Goal: Task Accomplishment & Management: Manage account settings

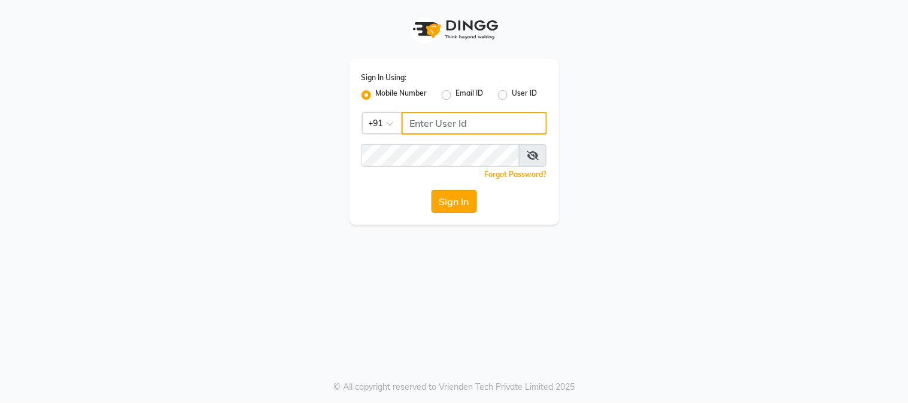
type input "8450977774"
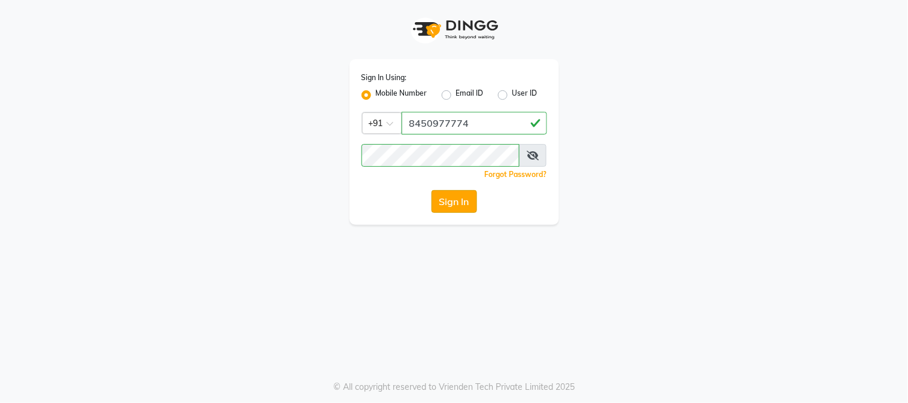
click at [458, 199] on button "Sign In" at bounding box center [454, 201] width 45 height 23
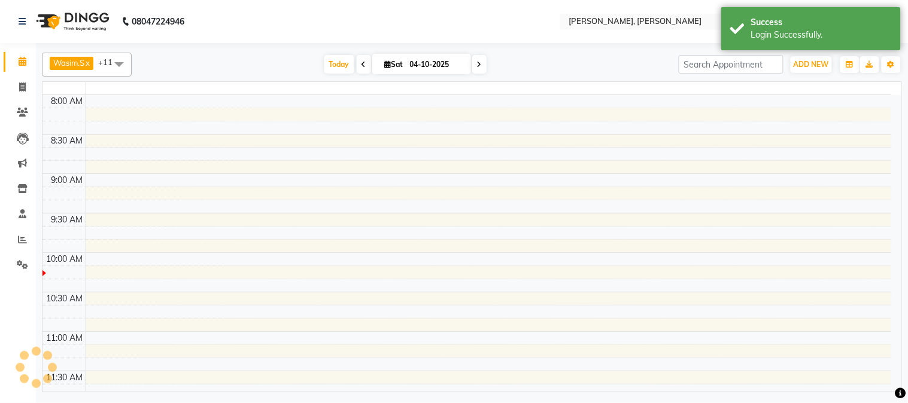
select select "en"
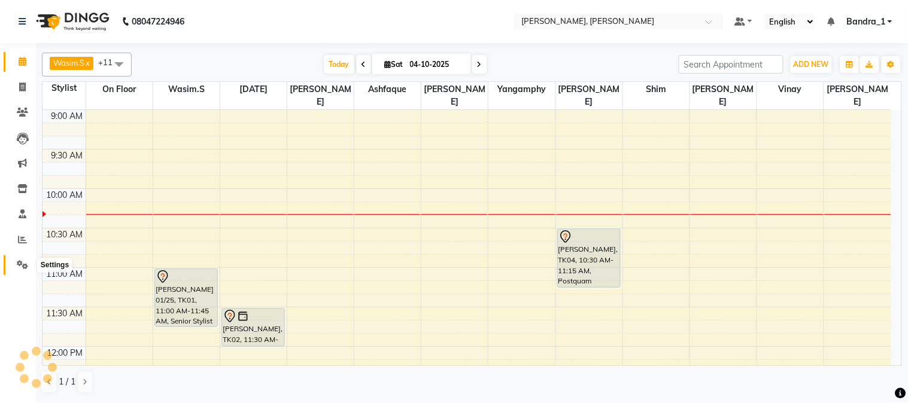
click at [25, 266] on icon at bounding box center [22, 264] width 11 height 9
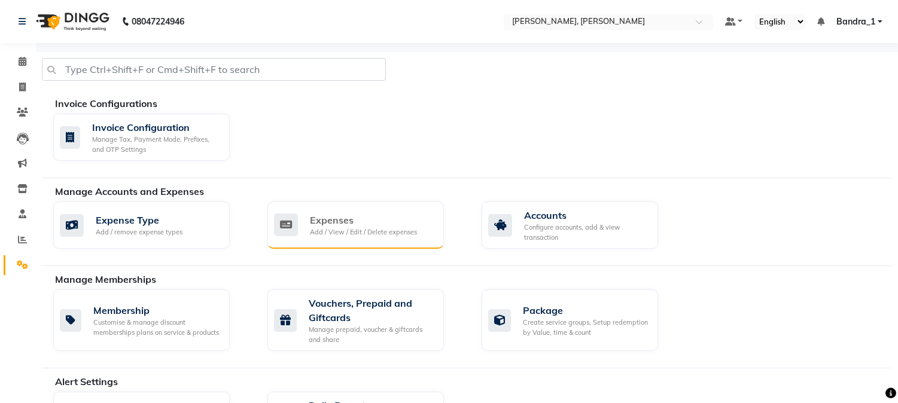
click at [327, 222] on div "Expenses" at bounding box center [363, 220] width 107 height 14
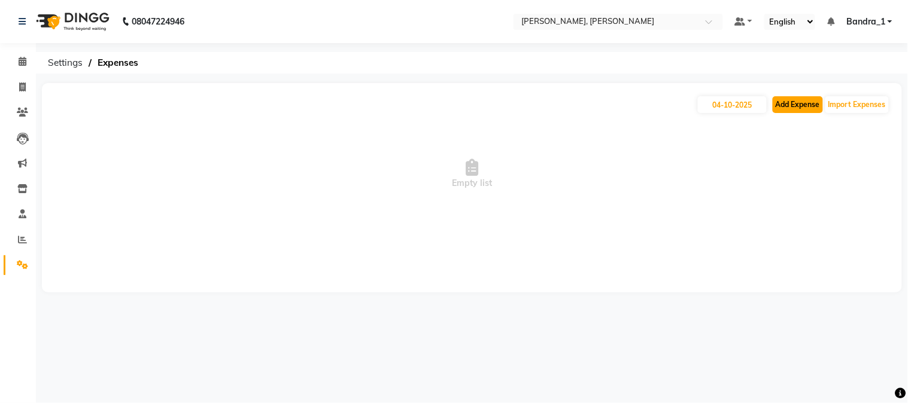
click at [796, 106] on button "Add Expense" at bounding box center [798, 104] width 50 height 17
select select "1"
select select "2374"
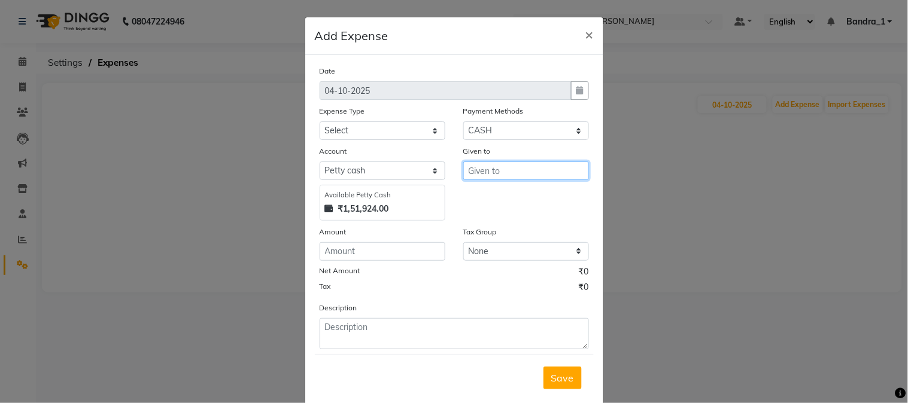
click at [488, 172] on input "text" at bounding box center [526, 171] width 126 height 19
type input "d"
type input "D Mart Grocery"
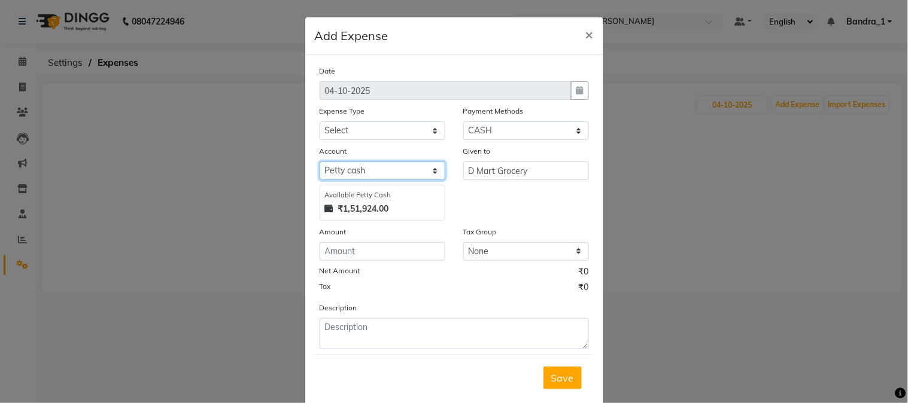
click at [351, 172] on select "Select Default account [PERSON_NAME] cash" at bounding box center [383, 171] width 126 height 19
select select "296"
click at [320, 162] on select "Select Default account [PERSON_NAME] cash" at bounding box center [383, 171] width 126 height 19
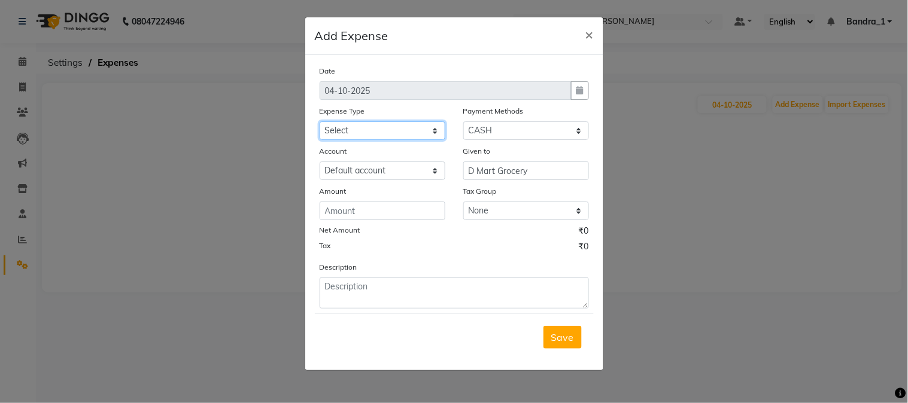
click at [432, 133] on select "Select Advance Salary Amazon B M C Cash transfer to bank Cash transfer to hub C…" at bounding box center [383, 130] width 126 height 19
select select "24273"
click at [320, 121] on select "Select Advance Salary Amazon B M C Cash transfer to bank Cash transfer to hub C…" at bounding box center [383, 130] width 126 height 19
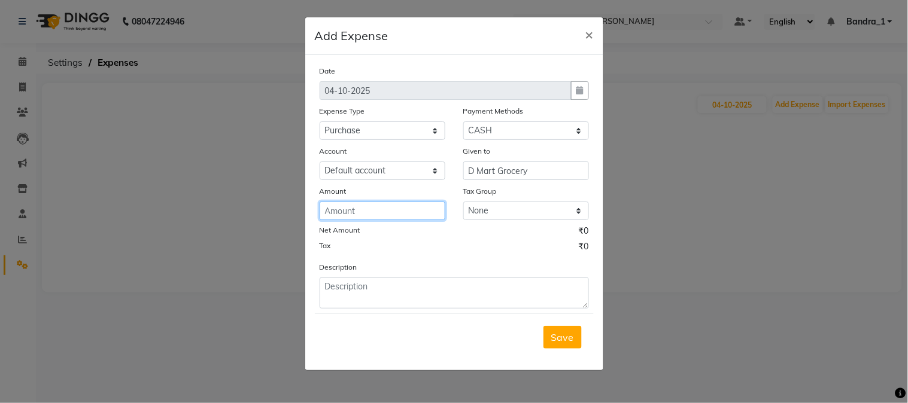
click at [340, 213] on input "number" at bounding box center [383, 211] width 126 height 19
type input "1841"
click at [385, 321] on div "Save" at bounding box center [454, 337] width 279 height 47
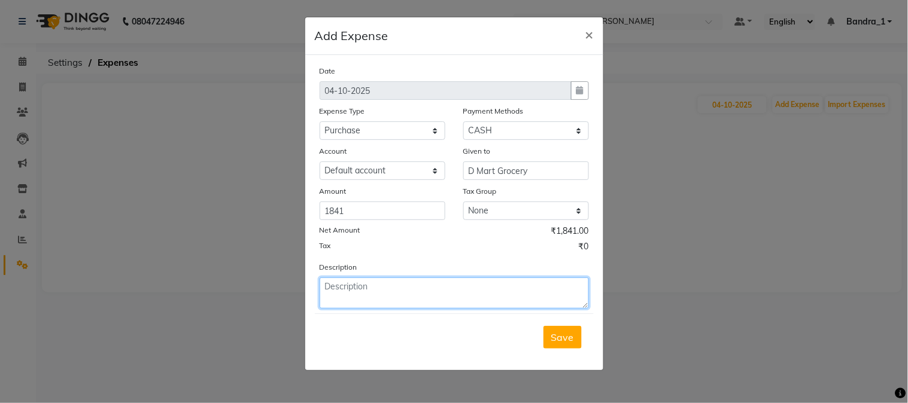
click at [378, 296] on textarea at bounding box center [454, 293] width 269 height 31
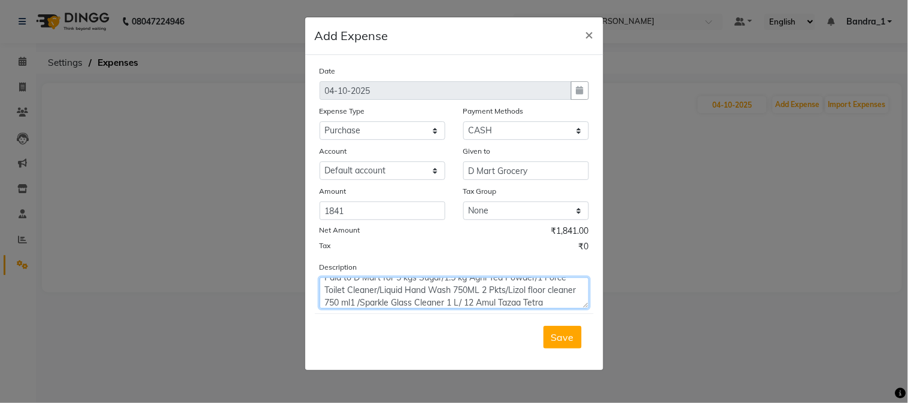
scroll to position [21, 0]
type textarea "Paid to D Mart for 5 kgs Sugar/1.5 kg Agni Tea Powder/1 Force Toilet Cleaner/Li…"
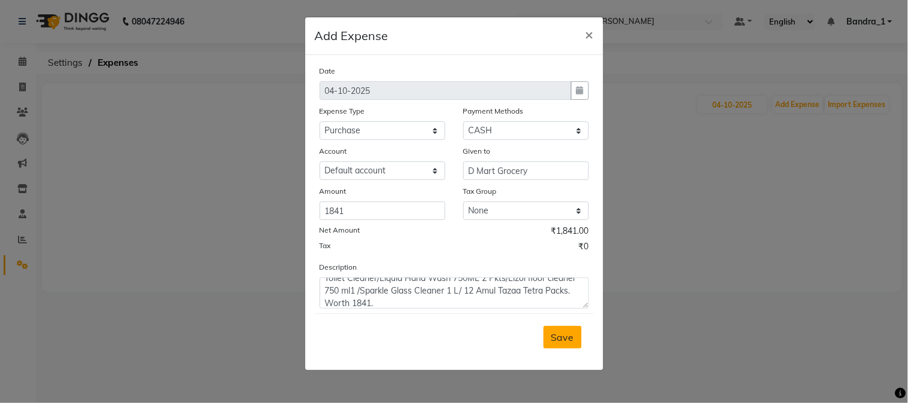
click at [573, 333] on span "Save" at bounding box center [562, 338] width 23 height 12
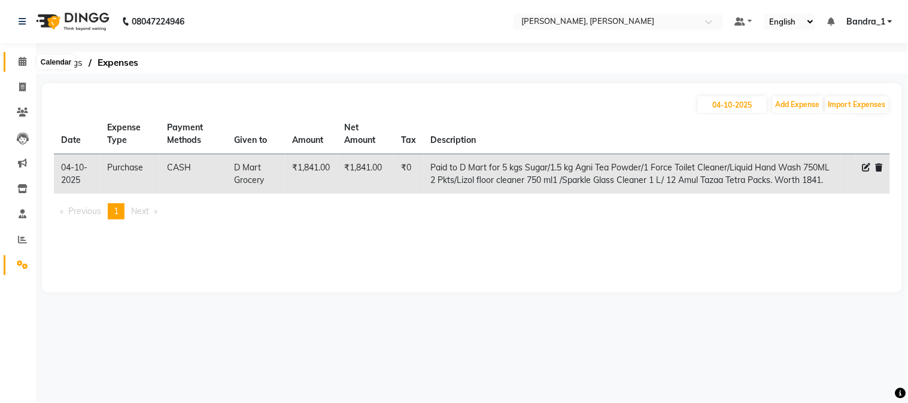
click at [20, 64] on icon at bounding box center [23, 61] width 8 height 9
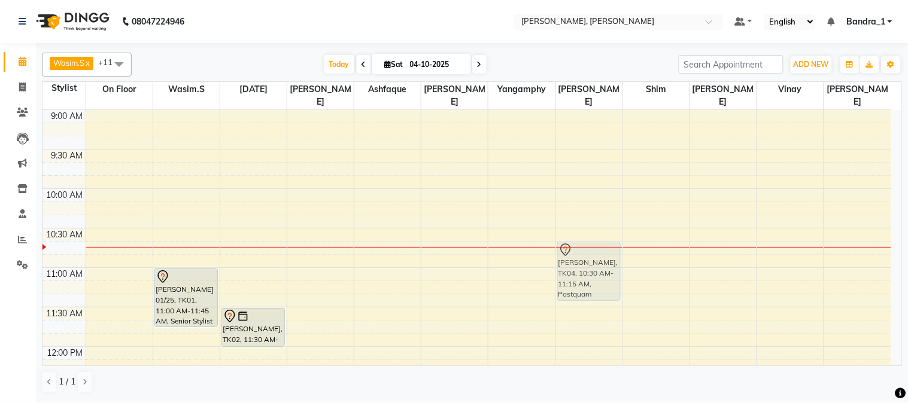
drag, startPoint x: 594, startPoint y: 229, endPoint x: 604, endPoint y: 249, distance: 22.2
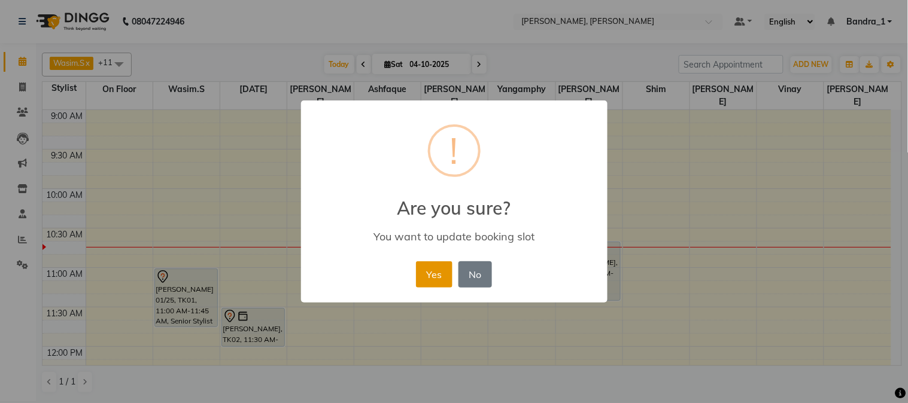
click at [426, 272] on button "Yes" at bounding box center [434, 275] width 37 height 26
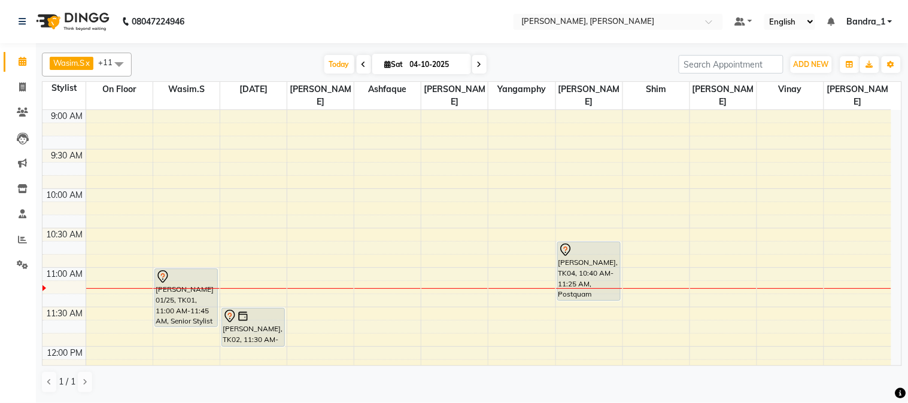
click at [187, 270] on div at bounding box center [186, 277] width 61 height 14
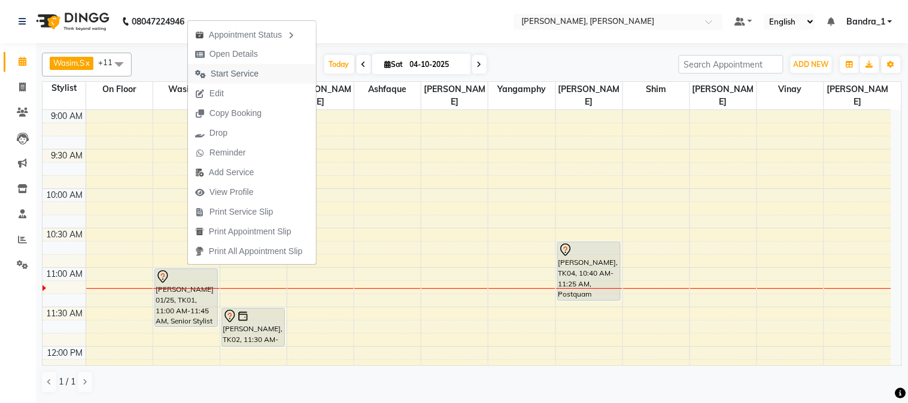
click at [236, 74] on span "Start Service" at bounding box center [235, 74] width 48 height 13
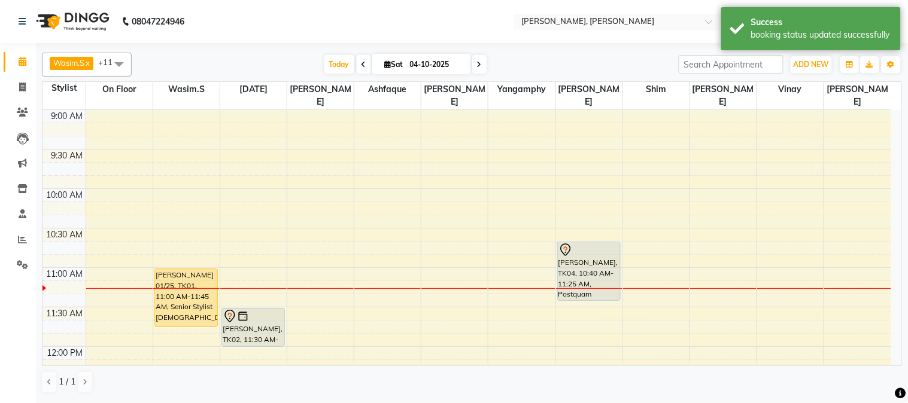
click at [593, 243] on div at bounding box center [588, 250] width 61 height 14
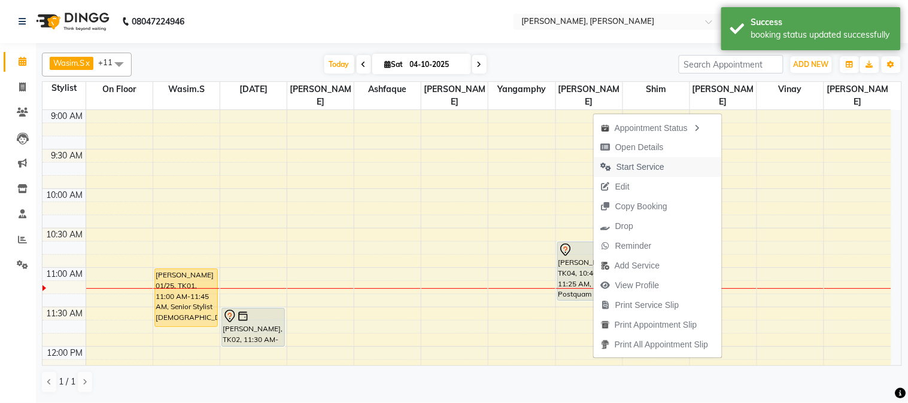
click at [630, 166] on span "Start Service" at bounding box center [640, 167] width 48 height 13
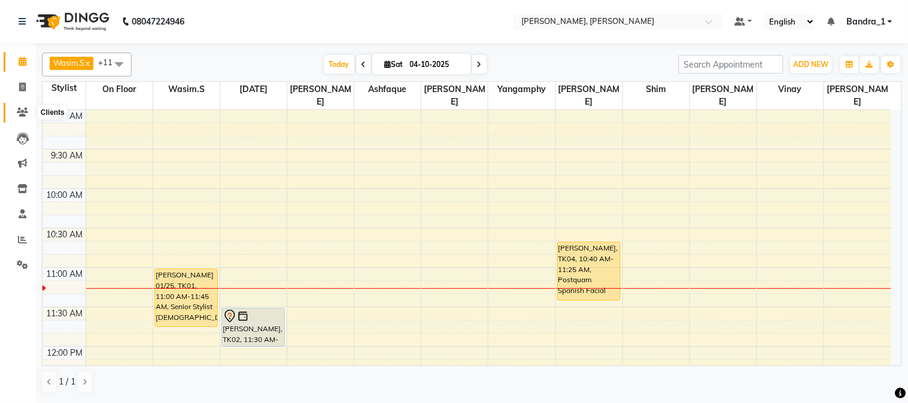
click at [25, 108] on icon at bounding box center [22, 112] width 11 height 9
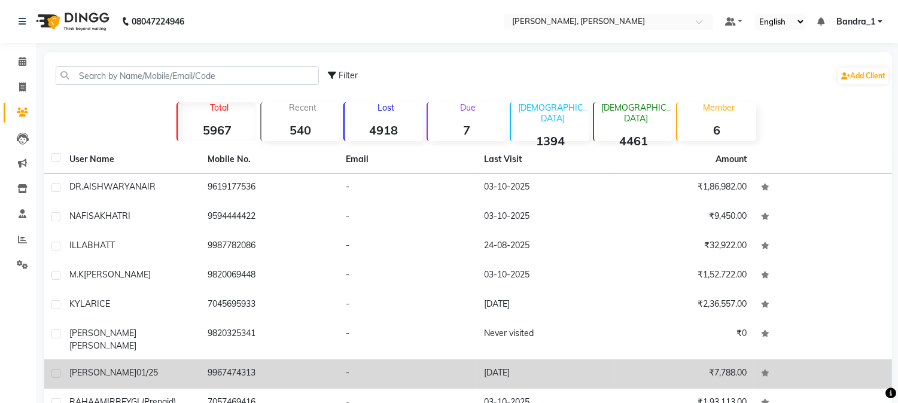
click at [278, 360] on td "9967474313" at bounding box center [269, 374] width 138 height 29
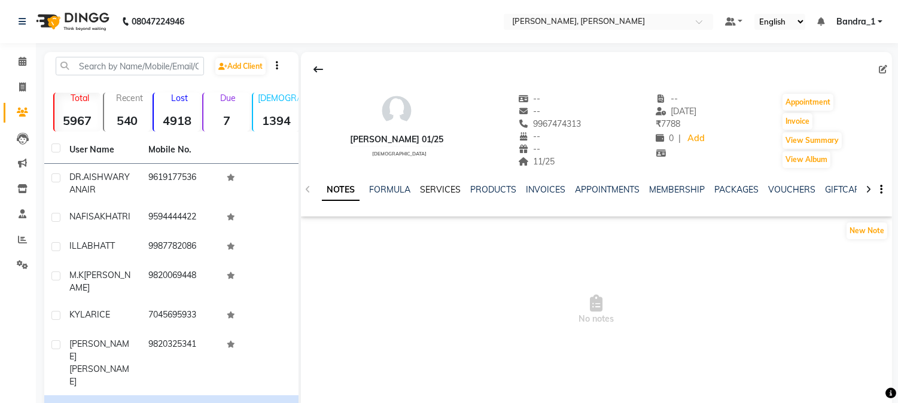
click at [446, 189] on link "SERVICES" at bounding box center [440, 189] width 41 height 11
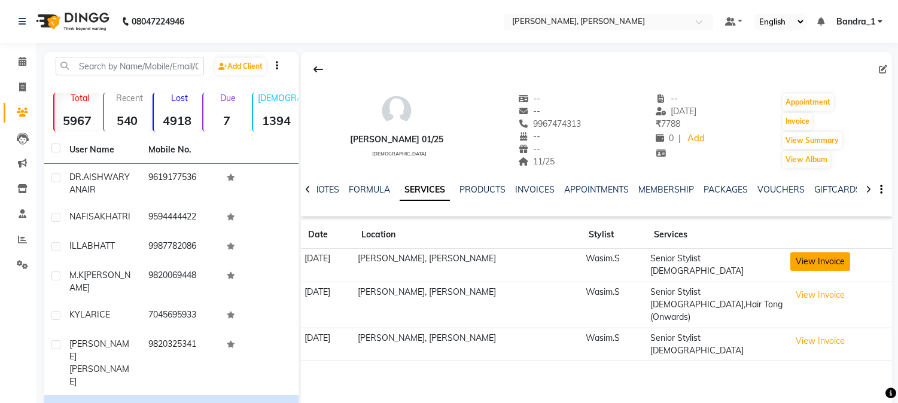
click at [812, 260] on button "View Invoice" at bounding box center [821, 262] width 60 height 19
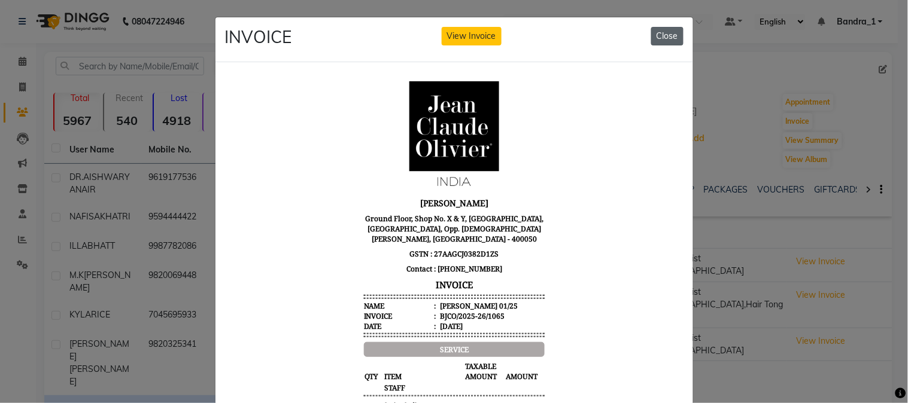
click at [670, 34] on button "Close" at bounding box center [667, 36] width 32 height 19
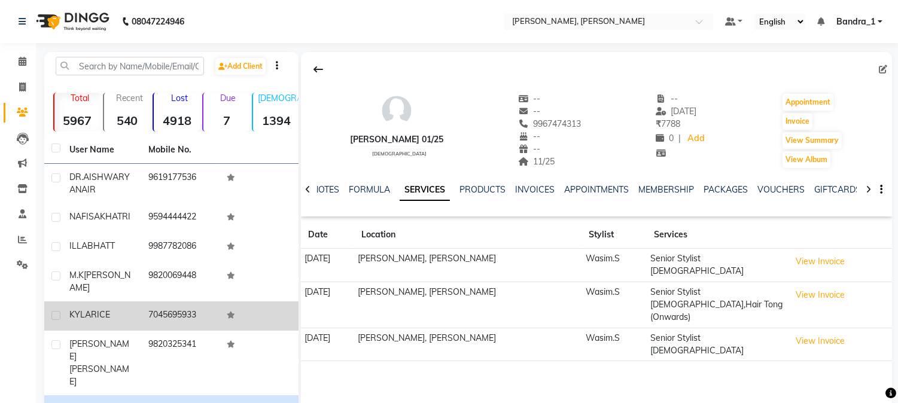
click at [157, 309] on td "7045695933" at bounding box center [180, 316] width 79 height 29
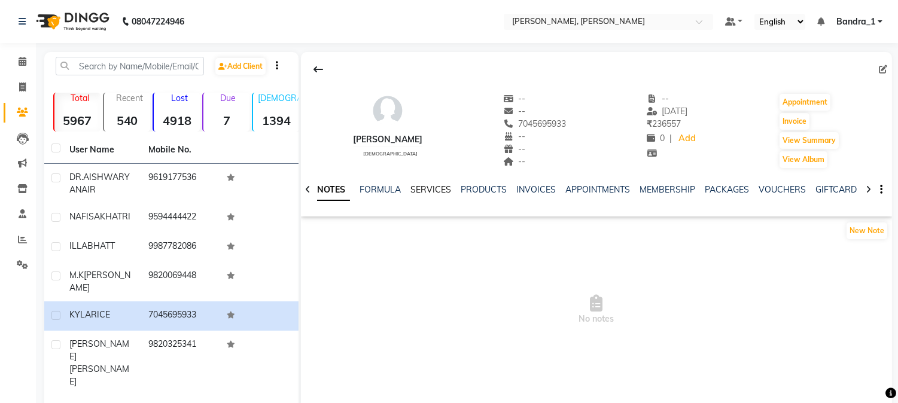
click at [425, 192] on link "SERVICES" at bounding box center [431, 189] width 41 height 11
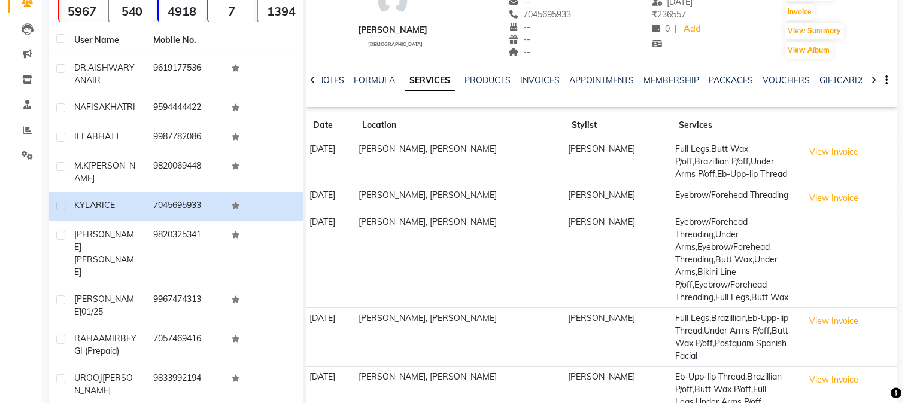
scroll to position [111, 0]
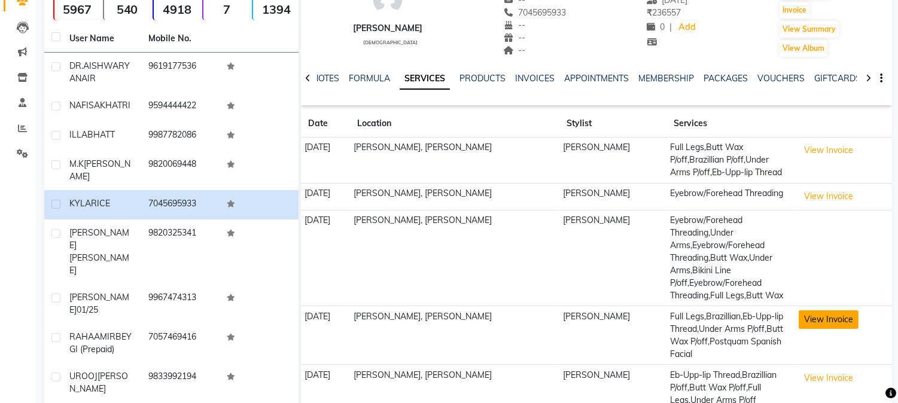
click at [830, 314] on button "View Invoice" at bounding box center [829, 320] width 60 height 19
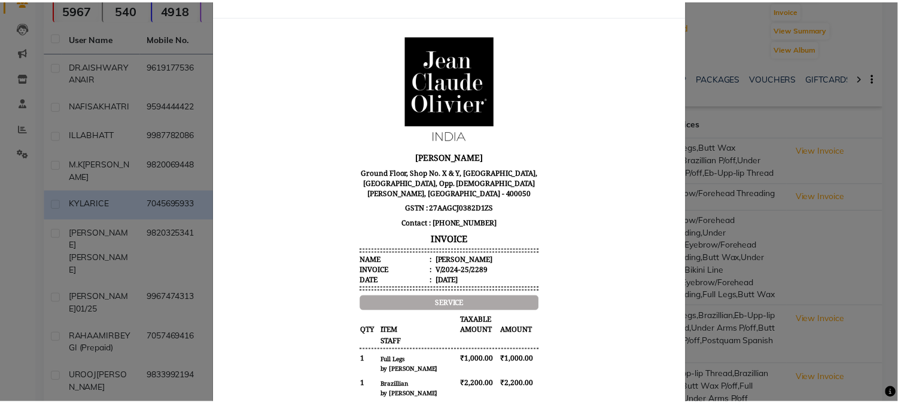
scroll to position [0, 0]
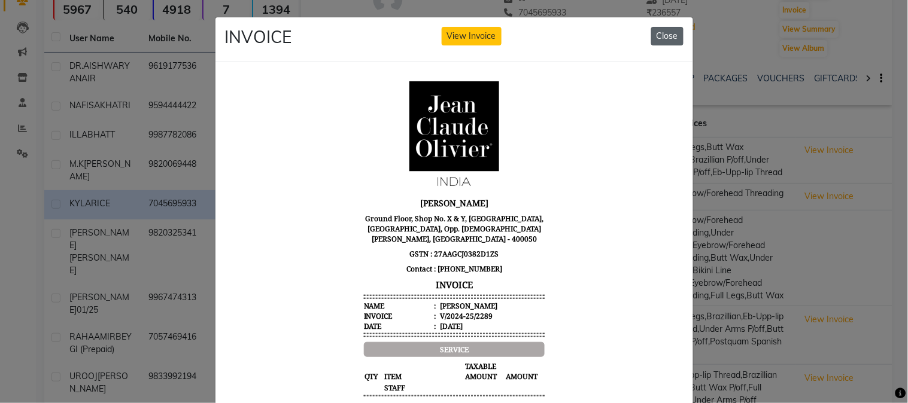
click at [668, 33] on button "Close" at bounding box center [667, 36] width 32 height 19
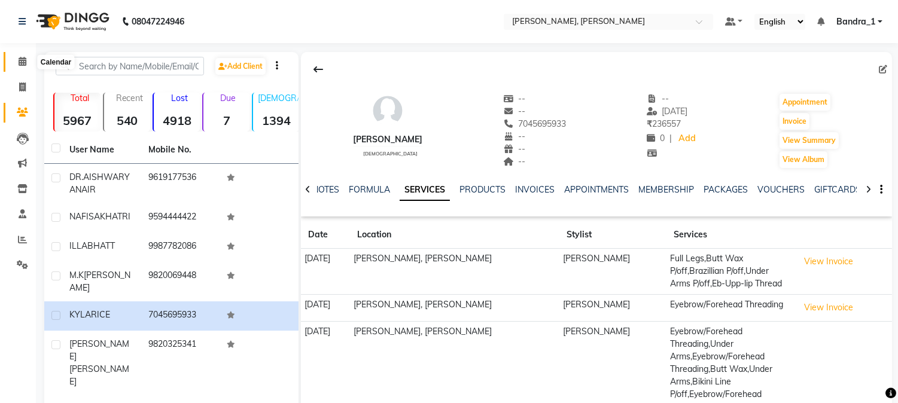
click at [22, 62] on icon at bounding box center [23, 61] width 8 height 9
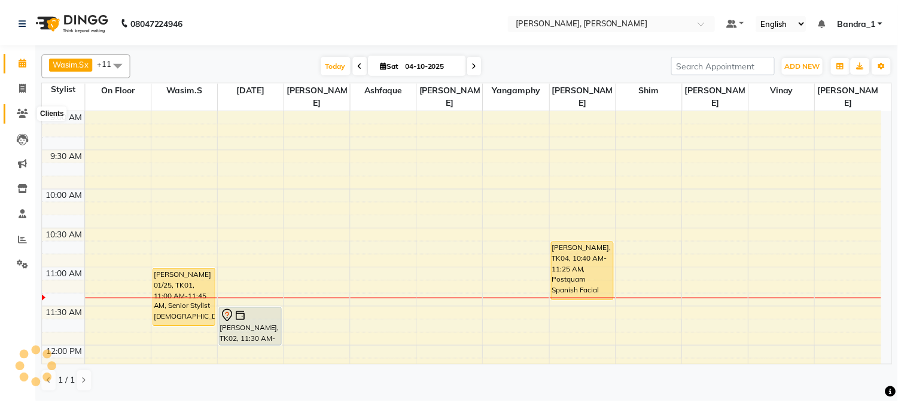
scroll to position [159, 0]
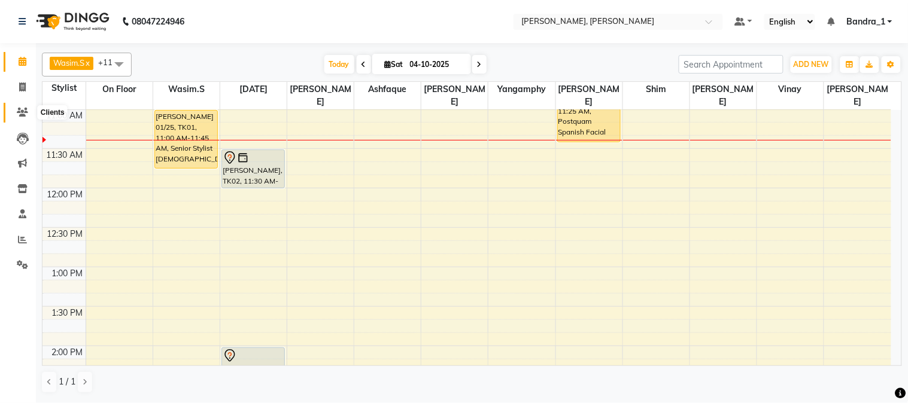
click at [25, 114] on icon at bounding box center [22, 112] width 11 height 9
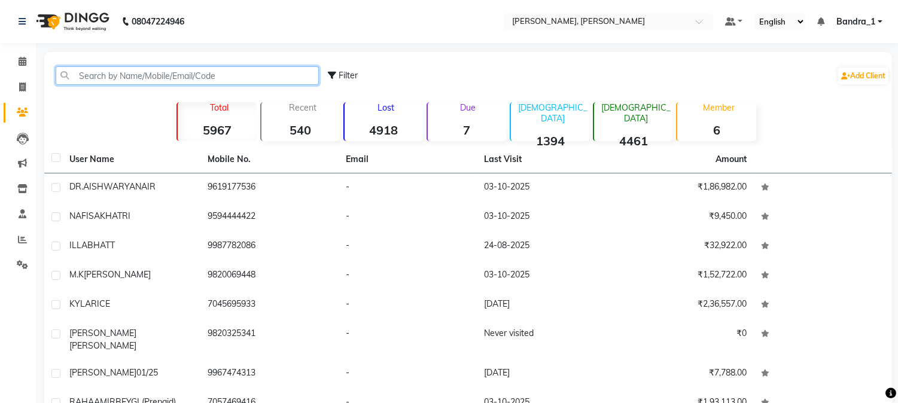
click at [98, 73] on input "text" at bounding box center [187, 75] width 263 height 19
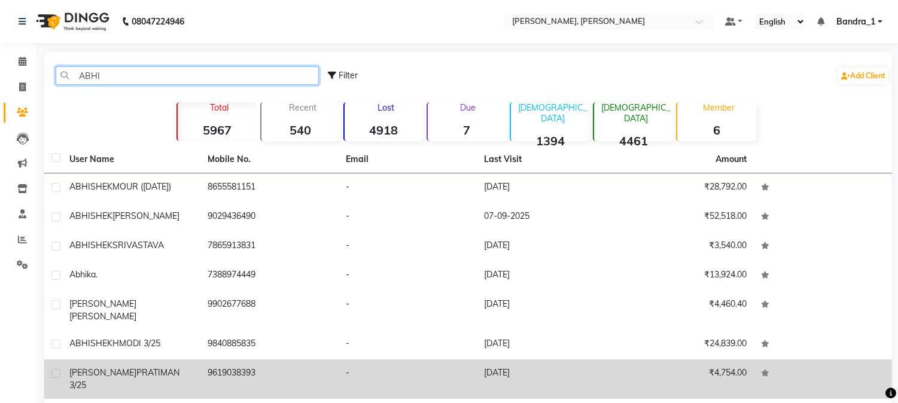
scroll to position [114, 0]
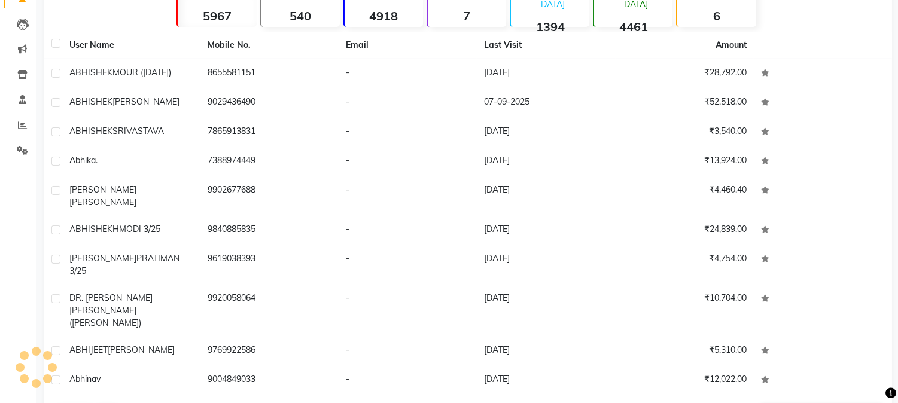
type input "ABHI"
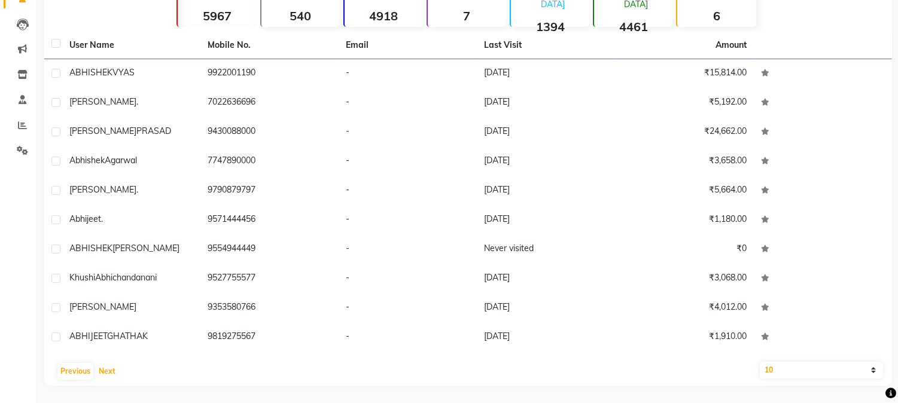
scroll to position [0, 0]
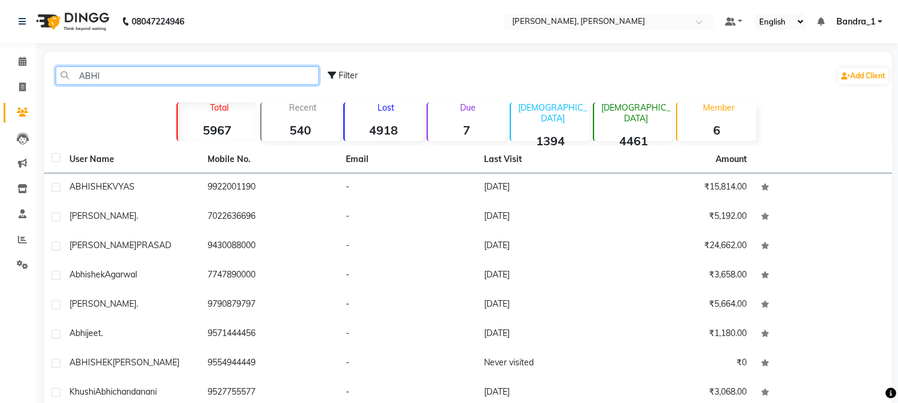
drag, startPoint x: 126, startPoint y: 83, endPoint x: 8, endPoint y: 43, distance: 123.8
click at [52, 69] on div "ABHI" at bounding box center [187, 75] width 281 height 19
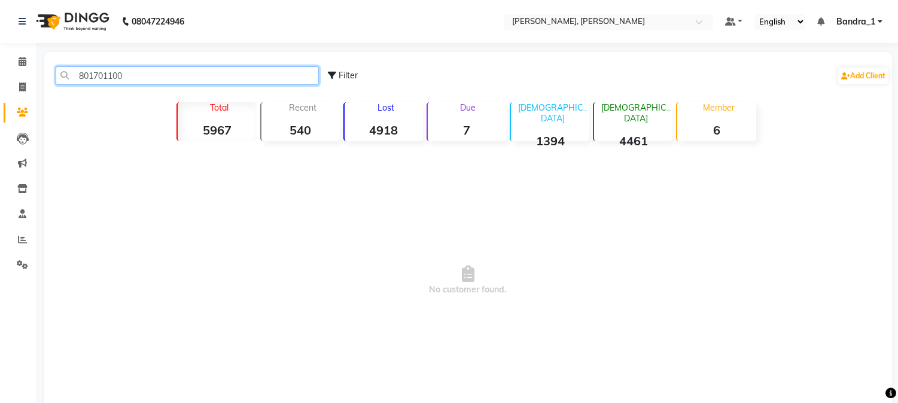
type input "8017011001"
drag, startPoint x: 134, startPoint y: 80, endPoint x: 60, endPoint y: 63, distance: 76.2
click at [63, 63] on div "8017011001 Filter Add Client" at bounding box center [468, 76] width 843 height 38
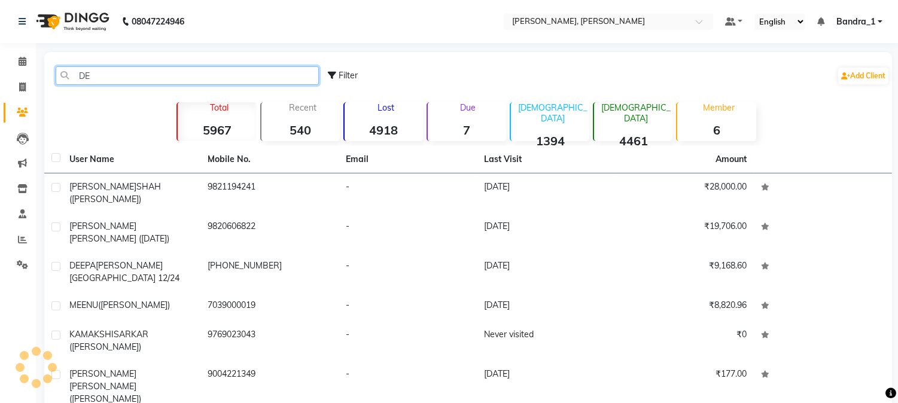
type input "D"
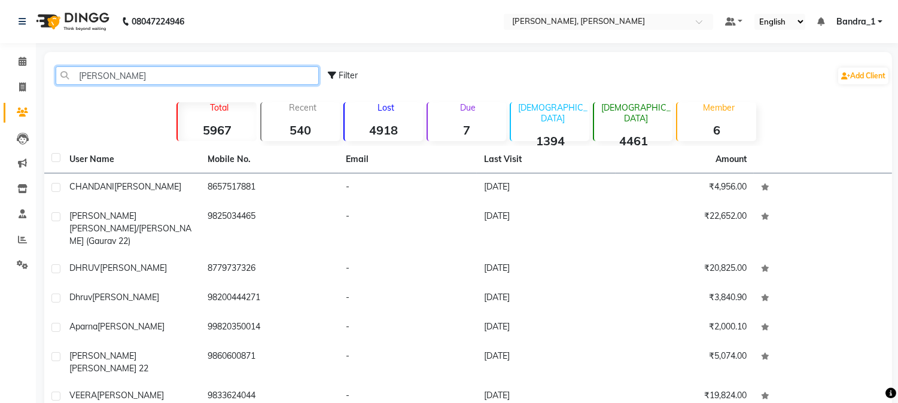
drag, startPoint x: 129, startPoint y: 76, endPoint x: 123, endPoint y: 72, distance: 7.3
click at [128, 76] on input "[PERSON_NAME]" at bounding box center [187, 75] width 263 height 19
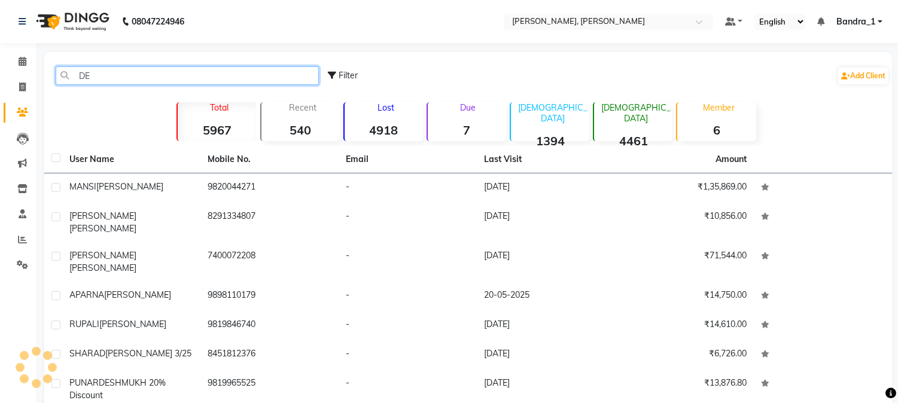
type input "D"
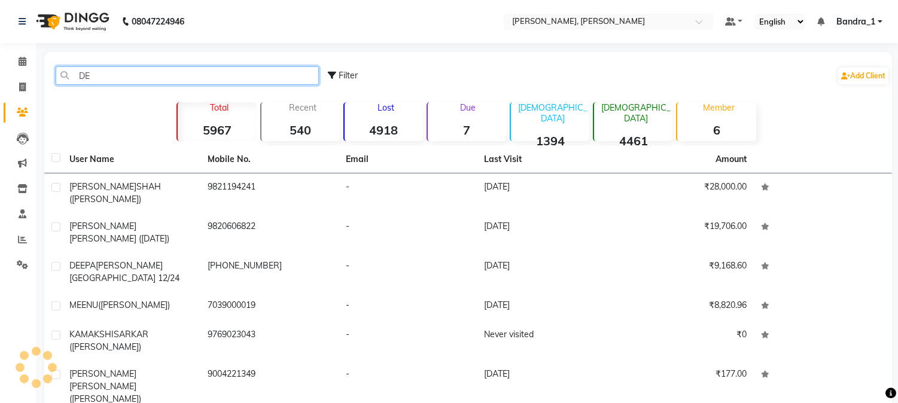
type input "D"
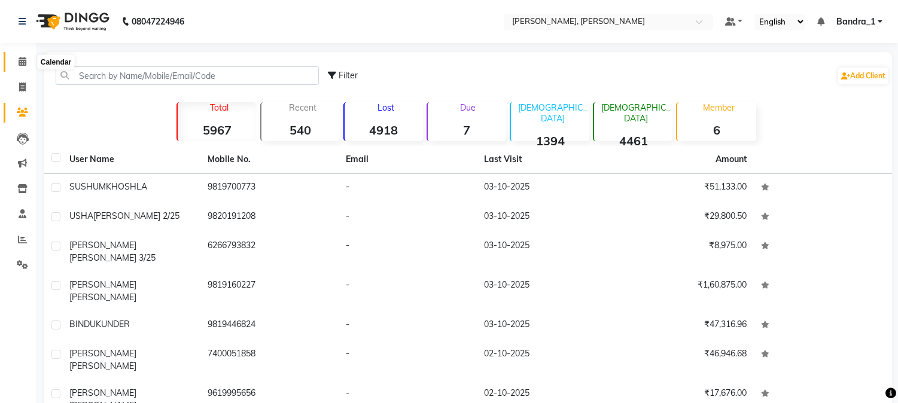
click at [19, 57] on icon at bounding box center [23, 61] width 8 height 9
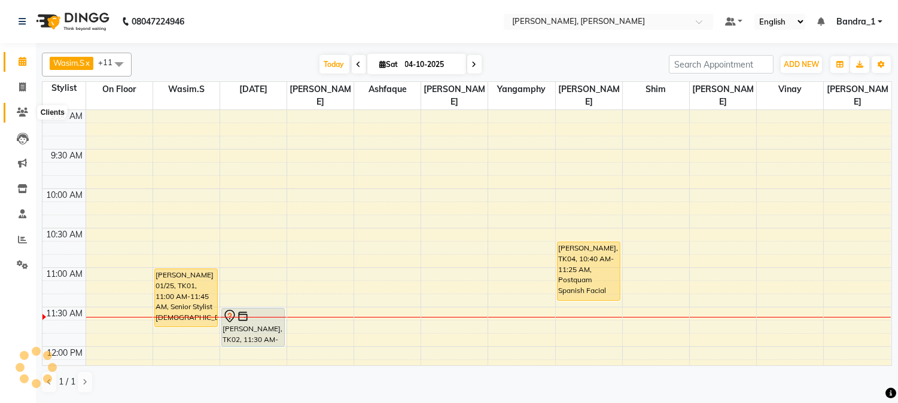
click at [23, 111] on icon at bounding box center [22, 112] width 11 height 9
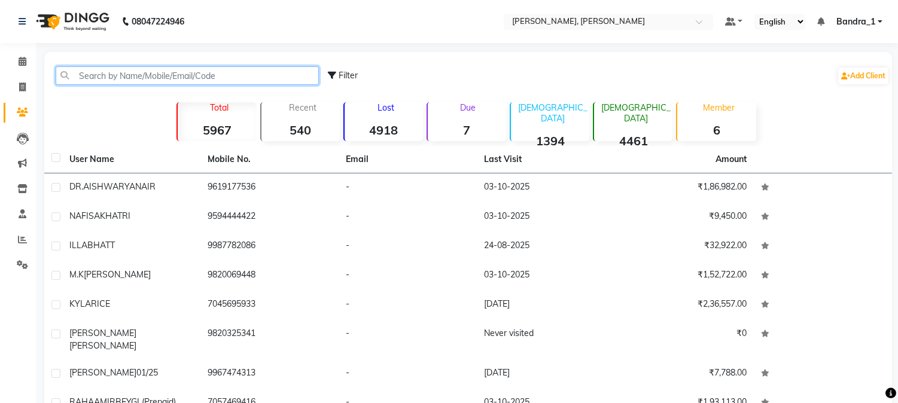
click at [105, 71] on input "text" at bounding box center [187, 75] width 263 height 19
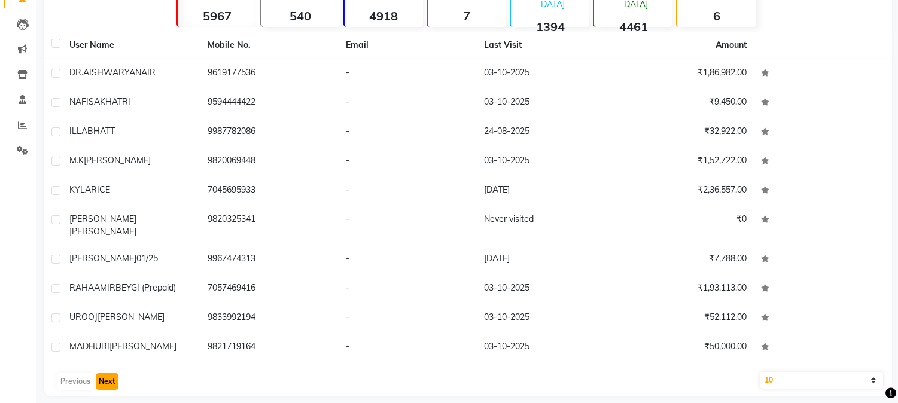
click at [109, 373] on button "Next" at bounding box center [107, 381] width 23 height 17
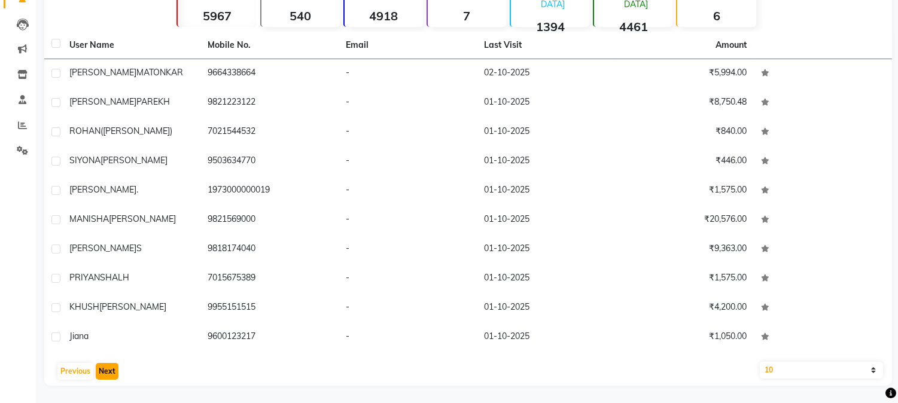
click at [107, 368] on button "Next" at bounding box center [107, 371] width 23 height 17
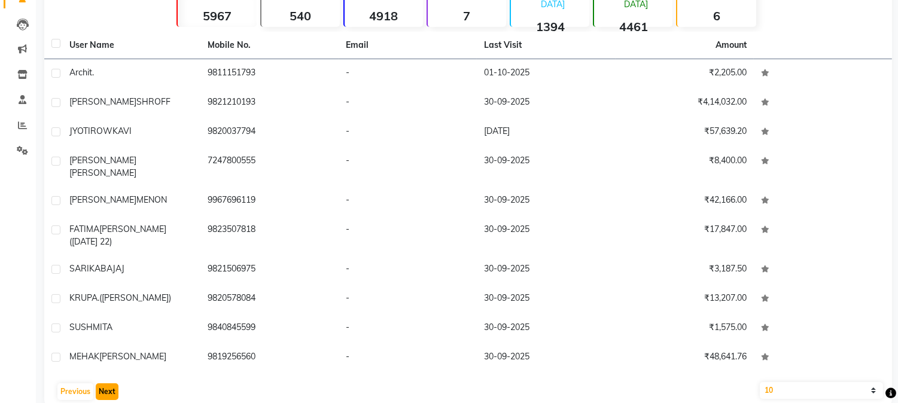
click at [104, 384] on button "Next" at bounding box center [107, 392] width 23 height 17
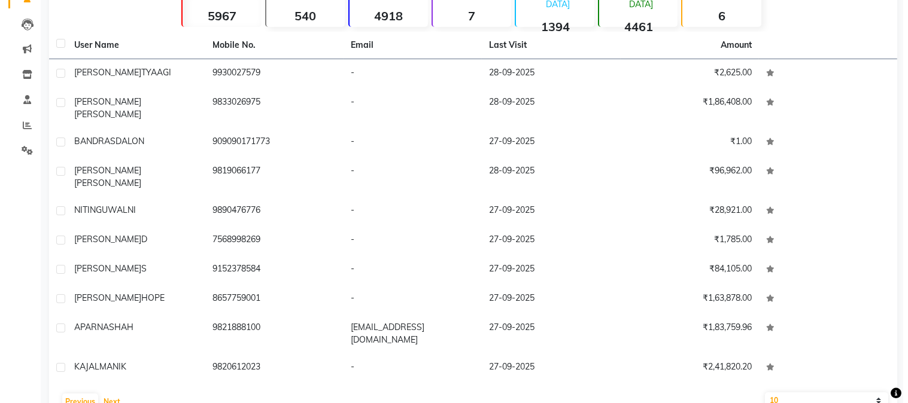
scroll to position [0, 0]
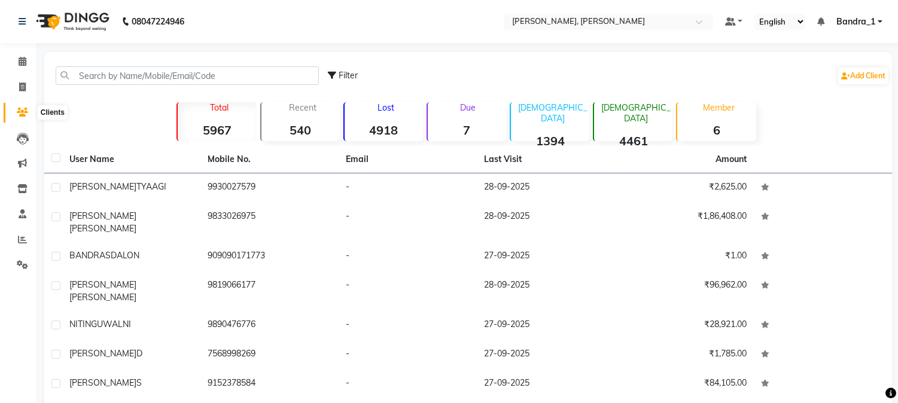
click at [19, 111] on icon at bounding box center [22, 112] width 11 height 9
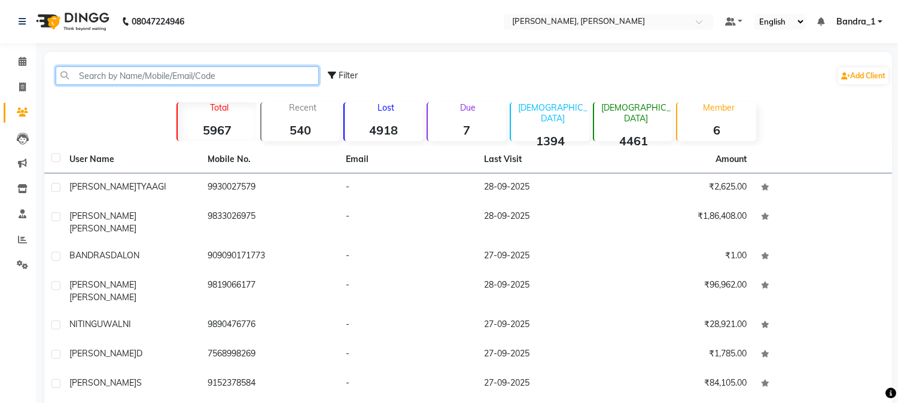
click at [98, 75] on input "text" at bounding box center [187, 75] width 263 height 19
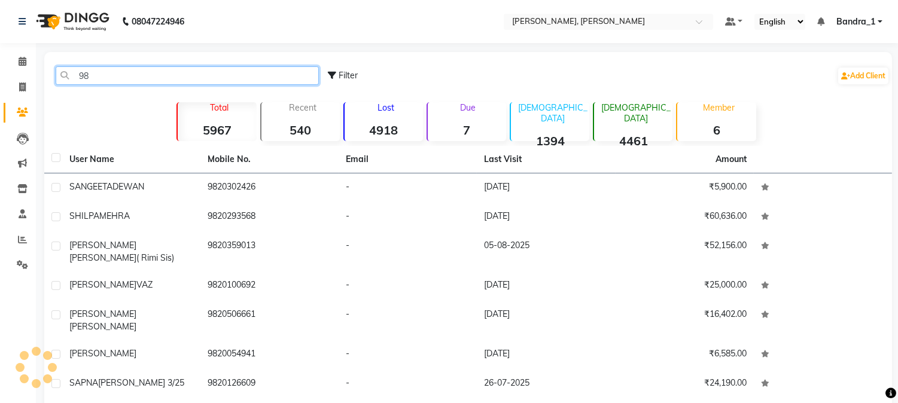
type input "9"
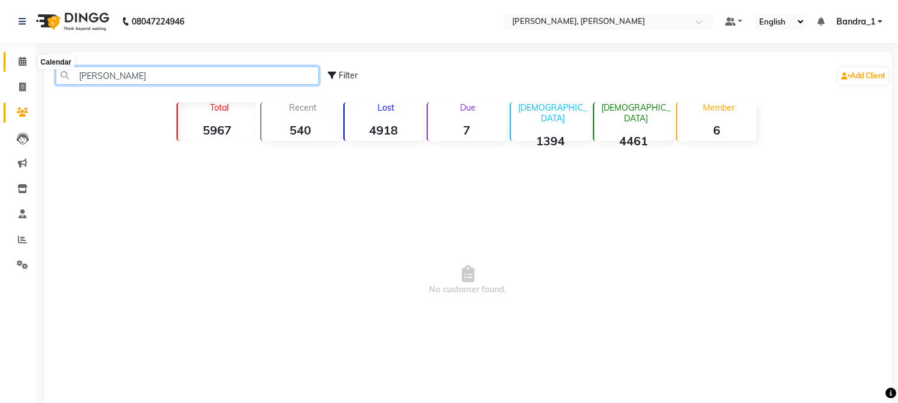
type input "DEPTI"
click at [19, 61] on icon at bounding box center [23, 61] width 8 height 9
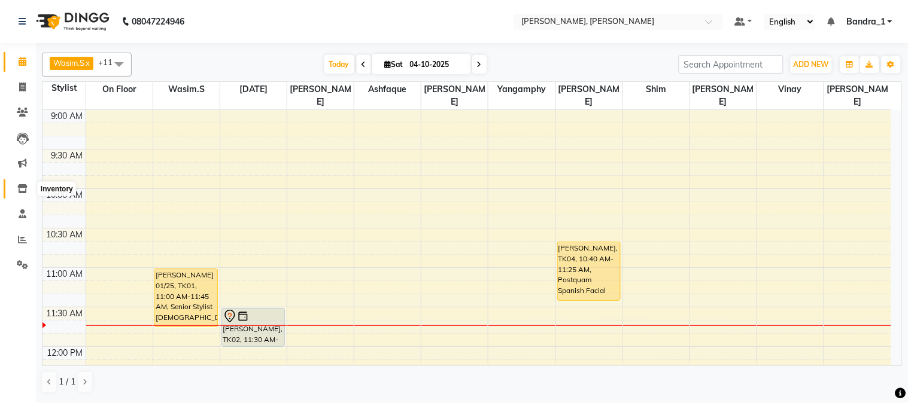
click at [21, 187] on icon at bounding box center [22, 188] width 10 height 9
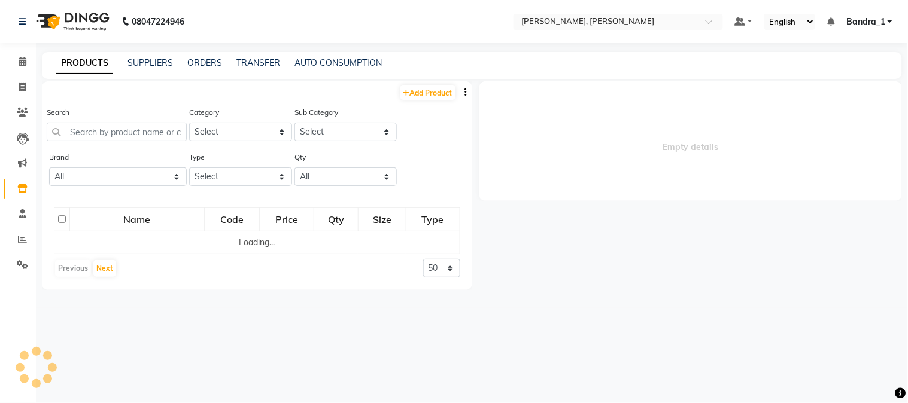
select select
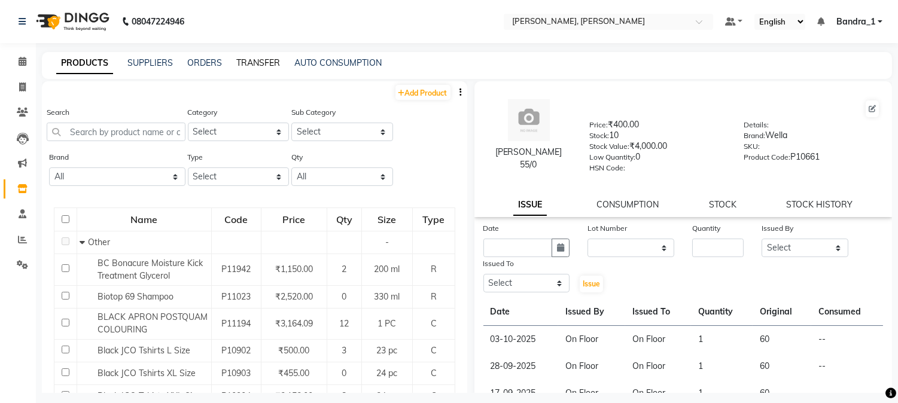
click at [254, 63] on link "TRANSFER" at bounding box center [258, 62] width 44 height 11
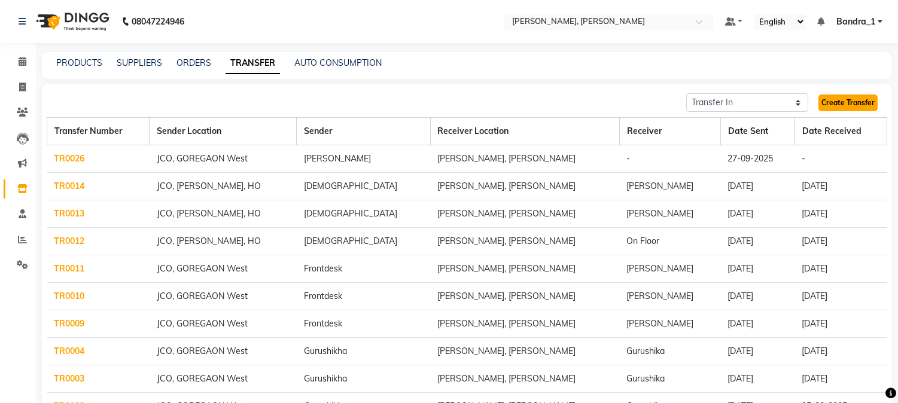
click at [865, 103] on link "Create Transfer" at bounding box center [848, 103] width 59 height 17
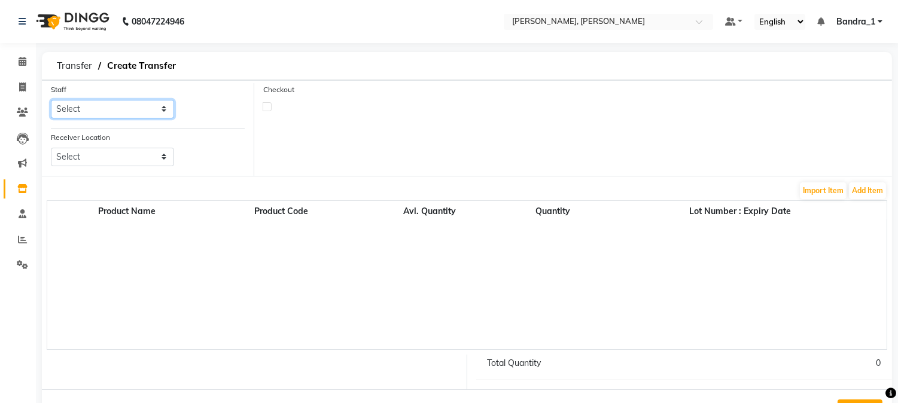
click at [160, 107] on select "Select Abdul Afsha Arslan Ashfaque ASLAM Attham Bandra_1 Bandra_store Catherine…" at bounding box center [112, 109] width 123 height 19
select select "44169"
click at [51, 100] on select "Select Abdul Afsha Arslan Ashfaque ASLAM Attham Bandra_1 Bandra_store Catherine…" at bounding box center [112, 109] width 123 height 19
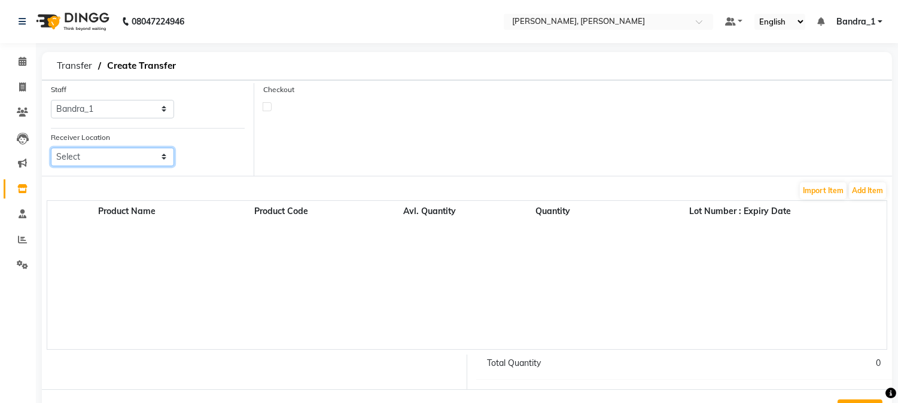
click at [163, 157] on select "Select Jco, Goregaon West Jco, Ho, Ho Jean Claude Oliver Salon , Malad" at bounding box center [112, 157] width 123 height 19
select select "3842"
click at [51, 148] on select "Select Jco, Goregaon West Jco, Ho, Ho Jean Claude Oliver Salon , Malad" at bounding box center [112, 157] width 123 height 19
click at [856, 193] on button "Add Item" at bounding box center [867, 191] width 37 height 17
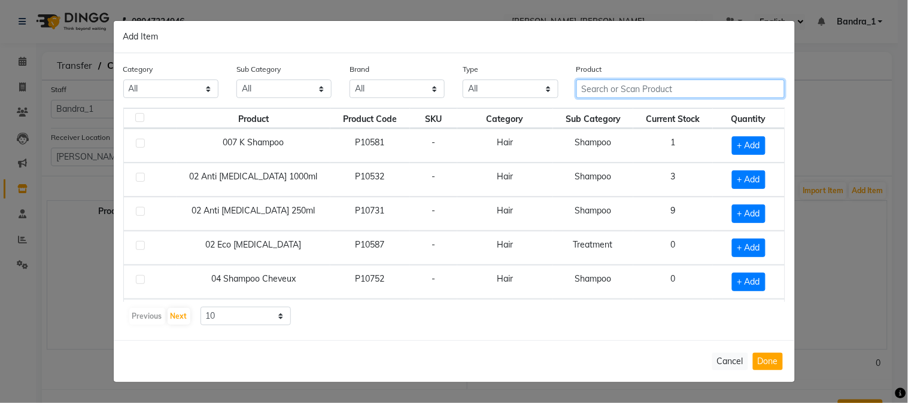
click at [625, 90] on input "text" at bounding box center [680, 89] width 209 height 19
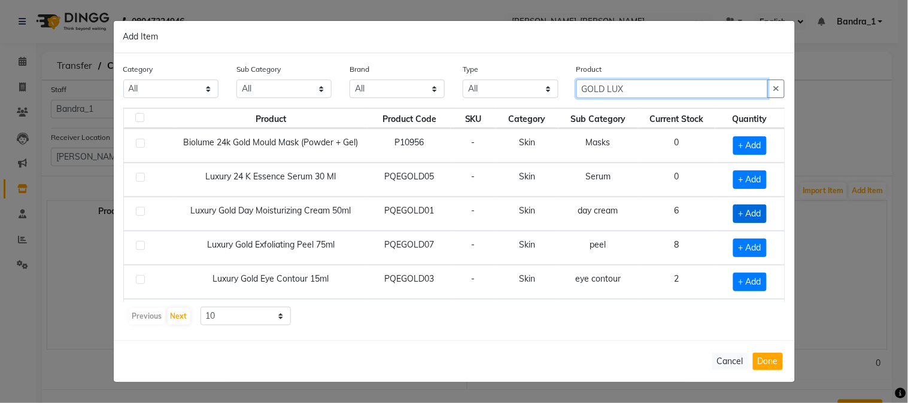
type input "GOLD LUX"
click at [740, 212] on span "+ Add" at bounding box center [750, 214] width 34 height 19
checkbox input "true"
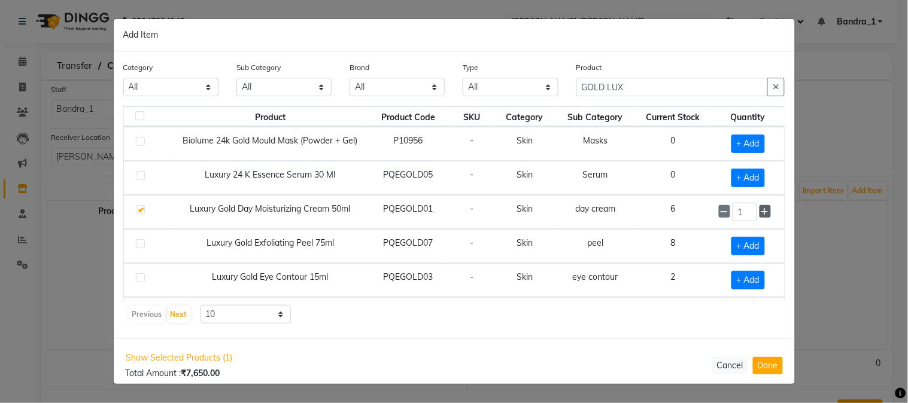
click at [761, 211] on icon at bounding box center [765, 212] width 8 height 8
click at [721, 215] on icon at bounding box center [725, 212] width 8 height 8
type input "1"
click at [767, 364] on button "Done" at bounding box center [768, 365] width 30 height 17
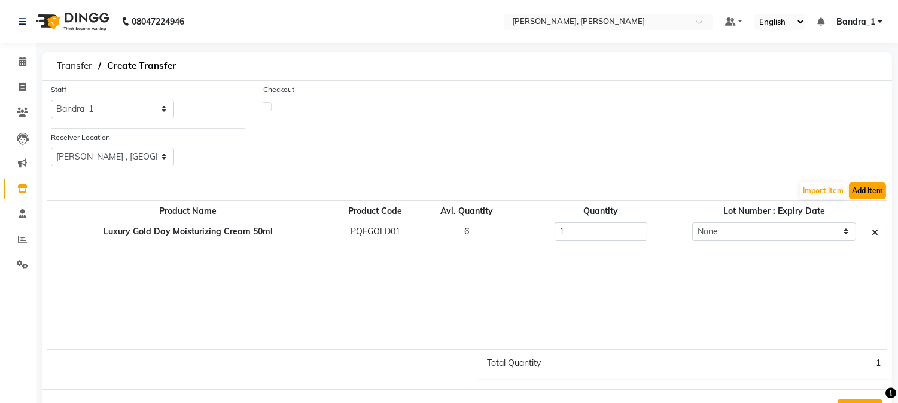
click at [870, 194] on button "Add Item" at bounding box center [867, 191] width 37 height 17
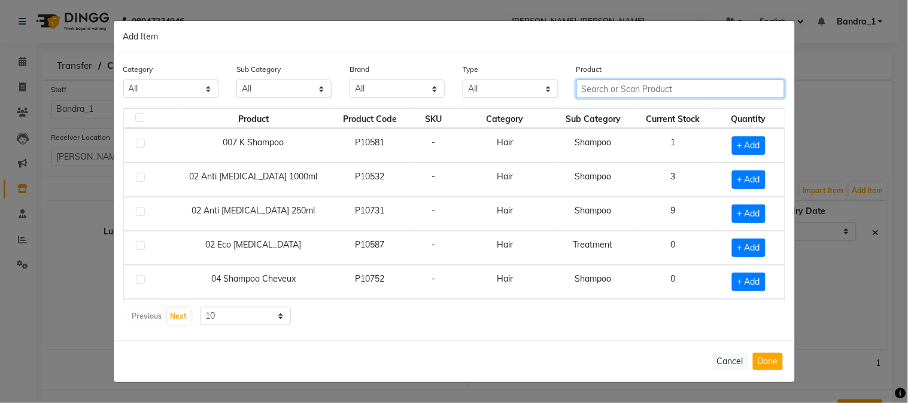
click at [647, 90] on input "text" at bounding box center [680, 89] width 209 height 19
type input "L"
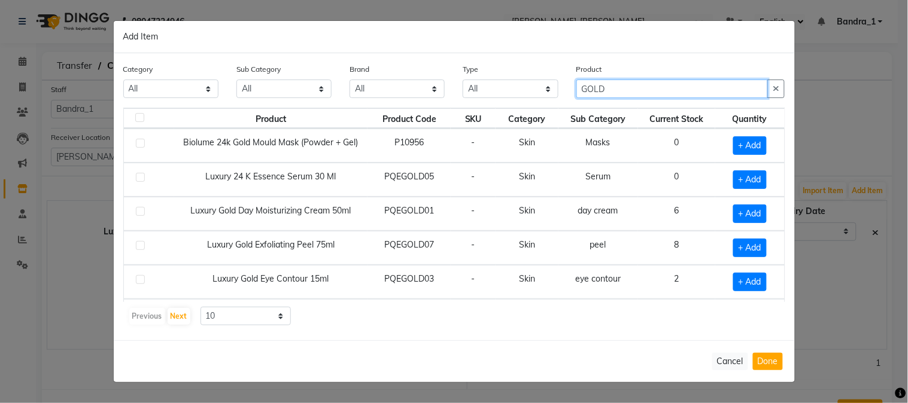
type input "GOLD"
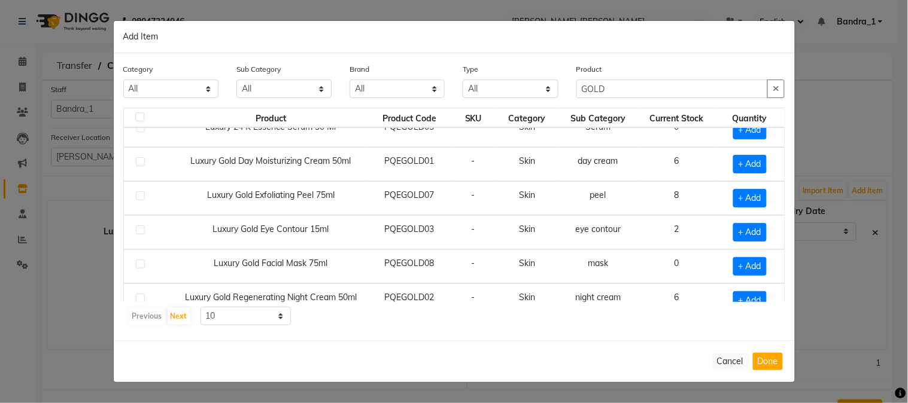
scroll to position [59, 0]
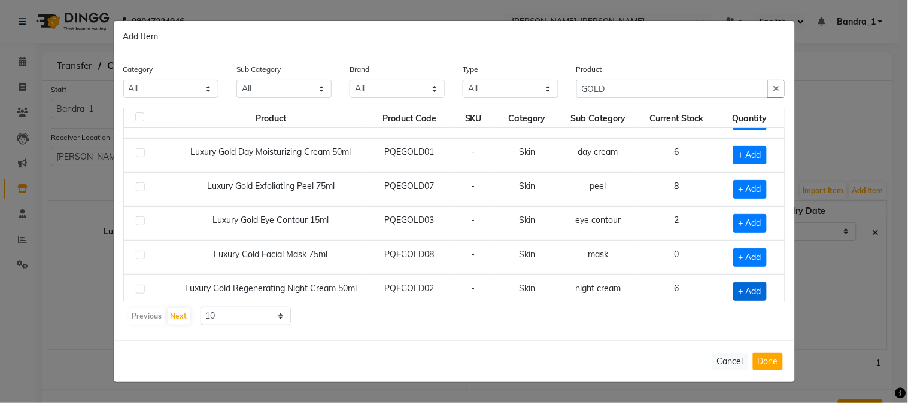
click at [738, 293] on span "+ Add" at bounding box center [750, 291] width 34 height 19
checkbox input "true"
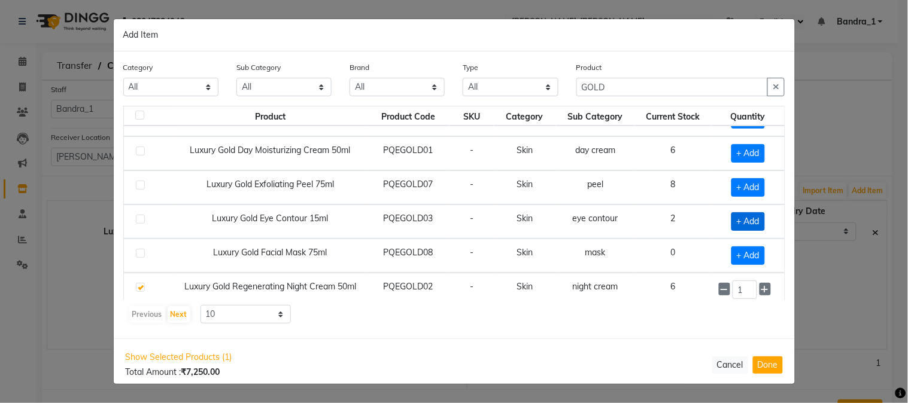
click at [746, 220] on span "+ Add" at bounding box center [748, 221] width 34 height 19
checkbox input "true"
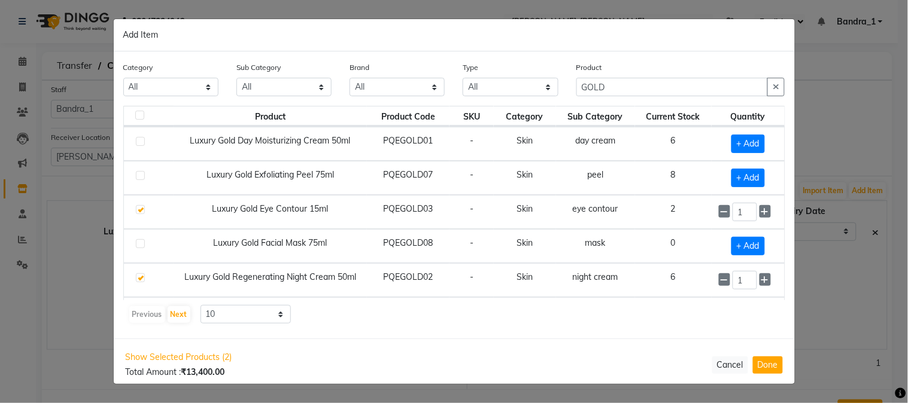
scroll to position [101, 0]
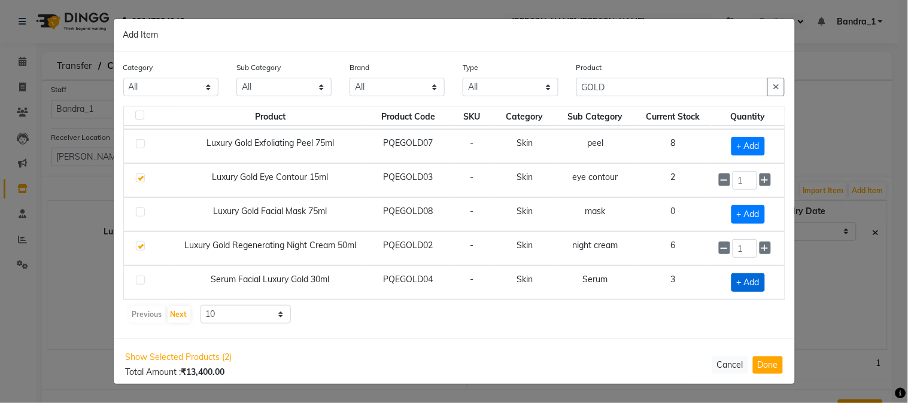
click at [745, 285] on span "+ Add" at bounding box center [748, 283] width 34 height 19
checkbox input "true"
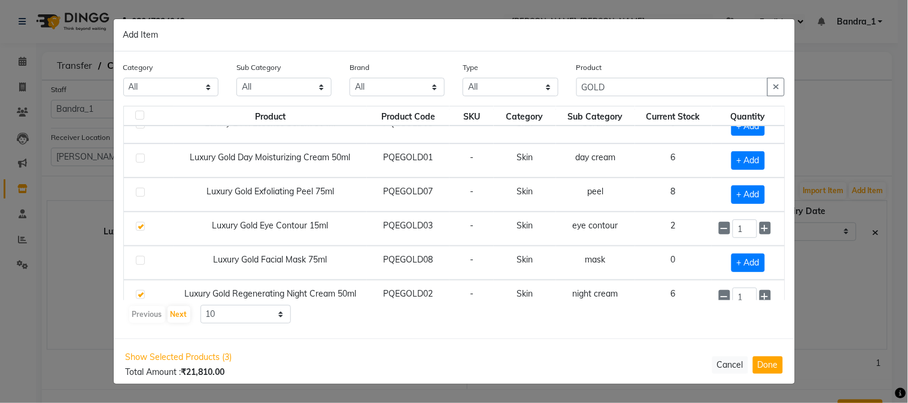
scroll to position [50, 0]
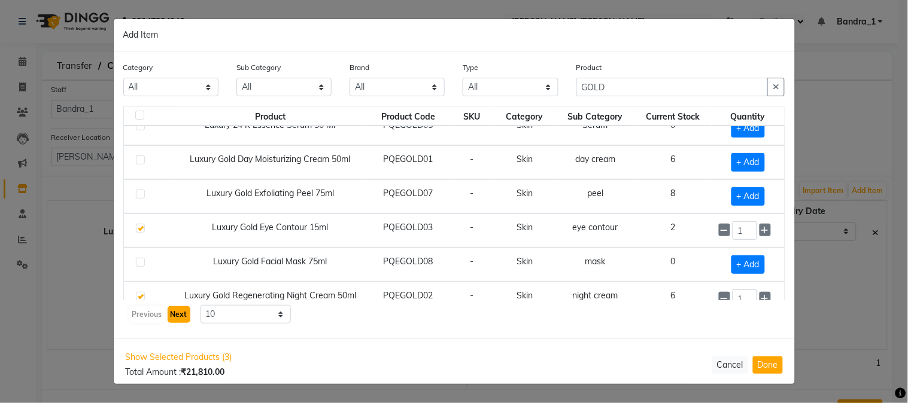
click at [177, 313] on button "Next" at bounding box center [179, 314] width 23 height 17
click at [132, 313] on button "Previous" at bounding box center [147, 314] width 36 height 17
click at [770, 368] on button "Done" at bounding box center [768, 365] width 30 height 17
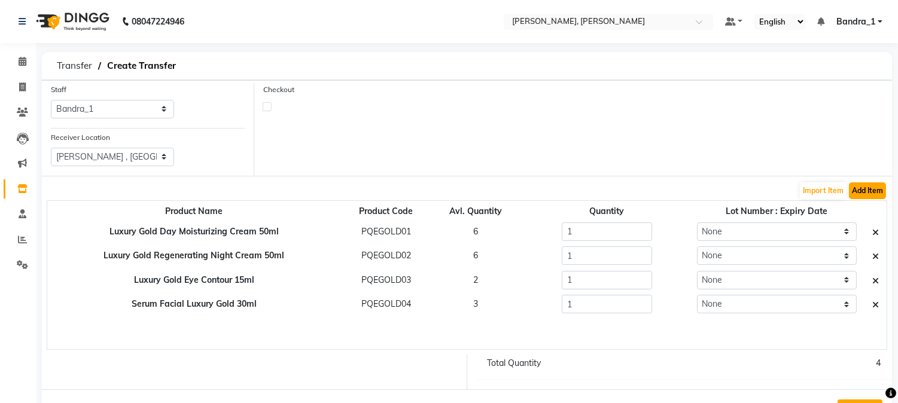
click at [872, 188] on button "Add Item" at bounding box center [867, 191] width 37 height 17
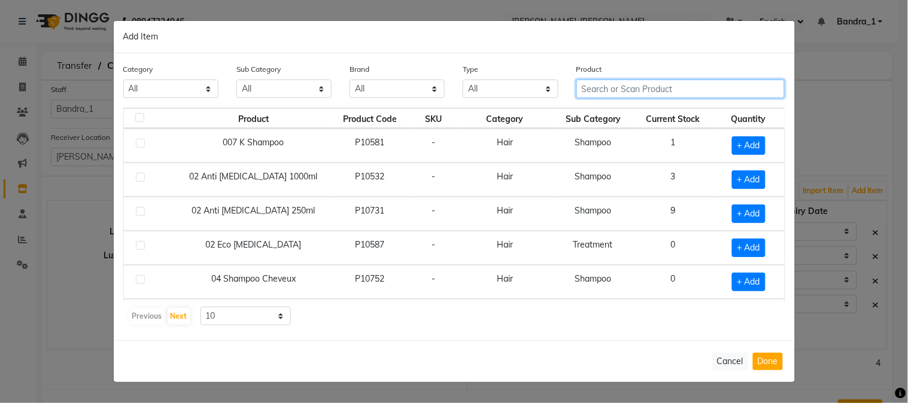
click at [603, 92] on input "text" at bounding box center [680, 89] width 209 height 19
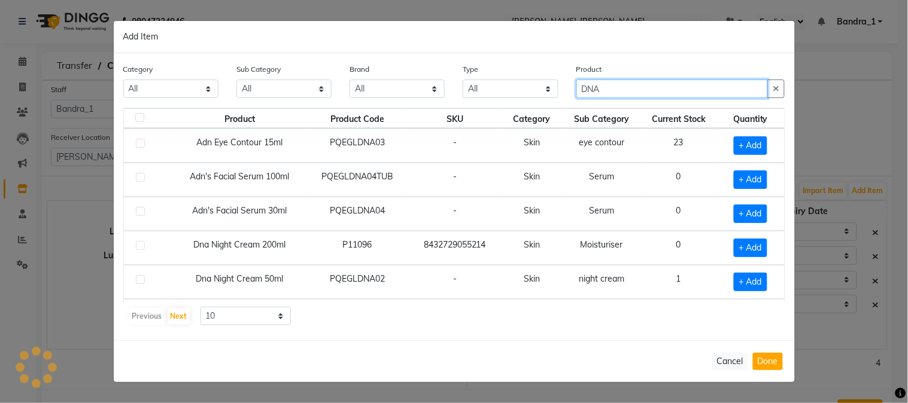
type input "DNA"
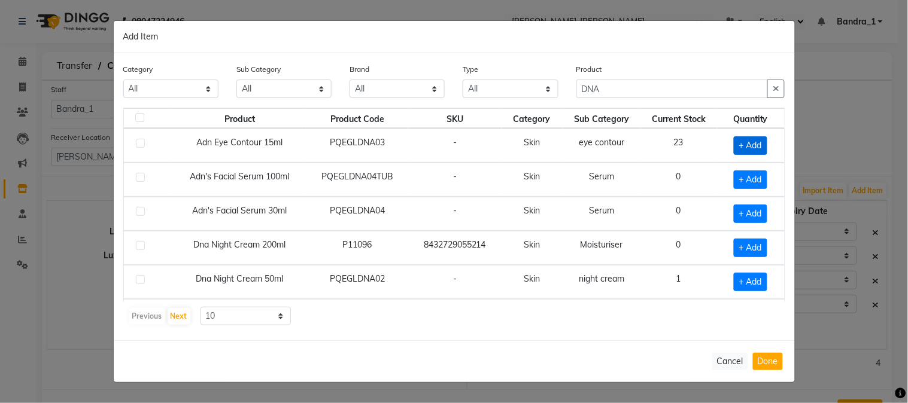
click at [747, 142] on span "+ Add" at bounding box center [751, 145] width 34 height 19
checkbox input "true"
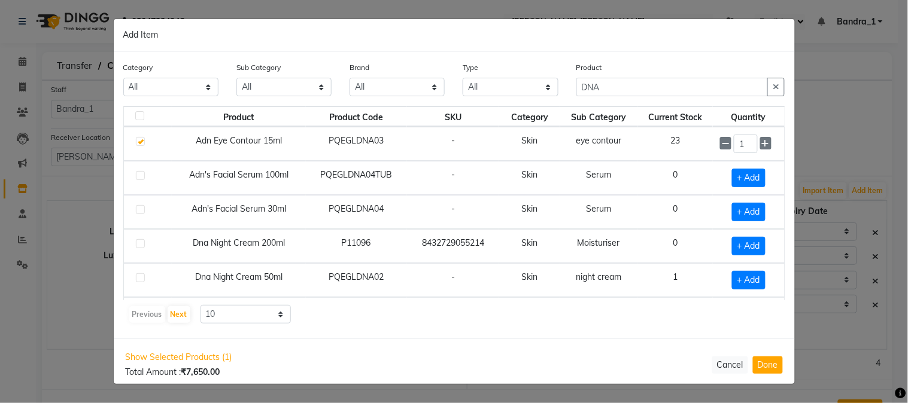
scroll to position [66, 0]
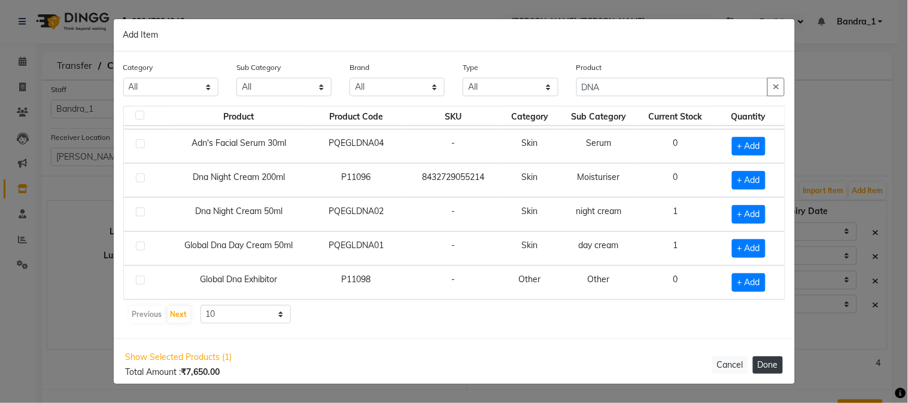
click at [770, 368] on button "Done" at bounding box center [768, 365] width 30 height 17
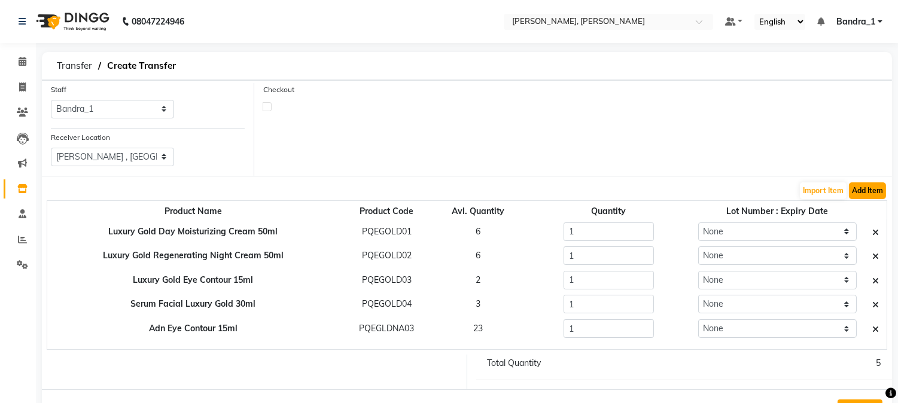
click at [874, 193] on button "Add Item" at bounding box center [867, 191] width 37 height 17
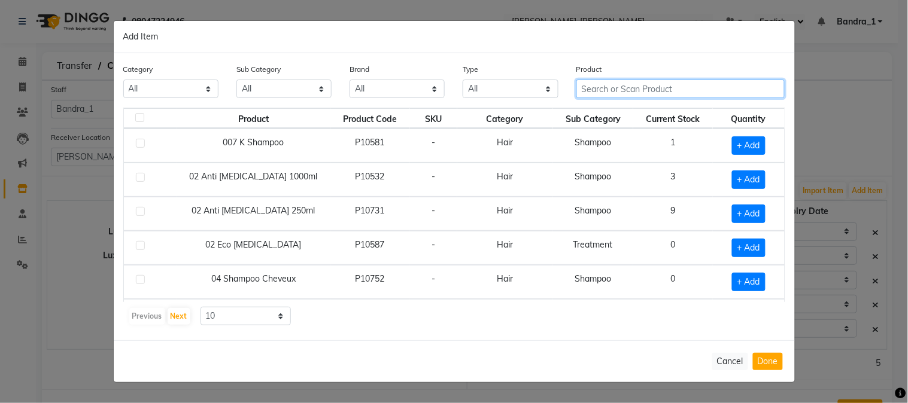
click at [645, 92] on input "text" at bounding box center [680, 89] width 209 height 19
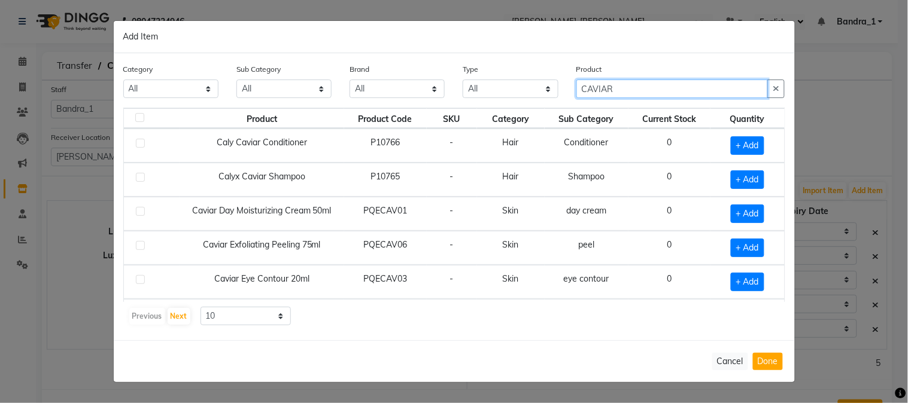
type input "CAVIAR"
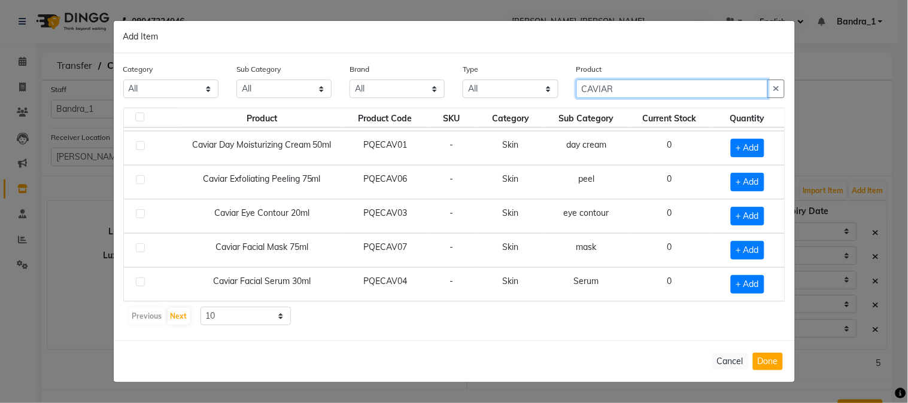
drag, startPoint x: 634, startPoint y: 88, endPoint x: 563, endPoint y: 93, distance: 71.4
click at [563, 93] on div "Category All Hair Skin Makeup Personal Care Appliances Beard Waxing Disposable …" at bounding box center [454, 85] width 680 height 45
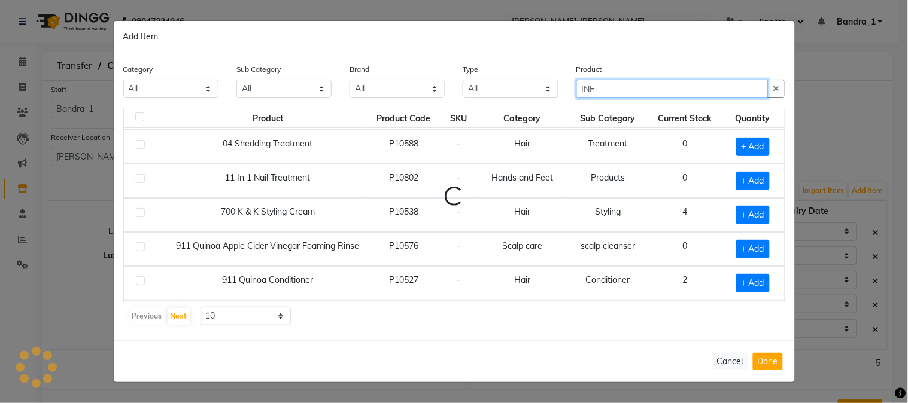
scroll to position [0, 0]
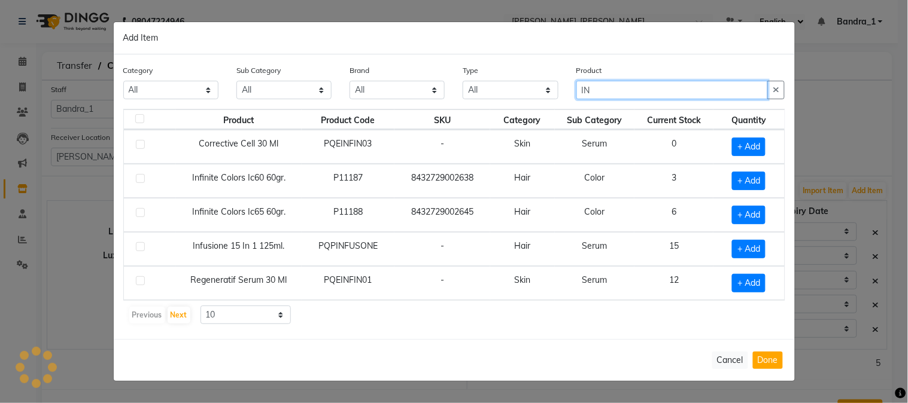
type input "I"
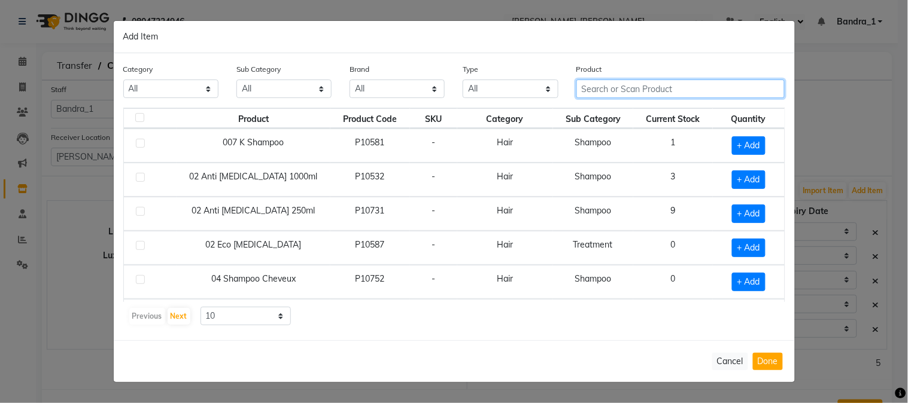
click at [611, 86] on input "text" at bounding box center [680, 89] width 209 height 19
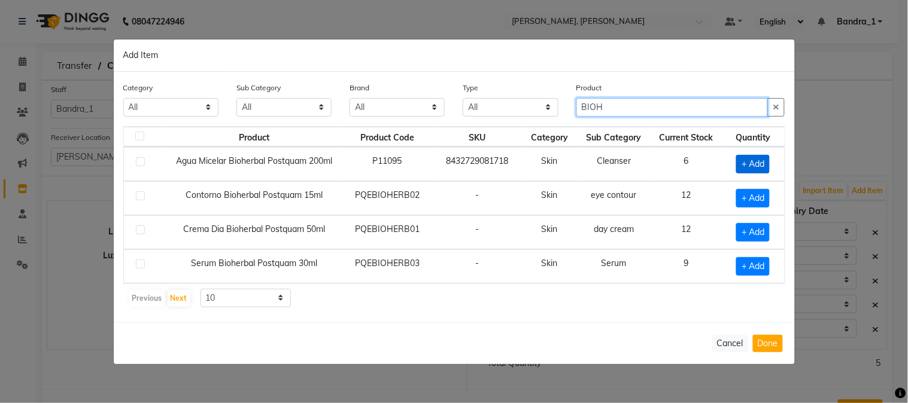
type input "BIOH"
click at [758, 165] on span "+ Add" at bounding box center [753, 164] width 34 height 19
checkbox input "true"
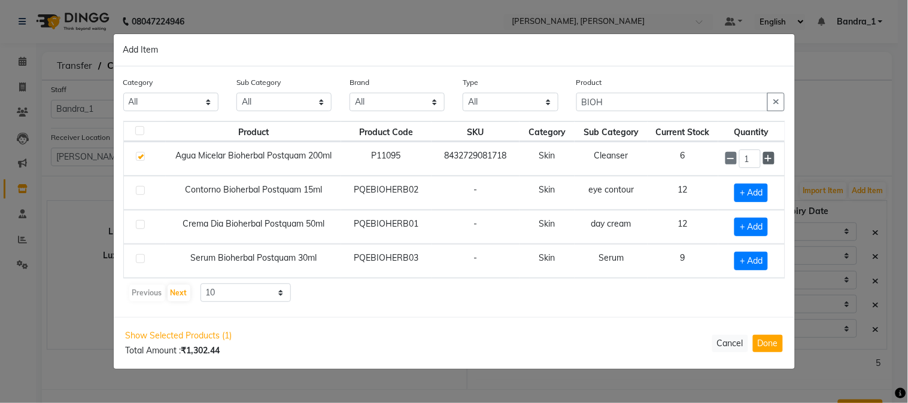
click at [768, 154] on icon at bounding box center [769, 158] width 8 height 8
type input "2"
drag, startPoint x: 614, startPoint y: 105, endPoint x: 564, endPoint y: 104, distance: 49.7
click at [566, 105] on div "Category All Hair Skin Makeup Personal Care Appliances Beard Waxing Disposable …" at bounding box center [454, 98] width 680 height 45
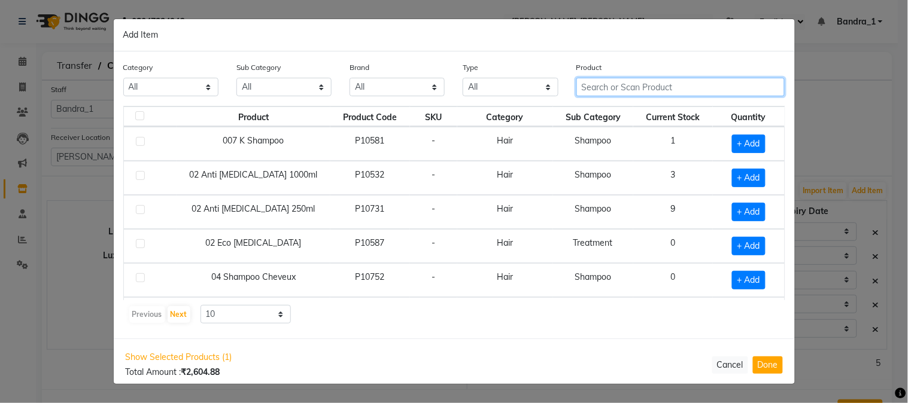
drag, startPoint x: 597, startPoint y: 86, endPoint x: 590, endPoint y: 82, distance: 8.0
click at [591, 83] on input "text" at bounding box center [680, 87] width 209 height 19
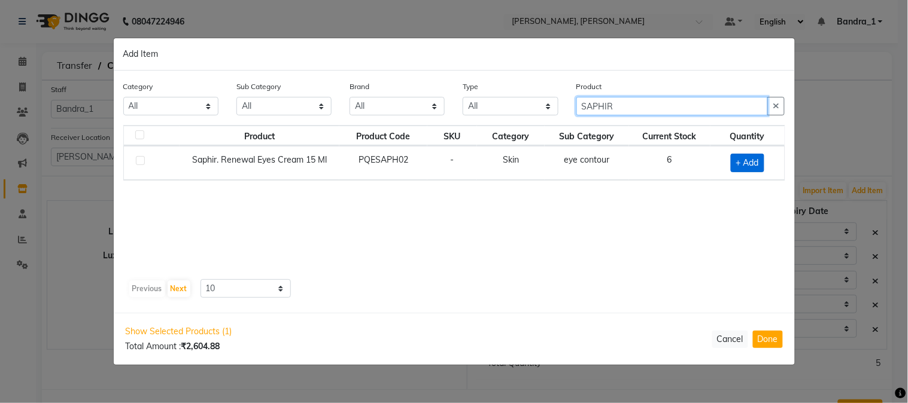
type input "SAPHIR"
click at [743, 158] on span "+ Add" at bounding box center [748, 163] width 34 height 19
checkbox input "true"
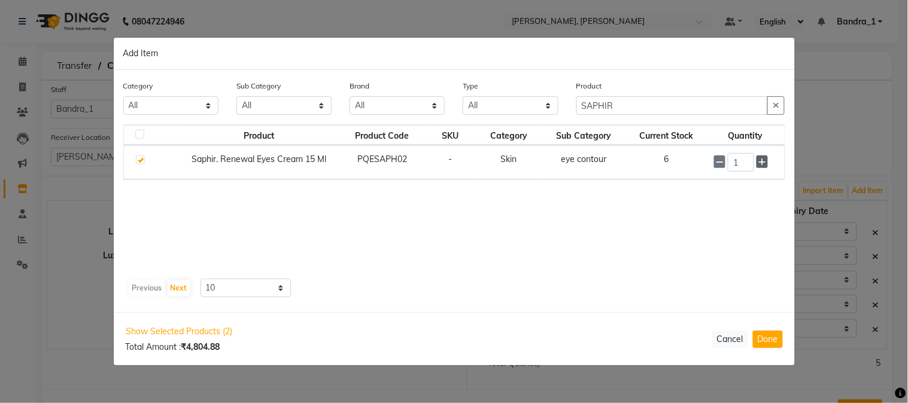
click at [765, 158] on icon at bounding box center [762, 162] width 8 height 8
type input "2"
click at [771, 337] on button "Done" at bounding box center [768, 339] width 30 height 17
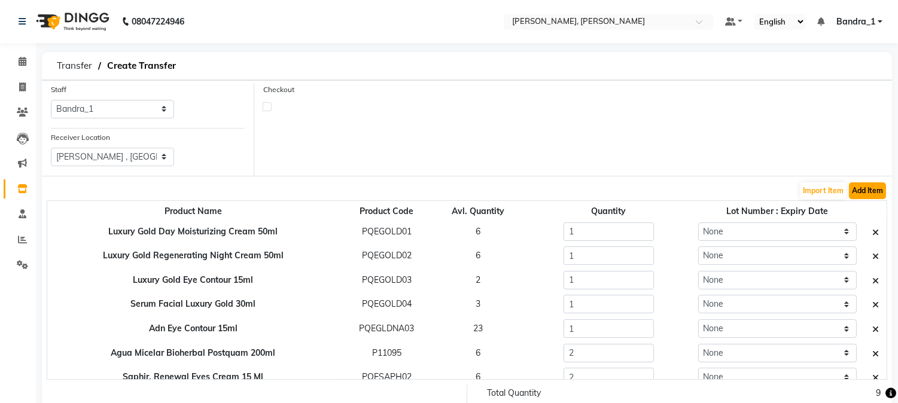
click at [871, 192] on button "Add Item" at bounding box center [867, 191] width 37 height 17
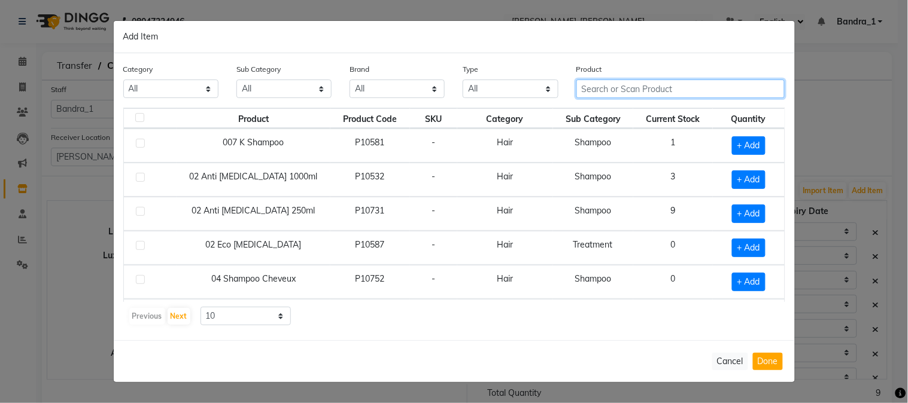
click at [618, 91] on input "text" at bounding box center [680, 89] width 209 height 19
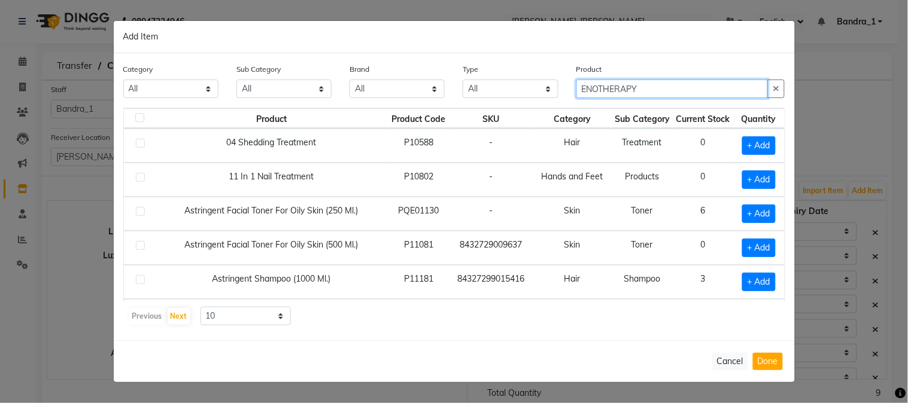
type input "ENOTHERAPY"
drag, startPoint x: 649, startPoint y: 91, endPoint x: 485, endPoint y: 68, distance: 165.0
click at [487, 68] on div "Category All Hair Skin Makeup Personal Care Appliances Beard Waxing Disposable …" at bounding box center [454, 85] width 680 height 45
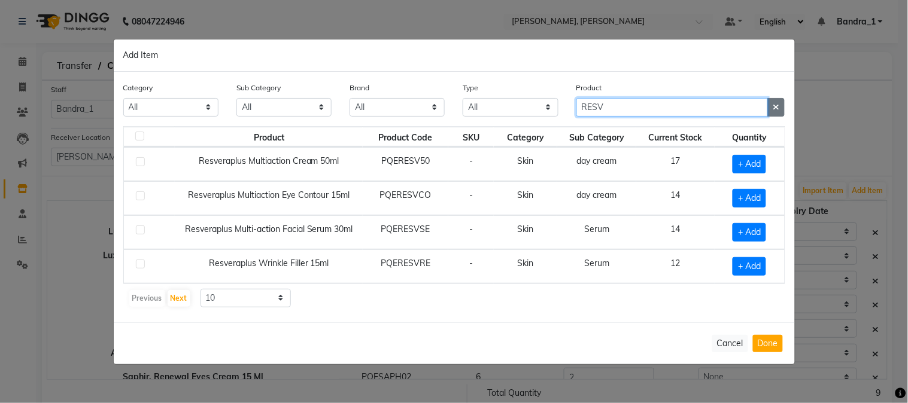
type input "RESV"
click at [776, 105] on icon "button" at bounding box center [776, 107] width 7 height 8
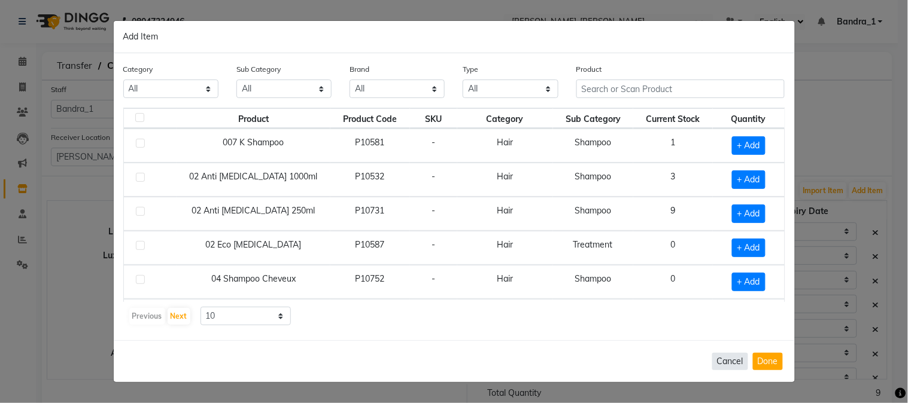
click at [738, 353] on button "Cancel" at bounding box center [730, 361] width 36 height 17
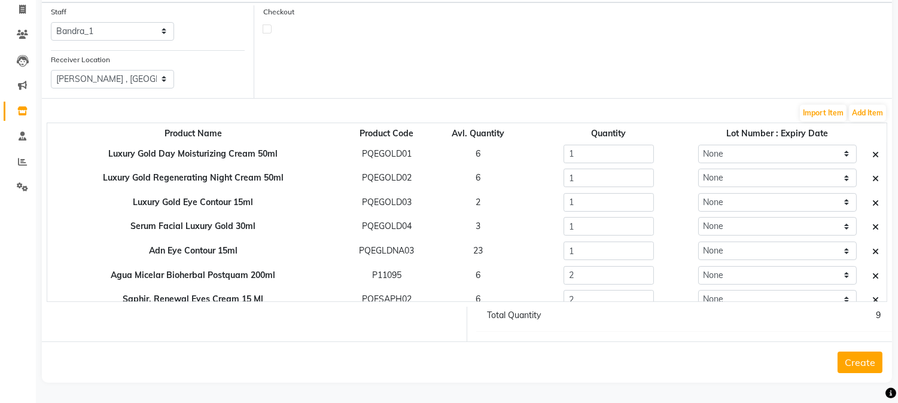
scroll to position [10, 0]
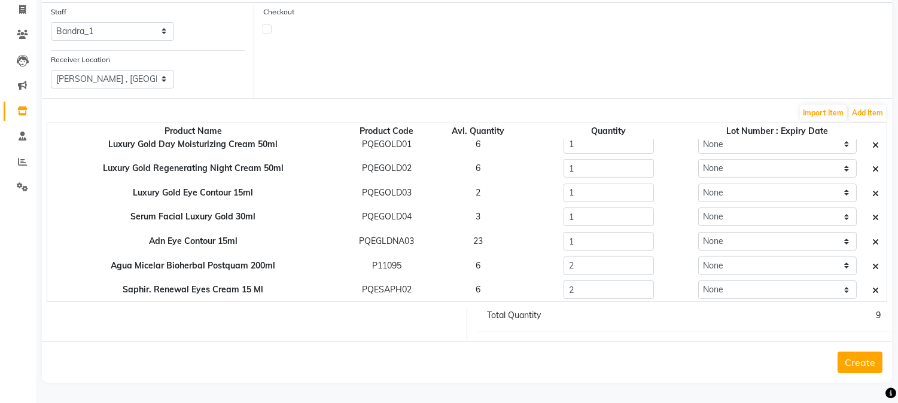
click at [857, 361] on button "Create" at bounding box center [860, 363] width 45 height 22
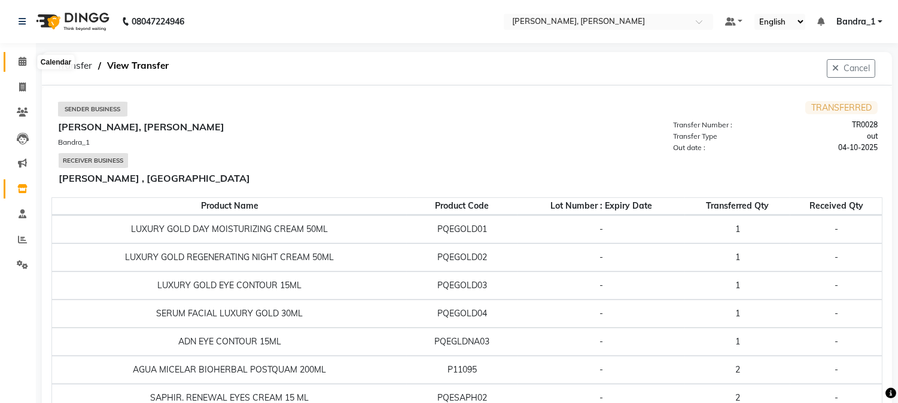
click at [22, 62] on icon at bounding box center [23, 61] width 8 height 9
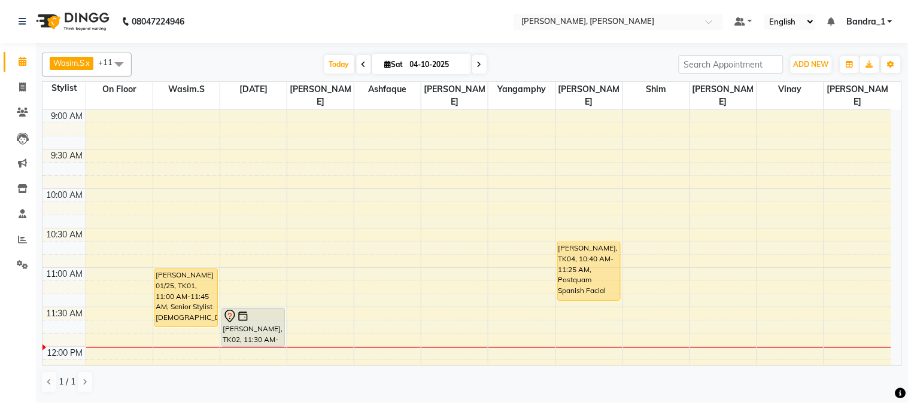
click at [260, 311] on div "DEEPTI DESAI, TK02, 11:30 AM-12:00 PM, Olaplex Female" at bounding box center [253, 328] width 62 height 38
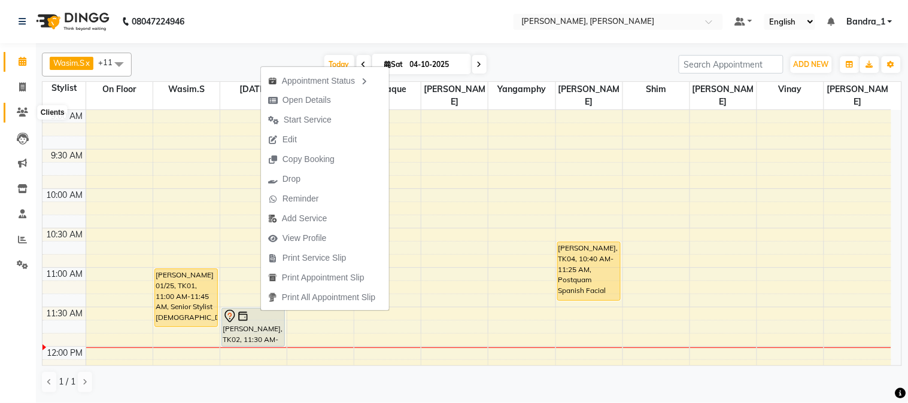
click at [22, 117] on icon at bounding box center [22, 112] width 11 height 9
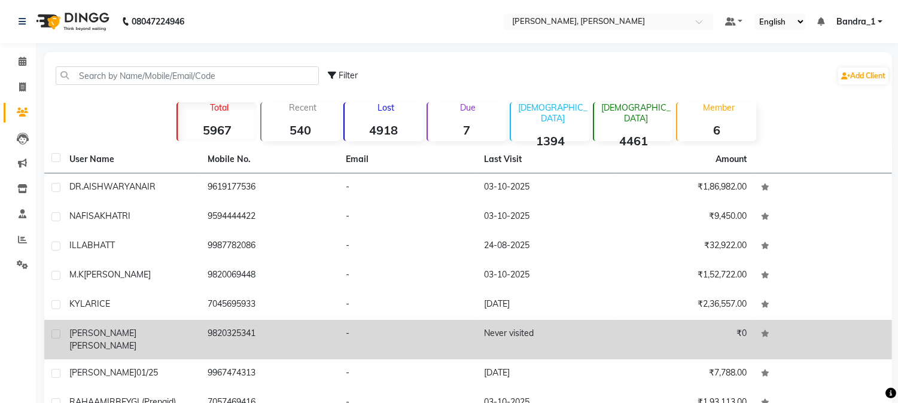
drag, startPoint x: 162, startPoint y: 332, endPoint x: 172, endPoint y: 327, distance: 11.2
click at [163, 332] on div "DEEPTI DESAI" at bounding box center [131, 339] width 124 height 25
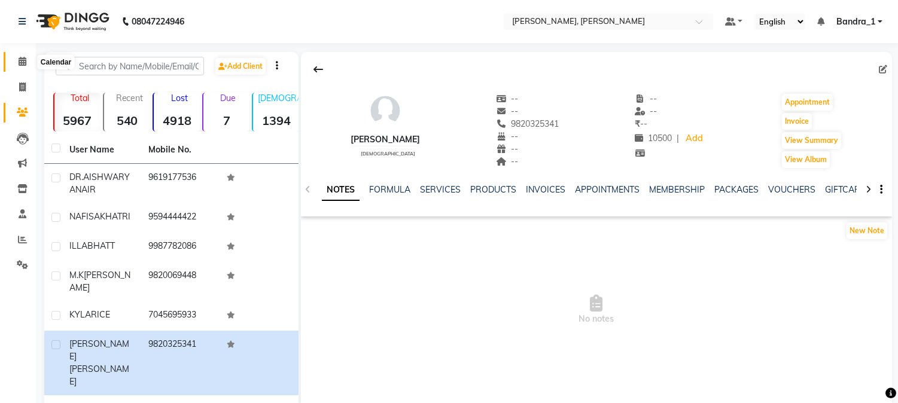
click at [19, 62] on icon at bounding box center [23, 61] width 8 height 9
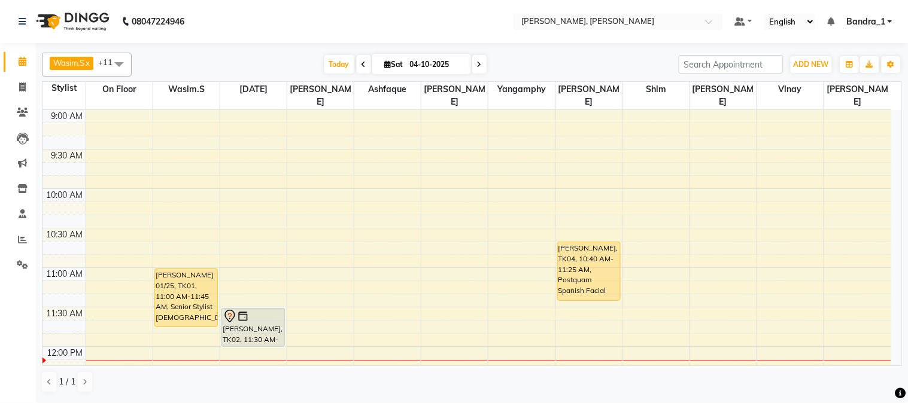
click at [175, 293] on div "[PERSON_NAME] 01/25, TK01, 11:00 AM-11:45 AM, Senior Stylist [DEMOGRAPHIC_DATA]" at bounding box center [186, 297] width 62 height 57
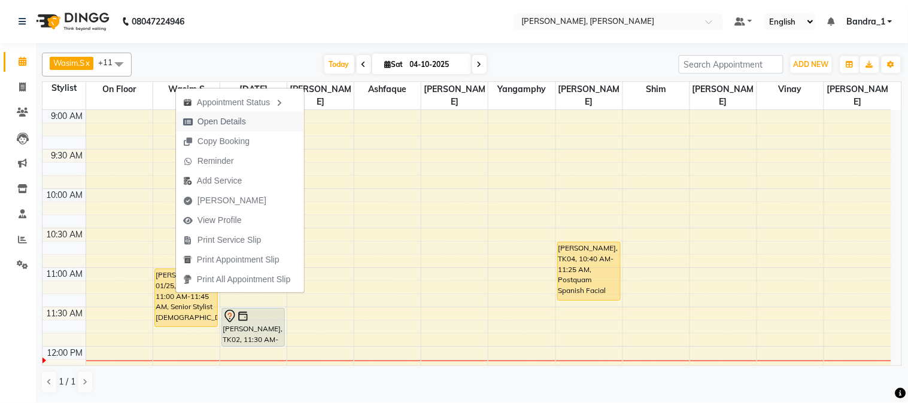
click at [237, 117] on span "Open Details" at bounding box center [222, 122] width 48 height 13
select select "1"
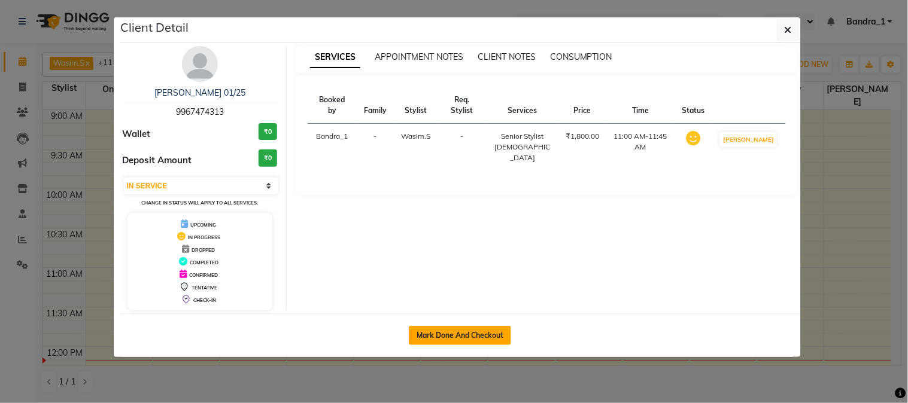
click at [476, 336] on button "Mark Done And Checkout" at bounding box center [460, 335] width 102 height 19
select select "7997"
select select "service"
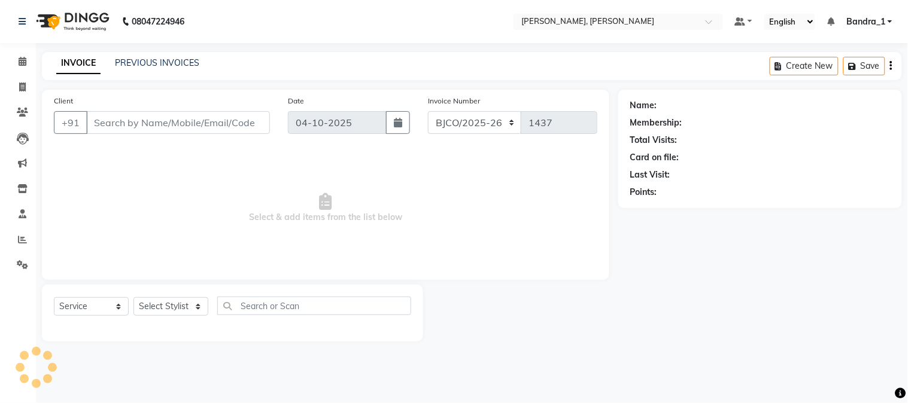
type input "9967474313"
select select "54154"
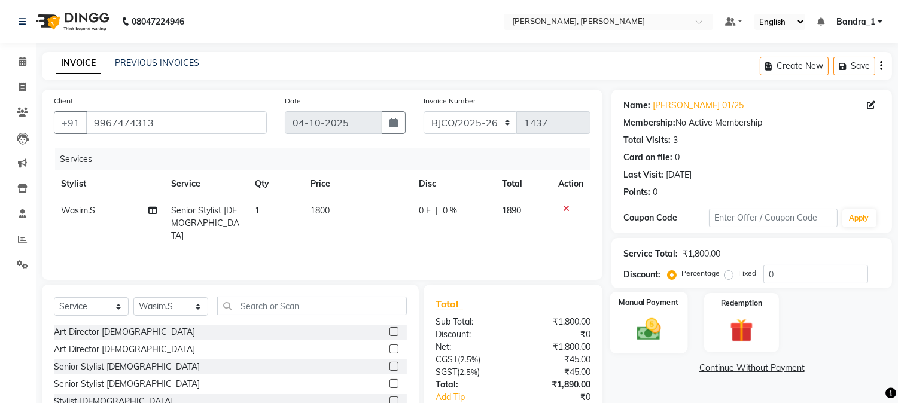
scroll to position [75, 0]
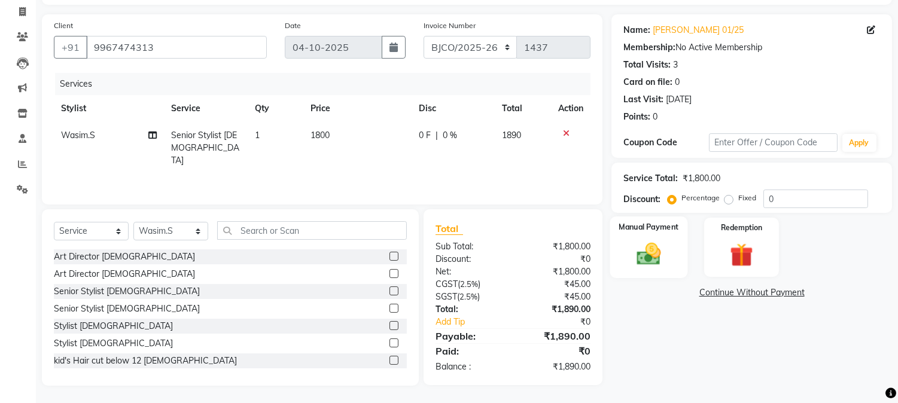
click at [649, 262] on img at bounding box center [650, 255] width 40 height 28
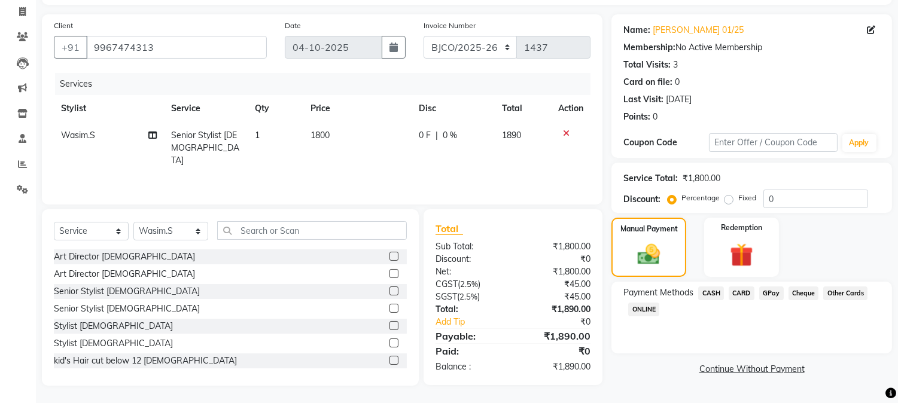
click at [749, 294] on span "CARD" at bounding box center [742, 294] width 26 height 14
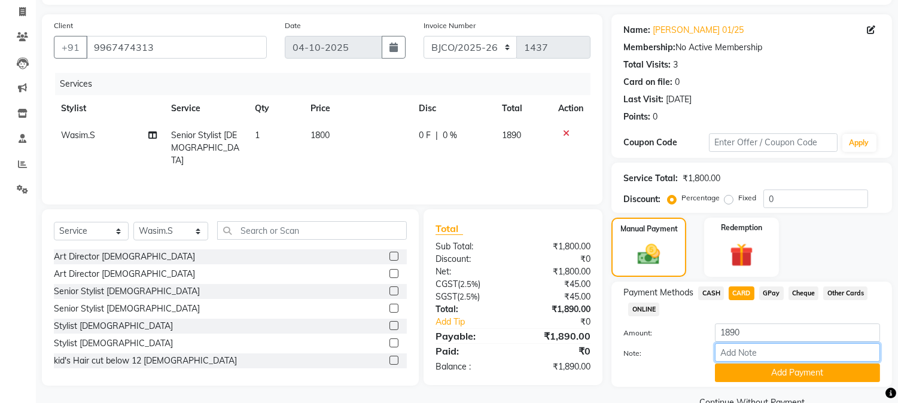
click at [748, 349] on input "Note:" at bounding box center [797, 353] width 165 height 19
type input "9535"
click at [762, 369] on button "Add Payment" at bounding box center [797, 373] width 165 height 19
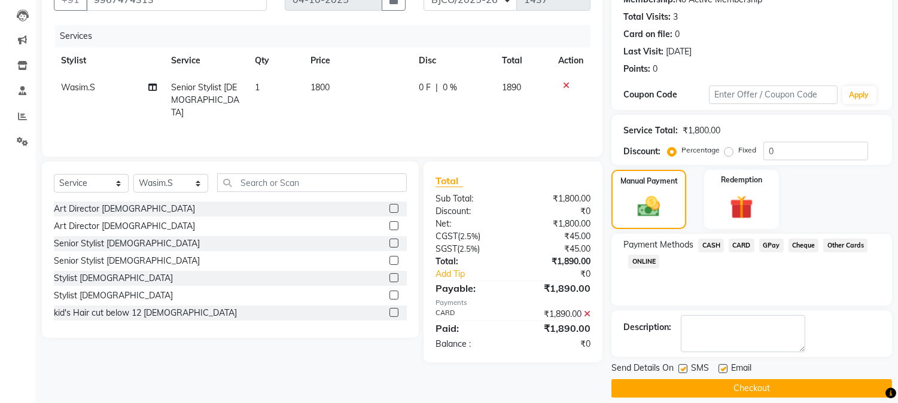
scroll to position [135, 0]
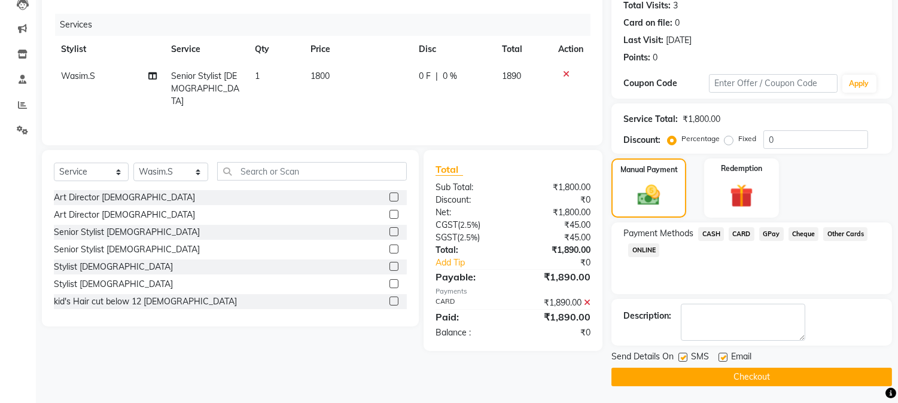
click at [724, 355] on label at bounding box center [723, 357] width 9 height 9
click at [724, 355] on input "checkbox" at bounding box center [723, 358] width 8 height 8
checkbox input "false"
click at [684, 356] on label at bounding box center [683, 357] width 9 height 9
click at [684, 356] on input "checkbox" at bounding box center [683, 358] width 8 height 8
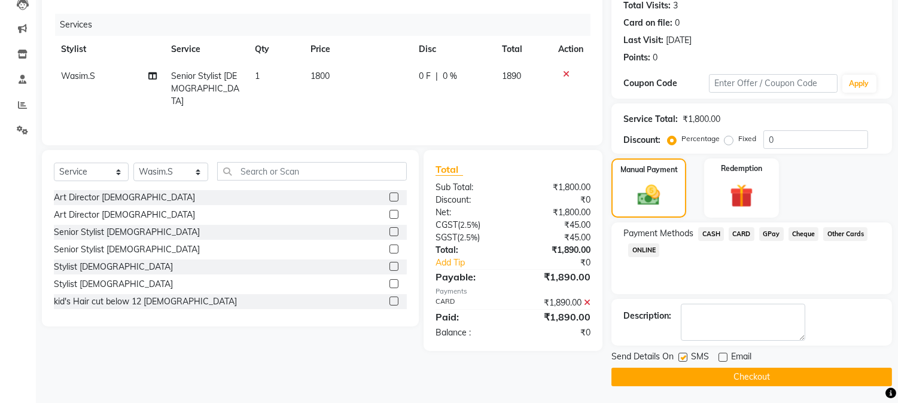
checkbox input "false"
click at [690, 385] on button "Checkout" at bounding box center [752, 377] width 281 height 19
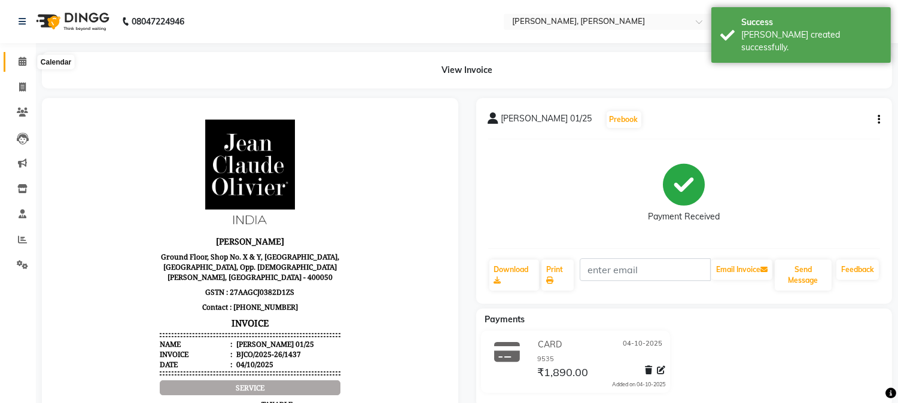
click at [20, 62] on icon at bounding box center [23, 61] width 8 height 9
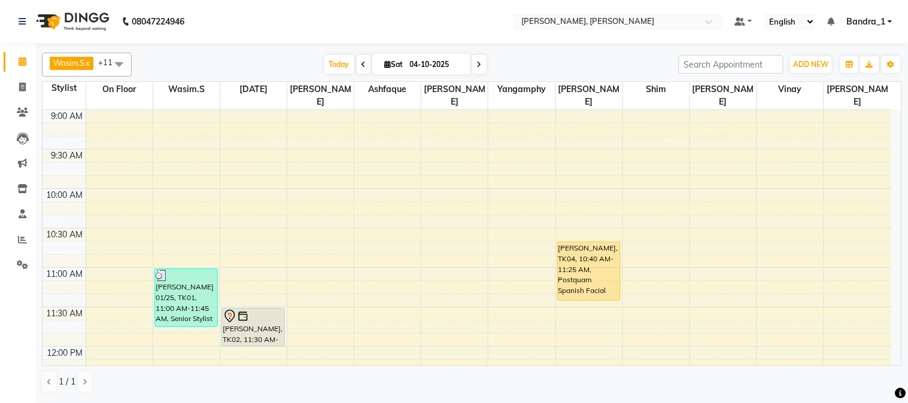
drag, startPoint x: 517, startPoint y: 165, endPoint x: 423, endPoint y: 190, distance: 97.8
click at [517, 175] on td at bounding box center [489, 181] width 806 height 13
click at [26, 114] on icon at bounding box center [22, 112] width 11 height 9
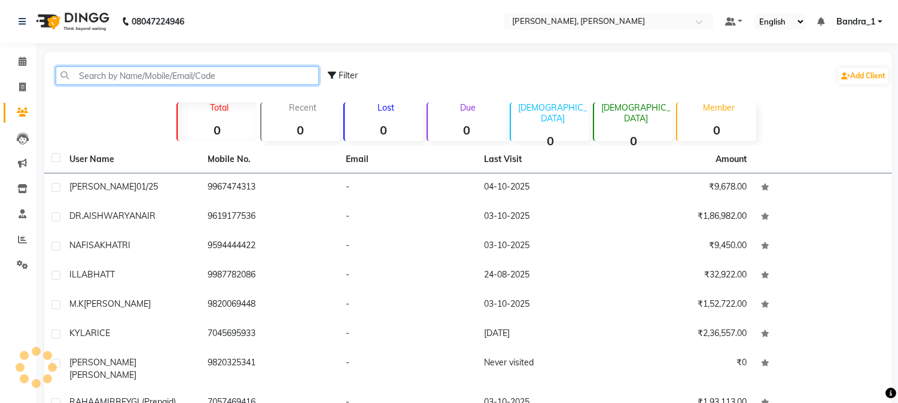
click at [102, 72] on input "text" at bounding box center [187, 75] width 263 height 19
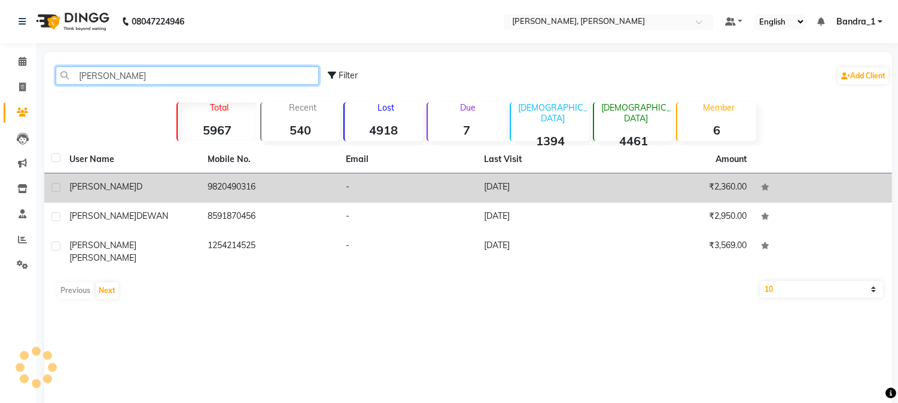
type input "ASTRID"
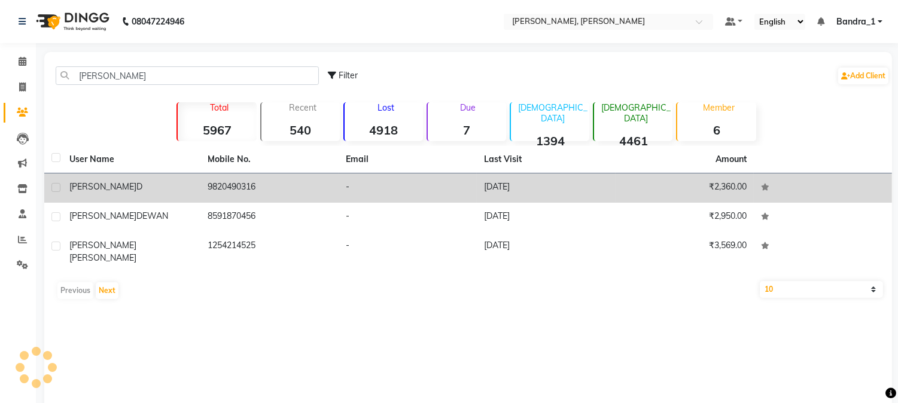
click at [130, 200] on td "ASTRID D" at bounding box center [131, 188] width 138 height 29
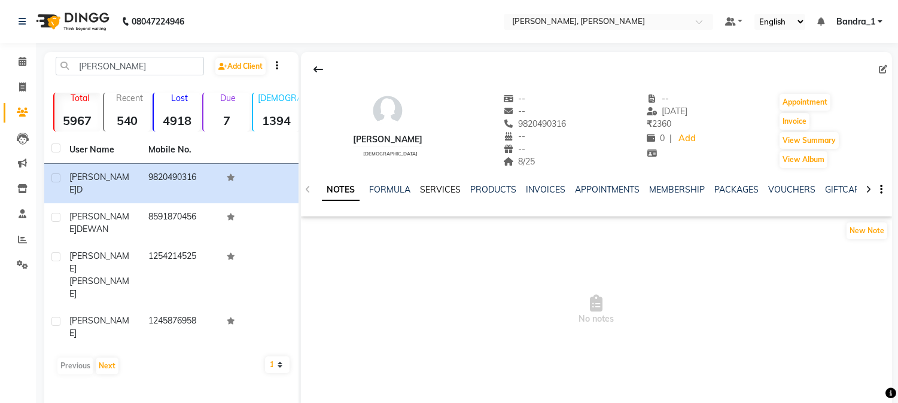
click at [426, 188] on link "SERVICES" at bounding box center [440, 189] width 41 height 11
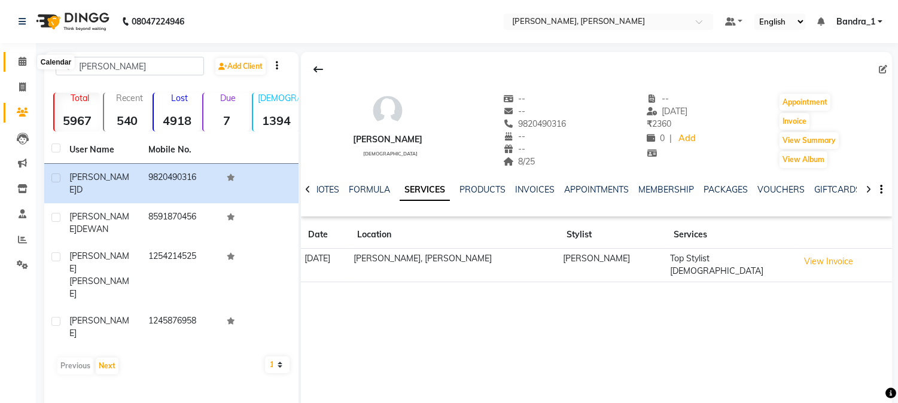
click at [26, 60] on span at bounding box center [22, 62] width 21 height 14
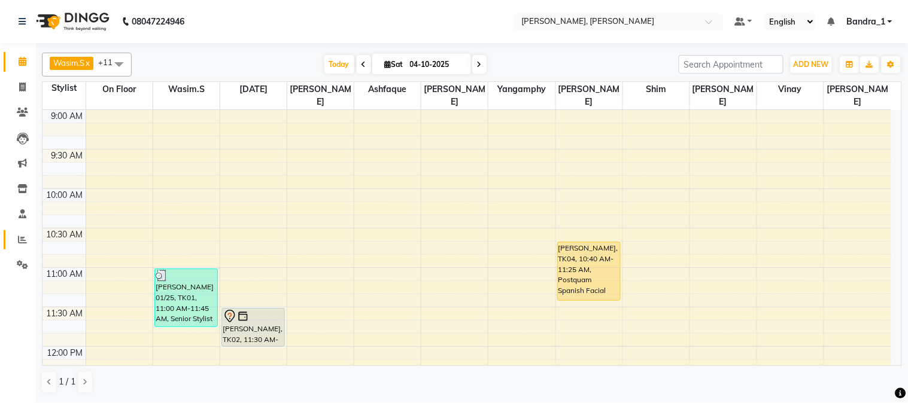
click at [22, 238] on icon at bounding box center [22, 239] width 9 height 9
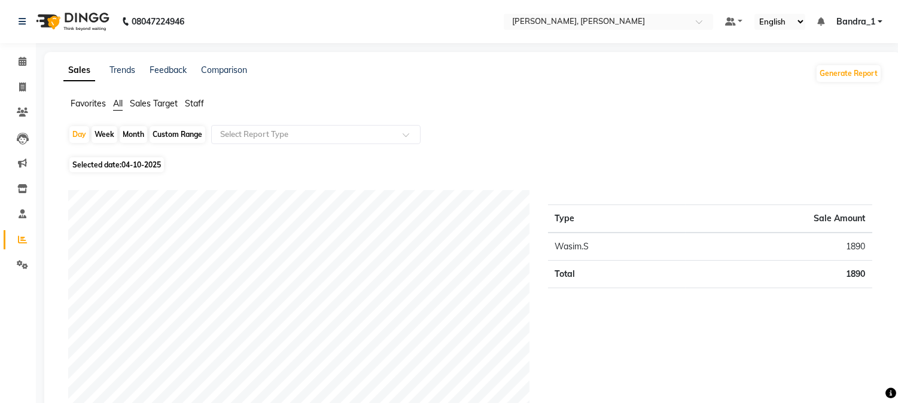
drag, startPoint x: 134, startPoint y: 163, endPoint x: 139, endPoint y: 171, distance: 9.5
click at [139, 171] on span "Selected date: 04-10-2025" at bounding box center [116, 164] width 95 height 15
select select "10"
select select "2025"
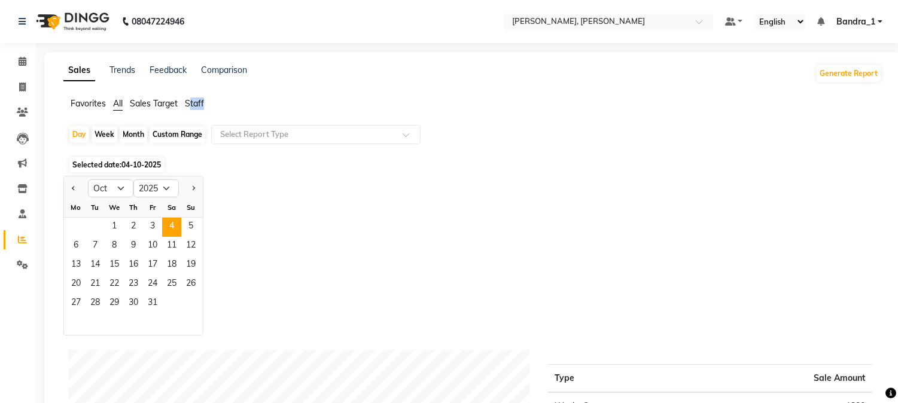
drag, startPoint x: 189, startPoint y: 99, endPoint x: 226, endPoint y: 103, distance: 37.9
click at [220, 98] on ul "Favorites All Sales Target Staff" at bounding box center [472, 104] width 819 height 13
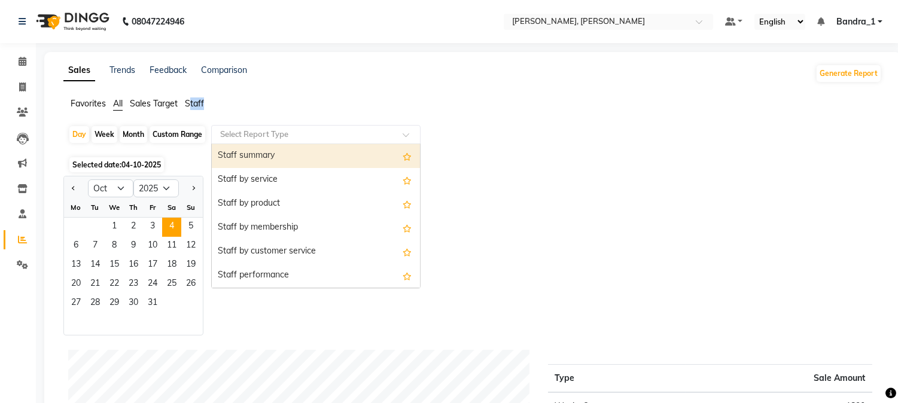
click at [408, 136] on span at bounding box center [410, 138] width 15 height 12
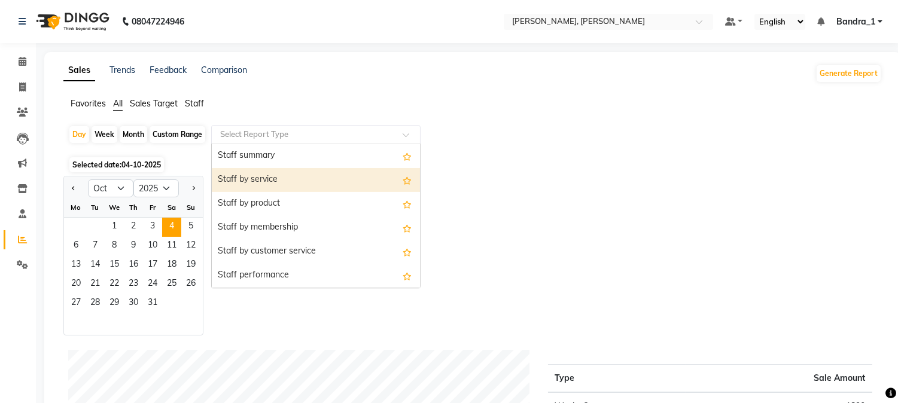
drag, startPoint x: 283, startPoint y: 177, endPoint x: 292, endPoint y: 180, distance: 9.5
click at [284, 177] on div "Staff by service" at bounding box center [316, 180] width 208 height 24
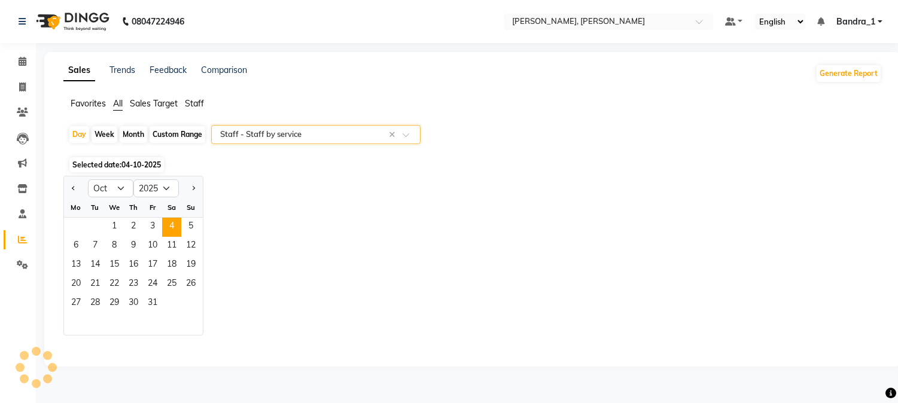
select select "csv"
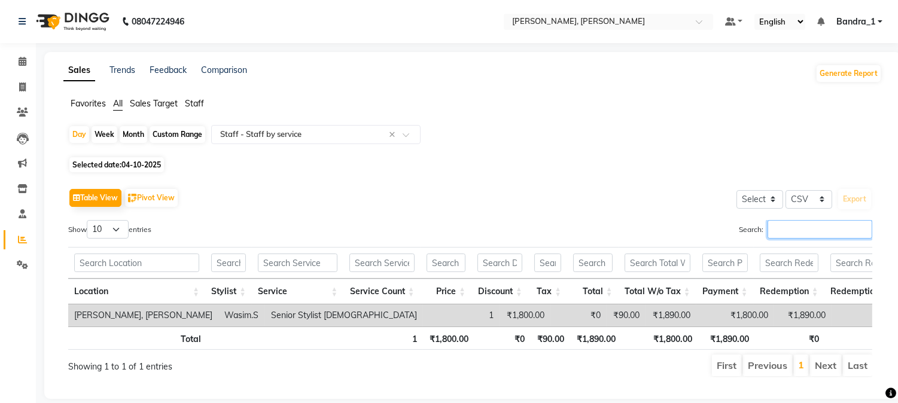
click at [780, 225] on input "Search:" at bounding box center [820, 229] width 105 height 19
click at [136, 165] on span "04-10-2025" at bounding box center [141, 164] width 40 height 9
select select "10"
select select "2025"
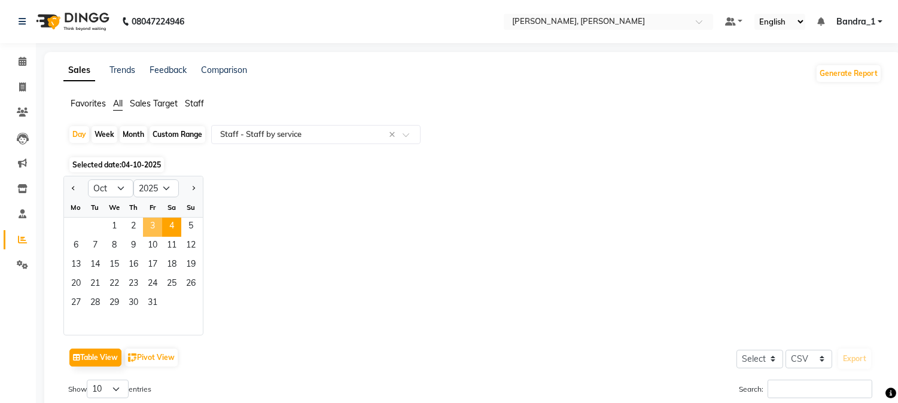
click at [147, 222] on span "3" at bounding box center [152, 227] width 19 height 19
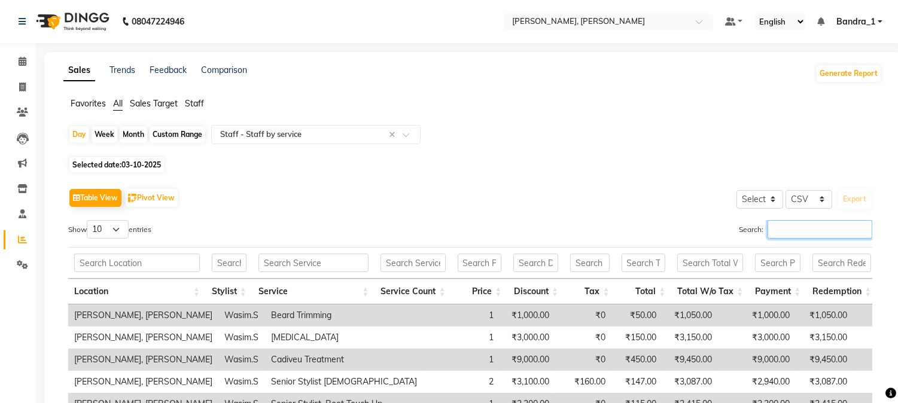
click at [782, 232] on input "Search:" at bounding box center [820, 229] width 105 height 19
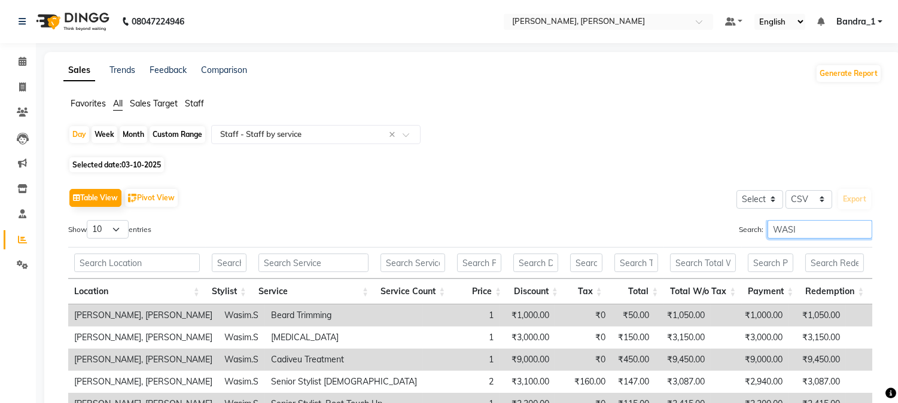
type input "WASIM"
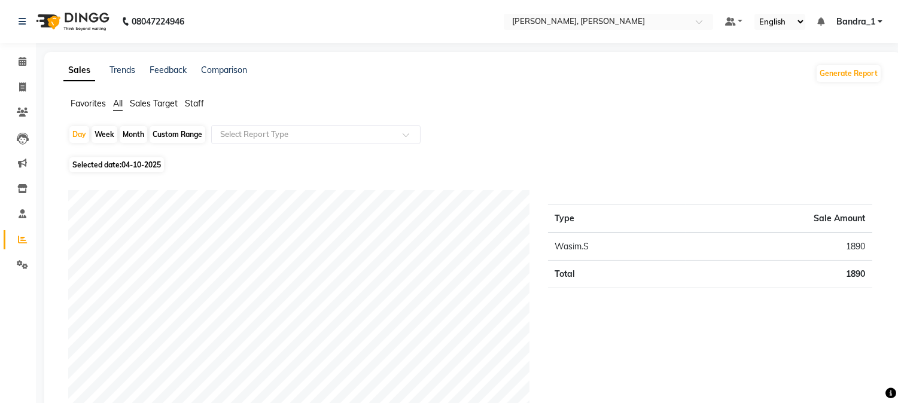
click at [146, 159] on span "Selected date: 04-10-2025" at bounding box center [116, 164] width 95 height 15
select select "10"
select select "2025"
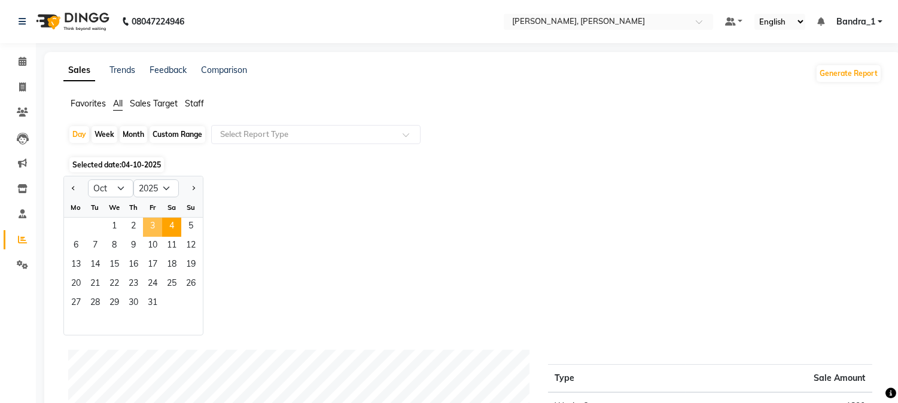
click at [150, 227] on span "3" at bounding box center [152, 227] width 19 height 19
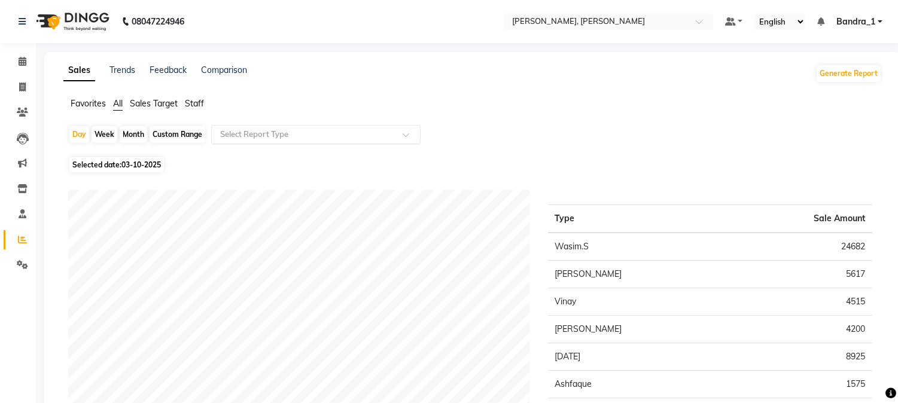
click at [290, 135] on input "text" at bounding box center [304, 135] width 172 height 12
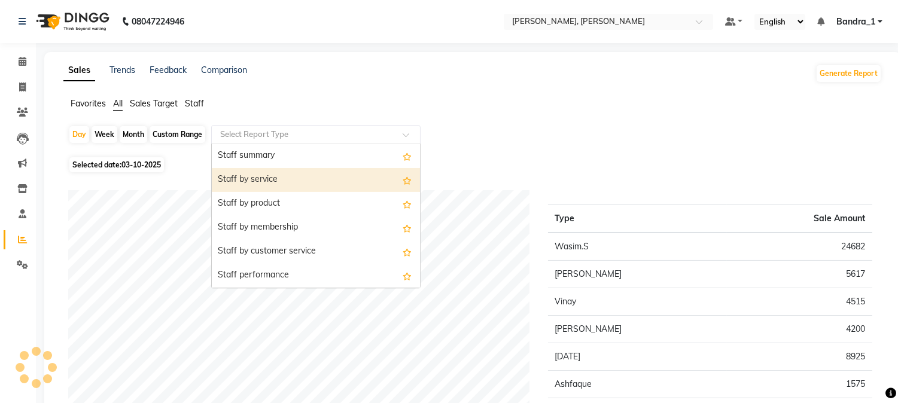
click at [321, 189] on div "Staff by service" at bounding box center [316, 180] width 208 height 24
select select "csv"
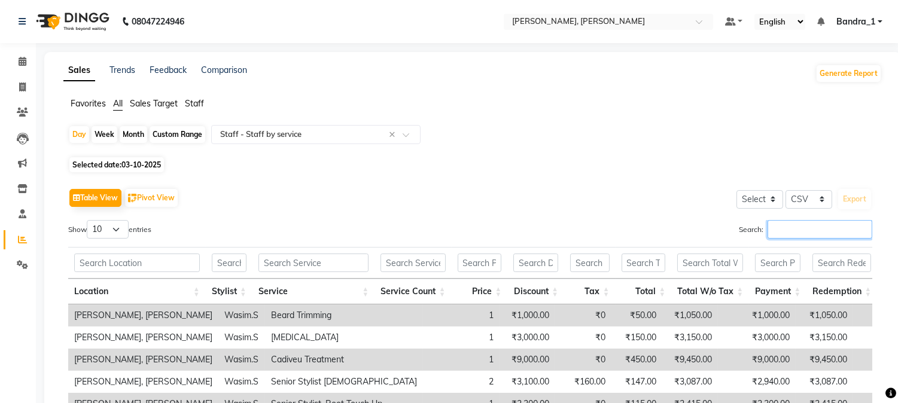
click at [793, 230] on input "Search:" at bounding box center [820, 229] width 105 height 19
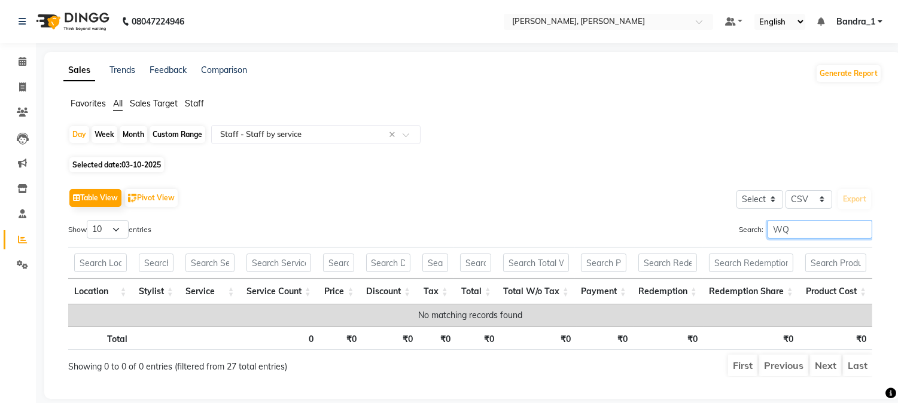
type input "W"
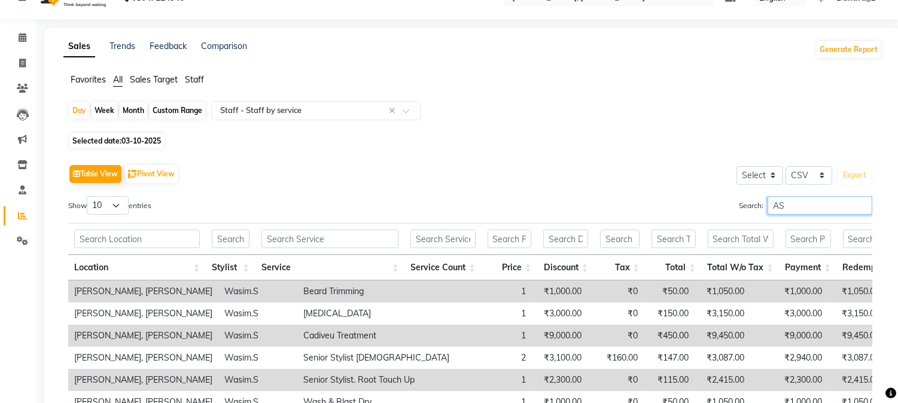
scroll to position [145, 0]
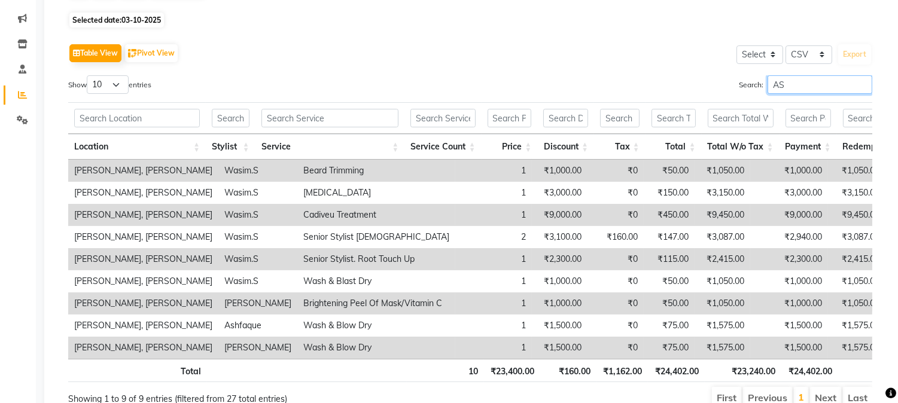
type input "A"
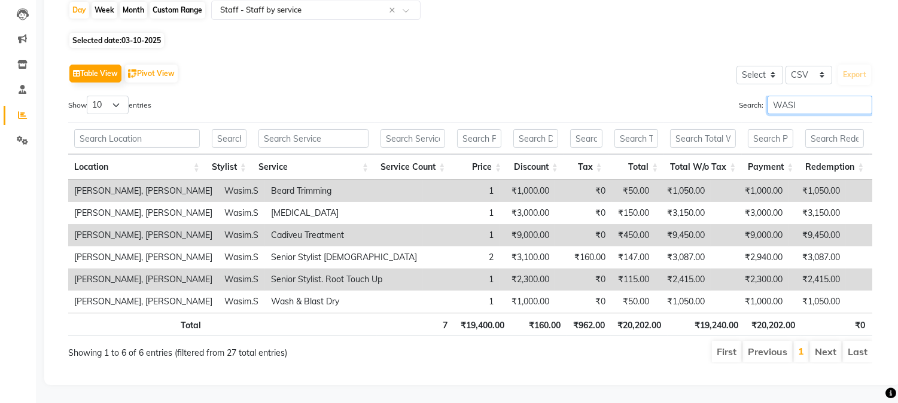
type input "WASIM"
drag, startPoint x: 805, startPoint y: 80, endPoint x: 649, endPoint y: 117, distance: 160.4
click at [675, 117] on div "Show 10 25 50 100 entries Search: WASIM Location Stylist Service Service Count …" at bounding box center [470, 230] width 804 height 268
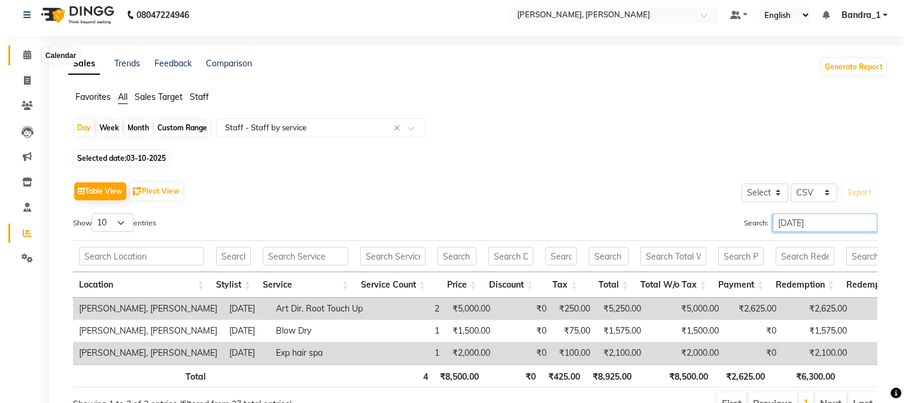
scroll to position [0, 0]
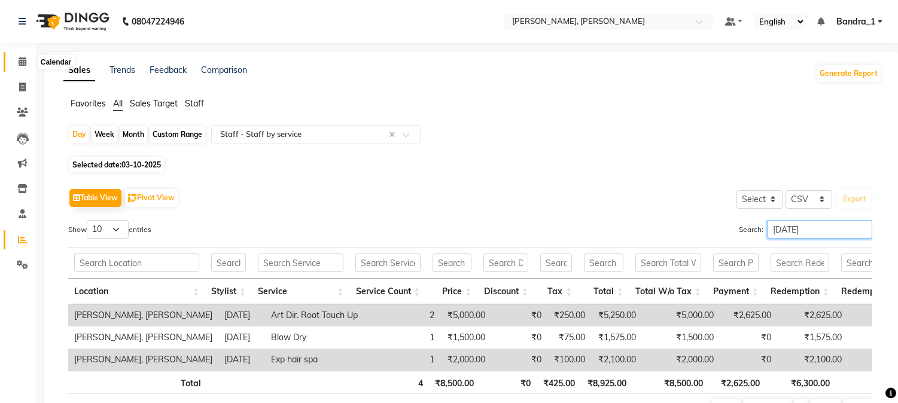
type input "RAJA"
click at [19, 57] on icon at bounding box center [23, 61] width 8 height 9
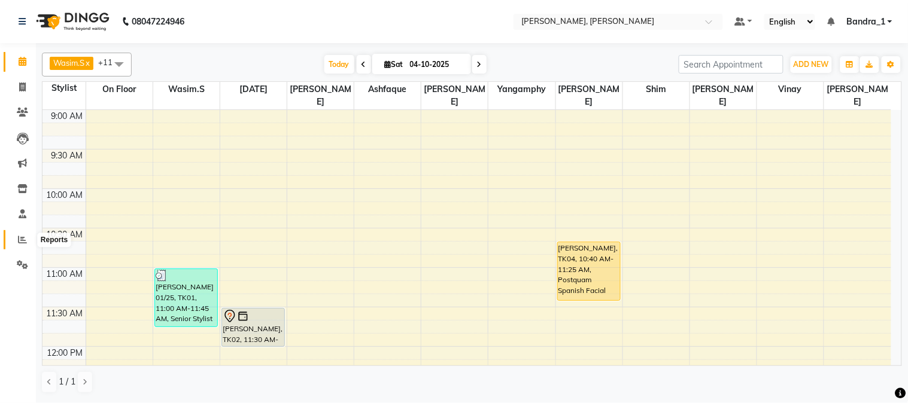
click at [19, 236] on icon at bounding box center [22, 239] width 9 height 9
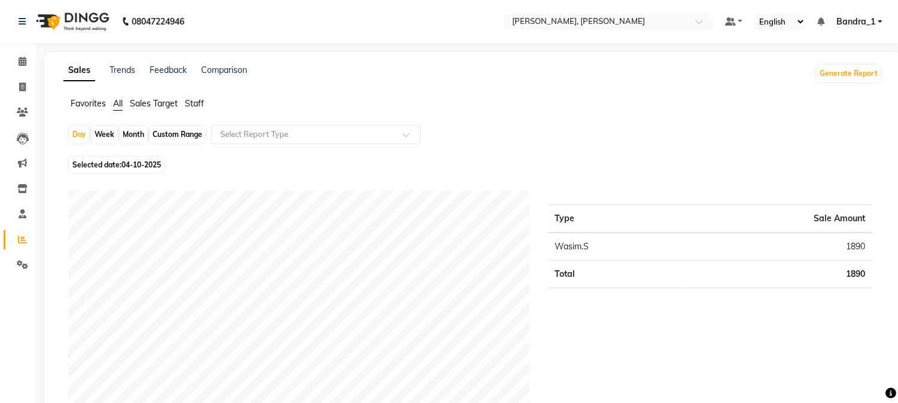
click at [198, 102] on span "Staff" at bounding box center [194, 103] width 19 height 11
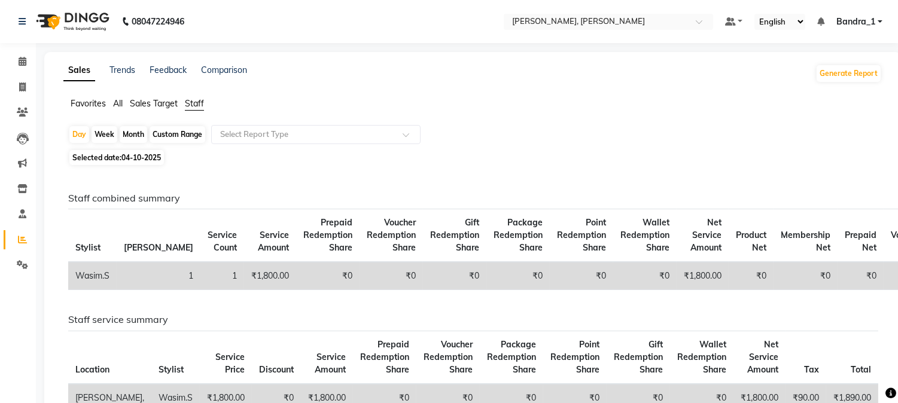
click at [140, 157] on span "04-10-2025" at bounding box center [141, 157] width 40 height 9
click at [144, 157] on span "04-10-2025" at bounding box center [141, 157] width 40 height 9
select select "10"
select select "2025"
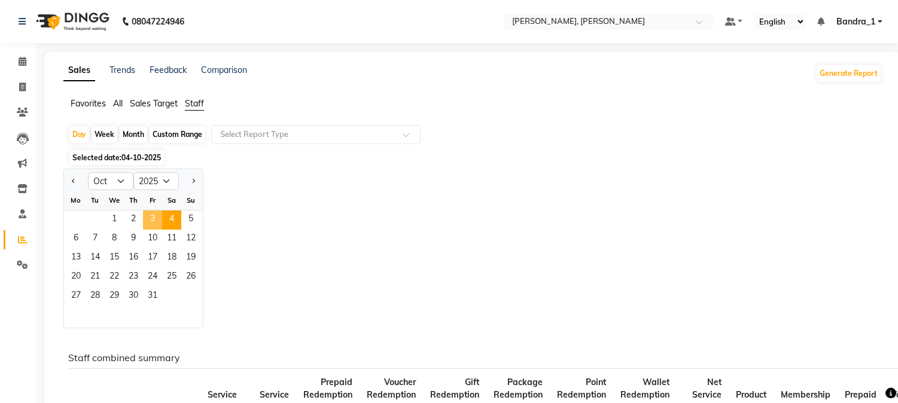
click at [147, 223] on span "3" at bounding box center [152, 220] width 19 height 19
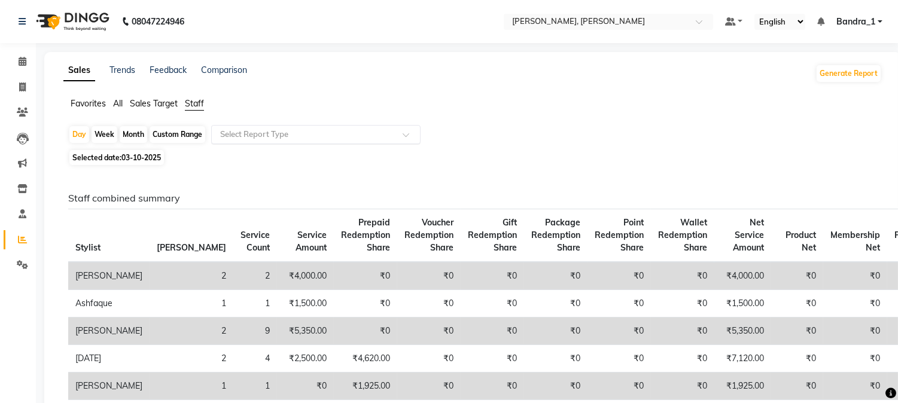
click at [405, 136] on span at bounding box center [410, 138] width 15 height 12
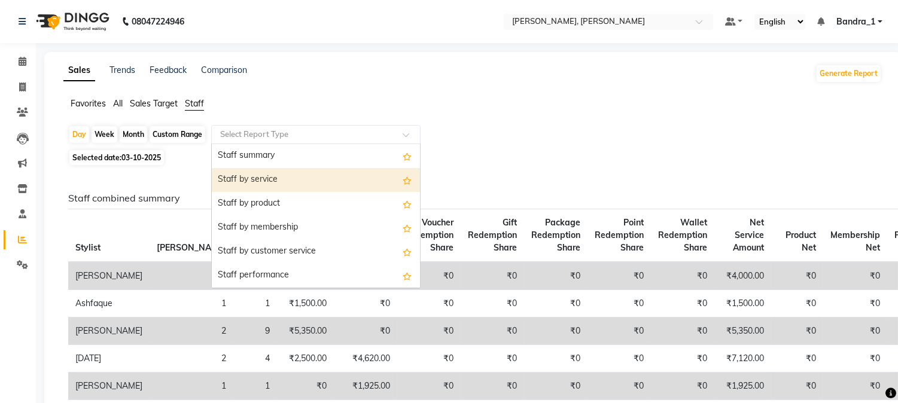
click at [339, 186] on div "Staff by service" at bounding box center [316, 180] width 208 height 24
select select "csv"
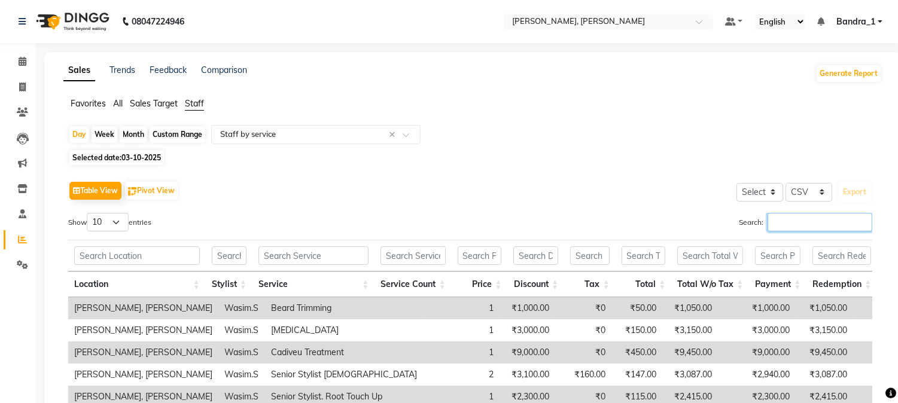
click at [785, 225] on input "Search:" at bounding box center [820, 222] width 105 height 19
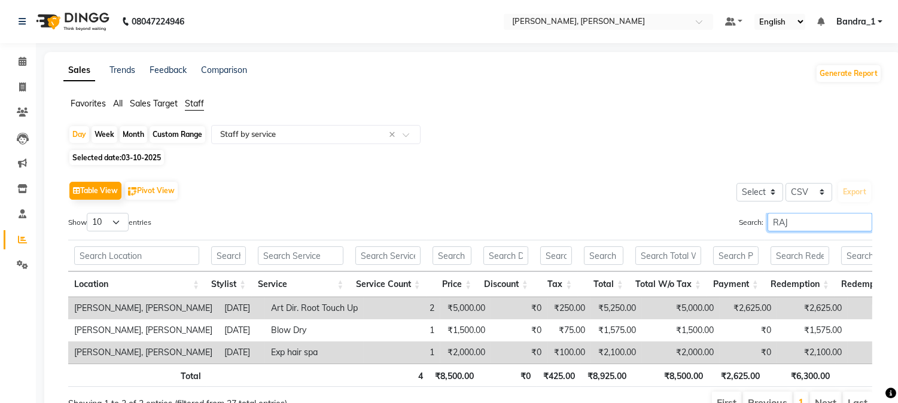
type input "RAJA"
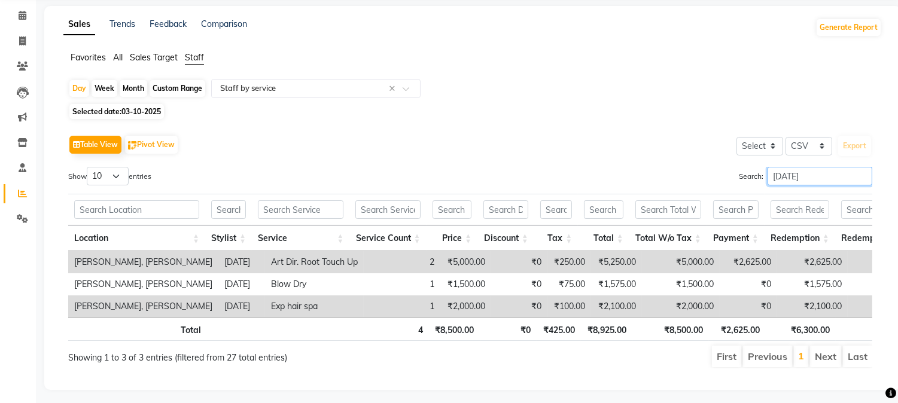
scroll to position [72, 0]
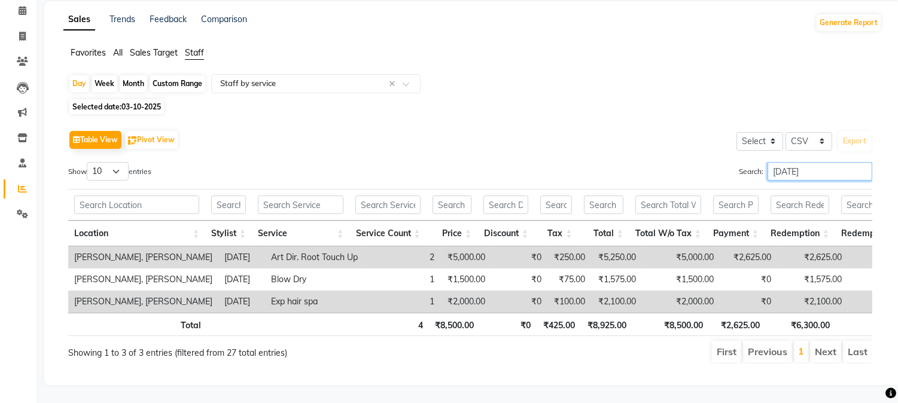
click at [862, 162] on input "RAJA" at bounding box center [820, 171] width 105 height 19
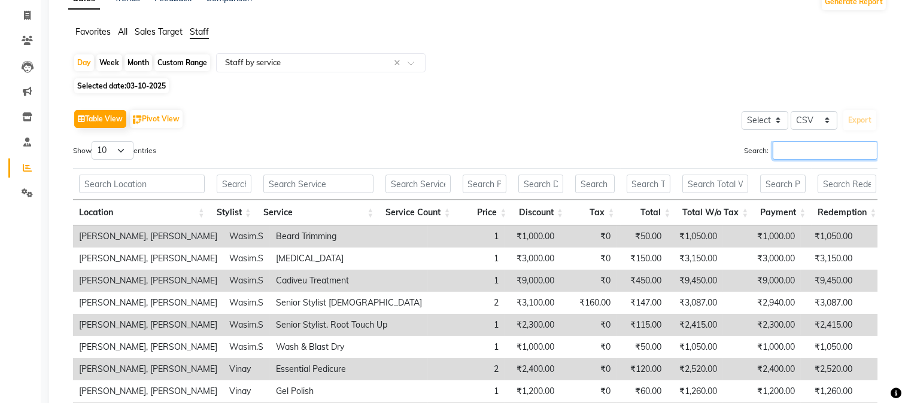
scroll to position [0, 0]
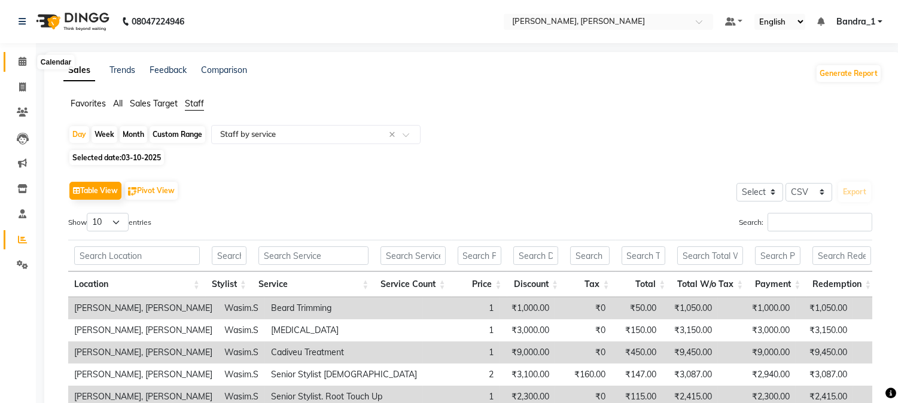
click at [22, 59] on icon at bounding box center [23, 61] width 8 height 9
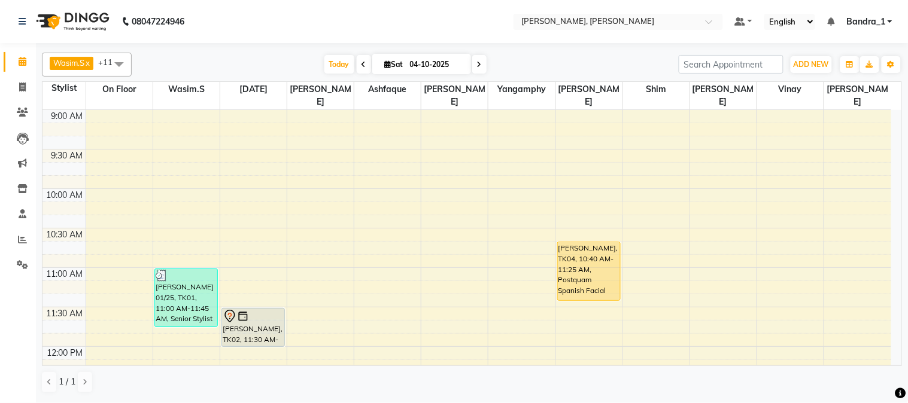
click at [581, 242] on div "KYLA RICE, TK04, 10:40 AM-11:25 AM, Postquam Spanish Facial" at bounding box center [589, 271] width 62 height 58
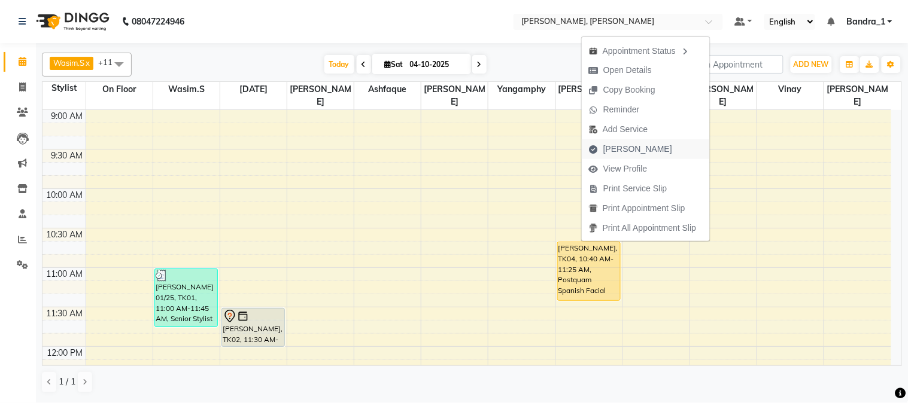
click at [625, 153] on span "[PERSON_NAME]" at bounding box center [637, 149] width 69 height 13
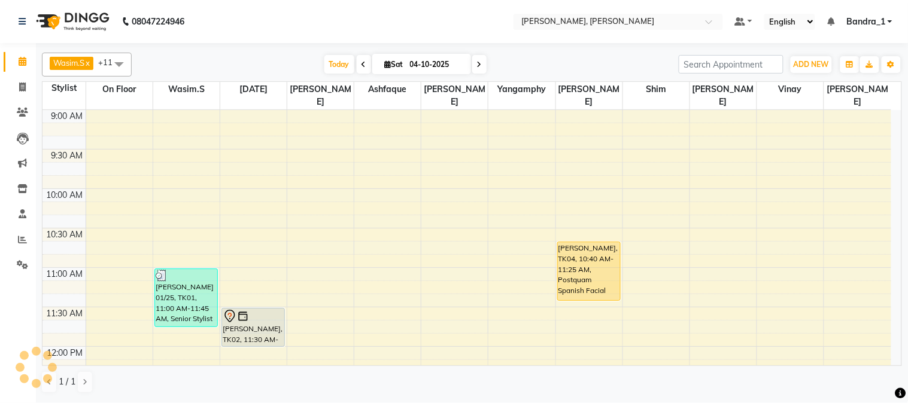
select select "7997"
select select "service"
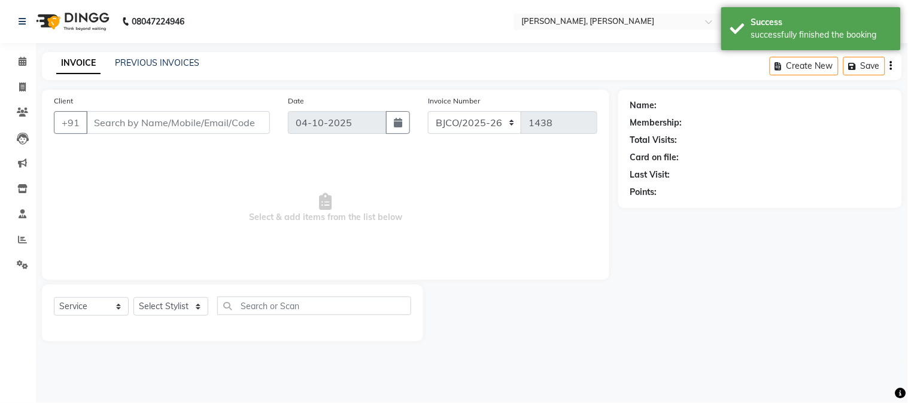
type input "7045695933"
select select "64098"
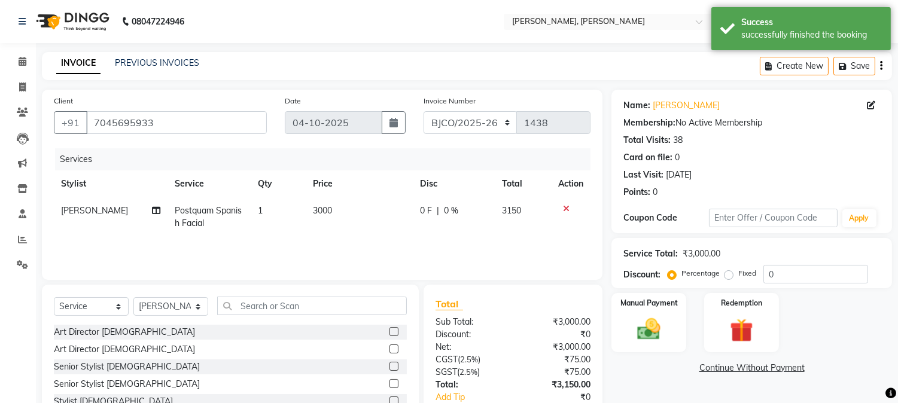
click at [317, 209] on span "3000" at bounding box center [322, 210] width 19 height 11
select select "64098"
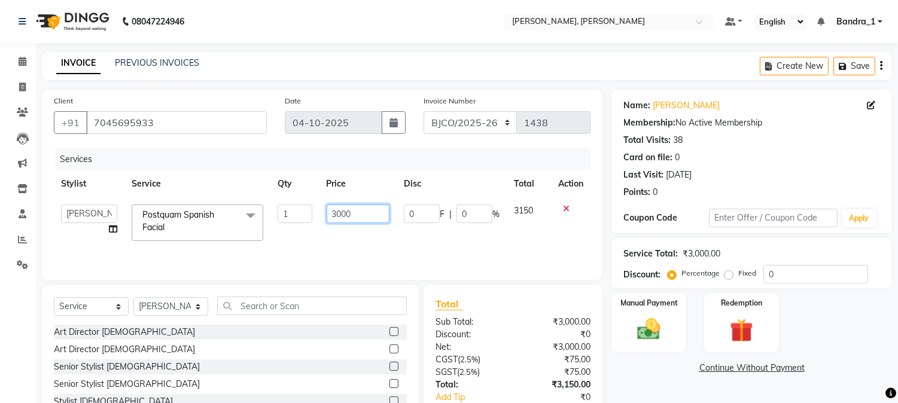
click at [341, 213] on input "3000" at bounding box center [358, 214] width 63 height 19
type input "3500"
click at [375, 237] on div "Services Stylist Service Qty Price Disc Total Action Abdul Afsha Arslan Ashfaqu…" at bounding box center [322, 208] width 537 height 120
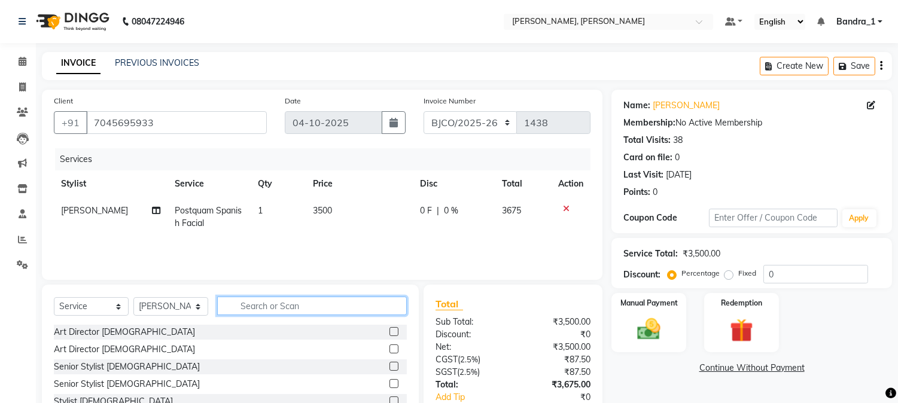
drag, startPoint x: 284, startPoint y: 306, endPoint x: 260, endPoint y: 265, distance: 47.2
click at [278, 297] on input "text" at bounding box center [312, 306] width 190 height 19
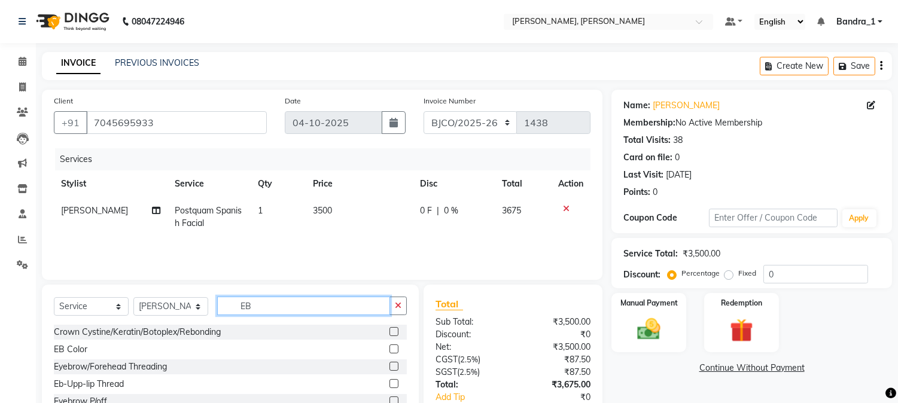
type input "EB"
click at [393, 384] on label at bounding box center [394, 383] width 9 height 9
click at [393, 384] on input "checkbox" at bounding box center [394, 385] width 8 height 8
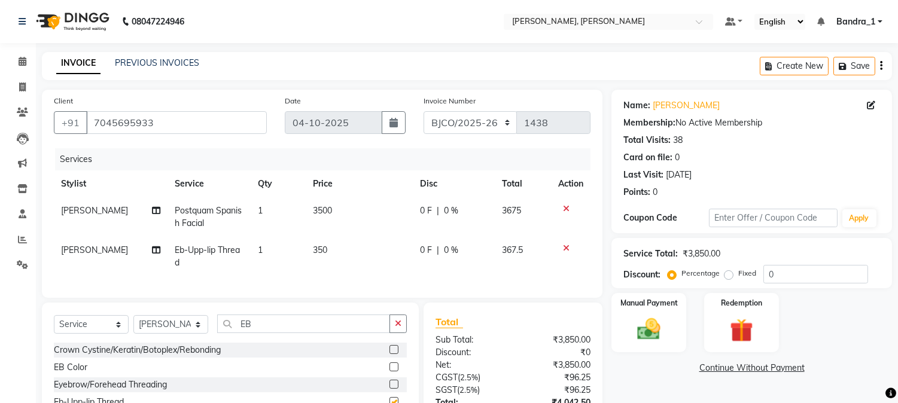
checkbox input "false"
click at [314, 250] on span "350" at bounding box center [320, 250] width 14 height 11
select select "64098"
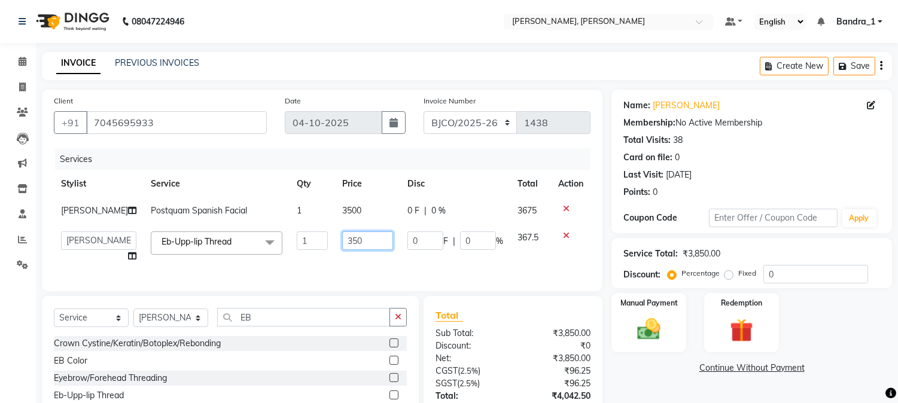
click at [342, 241] on input "350" at bounding box center [367, 241] width 51 height 19
type input "200"
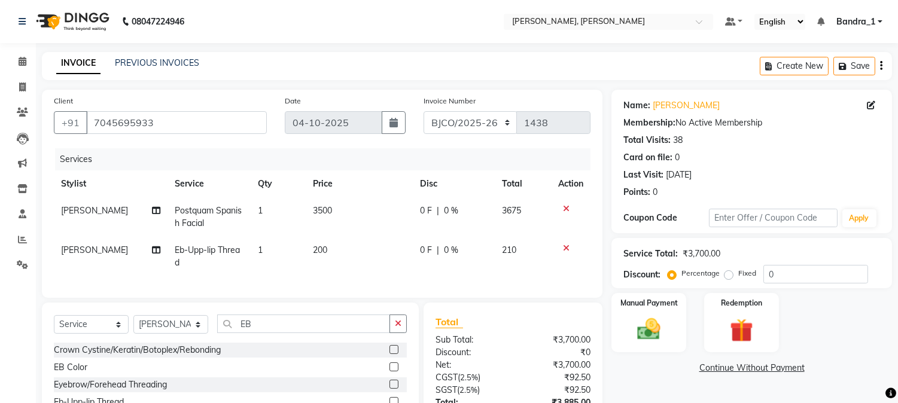
click at [272, 250] on td "1" at bounding box center [278, 257] width 55 height 40
select select "64098"
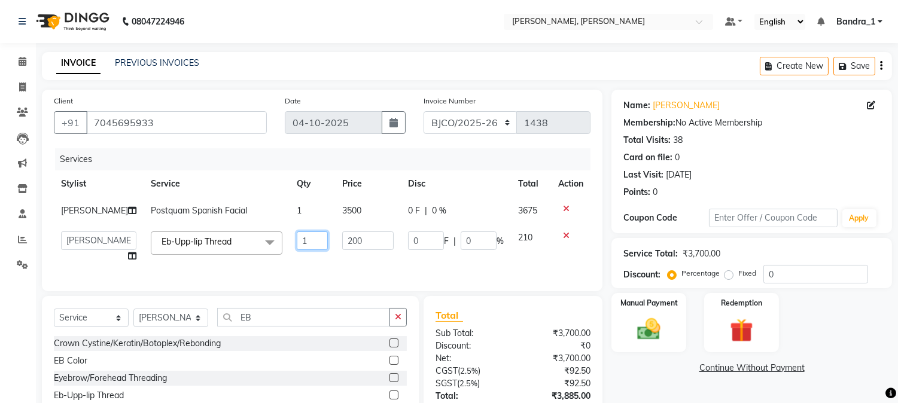
drag, startPoint x: 302, startPoint y: 239, endPoint x: 188, endPoint y: 218, distance: 116.3
click at [245, 245] on tr "Abdul Afsha Arslan Ashfaque ASLAM Attham Bandra_1 Bandra_store Catherine Chetan…" at bounding box center [322, 246] width 537 height 45
type input "2"
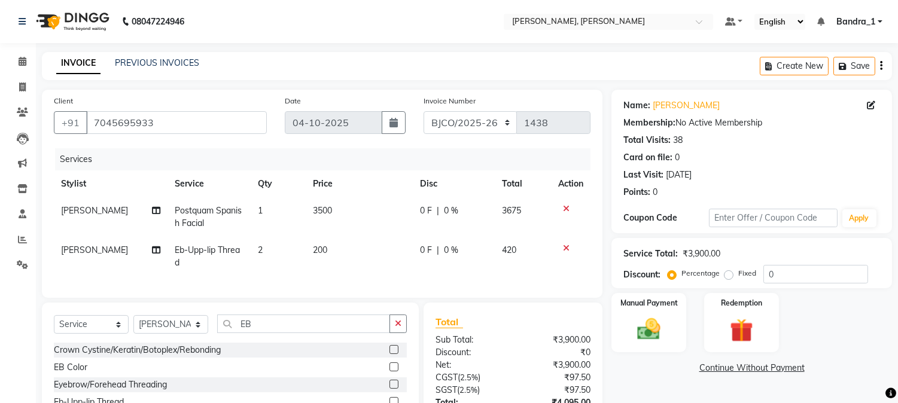
click at [331, 269] on div "Services Stylist Service Qty Price Disc Total Action Naomi Postquam Spanish Fac…" at bounding box center [322, 217] width 537 height 138
drag, startPoint x: 259, startPoint y: 336, endPoint x: 201, endPoint y: 330, distance: 58.4
click at [208, 331] on div "Select Service Product Membership Package Voucher Prepaid Gift Card Select Styl…" at bounding box center [230, 329] width 353 height 28
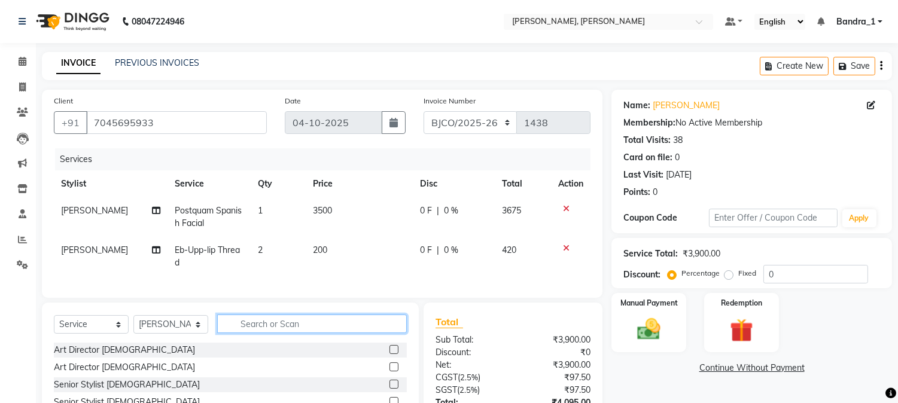
drag, startPoint x: 237, startPoint y: 336, endPoint x: 195, endPoint y: 324, distance: 43.7
click at [217, 333] on input "text" at bounding box center [312, 324] width 190 height 19
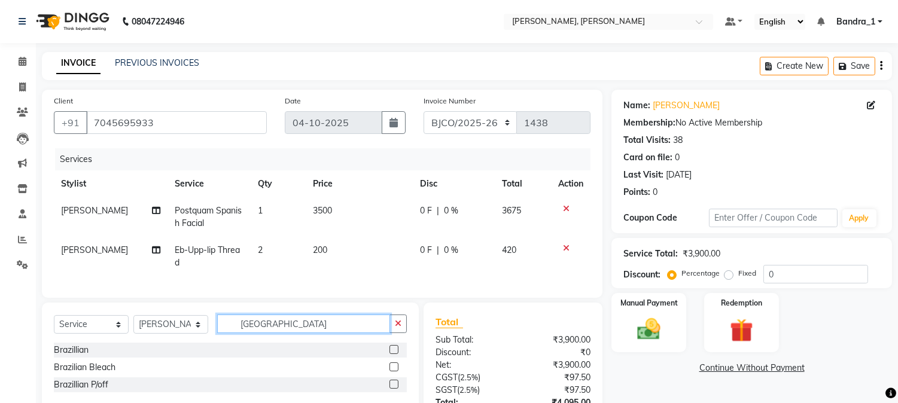
type input "BRAZIL"
click at [394, 389] on label at bounding box center [394, 384] width 9 height 9
click at [394, 389] on input "checkbox" at bounding box center [394, 385] width 8 height 8
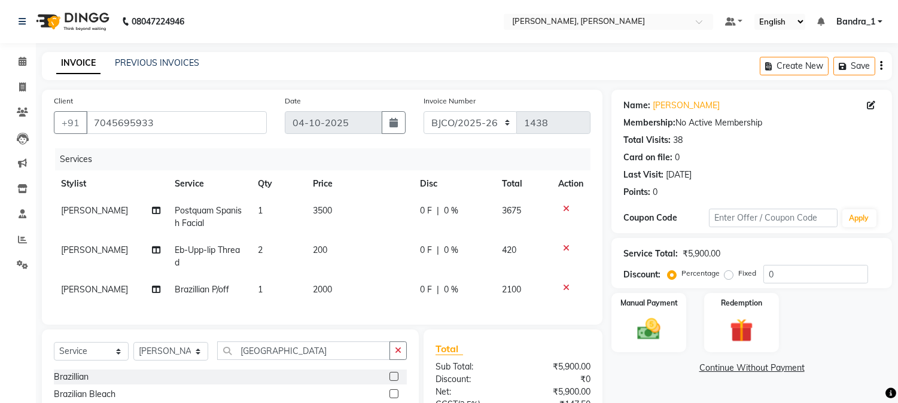
checkbox input "false"
click at [320, 291] on span "2000" at bounding box center [322, 289] width 19 height 11
select select "64098"
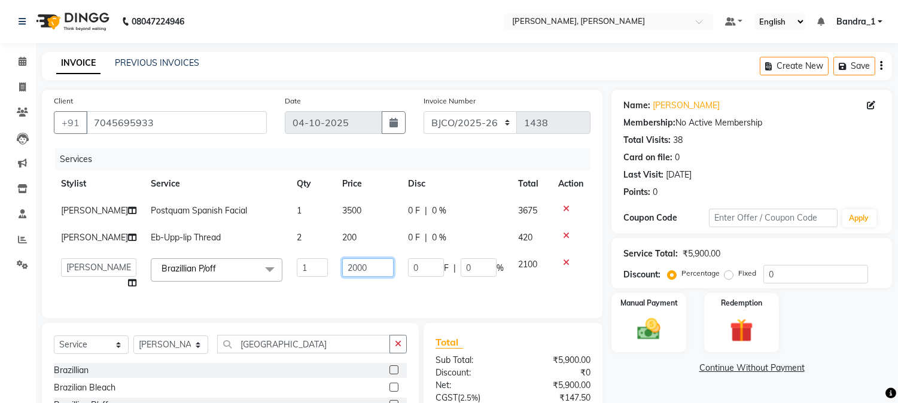
click at [342, 270] on input "2000" at bounding box center [367, 268] width 51 height 19
type input "2200"
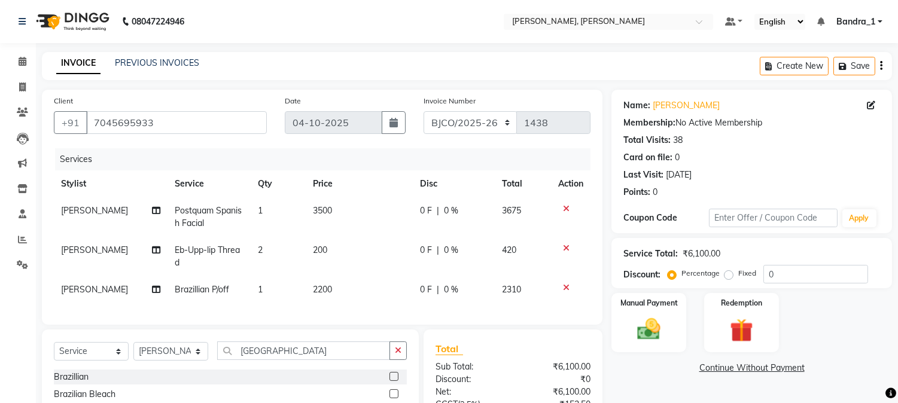
click at [350, 292] on td "2200" at bounding box center [359, 290] width 107 height 27
select select "64098"
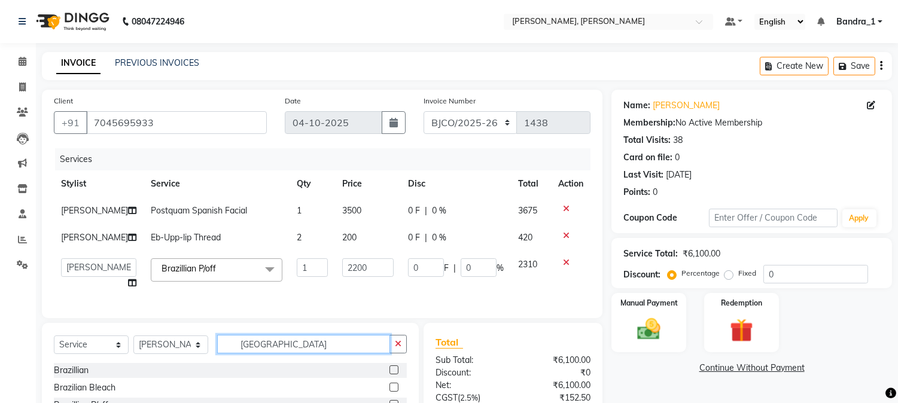
drag, startPoint x: 268, startPoint y: 356, endPoint x: 105, endPoint y: 278, distance: 180.4
click at [200, 348] on div "Select Service Product Membership Package Voucher Prepaid Gift Card Select Styl…" at bounding box center [230, 349] width 353 height 28
drag, startPoint x: 258, startPoint y: 356, endPoint x: 171, endPoint y: 297, distance: 105.2
click at [209, 327] on div "Client +91 7045695933 Date 04-10-2025 Invoice Number CPGS/2025-26 BJCO/2025-26 …" at bounding box center [322, 295] width 579 height 410
type input "BUTT"
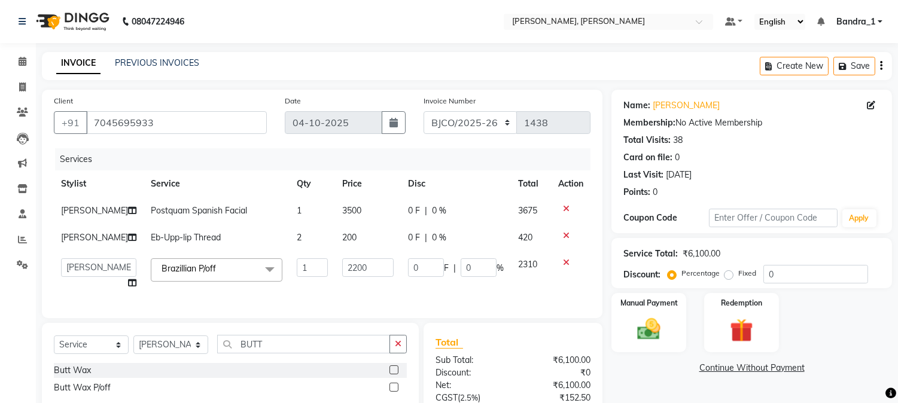
click at [396, 392] on label at bounding box center [394, 387] width 9 height 9
click at [396, 392] on input "checkbox" at bounding box center [394, 388] width 8 height 8
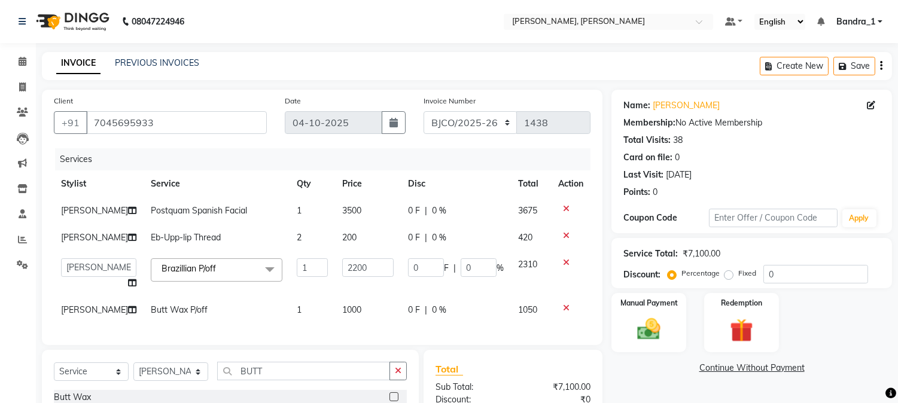
checkbox input "false"
drag, startPoint x: 262, startPoint y: 383, endPoint x: 184, endPoint y: 367, distance: 80.1
click at [208, 380] on div "Select Service Product Membership Package Voucher Prepaid Gift Card Select Styl…" at bounding box center [230, 376] width 353 height 28
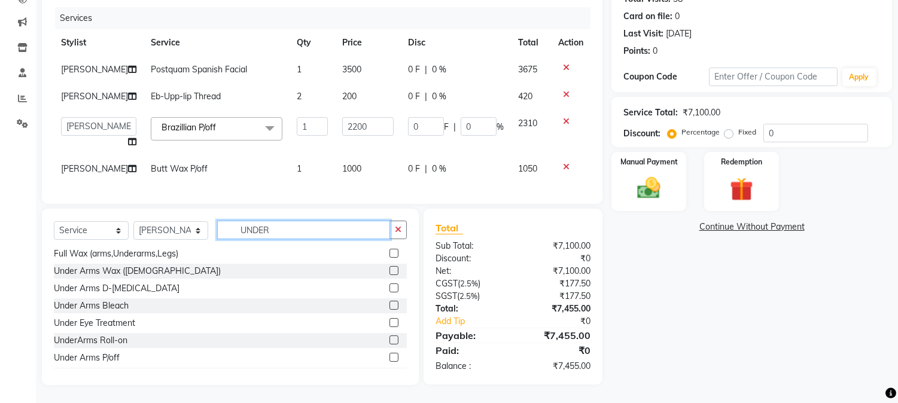
scroll to position [54, 0]
type input "UNDER"
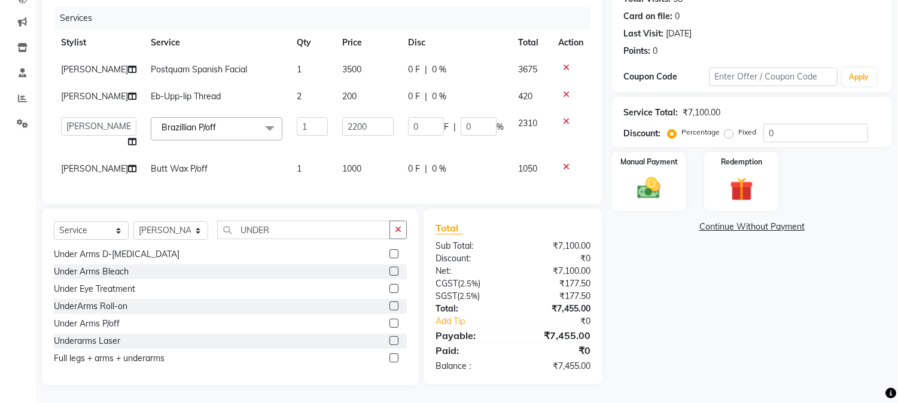
click at [390, 323] on label at bounding box center [394, 323] width 9 height 9
click at [390, 323] on input "checkbox" at bounding box center [394, 324] width 8 height 8
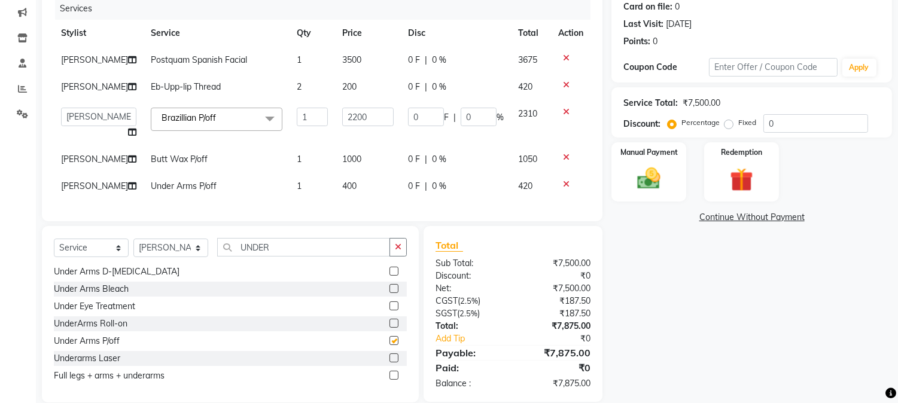
checkbox input "false"
click at [342, 188] on span "400" at bounding box center [349, 186] width 14 height 11
select select "64098"
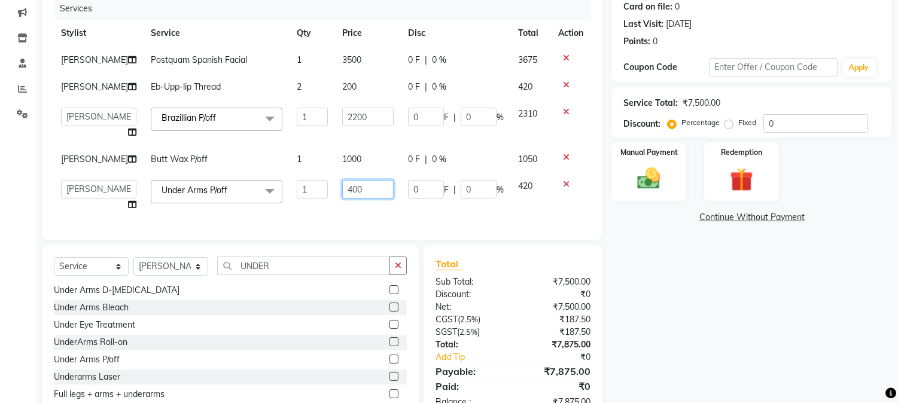
click at [342, 187] on input "400" at bounding box center [367, 189] width 51 height 19
type input "500"
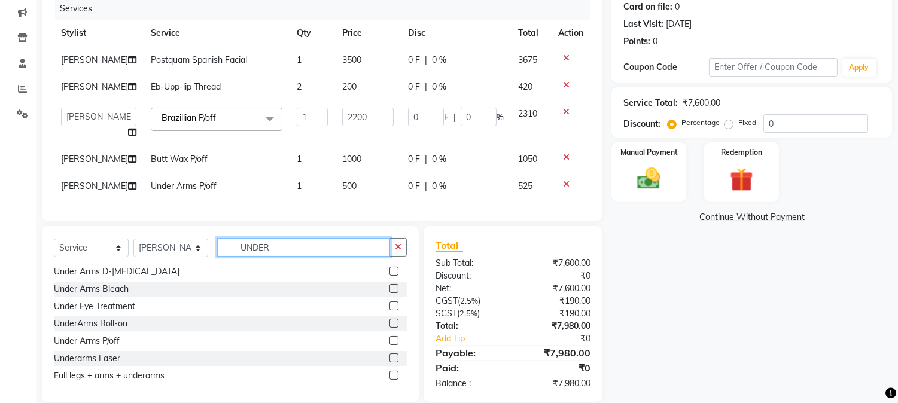
scroll to position [0, 0]
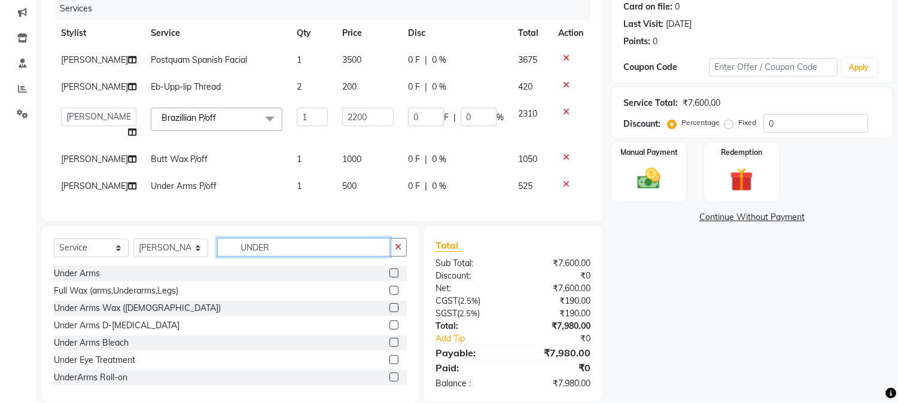
drag, startPoint x: 269, startPoint y: 280, endPoint x: 227, endPoint y: 271, distance: 42.8
click at [227, 266] on div "Select Service Product Membership Package Voucher Prepaid Gift Card Select Styl…" at bounding box center [230, 252] width 353 height 28
type input "FULL LE"
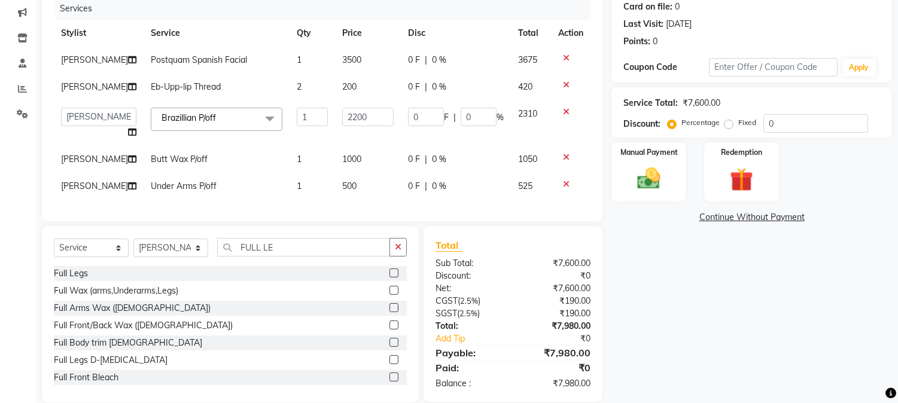
click at [390, 278] on label at bounding box center [394, 273] width 9 height 9
click at [390, 278] on input "checkbox" at bounding box center [394, 274] width 8 height 8
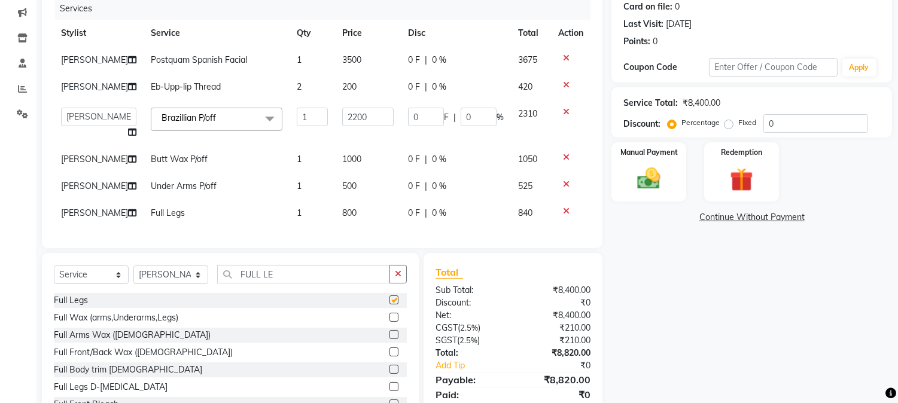
checkbox input "false"
click at [342, 211] on span "800" at bounding box center [349, 213] width 14 height 11
select select "64098"
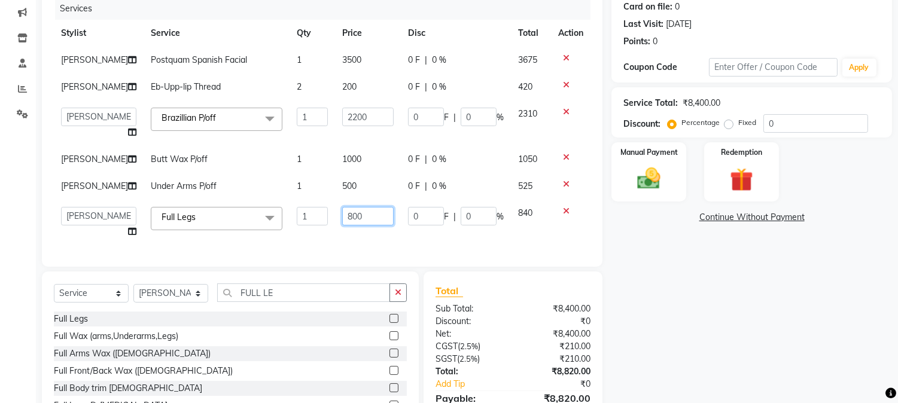
click at [342, 216] on input "800" at bounding box center [367, 216] width 51 height 19
type input "1000"
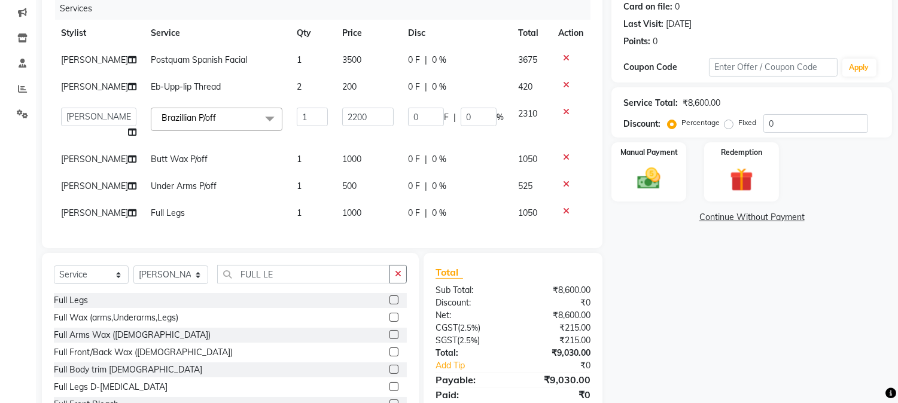
click at [415, 248] on div "Client +91 7045695933 Date 04-10-2025 Invoice Number CPGS/2025-26 BJCO/2025-26 …" at bounding box center [322, 93] width 561 height 309
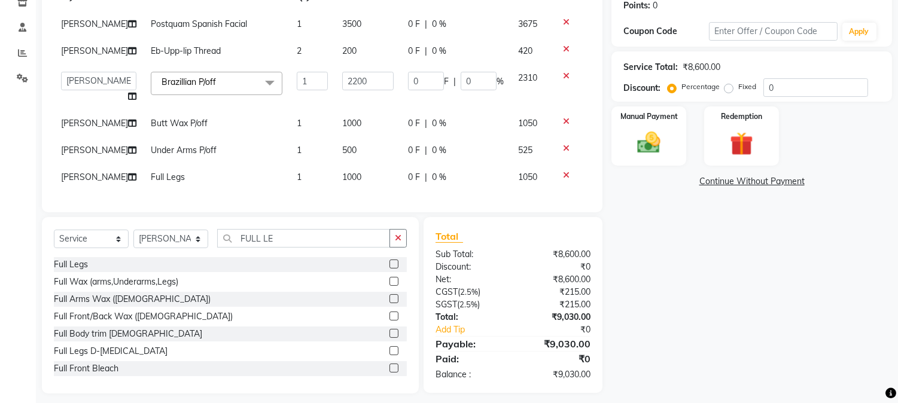
scroll to position [205, 0]
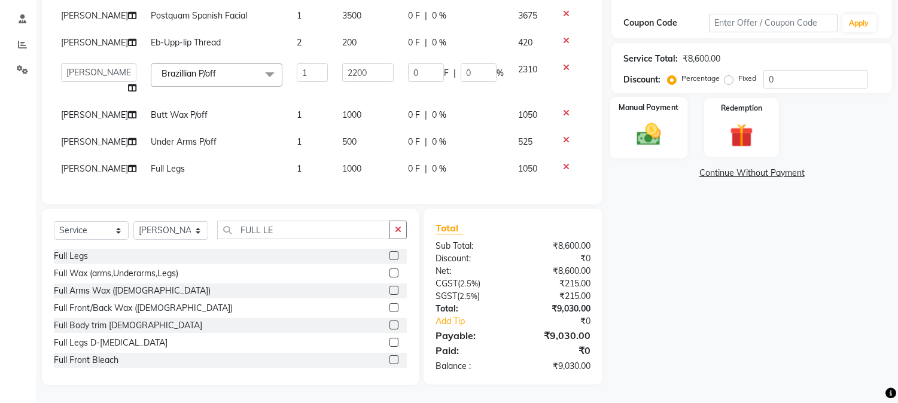
click at [642, 127] on img at bounding box center [650, 135] width 40 height 28
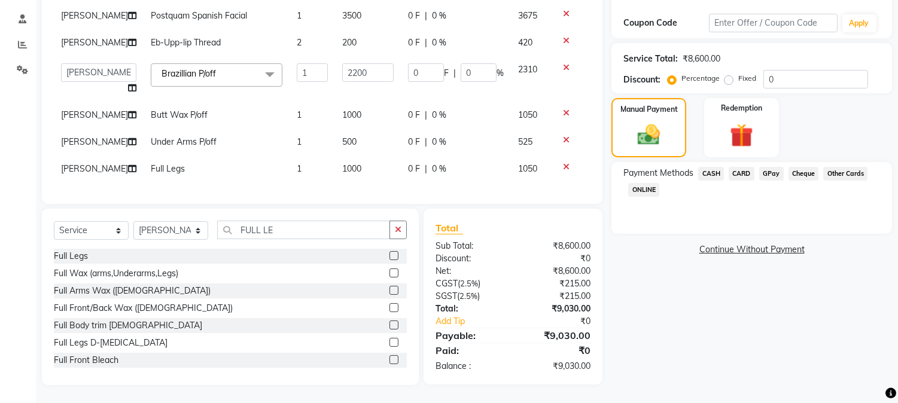
click at [745, 167] on span "CARD" at bounding box center [742, 174] width 26 height 14
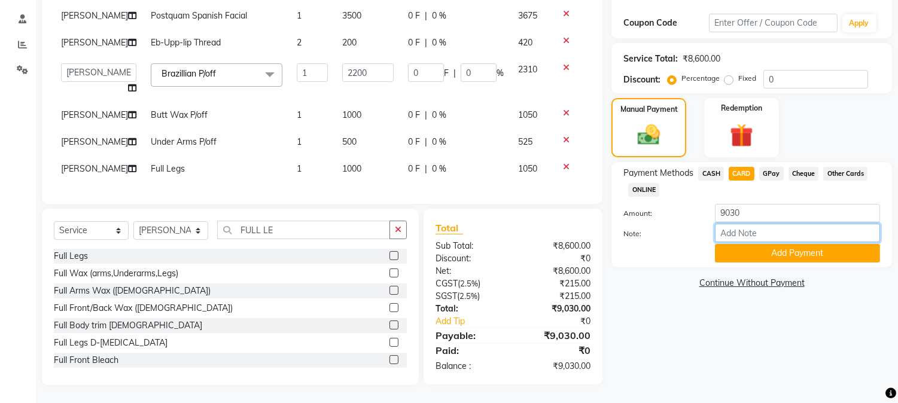
click at [751, 228] on input "Note:" at bounding box center [797, 233] width 165 height 19
type input "1833"
click at [770, 244] on button "Add Payment" at bounding box center [797, 253] width 165 height 19
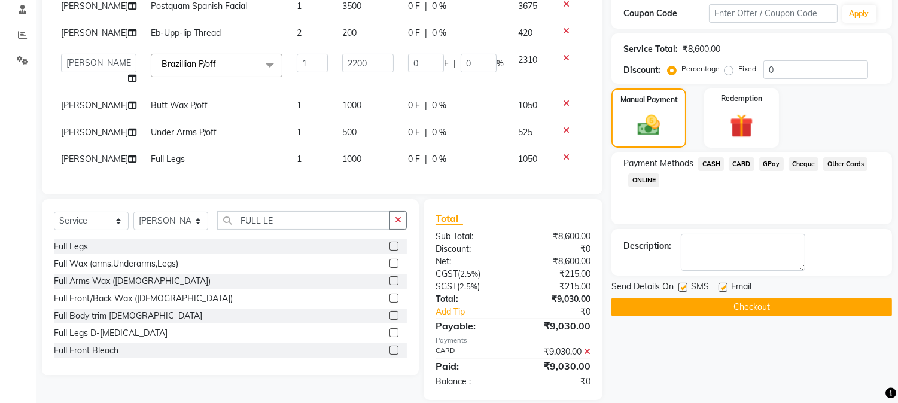
click at [722, 285] on label at bounding box center [723, 287] width 9 height 9
click at [722, 285] on input "checkbox" at bounding box center [723, 288] width 8 height 8
checkbox input "false"
click at [685, 288] on label at bounding box center [683, 287] width 9 height 9
click at [685, 288] on input "checkbox" at bounding box center [683, 288] width 8 height 8
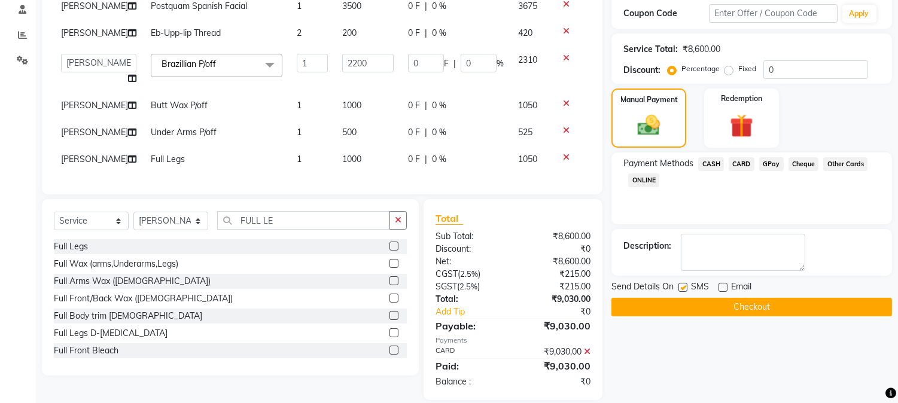
checkbox input "false"
click at [703, 309] on button "Checkout" at bounding box center [752, 307] width 281 height 19
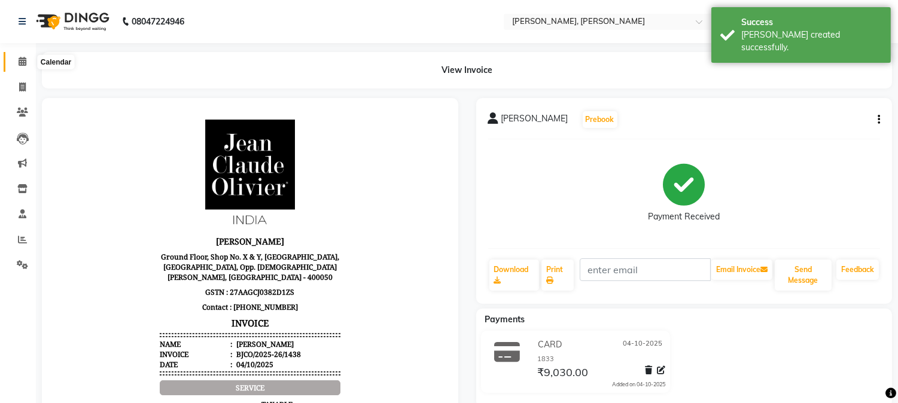
click at [21, 62] on icon at bounding box center [23, 61] width 8 height 9
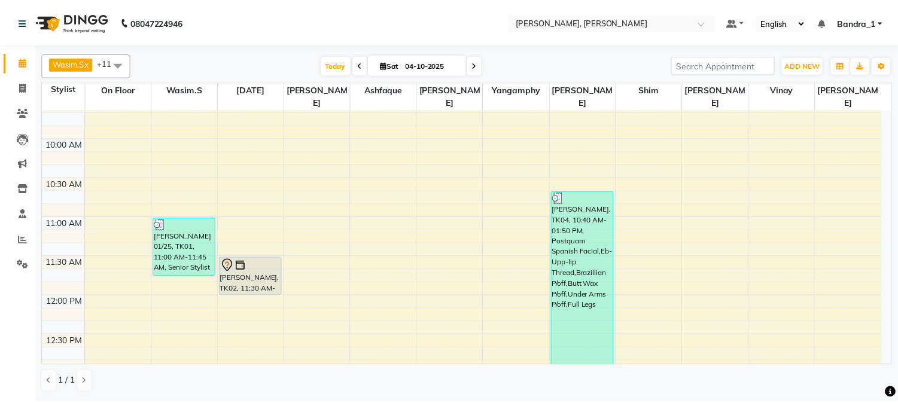
scroll to position [39, 0]
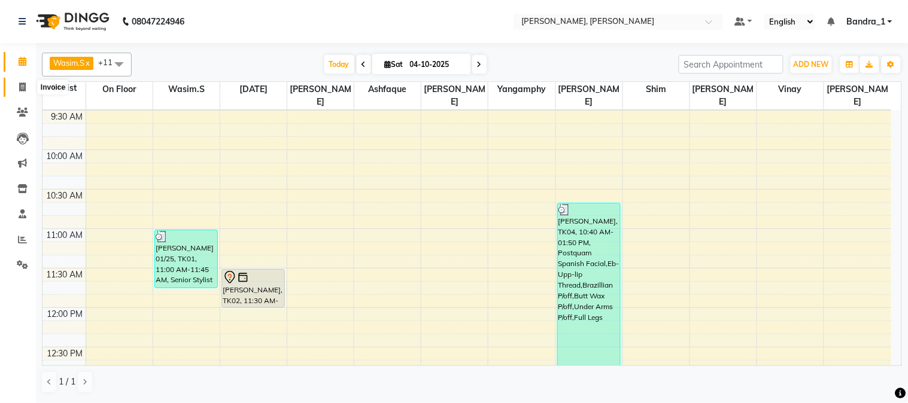
click at [20, 87] on icon at bounding box center [22, 87] width 7 height 9
select select "service"
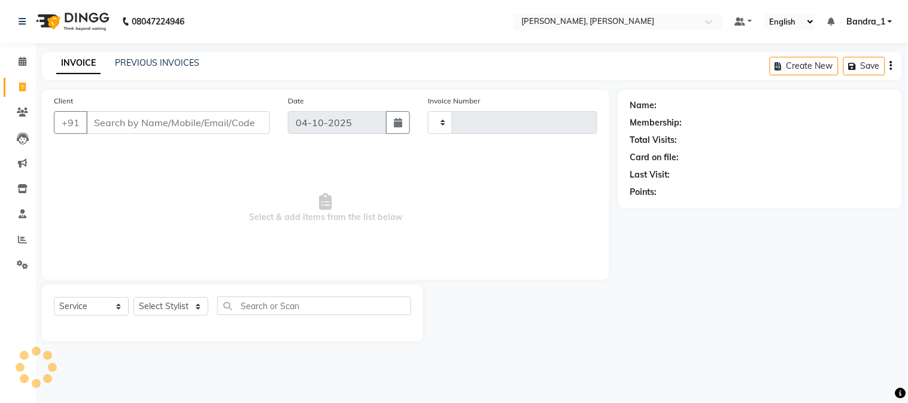
type input "1439"
select select "7997"
drag, startPoint x: 134, startPoint y: 116, endPoint x: 144, endPoint y: 121, distance: 11.8
click at [135, 117] on input "Client" at bounding box center [178, 122] width 184 height 23
click at [118, 309] on select "Select Service Product Membership Package Voucher Prepaid Gift Card" at bounding box center [91, 306] width 75 height 19
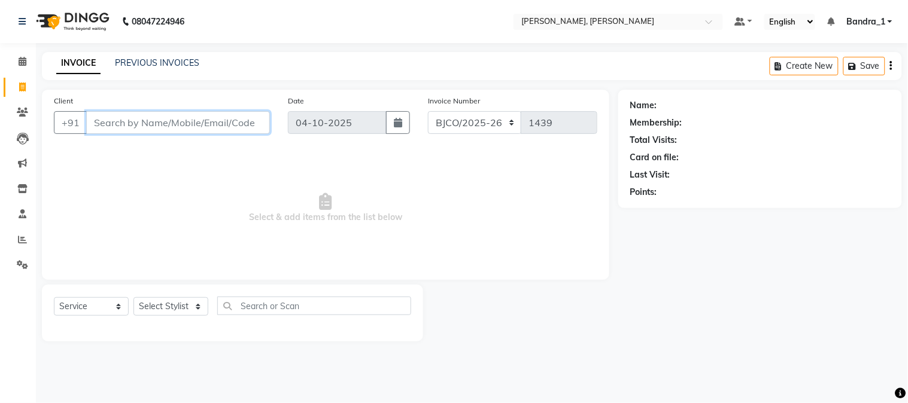
drag, startPoint x: 151, startPoint y: 121, endPoint x: 128, endPoint y: 120, distance: 22.8
click at [128, 120] on input "Client" at bounding box center [178, 122] width 184 height 23
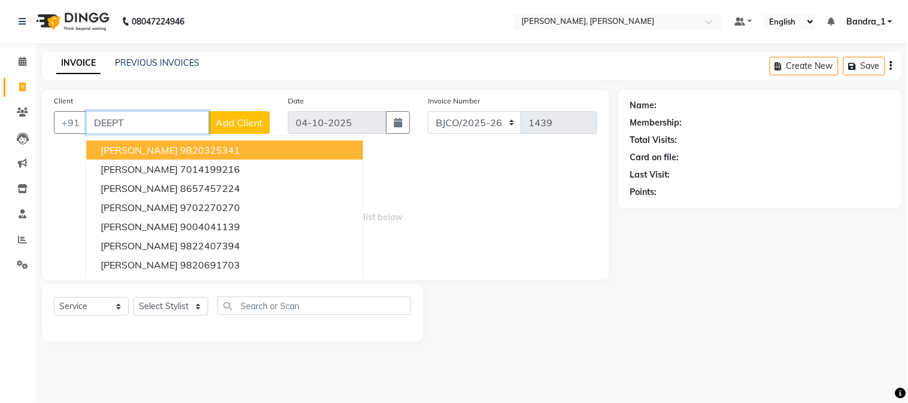
click at [156, 151] on span "DEEPTI DESAI" at bounding box center [139, 150] width 77 height 12
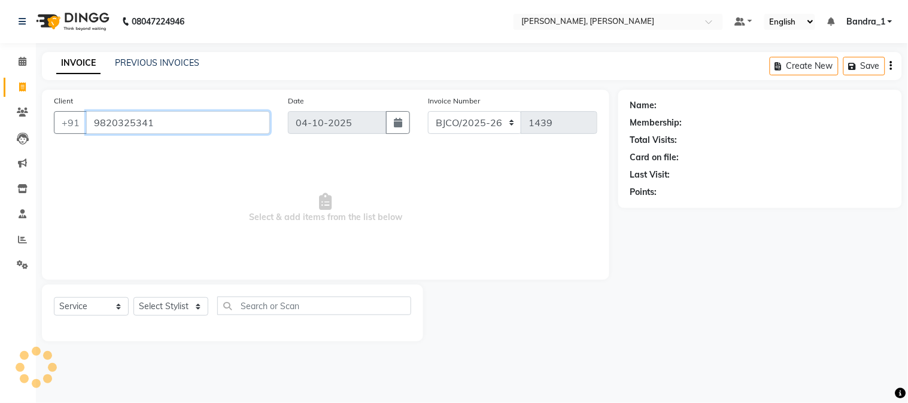
type input "9820325341"
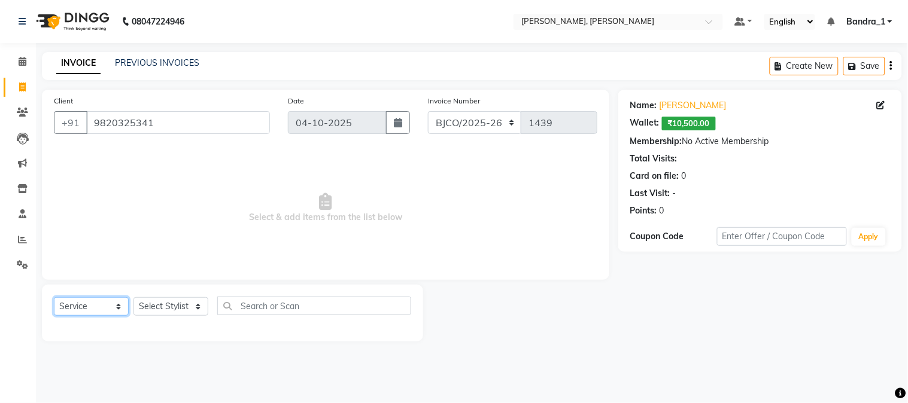
click at [120, 308] on select "Select Service Product Membership Package Voucher Prepaid Gift Card" at bounding box center [91, 306] width 75 height 19
select select "P"
click at [54, 298] on select "Select Service Product Membership Package Voucher Prepaid Gift Card" at bounding box center [91, 306] width 75 height 19
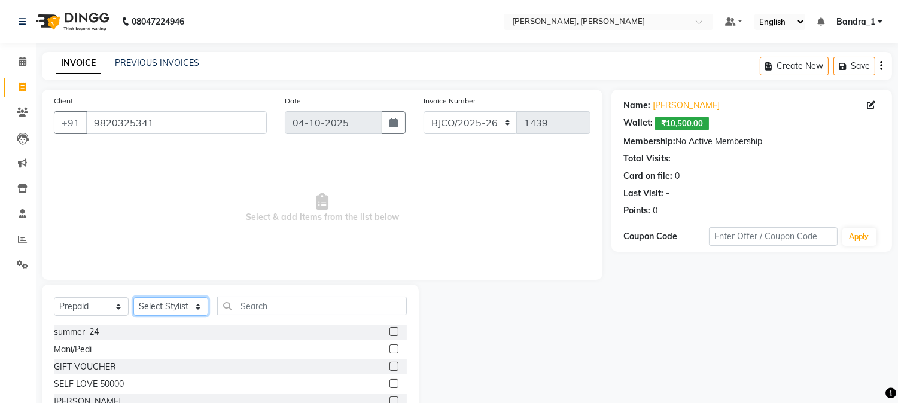
click at [198, 308] on select "Select Stylist [PERSON_NAME] [PERSON_NAME] [PERSON_NAME] Attham Bandra_1 Bandra…" at bounding box center [170, 306] width 75 height 19
select select "77501"
click at [133, 298] on select "Select Stylist [PERSON_NAME] [PERSON_NAME] [PERSON_NAME] Attham Bandra_1 Bandra…" at bounding box center [170, 306] width 75 height 19
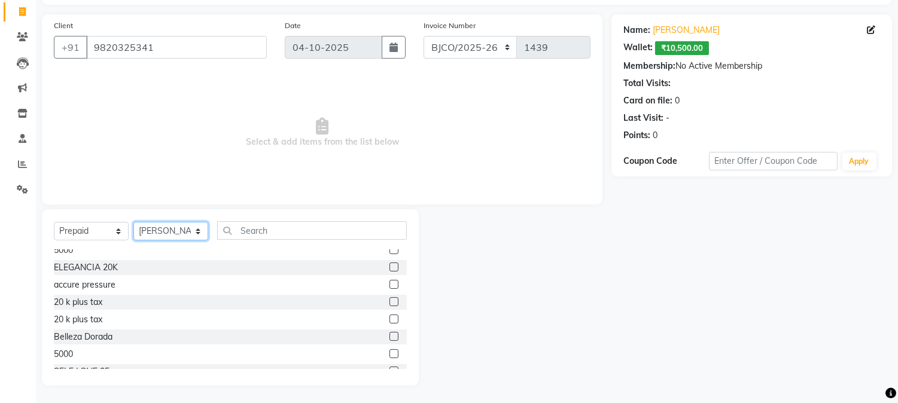
scroll to position [226, 0]
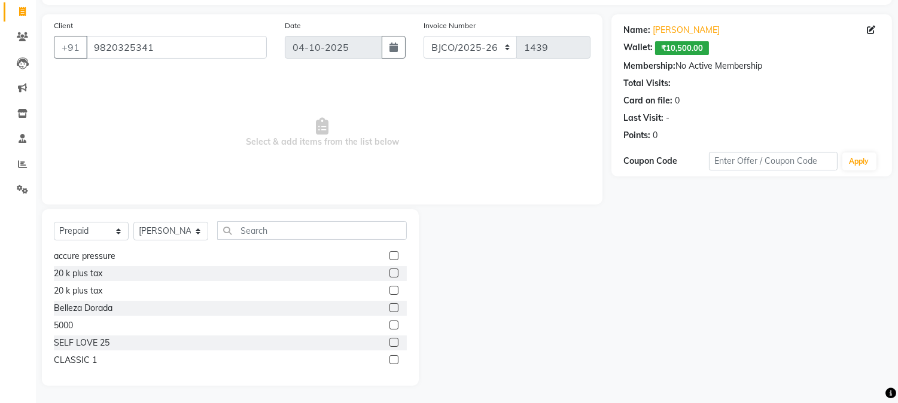
click at [390, 339] on label at bounding box center [394, 342] width 9 height 9
click at [390, 339] on input "checkbox" at bounding box center [394, 343] width 8 height 8
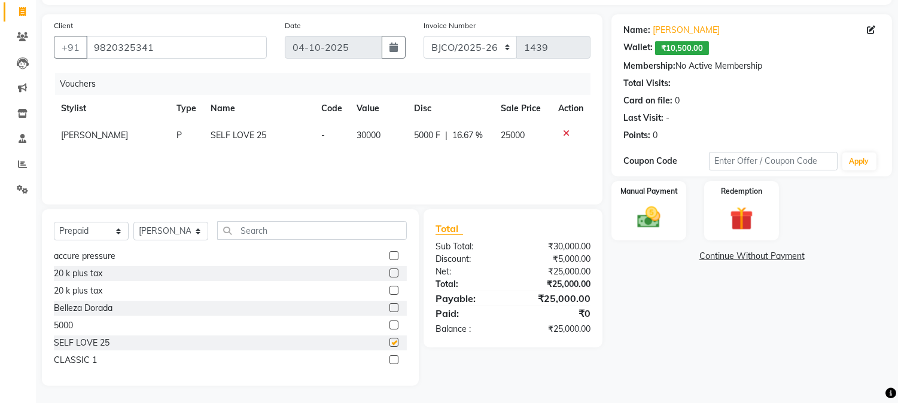
checkbox input "false"
click at [655, 212] on img at bounding box center [650, 218] width 40 height 28
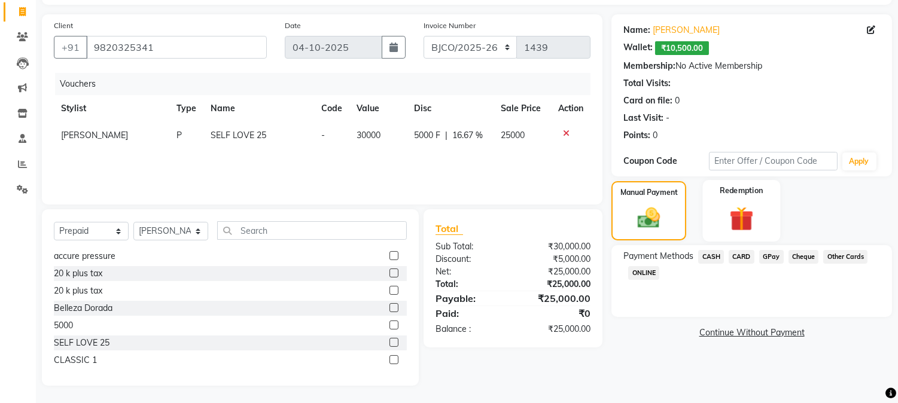
click at [740, 213] on img at bounding box center [742, 219] width 40 height 30
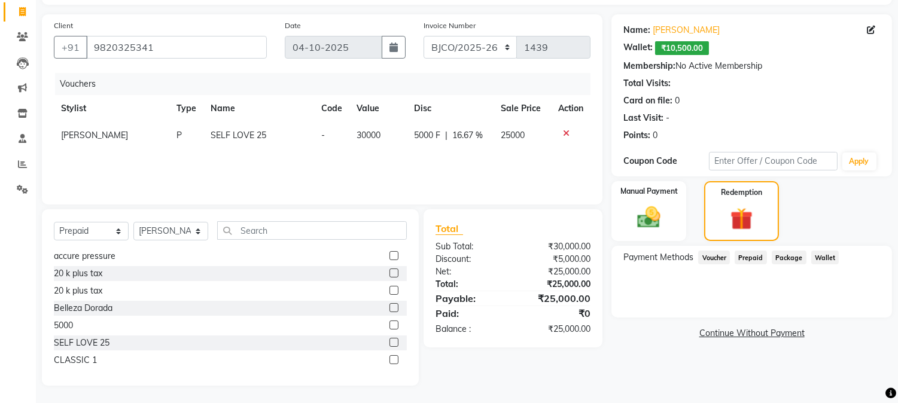
click at [824, 258] on span "Wallet" at bounding box center [826, 258] width 28 height 14
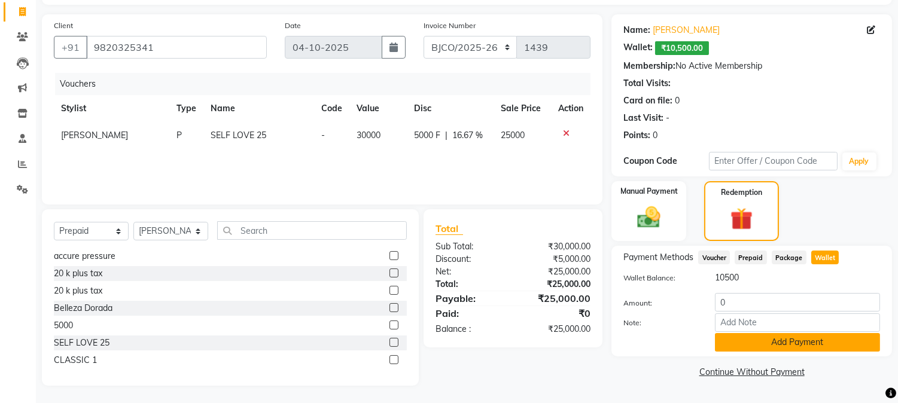
click at [799, 345] on button "Add Payment" at bounding box center [797, 342] width 165 height 19
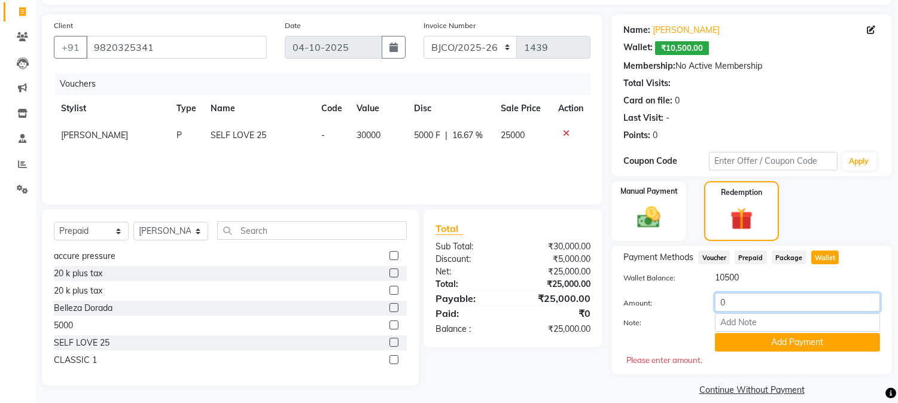
click at [732, 299] on input "0" at bounding box center [797, 302] width 165 height 19
click at [822, 260] on span "Wallet" at bounding box center [826, 258] width 28 height 14
type input "0"
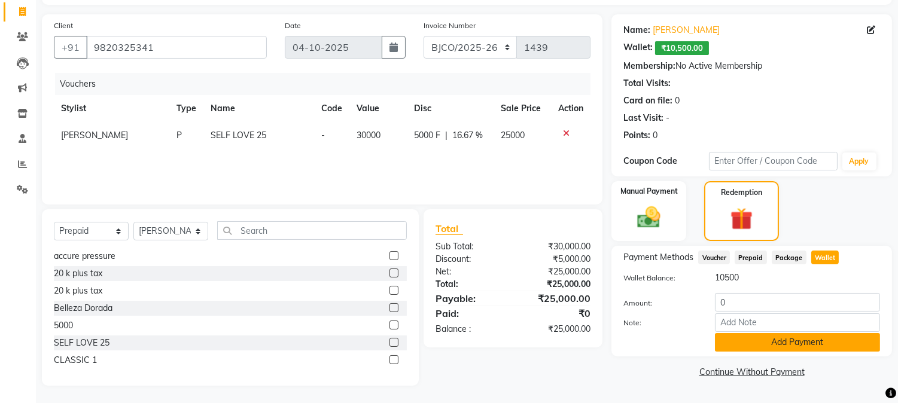
click at [812, 345] on button "Add Payment" at bounding box center [797, 342] width 165 height 19
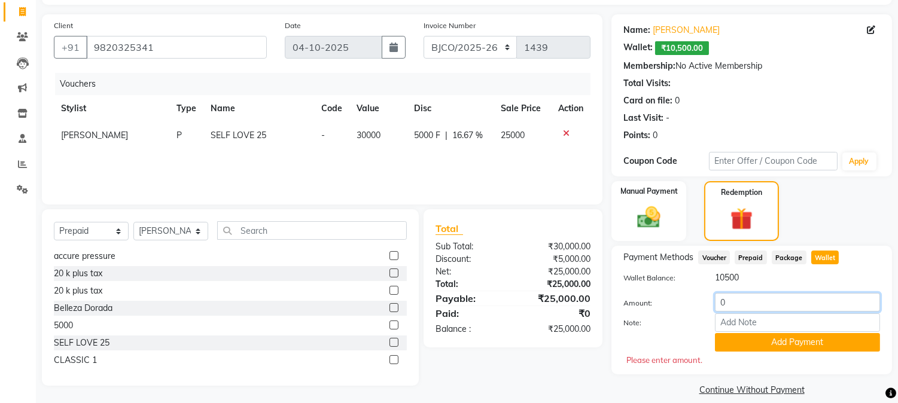
click at [737, 309] on input "0" at bounding box center [797, 302] width 165 height 19
click at [828, 256] on span "Wallet" at bounding box center [826, 258] width 28 height 14
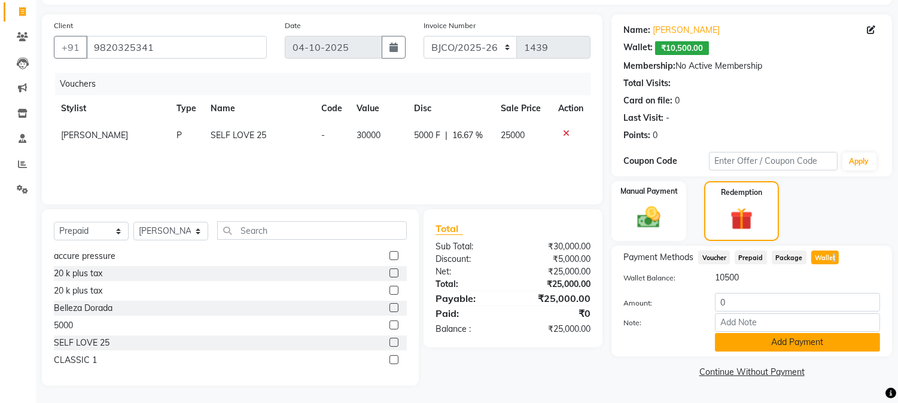
click at [803, 342] on button "Add Payment" at bounding box center [797, 342] width 165 height 19
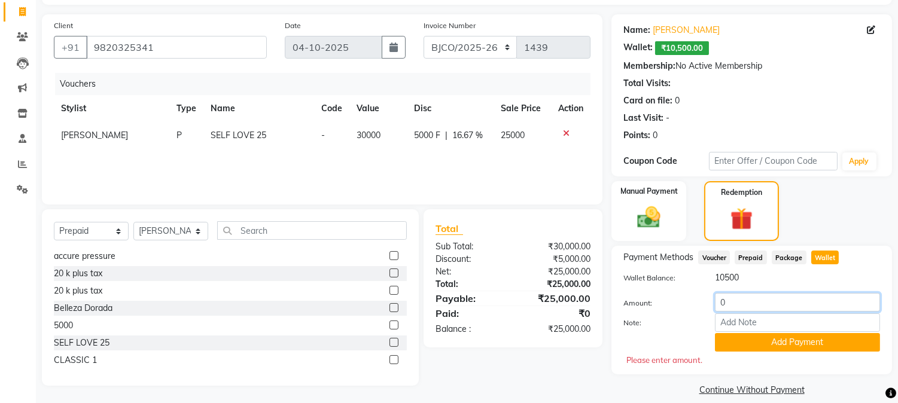
click at [740, 308] on input "0" at bounding box center [797, 302] width 165 height 19
type input "10500"
click at [763, 345] on button "Add Payment" at bounding box center [797, 342] width 165 height 19
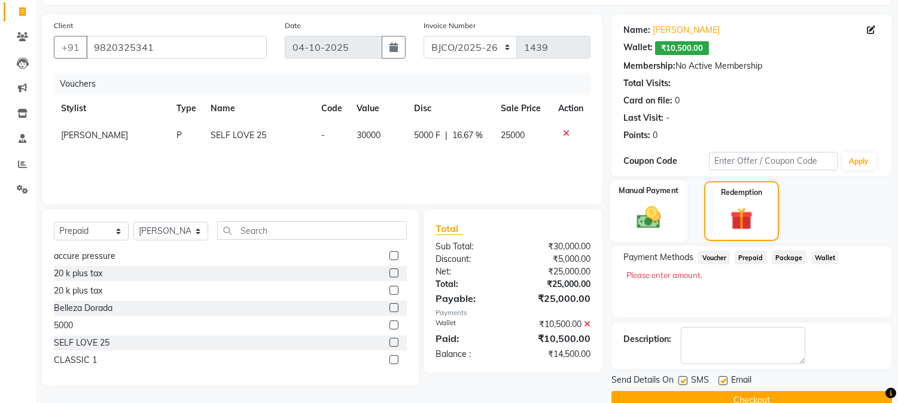
click at [653, 218] on img at bounding box center [650, 218] width 40 height 28
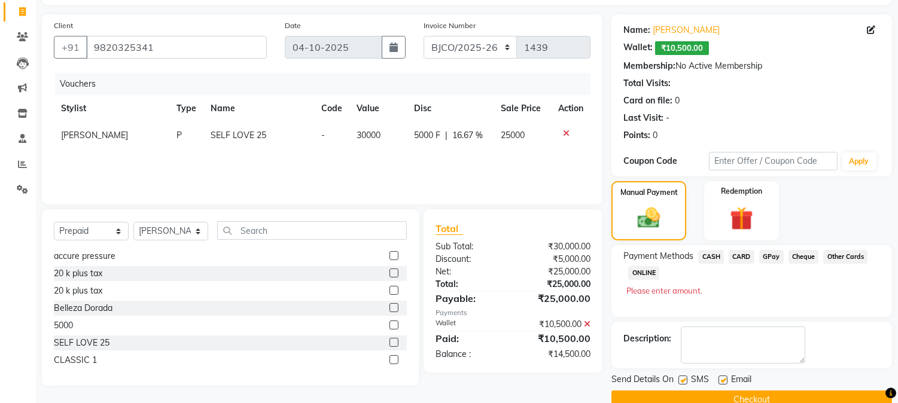
click at [743, 253] on span "CARD" at bounding box center [742, 257] width 26 height 14
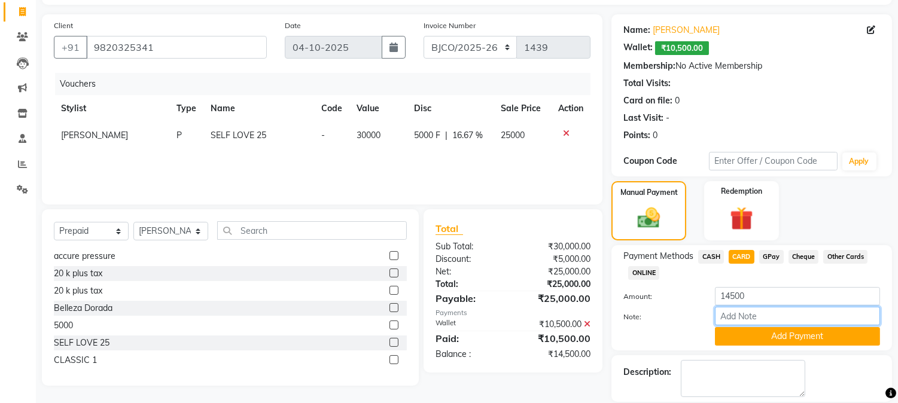
click at [745, 321] on input "Note:" at bounding box center [797, 316] width 165 height 19
type input "7770"
click at [792, 334] on button "Add Payment" at bounding box center [797, 336] width 165 height 19
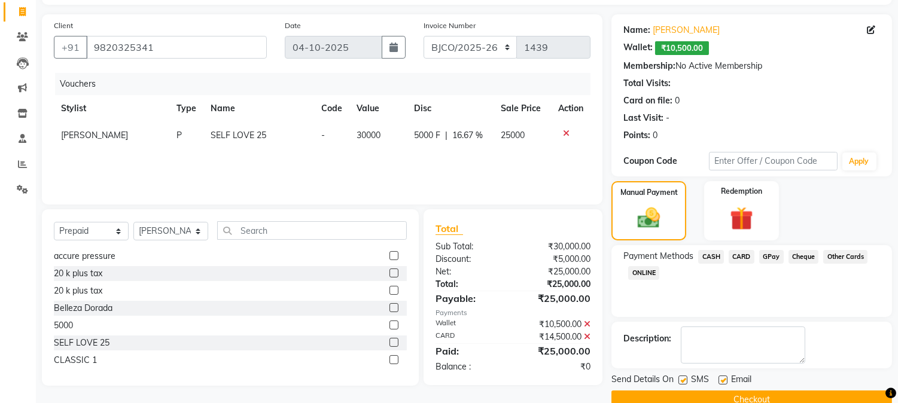
click at [685, 379] on label at bounding box center [683, 380] width 9 height 9
click at [685, 379] on input "checkbox" at bounding box center [683, 381] width 8 height 8
checkbox input "false"
click at [722, 381] on label at bounding box center [723, 380] width 9 height 9
click at [722, 381] on input "checkbox" at bounding box center [723, 381] width 8 height 8
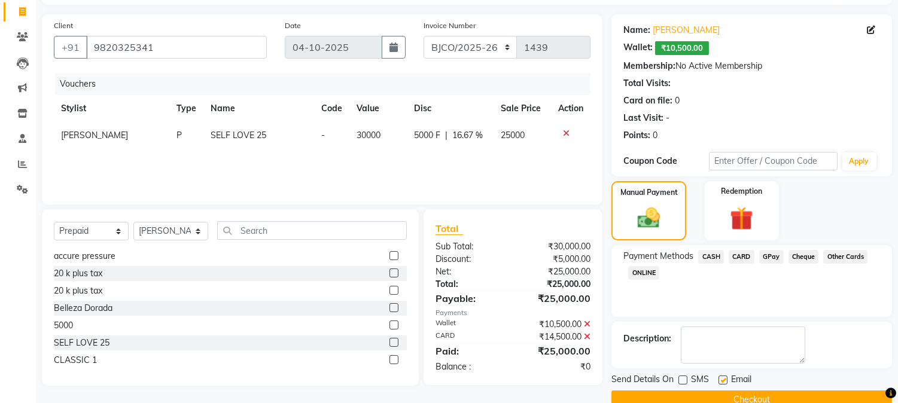
checkbox input "false"
click at [701, 396] on button "Checkout" at bounding box center [752, 400] width 281 height 19
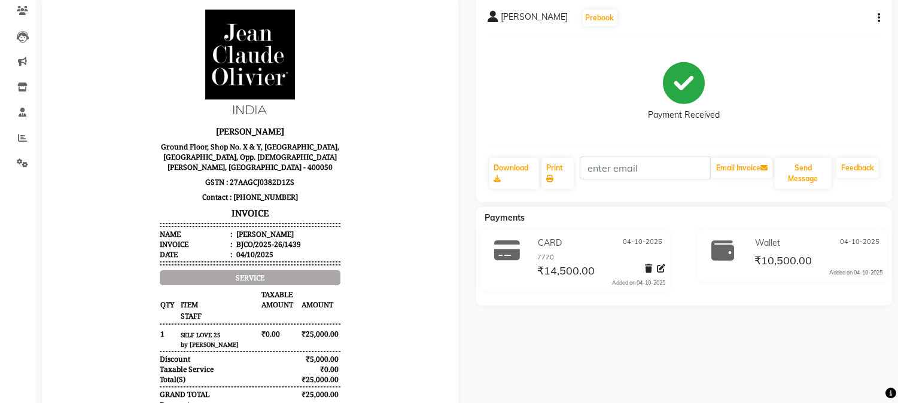
scroll to position [3, 0]
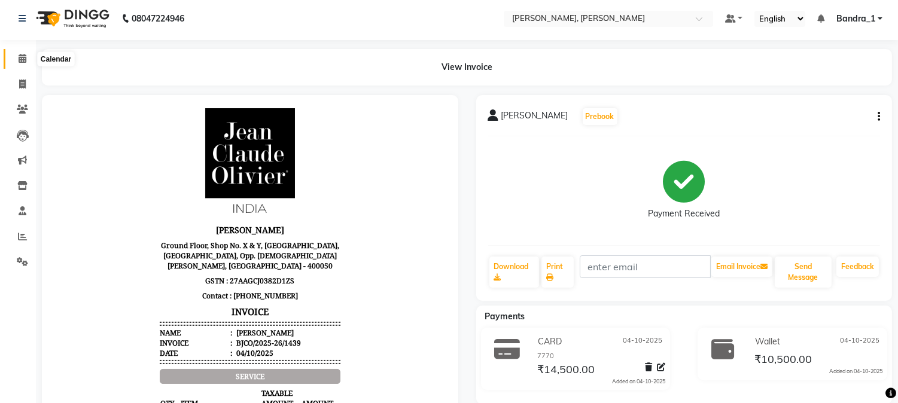
drag, startPoint x: 18, startPoint y: 60, endPoint x: 0, endPoint y: 116, distance: 58.5
click at [17, 60] on span at bounding box center [22, 59] width 21 height 14
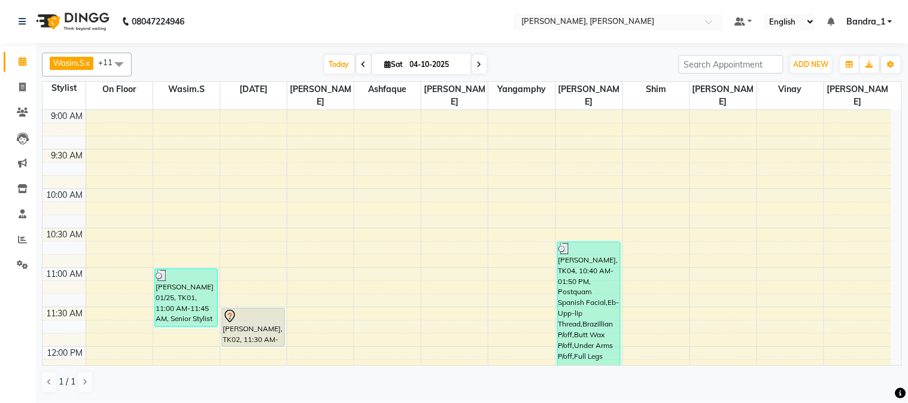
click at [269, 309] on div at bounding box center [253, 316] width 61 height 14
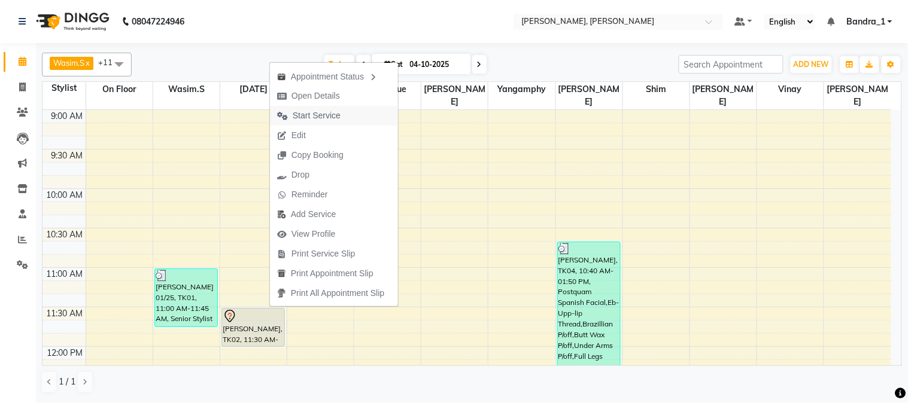
click at [316, 110] on span "Start Service" at bounding box center [317, 116] width 48 height 13
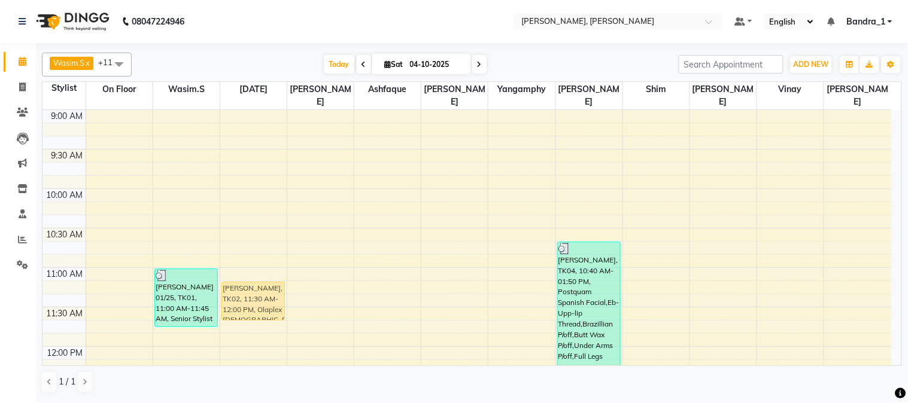
drag, startPoint x: 255, startPoint y: 314, endPoint x: 281, endPoint y: 297, distance: 31.5
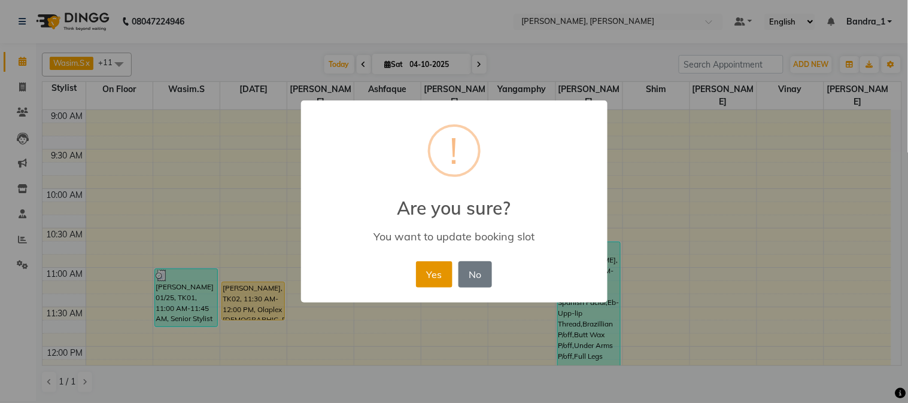
click at [426, 268] on button "Yes" at bounding box center [434, 275] width 37 height 26
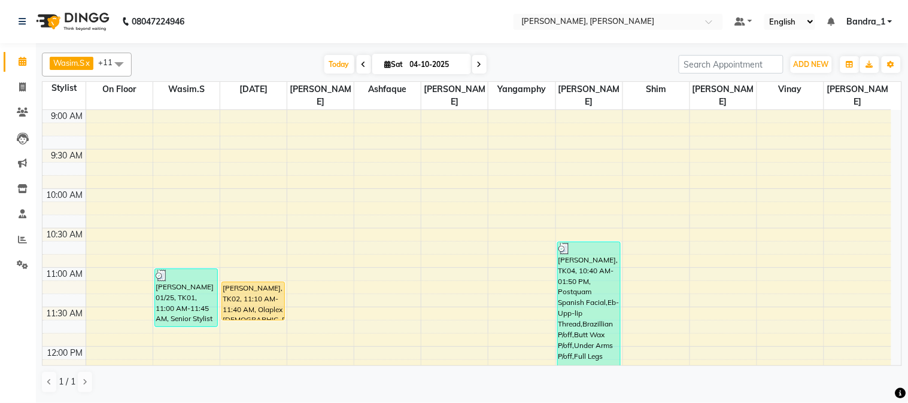
click at [244, 285] on div "DEEPTI DESAI, TK02, 11:10 AM-11:40 AM, Olaplex Female" at bounding box center [253, 301] width 62 height 38
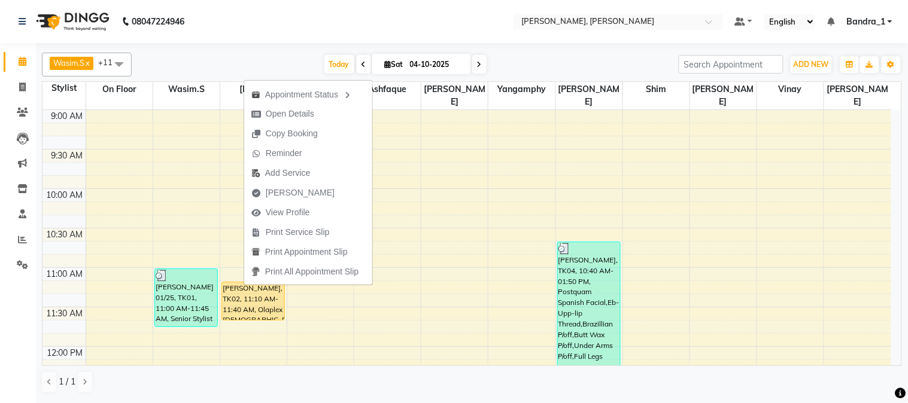
click at [291, 190] on span "[PERSON_NAME]" at bounding box center [300, 193] width 69 height 13
select select "service"
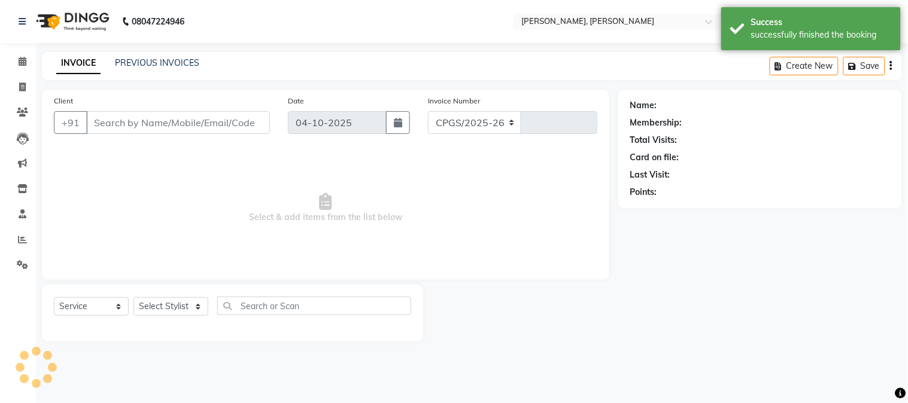
select select "7997"
type input "1440"
type input "9820325341"
select select "58043"
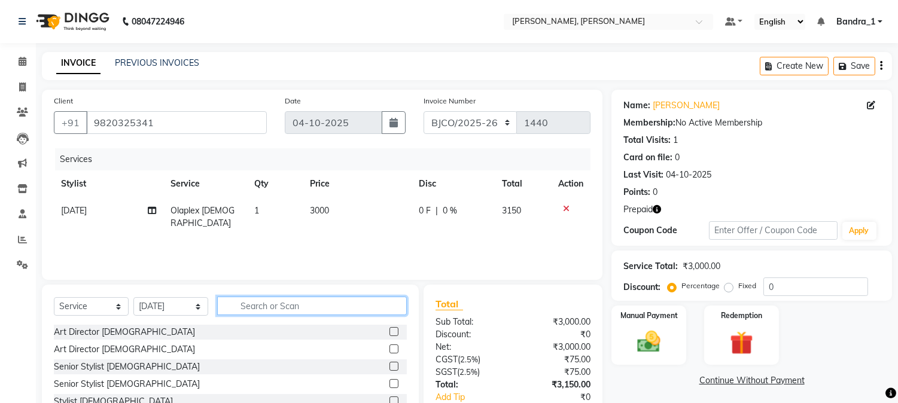
click at [264, 308] on input "text" at bounding box center [312, 306] width 190 height 19
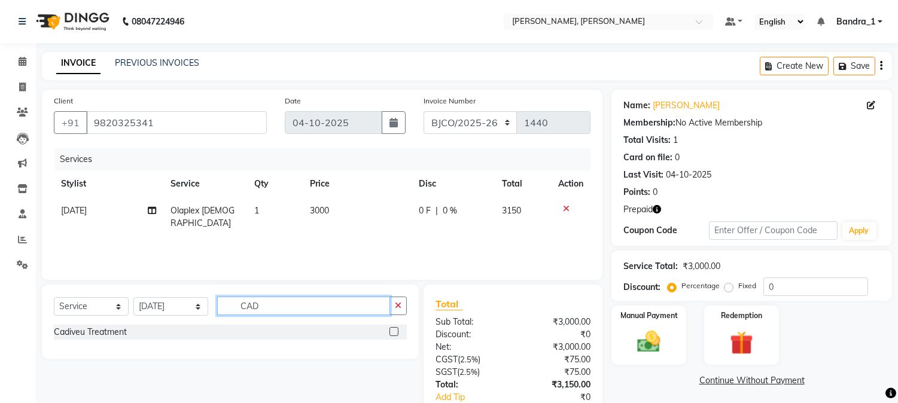
type input "CAD"
click at [392, 332] on label at bounding box center [394, 331] width 9 height 9
click at [392, 332] on input "checkbox" at bounding box center [394, 333] width 8 height 8
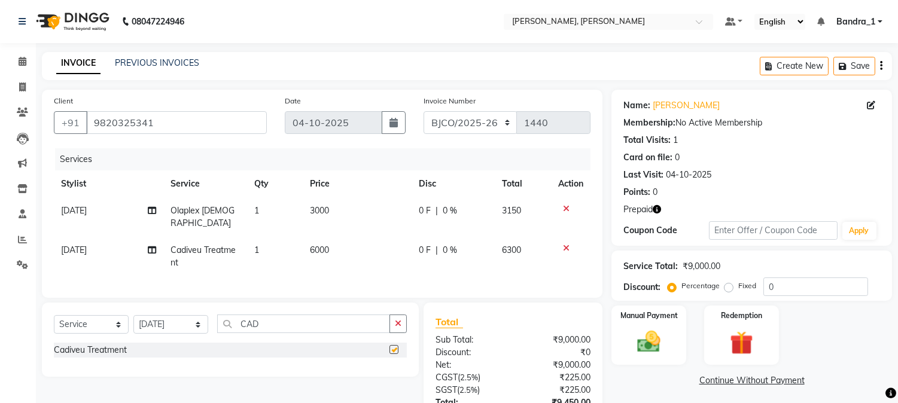
checkbox input "false"
click at [313, 245] on span "6000" at bounding box center [319, 250] width 19 height 11
select select "58043"
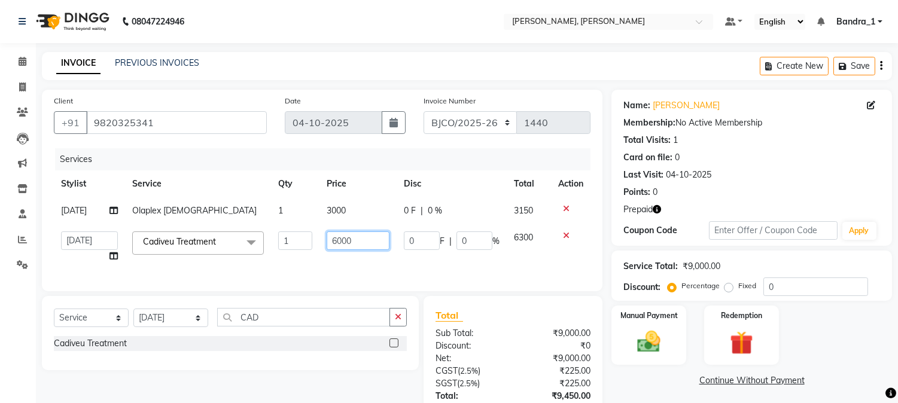
click at [338, 242] on input "6000" at bounding box center [358, 241] width 63 height 19
type input "10000"
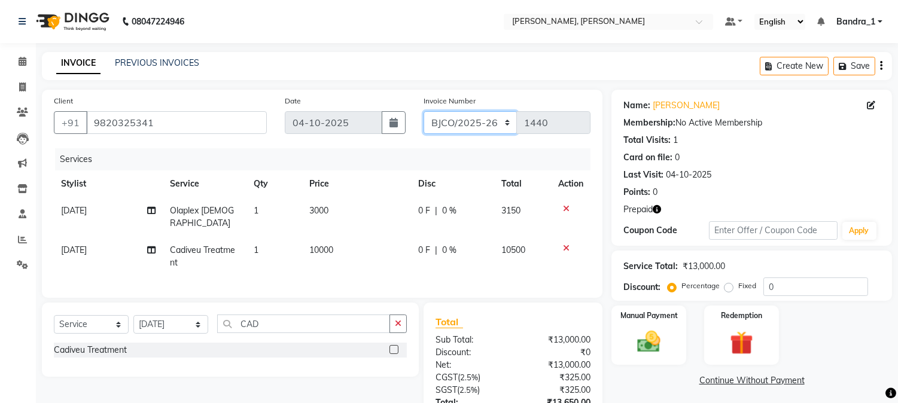
click at [508, 121] on select "CPGS/2025-26 BJCO/2025-26 Pre/2025" at bounding box center [471, 122] width 94 height 23
select select "7235"
click at [424, 111] on select "CPGS/2025-26 BJCO/2025-26 Pre/2025" at bounding box center [471, 122] width 94 height 23
type input "0357"
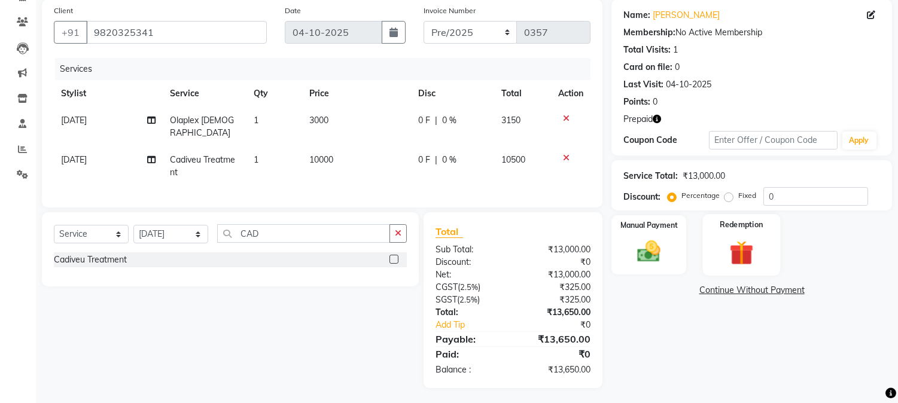
click at [737, 251] on img at bounding box center [742, 253] width 40 height 30
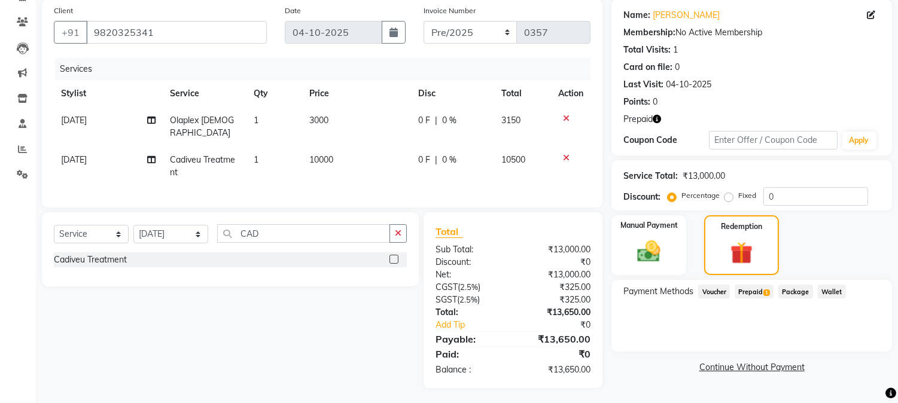
click at [751, 287] on span "Prepaid 1" at bounding box center [754, 292] width 39 height 14
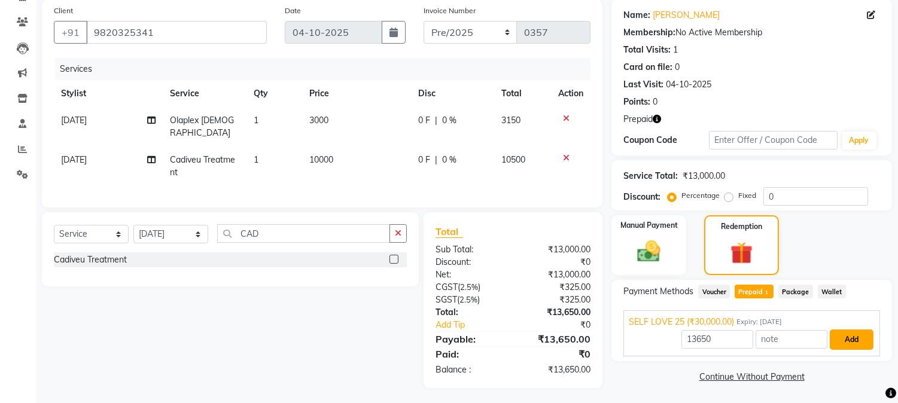
click at [858, 338] on button "Add" at bounding box center [852, 340] width 44 height 20
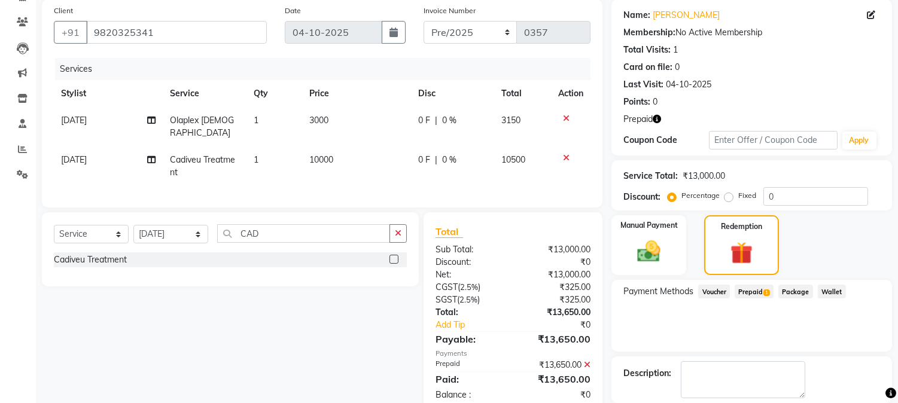
scroll to position [148, 0]
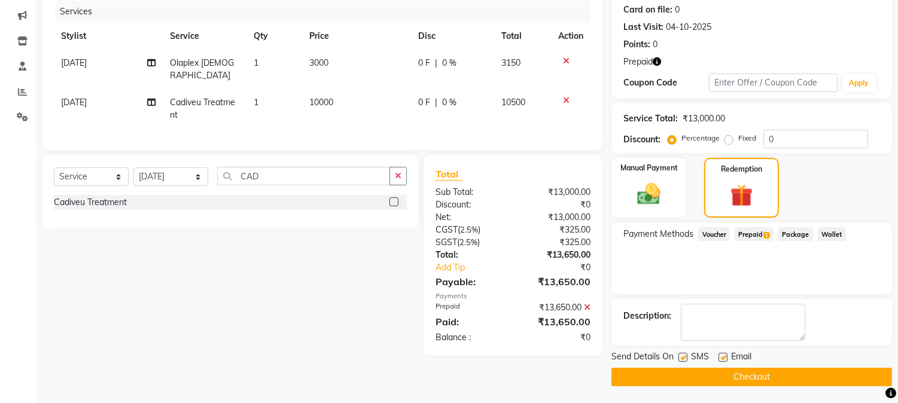
click at [679, 357] on label at bounding box center [683, 357] width 9 height 9
click at [679, 357] on input "checkbox" at bounding box center [683, 358] width 8 height 8
checkbox input "false"
click at [722, 359] on label at bounding box center [723, 357] width 9 height 9
click at [722, 359] on input "checkbox" at bounding box center [723, 358] width 8 height 8
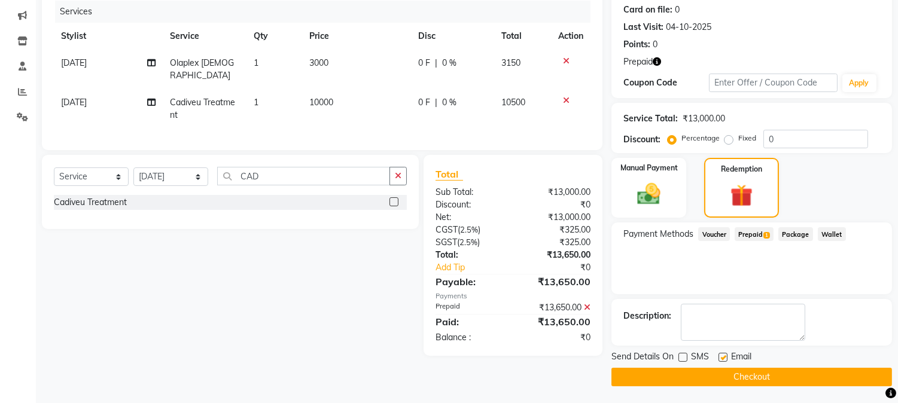
checkbox input "false"
click at [722, 373] on button "Checkout" at bounding box center [752, 377] width 281 height 19
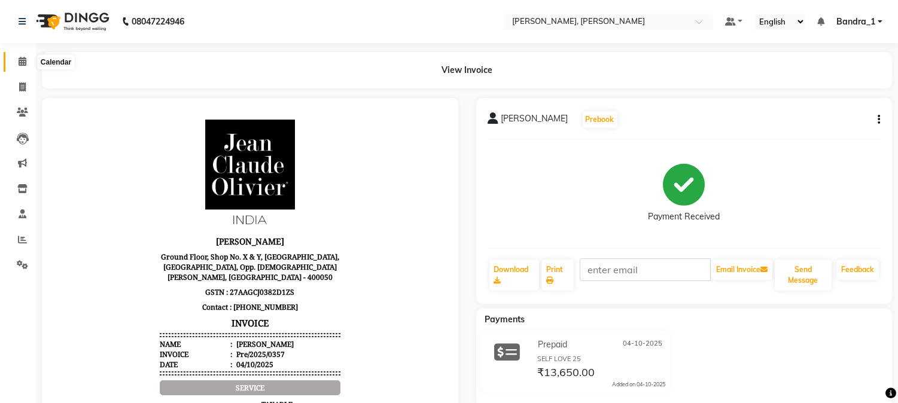
click at [25, 61] on icon at bounding box center [23, 61] width 8 height 9
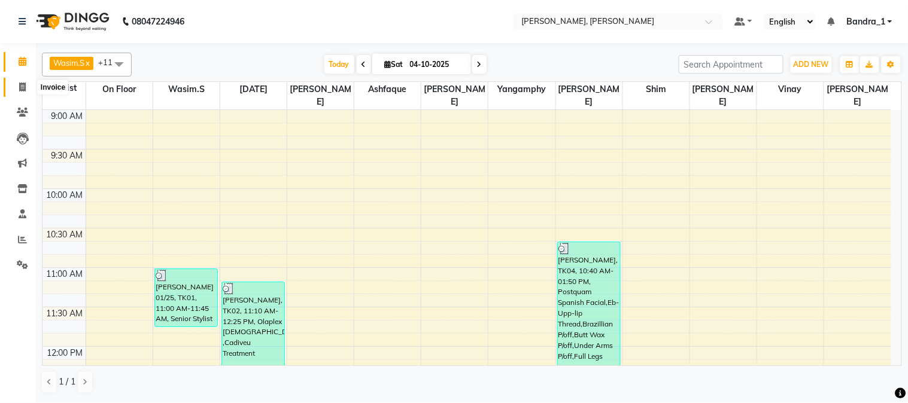
click at [23, 92] on span at bounding box center [22, 88] width 21 height 14
select select "service"
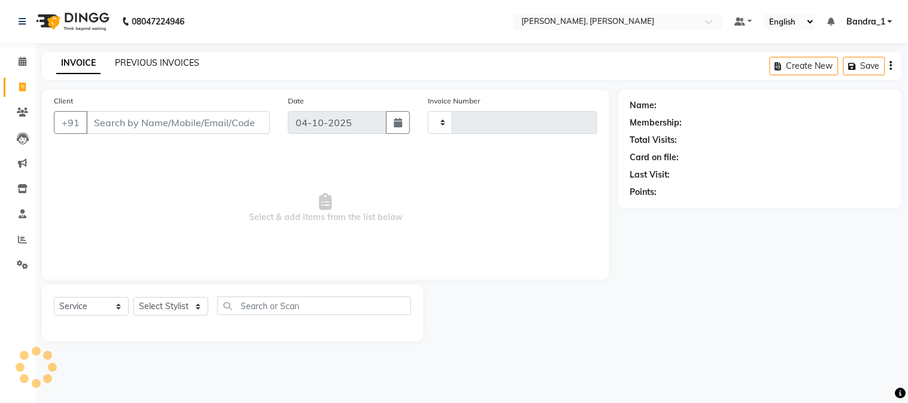
type input "1440"
select select "7997"
click at [139, 57] on div "PREVIOUS INVOICES" at bounding box center [157, 63] width 84 height 13
click at [139, 62] on link "PREVIOUS INVOICES" at bounding box center [157, 62] width 84 height 11
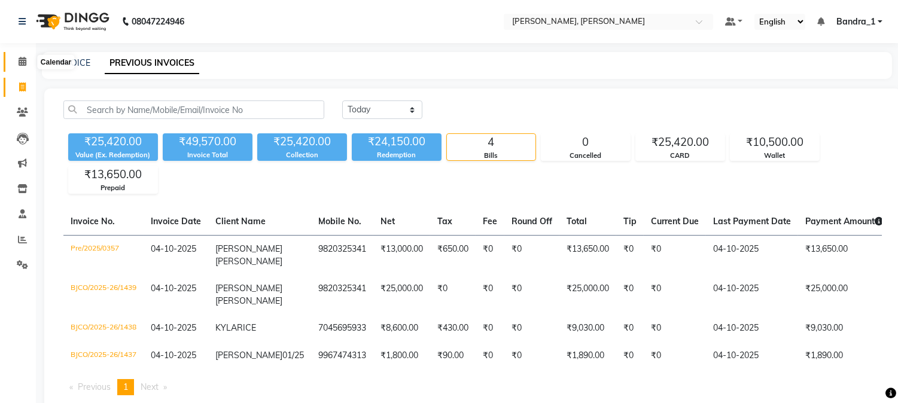
click at [23, 63] on icon at bounding box center [23, 61] width 8 height 9
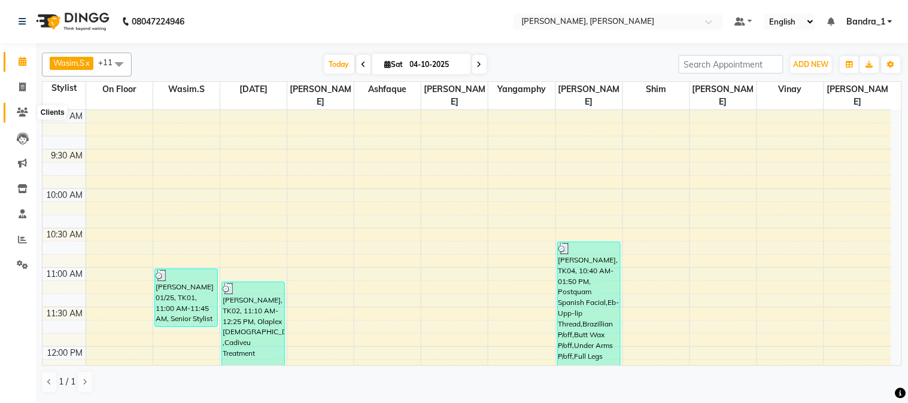
click at [20, 115] on icon at bounding box center [22, 112] width 11 height 9
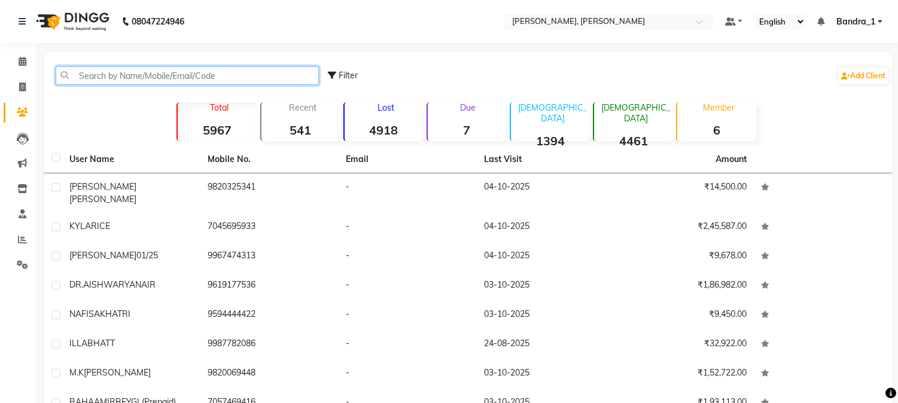
drag, startPoint x: 108, startPoint y: 68, endPoint x: 93, endPoint y: 80, distance: 19.6
click at [108, 69] on input "text" at bounding box center [187, 75] width 263 height 19
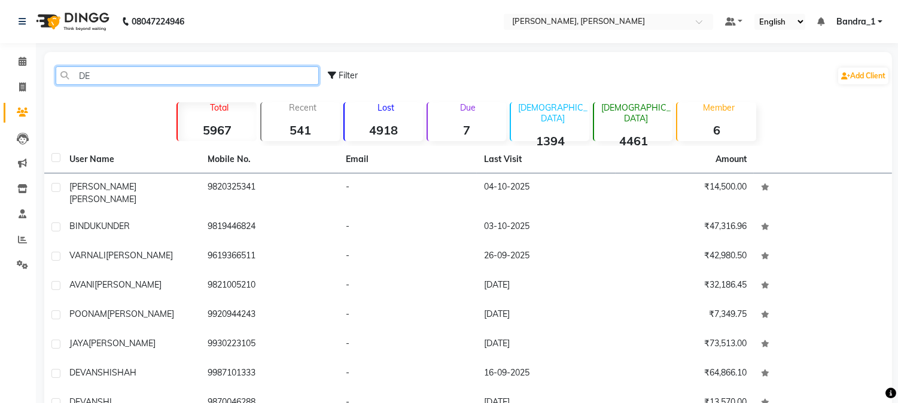
type input "DEV"
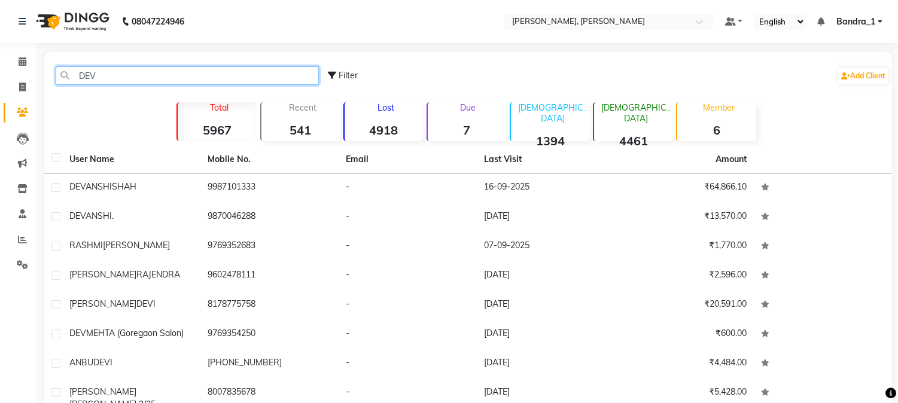
drag, startPoint x: 101, startPoint y: 79, endPoint x: 0, endPoint y: 72, distance: 100.8
click at [60, 76] on input "DEV" at bounding box center [187, 75] width 263 height 19
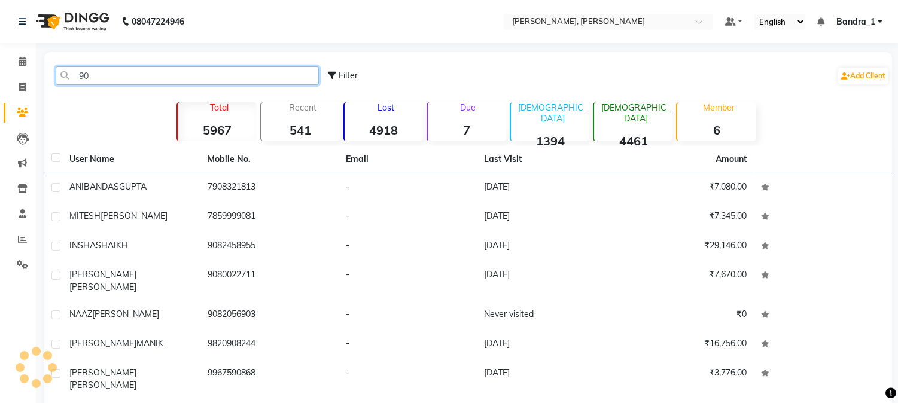
type input "9"
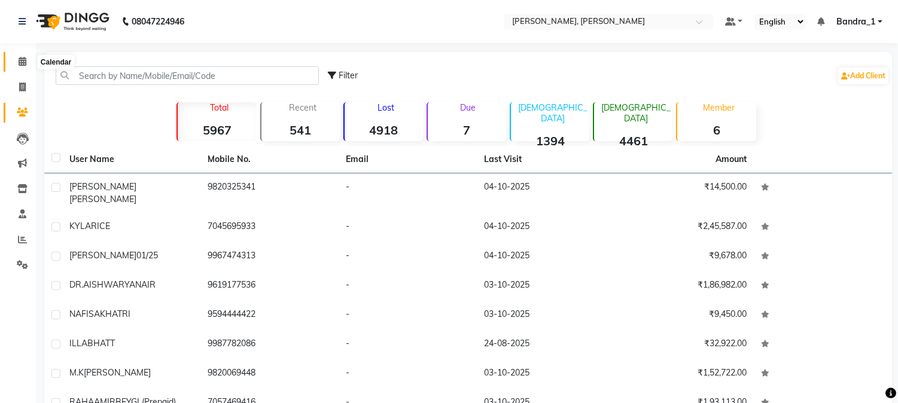
click at [21, 67] on span at bounding box center [22, 62] width 21 height 14
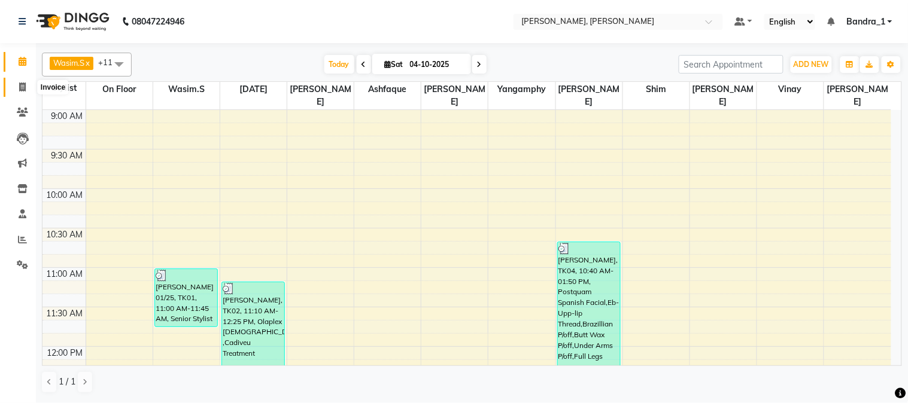
click at [25, 86] on icon at bounding box center [22, 87] width 7 height 9
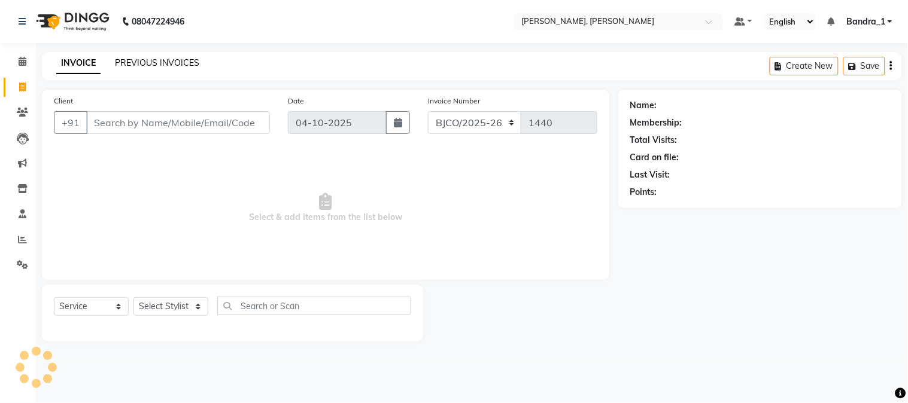
click at [134, 58] on link "PREVIOUS INVOICES" at bounding box center [157, 62] width 84 height 11
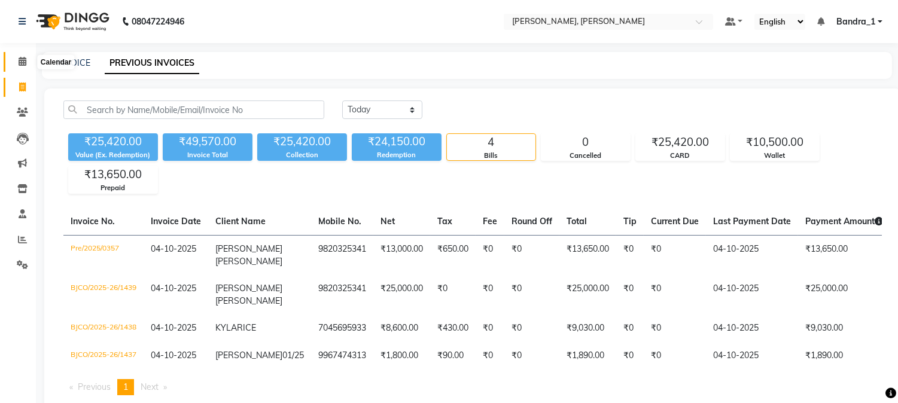
click at [26, 64] on span at bounding box center [22, 62] width 21 height 14
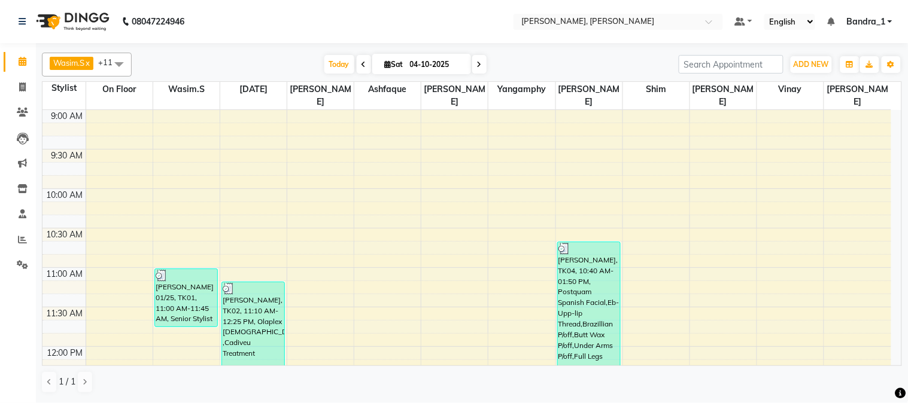
click at [573, 259] on div "[PERSON_NAME], TK04, 10:40 AM-01:50 PM, Postquam Spanish Facial,Eb-Upp-lip Thre…" at bounding box center [589, 367] width 62 height 250
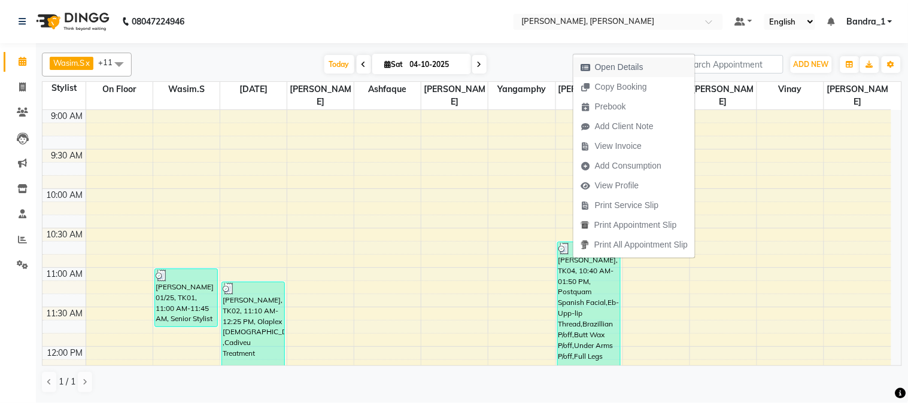
click at [624, 63] on span "Open Details" at bounding box center [619, 67] width 48 height 13
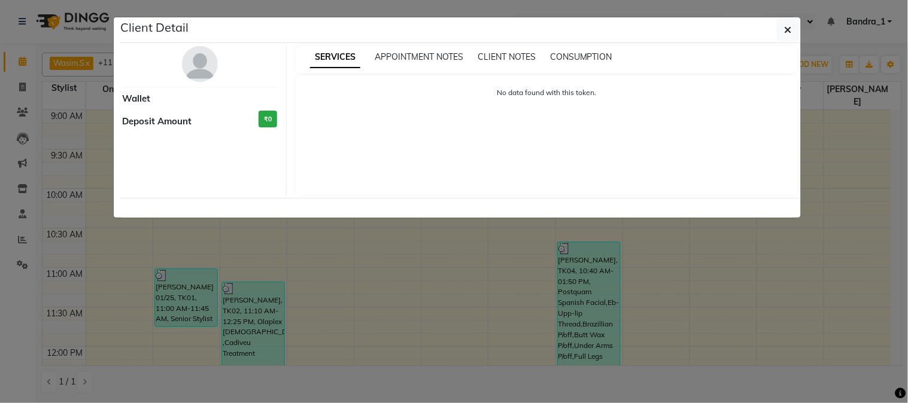
select select "3"
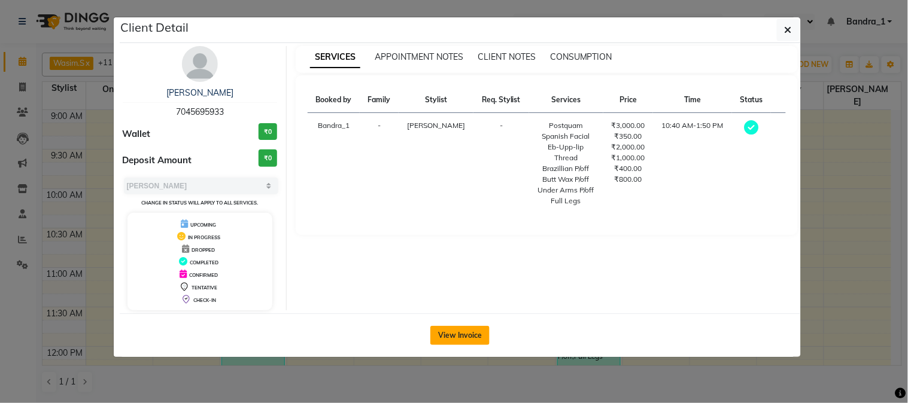
click at [445, 329] on button "View Invoice" at bounding box center [459, 335] width 59 height 19
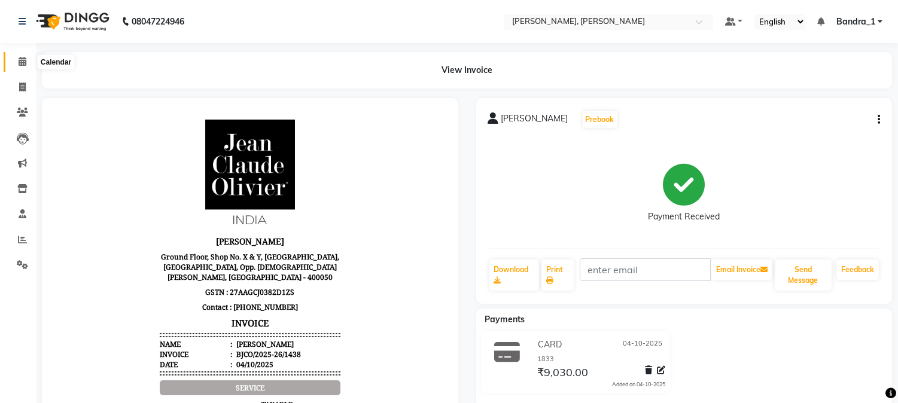
click at [16, 58] on span at bounding box center [22, 62] width 21 height 14
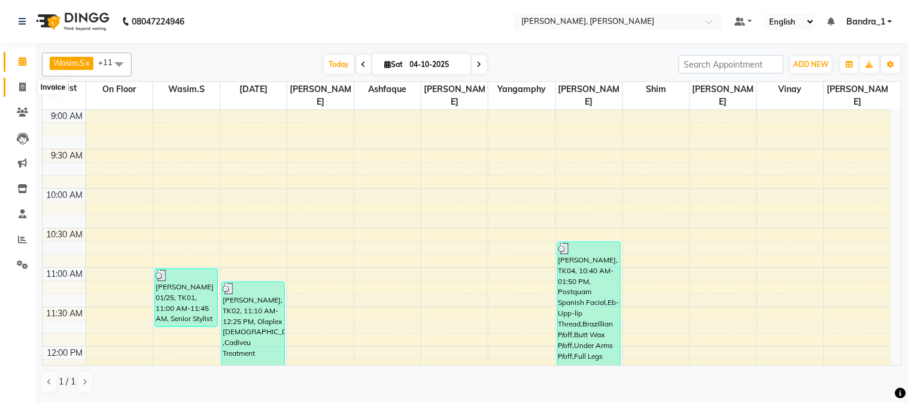
click at [20, 81] on span at bounding box center [22, 88] width 21 height 14
select select "7997"
select select "service"
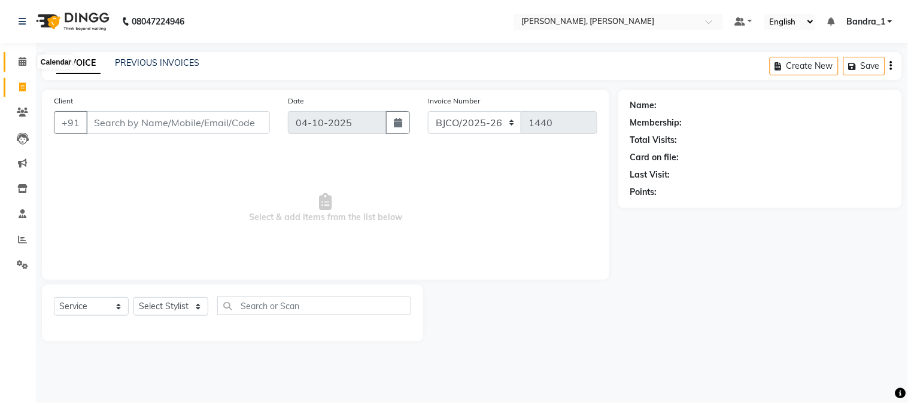
click at [19, 60] on icon at bounding box center [23, 61] width 8 height 9
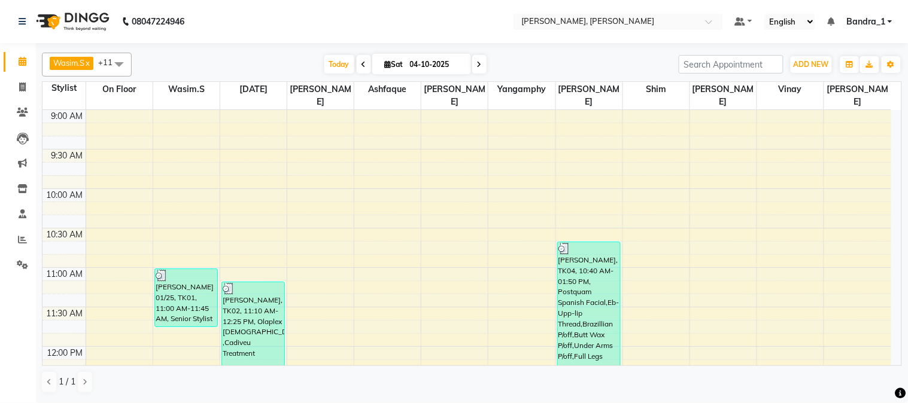
click at [35, 90] on li "Invoice" at bounding box center [18, 88] width 36 height 26
click at [22, 91] on icon at bounding box center [22, 87] width 7 height 9
select select "7997"
select select "service"
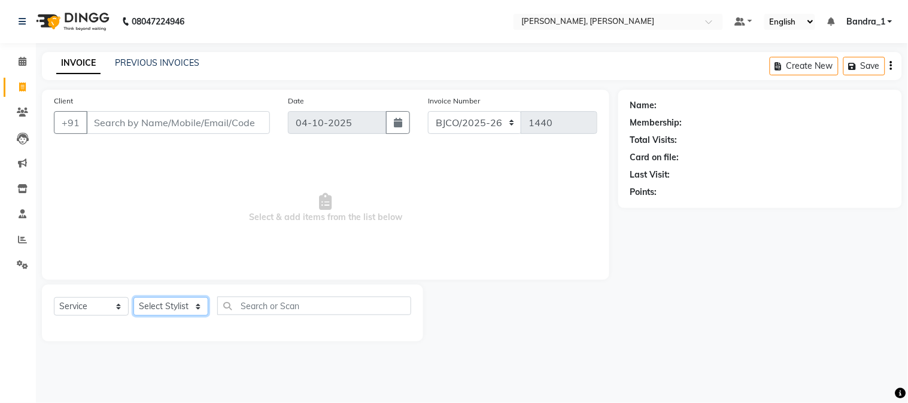
click at [199, 305] on select "Select Stylist [PERSON_NAME] [PERSON_NAME] [PERSON_NAME] Attham Bandra_1 Bandra…" at bounding box center [170, 306] width 75 height 19
select select "64098"
click at [133, 298] on select "Select Stylist [PERSON_NAME] [PERSON_NAME] [PERSON_NAME] Attham Bandra_1 Bandra…" at bounding box center [170, 306] width 75 height 19
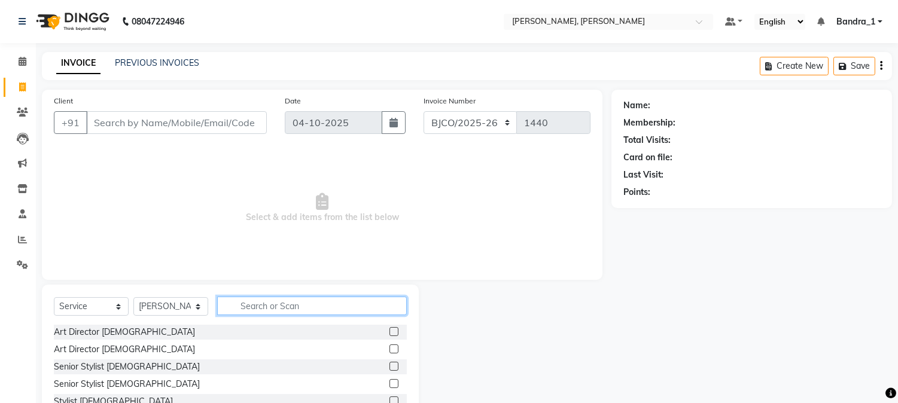
drag, startPoint x: 274, startPoint y: 306, endPoint x: 250, endPoint y: 302, distance: 24.3
click at [260, 305] on input "text" at bounding box center [312, 306] width 190 height 19
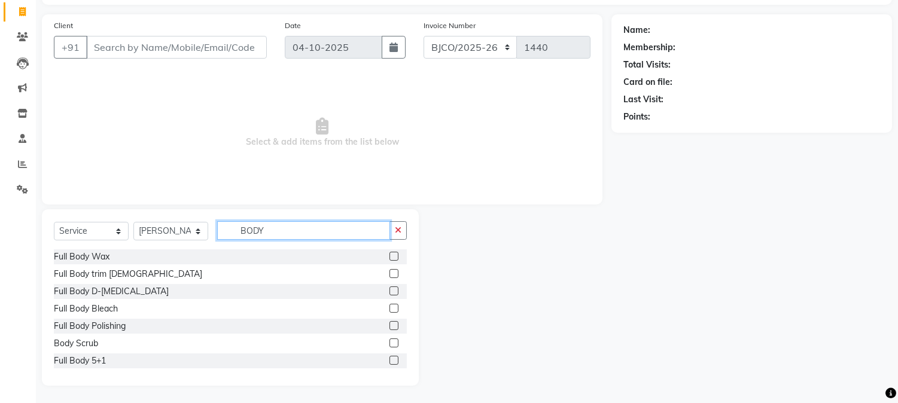
type input "BODY"
click at [390, 323] on label at bounding box center [394, 325] width 9 height 9
click at [390, 323] on input "checkbox" at bounding box center [394, 327] width 8 height 8
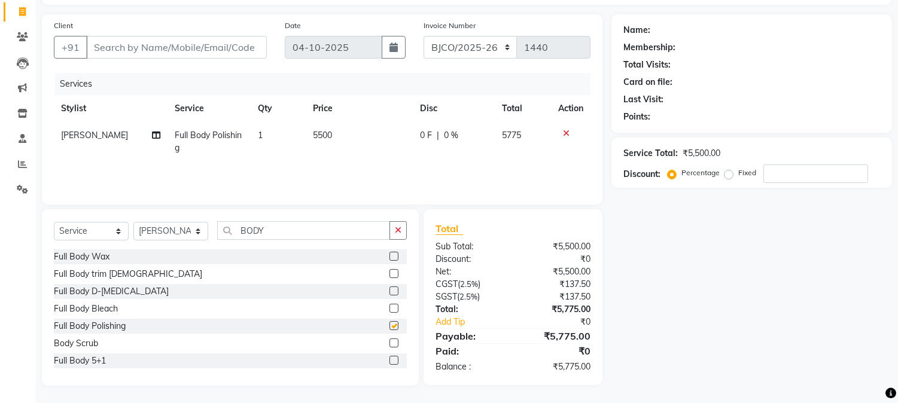
checkbox input "false"
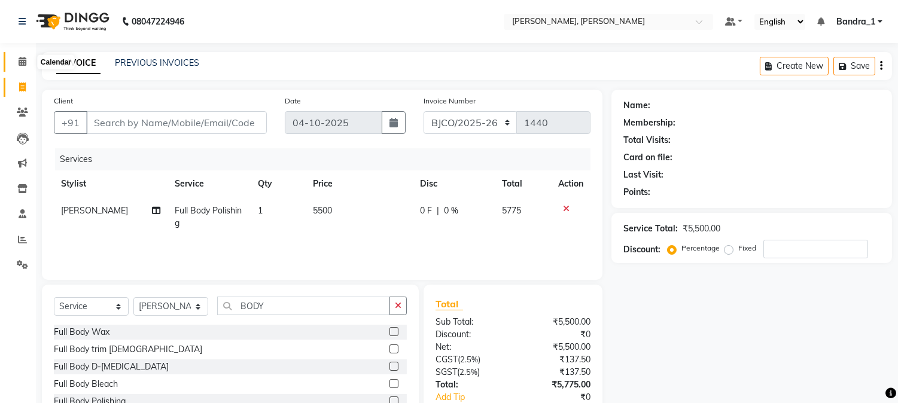
click at [25, 62] on icon at bounding box center [23, 61] width 8 height 9
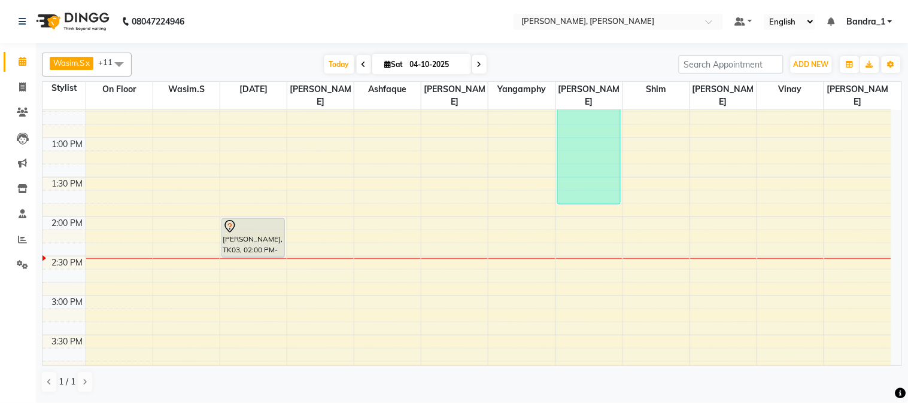
scroll to position [397, 0]
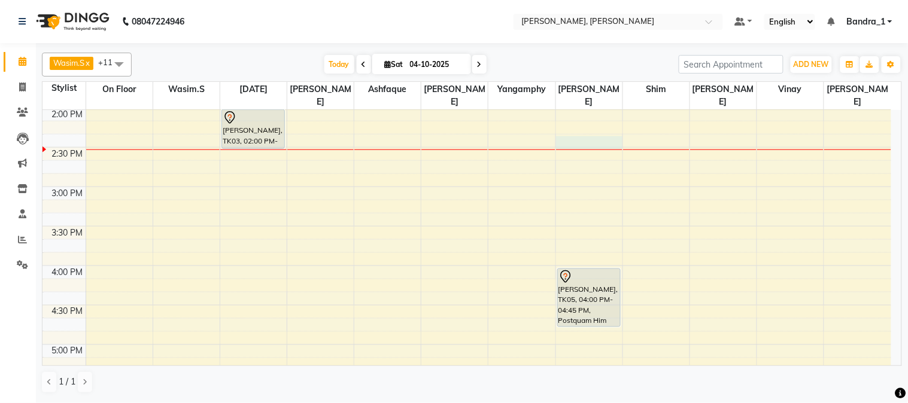
click at [571, 127] on div "9:00 AM 9:30 AM 10:00 AM 10:30 AM 11:00 AM 11:30 AM 12:00 PM 12:30 PM 1:00 PM 1…" at bounding box center [466, 265] width 849 height 1105
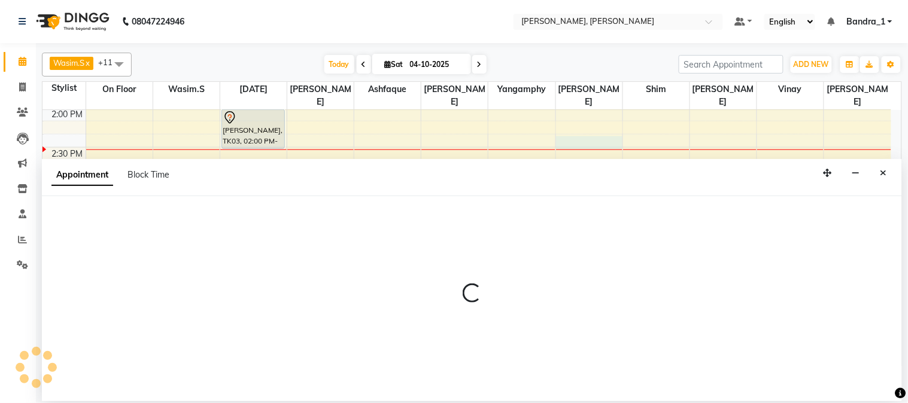
select select "64098"
select select "tentative"
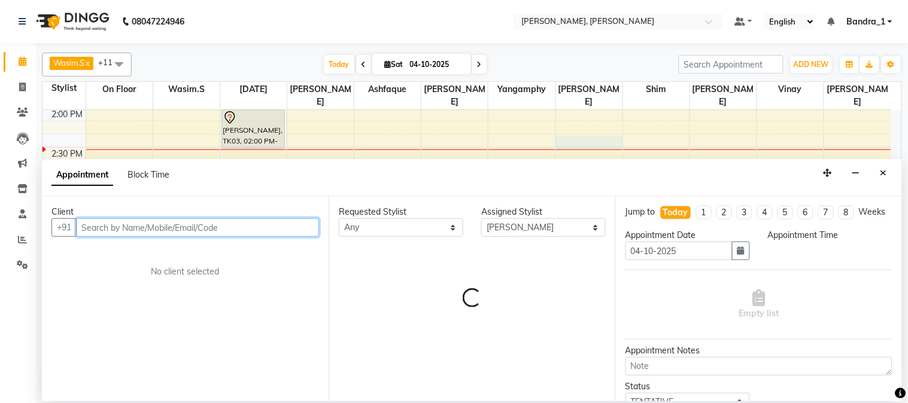
select select "855"
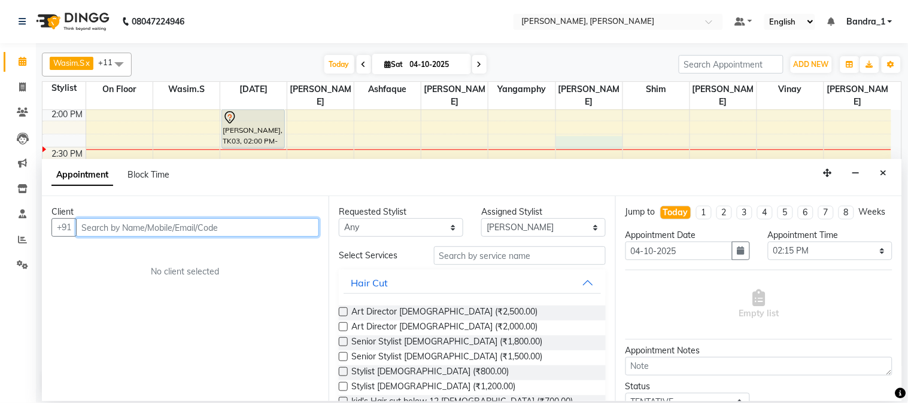
drag, startPoint x: 126, startPoint y: 226, endPoint x: 94, endPoint y: 214, distance: 34.3
click at [117, 229] on input "text" at bounding box center [197, 227] width 243 height 19
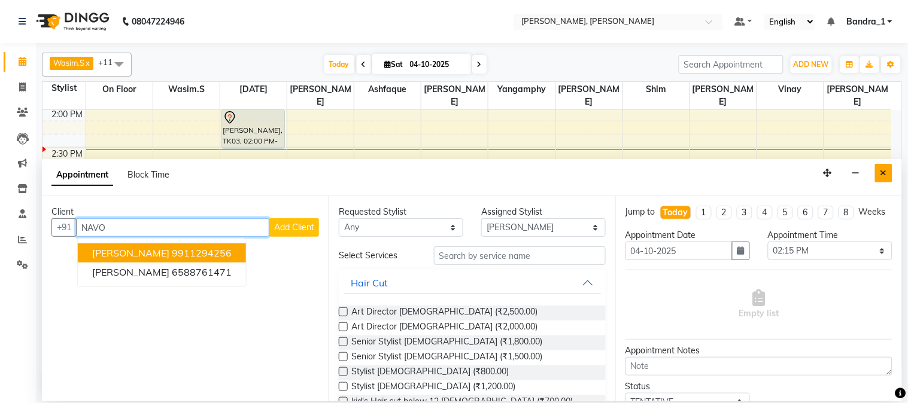
type input "NAVO"
click at [883, 172] on icon "Close" at bounding box center [883, 173] width 7 height 8
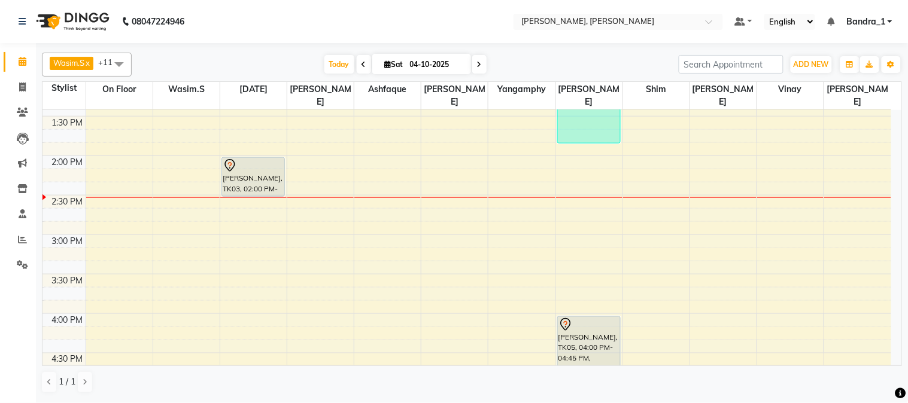
scroll to position [330, 0]
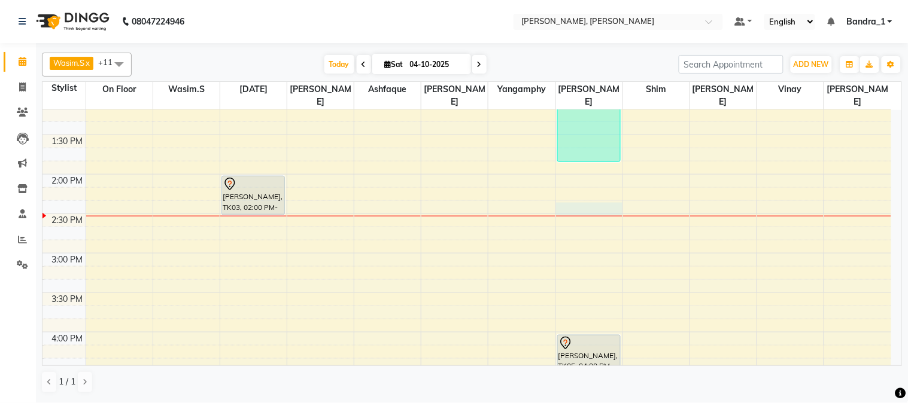
click at [579, 198] on div "9:00 AM 9:30 AM 10:00 AM 10:30 AM 11:00 AM 11:30 AM 12:00 PM 12:30 PM 1:00 PM 1…" at bounding box center [466, 332] width 849 height 1105
select select "64098"
select select "tentative"
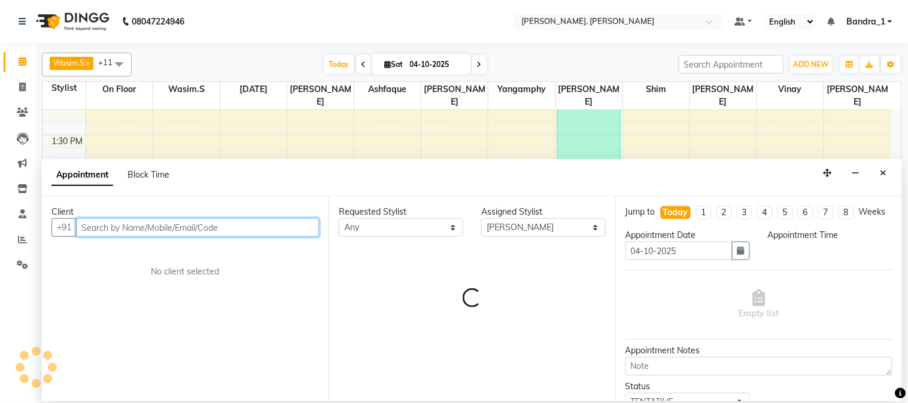
select select "855"
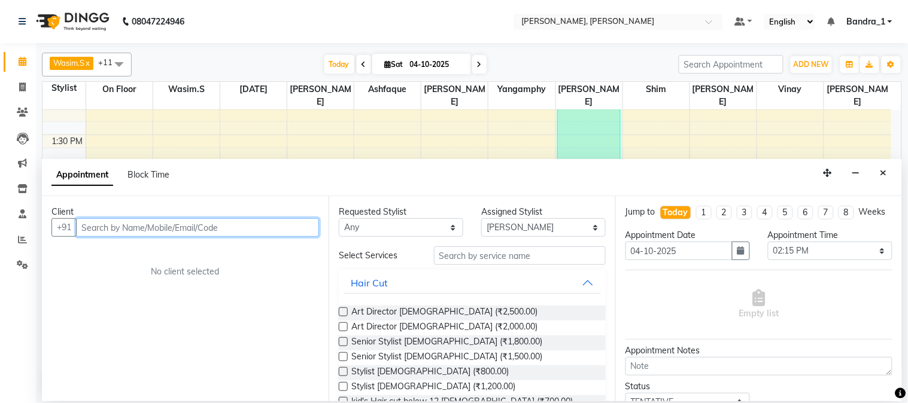
click at [262, 228] on input "text" at bounding box center [197, 227] width 243 height 19
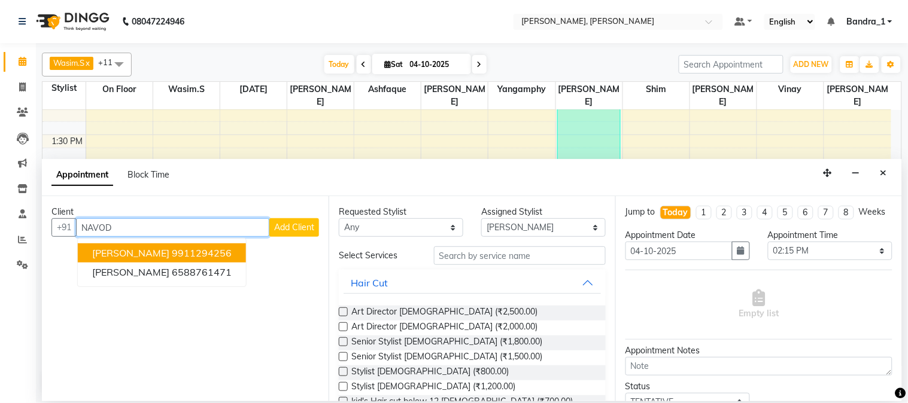
click at [246, 253] on button "NAVODITA LAKRA 9911294256" at bounding box center [162, 253] width 168 height 19
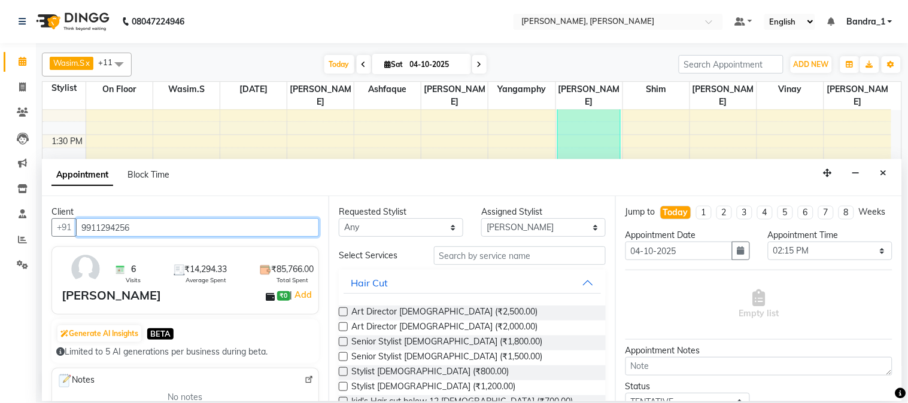
type input "9911294256"
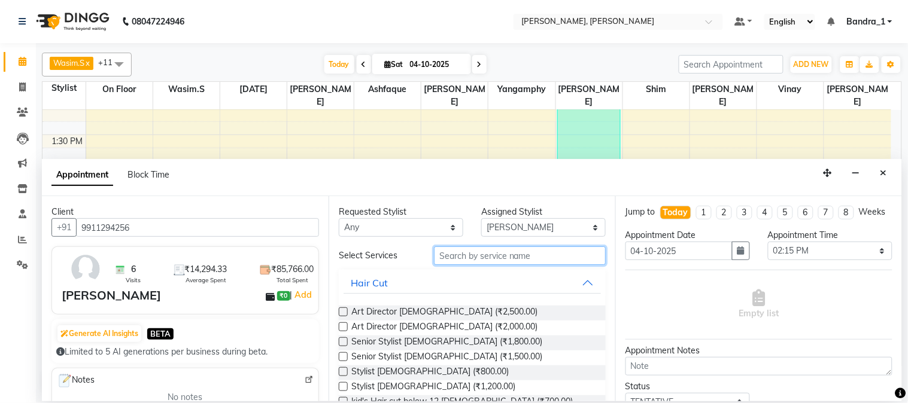
drag, startPoint x: 467, startPoint y: 259, endPoint x: 457, endPoint y: 254, distance: 10.7
click at [464, 260] on input "text" at bounding box center [520, 256] width 172 height 19
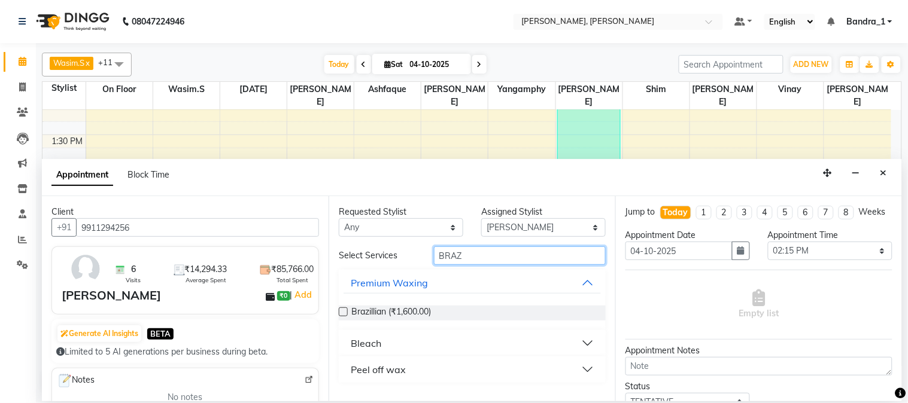
type input "BRAZ"
click at [385, 373] on div "Peel off wax" at bounding box center [378, 370] width 55 height 14
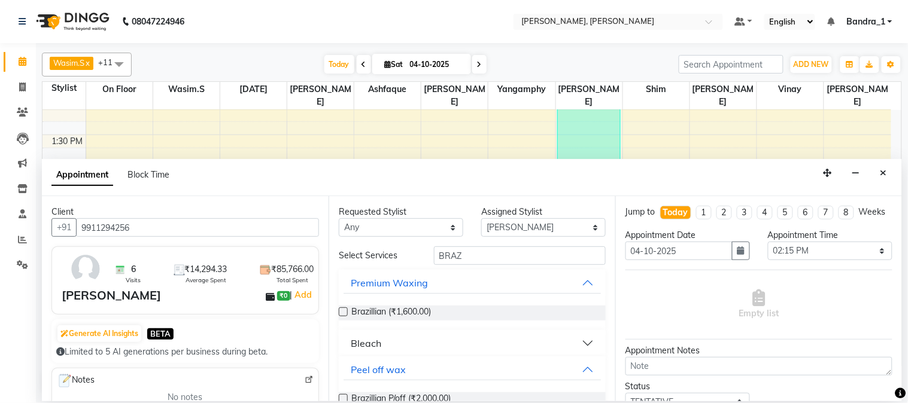
click at [342, 396] on label at bounding box center [343, 398] width 9 height 9
click at [342, 396] on input "checkbox" at bounding box center [343, 400] width 8 height 8
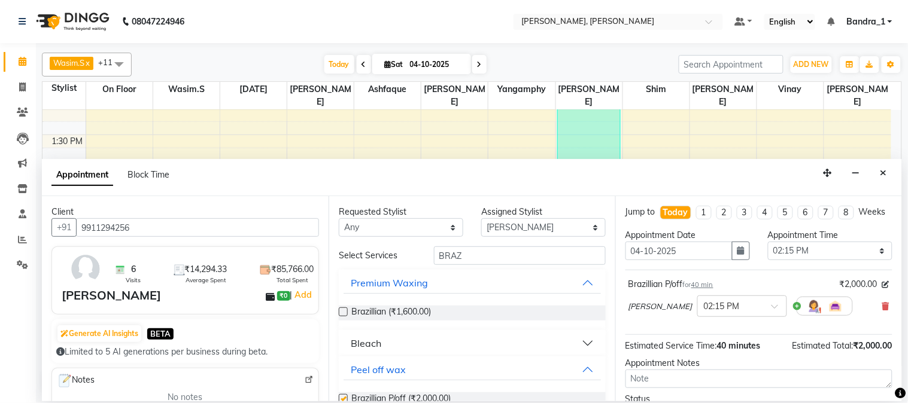
checkbox input "false"
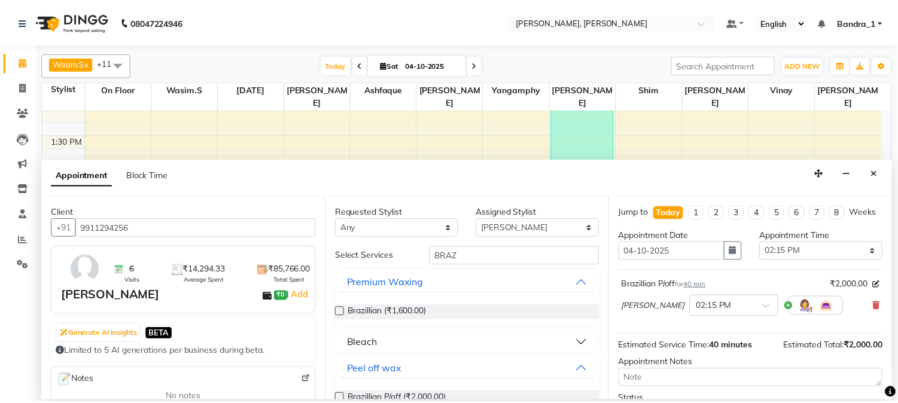
scroll to position [110, 0]
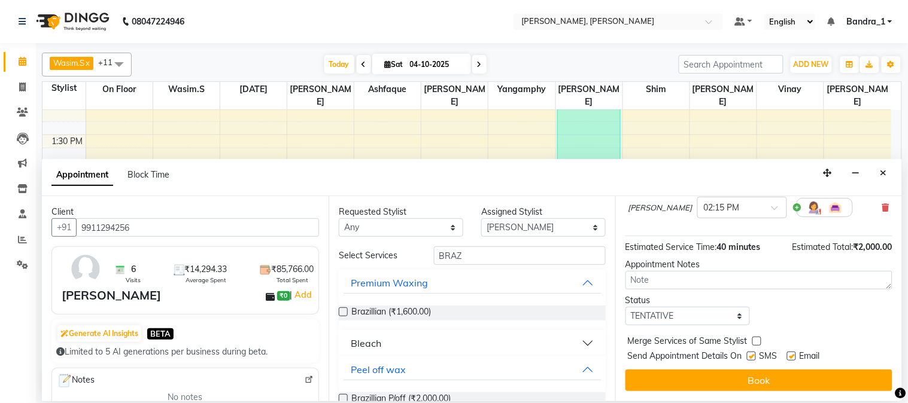
click at [753, 359] on label at bounding box center [751, 356] width 9 height 9
click at [753, 359] on input "checkbox" at bounding box center [751, 358] width 8 height 8
checkbox input "false"
click at [794, 358] on label at bounding box center [791, 356] width 9 height 9
click at [794, 358] on input "checkbox" at bounding box center [791, 358] width 8 height 8
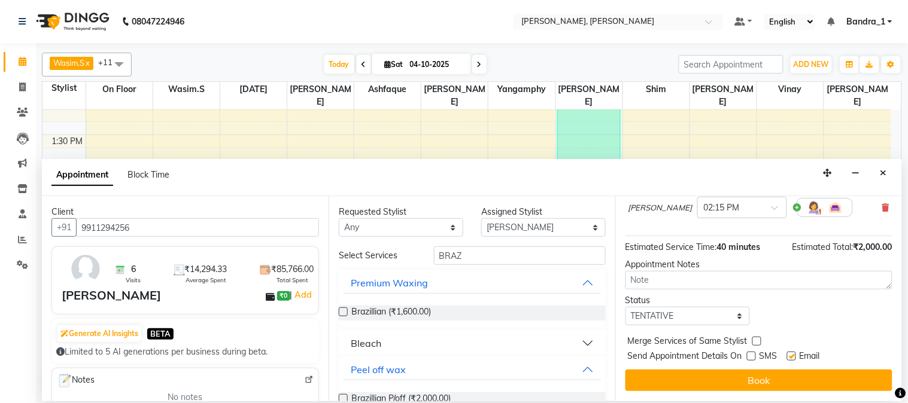
checkbox input "false"
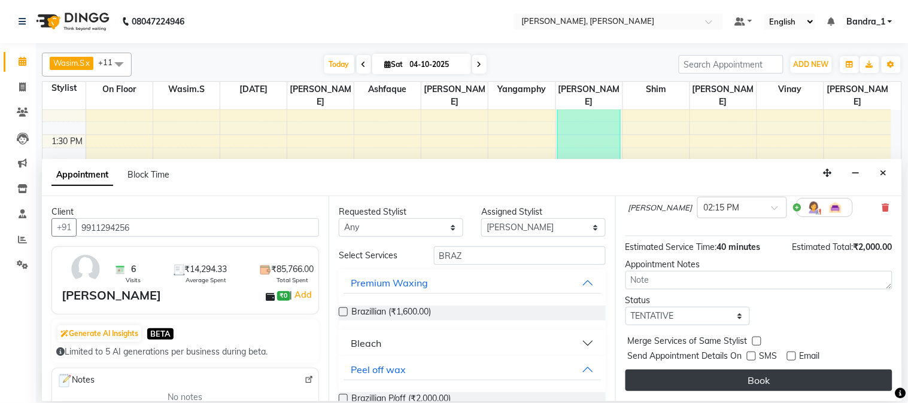
click at [795, 385] on button "Book" at bounding box center [758, 381] width 267 height 22
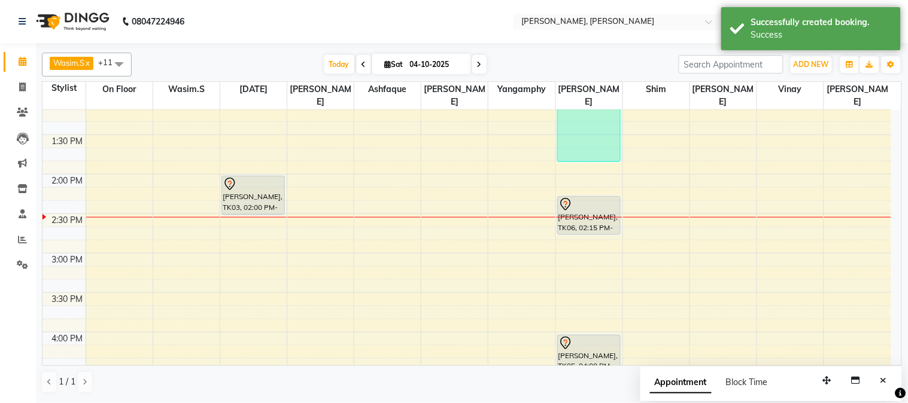
drag, startPoint x: 594, startPoint y: 235, endPoint x: 607, endPoint y: 226, distance: 15.9
click at [594, 218] on div "KYLA RICE, TK04, 10:40 AM-01:50 PM, Postquam Spanish Facial,Eb-Upp-lip Thread,B…" at bounding box center [589, 332] width 66 height 1105
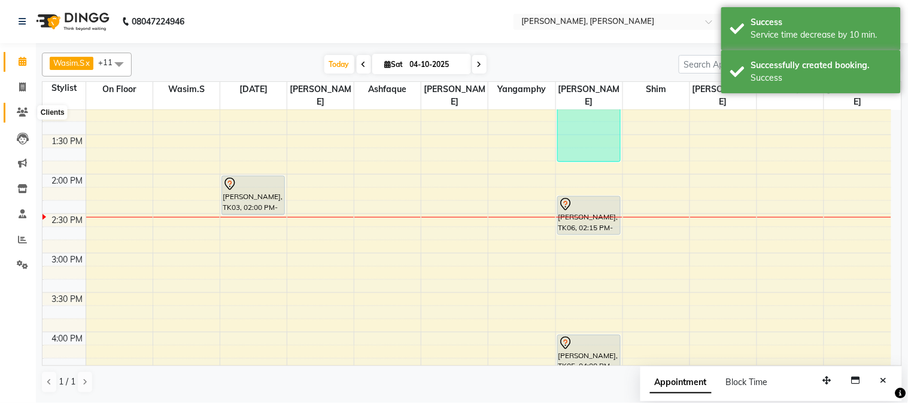
click at [20, 114] on icon at bounding box center [22, 112] width 11 height 9
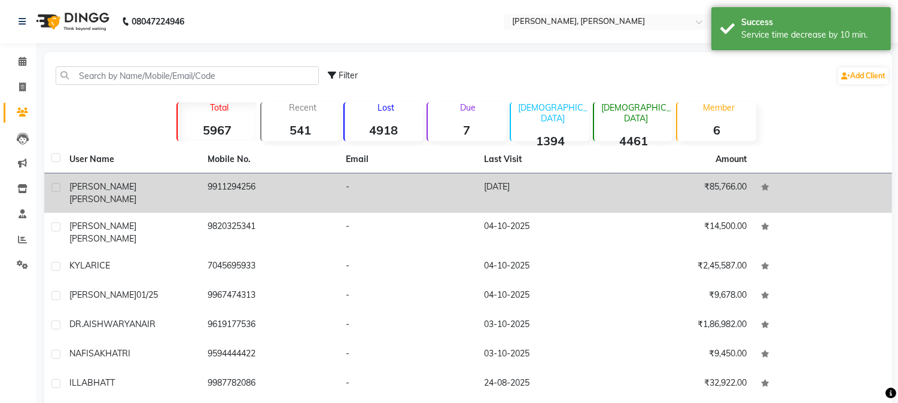
click at [274, 189] on td "9911294256" at bounding box center [269, 194] width 138 height 40
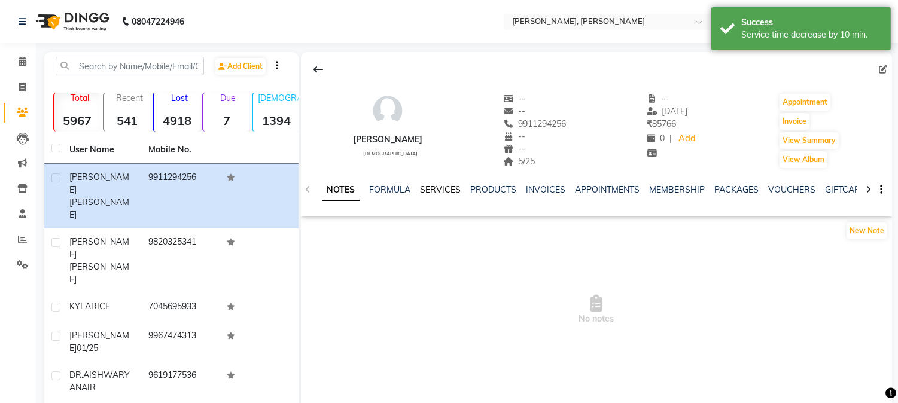
click at [427, 189] on link "SERVICES" at bounding box center [440, 189] width 41 height 11
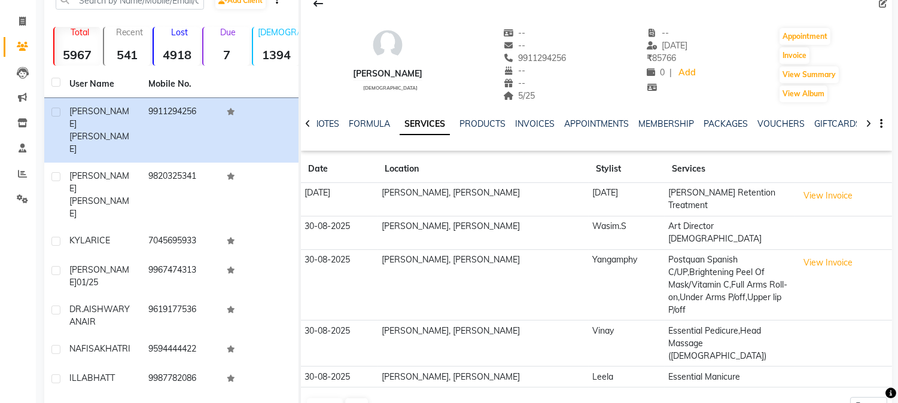
scroll to position [105, 0]
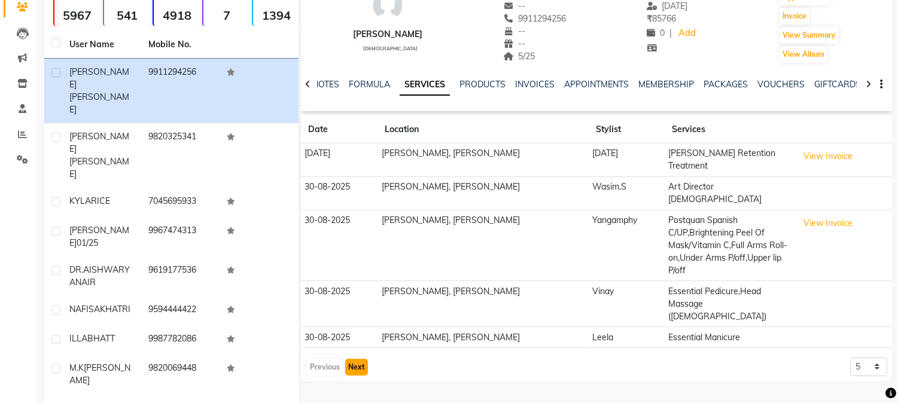
click at [359, 359] on button "Next" at bounding box center [356, 367] width 23 height 17
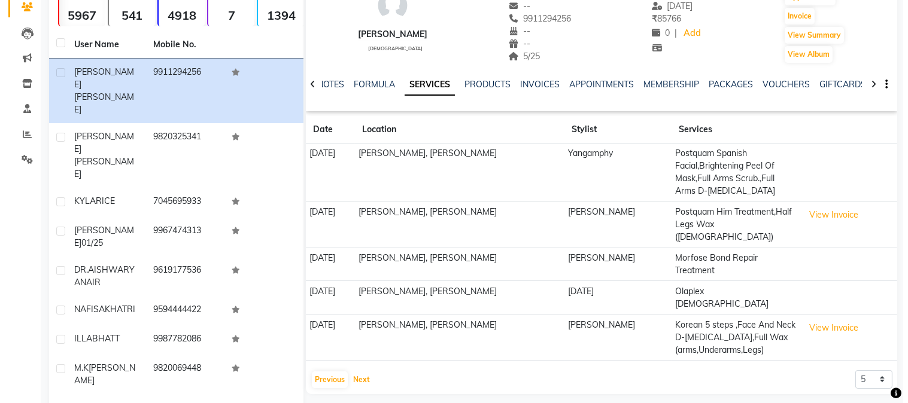
scroll to position [0, 0]
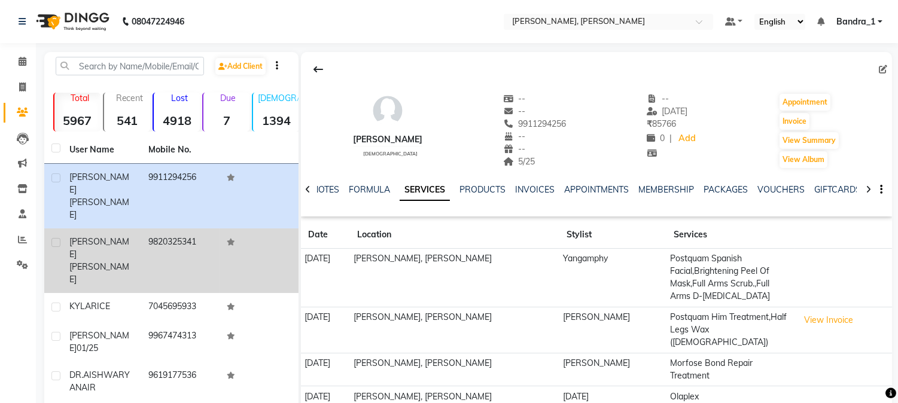
click at [116, 229] on td "DEEPTI DESAI" at bounding box center [101, 261] width 79 height 65
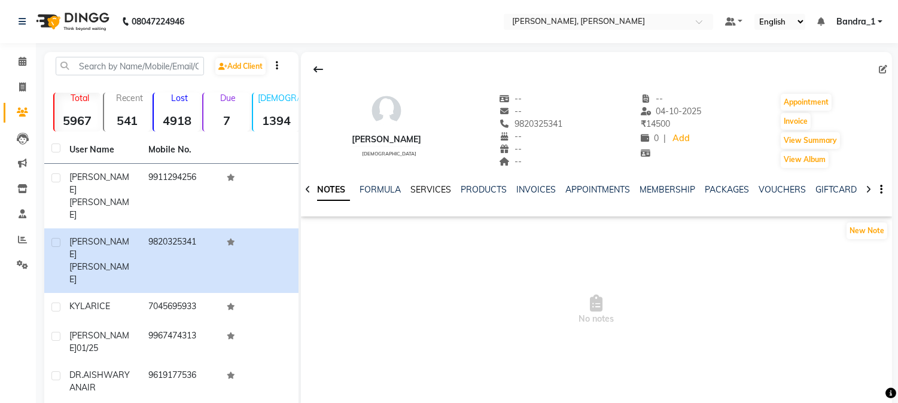
click at [432, 186] on link "SERVICES" at bounding box center [431, 189] width 41 height 11
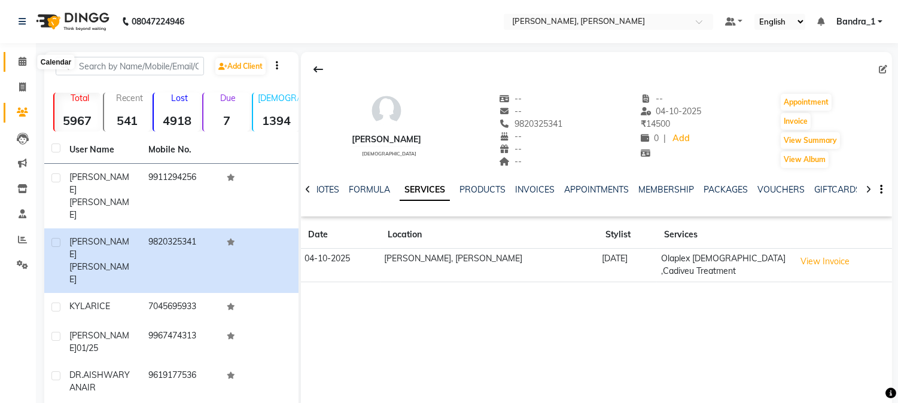
click at [19, 64] on icon at bounding box center [23, 61] width 8 height 9
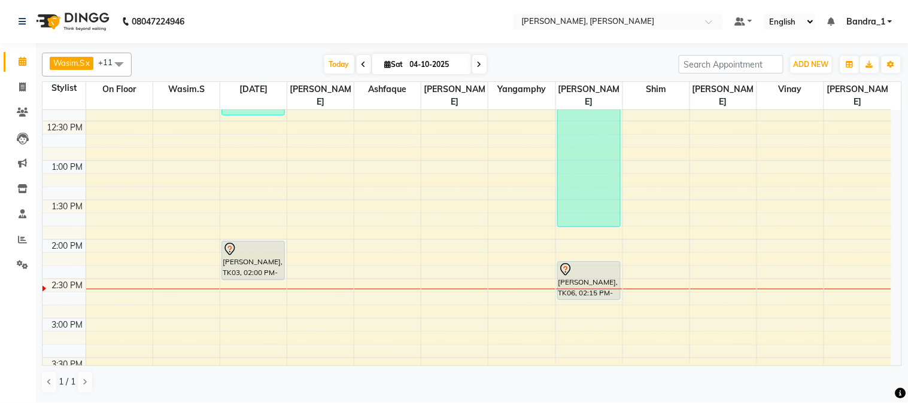
scroll to position [266, 0]
click at [232, 192] on div "9:00 AM 9:30 AM 10:00 AM 10:30 AM 11:00 AM 11:30 AM 12:00 PM 12:30 PM 1:00 PM 1…" at bounding box center [466, 396] width 849 height 1105
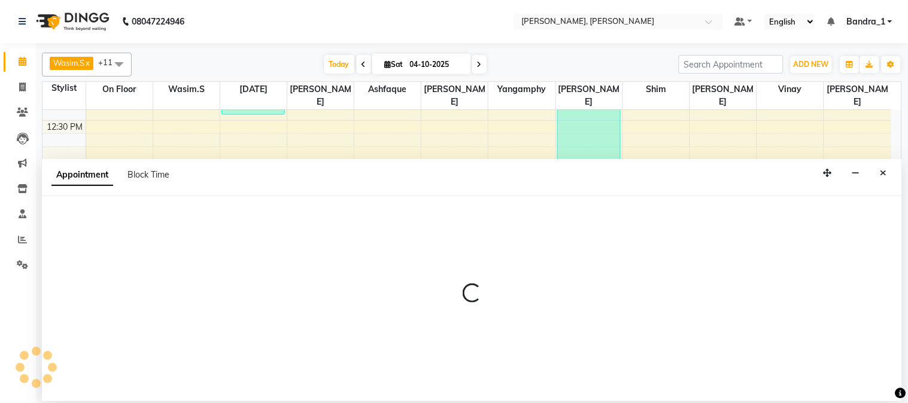
select select "58043"
select select "810"
select select "tentative"
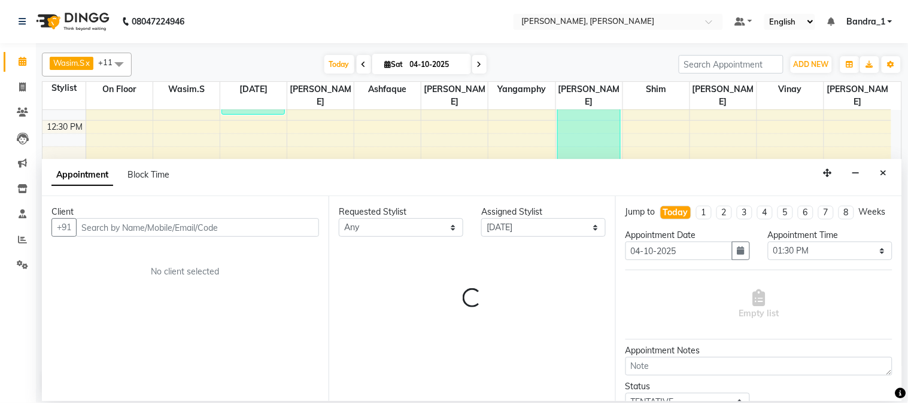
click at [133, 229] on input "text" at bounding box center [197, 227] width 243 height 19
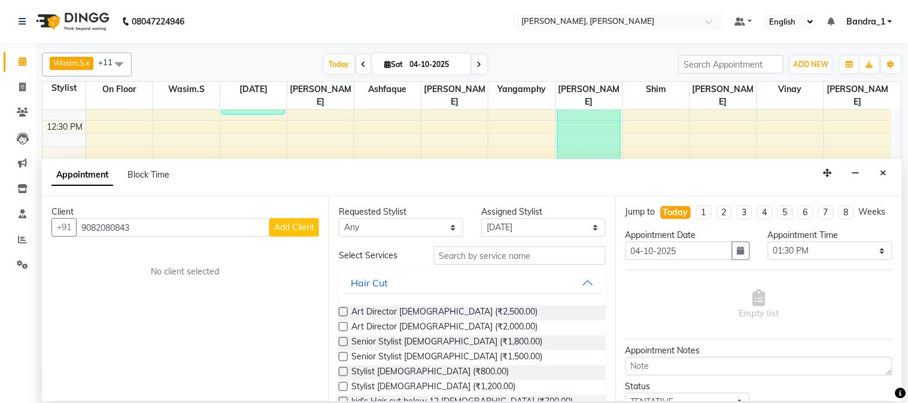
type input "9082080843"
click at [282, 229] on span "Add Client" at bounding box center [294, 227] width 40 height 11
select select "22"
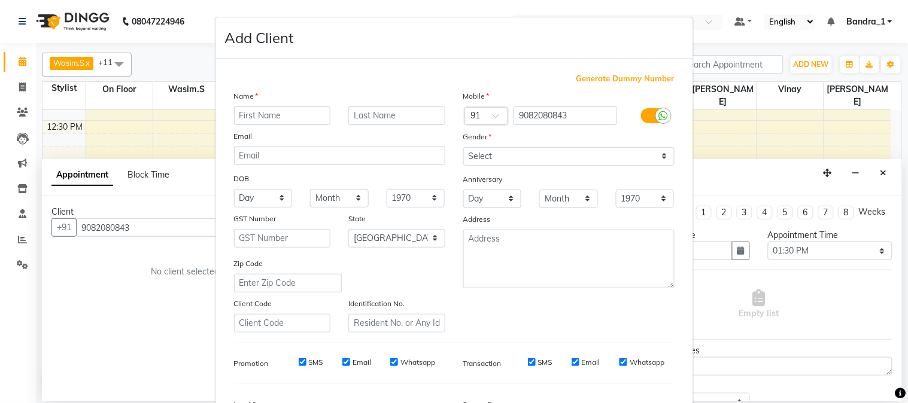
drag, startPoint x: 250, startPoint y: 119, endPoint x: 174, endPoint y: 87, distance: 81.8
click at [199, 98] on ngb-modal-window "Add Client Generate Dummy Number Name Email DOB Day 01 02 03 04 05 06 07 08 09 …" at bounding box center [454, 201] width 908 height 403
type input "DEV"
click at [472, 157] on select "Select [DEMOGRAPHIC_DATA] [DEMOGRAPHIC_DATA] Other Prefer Not To Say" at bounding box center [568, 156] width 211 height 19
select select "[DEMOGRAPHIC_DATA]"
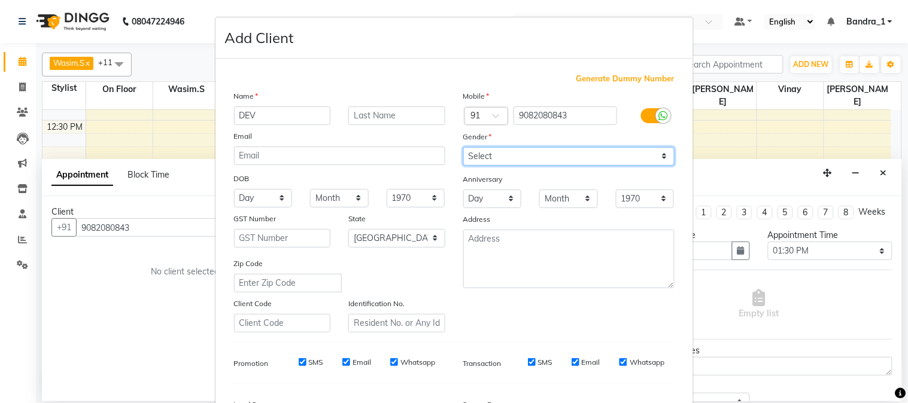
click at [463, 147] on select "Select [DEMOGRAPHIC_DATA] [DEMOGRAPHIC_DATA] Other Prefer Not To Say" at bounding box center [568, 156] width 211 height 19
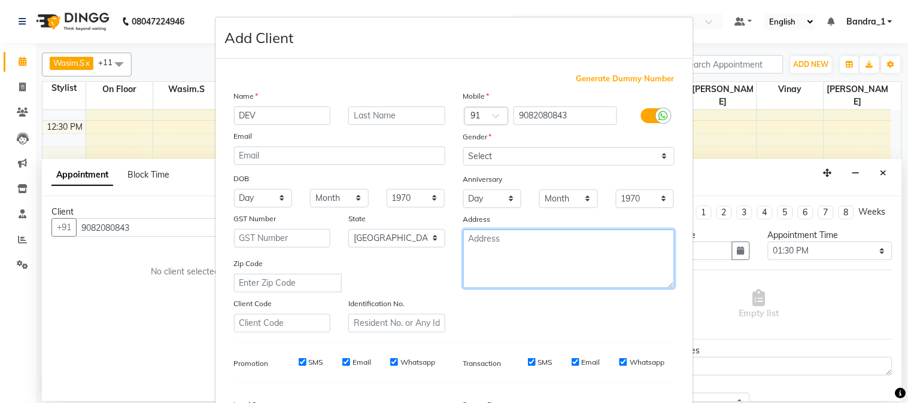
drag, startPoint x: 493, startPoint y: 235, endPoint x: 443, endPoint y: 221, distance: 51.5
click at [468, 232] on textarea at bounding box center [568, 259] width 211 height 59
type textarea "10/25"
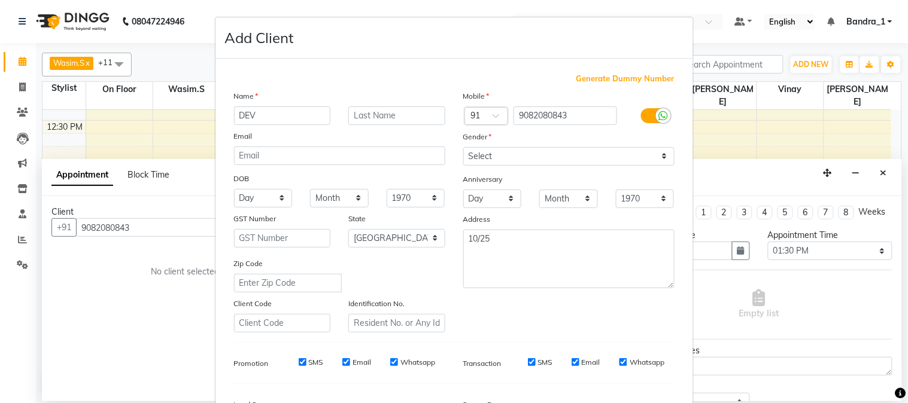
click at [299, 361] on input "SMS" at bounding box center [303, 362] width 8 height 8
checkbox input "false"
click at [342, 365] on input "Email" at bounding box center [346, 362] width 8 height 8
checkbox input "false"
drag, startPoint x: 385, startPoint y: 365, endPoint x: 414, endPoint y: 363, distance: 29.4
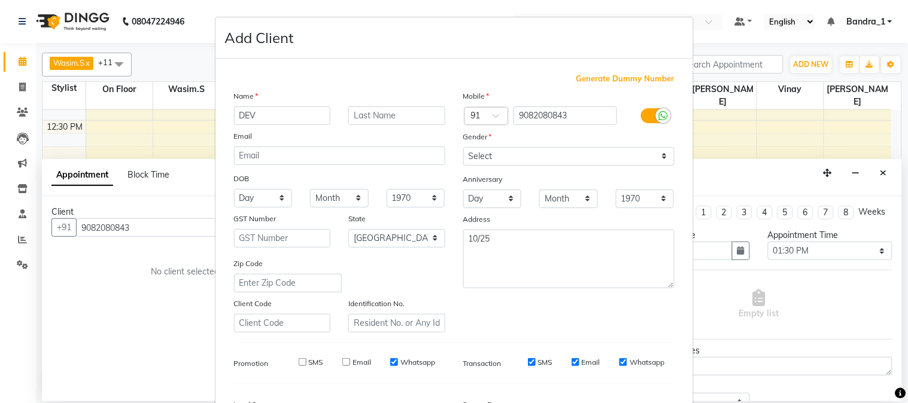
click at [390, 363] on input "Whatsapp" at bounding box center [394, 362] width 8 height 8
checkbox input "false"
click at [528, 363] on input "SMS" at bounding box center [532, 362] width 8 height 8
checkbox input "false"
click at [572, 358] on div "Email" at bounding box center [586, 362] width 29 height 11
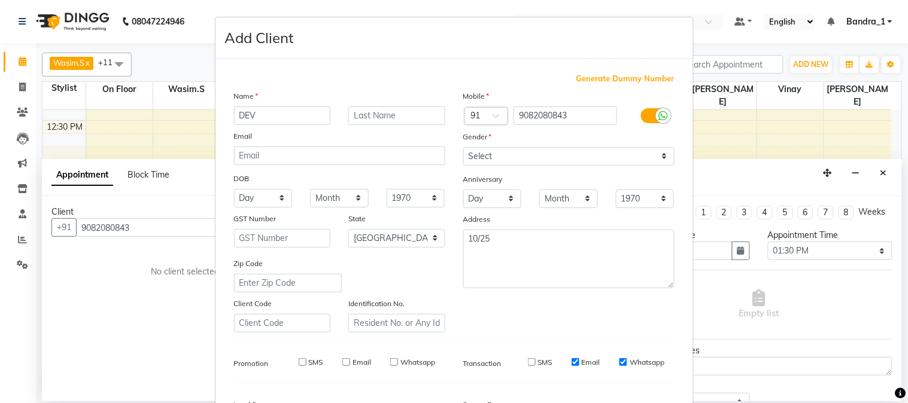
click at [619, 363] on input "Whatsapp" at bounding box center [623, 362] width 8 height 8
checkbox input "false"
click at [572, 359] on input "Email" at bounding box center [576, 362] width 8 height 8
checkbox input "false"
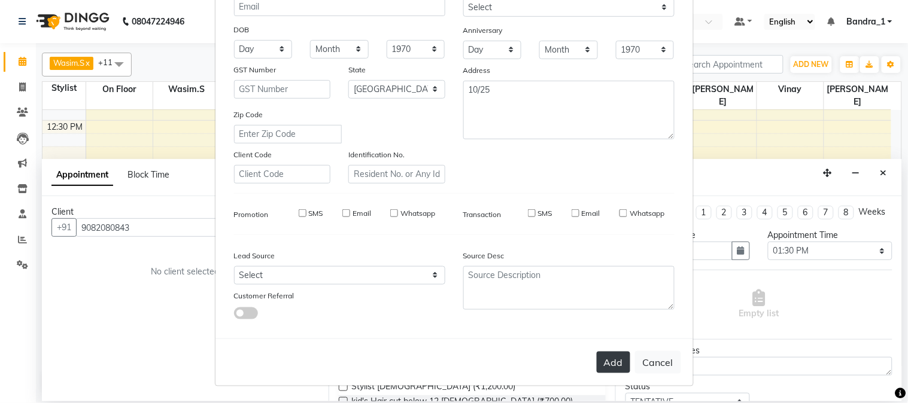
click at [606, 361] on button "Add" at bounding box center [614, 363] width 34 height 22
select select
select select "null"
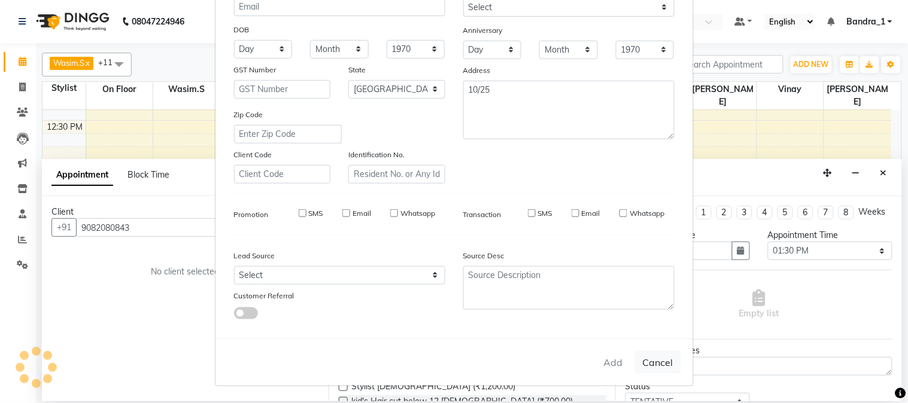
select select
checkbox input "false"
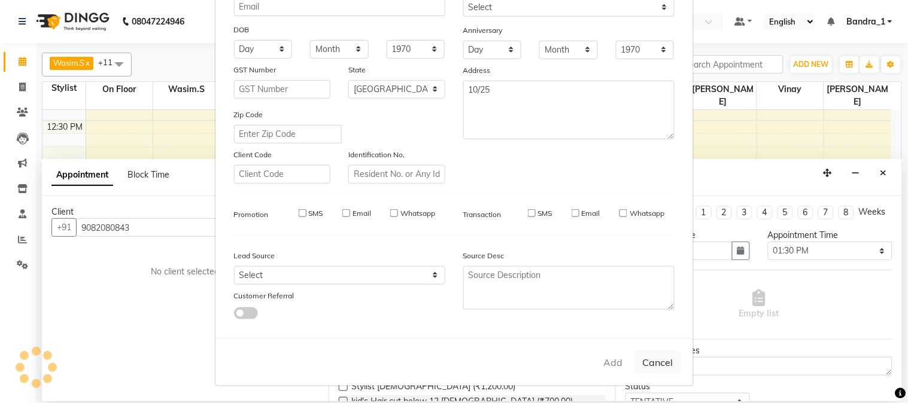
checkbox input "false"
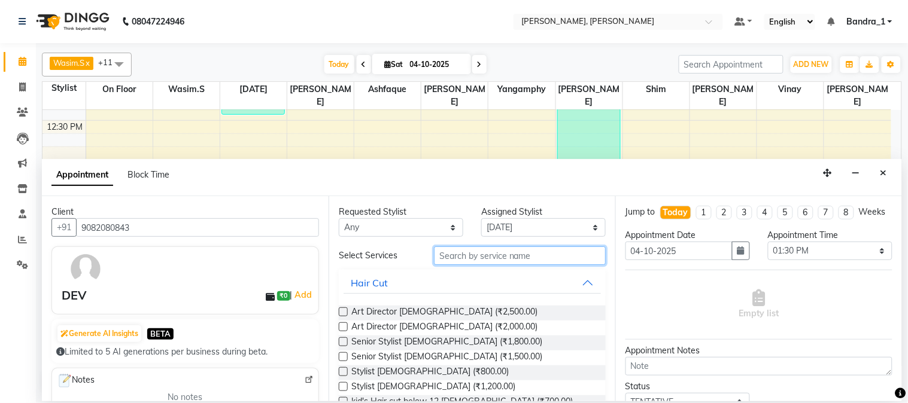
drag, startPoint x: 478, startPoint y: 259, endPoint x: 440, endPoint y: 238, distance: 42.6
click at [476, 259] on input "text" at bounding box center [520, 256] width 172 height 19
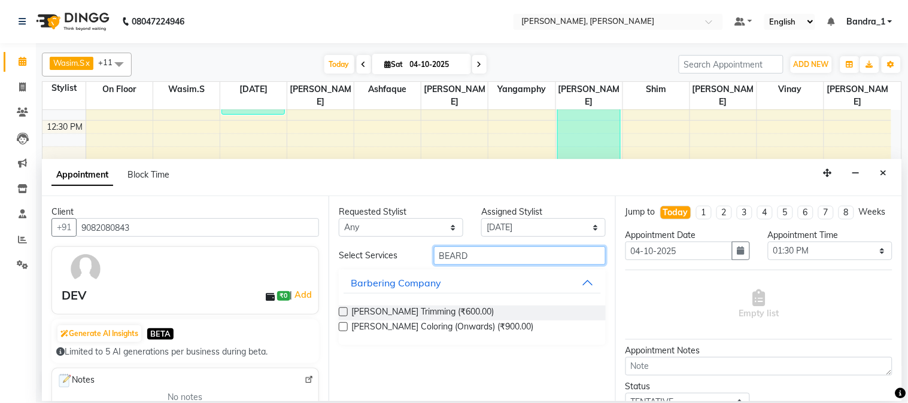
type input "BEARD"
click at [345, 314] on label at bounding box center [343, 312] width 9 height 9
click at [345, 314] on input "checkbox" at bounding box center [343, 313] width 8 height 8
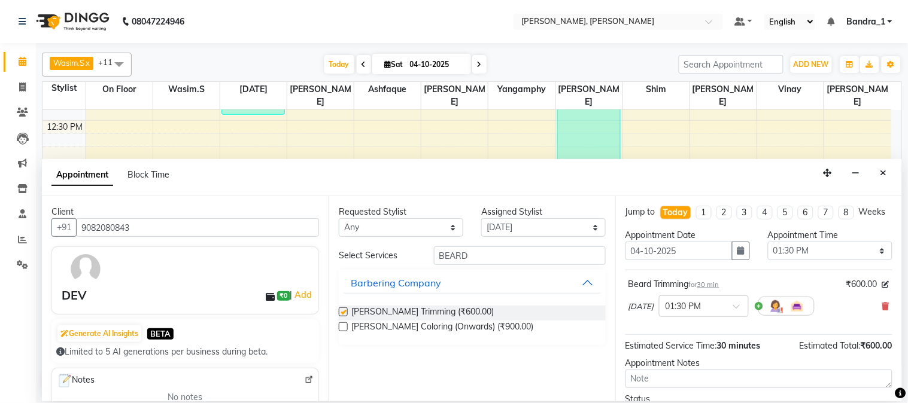
checkbox input "false"
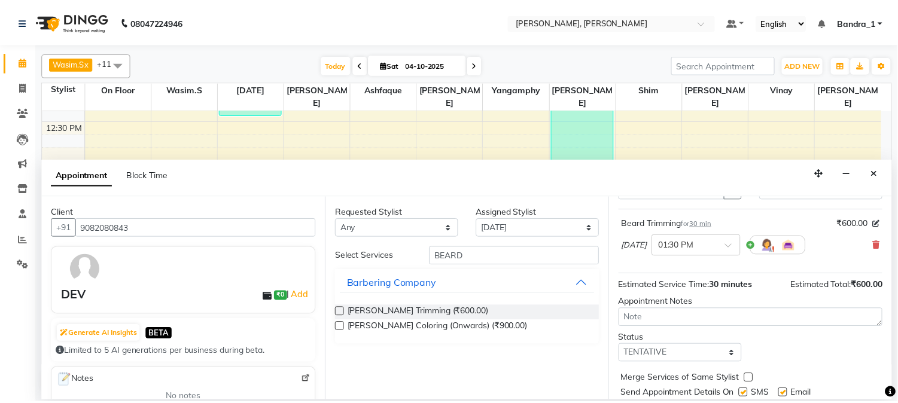
scroll to position [110, 0]
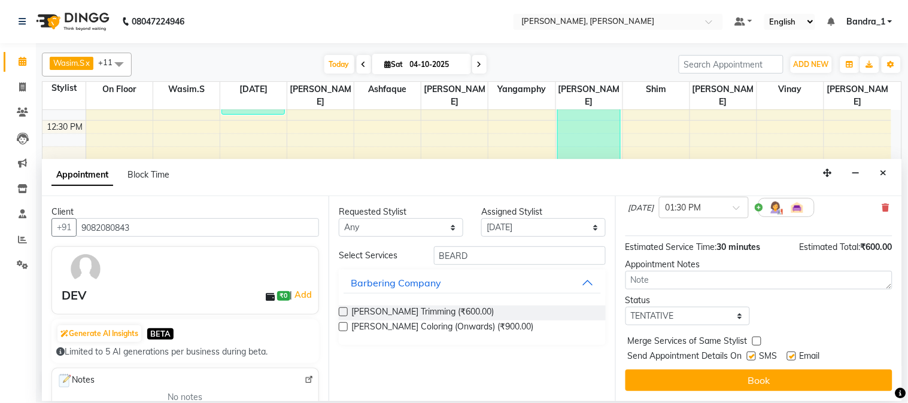
click at [794, 358] on label at bounding box center [791, 356] width 9 height 9
click at [794, 358] on input "checkbox" at bounding box center [791, 358] width 8 height 8
checkbox input "false"
click at [752, 360] on label at bounding box center [751, 356] width 9 height 9
click at [752, 360] on input "checkbox" at bounding box center [751, 358] width 8 height 8
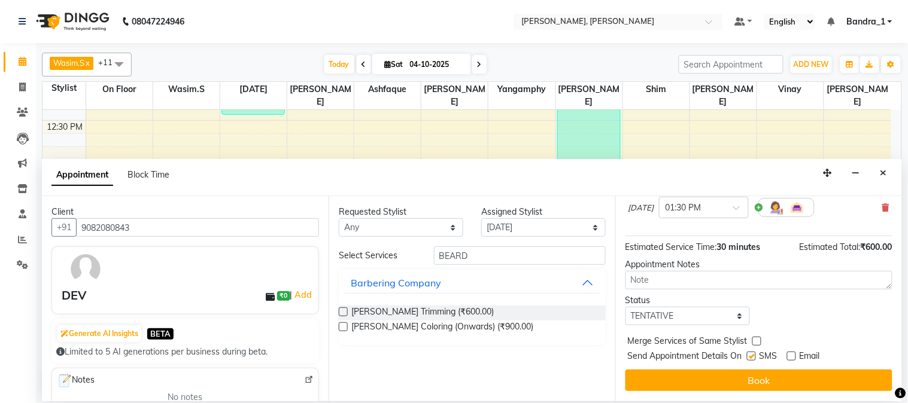
checkbox input "false"
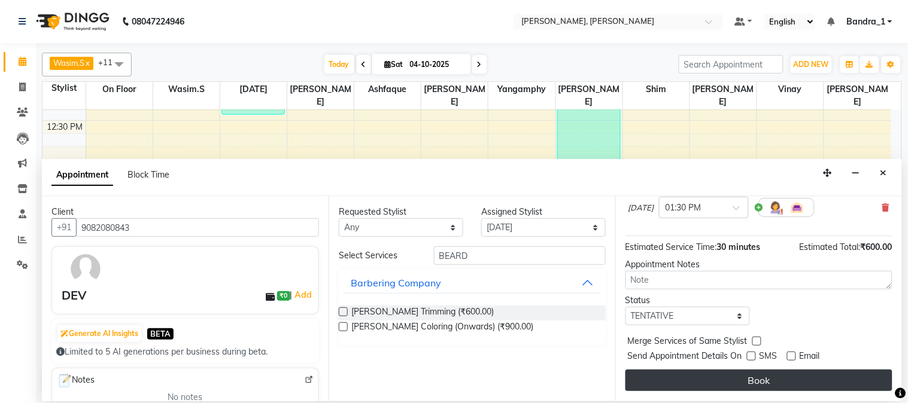
click at [752, 388] on button "Book" at bounding box center [758, 381] width 267 height 22
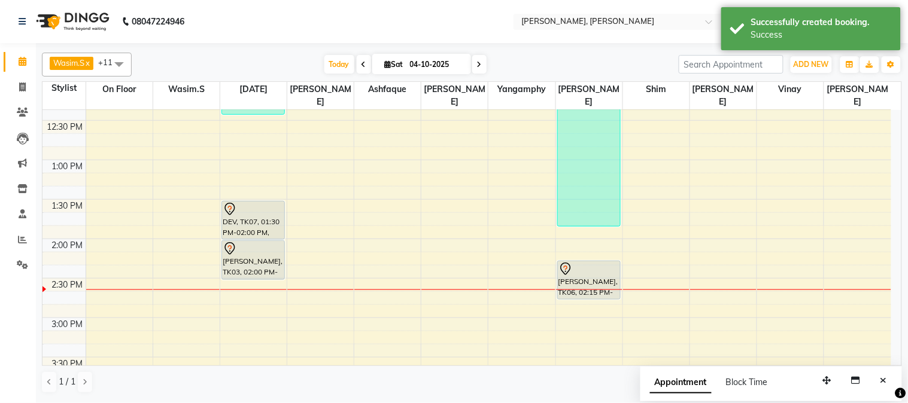
click at [259, 202] on div at bounding box center [253, 209] width 61 height 14
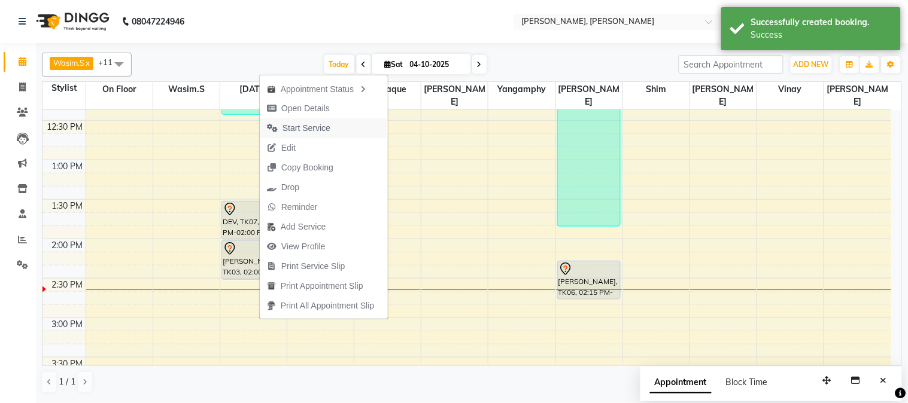
click at [316, 123] on span "Start Service" at bounding box center [306, 128] width 48 height 13
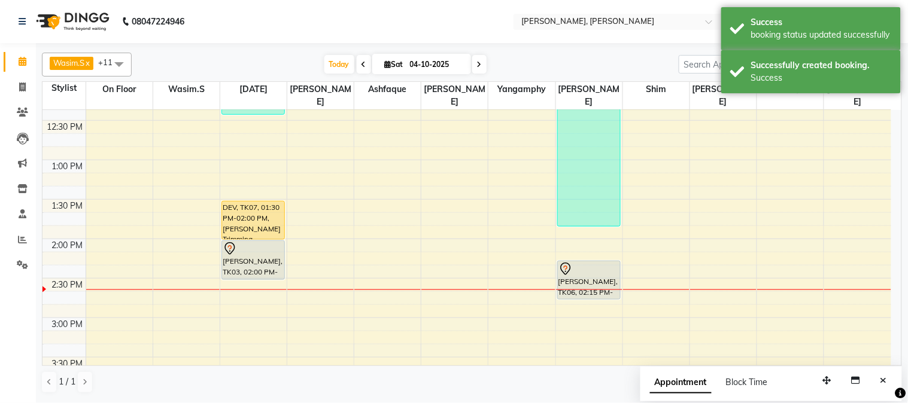
click at [259, 202] on div "DEV, TK07, 01:30 PM-02:00 PM, [PERSON_NAME] Trimming" at bounding box center [253, 221] width 62 height 38
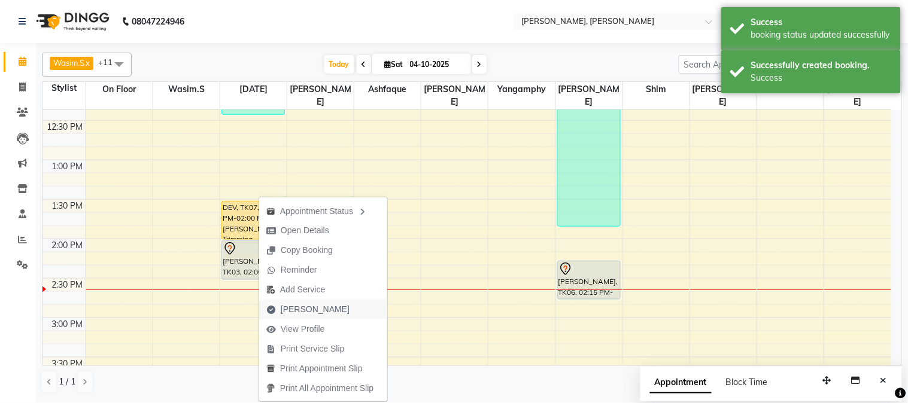
click at [321, 305] on span "[PERSON_NAME]" at bounding box center [308, 310] width 98 height 20
select select "7997"
select select "service"
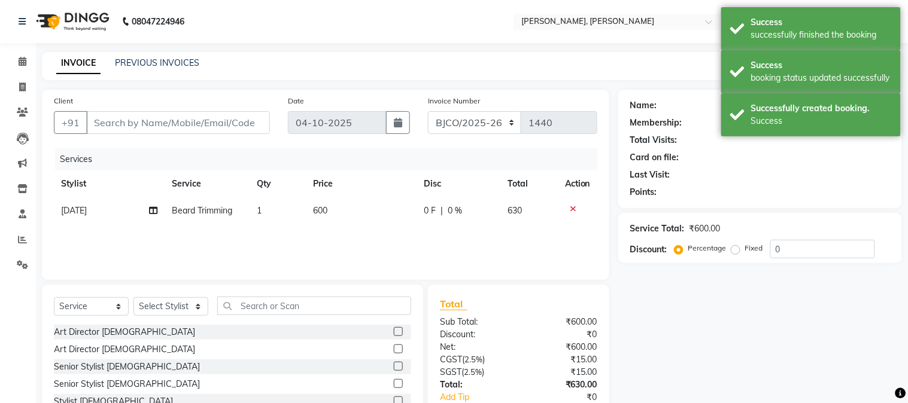
type input "9082080843"
select select "58043"
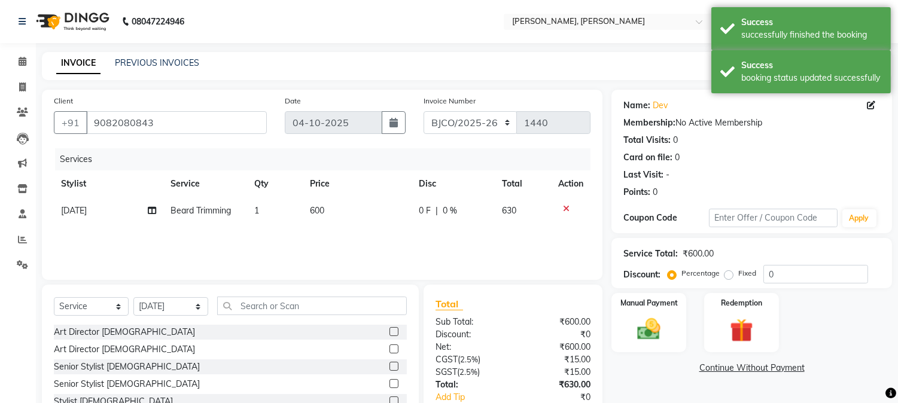
click at [317, 212] on span "600" at bounding box center [317, 210] width 14 height 11
select select "58043"
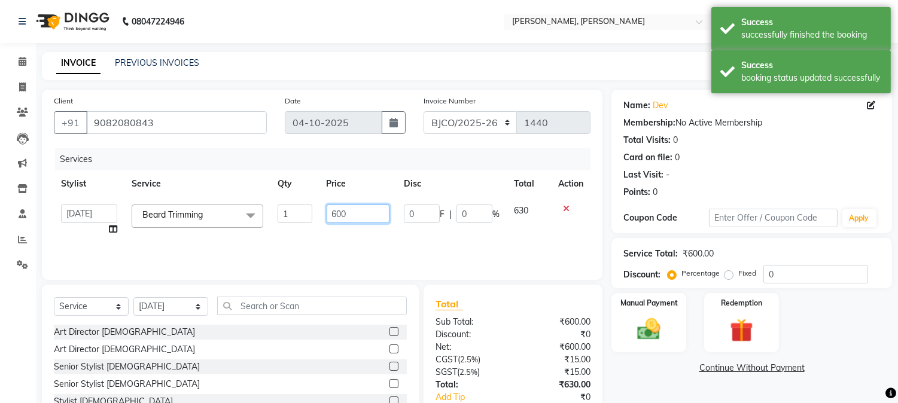
click at [336, 208] on input "600" at bounding box center [358, 214] width 63 height 19
type input "1000"
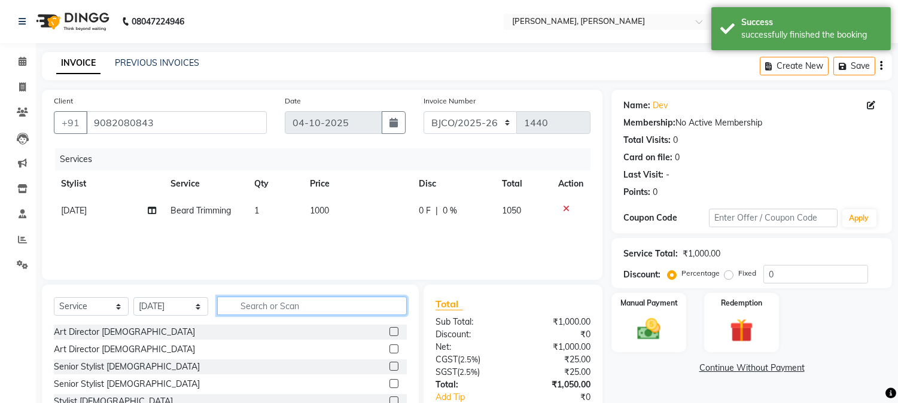
click at [288, 306] on input "text" at bounding box center [312, 306] width 190 height 19
click at [198, 309] on select "Select Stylist [PERSON_NAME] [PERSON_NAME] [PERSON_NAME] Attham Bandra_1 Bandra…" at bounding box center [170, 306] width 75 height 19
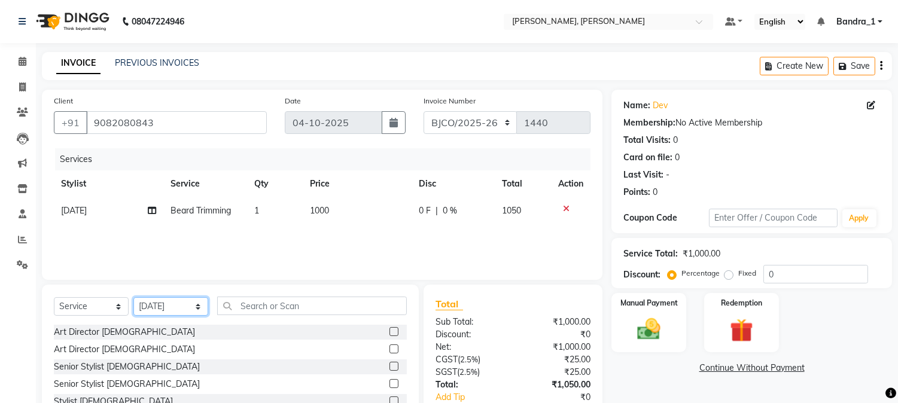
select select "88124"
click at [133, 298] on select "Select Stylist [PERSON_NAME] [PERSON_NAME] [PERSON_NAME] Attham Bandra_1 Bandra…" at bounding box center [170, 306] width 75 height 19
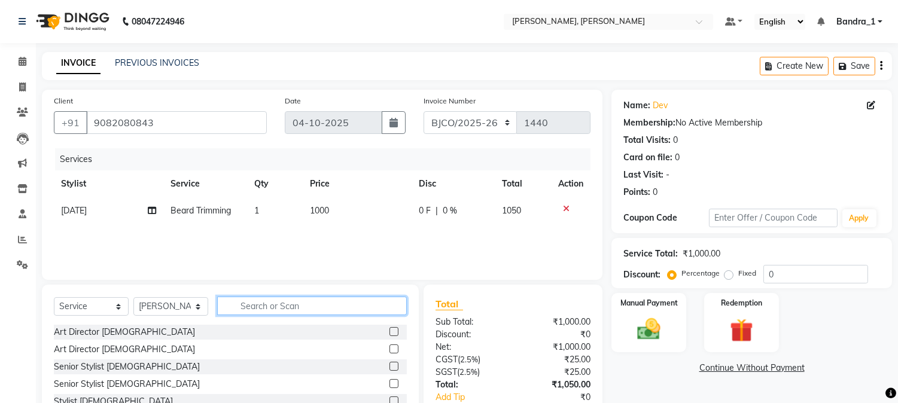
click at [239, 308] on input "text" at bounding box center [312, 306] width 190 height 19
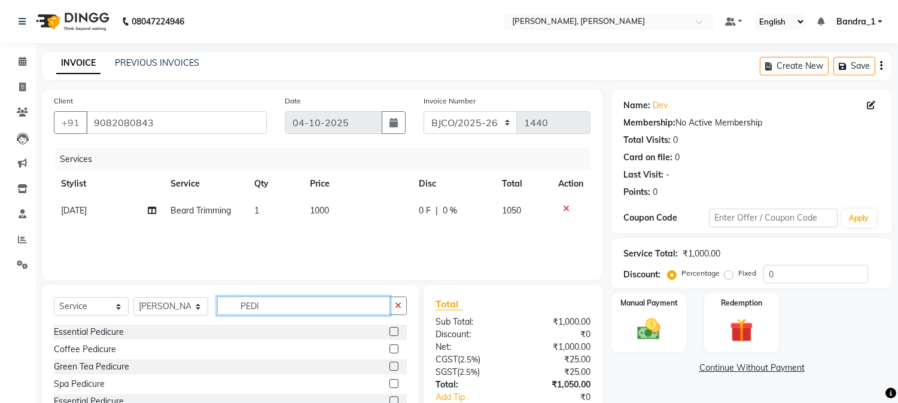
type input "PEDI"
click at [393, 331] on label at bounding box center [394, 331] width 9 height 9
click at [393, 331] on input "checkbox" at bounding box center [394, 333] width 8 height 8
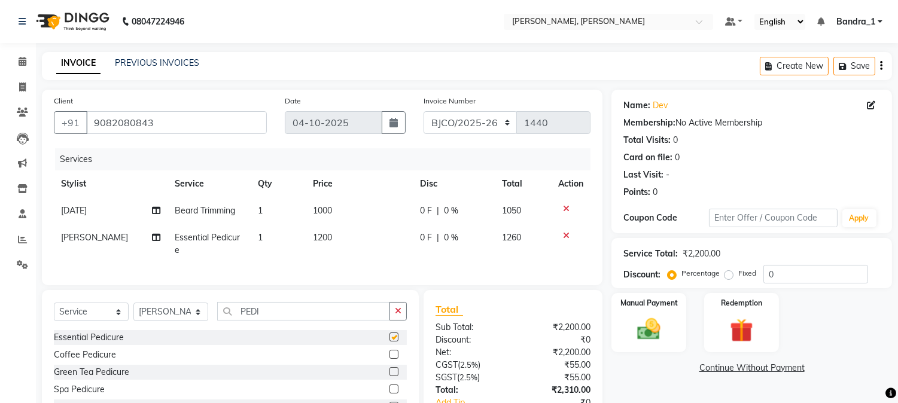
checkbox input "false"
drag, startPoint x: 267, startPoint y: 323, endPoint x: 90, endPoint y: 296, distance: 179.3
click at [153, 326] on div "Select Service Product Membership Package Voucher Prepaid Gift Card Select Styl…" at bounding box center [230, 316] width 353 height 28
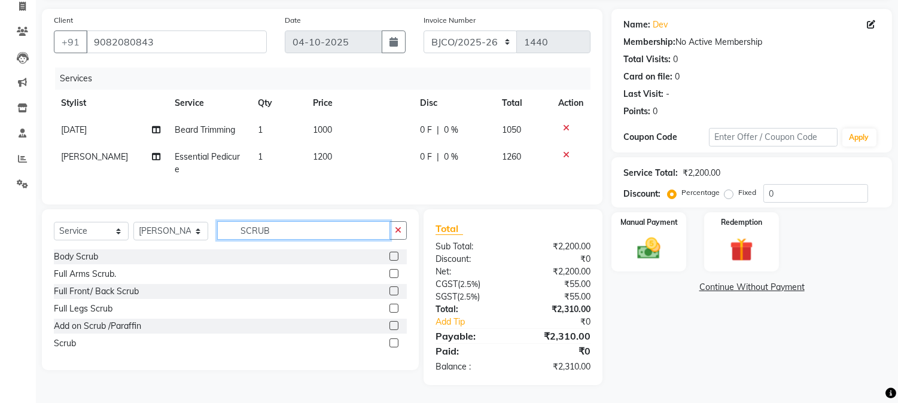
type input "SCRUB"
click at [392, 344] on label at bounding box center [394, 343] width 9 height 9
click at [392, 344] on input "checkbox" at bounding box center [394, 344] width 8 height 8
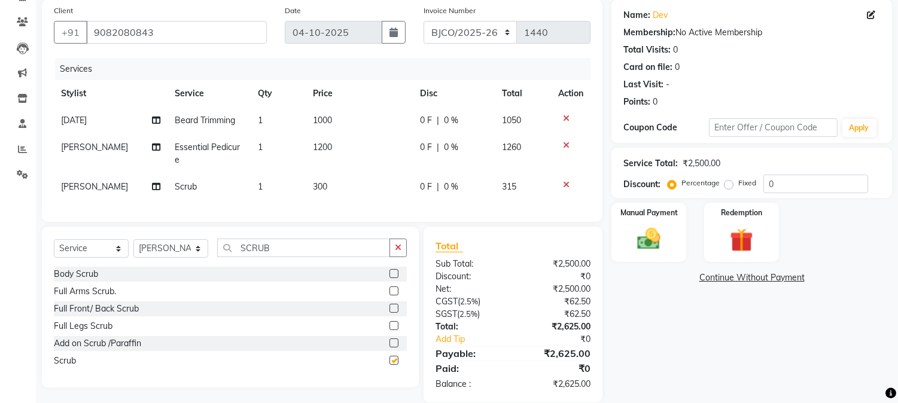
checkbox input "false"
click at [393, 278] on label at bounding box center [394, 273] width 9 height 9
click at [393, 278] on input "checkbox" at bounding box center [394, 275] width 8 height 8
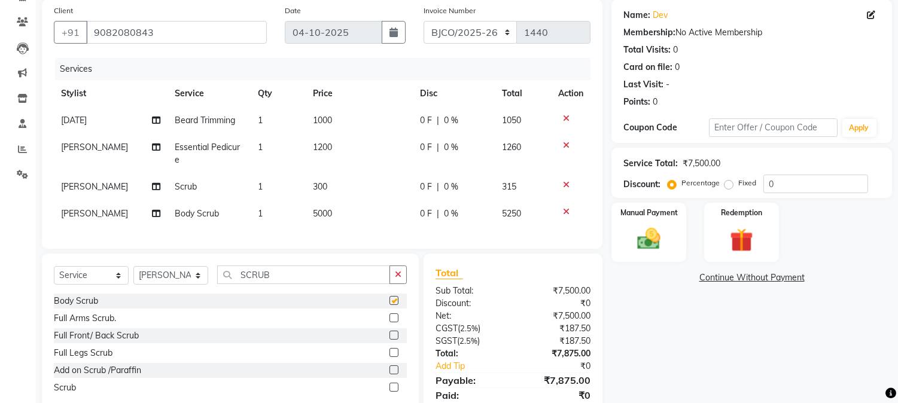
checkbox input "false"
click at [564, 208] on icon at bounding box center [566, 212] width 7 height 8
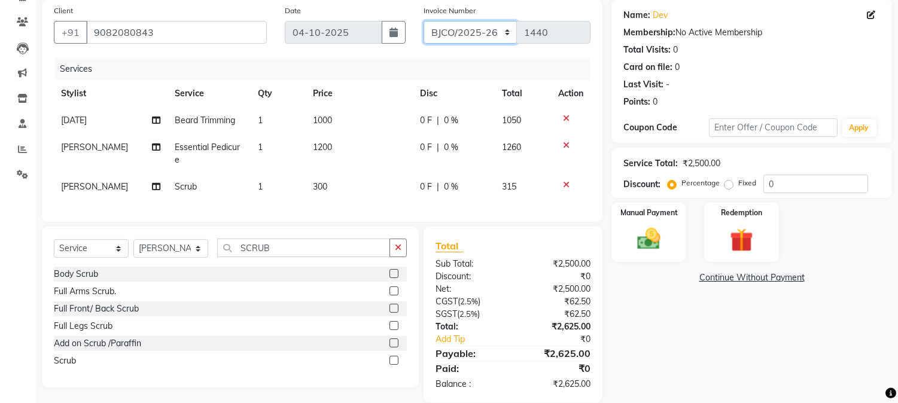
click at [504, 30] on select "CPGS/2025-26 BJCO/2025-26 Pre/2025" at bounding box center [471, 32] width 94 height 23
select select "7998"
click at [424, 21] on select "CPGS/2025-26 BJCO/2025-26 Pre/2025" at bounding box center [471, 32] width 94 height 23
type input "0494"
click at [649, 240] on img at bounding box center [650, 240] width 40 height 28
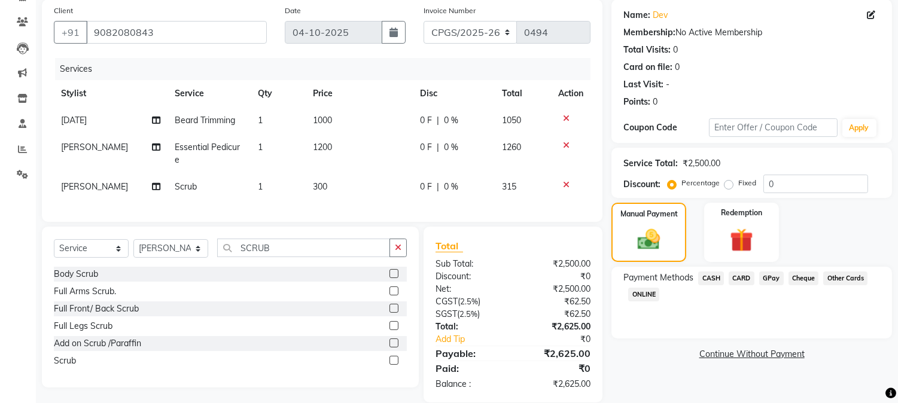
drag, startPoint x: 709, startPoint y: 279, endPoint x: 715, endPoint y: 325, distance: 46.4
click at [710, 309] on div "Payment Methods CASH CARD GPay Cheque Other Cards ONLINE" at bounding box center [752, 303] width 281 height 72
click at [706, 273] on span "CASH" at bounding box center [711, 279] width 26 height 14
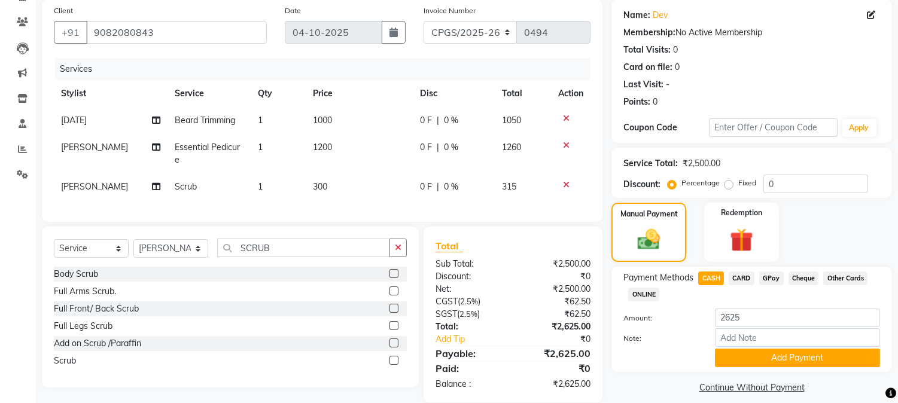
scroll to position [117, 0]
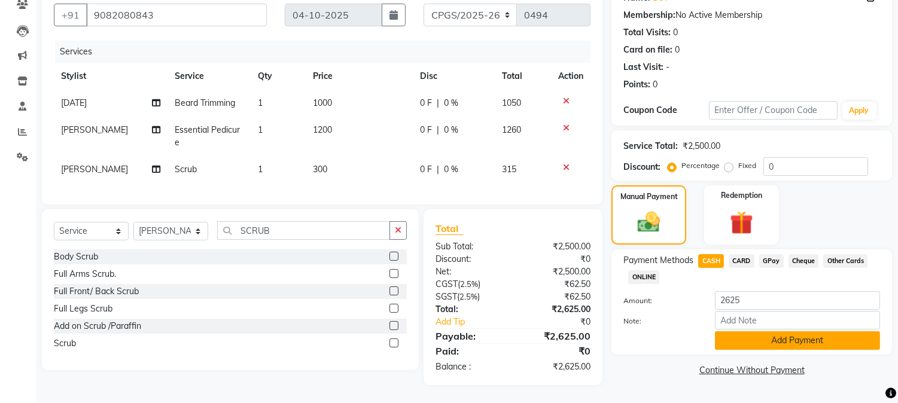
click at [790, 332] on button "Add Payment" at bounding box center [797, 341] width 165 height 19
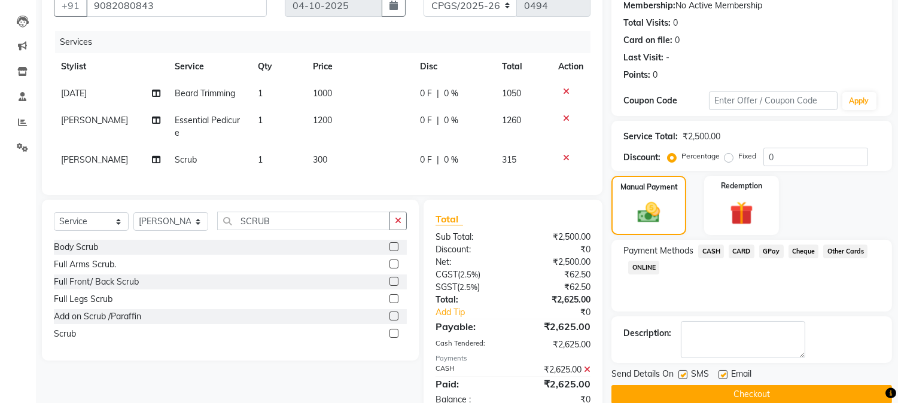
click at [719, 372] on label at bounding box center [723, 374] width 9 height 9
click at [719, 372] on input "checkbox" at bounding box center [723, 376] width 8 height 8
checkbox input "false"
click at [680, 375] on label at bounding box center [683, 374] width 9 height 9
click at [680, 375] on input "checkbox" at bounding box center [683, 376] width 8 height 8
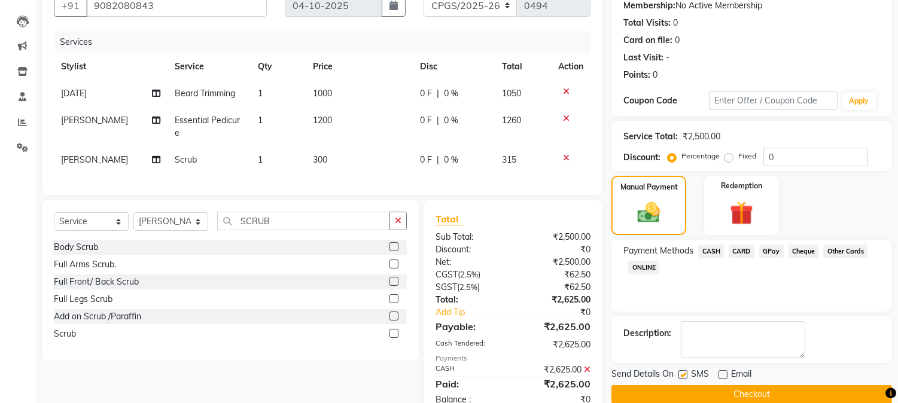
checkbox input "false"
click at [679, 394] on button "Checkout" at bounding box center [752, 394] width 281 height 19
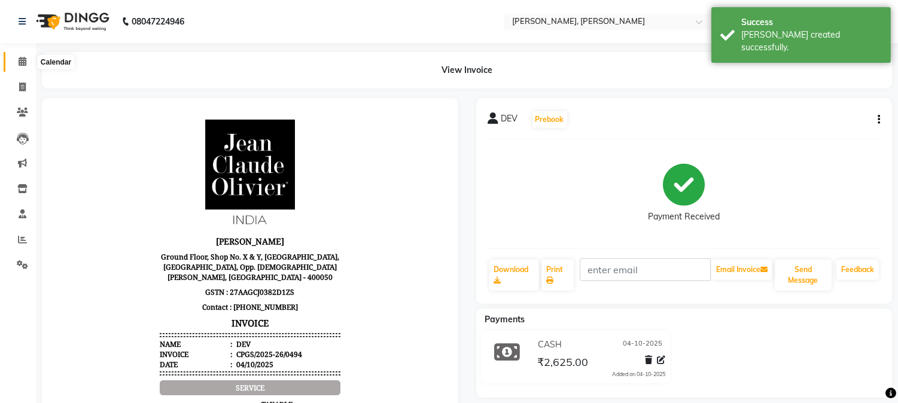
click at [25, 64] on icon at bounding box center [23, 61] width 8 height 9
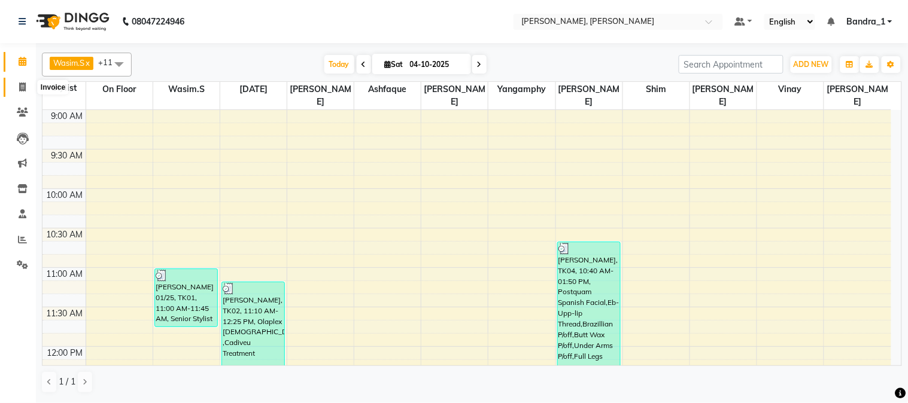
click at [24, 84] on icon at bounding box center [22, 87] width 7 height 9
select select "7997"
select select "service"
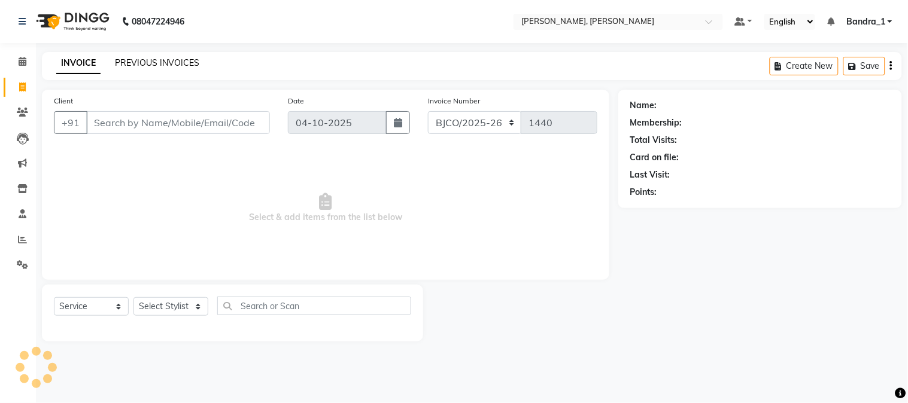
click at [150, 61] on link "PREVIOUS INVOICES" at bounding box center [157, 62] width 84 height 11
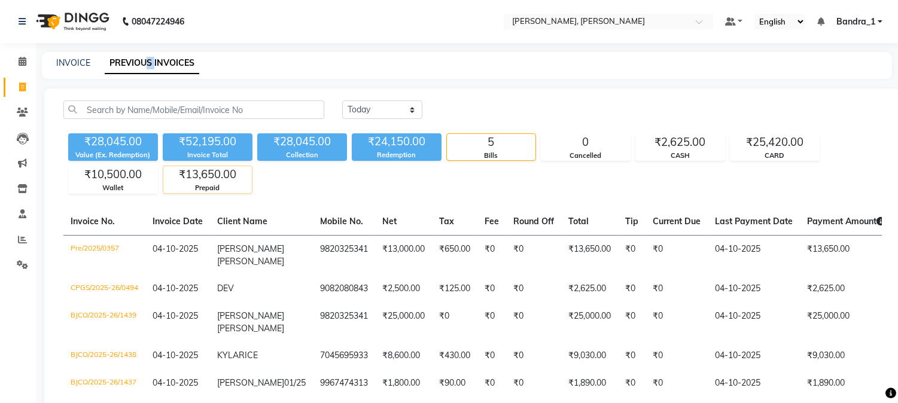
drag, startPoint x: 150, startPoint y: 61, endPoint x: 246, endPoint y: 171, distance: 146.3
click at [245, 171] on main "INVOICE PREVIOUS INVOICES Today Yesterday Custom Range ₹28,045.00 Value (Ex. Re…" at bounding box center [467, 257] width 862 height 411
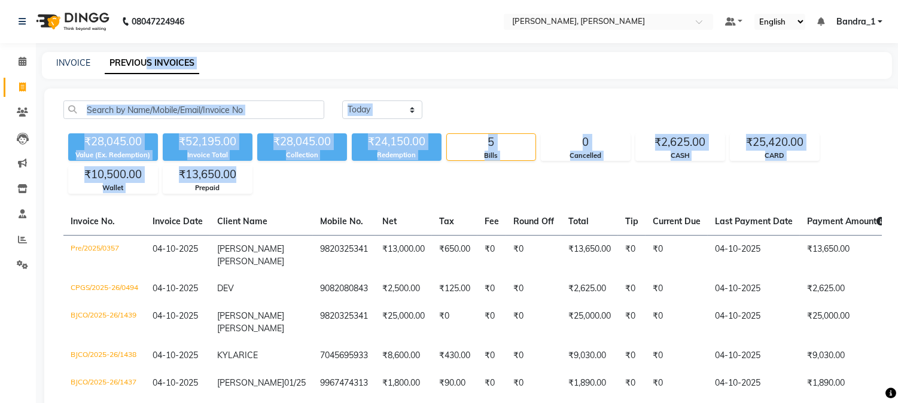
click at [470, 62] on div "INVOICE PREVIOUS INVOICES" at bounding box center [460, 63] width 836 height 13
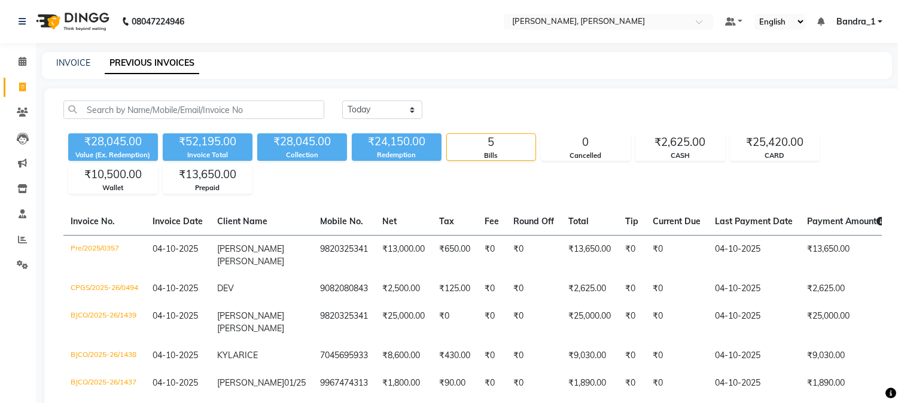
click at [254, 28] on nav "08047224946 Select Location × [PERSON_NAME], Bandra West Default Panel My Panel…" at bounding box center [449, 21] width 898 height 43
click at [25, 64] on icon at bounding box center [23, 61] width 8 height 9
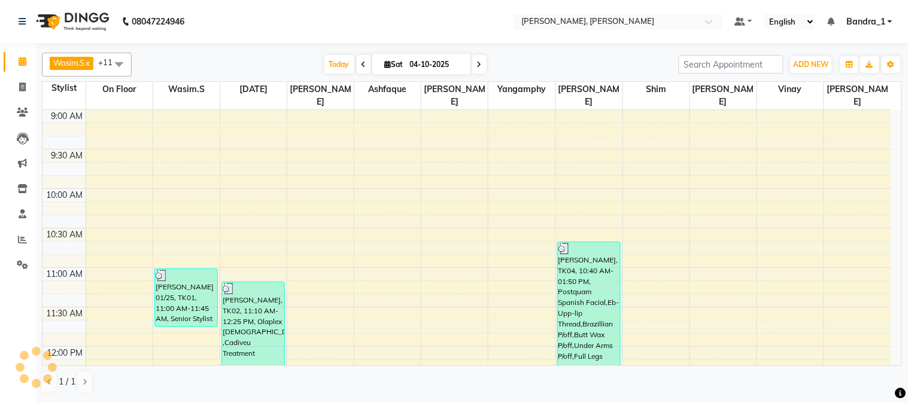
scroll to position [397, 0]
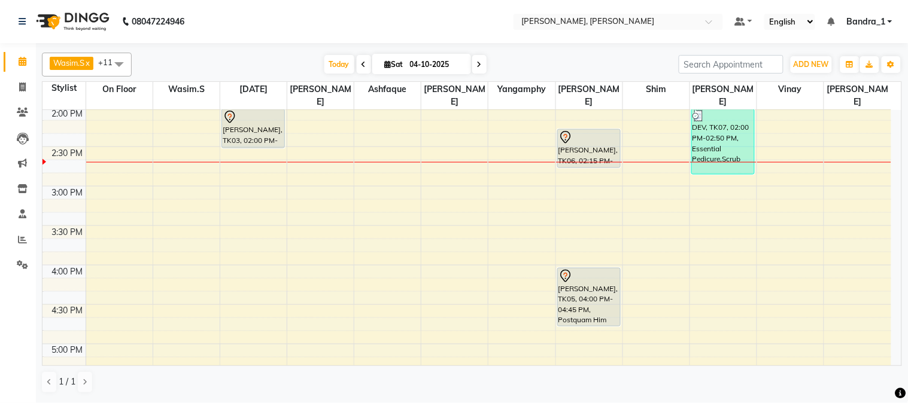
click at [588, 130] on div at bounding box center [588, 137] width 61 height 14
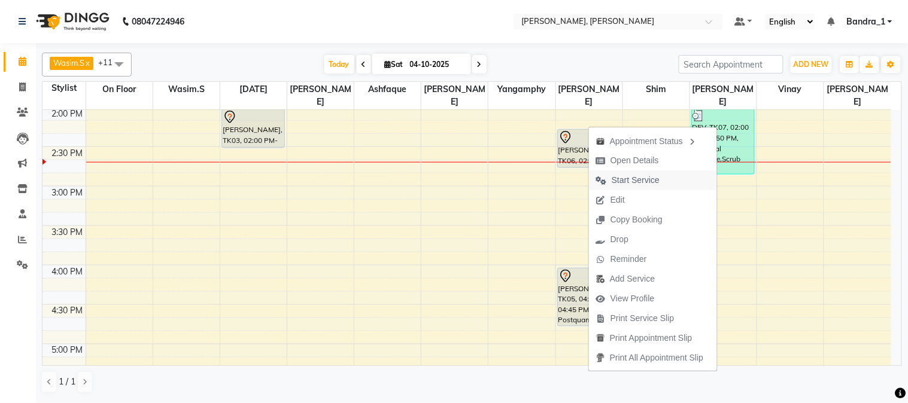
click at [631, 183] on span "Start Service" at bounding box center [636, 180] width 48 height 13
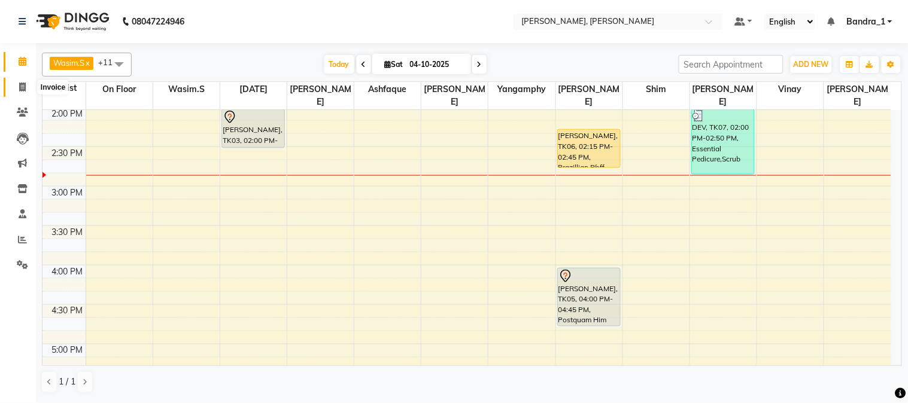
click at [22, 87] on icon at bounding box center [22, 87] width 7 height 9
select select "service"
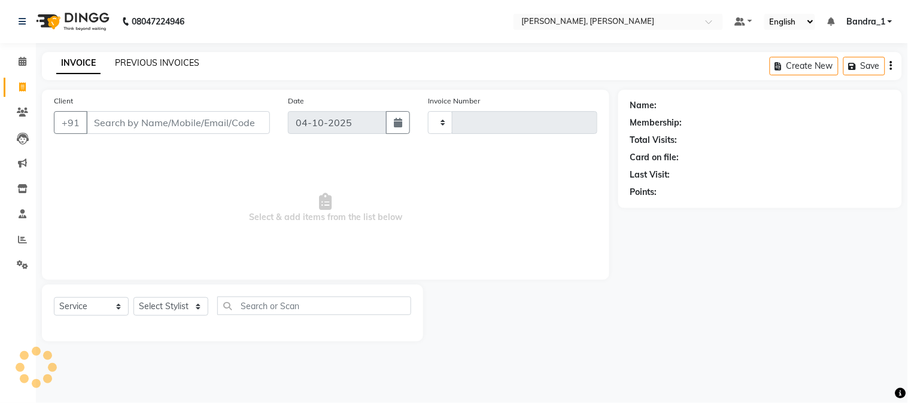
type input "1440"
select select "7997"
click at [168, 60] on link "PREVIOUS INVOICES" at bounding box center [157, 62] width 84 height 11
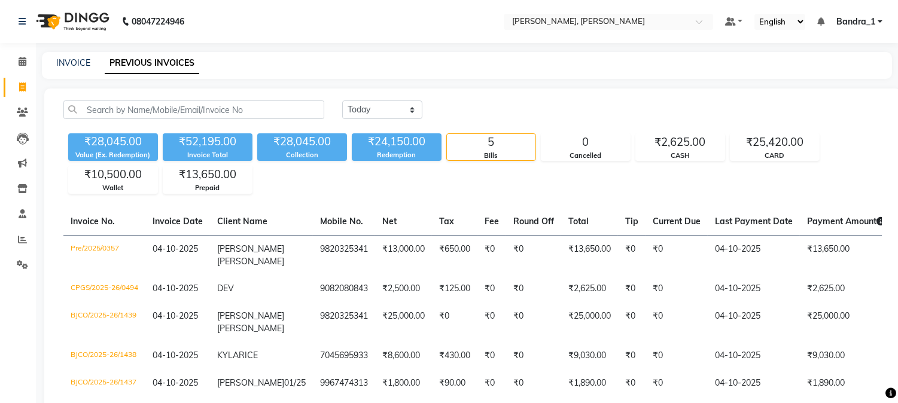
click at [178, 66] on link "PREVIOUS INVOICES" at bounding box center [152, 64] width 95 height 22
click at [23, 62] on icon at bounding box center [23, 61] width 8 height 9
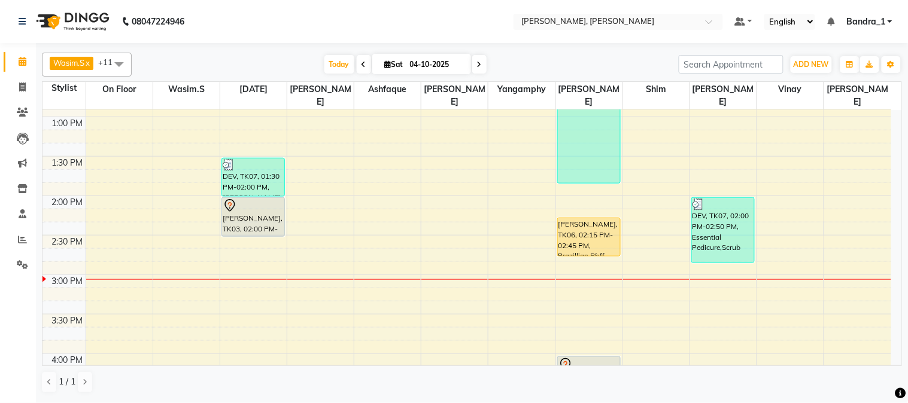
scroll to position [345, 0]
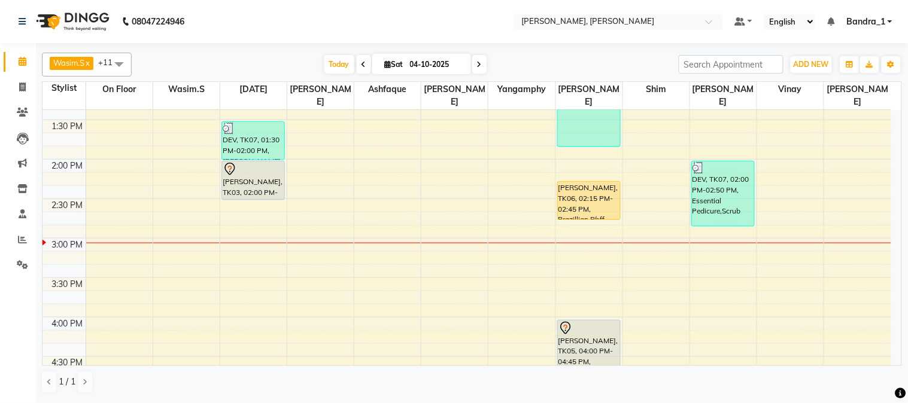
click at [244, 162] on div at bounding box center [253, 169] width 61 height 14
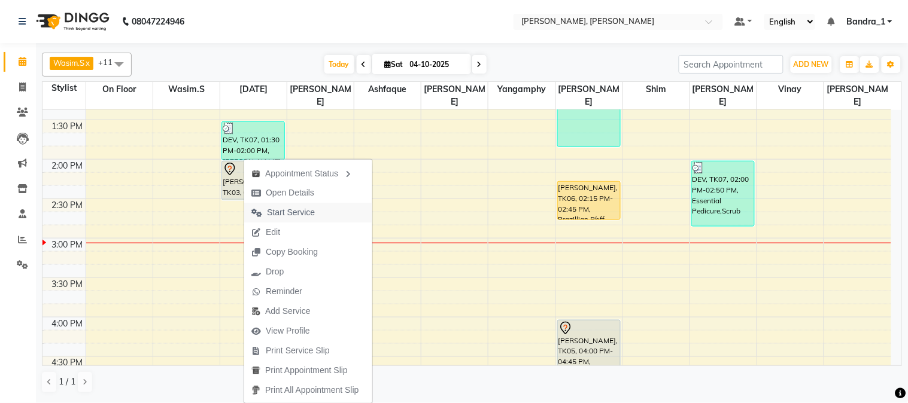
click at [285, 211] on span "Start Service" at bounding box center [291, 212] width 48 height 13
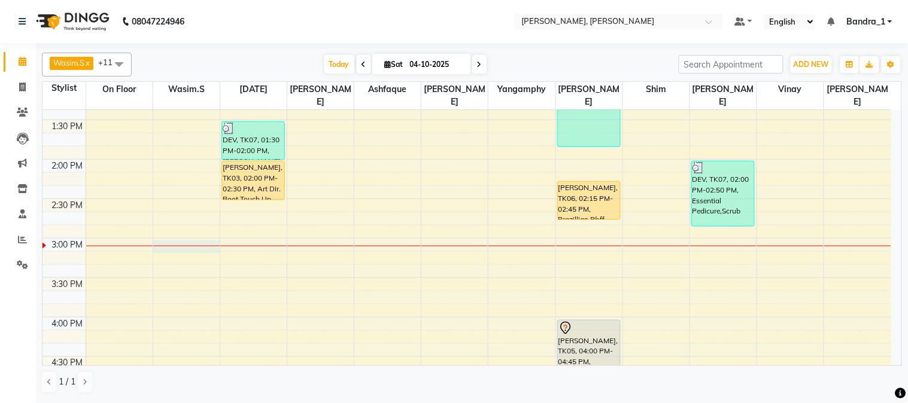
click at [166, 232] on div "9:00 AM 9:30 AM 10:00 AM 10:30 AM 11:00 AM 11:30 AM 12:00 PM 12:30 PM 1:00 PM 1…" at bounding box center [466, 317] width 849 height 1105
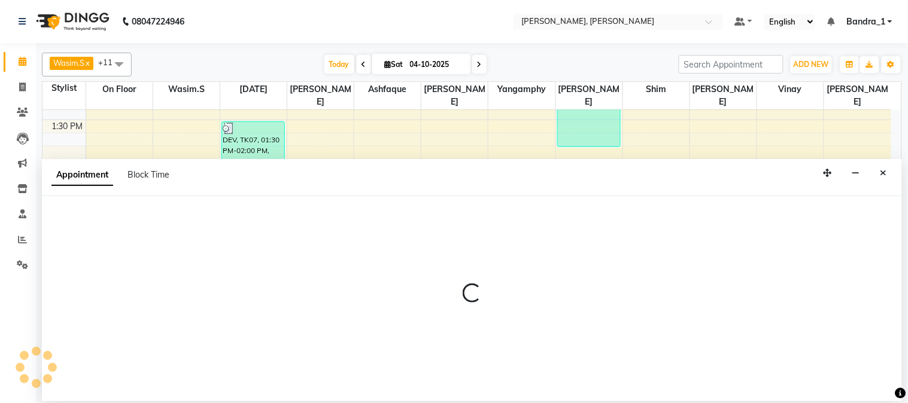
select select "54154"
select select "tentative"
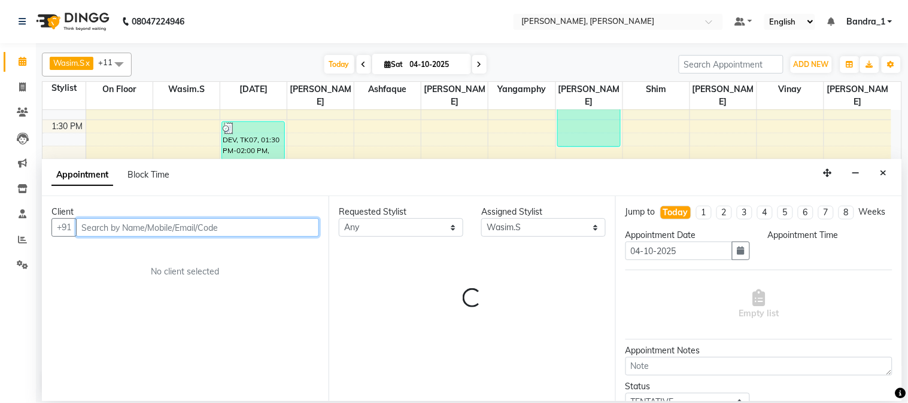
select select "900"
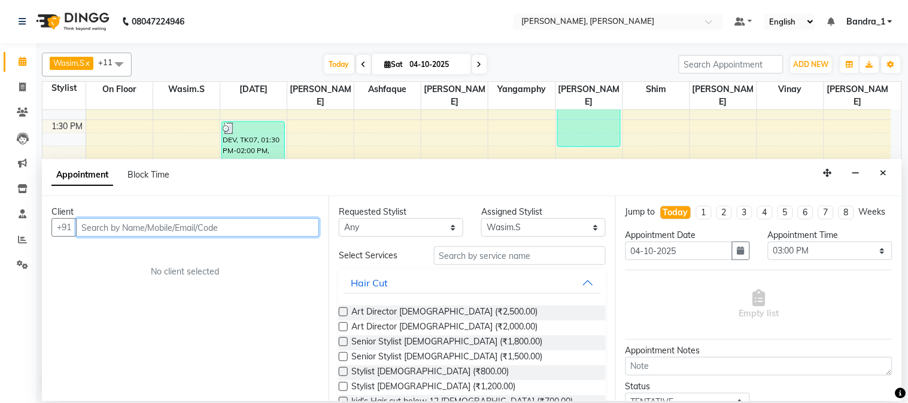
click at [110, 229] on input "text" at bounding box center [197, 227] width 243 height 19
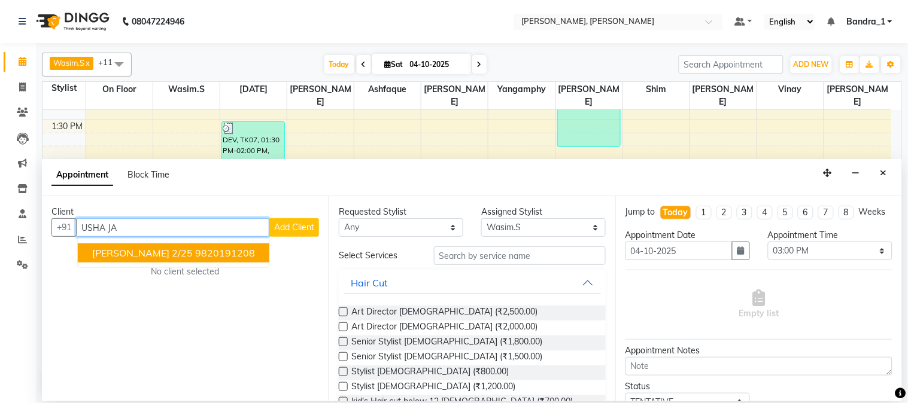
click at [205, 251] on ngb-highlight "9820191208" at bounding box center [225, 253] width 60 height 12
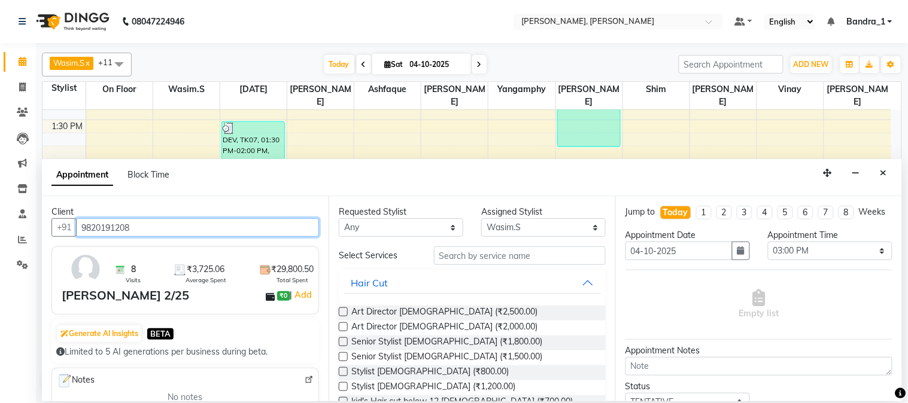
type input "9820191208"
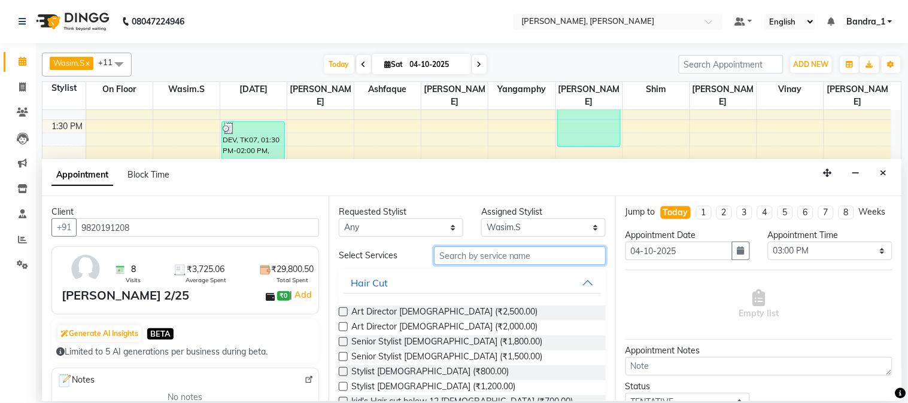
click at [449, 261] on input "text" at bounding box center [520, 256] width 172 height 19
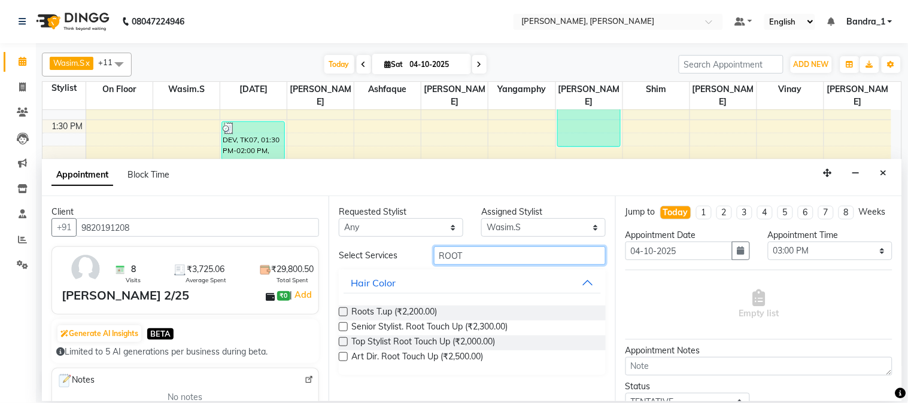
type input "ROOT"
drag, startPoint x: 342, startPoint y: 323, endPoint x: 342, endPoint y: 329, distance: 6.0
click at [342, 329] on label at bounding box center [343, 327] width 9 height 9
click at [342, 329] on input "checkbox" at bounding box center [343, 328] width 8 height 8
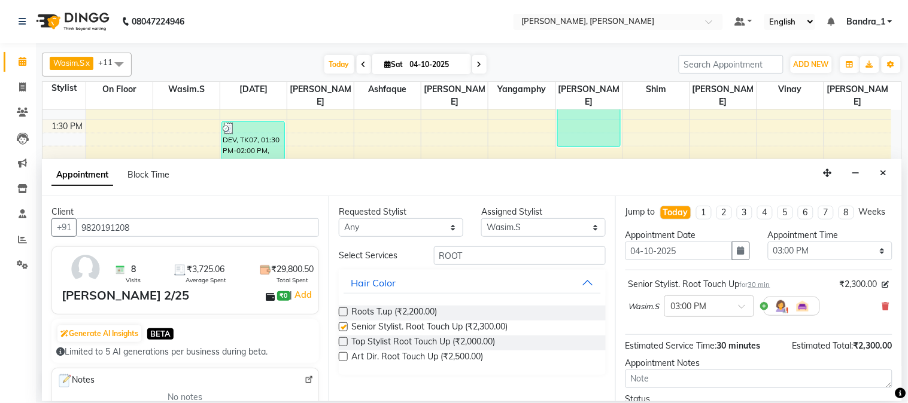
checkbox input "false"
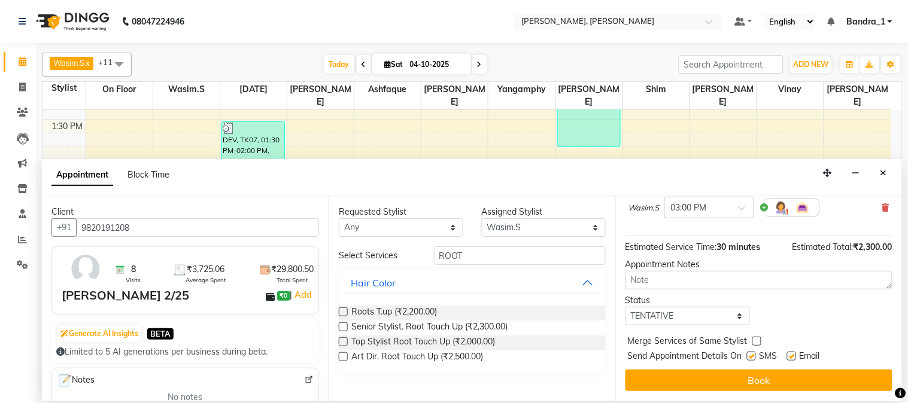
click at [791, 358] on label at bounding box center [791, 356] width 9 height 9
click at [791, 358] on input "checkbox" at bounding box center [791, 358] width 8 height 8
checkbox input "false"
click at [751, 357] on label at bounding box center [751, 356] width 9 height 9
click at [751, 357] on input "checkbox" at bounding box center [751, 358] width 8 height 8
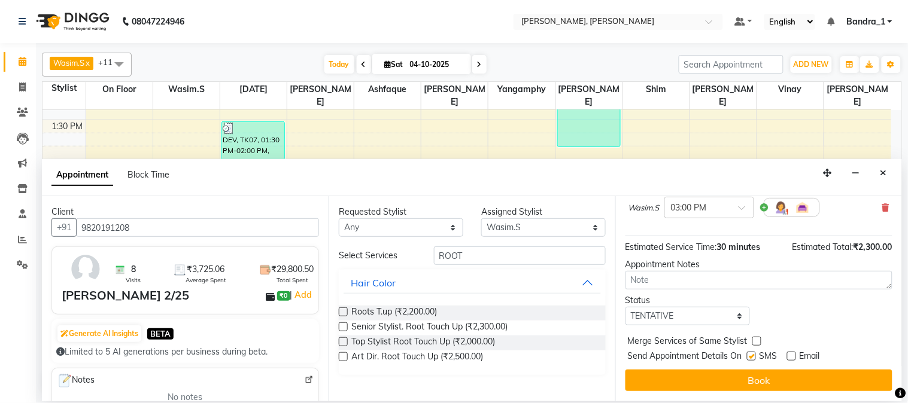
checkbox input "false"
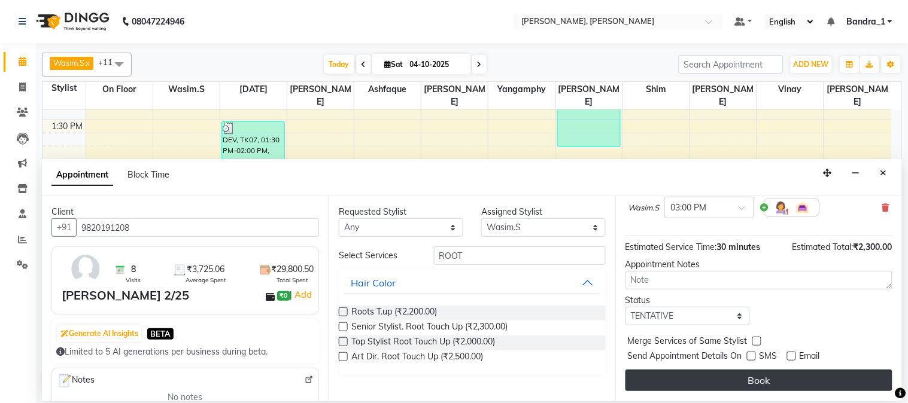
click at [751, 381] on button "Book" at bounding box center [758, 381] width 267 height 22
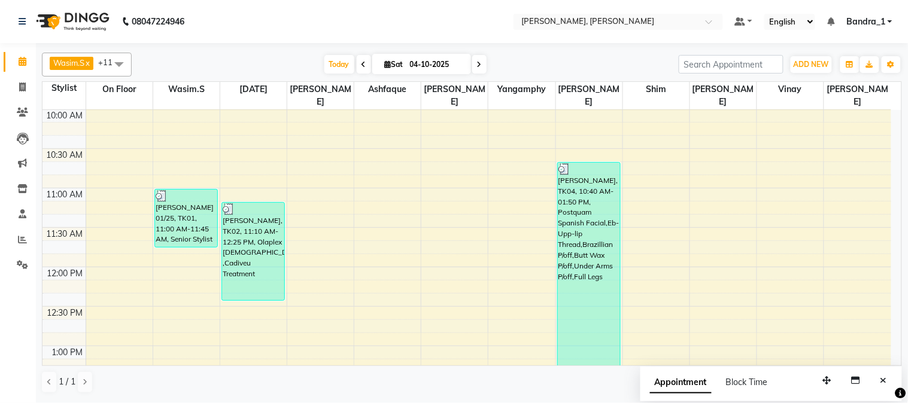
scroll to position [345, 0]
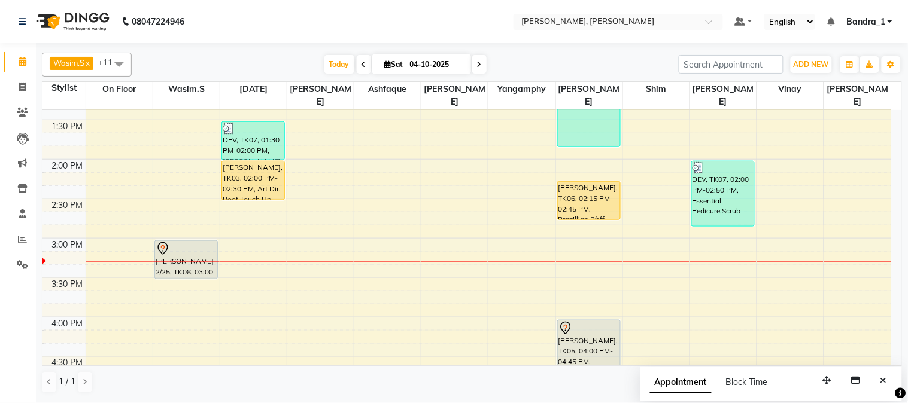
click at [174, 144] on div "9:00 AM 9:30 AM 10:00 AM 10:30 AM 11:00 AM 11:30 AM 12:00 PM 12:30 PM 1:00 PM 1…" at bounding box center [466, 317] width 849 height 1105
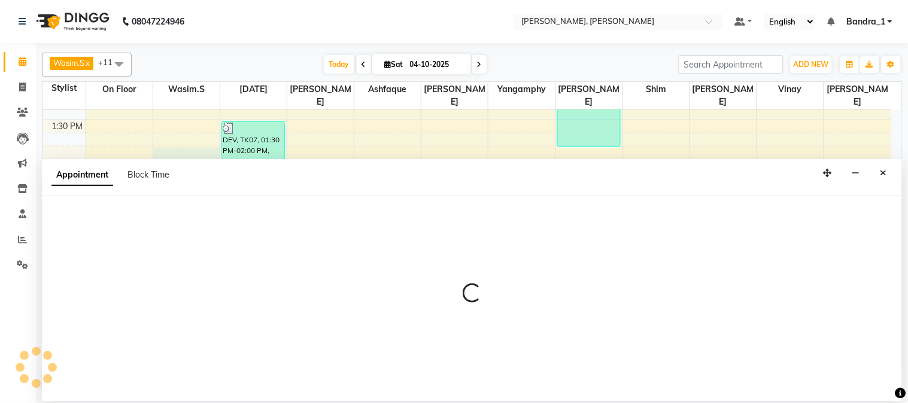
select select "54154"
select select "tentative"
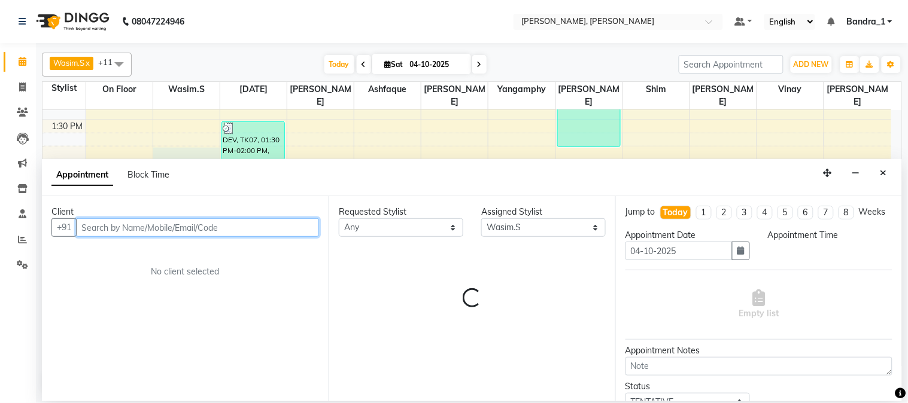
click at [103, 226] on input "text" at bounding box center [197, 227] width 243 height 19
select select "825"
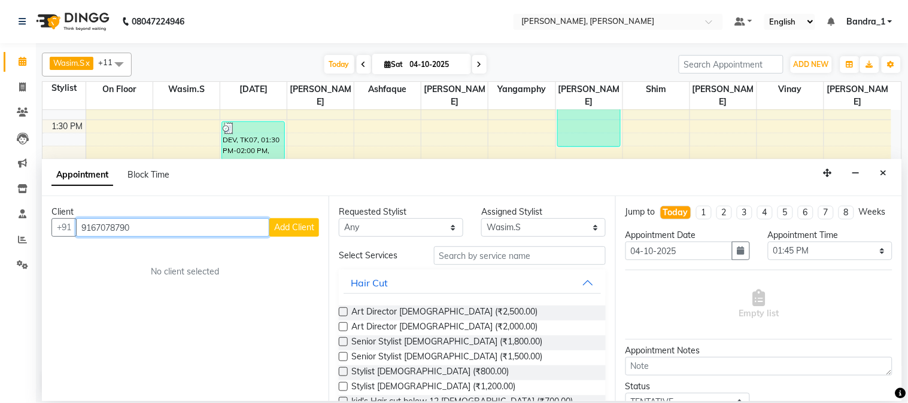
type input "9167078790"
click at [294, 230] on span "Add Client" at bounding box center [294, 227] width 40 height 11
select select "22"
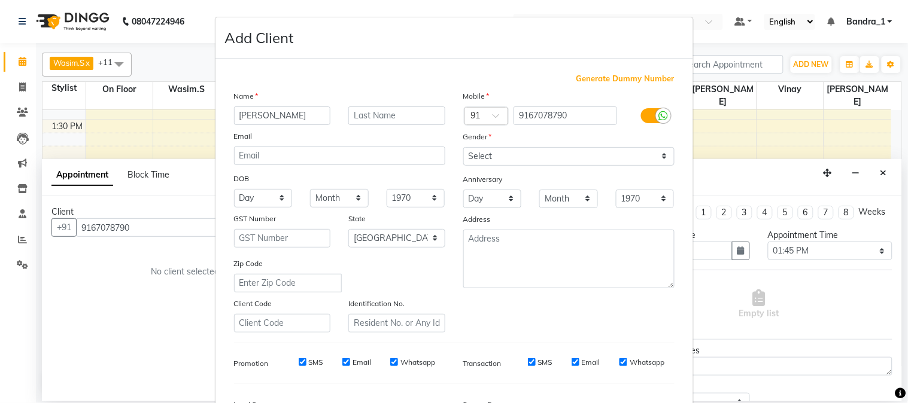
type input "[PERSON_NAME]"
click at [395, 124] on input "text" at bounding box center [396, 116] width 97 height 19
type input "RAWAT"
drag, startPoint x: 507, startPoint y: 157, endPoint x: 505, endPoint y: 165, distance: 8.1
click at [507, 157] on select "Select [DEMOGRAPHIC_DATA] [DEMOGRAPHIC_DATA] Other Prefer Not To Say" at bounding box center [568, 156] width 211 height 19
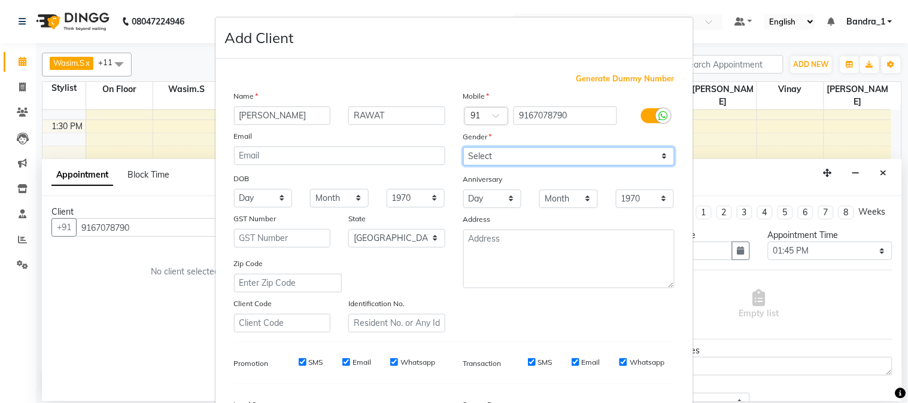
select select "[DEMOGRAPHIC_DATA]"
click at [463, 147] on select "Select [DEMOGRAPHIC_DATA] [DEMOGRAPHIC_DATA] Other Prefer Not To Say" at bounding box center [568, 156] width 211 height 19
drag, startPoint x: 299, startPoint y: 364, endPoint x: 314, endPoint y: 366, distance: 15.1
click at [299, 366] on input "SMS" at bounding box center [303, 362] width 8 height 8
checkbox input "false"
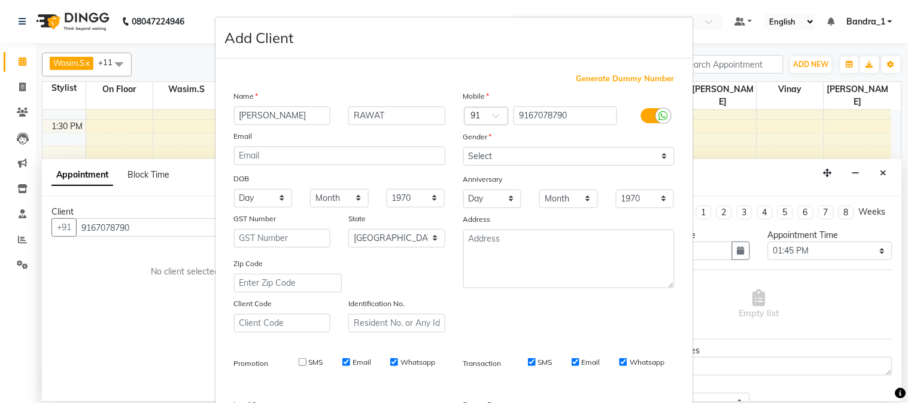
click at [342, 361] on input "Email" at bounding box center [346, 362] width 8 height 8
checkbox input "false"
drag, startPoint x: 387, startPoint y: 361, endPoint x: 421, endPoint y: 362, distance: 34.1
click at [390, 361] on input "Whatsapp" at bounding box center [394, 362] width 8 height 8
checkbox input "false"
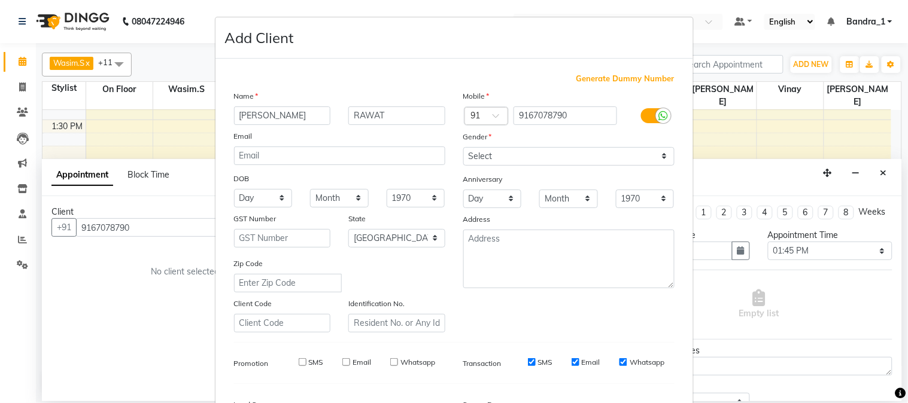
drag, startPoint x: 524, startPoint y: 363, endPoint x: 533, endPoint y: 363, distance: 9.0
click at [528, 363] on input "SMS" at bounding box center [532, 362] width 8 height 8
checkbox input "false"
click at [575, 366] on div "Email" at bounding box center [586, 362] width 29 height 11
click at [573, 365] on input "Email" at bounding box center [576, 362] width 8 height 8
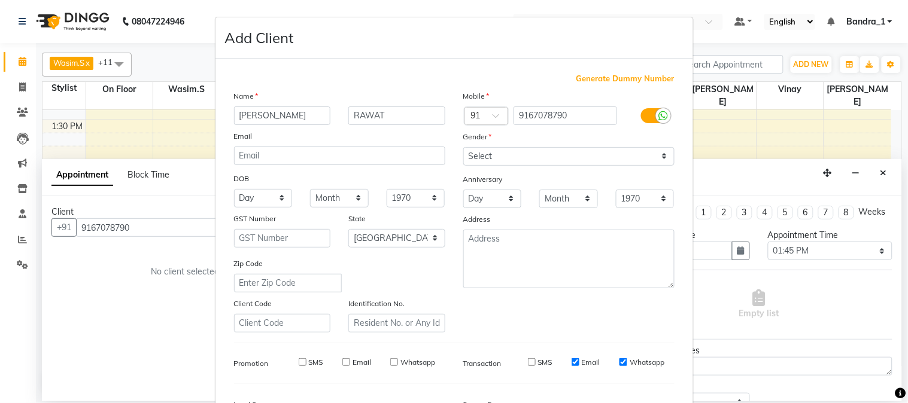
checkbox input "false"
click at [619, 361] on input "Whatsapp" at bounding box center [623, 362] width 8 height 8
checkbox input "false"
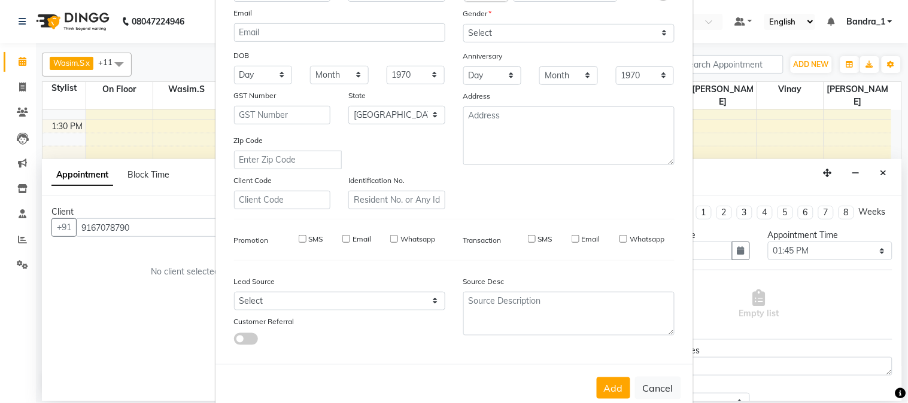
scroll to position [150, 0]
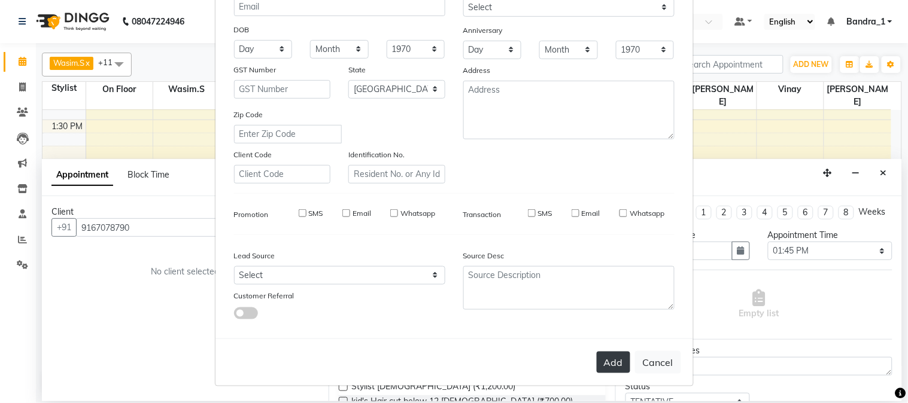
click at [618, 363] on button "Add" at bounding box center [614, 363] width 34 height 22
select select
select select "null"
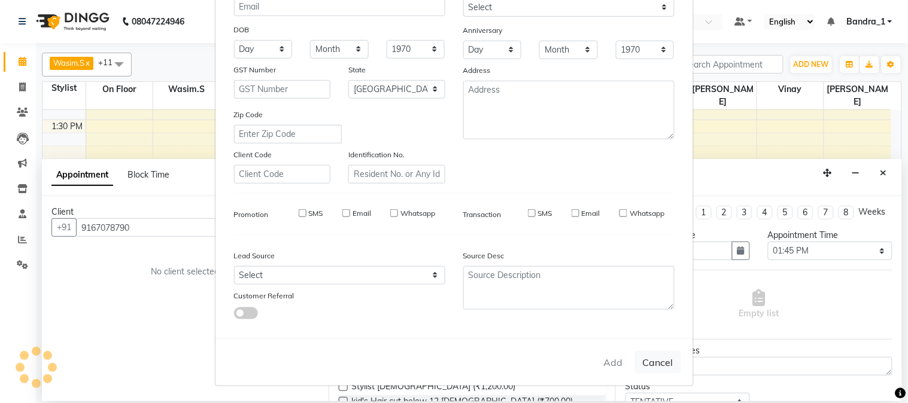
select select
checkbox input "false"
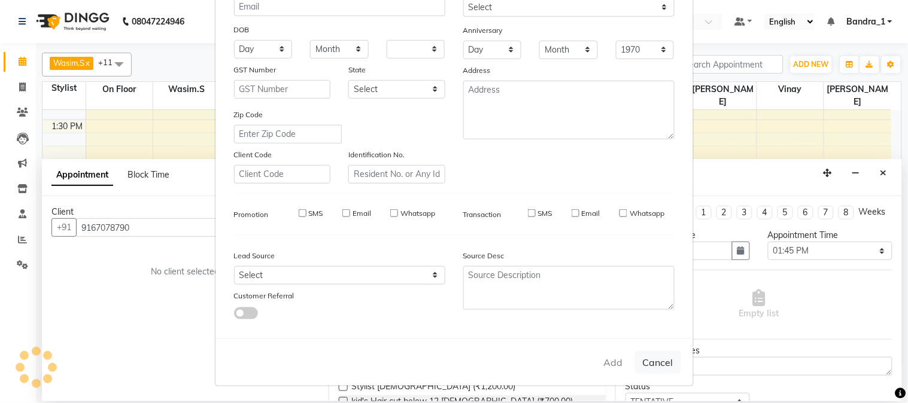
checkbox input "false"
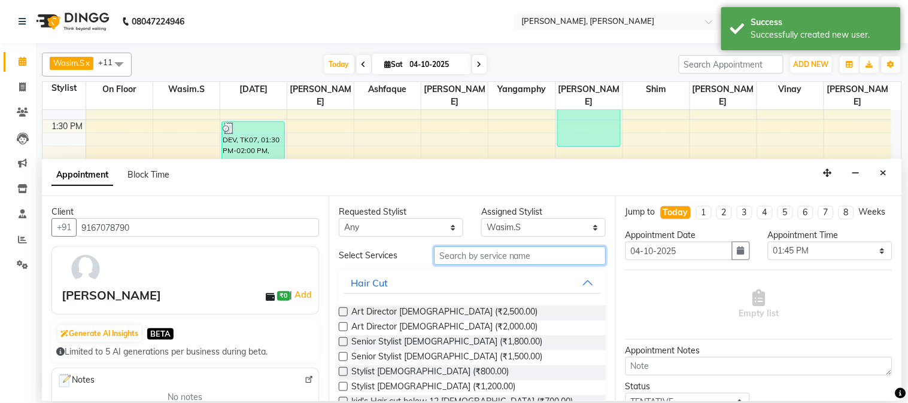
click at [530, 254] on input "text" at bounding box center [520, 256] width 172 height 19
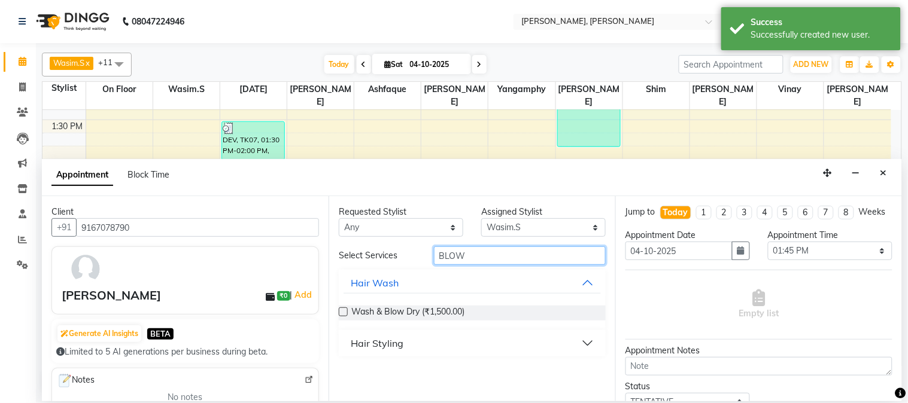
type input "BLOW"
click at [341, 312] on label at bounding box center [343, 312] width 9 height 9
click at [341, 312] on input "checkbox" at bounding box center [343, 313] width 8 height 8
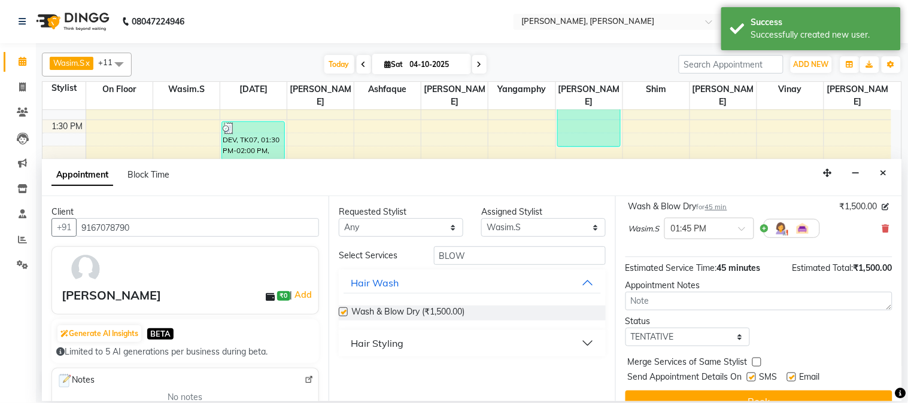
checkbox input "false"
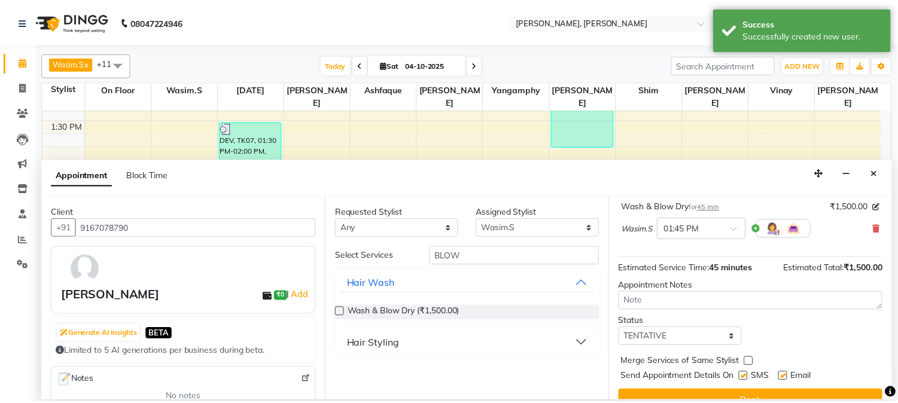
scroll to position [110, 0]
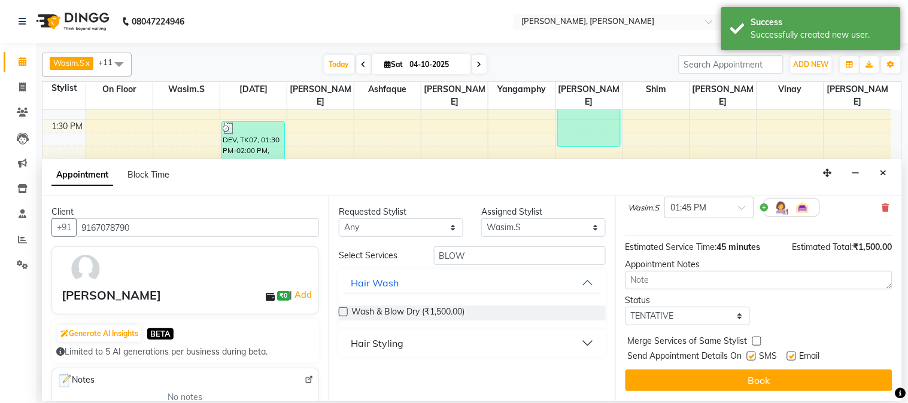
click at [753, 357] on label at bounding box center [751, 356] width 9 height 9
click at [753, 357] on input "checkbox" at bounding box center [751, 358] width 8 height 8
checkbox input "false"
click at [791, 354] on label at bounding box center [791, 356] width 9 height 9
click at [791, 354] on input "checkbox" at bounding box center [791, 358] width 8 height 8
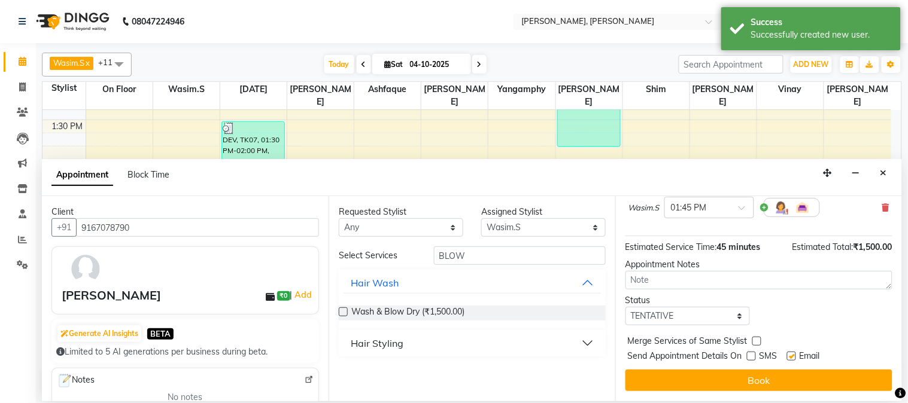
checkbox input "false"
drag, startPoint x: 788, startPoint y: 376, endPoint x: 756, endPoint y: 378, distance: 31.2
click at [788, 377] on button "Book" at bounding box center [758, 381] width 267 height 22
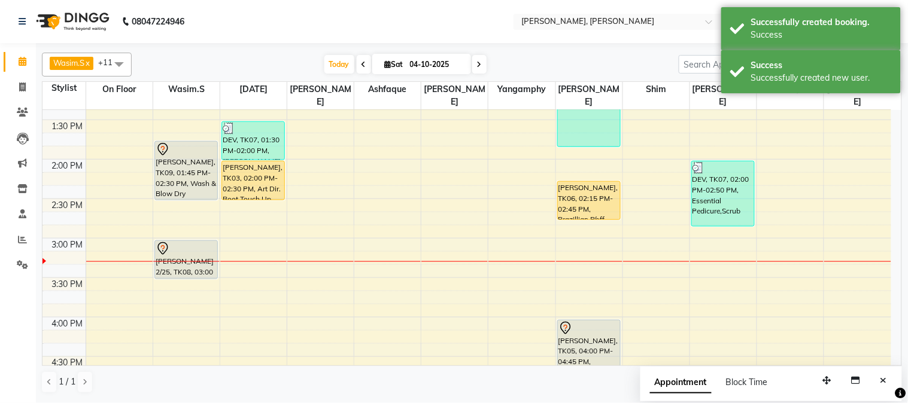
click at [180, 153] on div "[PERSON_NAME], TK09, 01:45 PM-02:30 PM, Wash & Blow Dry" at bounding box center [186, 171] width 62 height 58
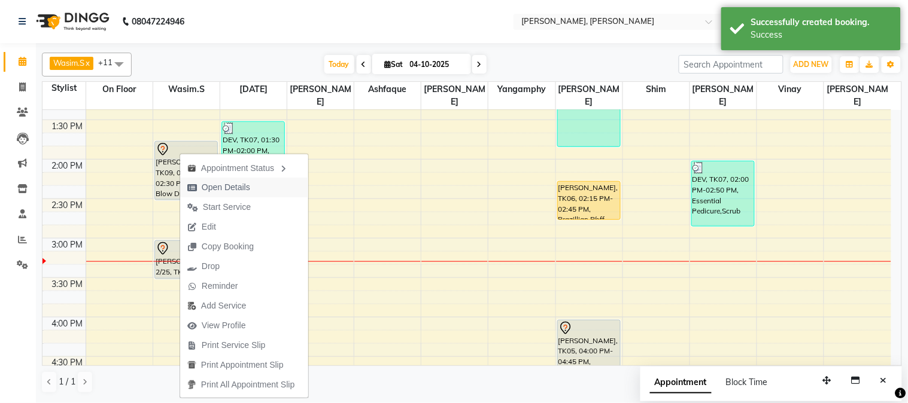
click at [239, 182] on span "Open Details" at bounding box center [226, 187] width 48 height 13
select select "7"
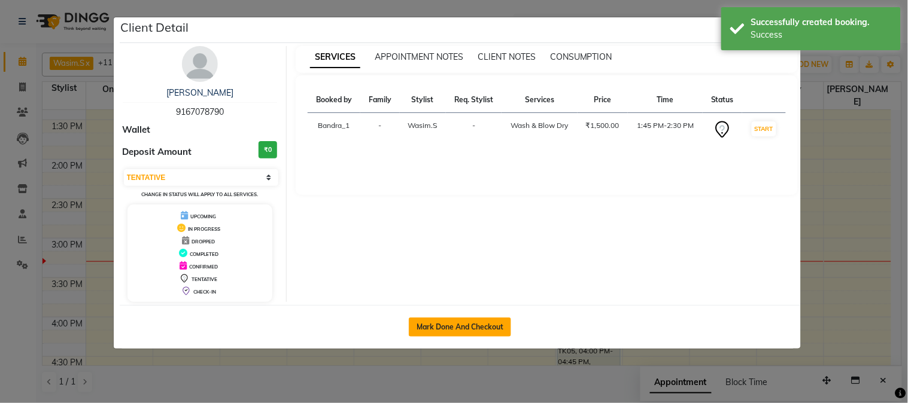
click at [425, 323] on button "Mark Done And Checkout" at bounding box center [460, 327] width 102 height 19
select select "service"
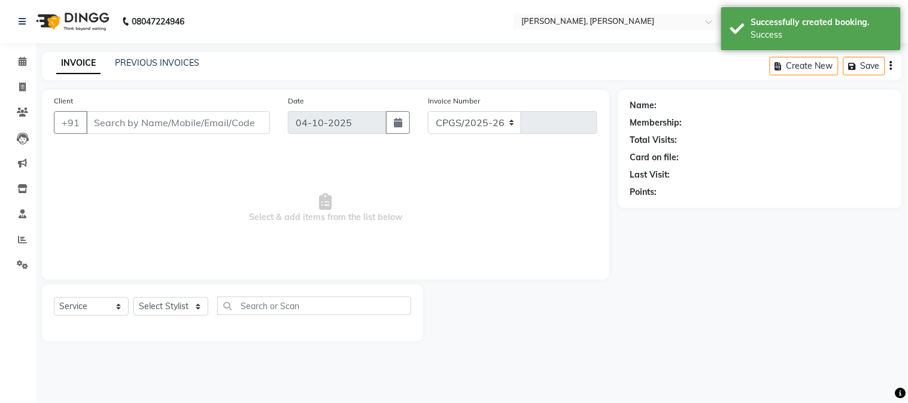
select select "7997"
type input "1440"
type input "9167078790"
select select "54154"
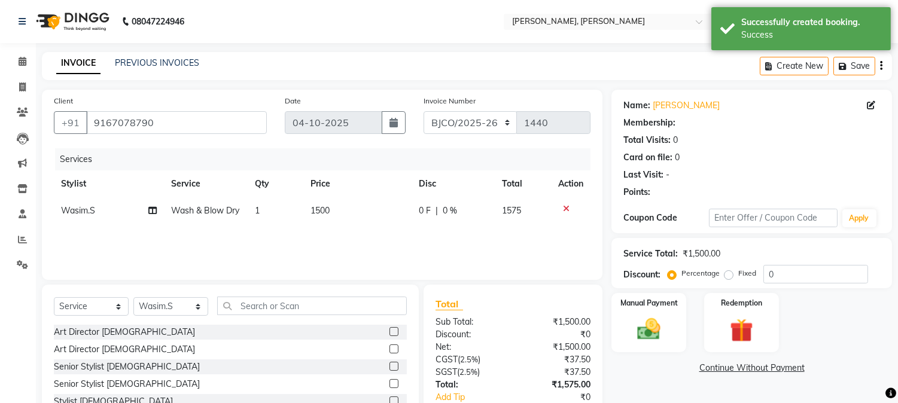
click at [331, 213] on td "1500" at bounding box center [357, 211] width 108 height 27
select select "54154"
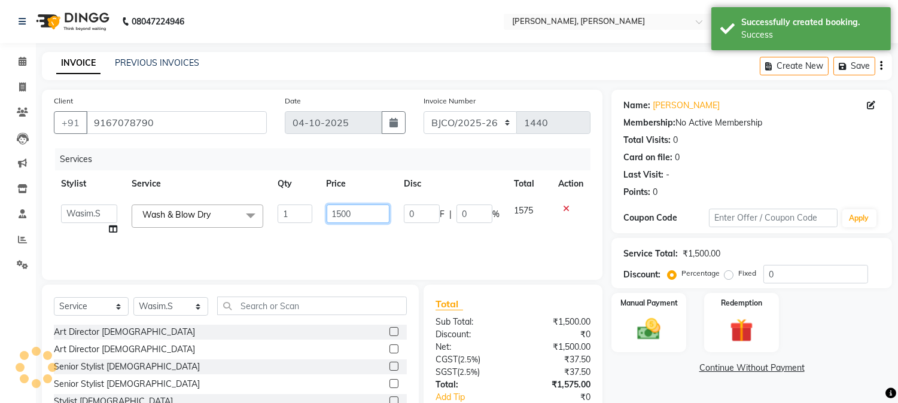
click at [353, 211] on input "1500" at bounding box center [358, 214] width 63 height 19
type input "1800"
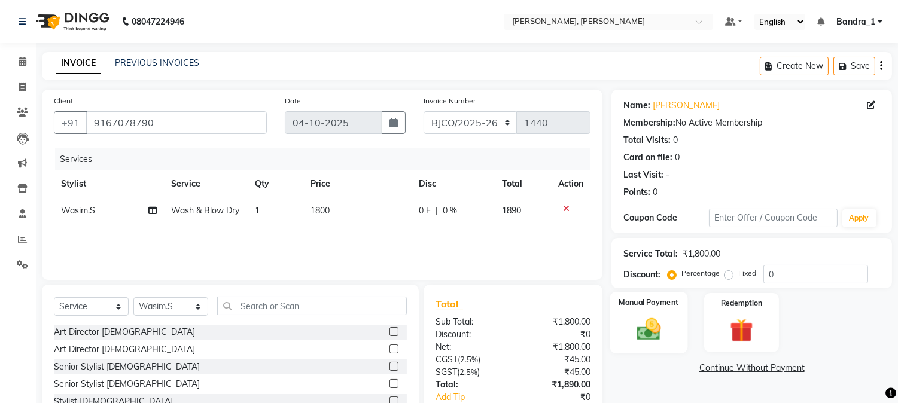
scroll to position [75, 0]
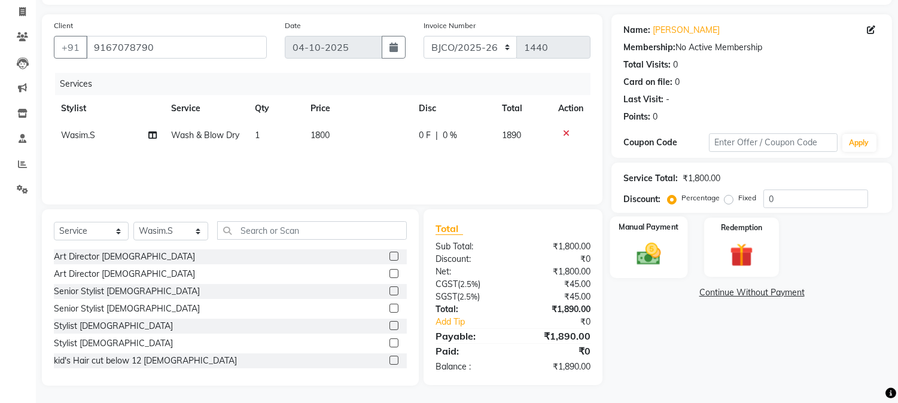
click at [647, 243] on img at bounding box center [650, 255] width 40 height 28
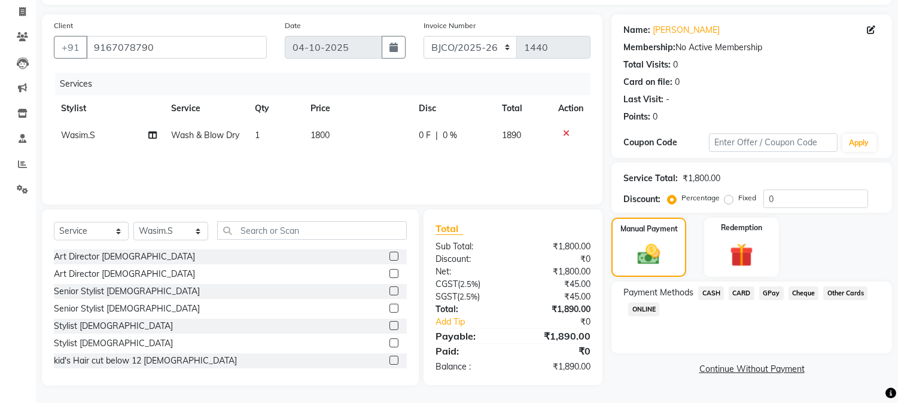
click at [768, 291] on span "GPay" at bounding box center [771, 294] width 25 height 14
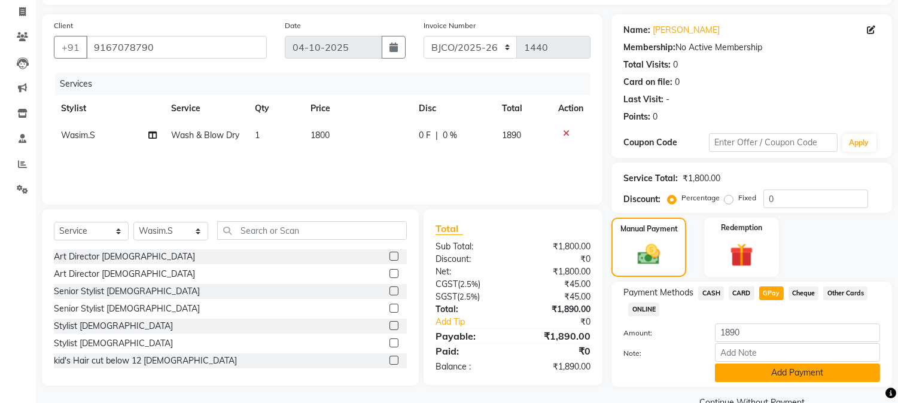
click at [792, 364] on button "Add Payment" at bounding box center [797, 373] width 165 height 19
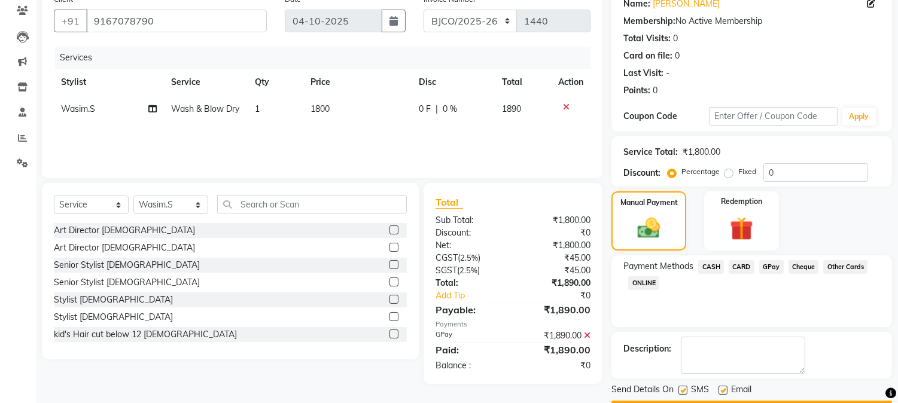
scroll to position [135, 0]
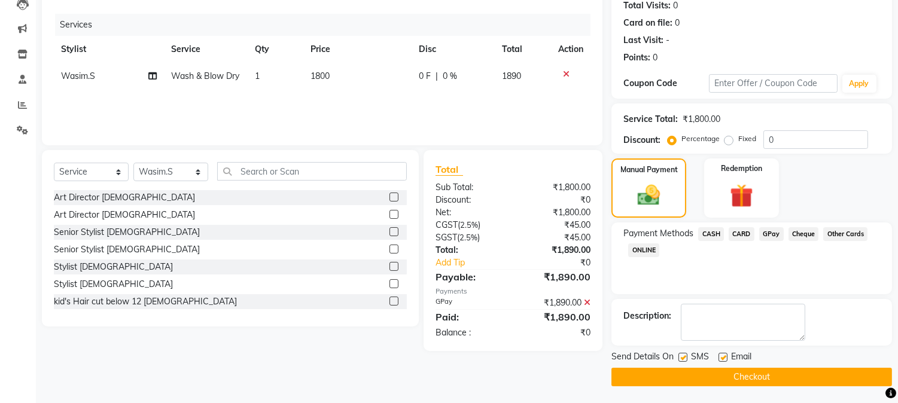
click at [722, 357] on label at bounding box center [723, 357] width 9 height 9
click at [722, 357] on input "checkbox" at bounding box center [723, 358] width 8 height 8
checkbox input "false"
click at [685, 356] on label at bounding box center [683, 357] width 9 height 9
click at [685, 356] on input "checkbox" at bounding box center [683, 358] width 8 height 8
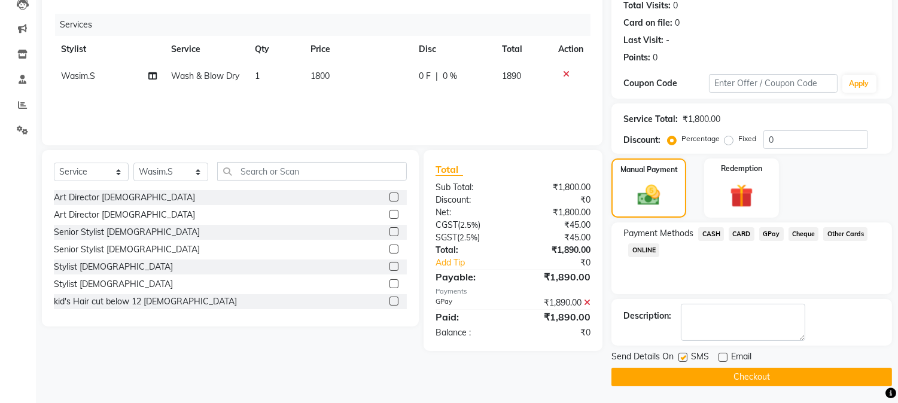
checkbox input "false"
click at [693, 370] on button "Checkout" at bounding box center [752, 377] width 281 height 19
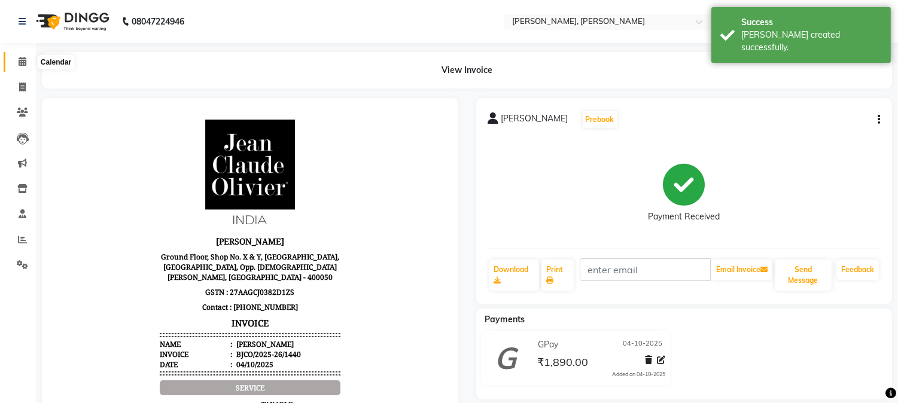
click at [19, 63] on icon at bounding box center [23, 61] width 8 height 9
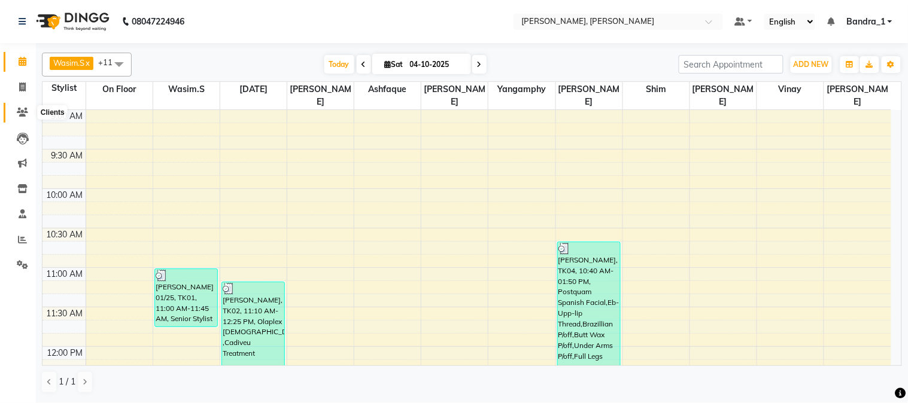
click at [24, 114] on icon at bounding box center [22, 112] width 11 height 9
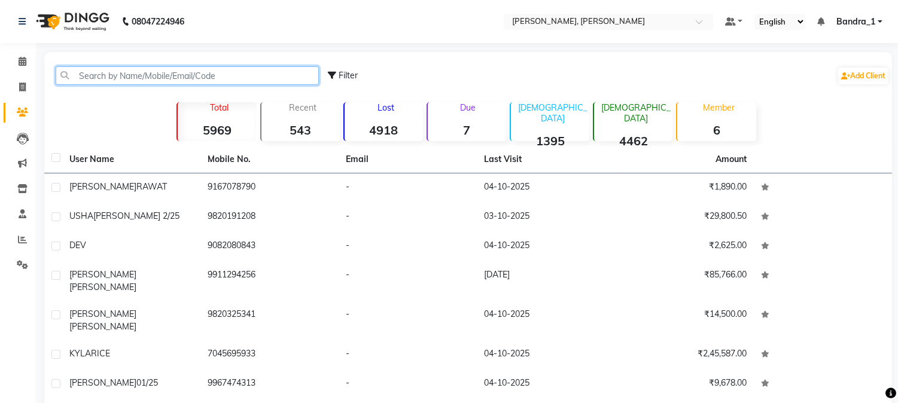
click at [100, 70] on input "text" at bounding box center [187, 75] width 263 height 19
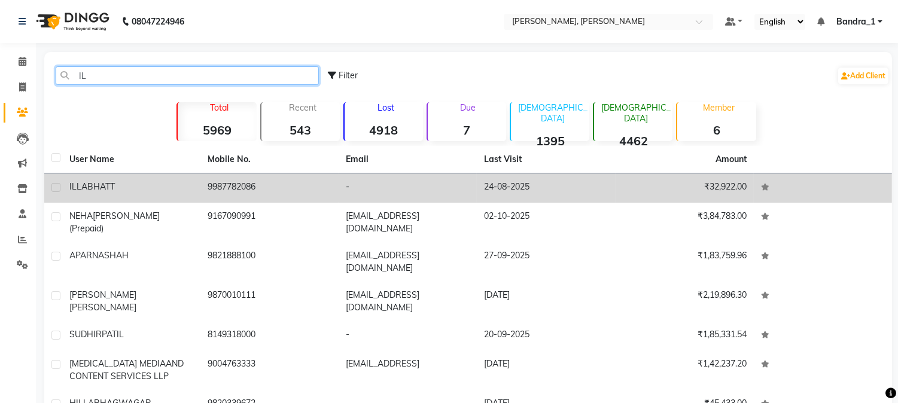
type input "IL"
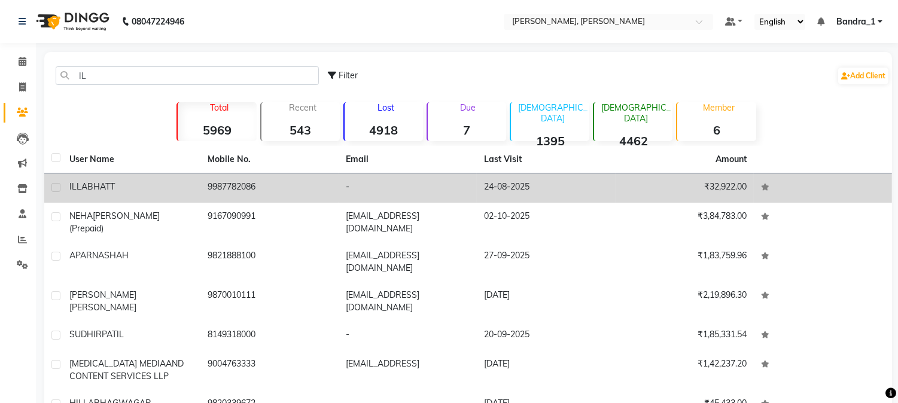
click at [171, 190] on div "ILLA BHATT" at bounding box center [131, 187] width 124 height 13
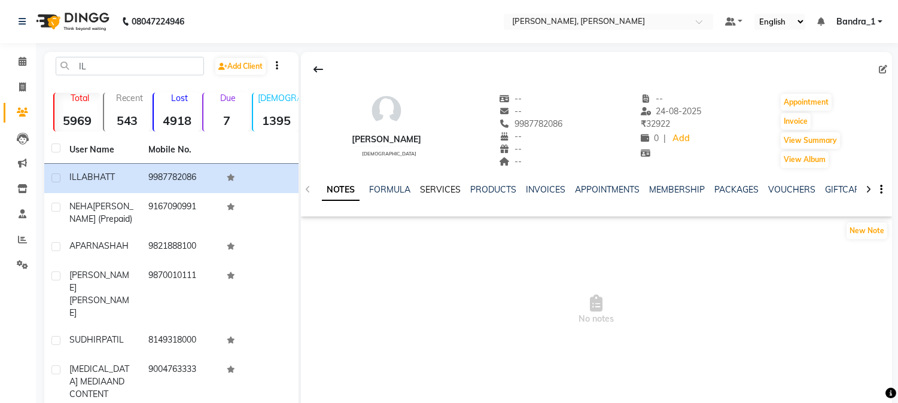
click at [446, 190] on link "SERVICES" at bounding box center [440, 189] width 41 height 11
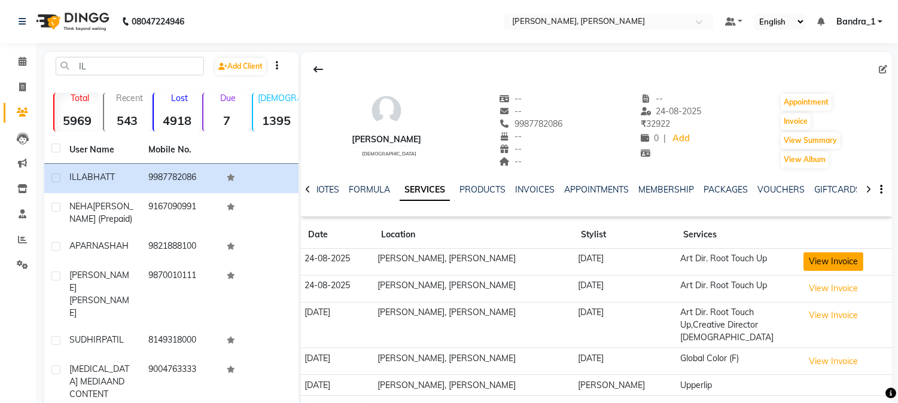
click at [821, 258] on button "View Invoice" at bounding box center [834, 262] width 60 height 19
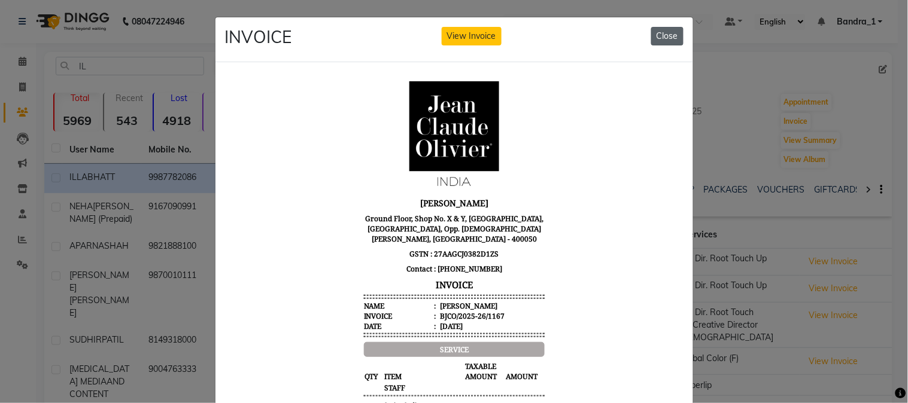
drag, startPoint x: 672, startPoint y: 33, endPoint x: 667, endPoint y: 42, distance: 11.0
click at [672, 35] on button "Close" at bounding box center [667, 36] width 32 height 19
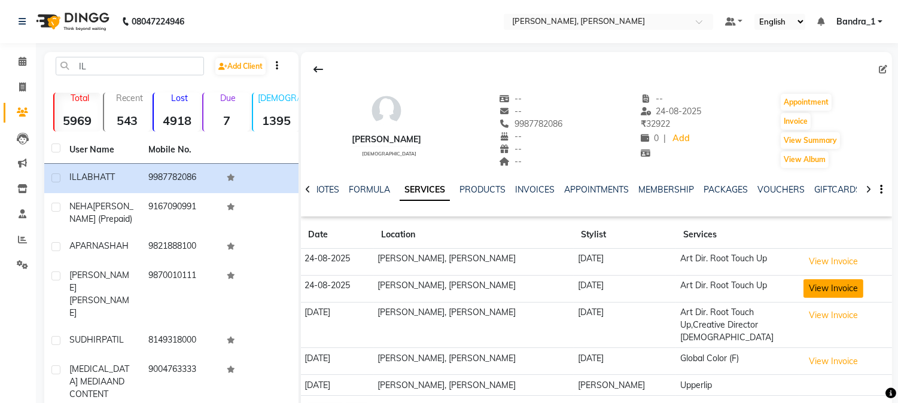
click at [841, 290] on button "View Invoice" at bounding box center [834, 288] width 60 height 19
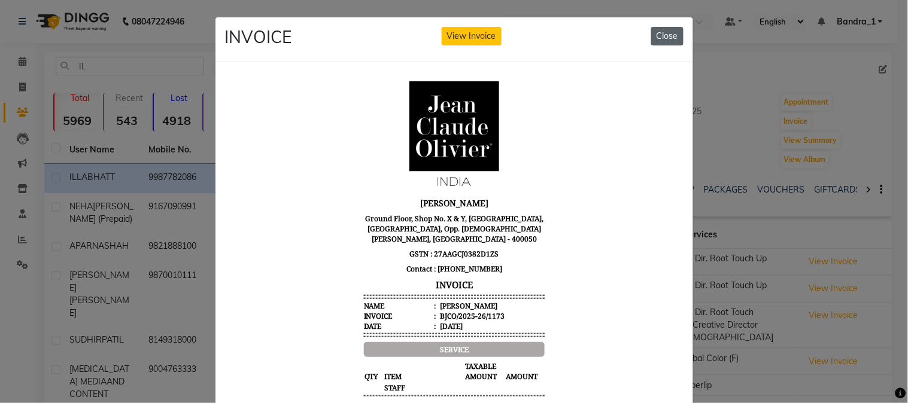
click at [664, 37] on button "Close" at bounding box center [667, 36] width 32 height 19
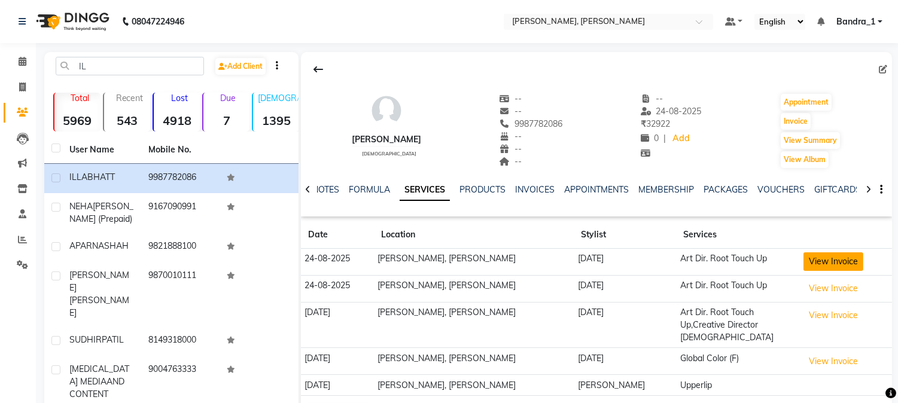
click at [812, 263] on button "View Invoice" at bounding box center [834, 262] width 60 height 19
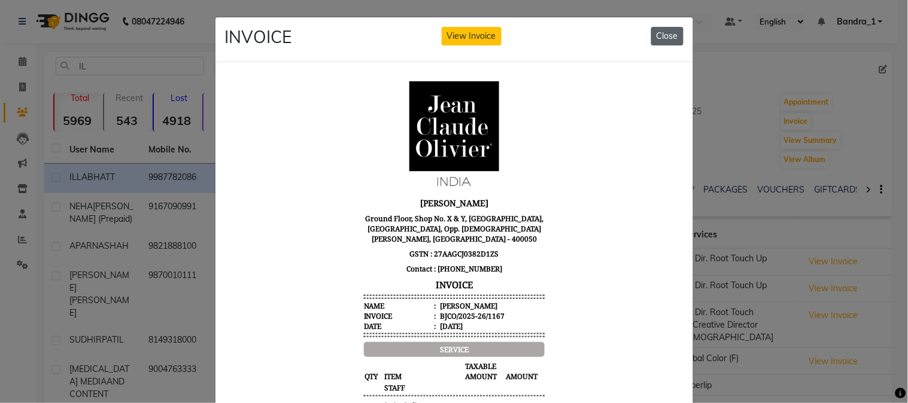
click at [660, 42] on button "Close" at bounding box center [667, 36] width 32 height 19
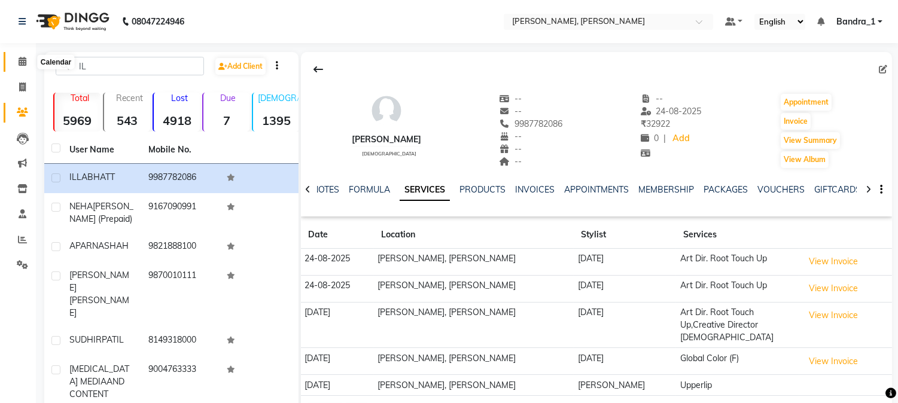
click at [25, 63] on span at bounding box center [22, 62] width 21 height 14
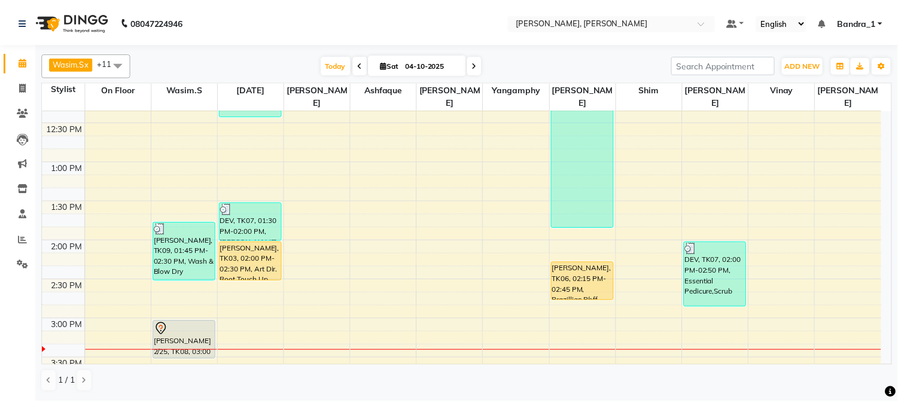
scroll to position [266, 0]
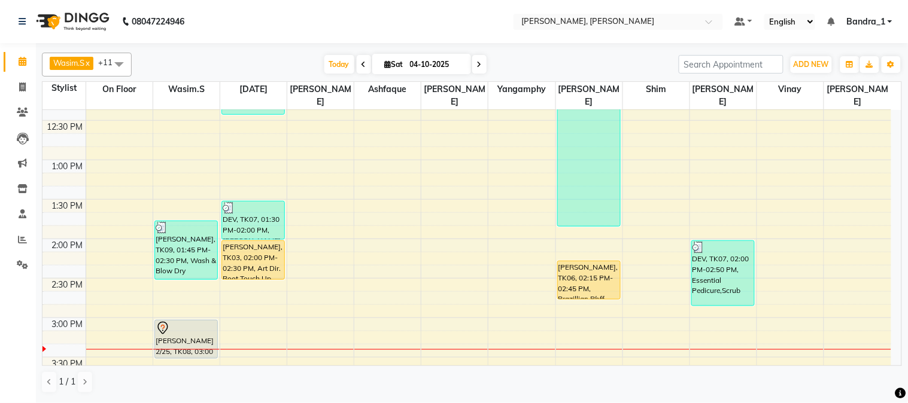
click at [256, 241] on div "[PERSON_NAME], TK03, 02:00 PM-02:30 PM, Art Dir. Root Touch Up" at bounding box center [253, 260] width 62 height 38
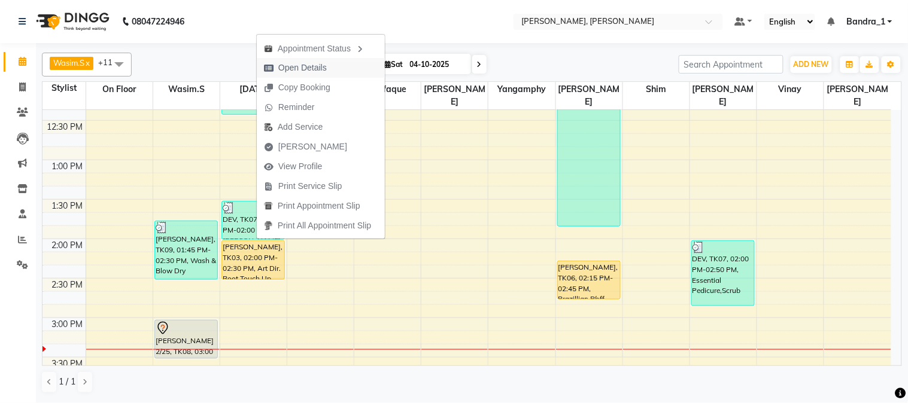
click at [300, 63] on span "Open Details" at bounding box center [302, 68] width 48 height 13
select select "1"
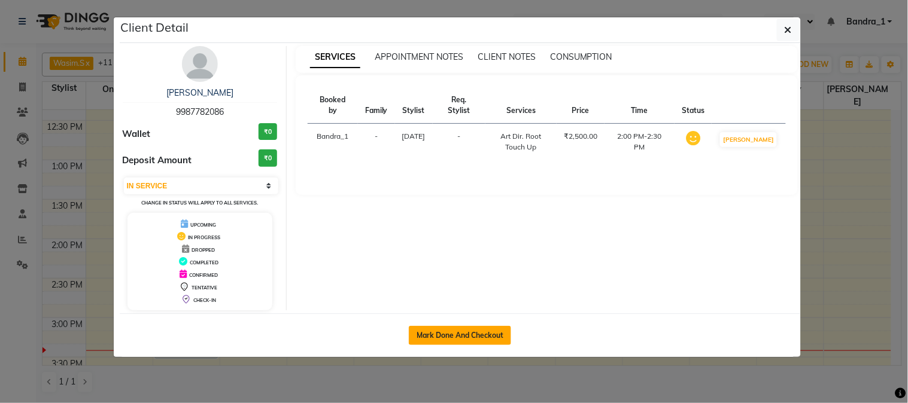
click at [435, 333] on button "Mark Done And Checkout" at bounding box center [460, 335] width 102 height 19
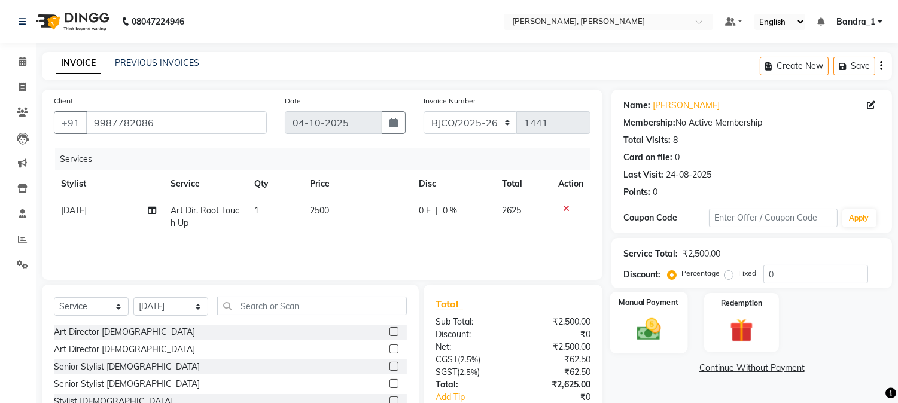
scroll to position [75, 0]
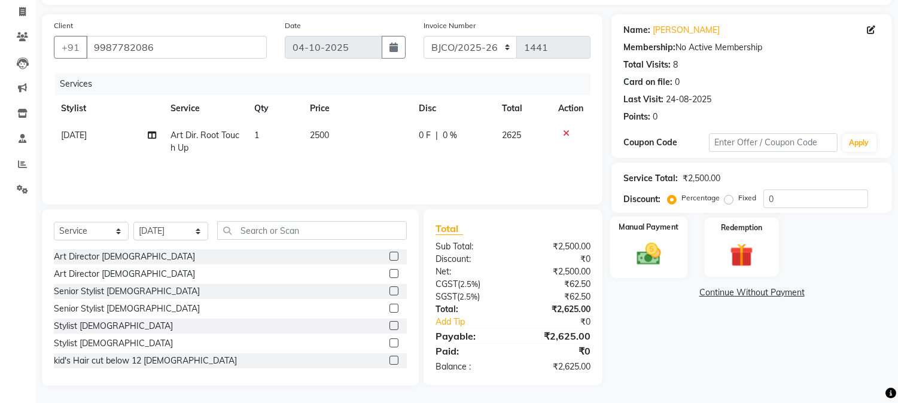
click at [649, 256] on img at bounding box center [650, 255] width 40 height 28
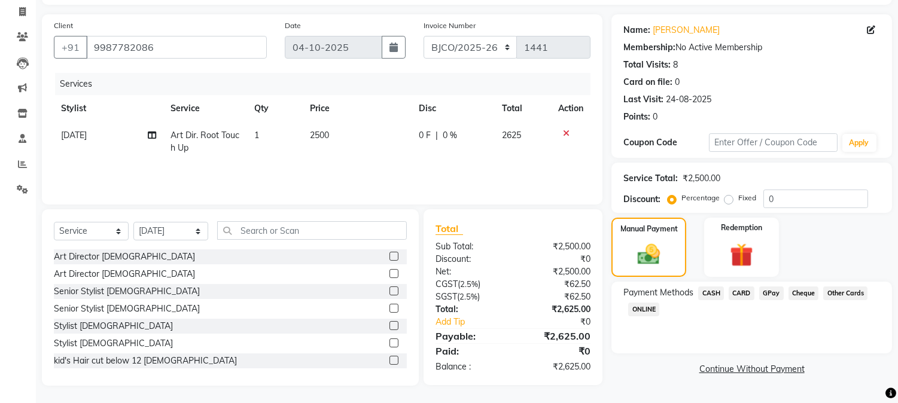
click at [741, 297] on span "CARD" at bounding box center [742, 294] width 26 height 14
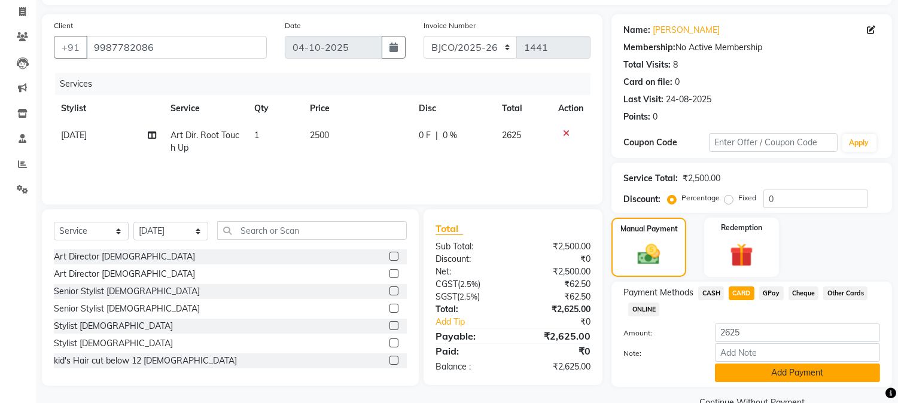
click at [781, 377] on button "Add Payment" at bounding box center [797, 373] width 165 height 19
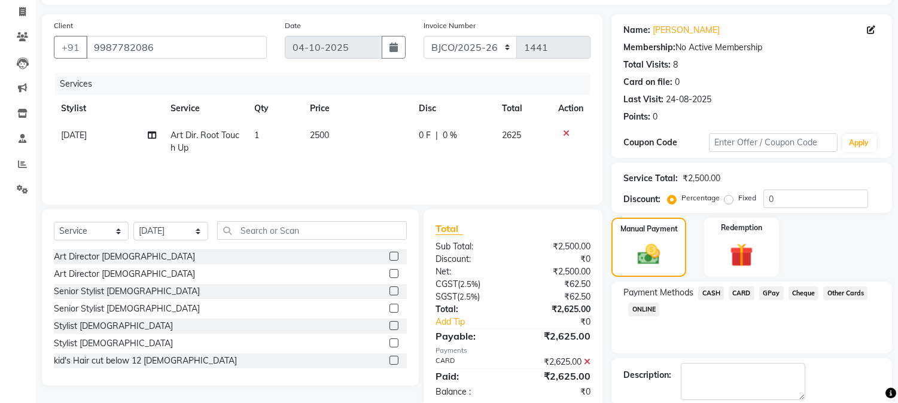
scroll to position [135, 0]
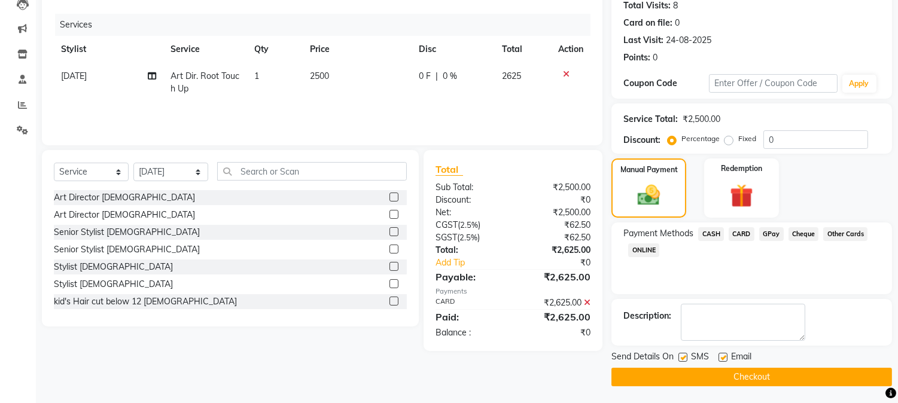
click at [725, 356] on label at bounding box center [723, 357] width 9 height 9
click at [725, 356] on input "checkbox" at bounding box center [723, 358] width 8 height 8
click at [685, 356] on label at bounding box center [683, 357] width 9 height 9
click at [685, 356] on input "checkbox" at bounding box center [683, 358] width 8 height 8
click at [703, 378] on button "Checkout" at bounding box center [752, 377] width 281 height 19
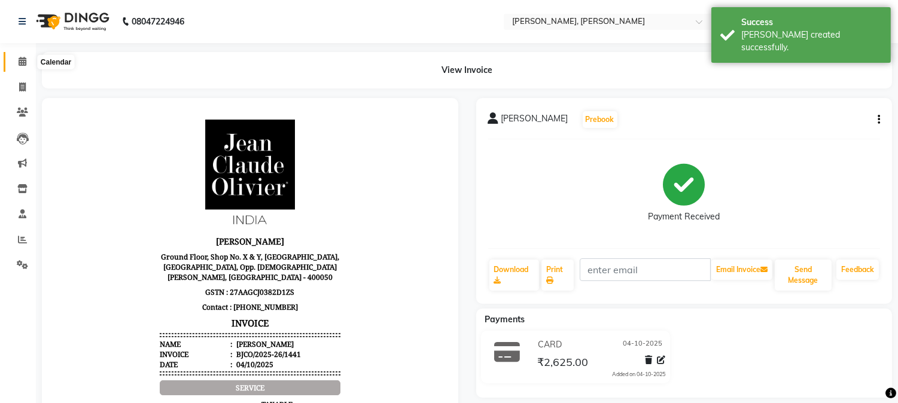
click at [24, 60] on icon at bounding box center [23, 61] width 8 height 9
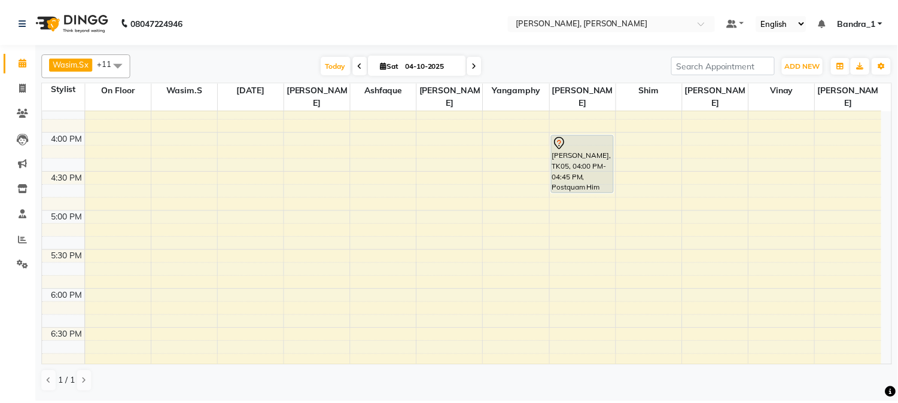
scroll to position [266, 0]
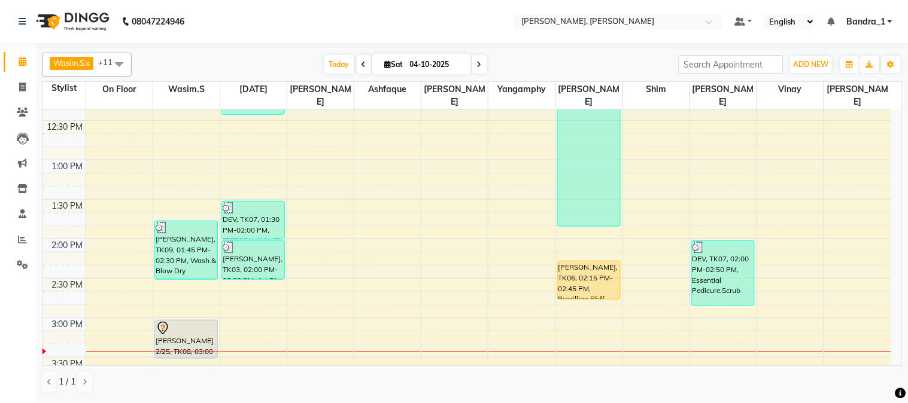
click at [222, 253] on div "[PERSON_NAME], TK03, 02:00 PM-02:30 PM, Art Dir. Root Touch Up" at bounding box center [253, 260] width 62 height 38
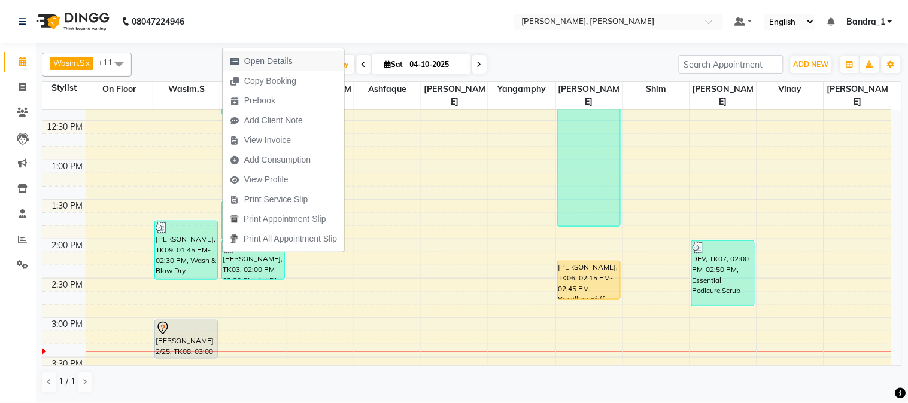
click at [274, 62] on span "Open Details" at bounding box center [268, 61] width 48 height 13
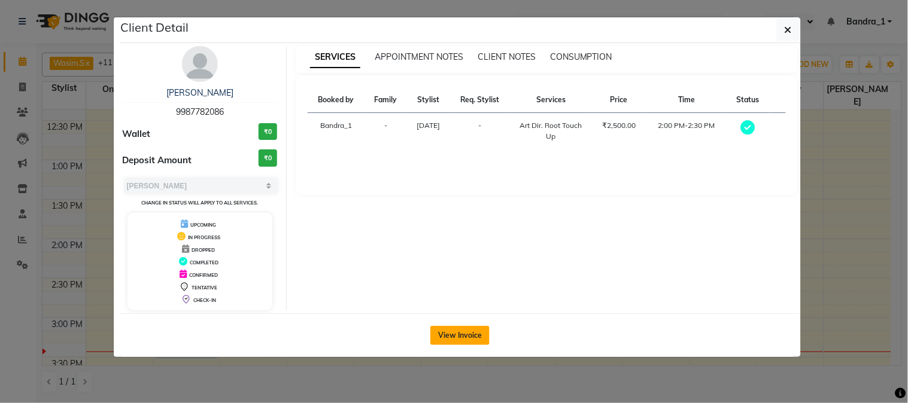
click at [450, 336] on button "View Invoice" at bounding box center [459, 335] width 59 height 19
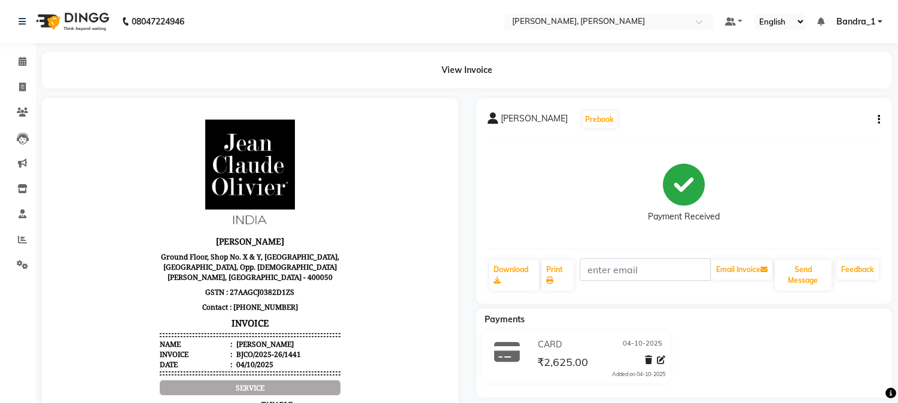
click at [877, 119] on button "button" at bounding box center [876, 120] width 7 height 13
click at [800, 141] on div "Edit Invoice" at bounding box center [820, 142] width 82 height 15
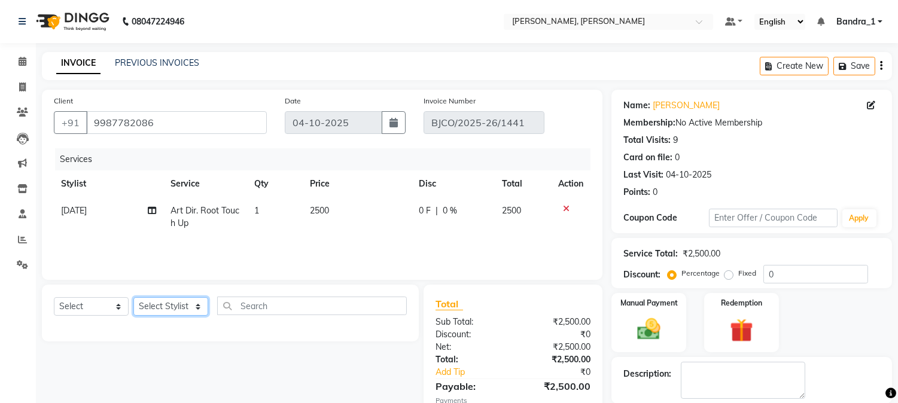
click at [160, 309] on select "Select Stylist [PERSON_NAME] [PERSON_NAME] [PERSON_NAME] Attham Bandra_1 Bandra…" at bounding box center [170, 306] width 75 height 19
click at [133, 298] on select "Select Stylist [PERSON_NAME] [PERSON_NAME] [PERSON_NAME] Attham Bandra_1 Bandra…" at bounding box center [170, 306] width 75 height 19
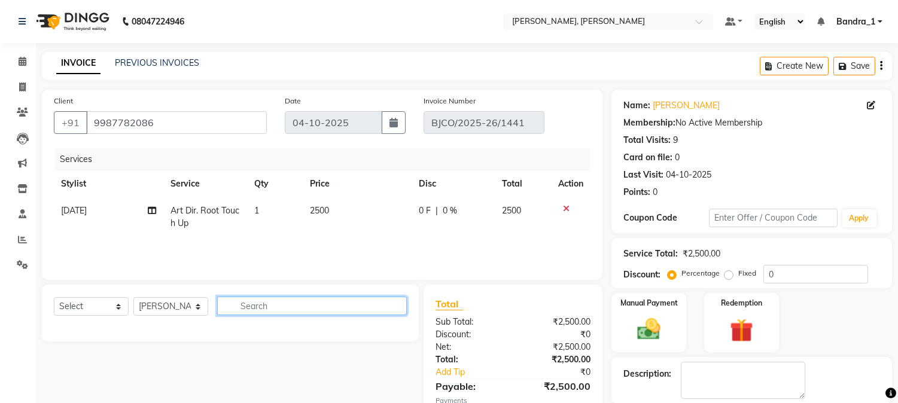
click at [250, 306] on input "text" at bounding box center [312, 306] width 190 height 19
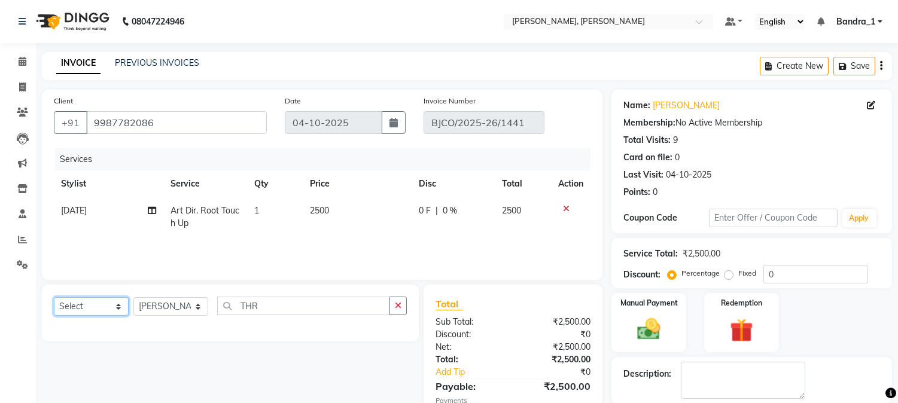
click at [80, 306] on select "Select Service Product Membership Package Voucher Prepaid Gift Card" at bounding box center [91, 306] width 75 height 19
click at [54, 298] on select "Select Service Product Membership Package Voucher Prepaid Gift Card" at bounding box center [91, 306] width 75 height 19
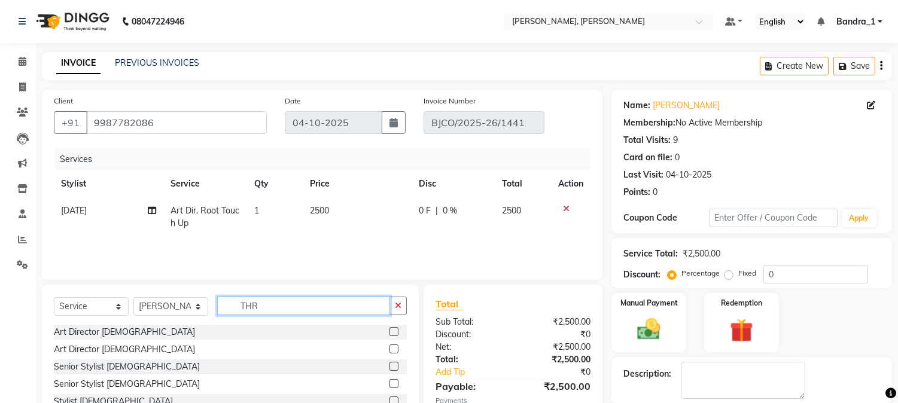
click at [284, 310] on input "THR" at bounding box center [303, 306] width 173 height 19
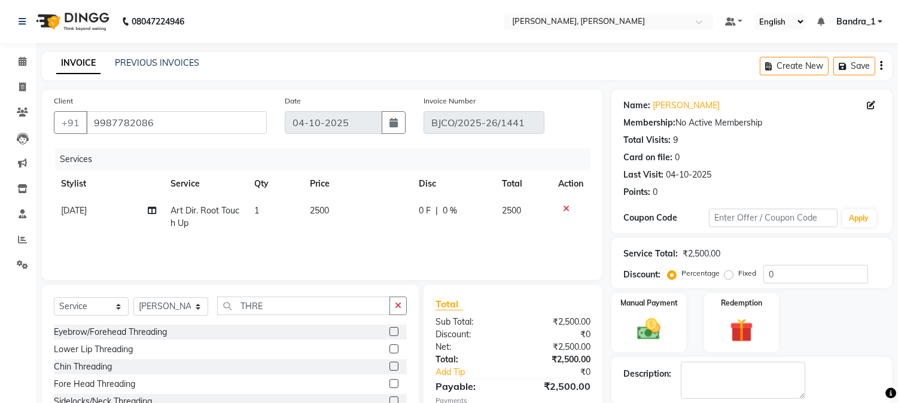
click at [390, 332] on label at bounding box center [394, 331] width 9 height 9
click at [390, 332] on input "checkbox" at bounding box center [394, 333] width 8 height 8
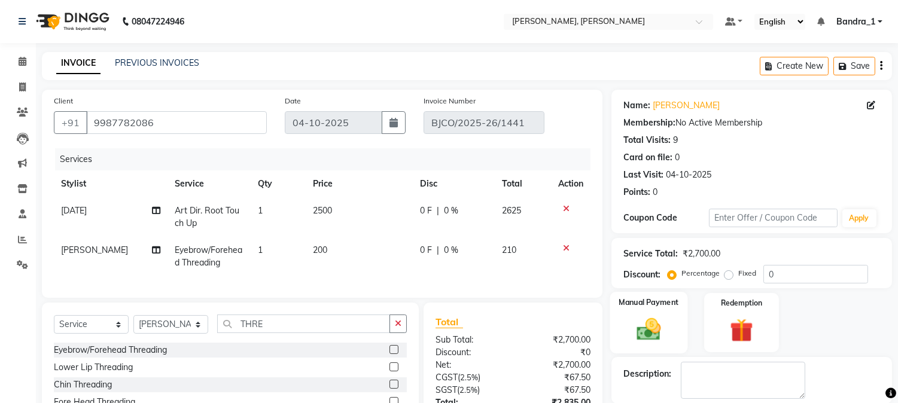
click at [648, 326] on img at bounding box center [650, 330] width 40 height 28
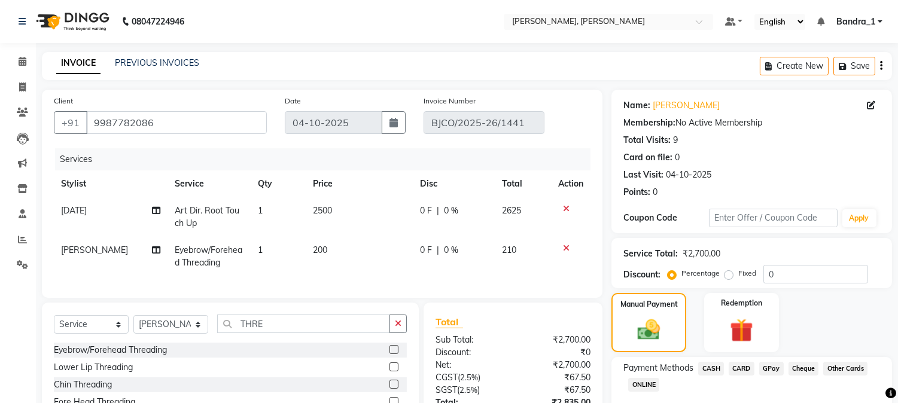
click at [714, 370] on span "CASH" at bounding box center [711, 369] width 26 height 14
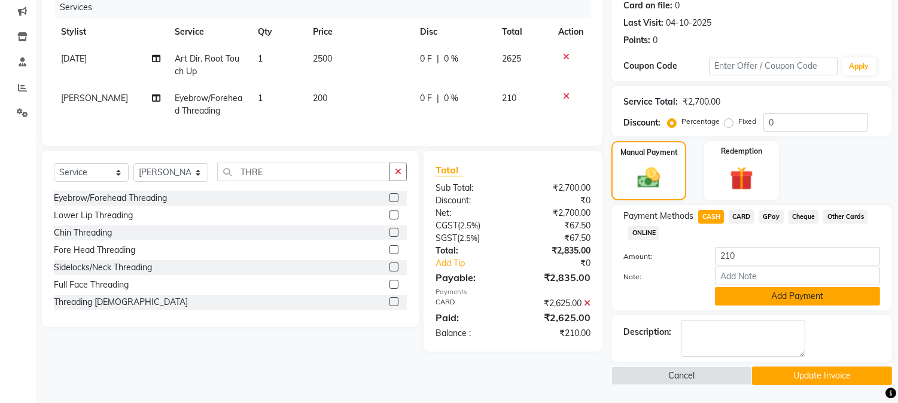
click at [760, 295] on button "Add Payment" at bounding box center [797, 296] width 165 height 19
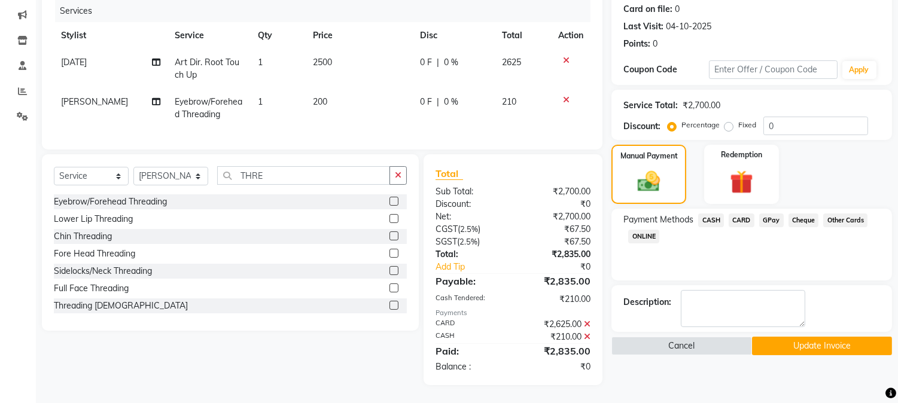
scroll to position [158, 0]
click at [778, 337] on button "Update Invoice" at bounding box center [822, 346] width 140 height 19
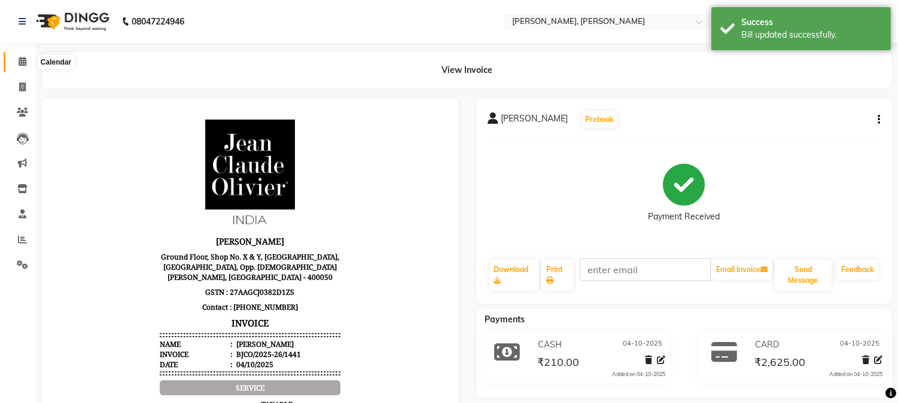
click at [14, 60] on span at bounding box center [22, 62] width 21 height 14
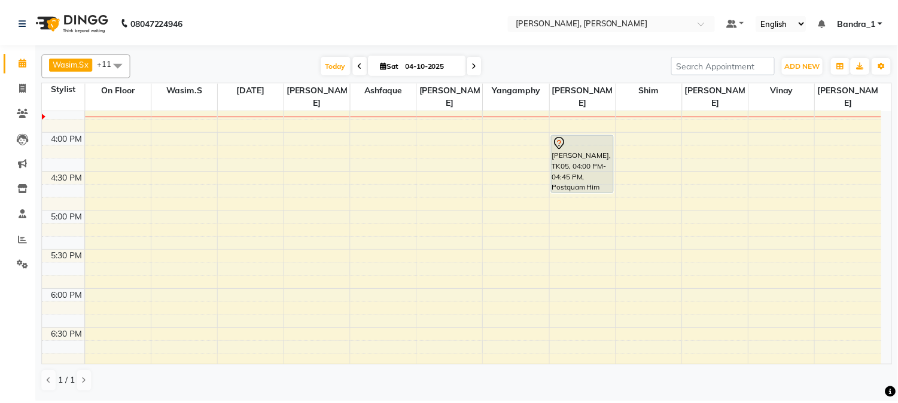
scroll to position [266, 0]
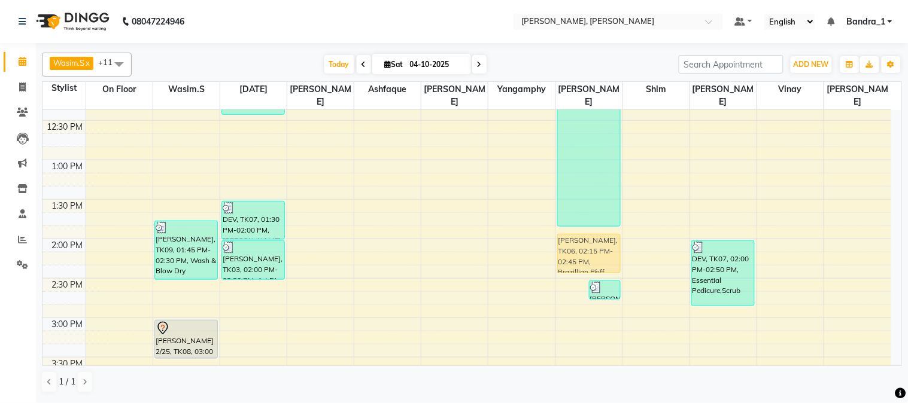
drag, startPoint x: 575, startPoint y: 268, endPoint x: 577, endPoint y: 242, distance: 25.8
click at [577, 242] on div "NAVODITA LAKRA, TK06, 02:15 PM-02:45 PM, Brazillian P/off ILLA BHATT, TK03, 02:…" at bounding box center [589, 396] width 66 height 1105
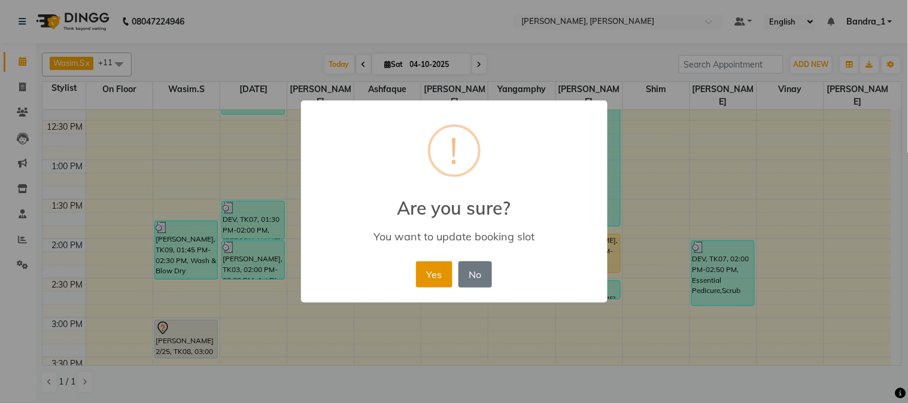
click at [435, 277] on button "Yes" at bounding box center [434, 275] width 37 height 26
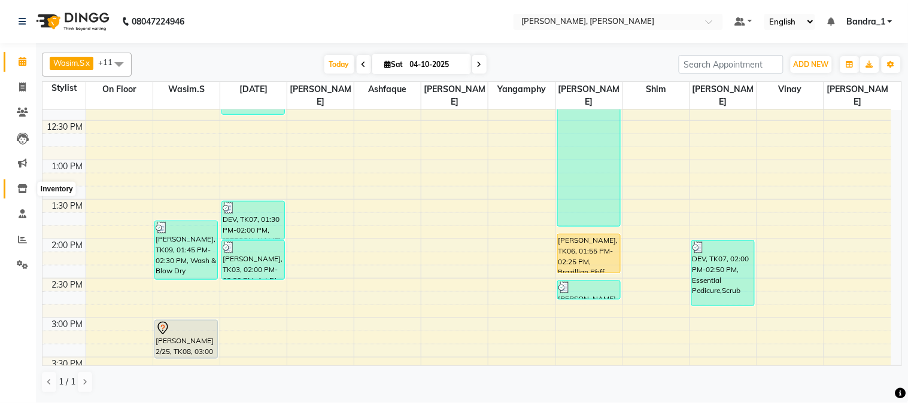
click at [25, 189] on icon at bounding box center [22, 188] width 10 height 9
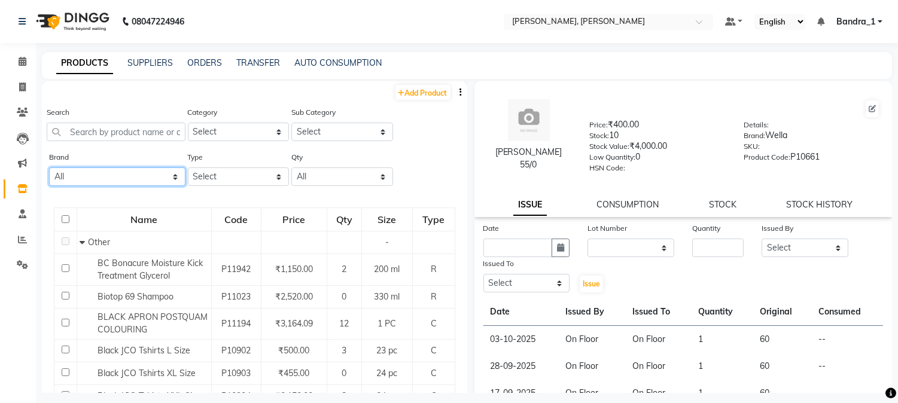
click at [172, 174] on select "All Ashpveda Beauty Gang Beauty Garage Biolume Biotop Cabelo Chave Calyx Proffe…" at bounding box center [117, 177] width 136 height 19
click at [49, 168] on select "All Ashpveda Beauty Gang Beauty Garage Biolume Biotop Cabelo Chave Calyx Proffe…" at bounding box center [117, 177] width 136 height 19
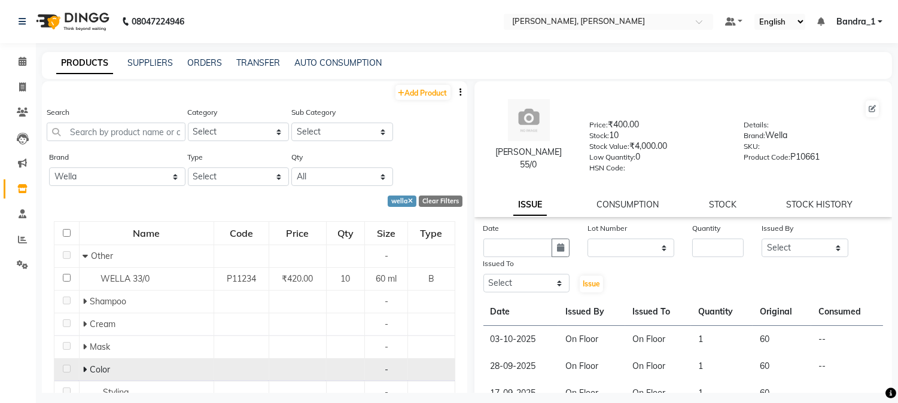
click at [84, 368] on icon at bounding box center [85, 370] width 4 height 8
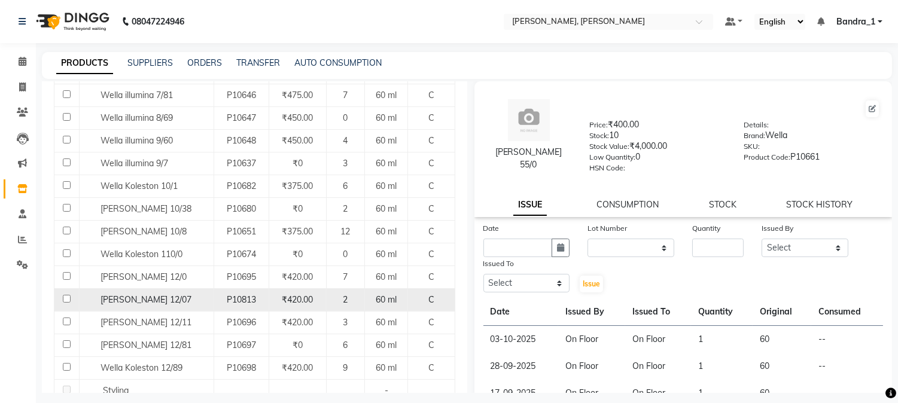
scroll to position [868, 0]
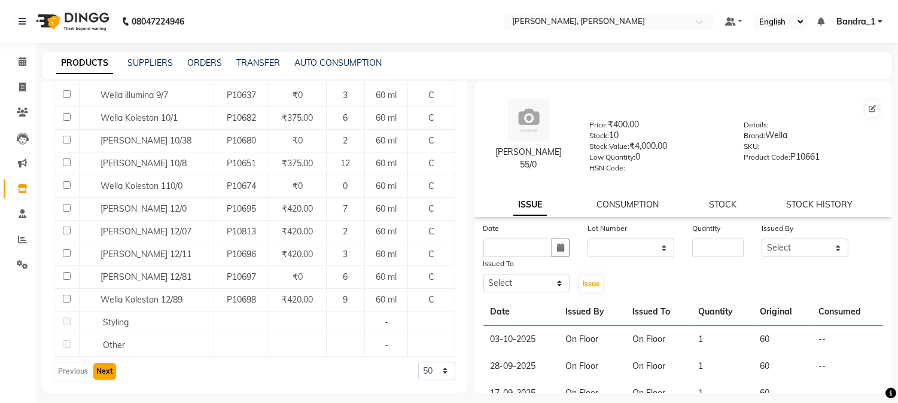
click at [110, 375] on button "Next" at bounding box center [104, 371] width 23 height 17
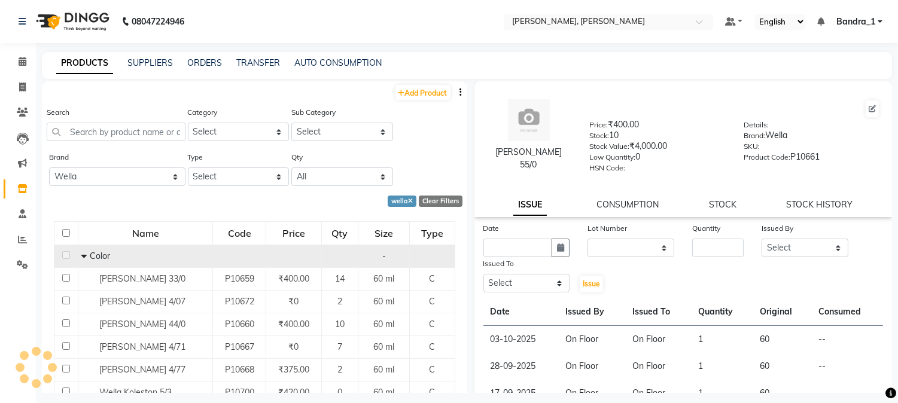
scroll to position [266, 0]
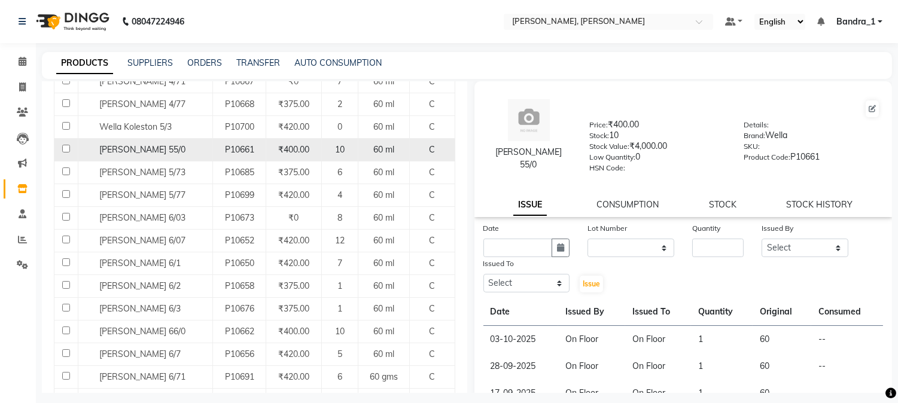
click at [64, 150] on input "checkbox" at bounding box center [66, 149] width 8 height 8
click at [560, 250] on icon "button" at bounding box center [560, 248] width 7 height 8
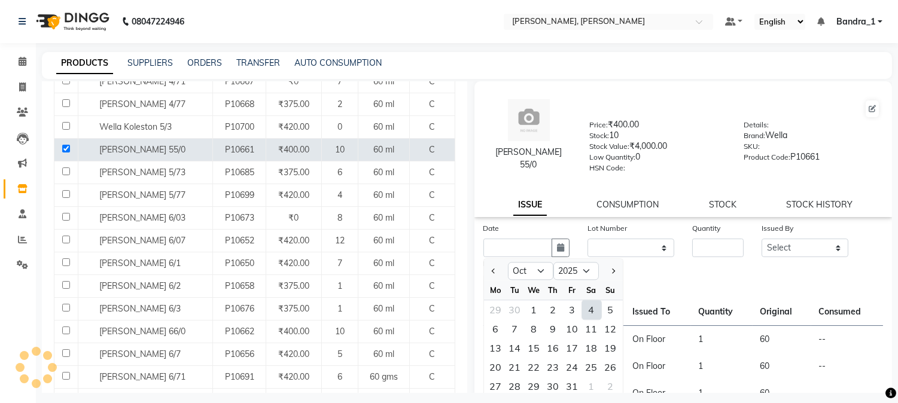
click at [590, 312] on div "4" at bounding box center [591, 309] width 19 height 19
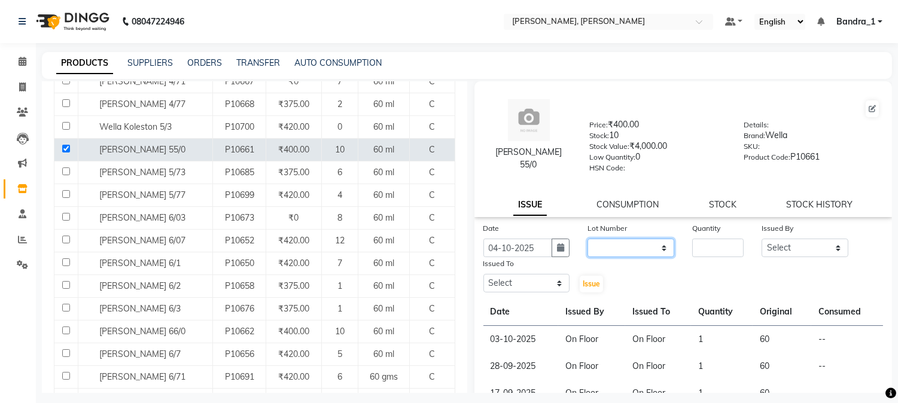
click at [660, 250] on select "None" at bounding box center [631, 248] width 87 height 19
click at [588, 239] on select "None" at bounding box center [631, 248] width 87 height 19
drag, startPoint x: 703, startPoint y: 250, endPoint x: 666, endPoint y: 246, distance: 37.3
click at [699, 250] on input "number" at bounding box center [717, 248] width 51 height 19
click at [829, 248] on select "Select Abdul Afsha Arslan Ashfaque ASLAM Attham Bandra_1 Bandra_store Catherine…" at bounding box center [805, 248] width 87 height 19
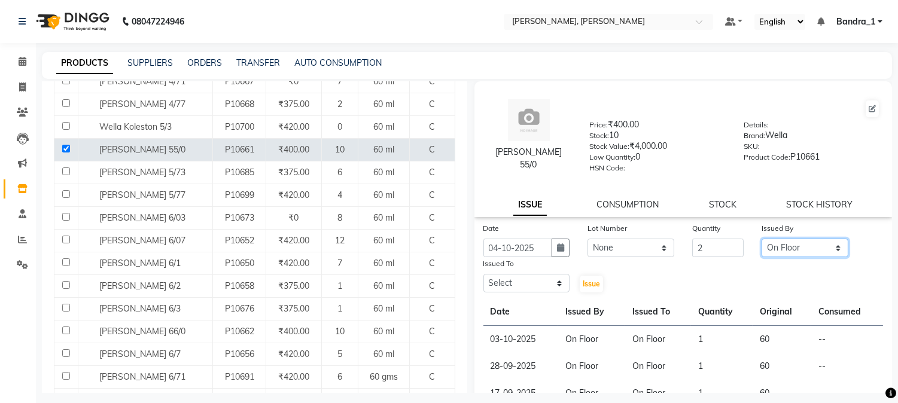
click at [762, 239] on select "Select Abdul Afsha Arslan Ashfaque ASLAM Attham Bandra_1 Bandra_store Catherine…" at bounding box center [805, 248] width 87 height 19
click at [555, 284] on select "Select Abdul Afsha Arslan Ashfaque ASLAM Attham Bandra_1 Bandra_store Catherine…" at bounding box center [527, 283] width 87 height 19
click at [484, 275] on select "Select Abdul Afsha Arslan Ashfaque ASLAM Attham Bandra_1 Bandra_store Catherine…" at bounding box center [527, 283] width 87 height 19
click at [590, 285] on span "Issue" at bounding box center [591, 283] width 17 height 9
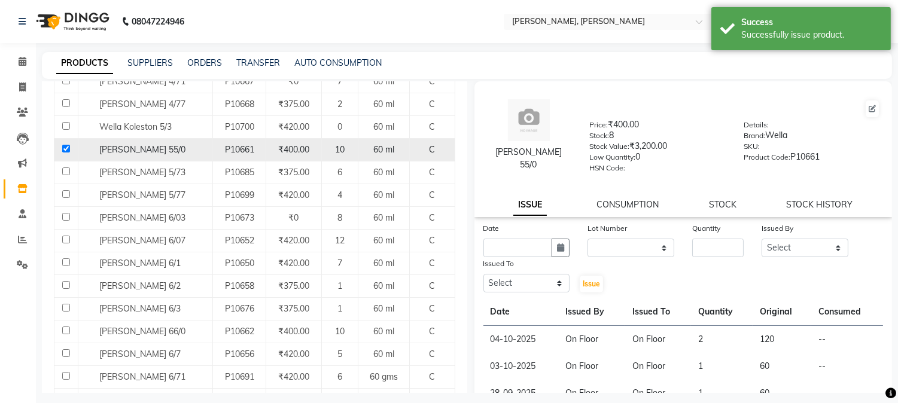
click at [67, 150] on input "checkbox" at bounding box center [66, 149] width 8 height 8
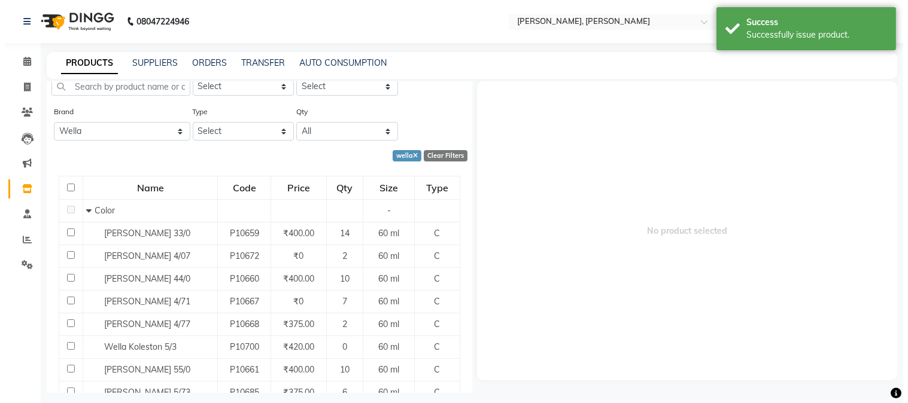
scroll to position [0, 0]
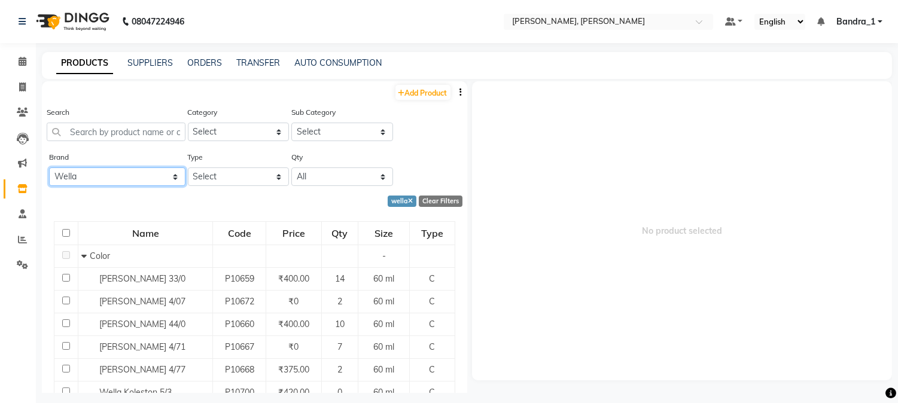
click at [171, 177] on select "All Ashpveda Beauty Gang Beauty Garage Biolume Biotop Cabelo Chave Calyx Proffe…" at bounding box center [117, 177] width 136 height 19
click at [49, 168] on select "All Ashpveda Beauty Gang Beauty Garage Biolume Biotop Cabelo Chave Calyx Proffe…" at bounding box center [117, 177] width 136 height 19
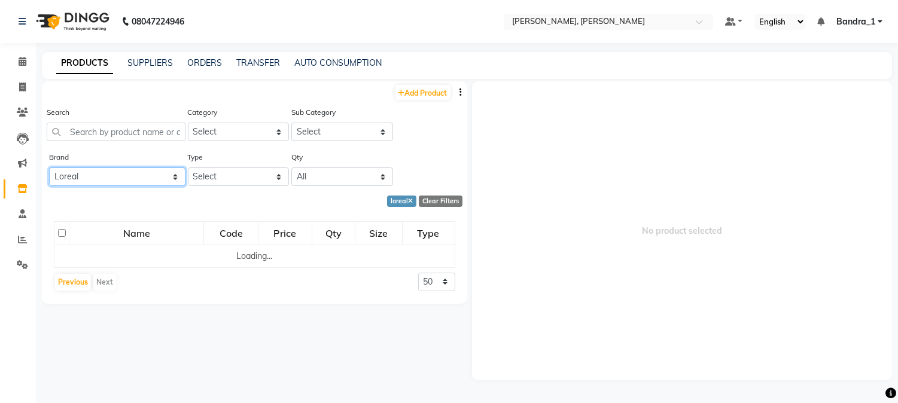
click at [177, 176] on select "All Ashpveda Beauty Gang Beauty Garage Biolume Biotop Cabelo Chave Calyx Proffe…" at bounding box center [117, 177] width 136 height 19
click at [170, 178] on select "All Ashpveda Beauty Gang Beauty Garage Biolume Biotop Cabelo Chave Calyx Proffe…" at bounding box center [117, 177] width 136 height 19
click at [177, 175] on select "All Ashpveda Beauty Gang Beauty Garage Biolume Biotop Cabelo Chave Calyx Proffe…" at bounding box center [117, 177] width 136 height 19
click at [49, 168] on select "All Ashpveda Beauty Gang Beauty Garage Biolume Biotop Cabelo Chave Calyx Proffe…" at bounding box center [117, 177] width 136 height 19
click at [170, 172] on select "All Ashpveda Beauty Gang Beauty Garage Biolume Biotop Cabelo Chave Calyx Proffe…" at bounding box center [117, 177] width 136 height 19
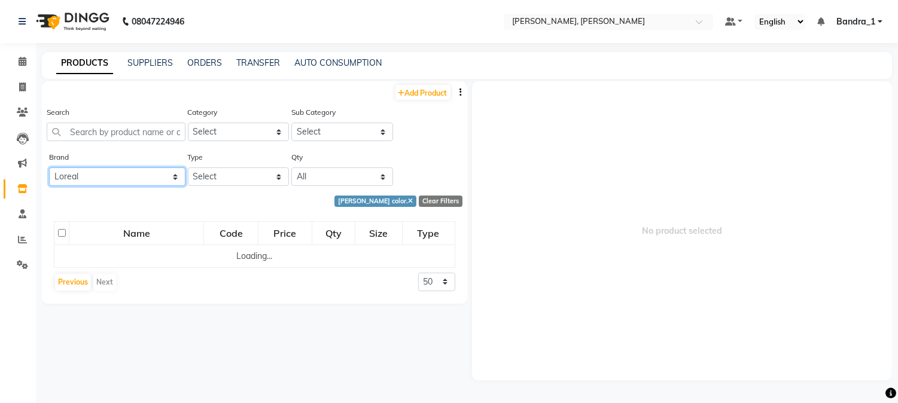
click at [49, 168] on select "All Ashpveda Beauty Gang Beauty Garage Biolume Biotop Cabelo Chave Calyx Proffe…" at bounding box center [117, 177] width 136 height 19
click at [22, 64] on icon at bounding box center [23, 61] width 8 height 9
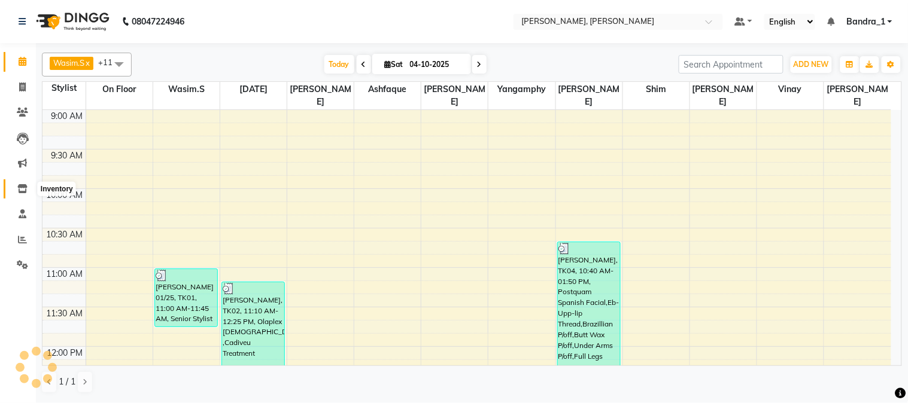
click at [25, 190] on icon at bounding box center [22, 188] width 10 height 9
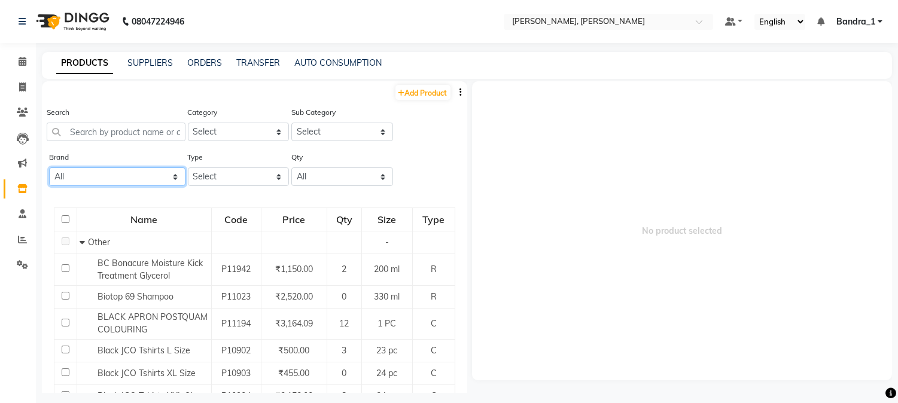
click at [169, 180] on select "All Ashpveda Beauty Gang Beauty Garage Biolume Biotop Cabelo Chave Calyx Proffe…" at bounding box center [117, 177] width 136 height 19
click at [49, 168] on select "All Ashpveda Beauty Gang Beauty Garage Biolume Biotop Cabelo Chave Calyx Proffe…" at bounding box center [117, 177] width 136 height 19
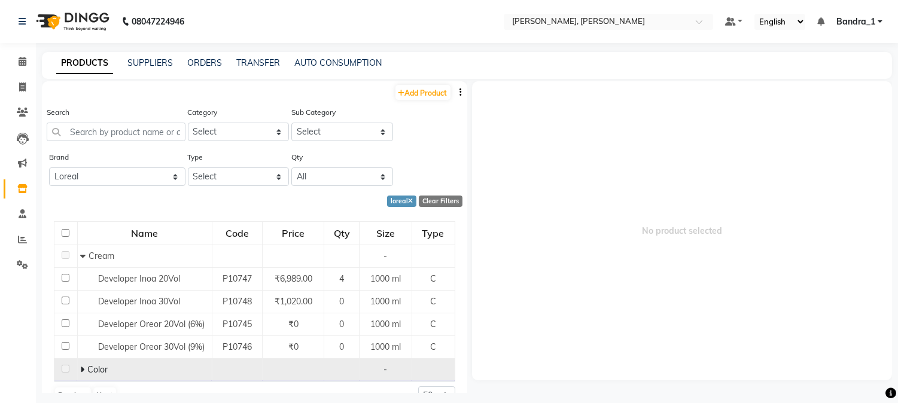
click at [81, 369] on icon at bounding box center [82, 370] width 4 height 8
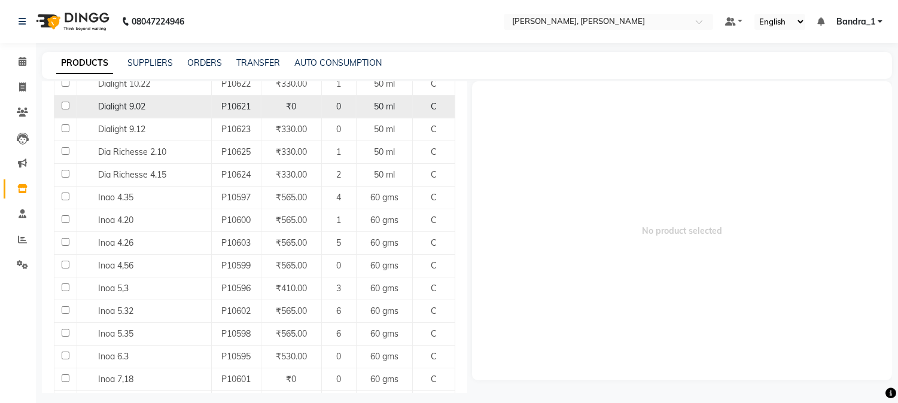
scroll to position [531, 0]
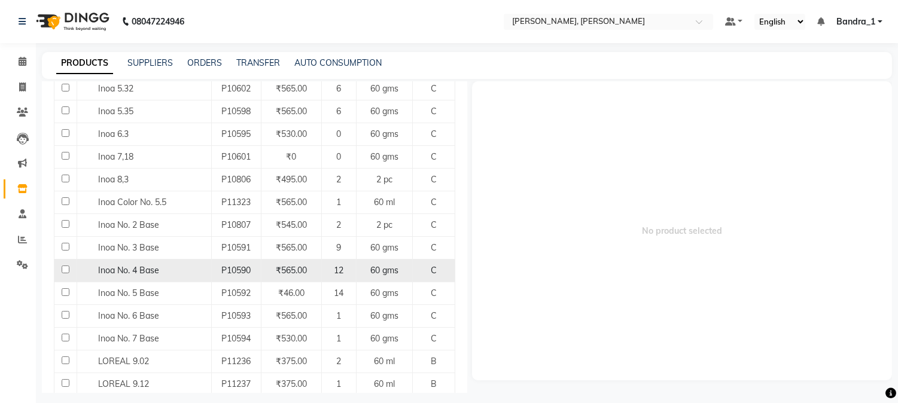
click at [63, 270] on input "checkbox" at bounding box center [66, 270] width 8 height 8
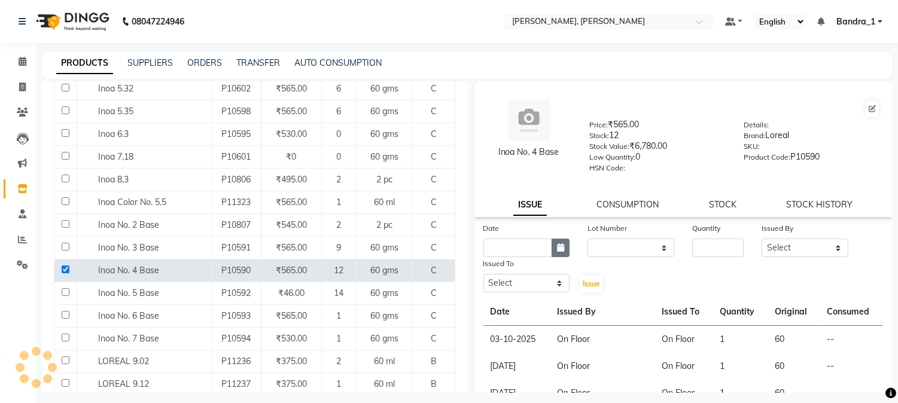
click at [558, 252] on icon "button" at bounding box center [560, 248] width 7 height 8
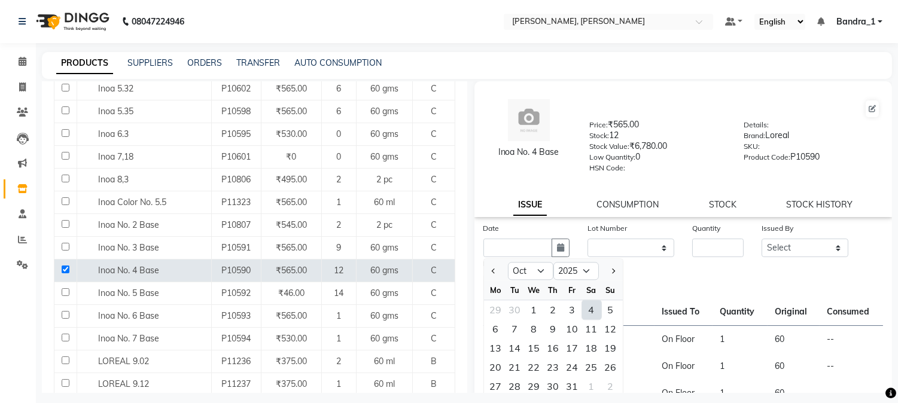
click at [591, 309] on div "4" at bounding box center [591, 309] width 19 height 19
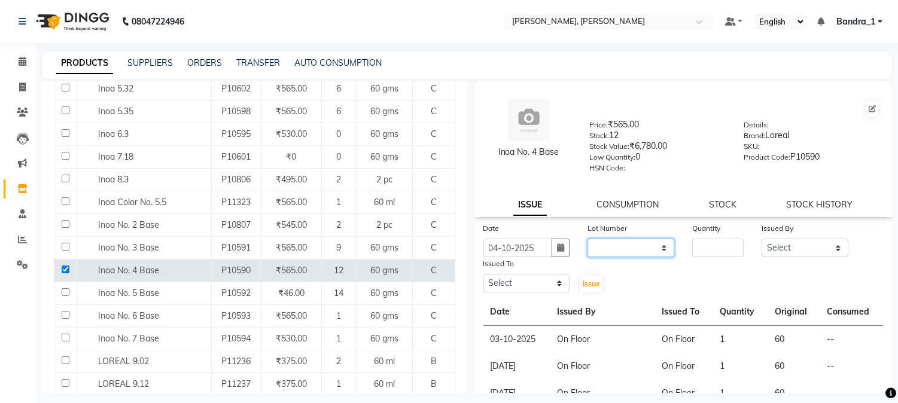
click at [659, 247] on select "None" at bounding box center [631, 248] width 87 height 19
click at [588, 239] on select "None" at bounding box center [631, 248] width 87 height 19
click at [698, 252] on input "number" at bounding box center [717, 248] width 51 height 19
click at [826, 250] on select "Select Abdul Afsha Arslan Ashfaque ASLAM Attham Bandra_1 Bandra_store Catherine…" at bounding box center [805, 248] width 87 height 19
click at [762, 239] on select "Select Abdul Afsha Arslan Ashfaque ASLAM Attham Bandra_1 Bandra_store Catherine…" at bounding box center [805, 248] width 87 height 19
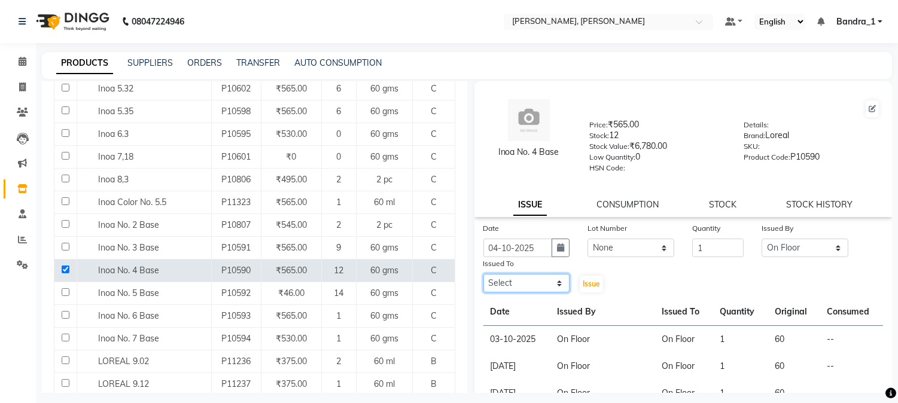
click at [558, 285] on select "Select Abdul Afsha Arslan Ashfaque ASLAM Attham Bandra_1 Bandra_store Catherine…" at bounding box center [527, 283] width 87 height 19
click at [484, 275] on select "Select Abdul Afsha Arslan Ashfaque ASLAM Attham Bandra_1 Bandra_store Catherine…" at bounding box center [527, 283] width 87 height 19
click at [590, 285] on span "Issue" at bounding box center [591, 283] width 17 height 9
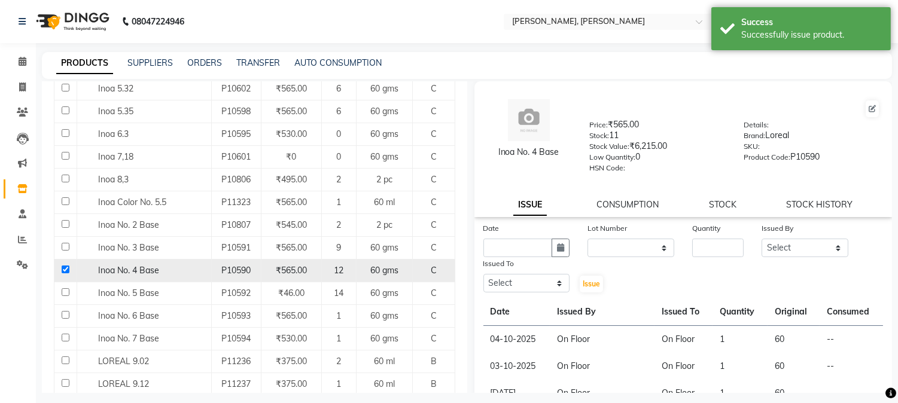
click at [63, 271] on input "checkbox" at bounding box center [66, 270] width 8 height 8
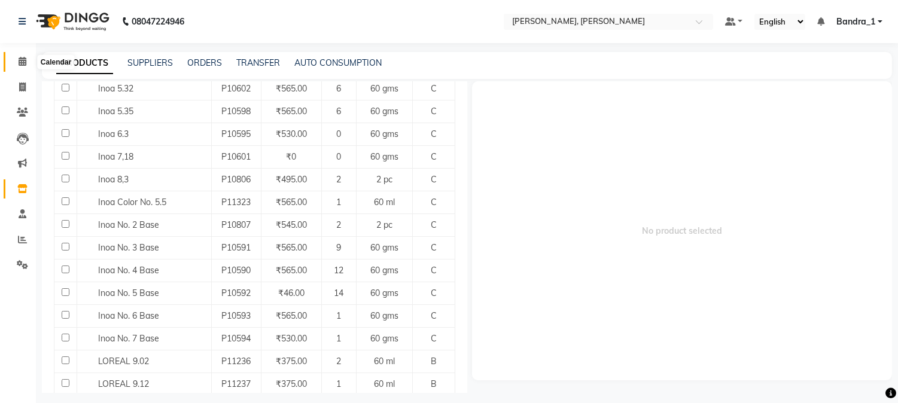
click at [23, 58] on icon at bounding box center [23, 61] width 8 height 9
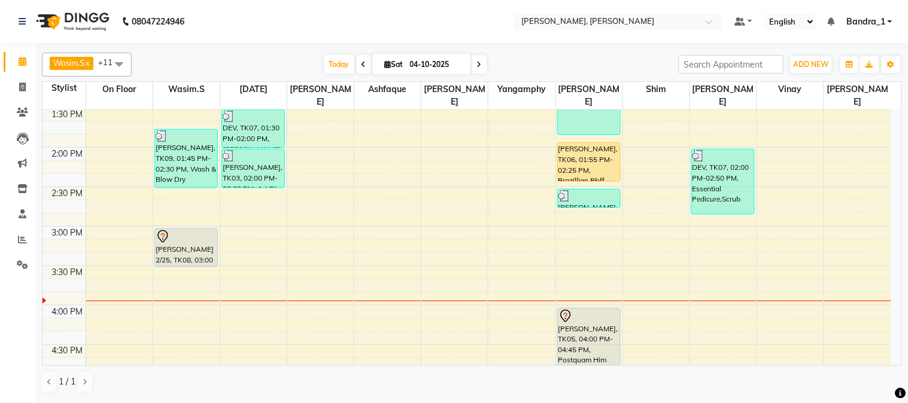
scroll to position [436, 0]
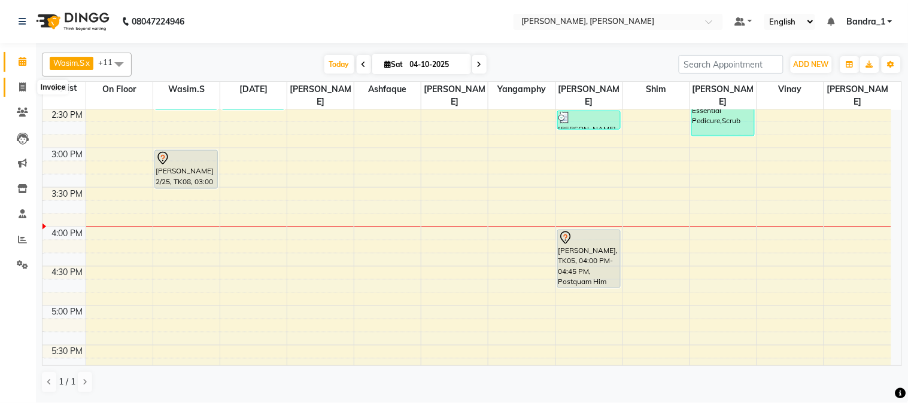
click at [25, 85] on icon at bounding box center [22, 87] width 7 height 9
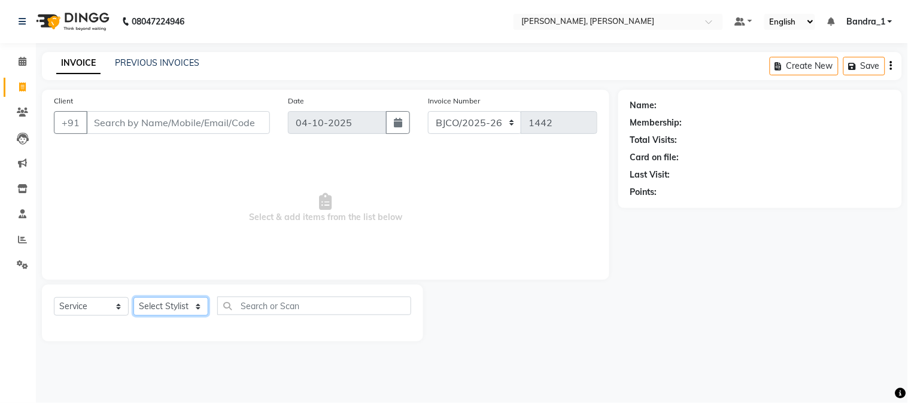
click at [200, 304] on select "Select Stylist [PERSON_NAME] [PERSON_NAME] [PERSON_NAME] Attham Bandra_1 Bandra…" at bounding box center [170, 306] width 75 height 19
click at [133, 298] on select "Select Stylist [PERSON_NAME] [PERSON_NAME] [PERSON_NAME] Attham Bandra_1 Bandra…" at bounding box center [170, 306] width 75 height 19
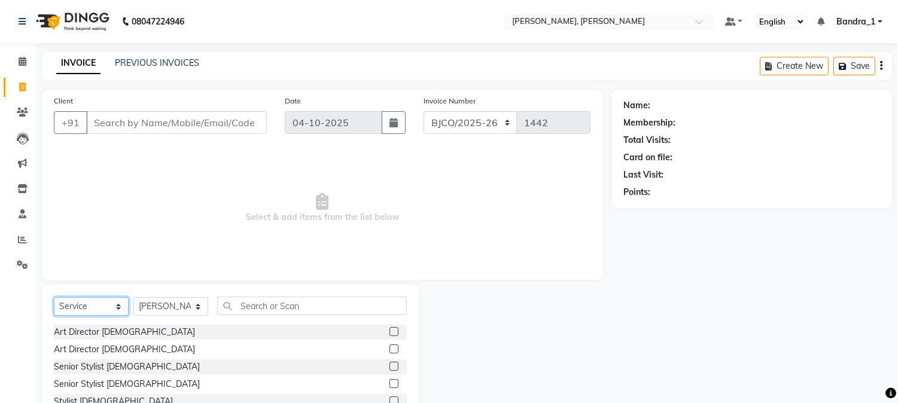
drag, startPoint x: 117, startPoint y: 308, endPoint x: 122, endPoint y: 311, distance: 6.5
click at [117, 308] on select "Select Service Product Membership Package Voucher Prepaid Gift Card" at bounding box center [91, 306] width 75 height 19
click at [54, 298] on select "Select Service Product Membership Package Voucher Prepaid Gift Card" at bounding box center [91, 306] width 75 height 19
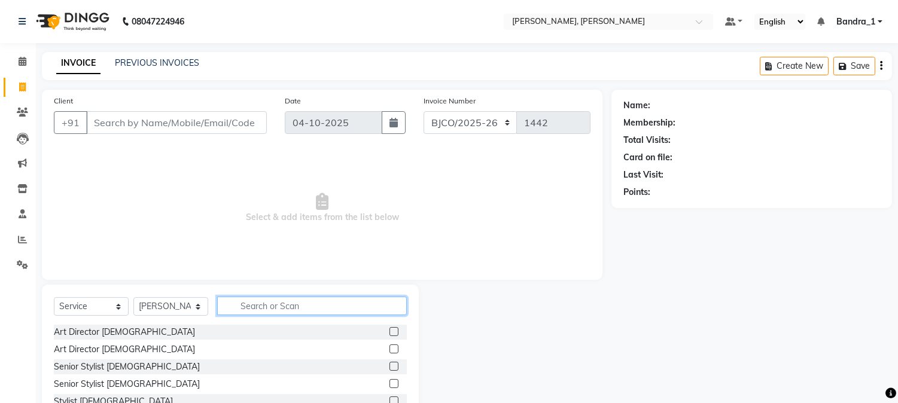
click at [241, 307] on input "text" at bounding box center [312, 306] width 190 height 19
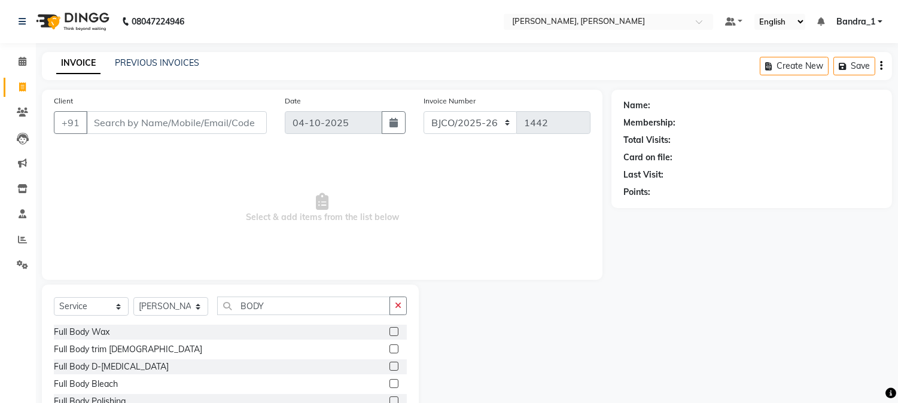
click at [390, 383] on label at bounding box center [394, 383] width 9 height 9
click at [390, 383] on input "checkbox" at bounding box center [394, 385] width 8 height 8
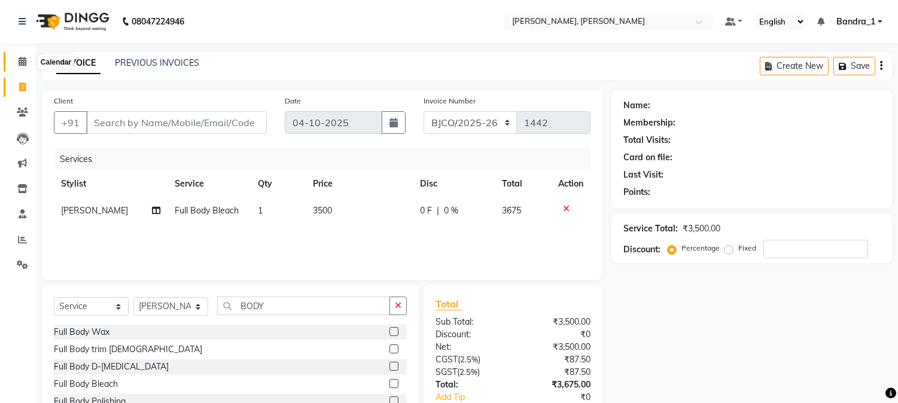
click at [19, 61] on icon at bounding box center [23, 61] width 8 height 9
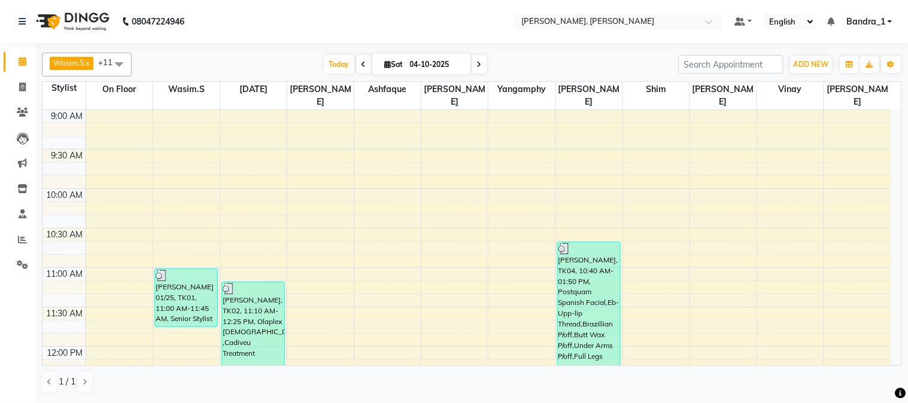
scroll to position [266, 0]
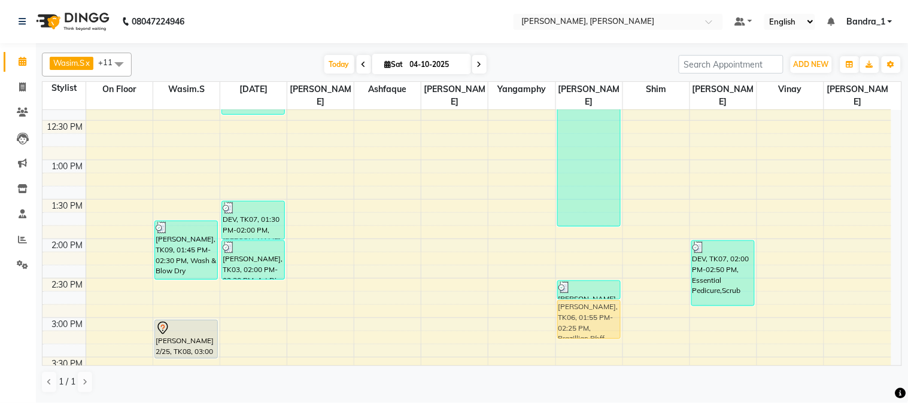
drag, startPoint x: 591, startPoint y: 232, endPoint x: 607, endPoint y: 302, distance: 71.7
click at [607, 302] on div "KYLA RICE, TK04, 10:40 AM-01:50 PM, Postquam Spanish Facial,Eb-Upp-lip Thread,B…" at bounding box center [589, 396] width 66 height 1105
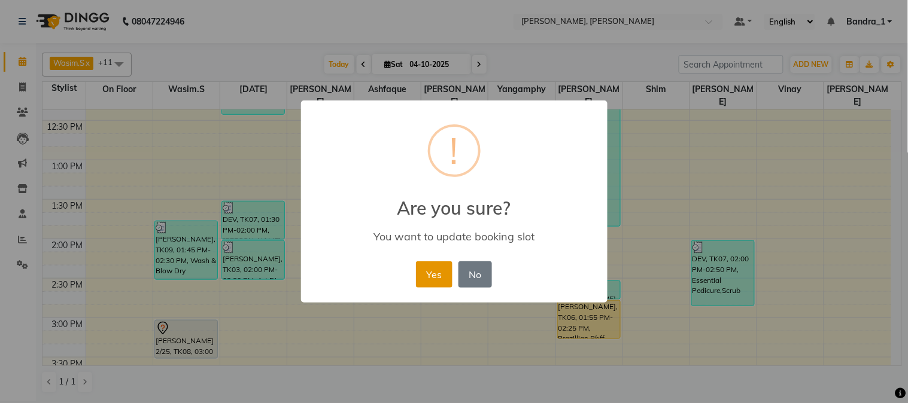
click at [439, 272] on button "Yes" at bounding box center [434, 275] width 37 height 26
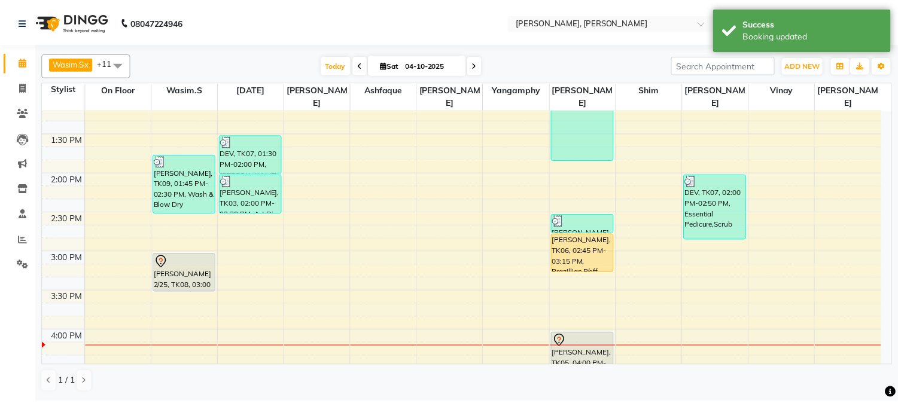
scroll to position [372, 0]
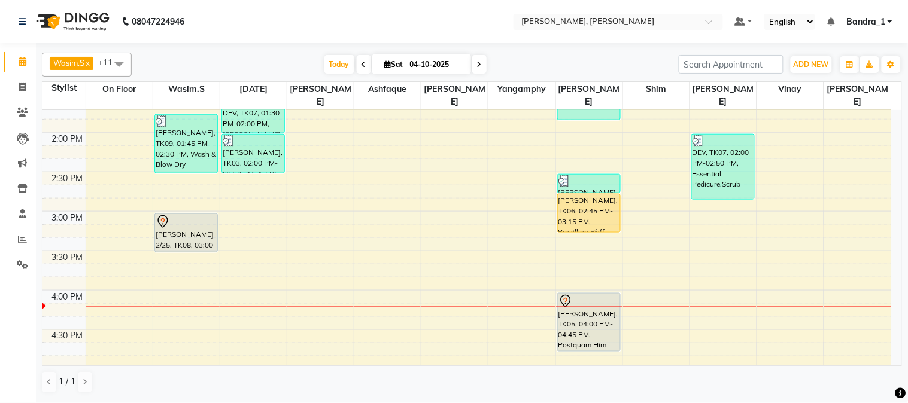
click at [590, 217] on div "KYLA RICE, TK04, 10:40 AM-01:50 PM, Postquam Spanish Facial,Eb-Upp-lip Thread,B…" at bounding box center [589, 290] width 66 height 1105
click at [20, 114] on icon at bounding box center [22, 112] width 11 height 9
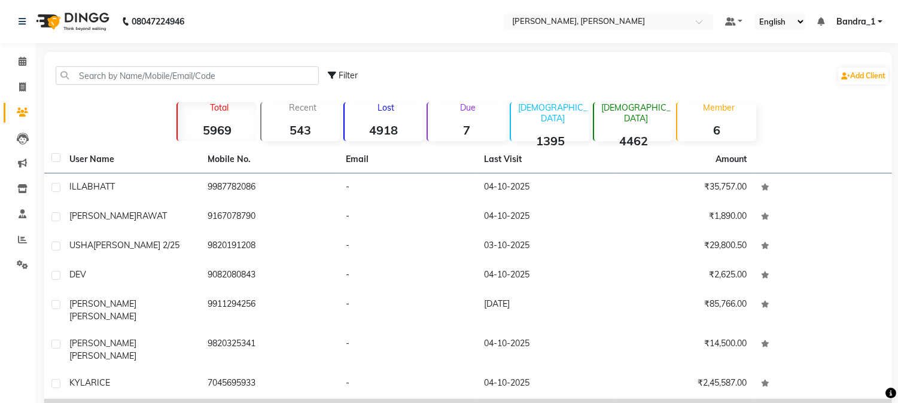
scroll to position [114, 0]
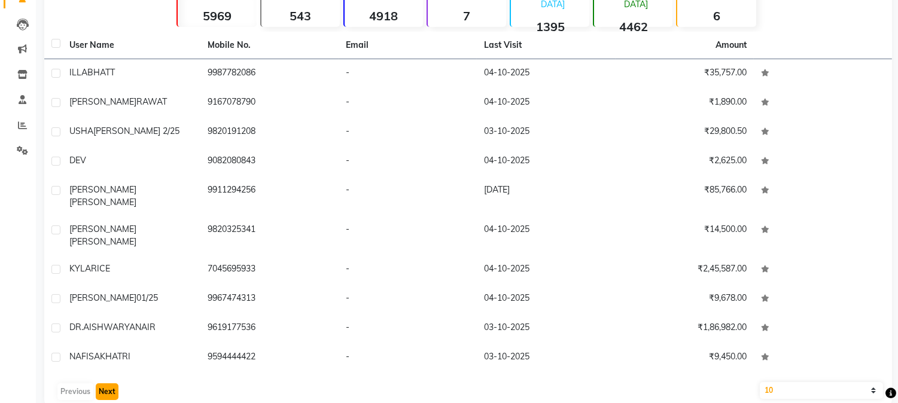
click at [104, 384] on button "Next" at bounding box center [107, 392] width 23 height 17
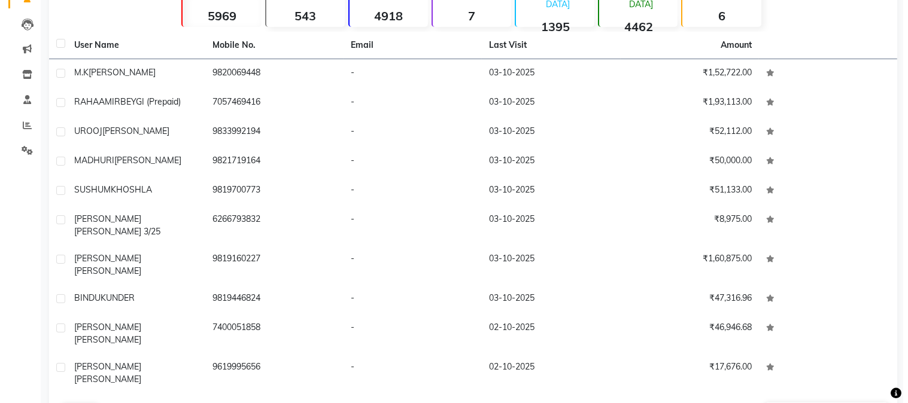
scroll to position [0, 0]
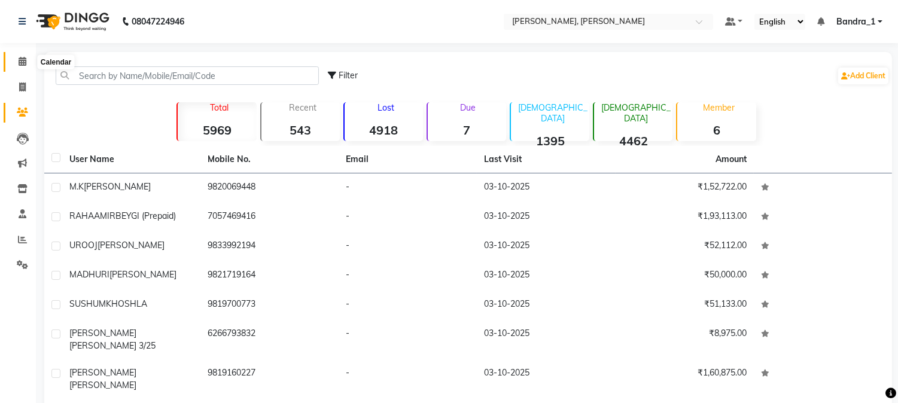
click at [22, 62] on icon at bounding box center [23, 61] width 8 height 9
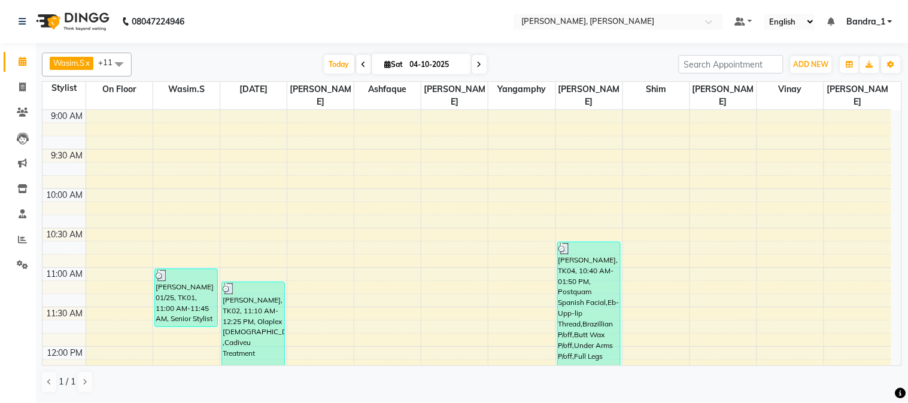
scroll to position [266, 0]
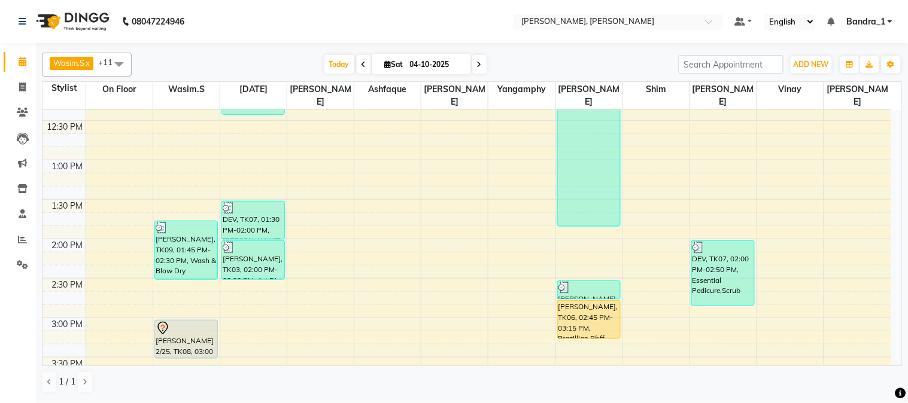
click at [181, 321] on div at bounding box center [186, 328] width 61 height 14
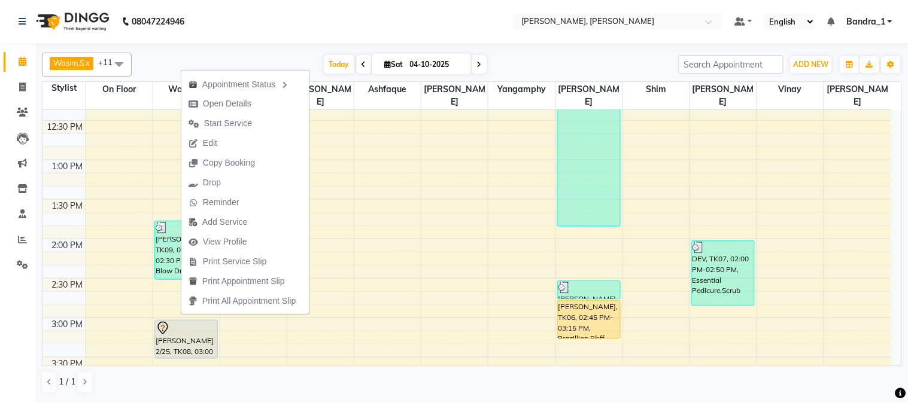
drag, startPoint x: 224, startPoint y: 123, endPoint x: 220, endPoint y: 130, distance: 7.8
click at [223, 128] on span "Start Service" at bounding box center [228, 123] width 48 height 13
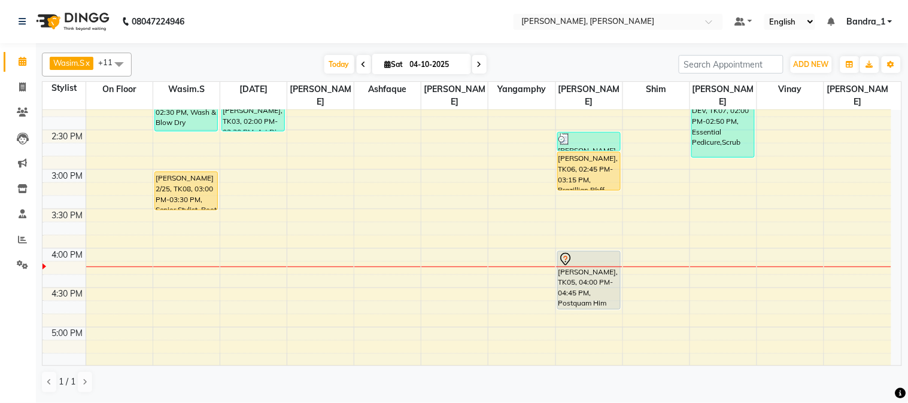
scroll to position [441, 0]
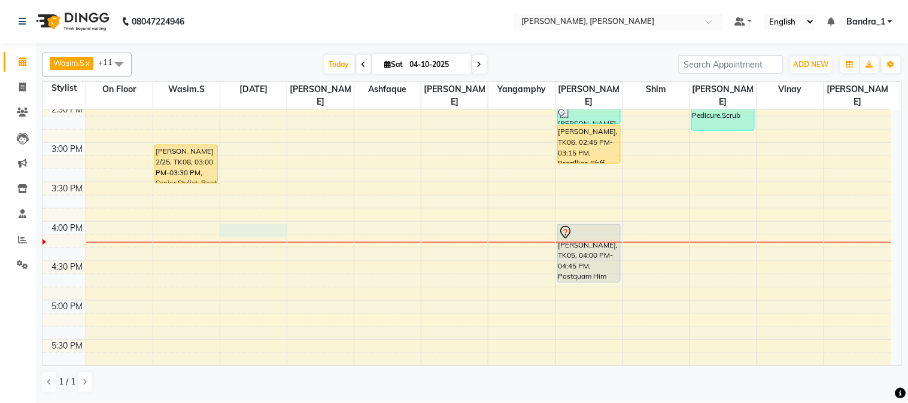
click at [260, 214] on div "9:00 AM 9:30 AM 10:00 AM 10:30 AM 11:00 AM 11:30 AM 12:00 PM 12:30 PM 1:00 PM 1…" at bounding box center [466, 221] width 849 height 1105
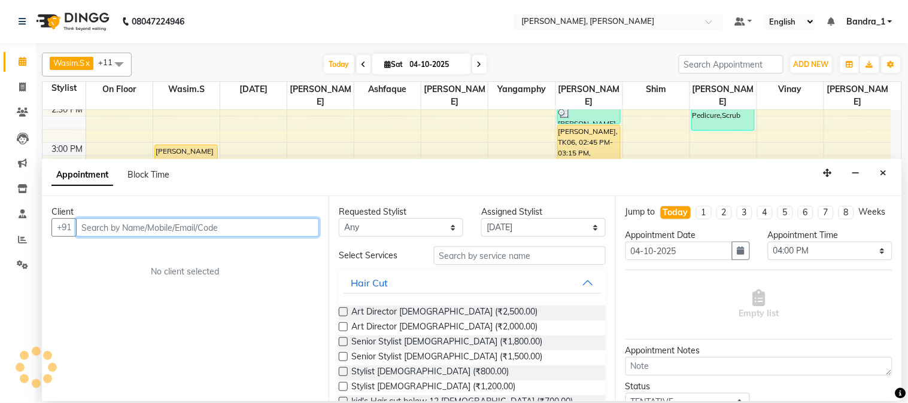
click at [154, 223] on input "text" at bounding box center [197, 227] width 243 height 19
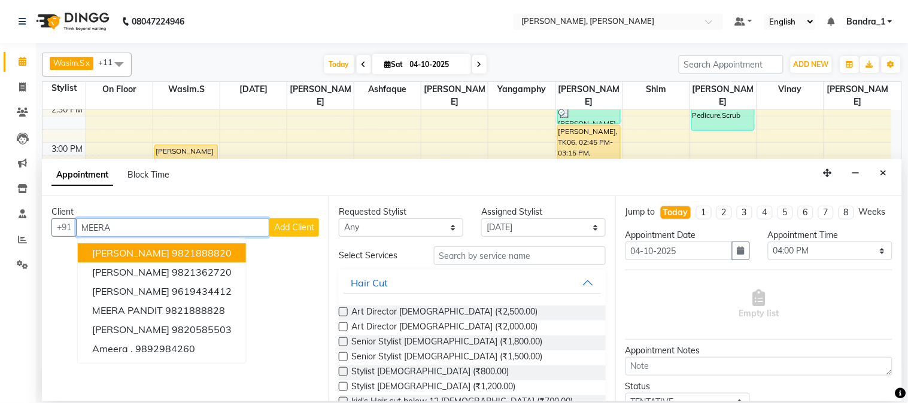
click at [166, 254] on span "[PERSON_NAME]" at bounding box center [130, 253] width 77 height 12
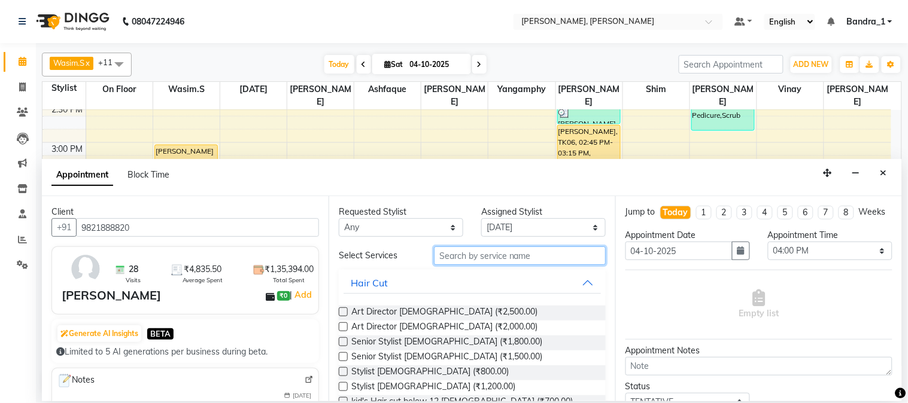
click at [450, 259] on input "text" at bounding box center [520, 256] width 172 height 19
click at [474, 250] on input "text" at bounding box center [520, 256] width 172 height 19
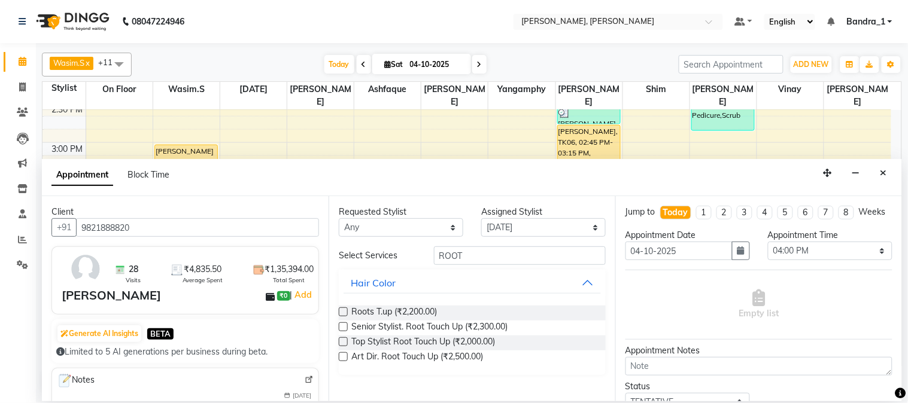
click at [344, 360] on label at bounding box center [343, 357] width 9 height 9
click at [344, 360] on input "checkbox" at bounding box center [343, 358] width 8 height 8
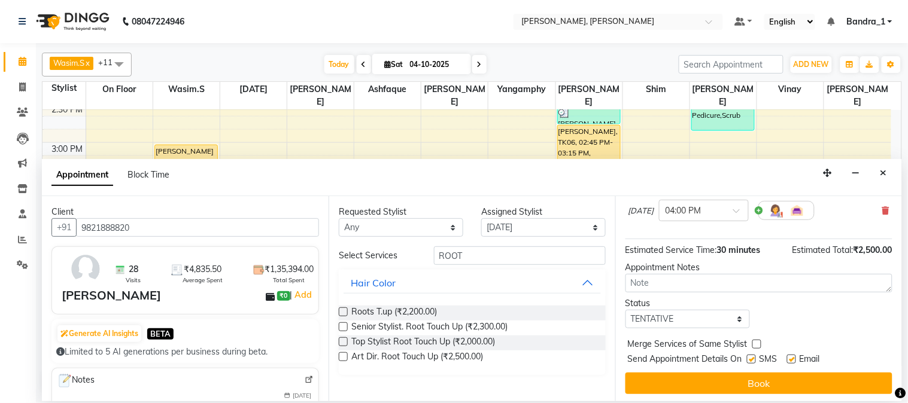
scroll to position [106, 0]
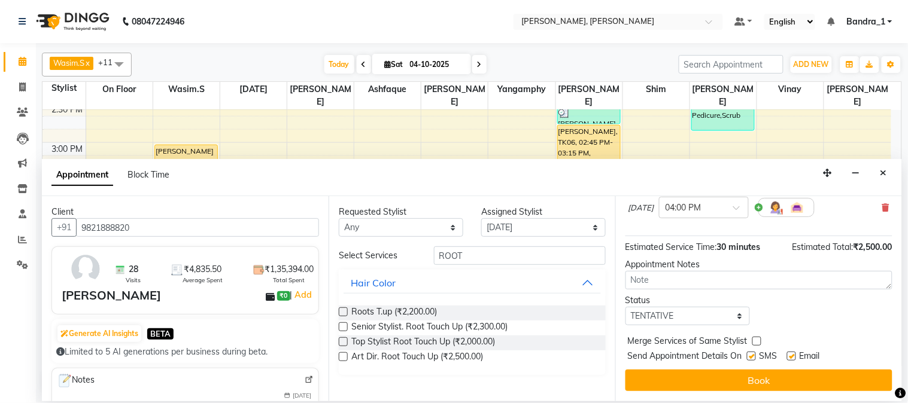
click at [752, 360] on label at bounding box center [751, 356] width 9 height 9
click at [752, 360] on input "checkbox" at bounding box center [751, 358] width 8 height 8
drag, startPoint x: 789, startPoint y: 361, endPoint x: 791, endPoint y: 372, distance: 10.9
click at [791, 361] on label at bounding box center [791, 356] width 9 height 9
click at [791, 361] on input "checkbox" at bounding box center [791, 358] width 8 height 8
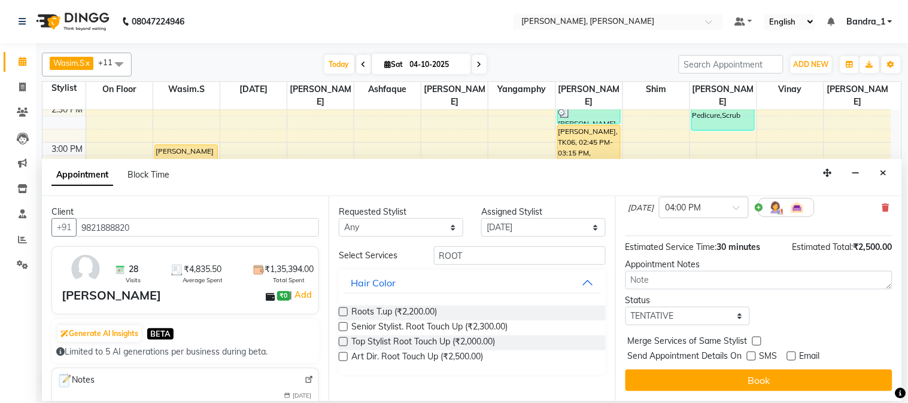
drag, startPoint x: 791, startPoint y: 379, endPoint x: 787, endPoint y: 385, distance: 7.5
click at [789, 382] on button "Book" at bounding box center [758, 381] width 267 height 22
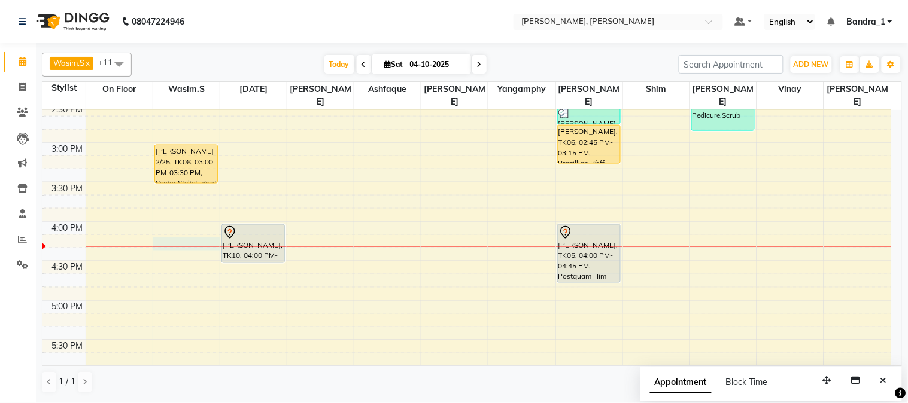
click at [170, 236] on div "9:00 AM 9:30 AM 10:00 AM 10:30 AM 11:00 AM 11:30 AM 12:00 PM 12:30 PM 1:00 PM 1…" at bounding box center [466, 221] width 849 height 1105
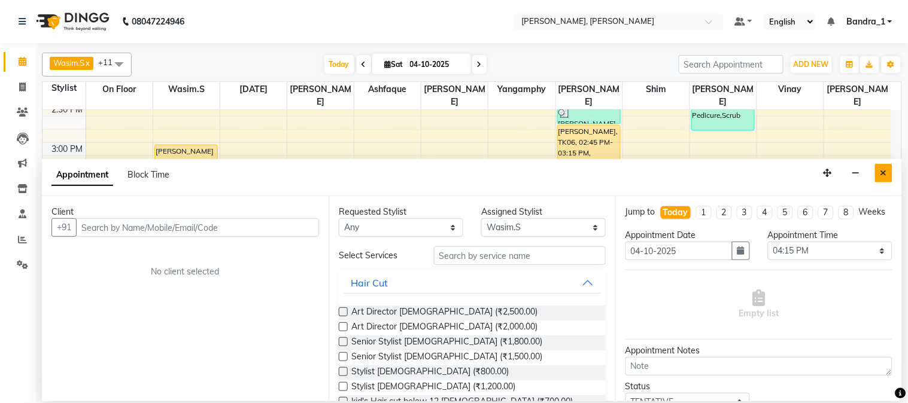
click at [882, 172] on icon "Close" at bounding box center [883, 173] width 7 height 8
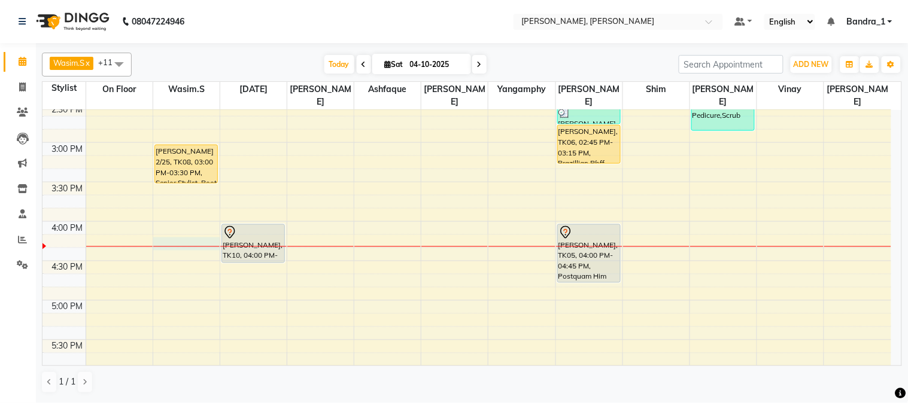
click at [164, 228] on div "9:00 AM 9:30 AM 10:00 AM 10:30 AM 11:00 AM 11:30 AM 12:00 PM 12:30 PM 1:00 PM 1…" at bounding box center [466, 221] width 849 height 1105
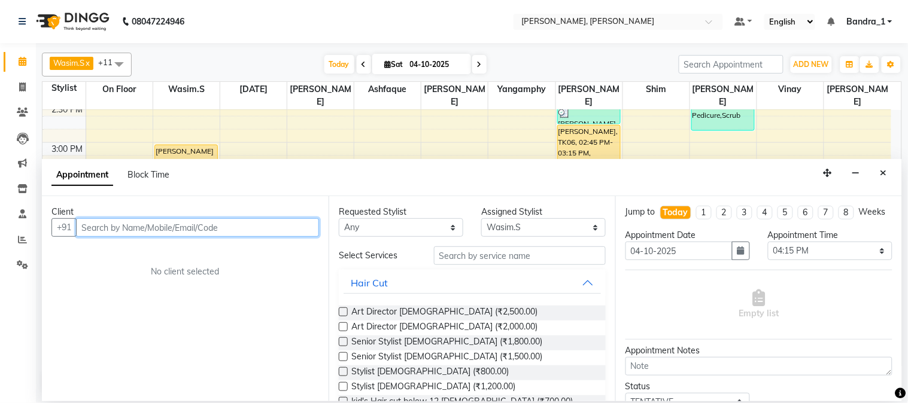
click at [114, 230] on input "text" at bounding box center [197, 227] width 243 height 19
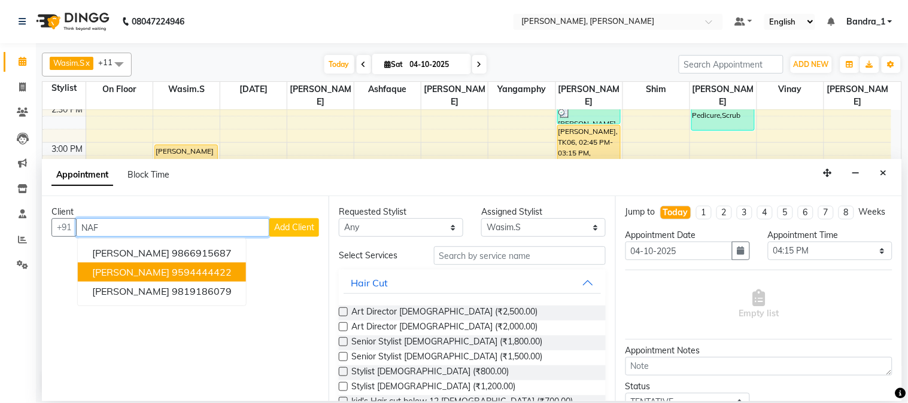
click at [184, 271] on ngb-highlight "9594444422" at bounding box center [202, 272] width 60 height 12
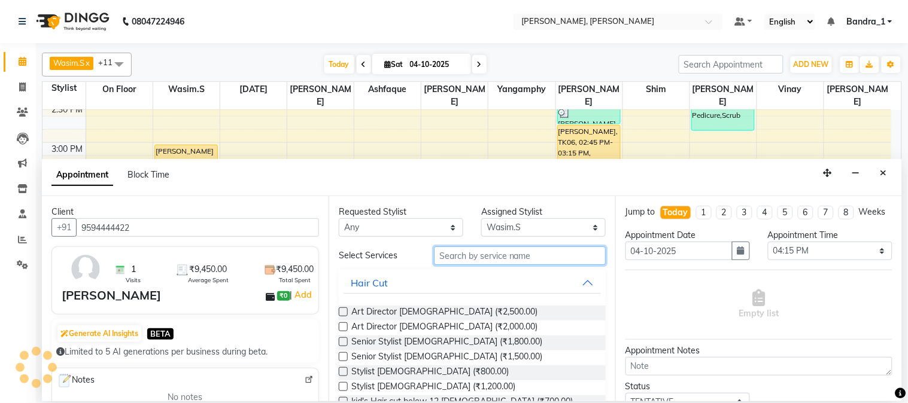
drag, startPoint x: 458, startPoint y: 254, endPoint x: 415, endPoint y: 208, distance: 62.7
click at [435, 232] on div "Requested Stylist Any Abdul Afsha Arslan Ashfaque ASLAM Attham Catherine Eshan …" at bounding box center [472, 298] width 287 height 205
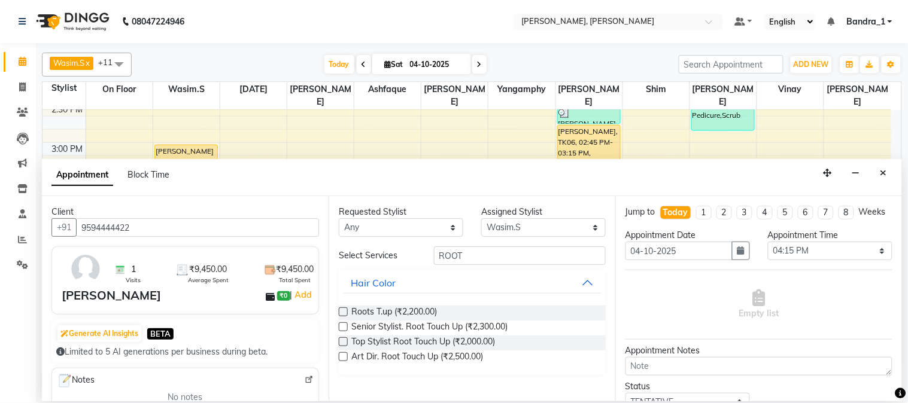
click at [345, 329] on label at bounding box center [343, 327] width 9 height 9
click at [345, 329] on input "checkbox" at bounding box center [343, 328] width 8 height 8
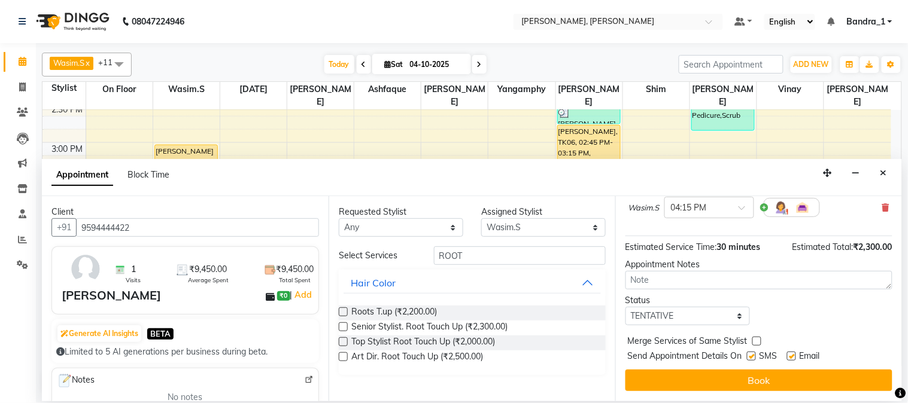
scroll to position [110, 0]
click at [795, 356] on label at bounding box center [791, 356] width 9 height 9
click at [795, 356] on input "checkbox" at bounding box center [791, 358] width 8 height 8
click at [756, 356] on label at bounding box center [751, 356] width 9 height 9
click at [755, 356] on input "checkbox" at bounding box center [751, 358] width 8 height 8
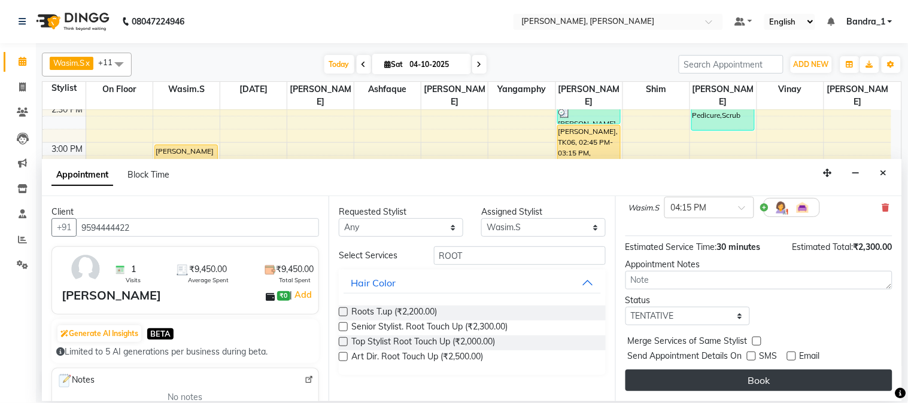
click at [754, 382] on button "Book" at bounding box center [758, 381] width 267 height 22
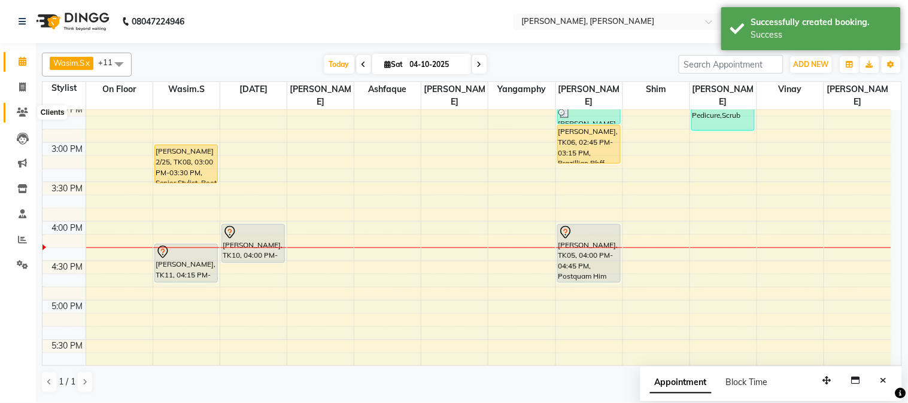
click at [22, 112] on icon at bounding box center [22, 112] width 11 height 9
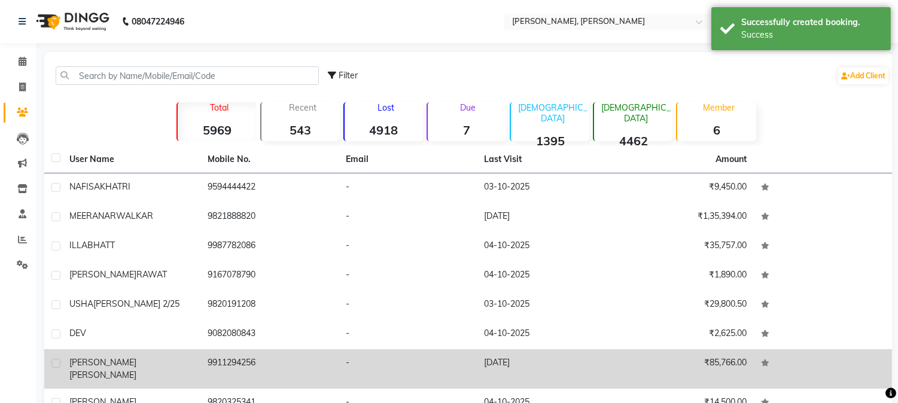
click at [132, 370] on span "[PERSON_NAME]" at bounding box center [102, 375] width 67 height 11
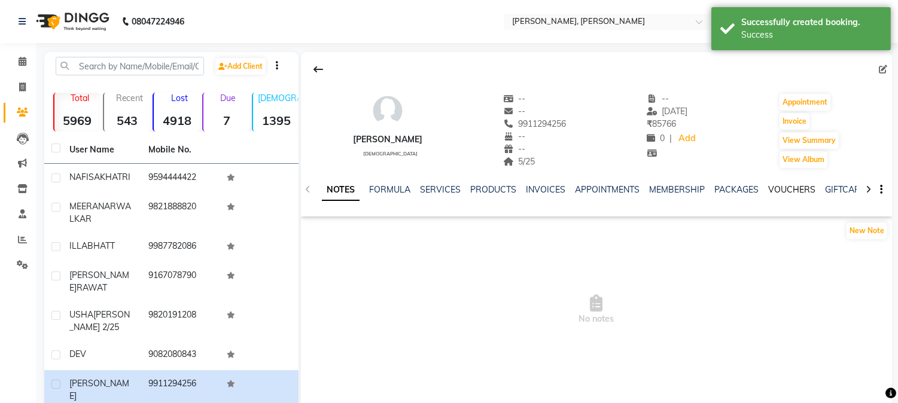
click at [804, 190] on link "VOUCHERS" at bounding box center [791, 189] width 47 height 11
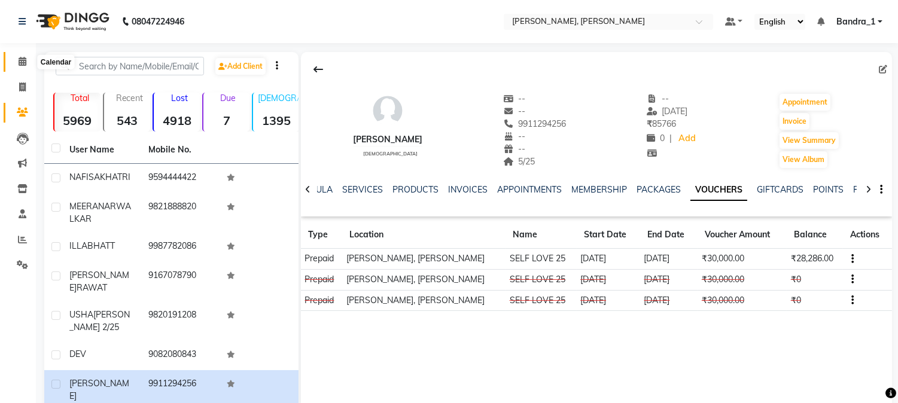
click at [20, 63] on icon at bounding box center [23, 61] width 8 height 9
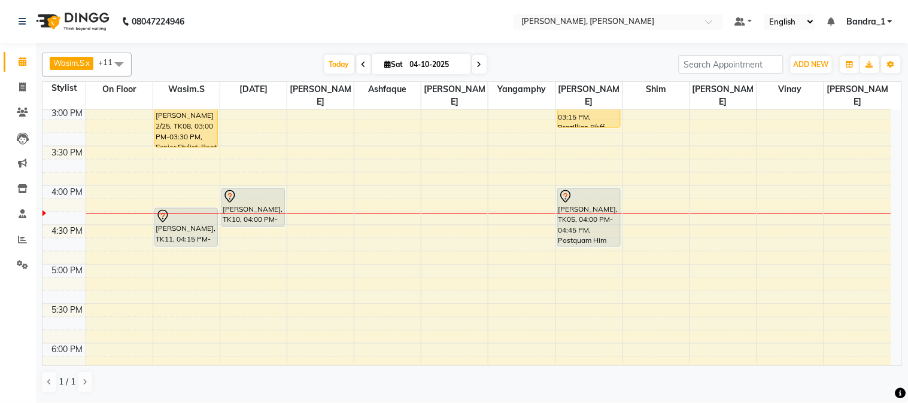
scroll to position [531, 0]
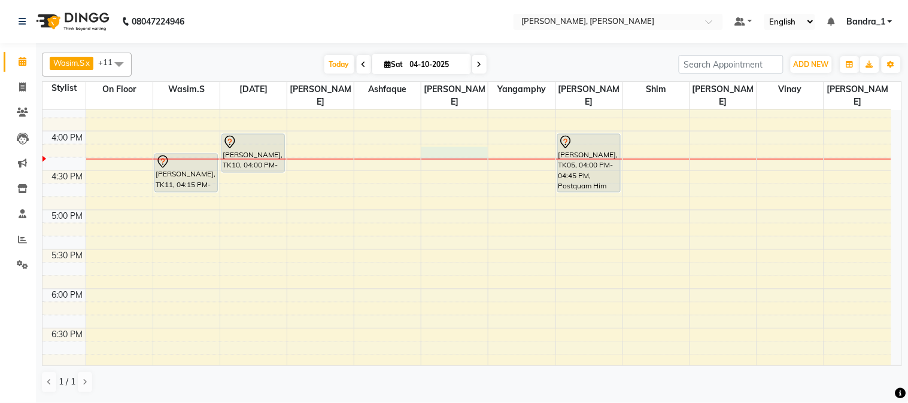
click at [437, 139] on div "9:00 AM 9:30 AM 10:00 AM 10:30 AM 11:00 AM 11:30 AM 12:00 PM 12:30 PM 1:00 PM 1…" at bounding box center [466, 131] width 849 height 1105
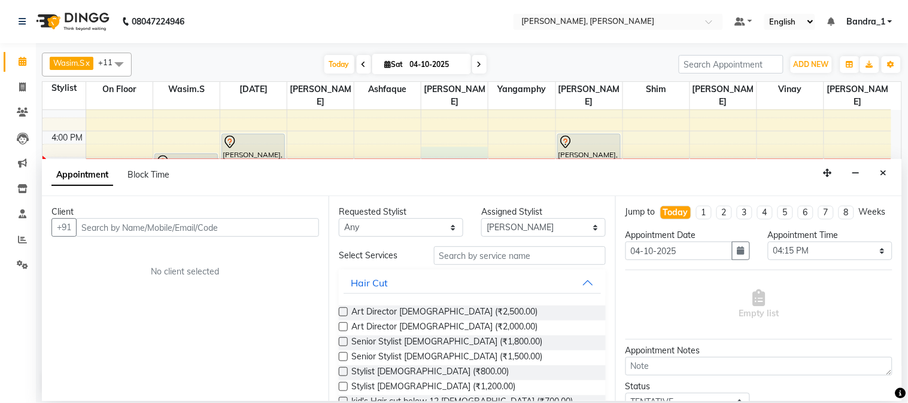
drag, startPoint x: 129, startPoint y: 229, endPoint x: 115, endPoint y: 228, distance: 13.8
click at [117, 232] on input "text" at bounding box center [197, 227] width 243 height 19
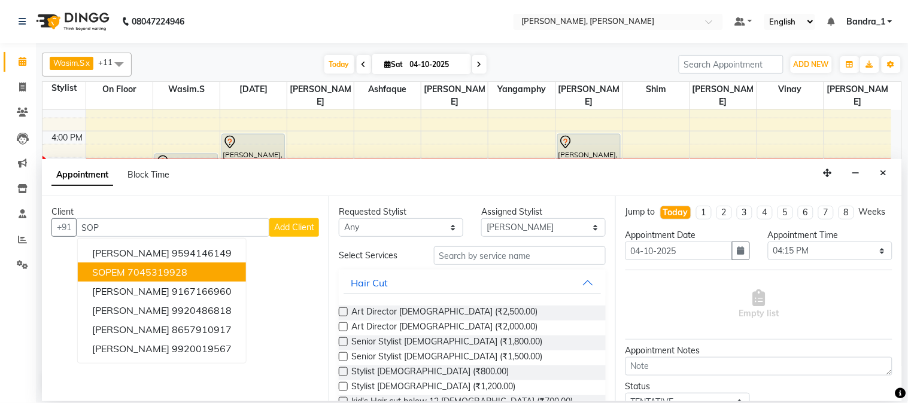
click at [133, 274] on ngb-highlight "7045319928" at bounding box center [157, 272] width 60 height 12
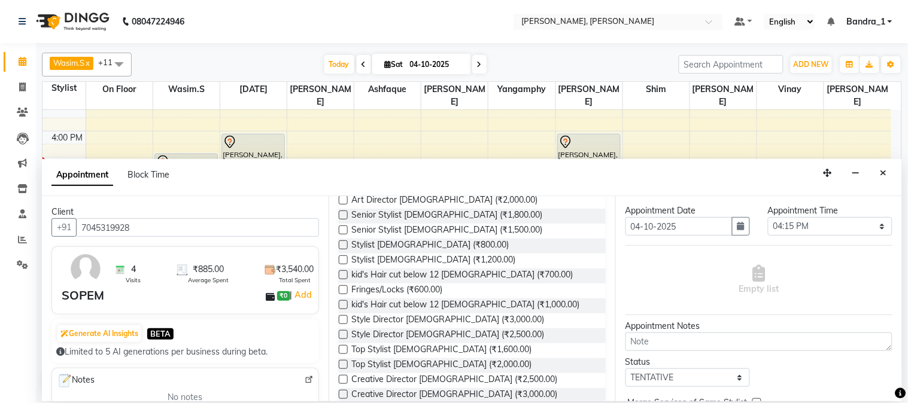
scroll to position [138, 0]
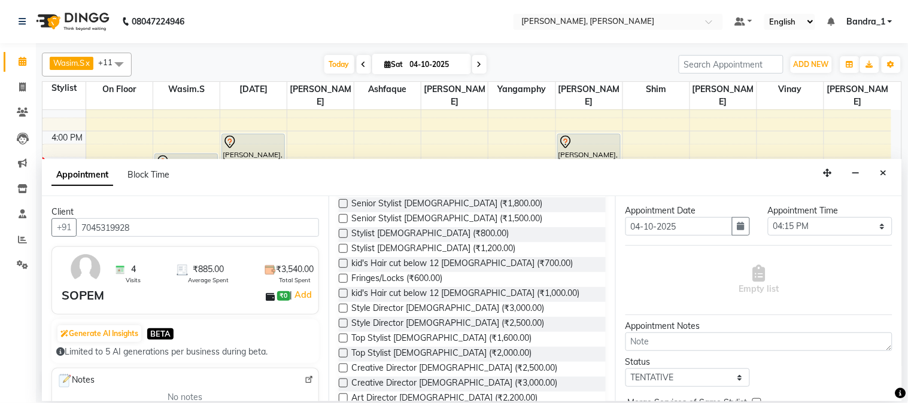
click at [345, 232] on label at bounding box center [343, 233] width 9 height 9
click at [345, 232] on input "checkbox" at bounding box center [343, 235] width 8 height 8
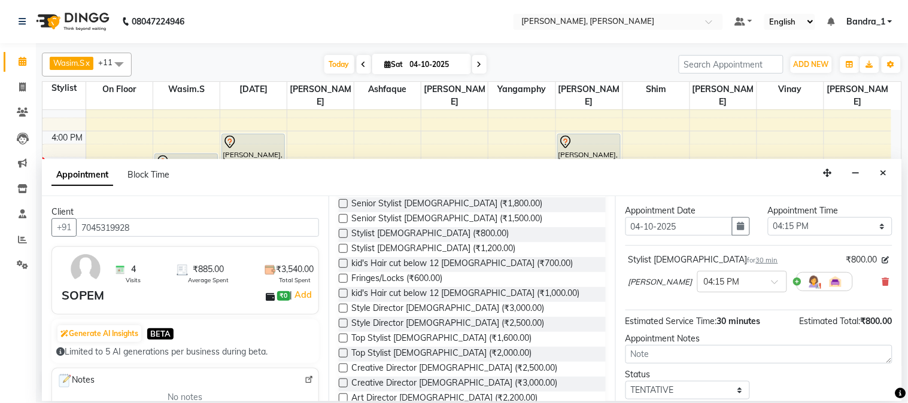
scroll to position [110, 0]
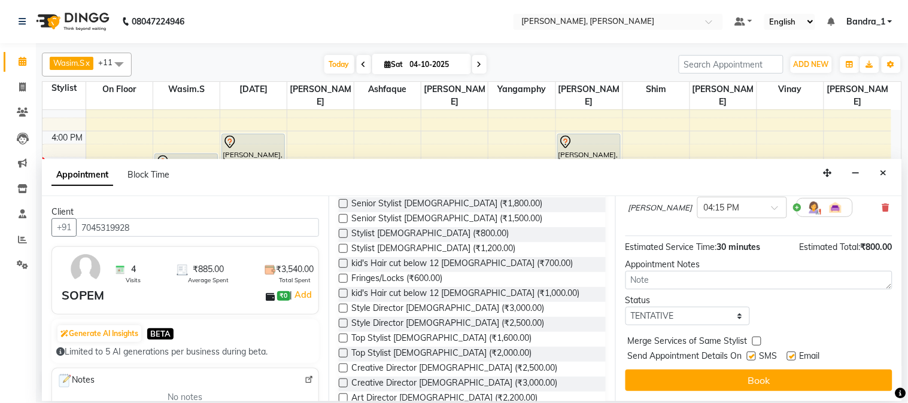
click at [755, 358] on label at bounding box center [751, 356] width 9 height 9
click at [755, 358] on input "checkbox" at bounding box center [751, 358] width 8 height 8
click at [792, 357] on label at bounding box center [791, 356] width 9 height 9
click at [792, 357] on input "checkbox" at bounding box center [791, 358] width 8 height 8
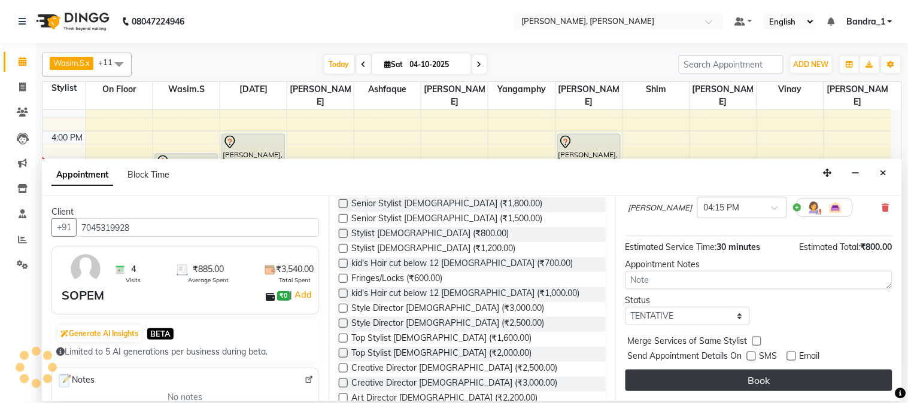
click at [790, 374] on button "Book" at bounding box center [758, 381] width 267 height 22
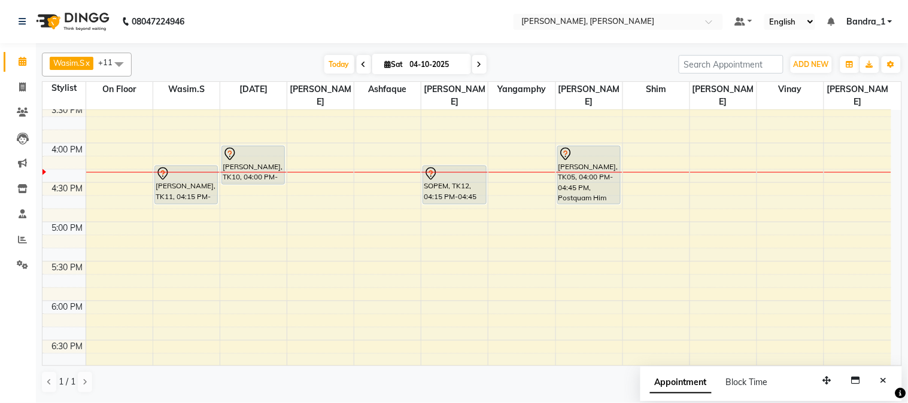
scroll to position [477, 0]
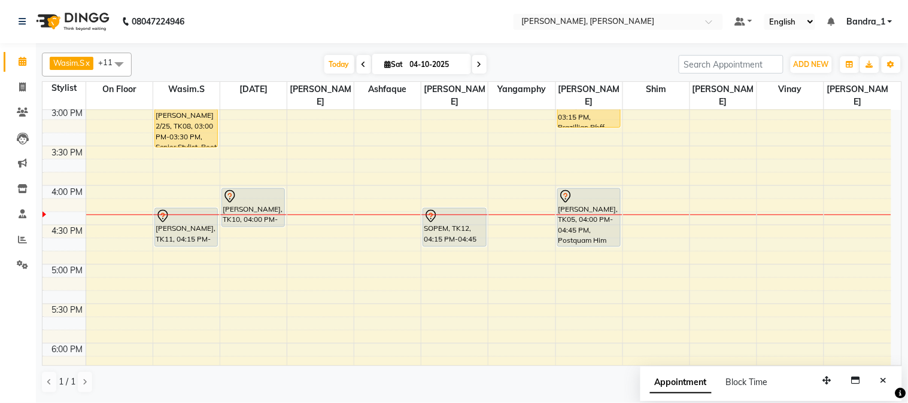
click at [385, 63] on icon at bounding box center [388, 64] width 7 height 8
select select "10"
select select "2025"
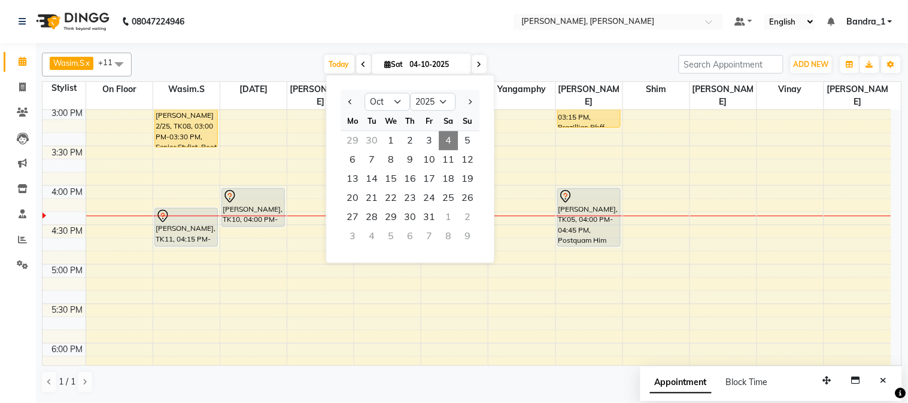
click at [476, 8] on nav "08047224946 Select Location × [PERSON_NAME], Bandra West Default Panel My Panel…" at bounding box center [454, 21] width 908 height 43
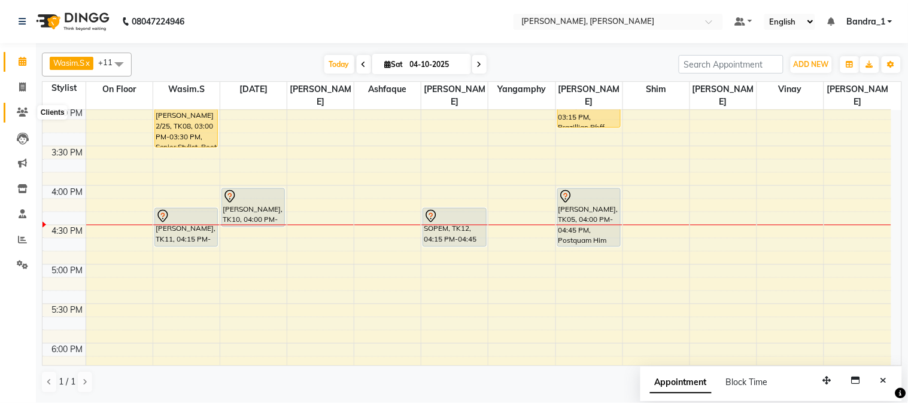
click at [29, 110] on span at bounding box center [22, 113] width 21 height 14
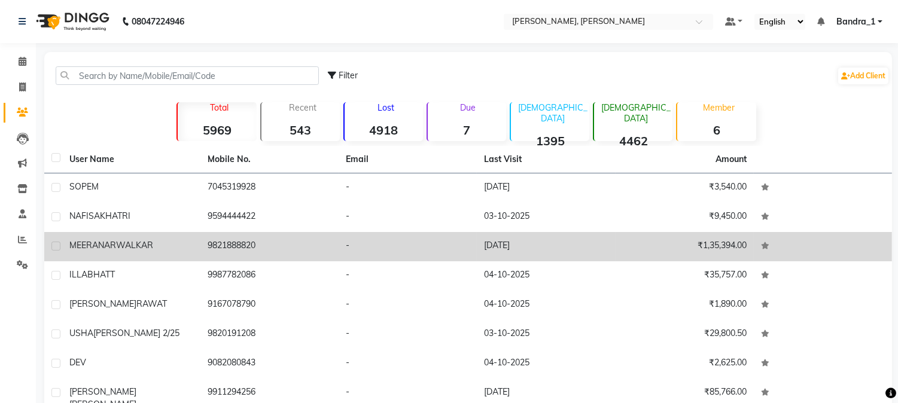
click at [192, 239] on div "[PERSON_NAME]" at bounding box center [131, 245] width 124 height 13
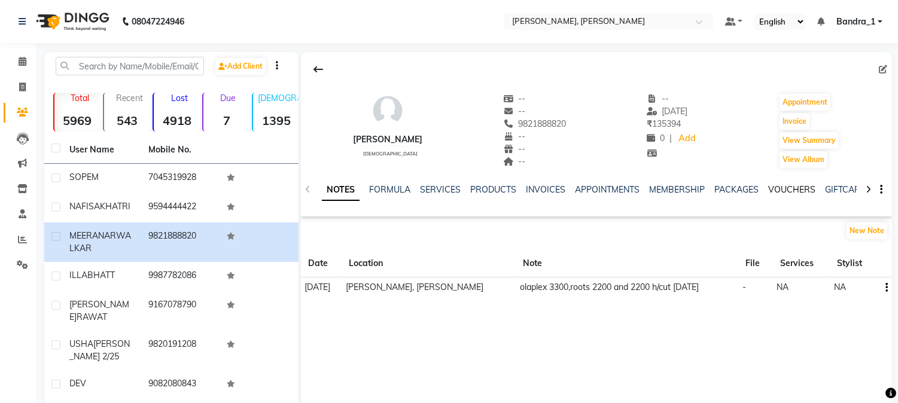
click at [789, 192] on link "VOUCHERS" at bounding box center [791, 189] width 47 height 11
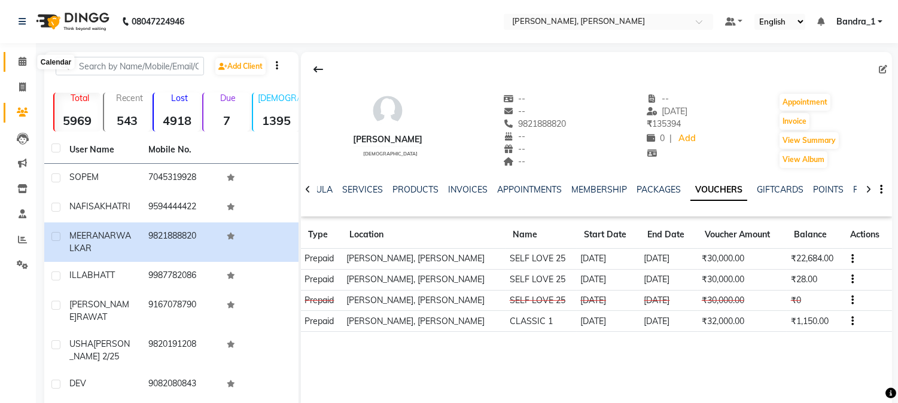
click at [25, 60] on icon at bounding box center [23, 61] width 8 height 9
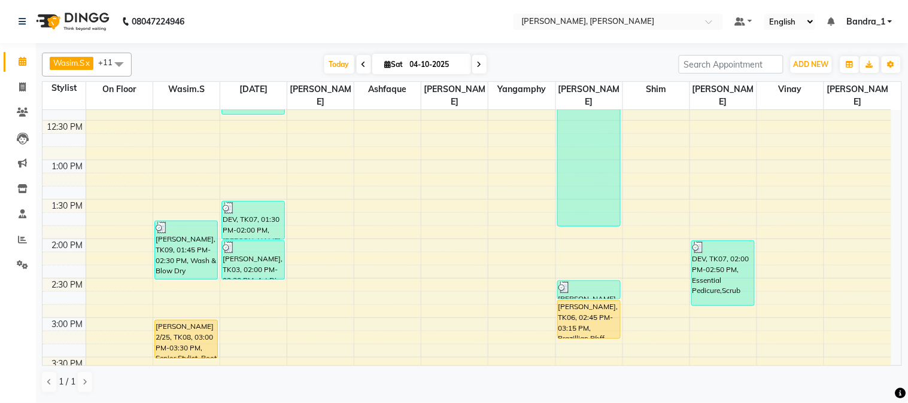
scroll to position [531, 0]
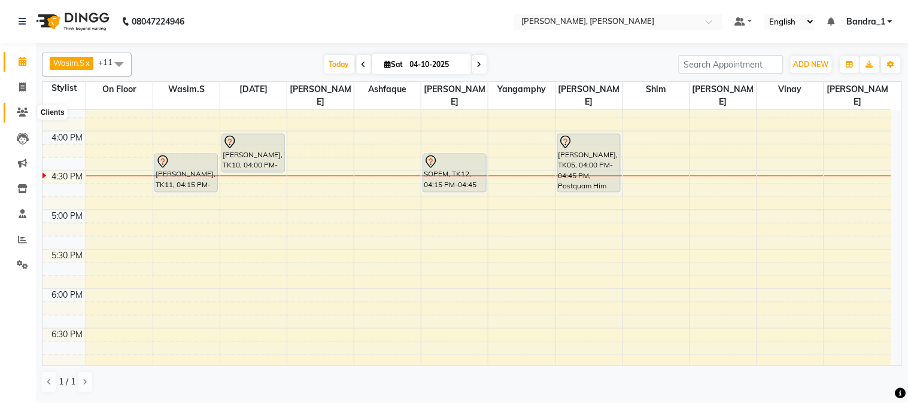
click at [21, 112] on icon at bounding box center [22, 112] width 11 height 9
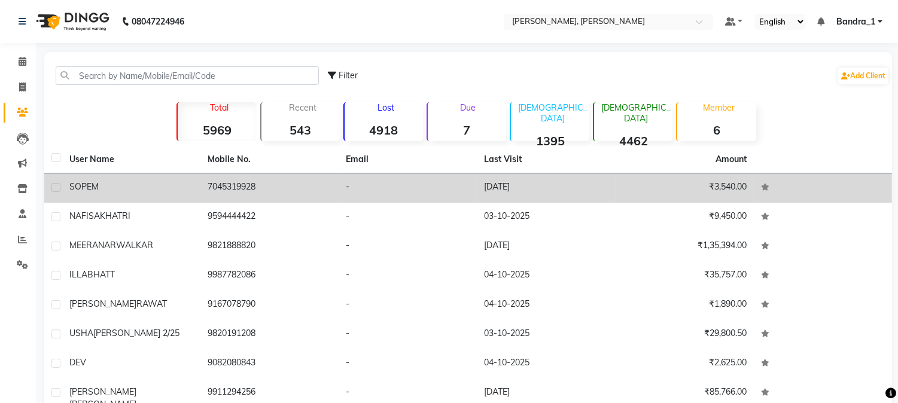
click at [308, 182] on td "7045319928" at bounding box center [269, 188] width 138 height 29
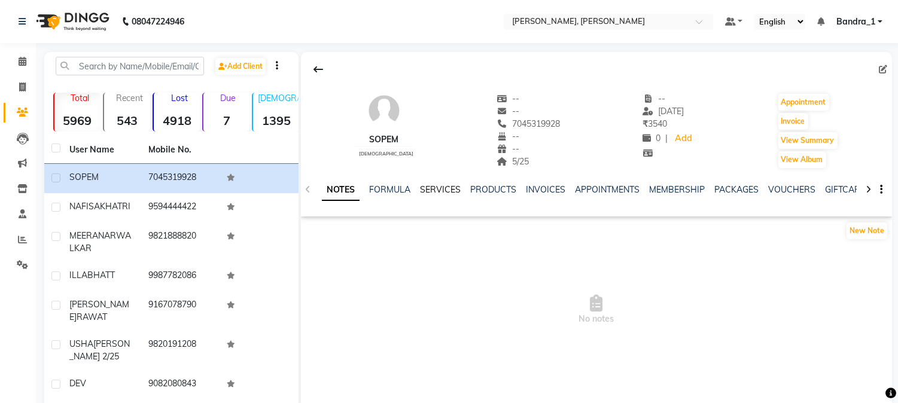
click at [440, 184] on div "SERVICES" at bounding box center [440, 190] width 41 height 13
click at [440, 184] on link "SERVICES" at bounding box center [440, 189] width 41 height 11
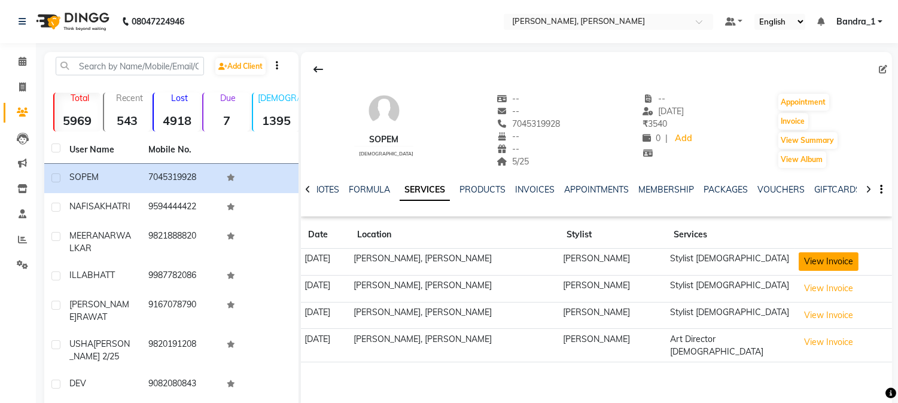
click at [812, 260] on button "View Invoice" at bounding box center [829, 262] width 60 height 19
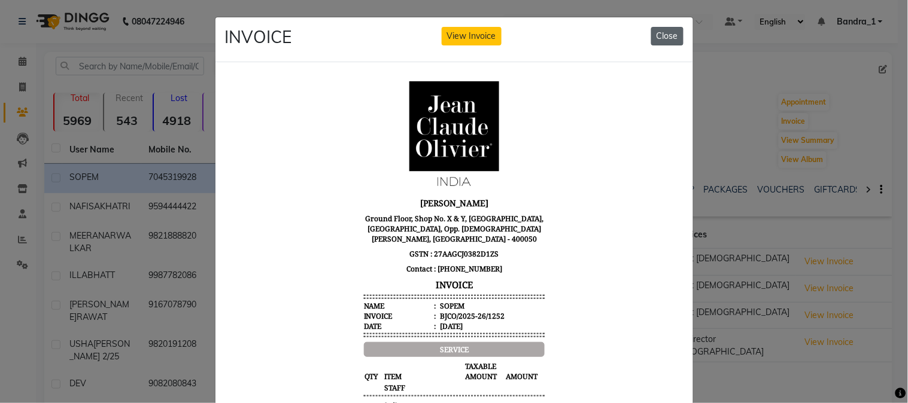
click at [658, 33] on button "Close" at bounding box center [667, 36] width 32 height 19
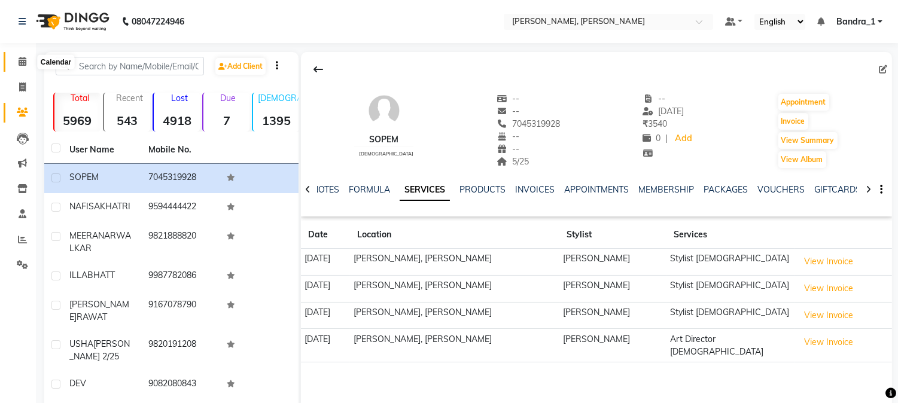
click at [20, 61] on icon at bounding box center [23, 61] width 8 height 9
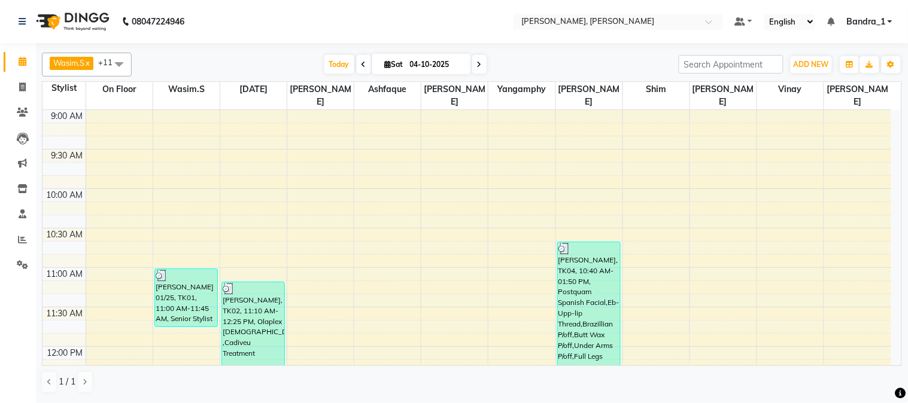
drag, startPoint x: 907, startPoint y: 45, endPoint x: 907, endPoint y: 51, distance: 6.0
click at [907, 45] on div "Wasim.S x [PERSON_NAME] x [PERSON_NAME] x [PERSON_NAME] x On Floor x [DATE][PER…" at bounding box center [472, 222] width 872 height 358
click at [18, 266] on icon at bounding box center [22, 264] width 11 height 9
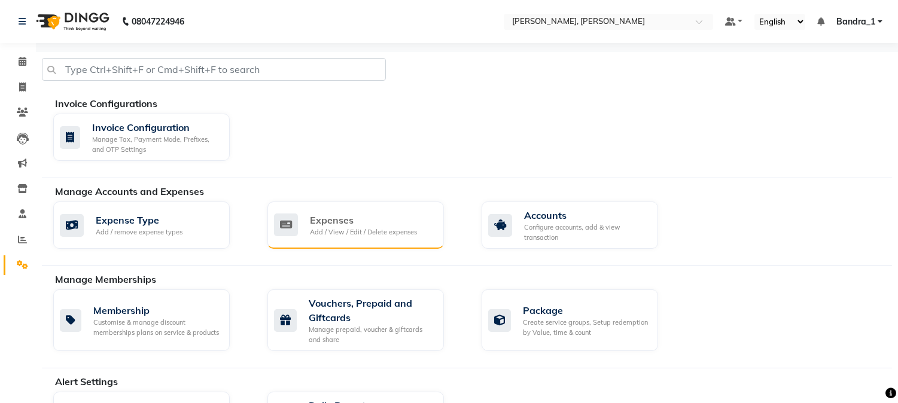
click at [338, 227] on div "Add / View / Edit / Delete expenses" at bounding box center [363, 232] width 107 height 10
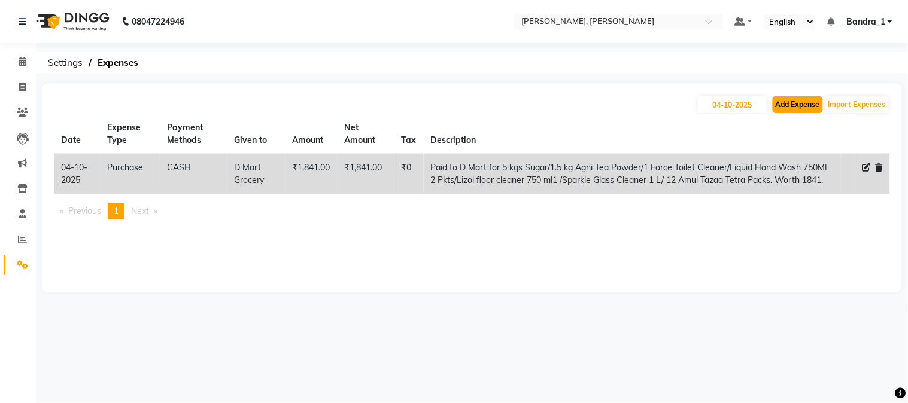
click at [784, 102] on button "Add Expense" at bounding box center [798, 104] width 50 height 17
select select "1"
select select "2374"
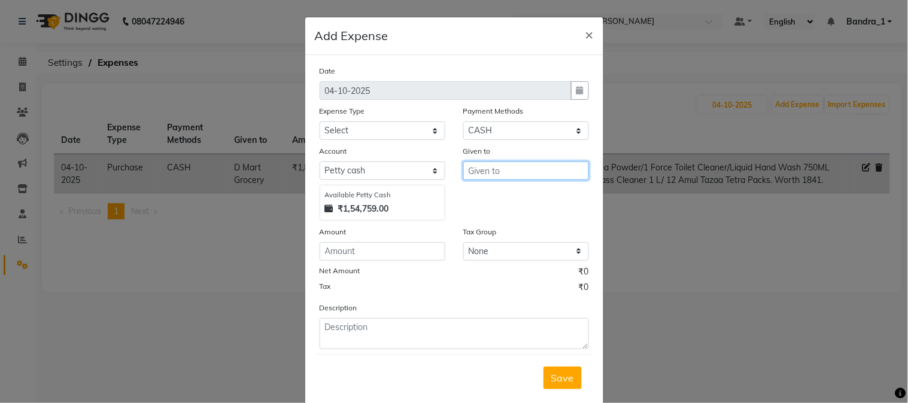
drag, startPoint x: 488, startPoint y: 171, endPoint x: 481, endPoint y: 172, distance: 6.7
click at [487, 172] on input "text" at bounding box center [526, 171] width 126 height 19
click at [481, 196] on span "[PERSON_NAME]" at bounding box center [518, 196] width 81 height 12
type input "[PERSON_NAME]"
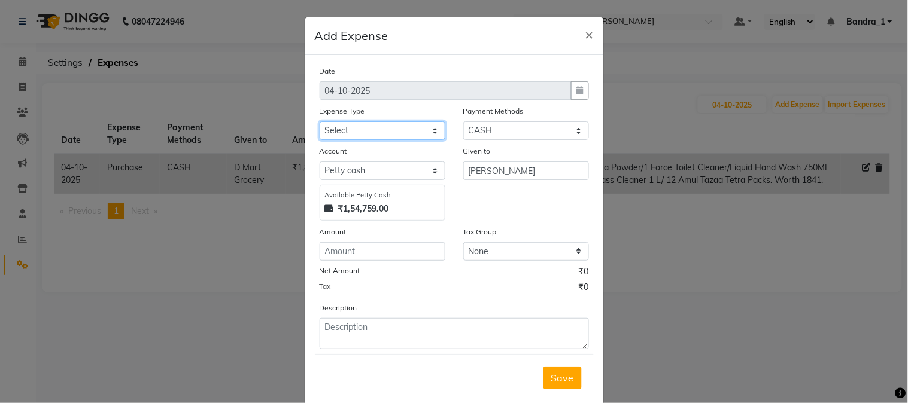
click at [432, 127] on select "Select Advance Salary Amazon B M C Cash transfer to bank Cash transfer to hub C…" at bounding box center [383, 130] width 126 height 19
select select "504"
click at [320, 121] on select "Select Advance Salary Amazon B M C Cash transfer to bank Cash transfer to hub C…" at bounding box center [383, 130] width 126 height 19
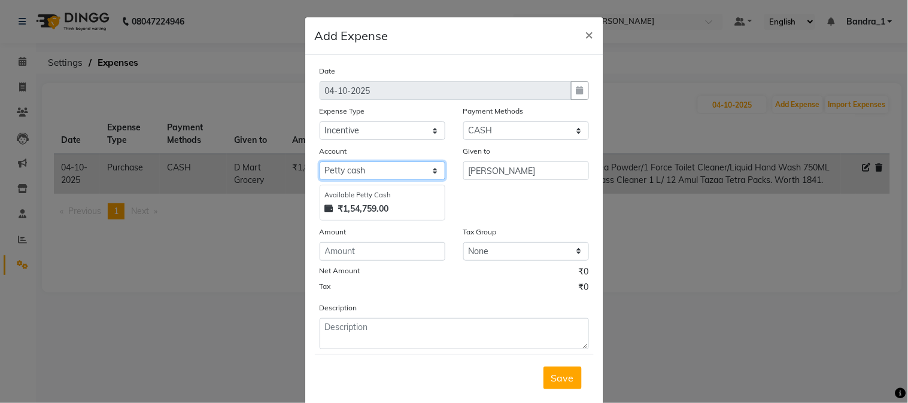
click at [356, 169] on select "Select Default account [PERSON_NAME] cash" at bounding box center [383, 171] width 126 height 19
select select "296"
click at [320, 162] on select "Select Default account [PERSON_NAME] cash" at bounding box center [383, 171] width 126 height 19
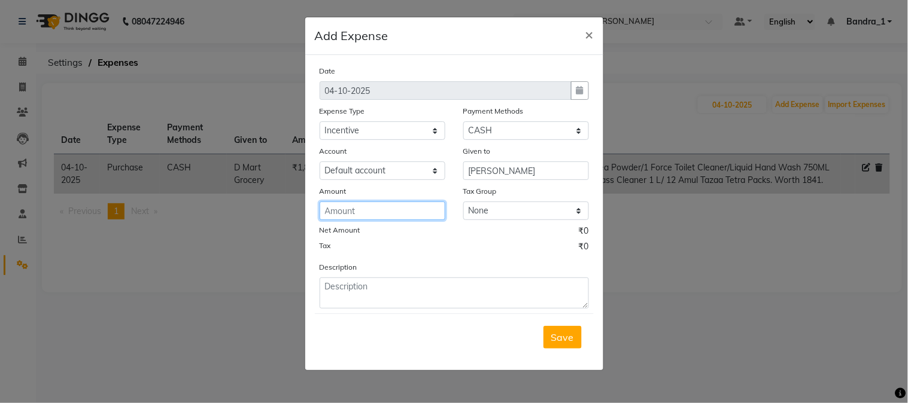
click at [341, 215] on input "number" at bounding box center [383, 211] width 126 height 19
type input "250"
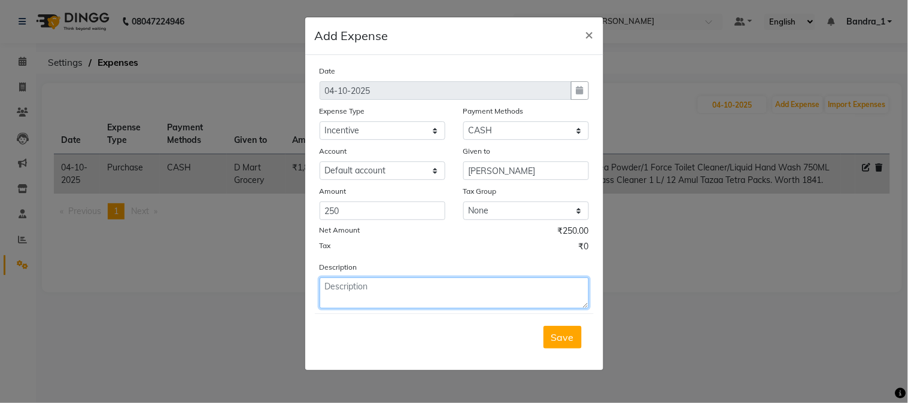
click at [380, 296] on textarea at bounding box center [454, 293] width 269 height 31
type textarea "Paid for M/Ship incentive for 25K M/Ship Sold to Client [PERSON_NAME]."
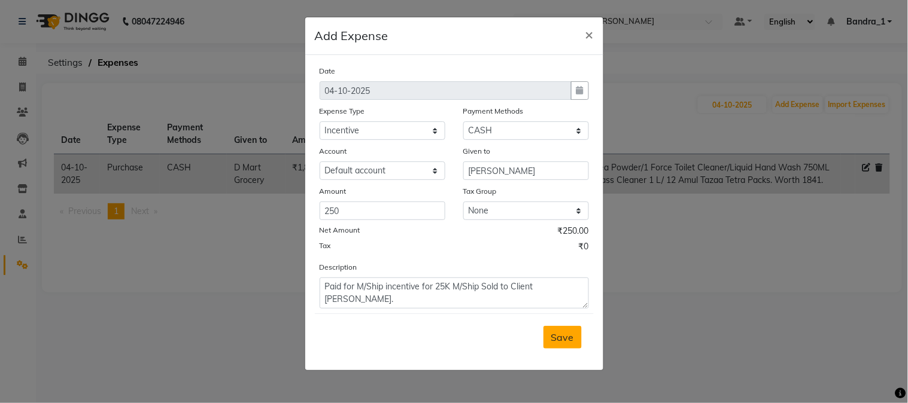
click at [555, 338] on span "Save" at bounding box center [562, 338] width 23 height 12
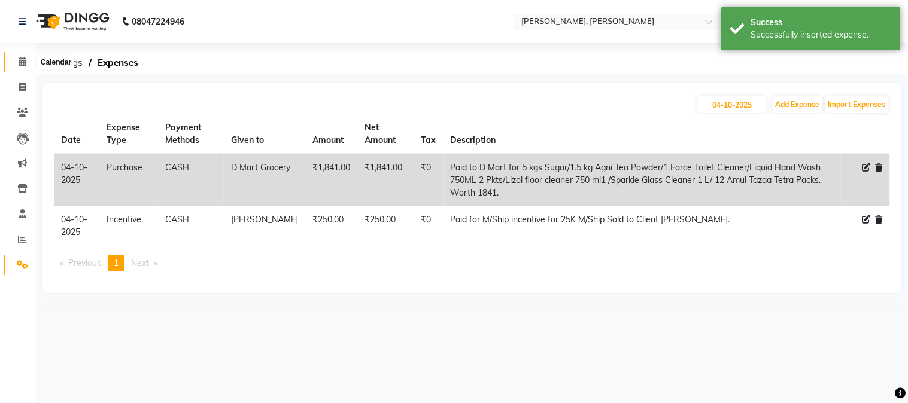
click at [25, 58] on icon at bounding box center [23, 61] width 8 height 9
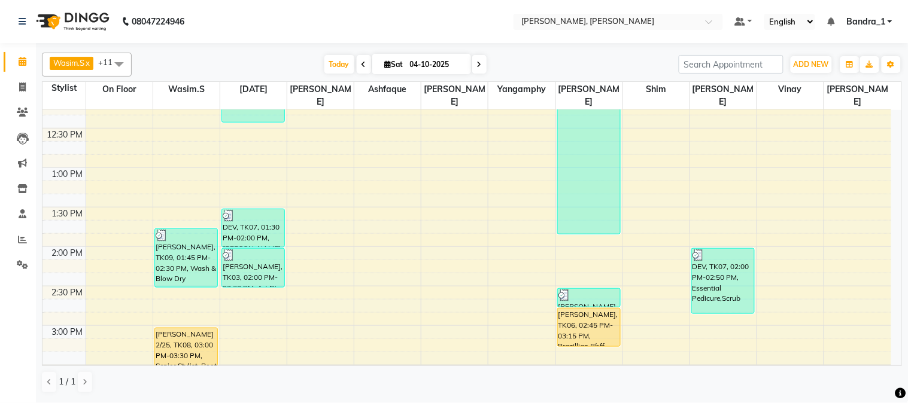
scroll to position [266, 0]
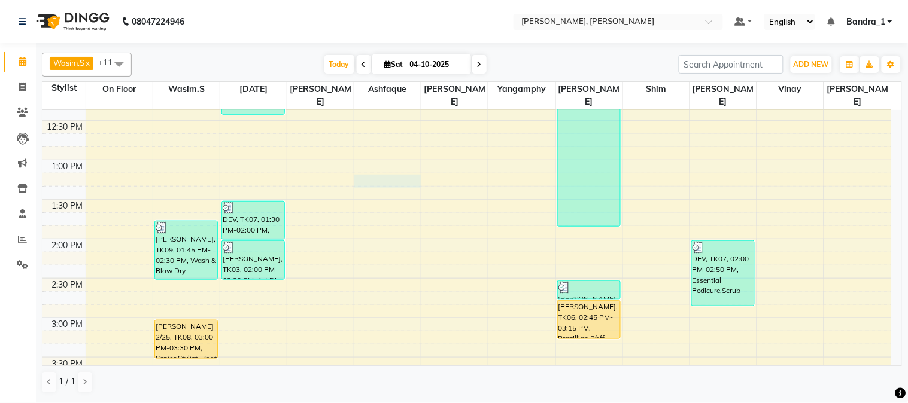
click at [372, 165] on div "9:00 AM 9:30 AM 10:00 AM 10:30 AM 11:00 AM 11:30 AM 12:00 PM 12:30 PM 1:00 PM 1…" at bounding box center [466, 396] width 849 height 1105
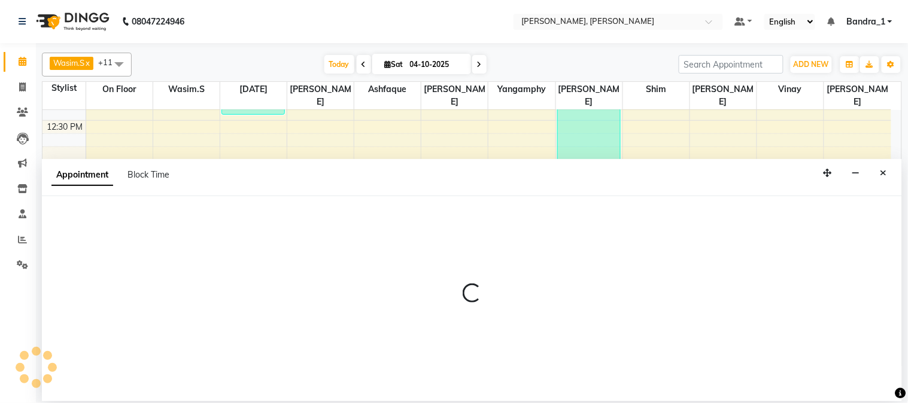
select select "88450"
select select "tentative"
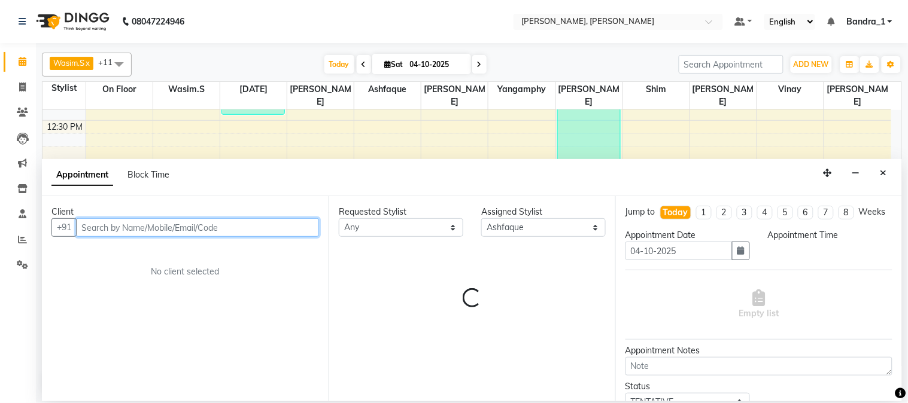
select select "795"
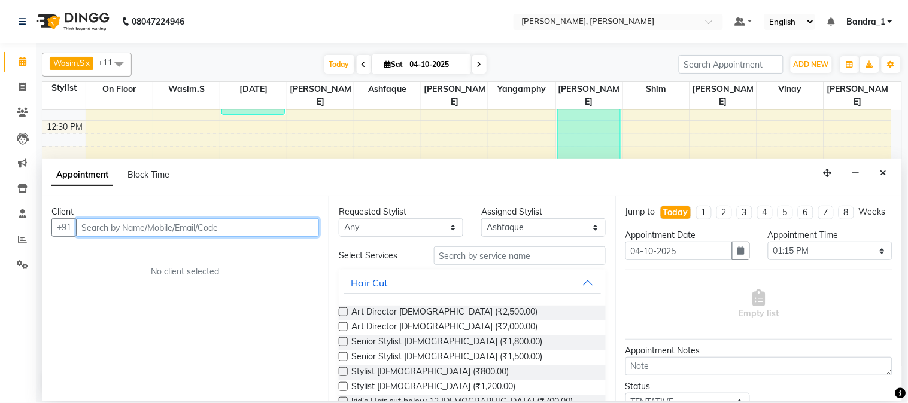
click at [111, 229] on input "text" at bounding box center [197, 227] width 243 height 19
type input "9503806904"
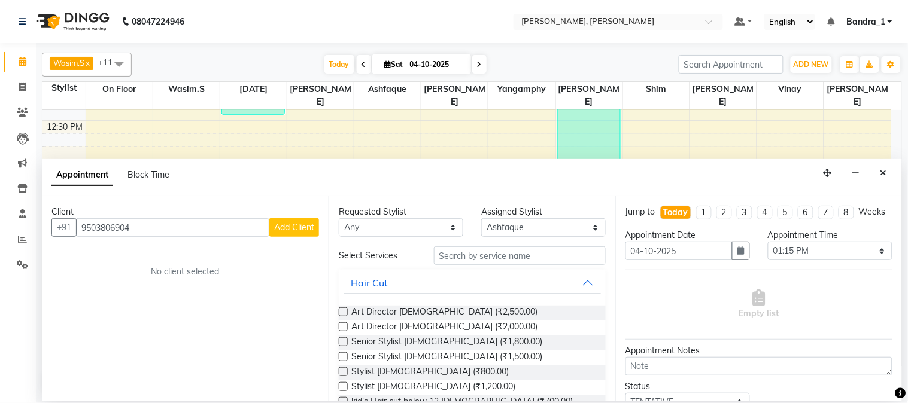
click at [280, 223] on span "Add Client" at bounding box center [294, 227] width 40 height 11
select select "22"
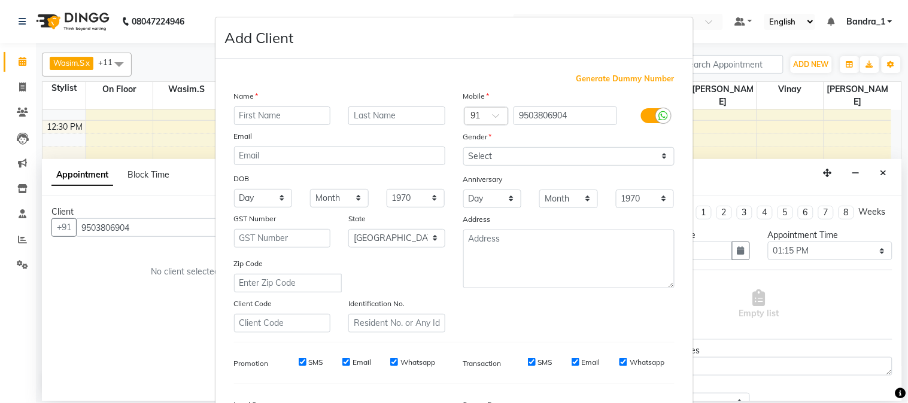
click at [256, 110] on input "text" at bounding box center [282, 116] width 97 height 19
type input "BABITA"
click at [357, 112] on input "text" at bounding box center [396, 116] width 97 height 19
click at [403, 114] on input "text" at bounding box center [396, 116] width 97 height 19
type input "KUMARI"
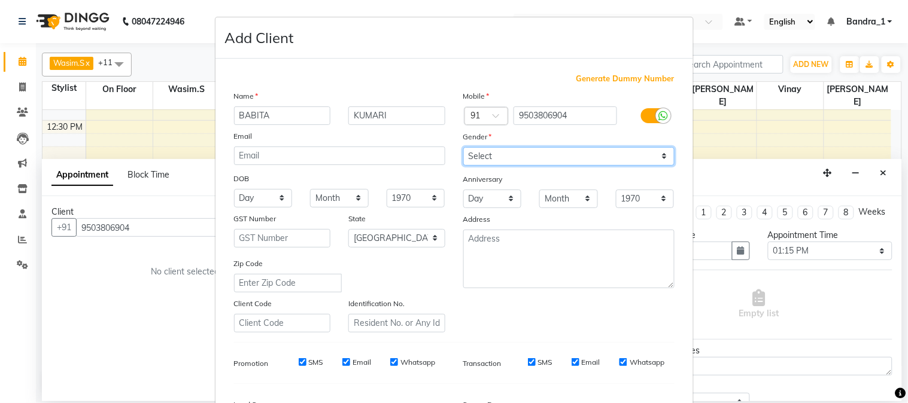
click at [481, 158] on select "Select [DEMOGRAPHIC_DATA] [DEMOGRAPHIC_DATA] Other Prefer Not To Say" at bounding box center [568, 156] width 211 height 19
select select "[DEMOGRAPHIC_DATA]"
click at [463, 147] on select "Select [DEMOGRAPHIC_DATA] [DEMOGRAPHIC_DATA] Other Prefer Not To Say" at bounding box center [568, 156] width 211 height 19
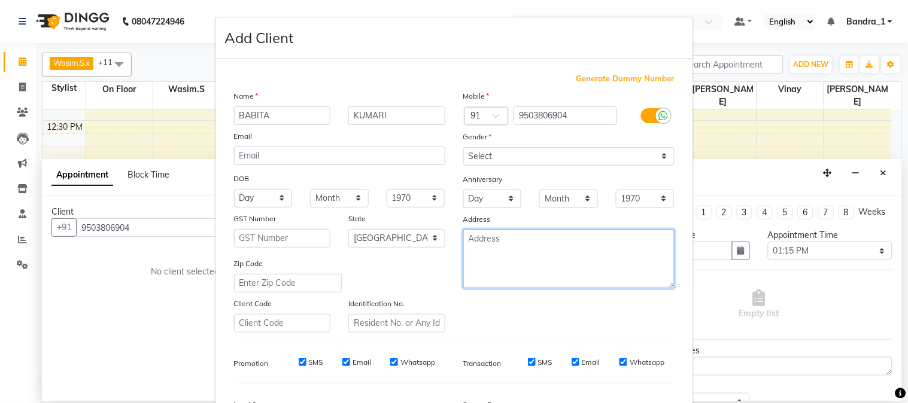
click at [474, 248] on textarea at bounding box center [568, 259] width 211 height 59
type textarea "10/25"
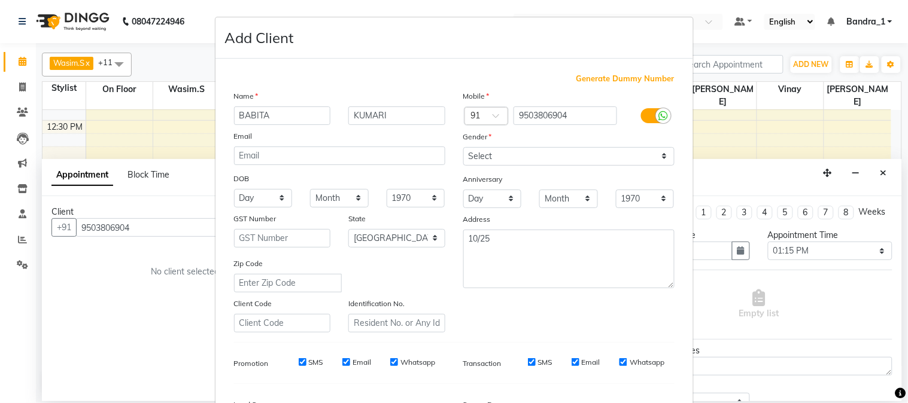
click at [300, 366] on input "SMS" at bounding box center [303, 362] width 8 height 8
checkbox input "false"
click at [342, 361] on input "Email" at bounding box center [346, 362] width 8 height 8
checkbox input "false"
click at [390, 362] on input "Whatsapp" at bounding box center [394, 362] width 8 height 8
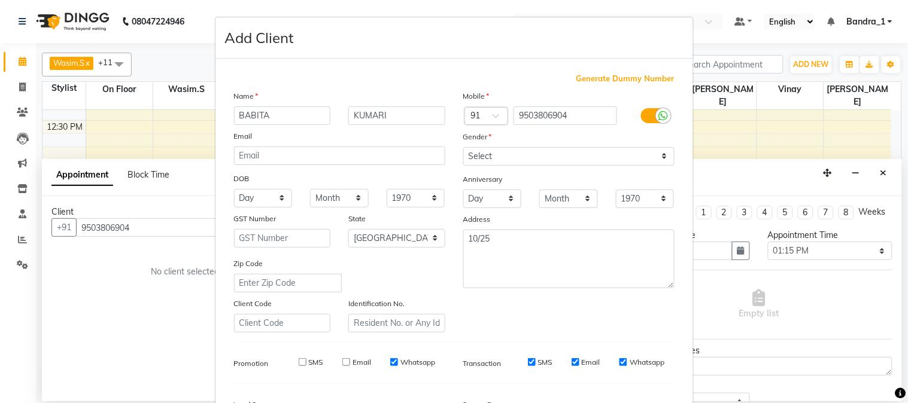
checkbox input "false"
click at [528, 360] on input "SMS" at bounding box center [532, 362] width 8 height 8
checkbox input "false"
click at [572, 364] on input "Email" at bounding box center [576, 362] width 8 height 8
checkbox input "false"
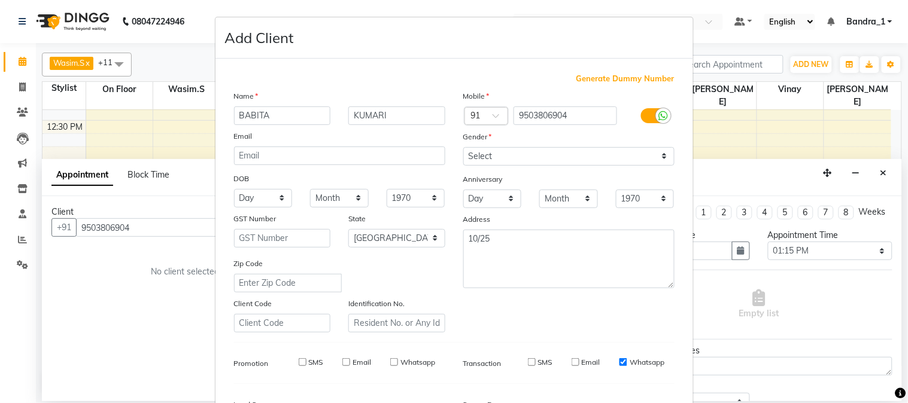
click at [619, 361] on input "Whatsapp" at bounding box center [623, 362] width 8 height 8
checkbox input "false"
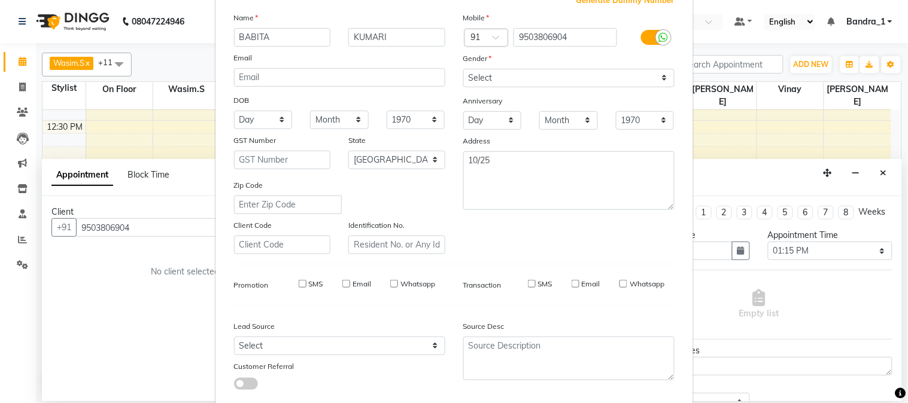
scroll to position [150, 0]
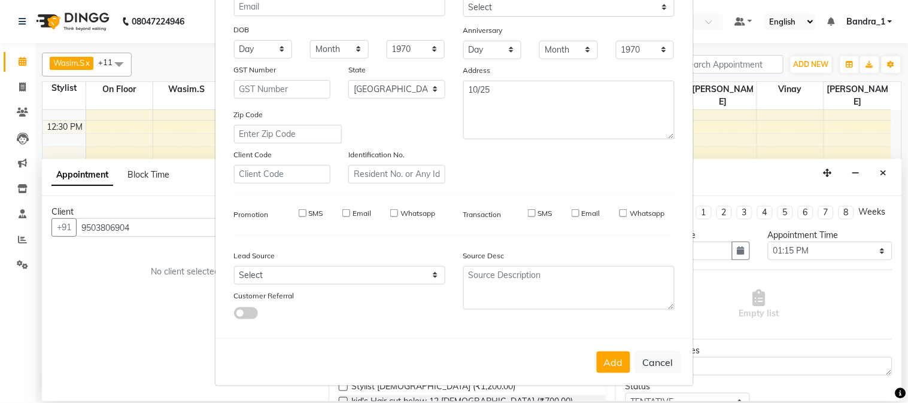
click at [608, 364] on button "Add" at bounding box center [614, 363] width 34 height 22
select select
select select "null"
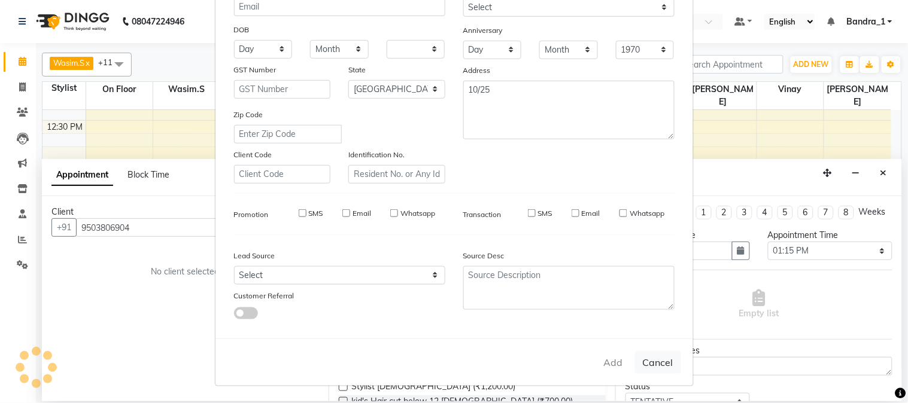
select select
checkbox input "false"
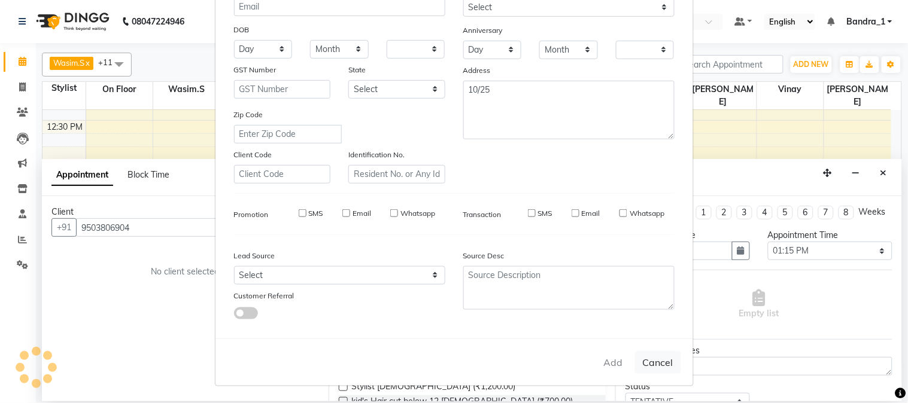
checkbox input "false"
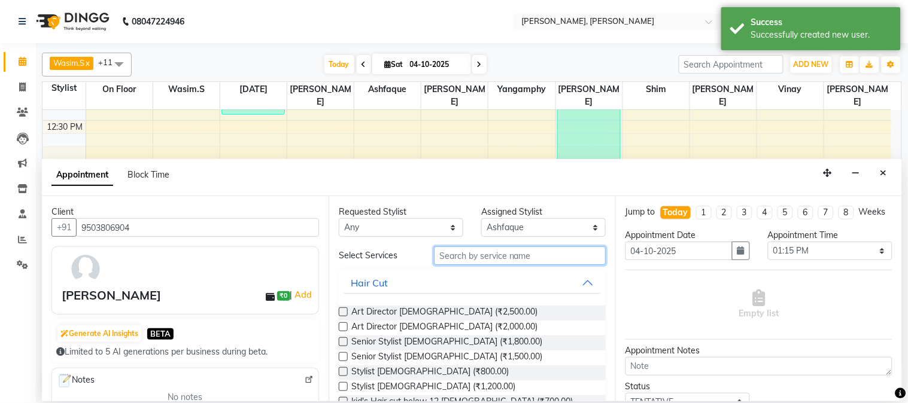
click at [454, 258] on input "text" at bounding box center [520, 256] width 172 height 19
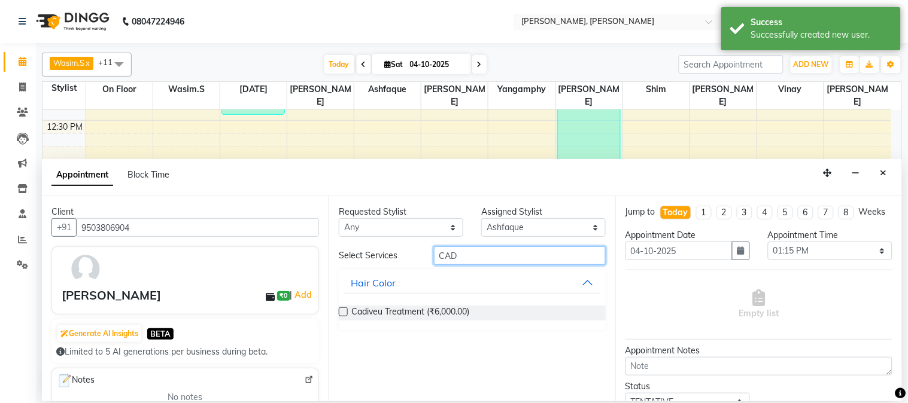
type input "CAD"
click at [344, 314] on label at bounding box center [343, 312] width 9 height 9
click at [344, 314] on input "checkbox" at bounding box center [343, 313] width 8 height 8
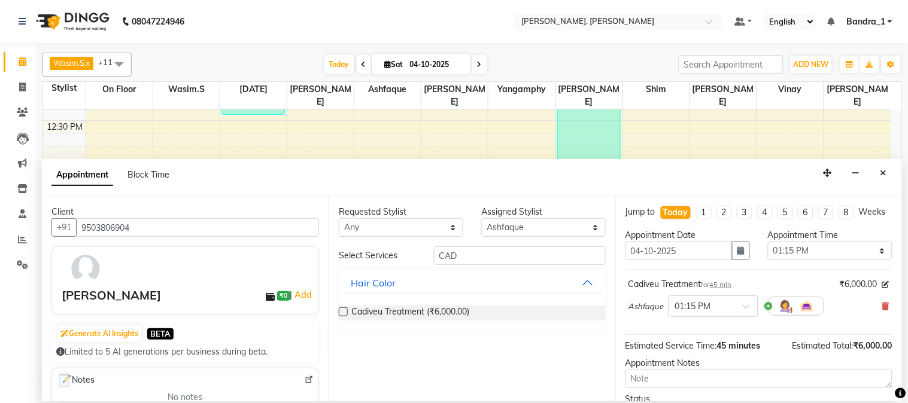
click at [343, 312] on label at bounding box center [343, 312] width 9 height 9
click at [343, 312] on input "checkbox" at bounding box center [343, 313] width 8 height 8
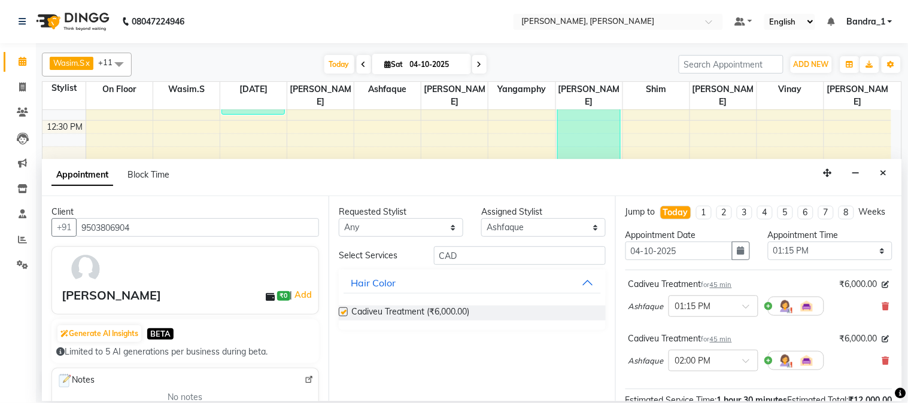
checkbox input "false"
click at [882, 365] on icon at bounding box center [885, 361] width 7 height 8
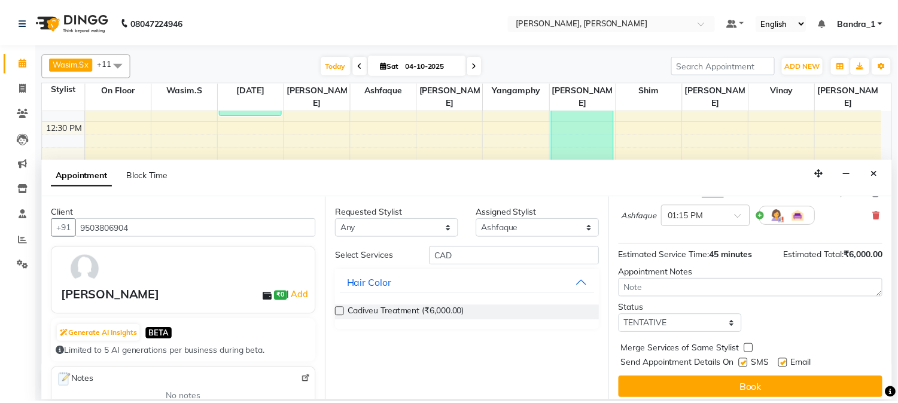
scroll to position [110, 0]
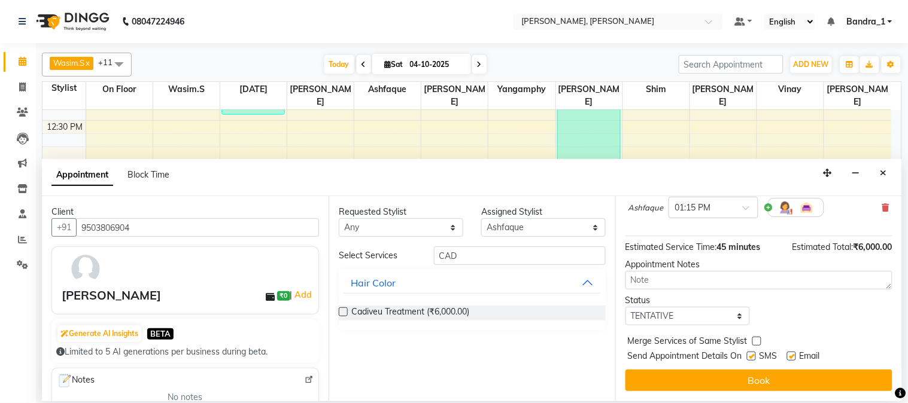
click at [792, 359] on label at bounding box center [791, 356] width 9 height 9
click at [792, 359] on input "checkbox" at bounding box center [791, 358] width 8 height 8
checkbox input "false"
click at [753, 356] on label at bounding box center [751, 356] width 9 height 9
click at [753, 356] on input "checkbox" at bounding box center [751, 358] width 8 height 8
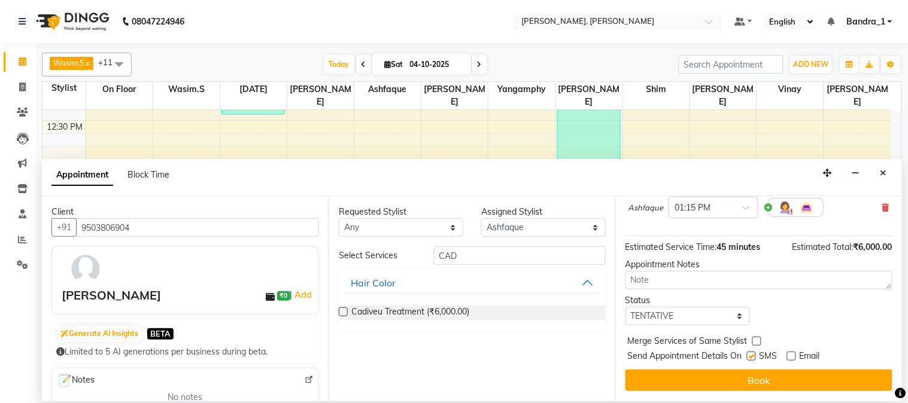
checkbox input "false"
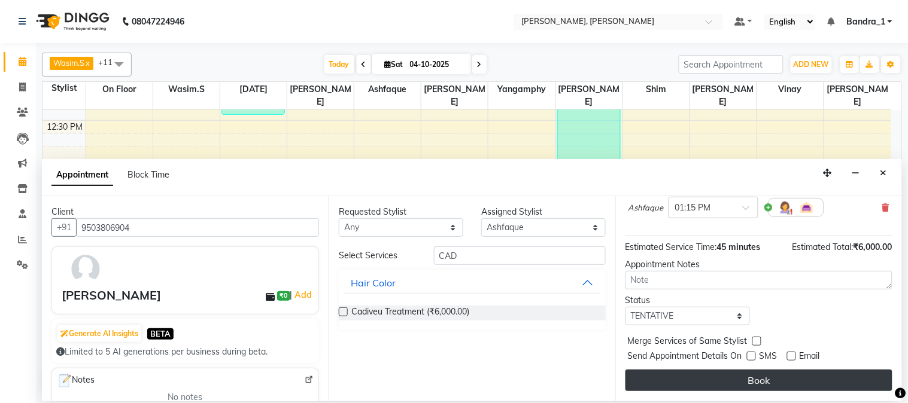
click at [748, 379] on button "Book" at bounding box center [758, 381] width 267 height 22
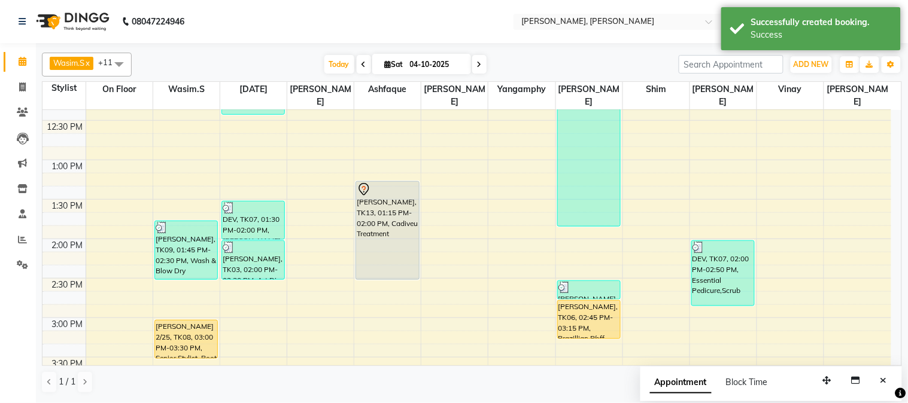
drag, startPoint x: 376, startPoint y: 224, endPoint x: 383, endPoint y: 255, distance: 31.4
click at [383, 255] on div "[PERSON_NAME], TK13, 01:15 PM-02:00 PM, Cadiveu Treatment [PERSON_NAME], TK13, …" at bounding box center [387, 396] width 66 height 1105
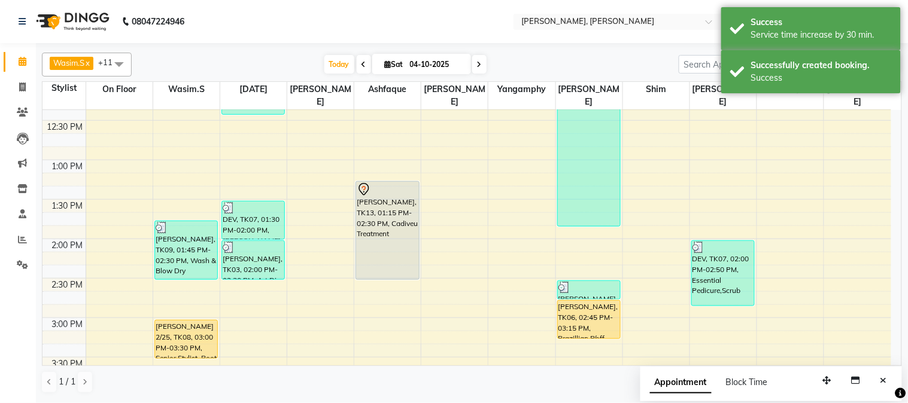
click at [375, 184] on div "[PERSON_NAME], TK13, 01:15 PM-02:30 PM, Cadiveu Treatment" at bounding box center [387, 396] width 66 height 1105
click at [380, 189] on div "[PERSON_NAME], TK13, 01:15 PM-02:30 PM, Cadiveu Treatment" at bounding box center [387, 231] width 62 height 98
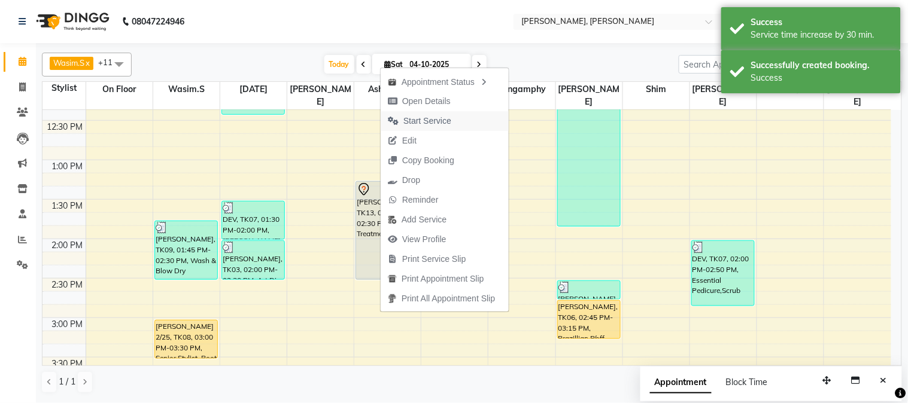
click at [427, 120] on span "Start Service" at bounding box center [427, 121] width 48 height 13
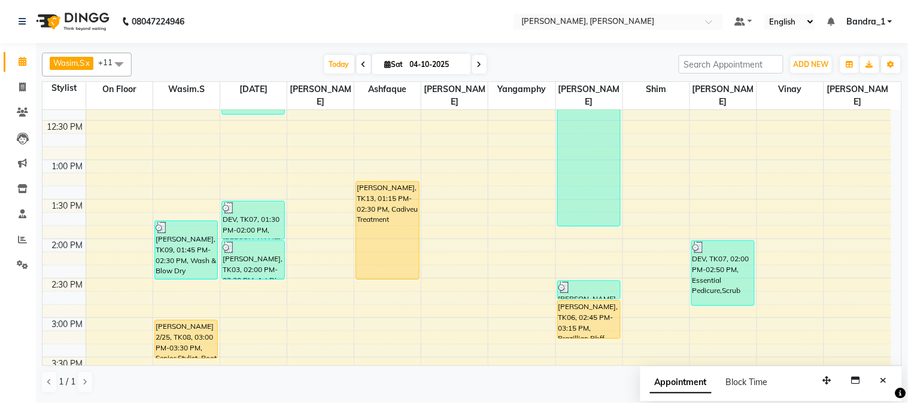
click at [192, 322] on div "[PERSON_NAME] 2/25, TK08, 03:00 PM-03:30 PM, Senior Stylist. Root Touch Up" at bounding box center [186, 340] width 62 height 38
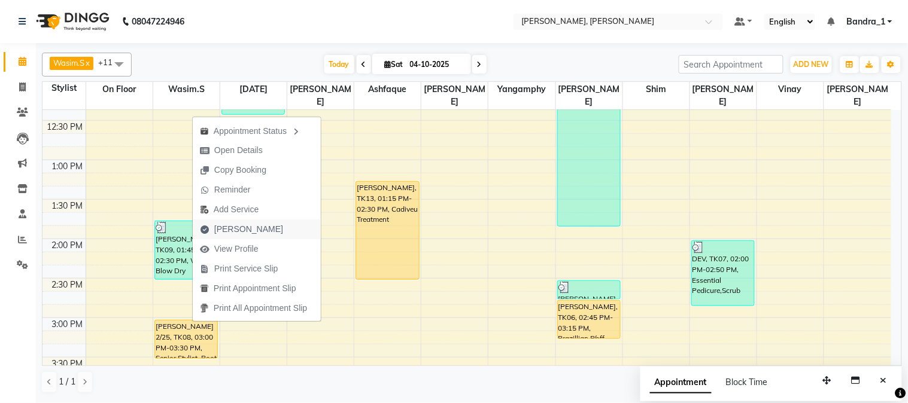
click at [253, 228] on span "[PERSON_NAME]" at bounding box center [248, 229] width 69 height 13
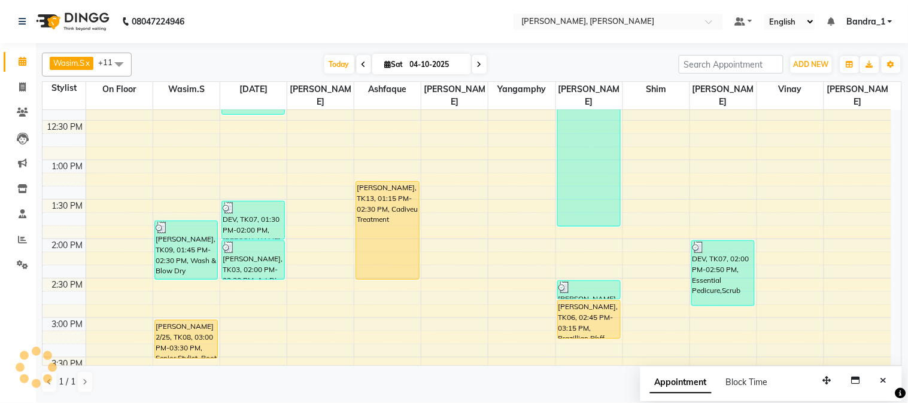
select select "7997"
select select "service"
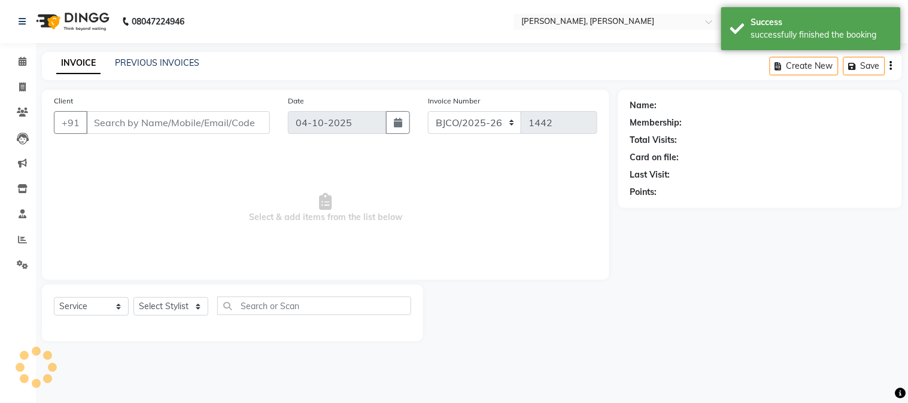
type input "9820191208"
select select "54154"
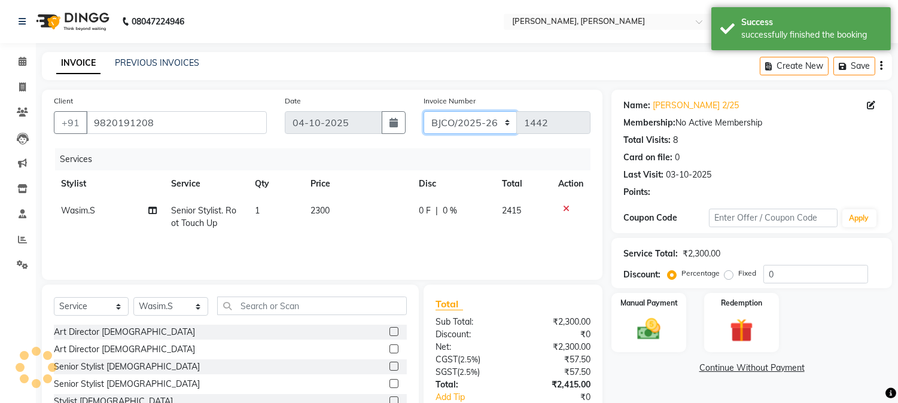
click at [506, 123] on select "CPGS/2025-26 BJCO/2025-26 Pre/2025" at bounding box center [471, 122] width 94 height 23
select select "7998"
click at [424, 111] on select "CPGS/2025-26 BJCO/2025-26 Pre/2025" at bounding box center [471, 122] width 94 height 23
type input "0495"
click at [651, 324] on img at bounding box center [650, 330] width 40 height 28
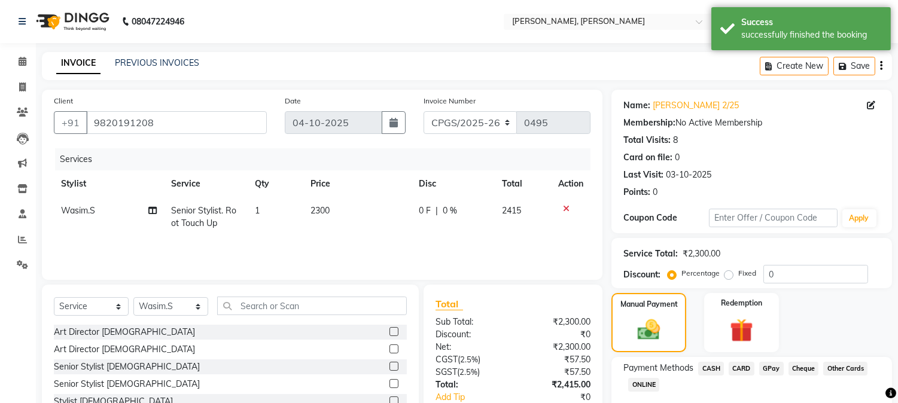
click at [716, 362] on span "CASH" at bounding box center [711, 369] width 26 height 14
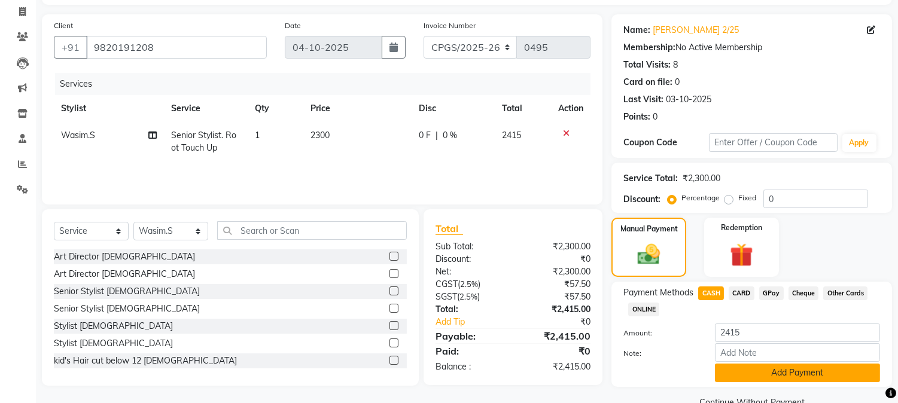
click at [758, 369] on button "Add Payment" at bounding box center [797, 373] width 165 height 19
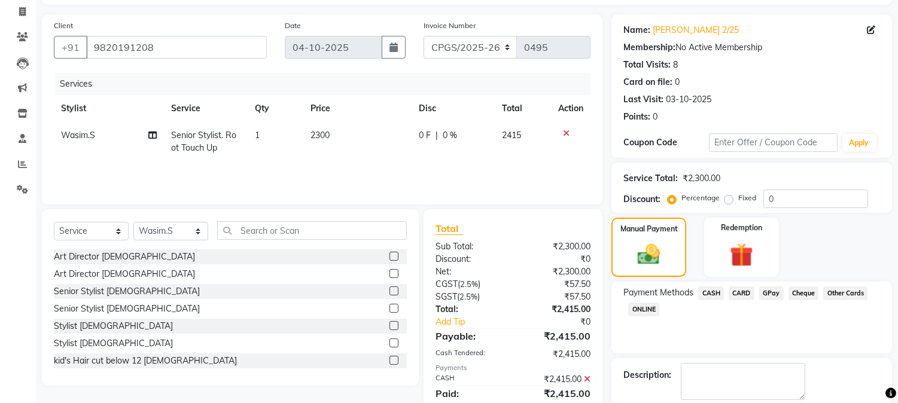
scroll to position [135, 0]
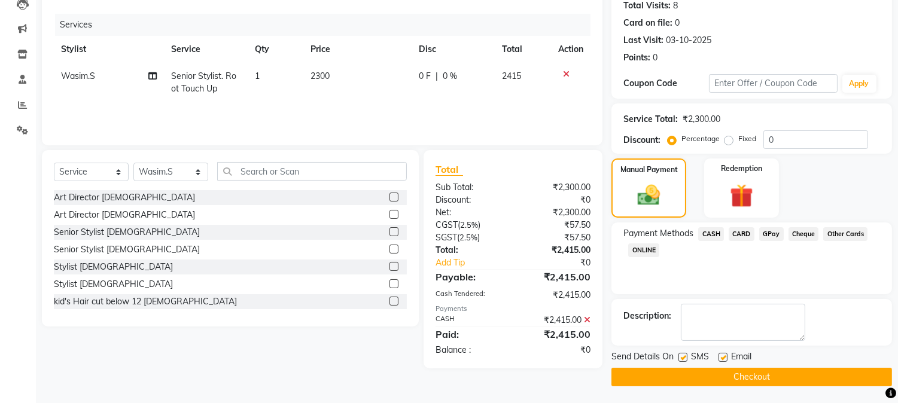
click at [686, 356] on label at bounding box center [683, 357] width 9 height 9
click at [686, 356] on input "checkbox" at bounding box center [683, 358] width 8 height 8
checkbox input "false"
click at [727, 357] on label at bounding box center [723, 357] width 9 height 9
click at [727, 357] on input "checkbox" at bounding box center [723, 358] width 8 height 8
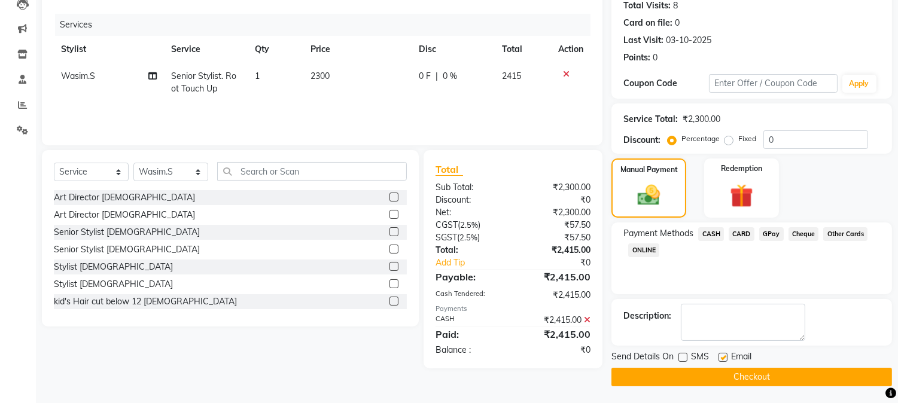
checkbox input "false"
click at [721, 383] on button "Checkout" at bounding box center [752, 377] width 281 height 19
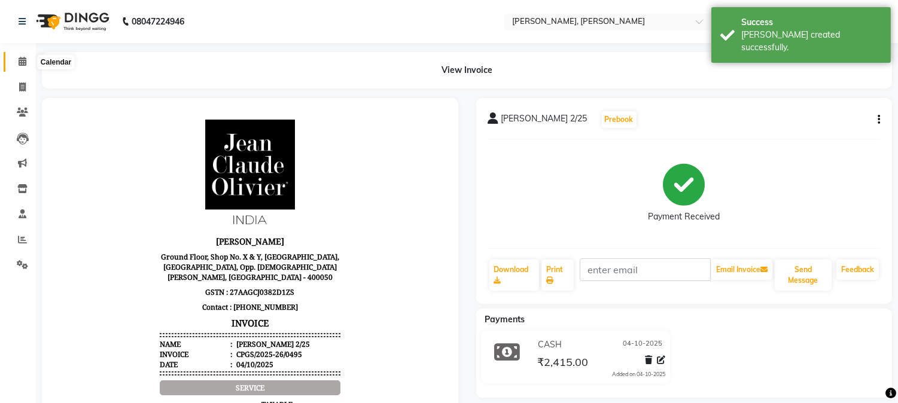
click at [27, 58] on span at bounding box center [22, 62] width 21 height 14
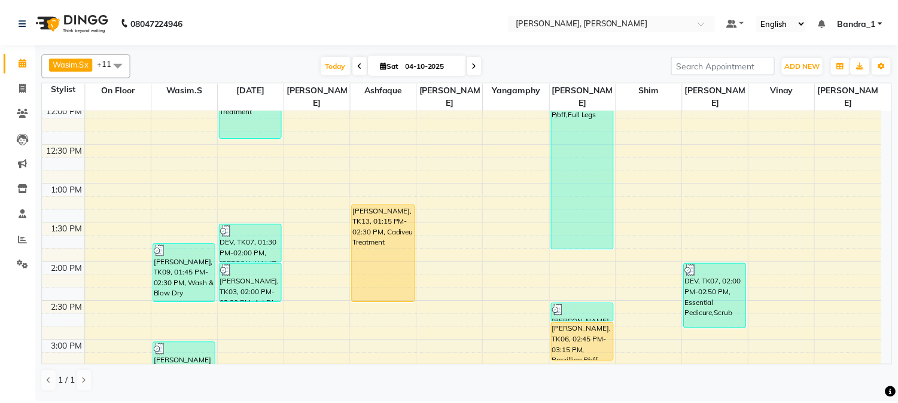
scroll to position [239, 0]
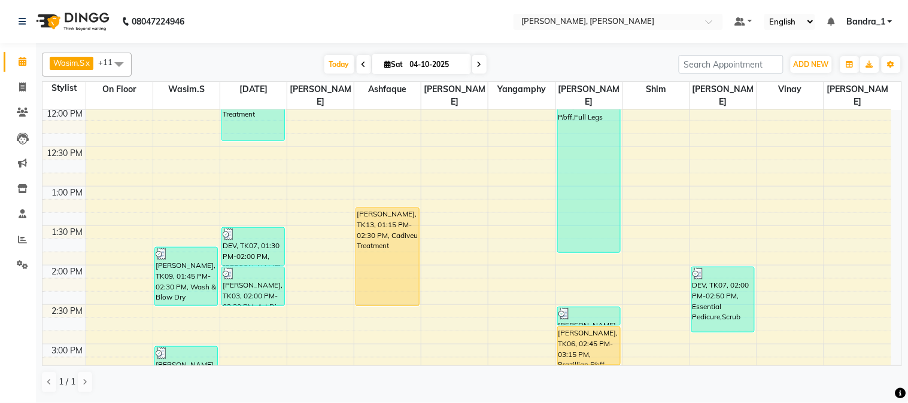
click at [377, 212] on div "[PERSON_NAME], TK13, 01:15 PM-02:30 PM, Cadiveu Treatment" at bounding box center [387, 257] width 62 height 98
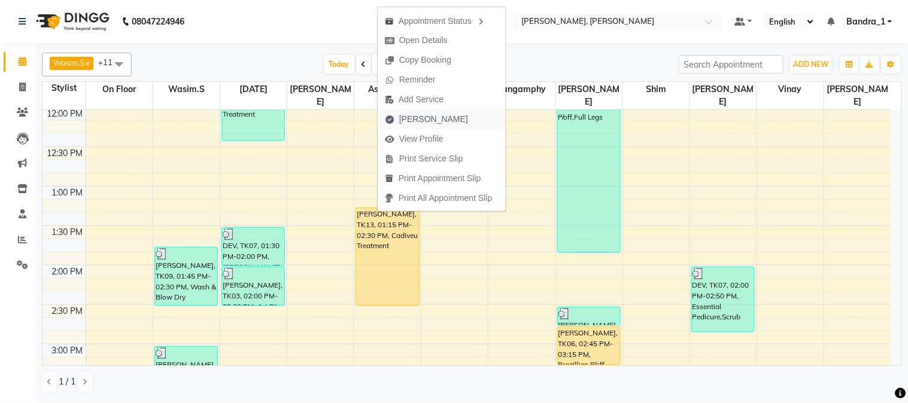
click at [414, 122] on span "[PERSON_NAME]" at bounding box center [433, 119] width 69 height 13
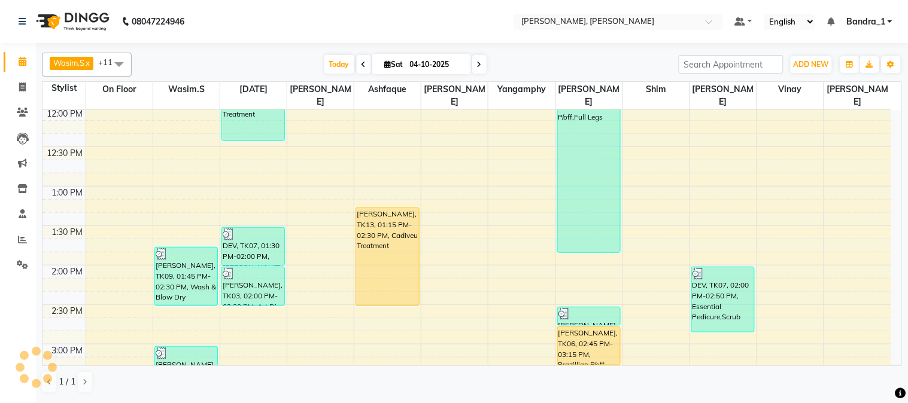
select select "service"
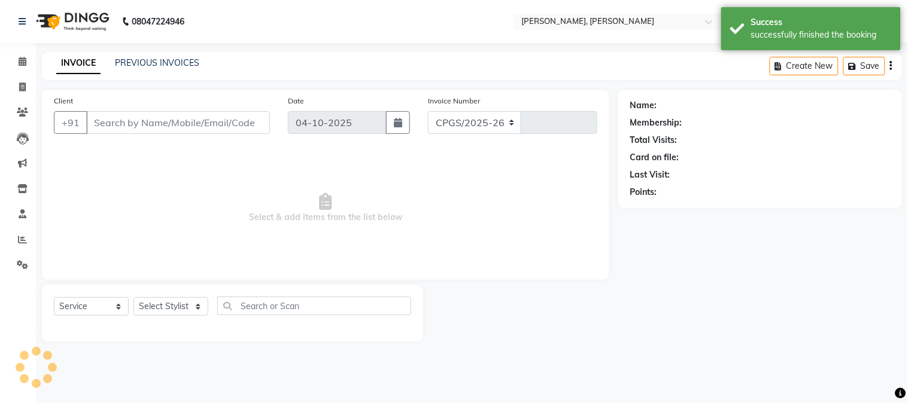
select select "7997"
type input "1442"
type input "9503806904"
select select "88450"
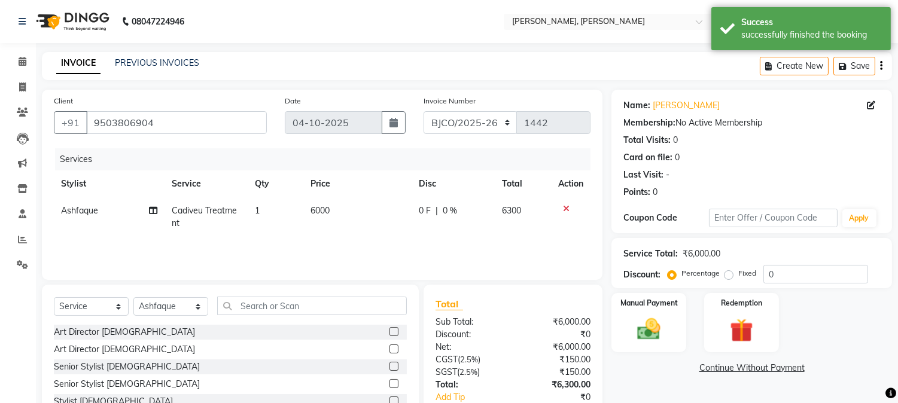
click at [313, 214] on span "6000" at bounding box center [320, 210] width 19 height 11
select select "88450"
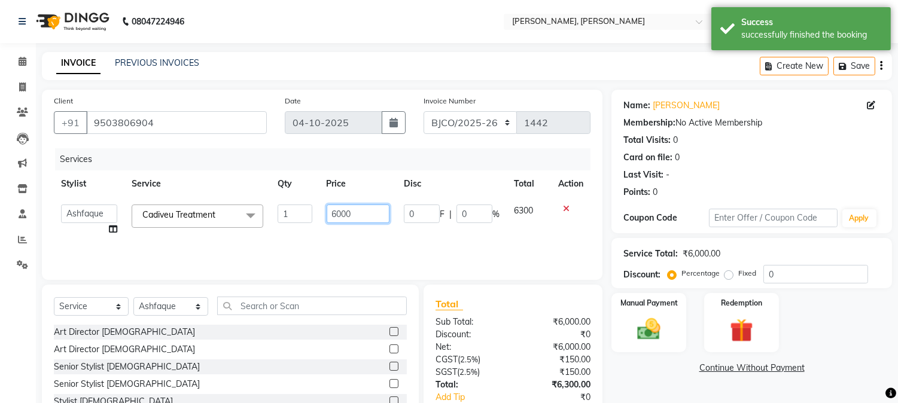
click at [336, 214] on input "6000" at bounding box center [358, 214] width 63 height 19
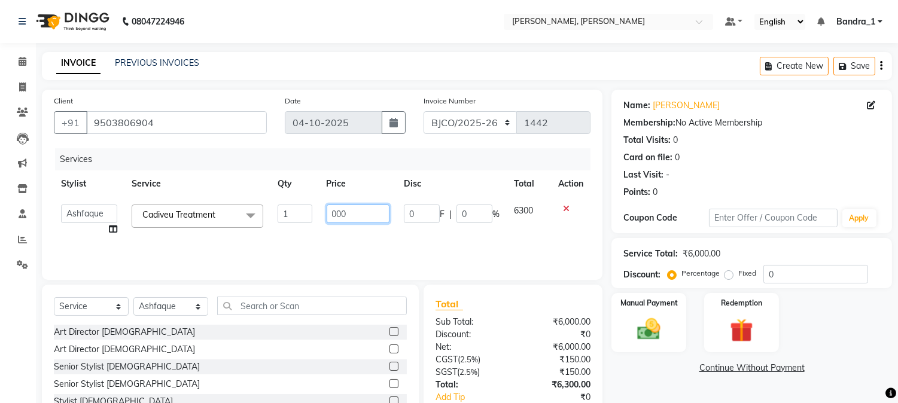
type input "7000"
click at [198, 309] on select "Select Stylist [PERSON_NAME] [PERSON_NAME] [PERSON_NAME] Attham Bandra_1 Bandra…" at bounding box center [170, 306] width 75 height 19
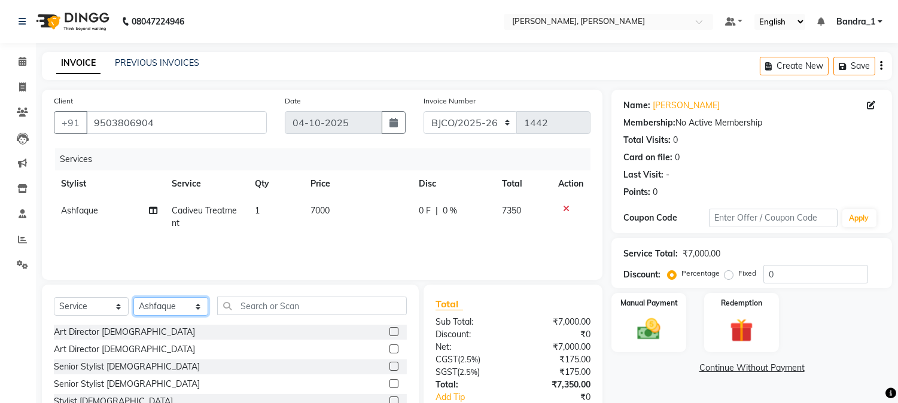
select select "84345"
click at [133, 298] on select "Select Stylist [PERSON_NAME] [PERSON_NAME] [PERSON_NAME] Attham Bandra_1 Bandra…" at bounding box center [170, 306] width 75 height 19
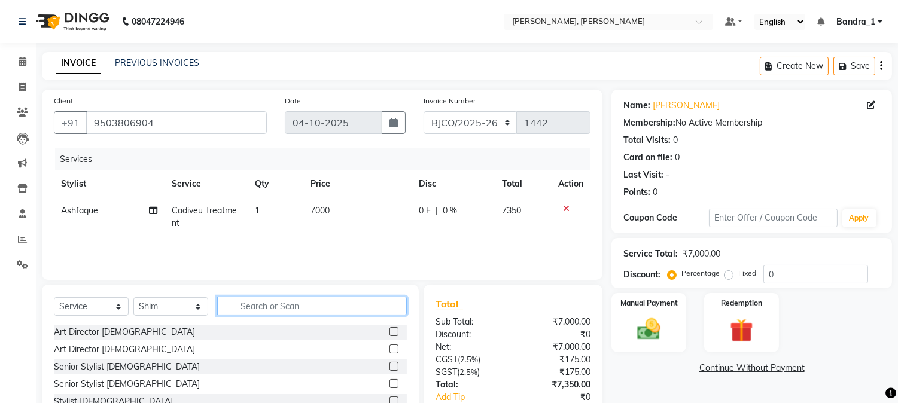
click at [248, 307] on input "text" at bounding box center [312, 306] width 190 height 19
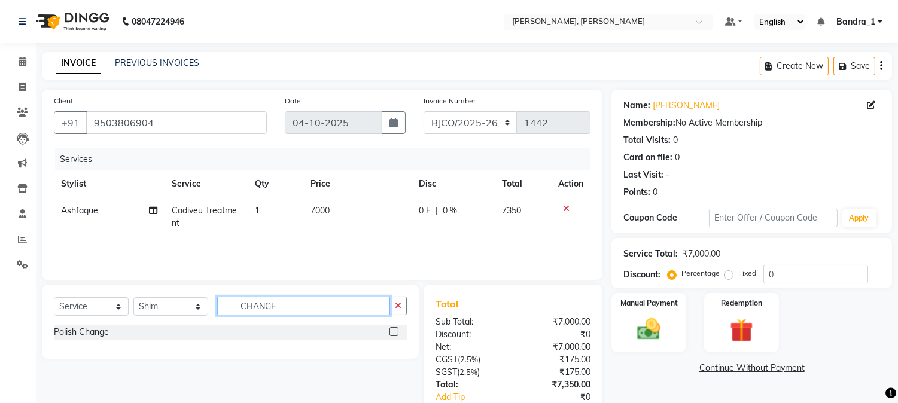
type input "CHANGE"
click at [395, 332] on label at bounding box center [394, 331] width 9 height 9
click at [395, 332] on input "checkbox" at bounding box center [394, 333] width 8 height 8
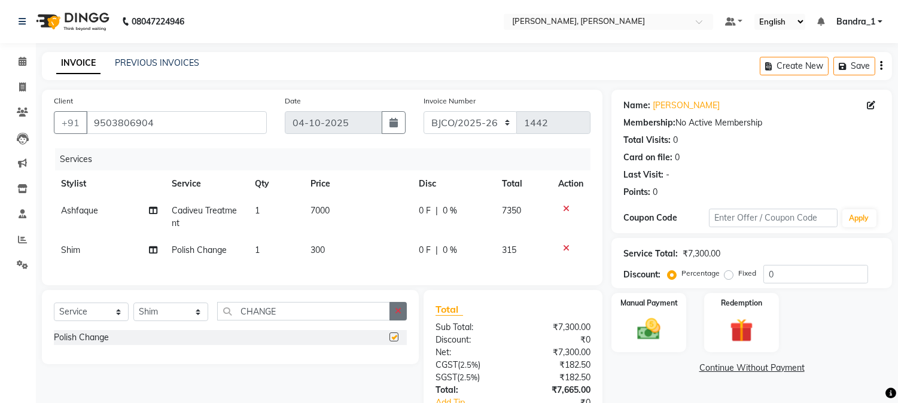
checkbox input "false"
click at [648, 327] on img at bounding box center [650, 330] width 40 height 28
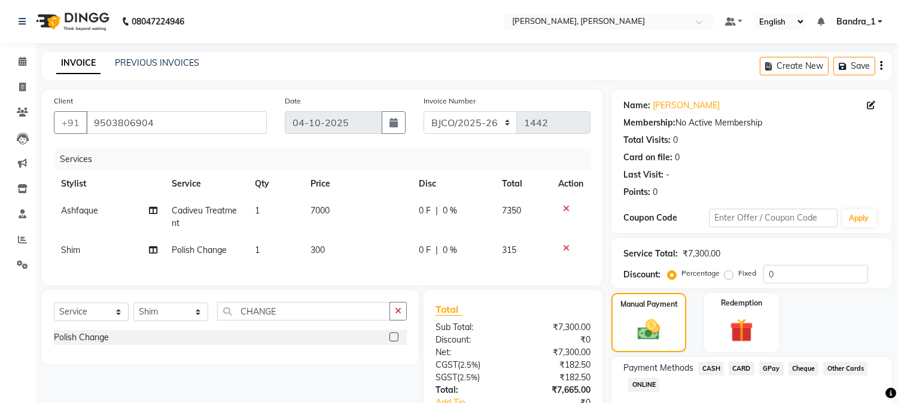
click at [773, 367] on span "GPay" at bounding box center [771, 369] width 25 height 14
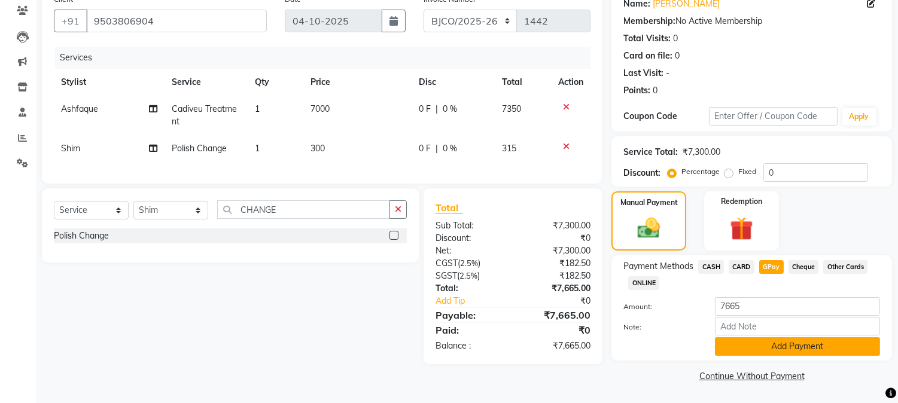
click at [762, 339] on button "Add Payment" at bounding box center [797, 347] width 165 height 19
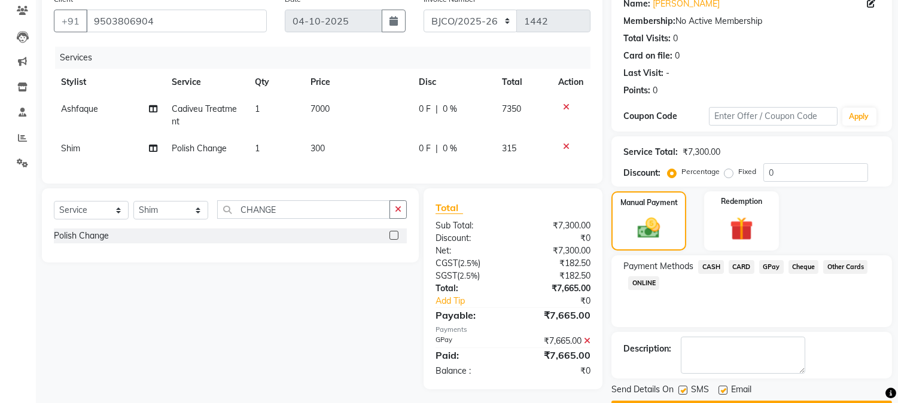
click at [682, 391] on label at bounding box center [683, 390] width 9 height 9
click at [682, 391] on input "checkbox" at bounding box center [683, 391] width 8 height 8
checkbox input "false"
click at [725, 388] on label at bounding box center [723, 390] width 9 height 9
click at [725, 388] on input "checkbox" at bounding box center [723, 391] width 8 height 8
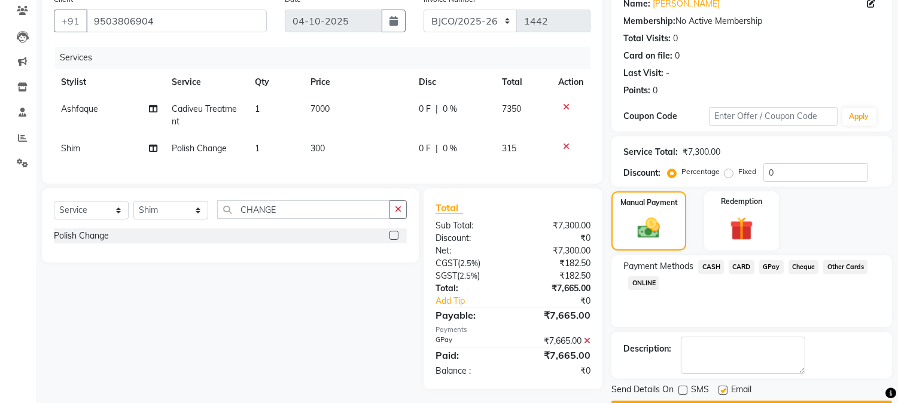
checkbox input "false"
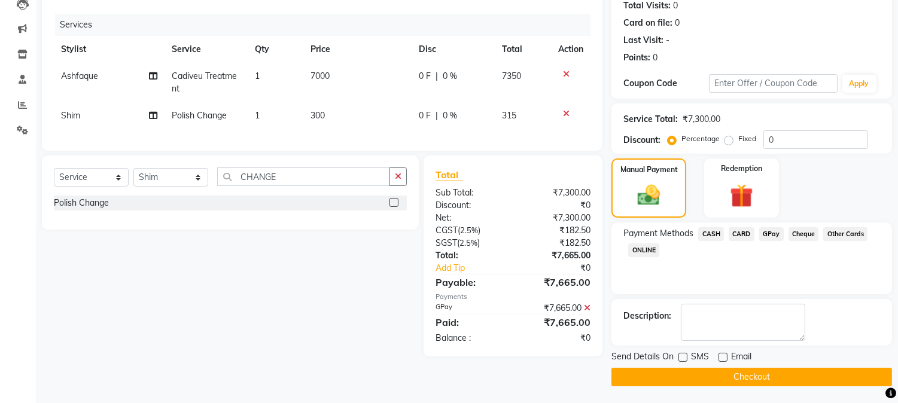
click at [751, 378] on button "Checkout" at bounding box center [752, 377] width 281 height 19
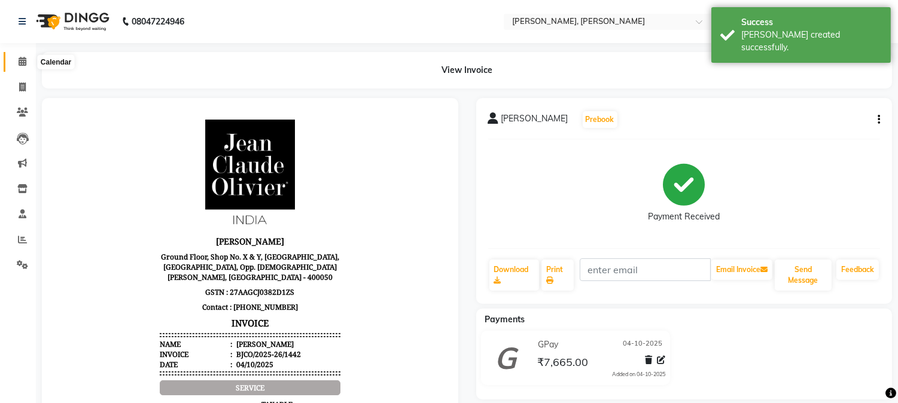
click at [25, 63] on icon at bounding box center [23, 61] width 8 height 9
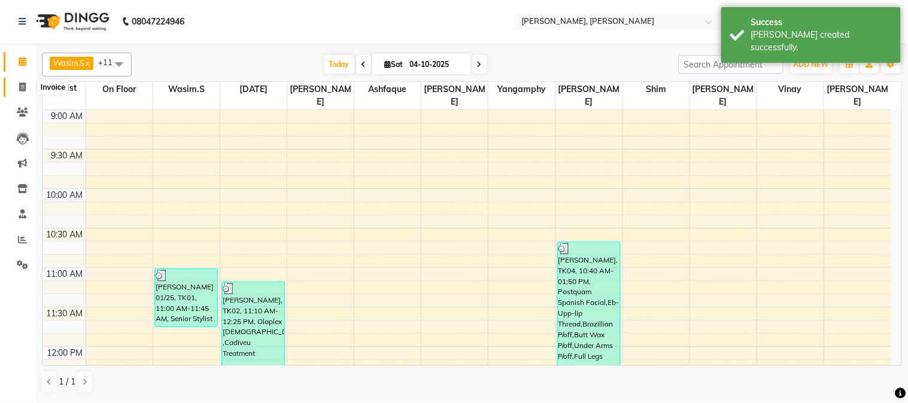
click at [20, 90] on icon at bounding box center [22, 87] width 7 height 9
select select "service"
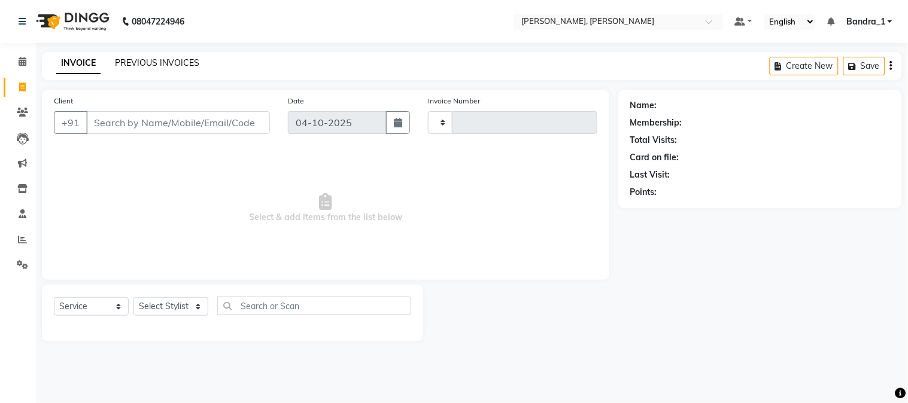
click at [156, 60] on link "PREVIOUS INVOICES" at bounding box center [157, 62] width 84 height 11
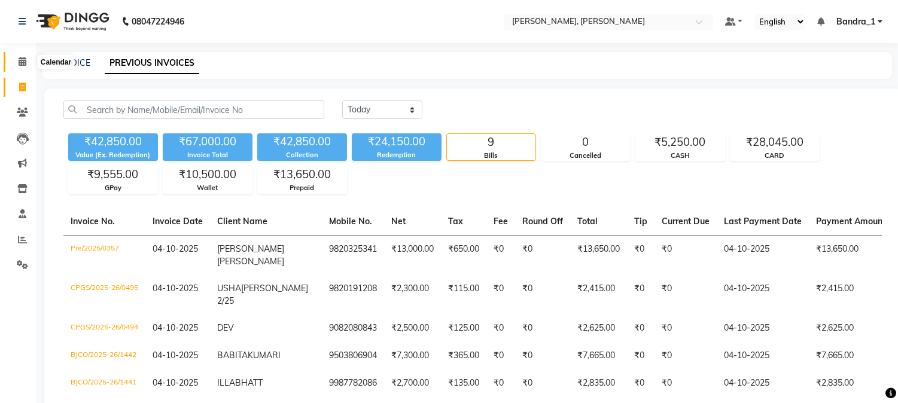
click at [23, 63] on icon at bounding box center [23, 61] width 8 height 9
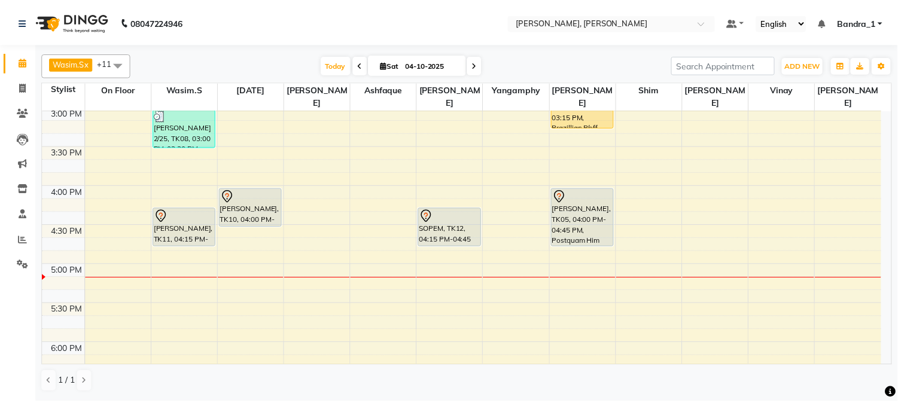
scroll to position [517, 0]
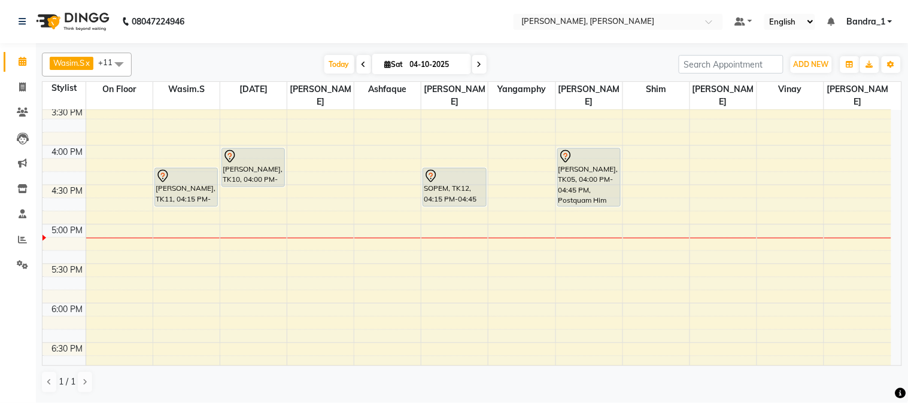
click at [587, 150] on div at bounding box center [588, 157] width 61 height 14
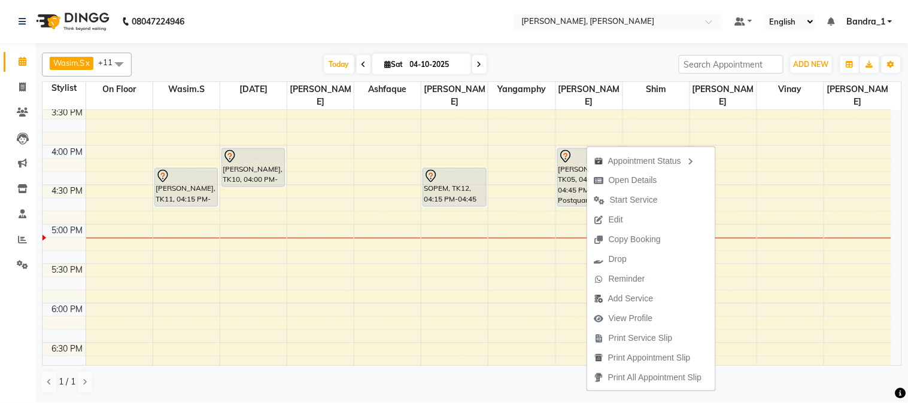
drag, startPoint x: 628, startPoint y: 199, endPoint x: 623, endPoint y: 206, distance: 8.5
click at [627, 202] on span "Start Service" at bounding box center [634, 200] width 48 height 13
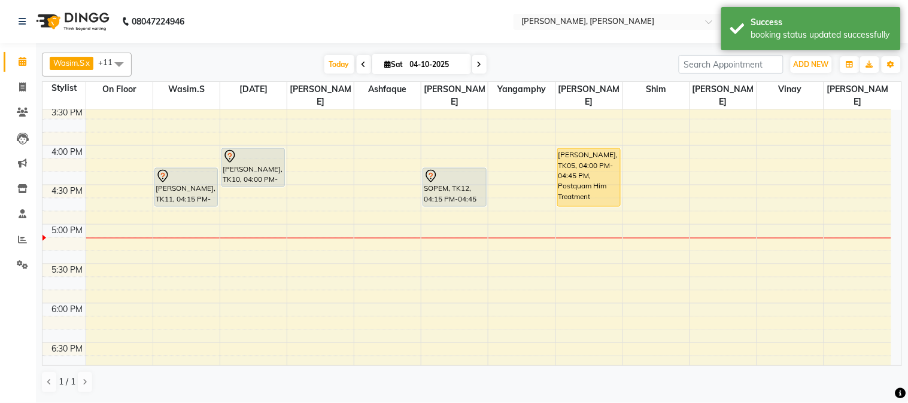
click at [449, 169] on div at bounding box center [454, 176] width 61 height 14
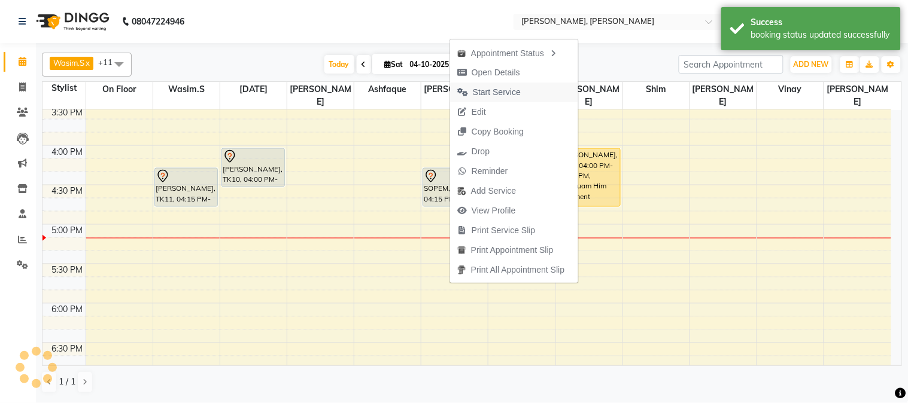
click at [486, 95] on span "Start Service" at bounding box center [497, 92] width 48 height 13
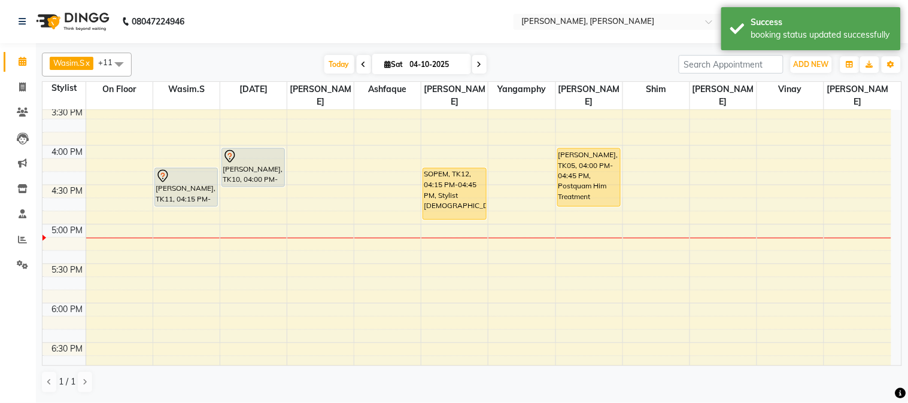
drag, startPoint x: 451, startPoint y: 192, endPoint x: 453, endPoint y: 205, distance: 13.4
click at [453, 205] on div "SOPEM, TK12, 04:15 PM-04:45 PM, Stylist [DEMOGRAPHIC_DATA] SOPEM, TK12, 04:15 P…" at bounding box center [454, 145] width 66 height 1105
drag, startPoint x: 244, startPoint y: 172, endPoint x: 247, endPoint y: 212, distance: 40.2
click at [246, 195] on div "[PERSON_NAME], TK02, 11:10 AM-12:25 PM, Olaplex [DEMOGRAPHIC_DATA] ,Cadiveu Tre…" at bounding box center [253, 145] width 66 height 1105
drag, startPoint x: 178, startPoint y: 193, endPoint x: 183, endPoint y: 200, distance: 8.5
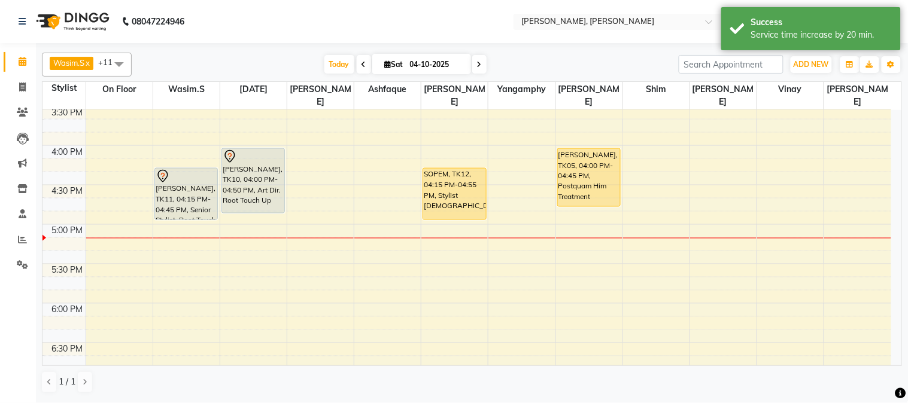
click at [181, 208] on div "9:00 AM 9:30 AM 10:00 AM 10:30 AM 11:00 AM 11:30 AM 12:00 PM 12:30 PM 1:00 PM 1…" at bounding box center [466, 145] width 849 height 1105
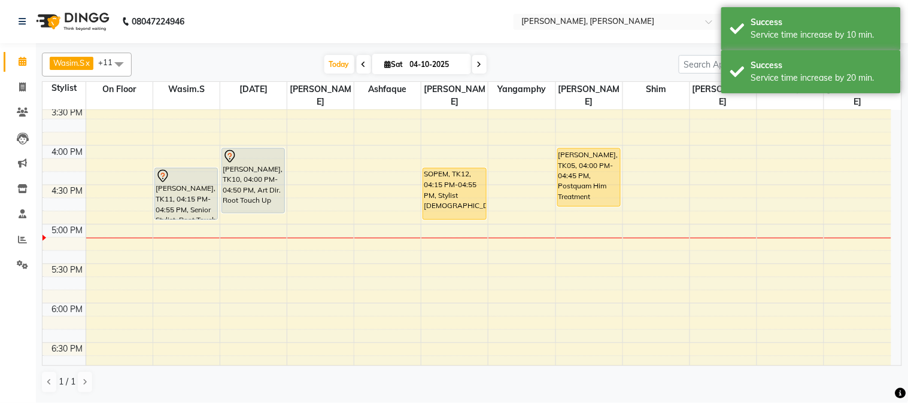
click at [241, 150] on div at bounding box center [253, 157] width 61 height 14
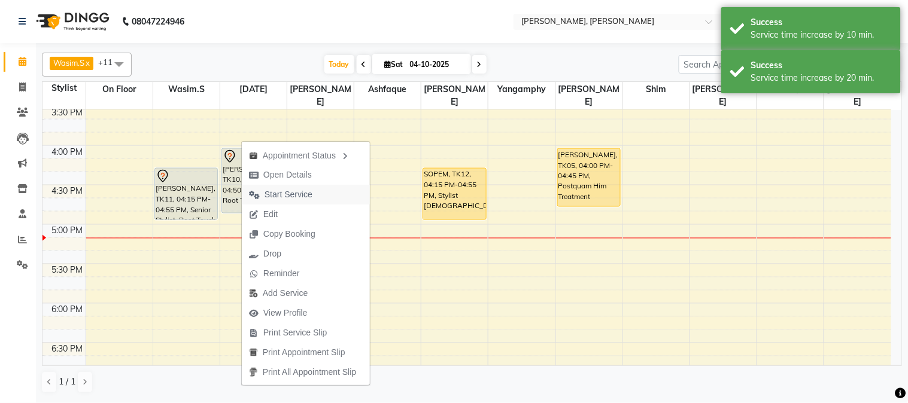
click at [285, 200] on span "Start Service" at bounding box center [289, 195] width 48 height 13
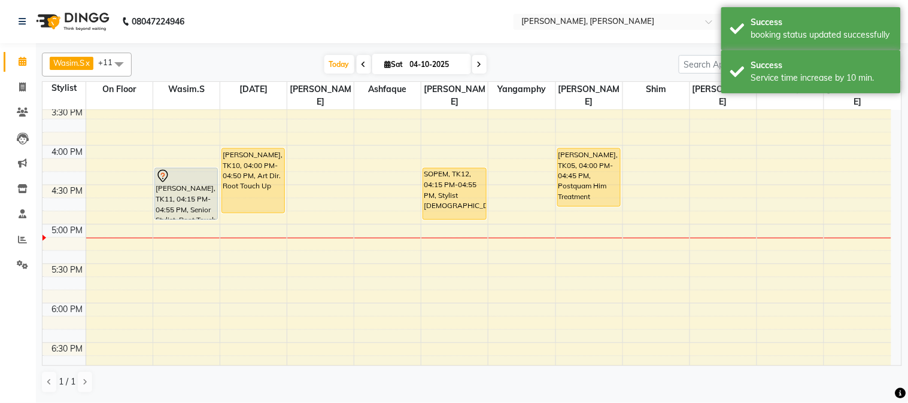
click at [183, 169] on div at bounding box center [186, 176] width 61 height 14
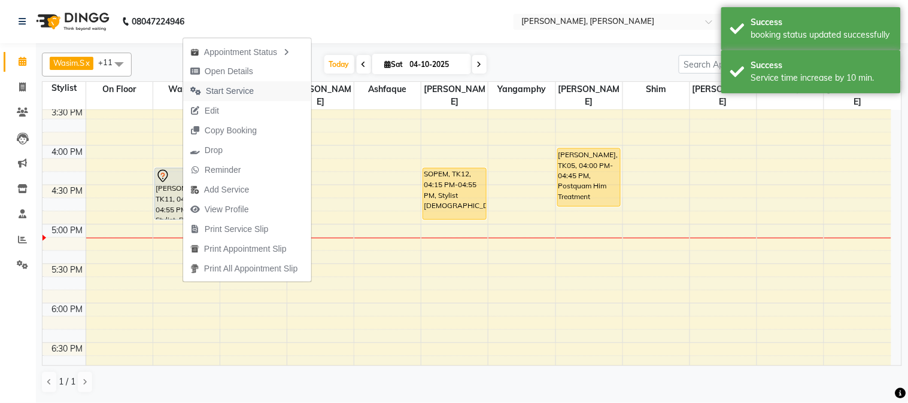
click at [231, 92] on span "Start Service" at bounding box center [230, 91] width 48 height 13
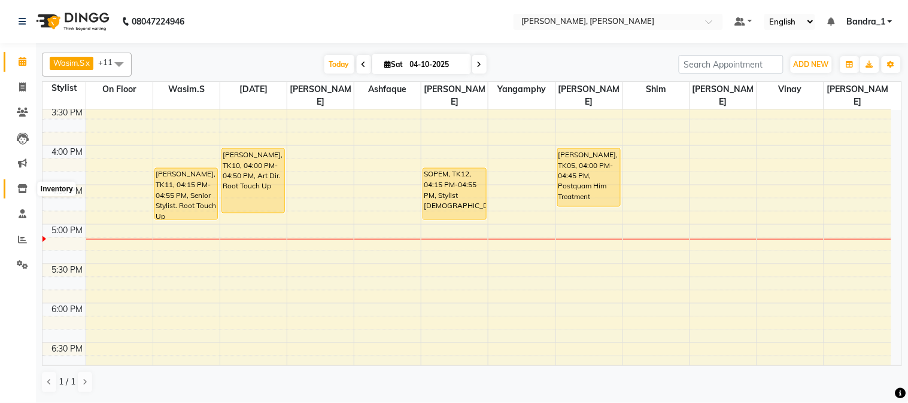
click at [23, 186] on icon at bounding box center [22, 188] width 10 height 9
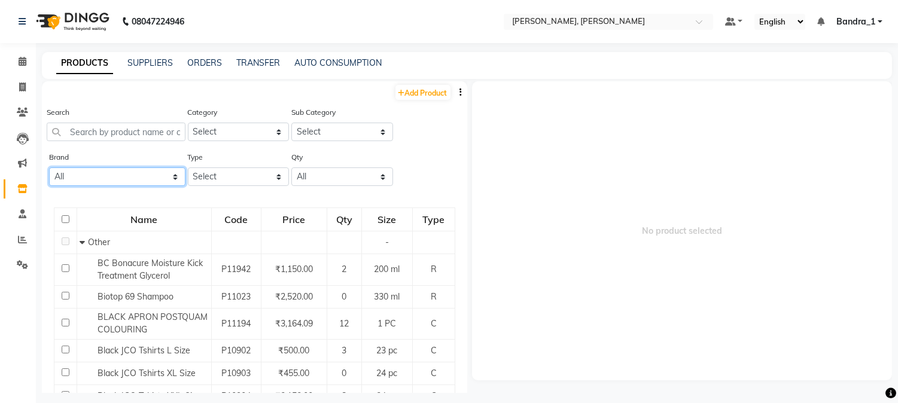
click at [174, 177] on select "All Ashpveda Beauty Gang Beauty Garage Biolume Biotop Cabelo Chave Calyx Proffe…" at bounding box center [117, 177] width 136 height 19
click at [135, 168] on select "All Ashpveda Beauty Gang Beauty Garage Biolume Biotop Cabelo Chave Calyx Proffe…" at bounding box center [117, 177] width 136 height 19
click at [177, 180] on select "All Ashpveda Beauty Gang Beauty Garage Biolume Biotop Cabelo Chave Calyx Proffe…" at bounding box center [117, 177] width 136 height 19
select select "wella"
click at [49, 168] on select "All Ashpveda Beauty Gang Beauty Garage Biolume Biotop Cabelo Chave Calyx Proffe…" at bounding box center [117, 177] width 136 height 19
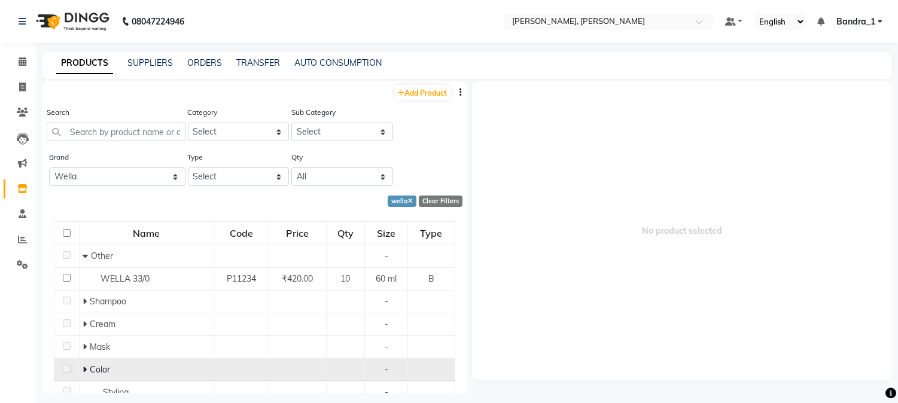
click at [83, 367] on icon at bounding box center [85, 370] width 4 height 8
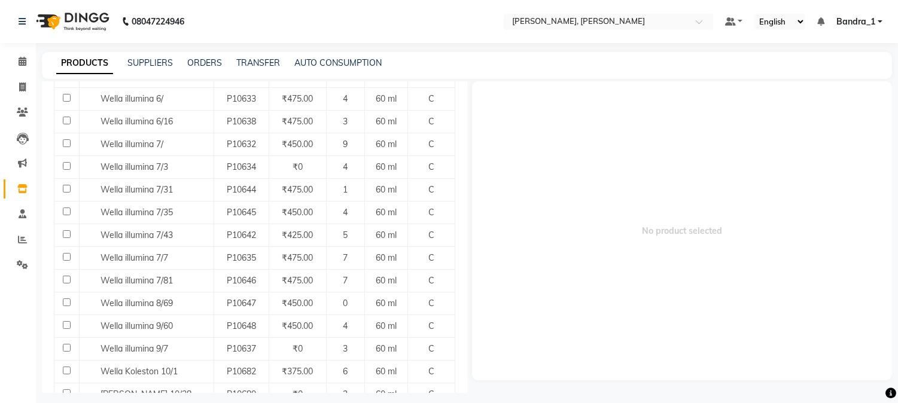
scroll to position [868, 0]
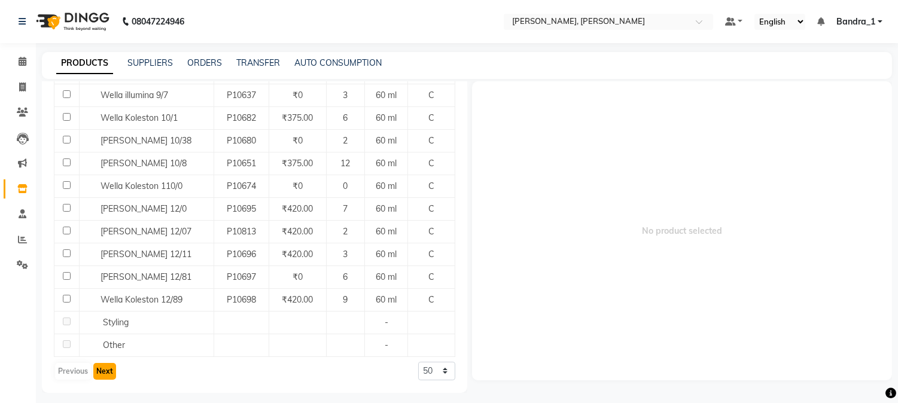
click at [104, 364] on button "Next" at bounding box center [104, 371] width 23 height 17
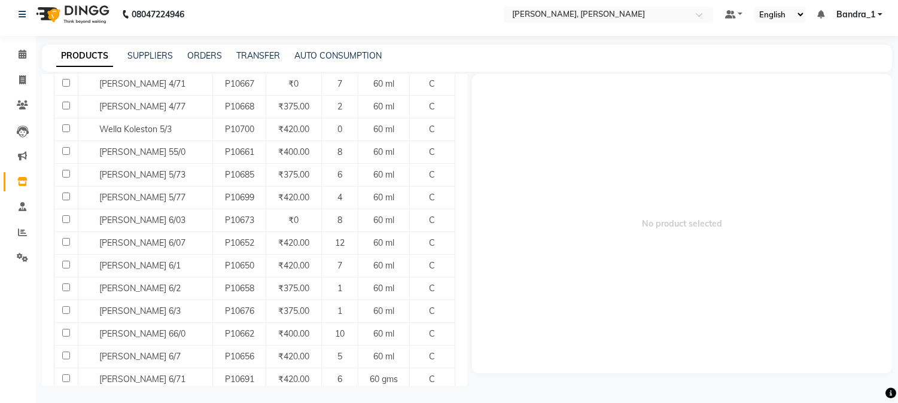
scroll to position [266, 0]
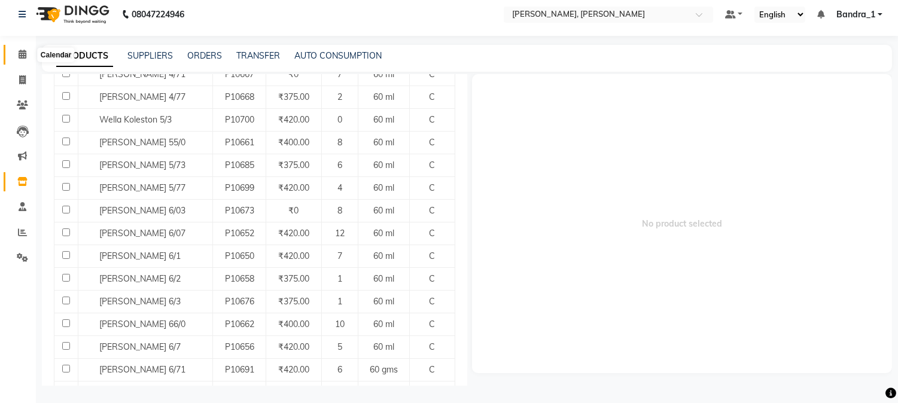
click at [25, 50] on icon at bounding box center [23, 54] width 8 height 9
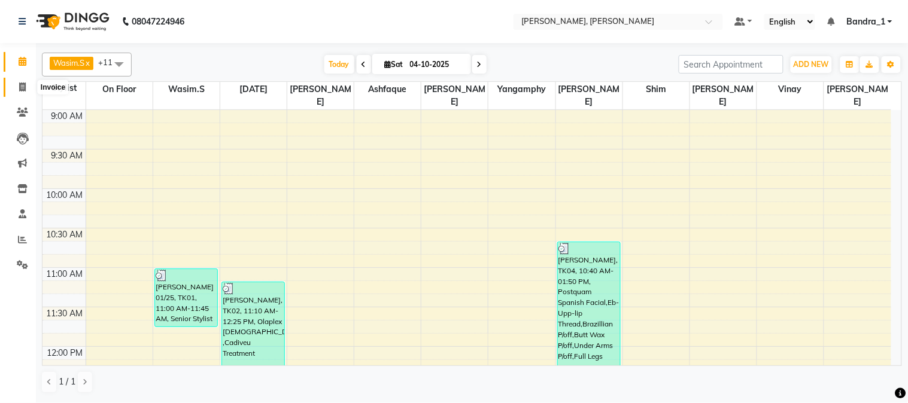
click at [22, 90] on icon at bounding box center [22, 87] width 7 height 9
select select "service"
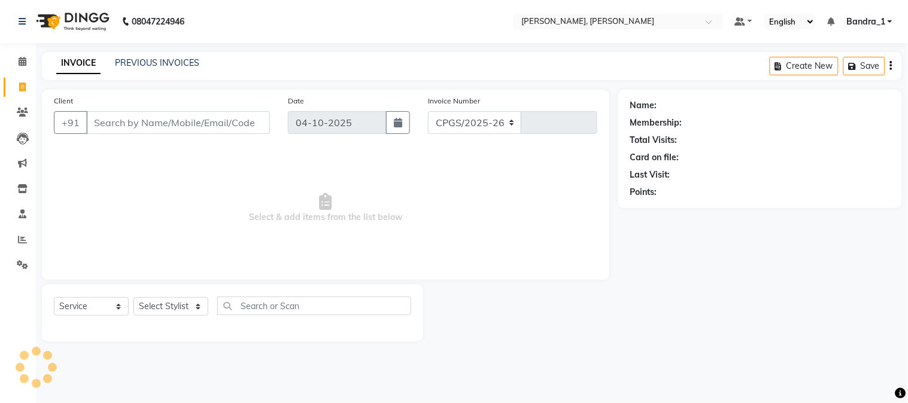
select select "7997"
type input "1443"
click at [127, 62] on link "PREVIOUS INVOICES" at bounding box center [157, 62] width 84 height 11
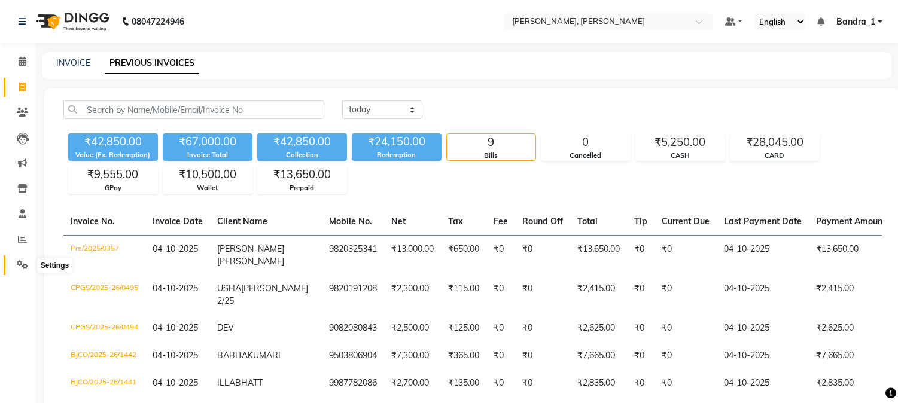
click at [25, 271] on span at bounding box center [22, 266] width 21 height 14
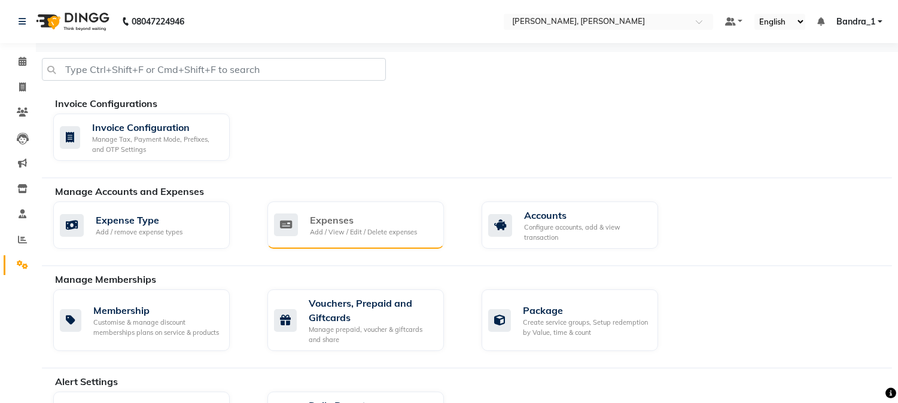
click at [338, 221] on div "Expenses" at bounding box center [363, 220] width 107 height 14
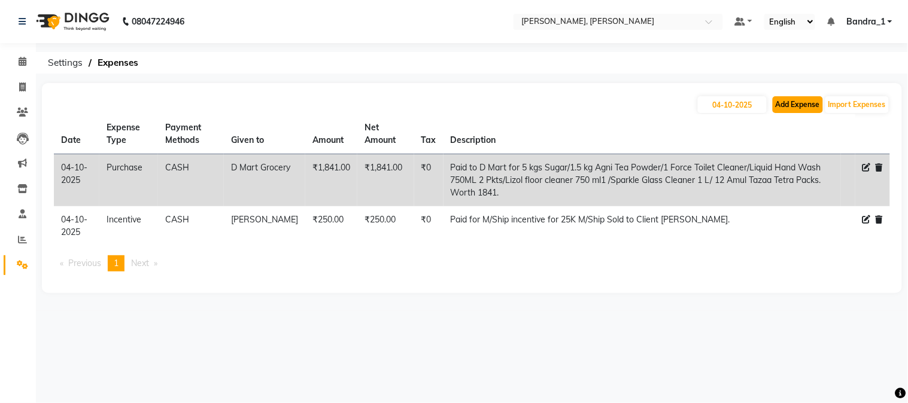
click at [791, 97] on button "Add Expense" at bounding box center [798, 104] width 50 height 17
select select "1"
select select "2374"
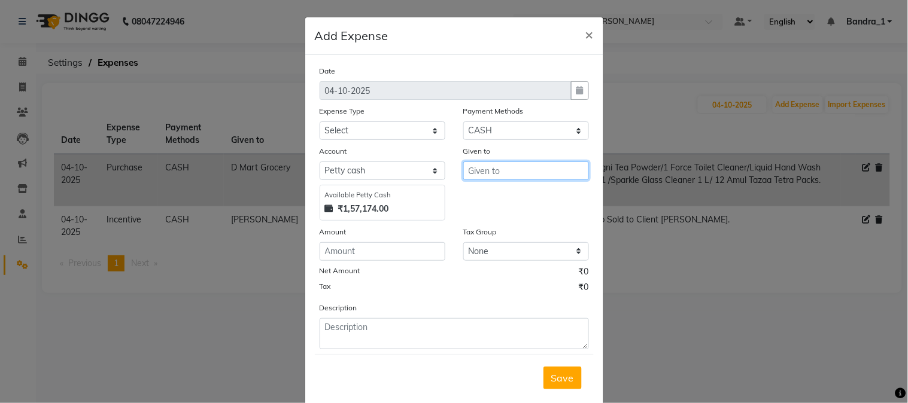
click at [488, 169] on input "text" at bounding box center [526, 171] width 126 height 19
type input "[PERSON_NAME]"
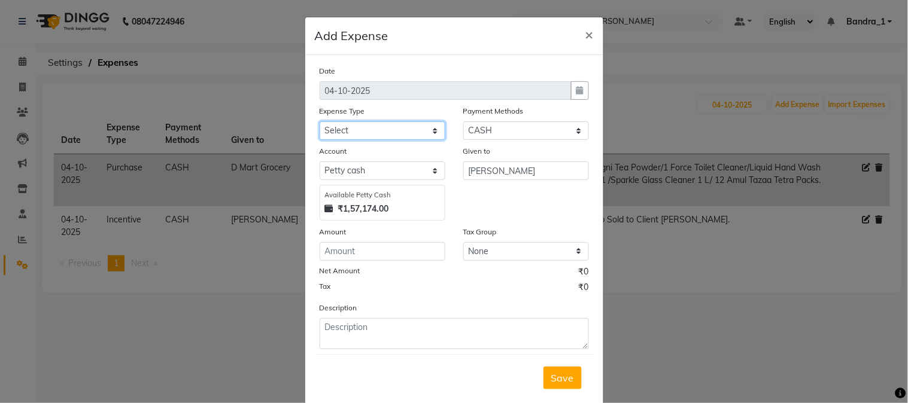
click at [427, 129] on select "Select Advance Salary Amazon B M C Cash transfer to bank Cash transfer to hub C…" at bounding box center [383, 130] width 126 height 19
select select "24273"
click at [320, 121] on select "Select Advance Salary Amazon B M C Cash transfer to bank Cash transfer to hub C…" at bounding box center [383, 130] width 126 height 19
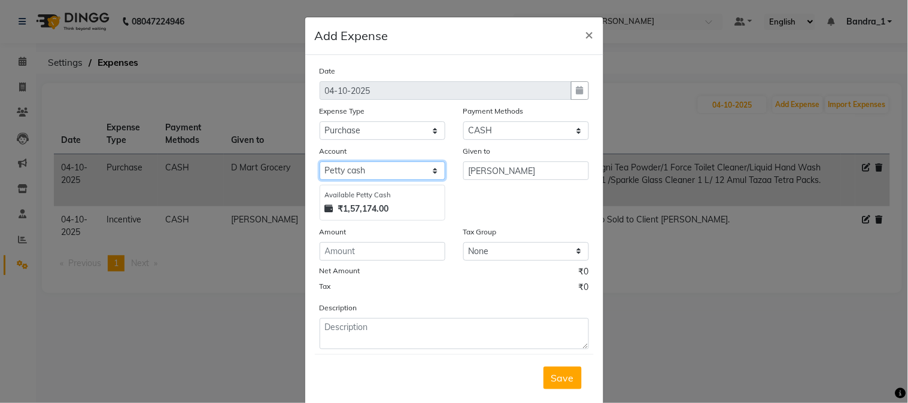
click at [371, 171] on select "Select Default account [PERSON_NAME] cash" at bounding box center [383, 171] width 126 height 19
select select "296"
click at [320, 162] on select "Select Default account [PERSON_NAME] cash" at bounding box center [383, 171] width 126 height 19
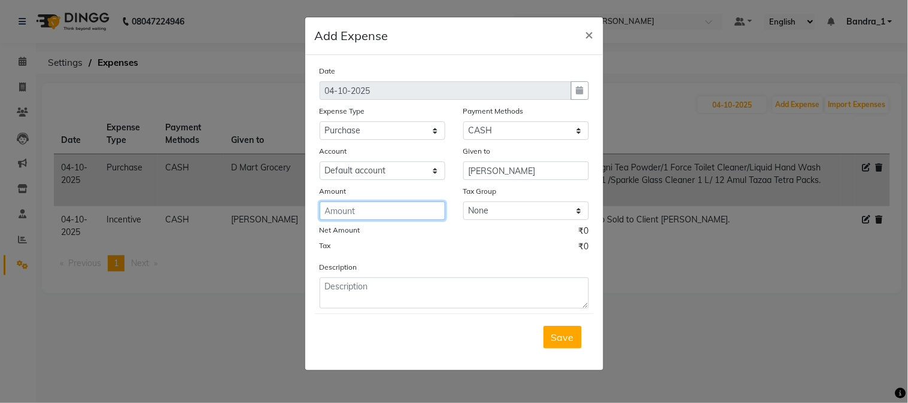
click at [338, 211] on input "number" at bounding box center [383, 211] width 126 height 19
type input "50"
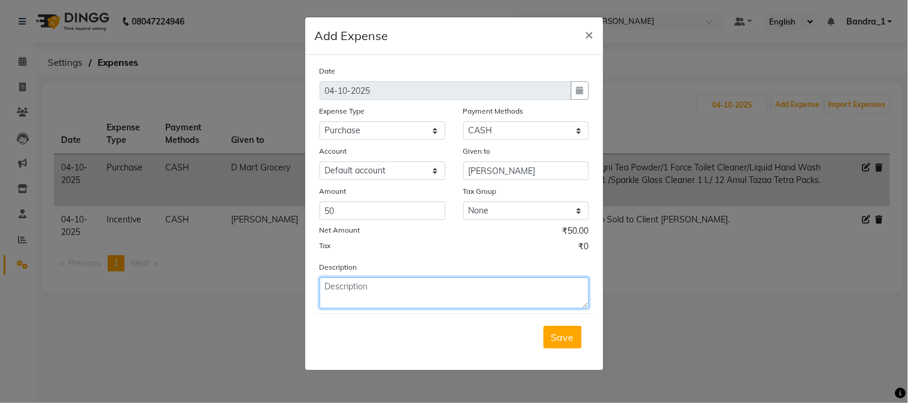
click at [373, 299] on textarea at bounding box center [454, 293] width 269 height 31
type textarea "Paid for 1 Sandwich for Client ."
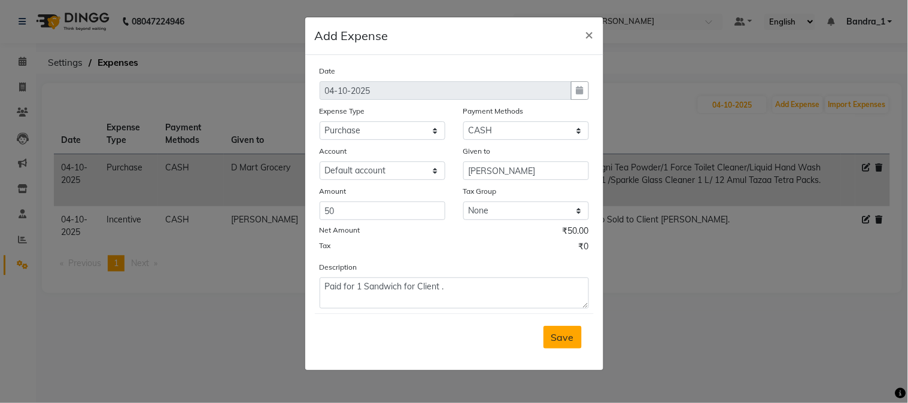
click at [567, 340] on span "Save" at bounding box center [562, 338] width 23 height 12
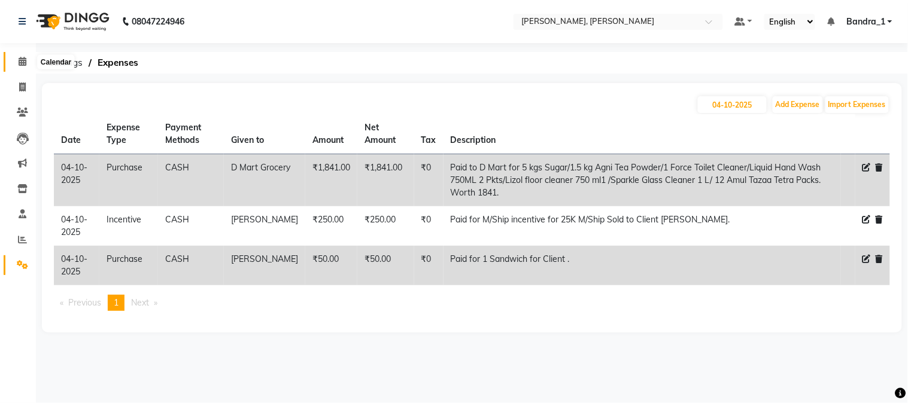
click at [22, 58] on icon at bounding box center [23, 61] width 8 height 9
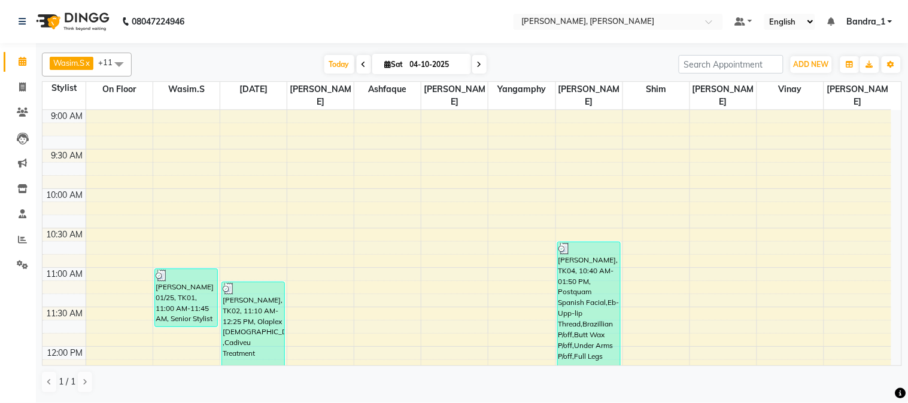
scroll to position [636, 0]
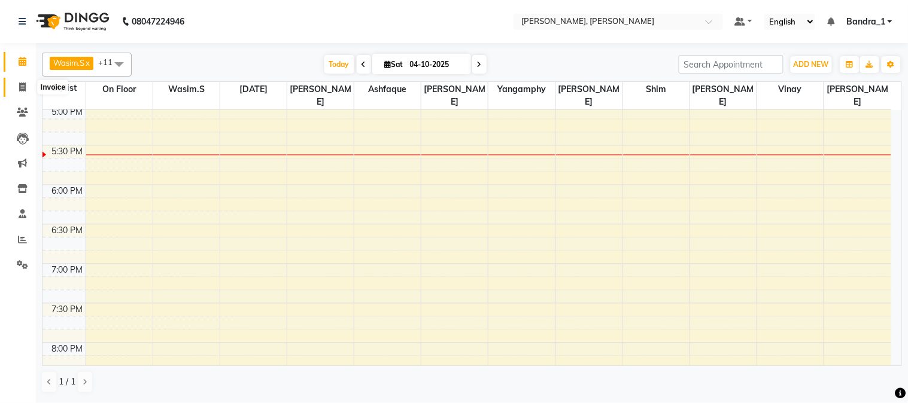
click at [26, 83] on span at bounding box center [22, 88] width 21 height 14
select select "7997"
select select "service"
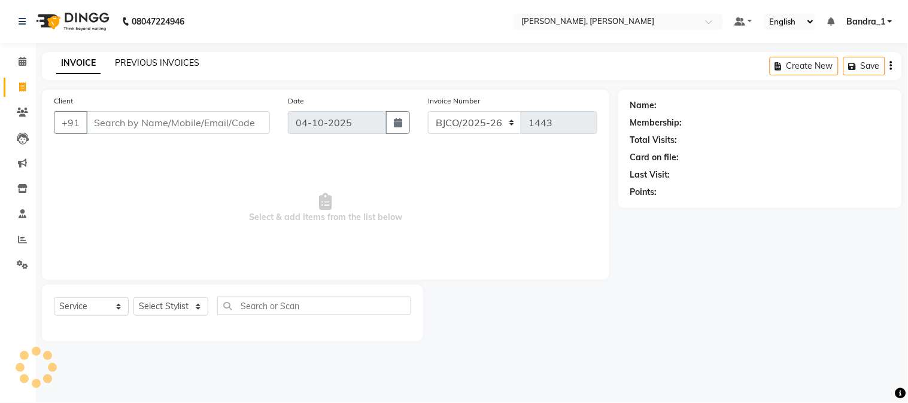
click at [139, 65] on link "PREVIOUS INVOICES" at bounding box center [157, 62] width 84 height 11
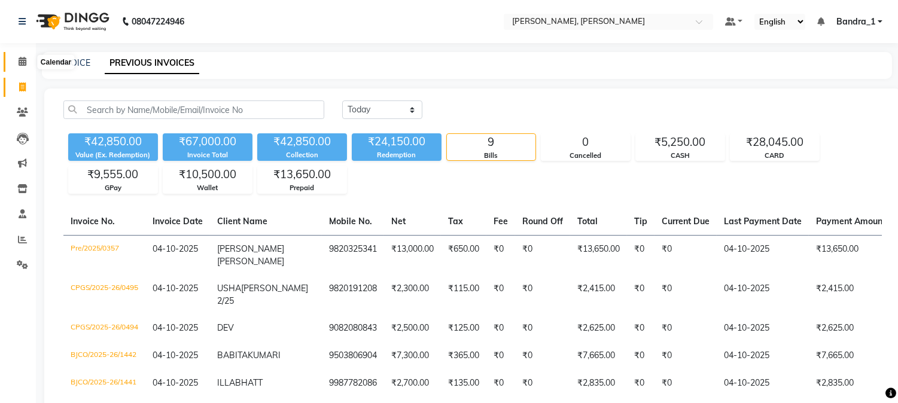
click at [25, 64] on icon at bounding box center [23, 61] width 8 height 9
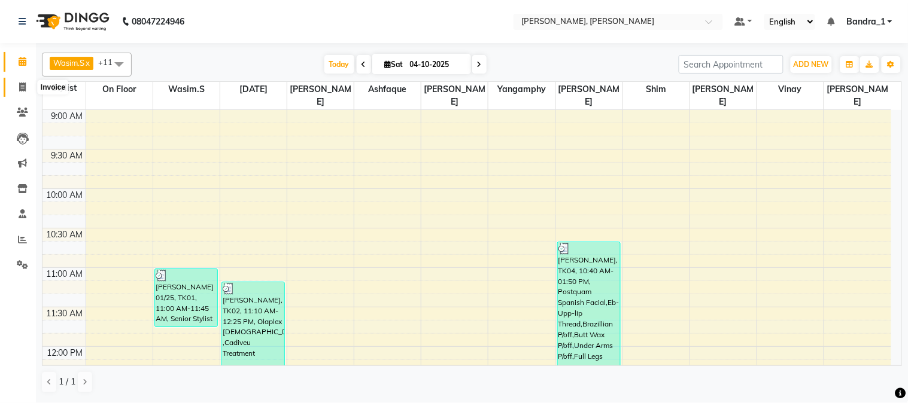
click at [19, 86] on icon at bounding box center [22, 87] width 7 height 9
select select "service"
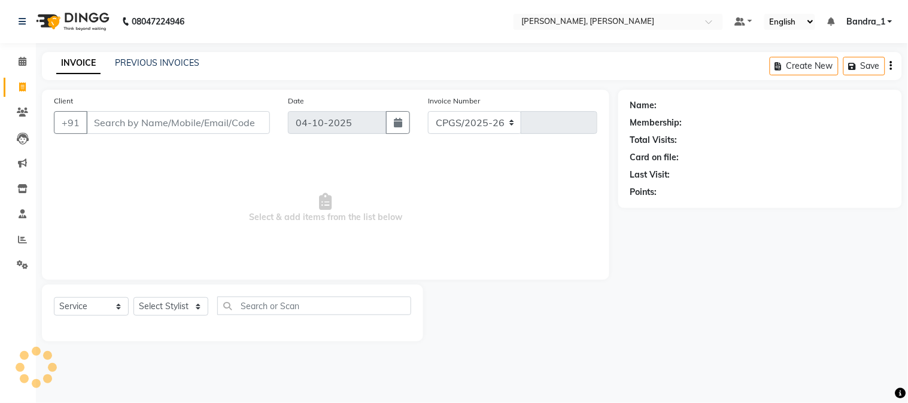
select select "7997"
type input "1443"
click at [199, 308] on select "Select Stylist [PERSON_NAME] [PERSON_NAME] [PERSON_NAME] Attham Bandra_1 Bandra…" at bounding box center [170, 306] width 75 height 19
select select "54154"
click at [133, 298] on select "Select Stylist [PERSON_NAME] [PERSON_NAME] [PERSON_NAME] Attham Bandra_1 Bandra…" at bounding box center [170, 306] width 75 height 19
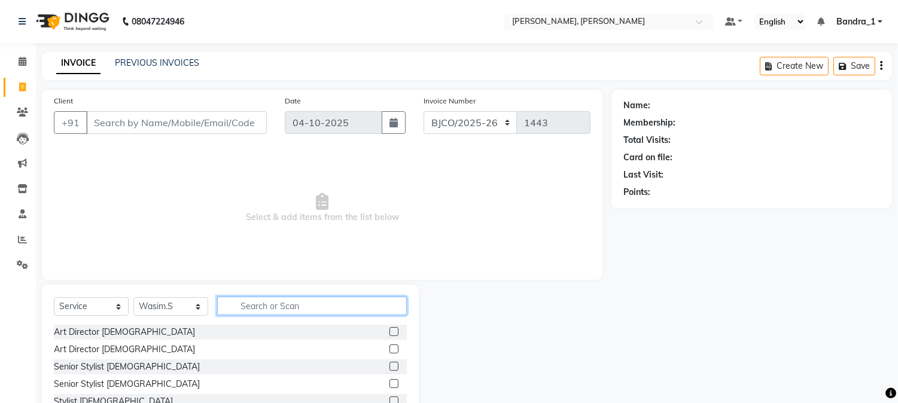
drag, startPoint x: 249, startPoint y: 307, endPoint x: 226, endPoint y: 341, distance: 41.3
click at [252, 316] on div "Select Service Product Membership Package Voucher Prepaid Gift Card Select Styl…" at bounding box center [230, 311] width 353 height 28
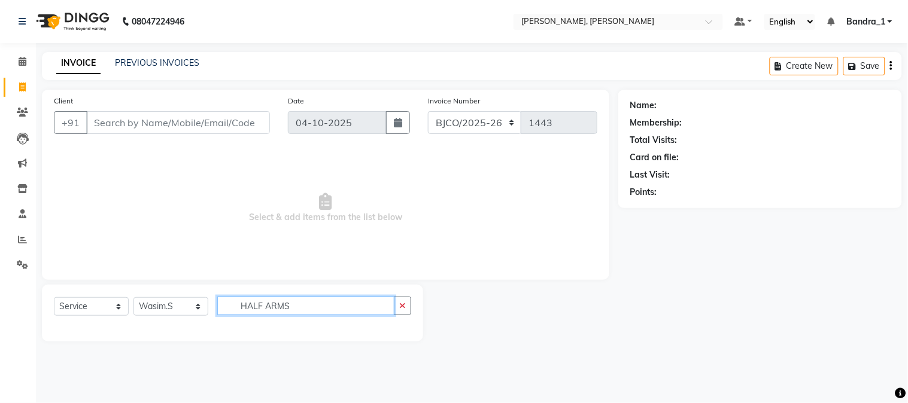
type input "HALF ARMS"
click at [199, 306] on select "Select Stylist [PERSON_NAME] [PERSON_NAME] [PERSON_NAME] Attham Bandra_1 Bandra…" at bounding box center [170, 306] width 75 height 19
select select "54494"
click at [133, 298] on select "Select Stylist [PERSON_NAME] [PERSON_NAME] [PERSON_NAME] Attham Bandra_1 Bandra…" at bounding box center [170, 306] width 75 height 19
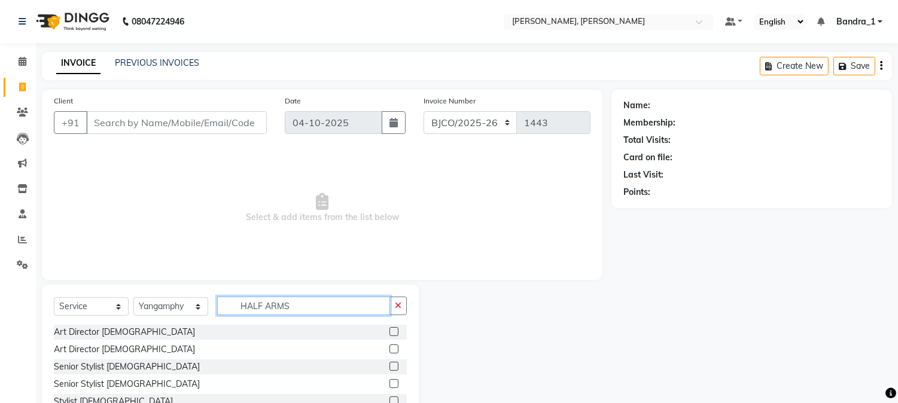
drag, startPoint x: 297, startPoint y: 305, endPoint x: 254, endPoint y: 318, distance: 45.6
click at [291, 312] on input "HALF ARMS" at bounding box center [303, 306] width 173 height 19
type input "HALF ARM"
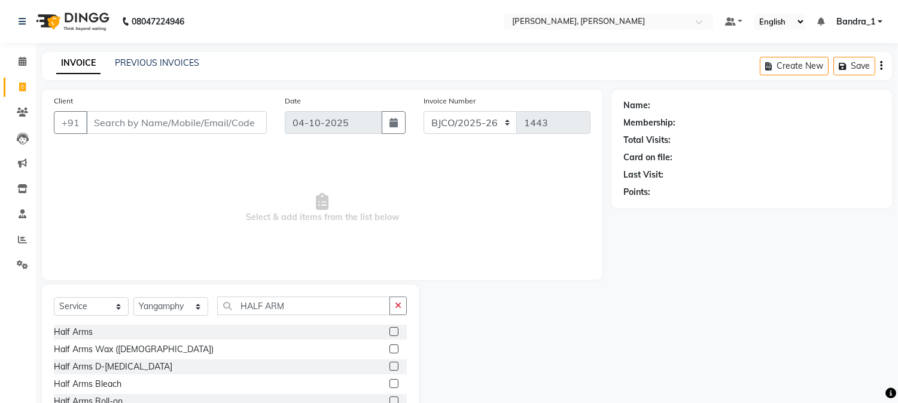
click at [396, 330] on label at bounding box center [394, 331] width 9 height 9
click at [396, 330] on input "checkbox" at bounding box center [394, 333] width 8 height 8
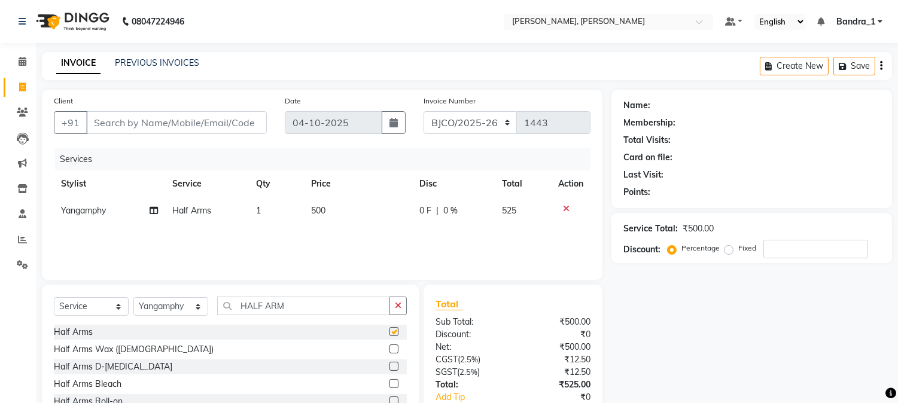
checkbox input "false"
click at [22, 63] on icon at bounding box center [23, 61] width 8 height 9
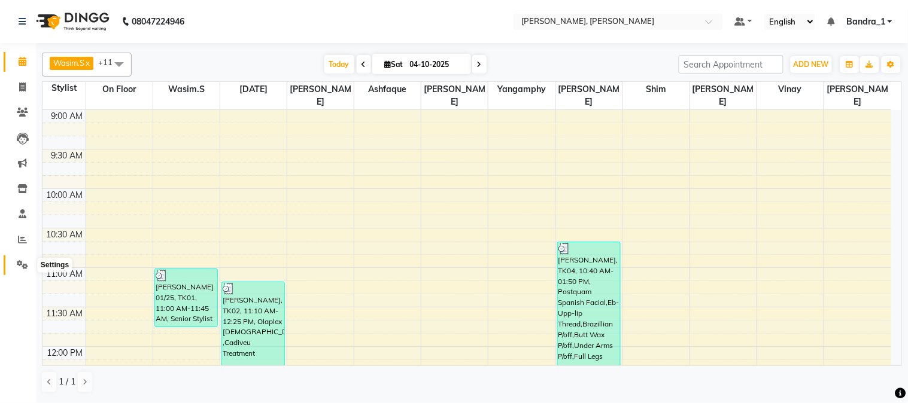
click at [18, 260] on span at bounding box center [22, 266] width 21 height 14
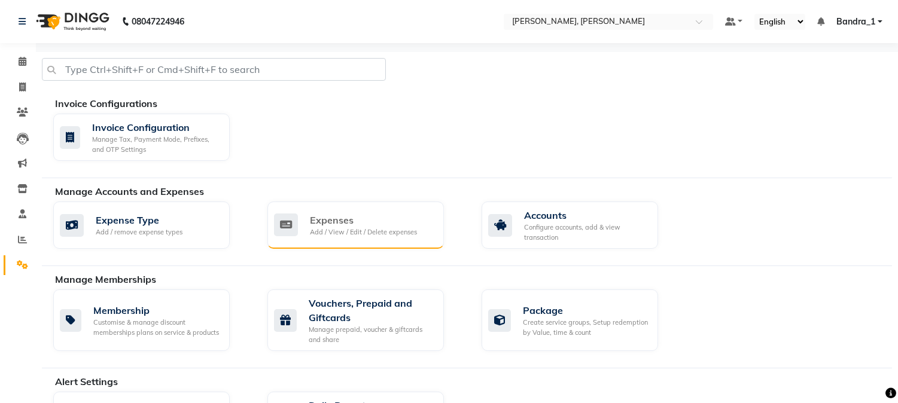
click at [391, 232] on div "Add / View / Edit / Delete expenses" at bounding box center [363, 232] width 107 height 10
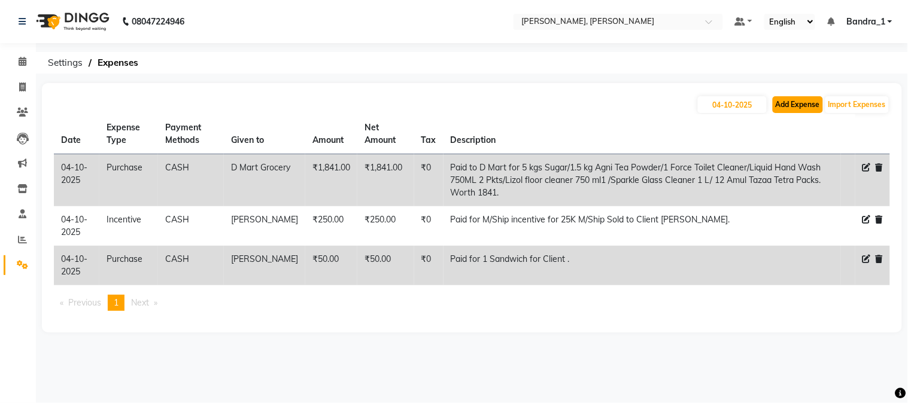
click at [789, 106] on button "Add Expense" at bounding box center [798, 104] width 50 height 17
select select "1"
select select "2374"
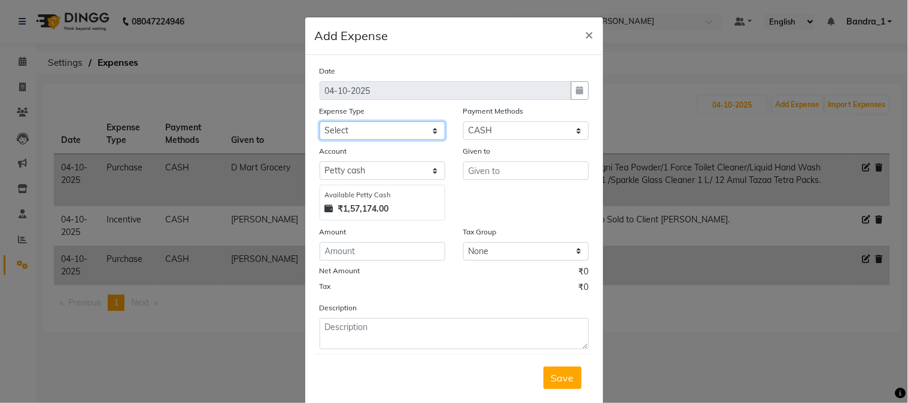
click at [363, 133] on select "Select Advance Salary Amazon B M C Cash transfer to bank Cash transfer to hub C…" at bounding box center [383, 130] width 126 height 19
select select "507"
click at [320, 121] on select "Select Advance Salary Amazon B M C Cash transfer to bank Cash transfer to hub C…" at bounding box center [383, 130] width 126 height 19
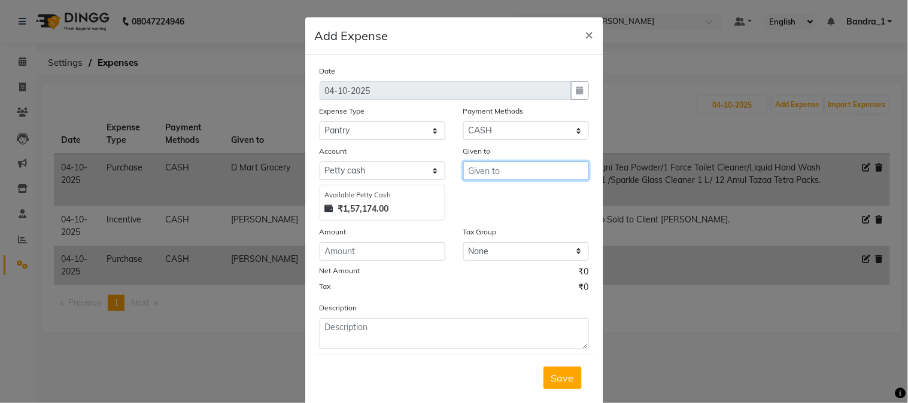
click at [481, 169] on input "text" at bounding box center [526, 171] width 126 height 19
type input "PANCHSHEEL STORES"
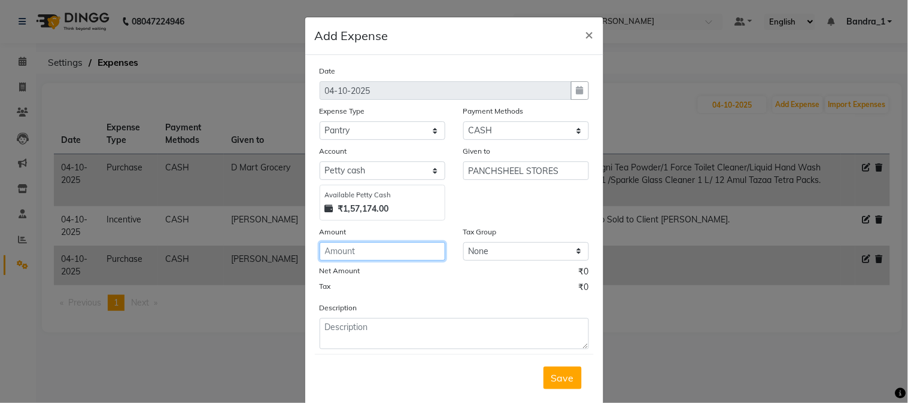
click at [397, 258] on input "number" at bounding box center [383, 251] width 126 height 19
type input "90"
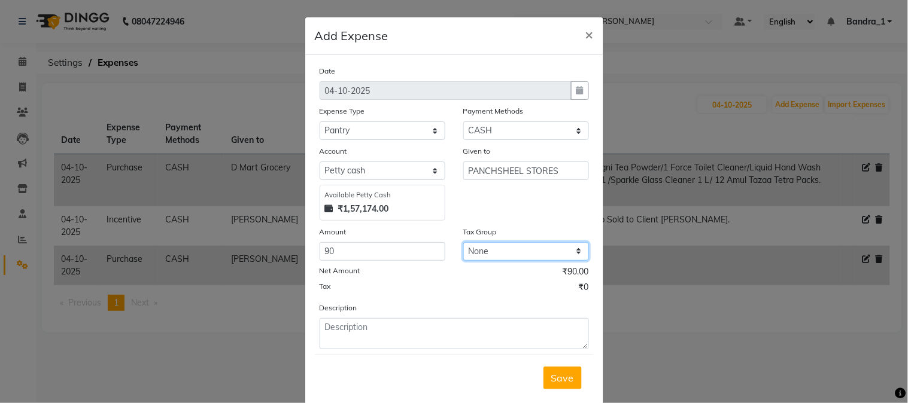
click at [475, 248] on select "None GST 5% GST2 GST" at bounding box center [526, 251] width 126 height 19
click at [463, 243] on select "None GST 5% GST2 GST" at bounding box center [526, 251] width 126 height 19
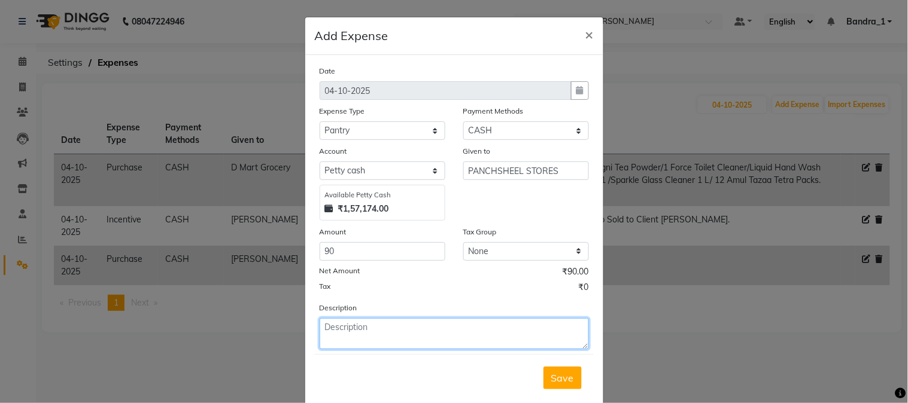
click at [409, 320] on textarea at bounding box center [454, 333] width 269 height 31
type textarea "MILK FOR STAFF TEA/COFFEE"
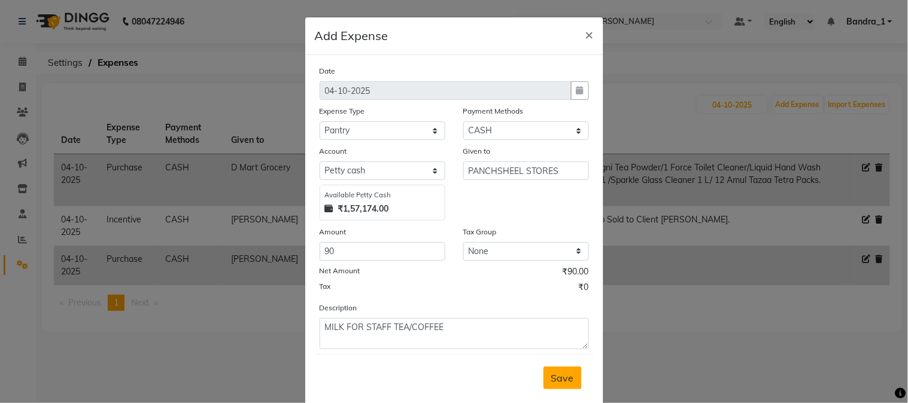
click at [561, 381] on span "Save" at bounding box center [562, 378] width 23 height 12
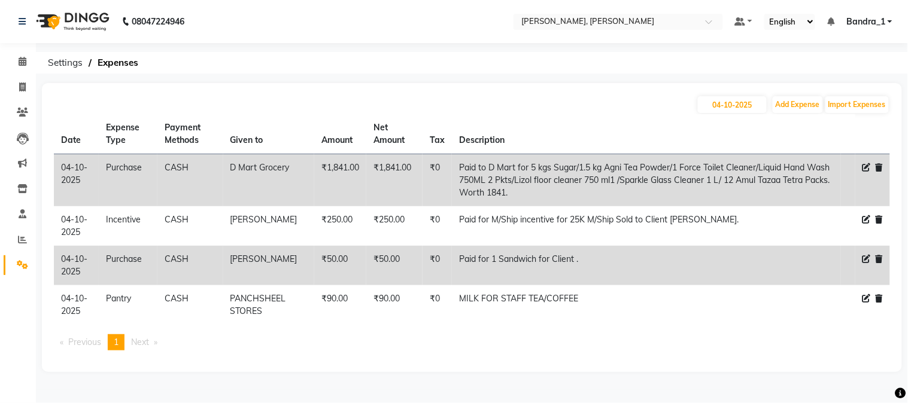
click at [864, 259] on icon at bounding box center [866, 259] width 8 height 8
select select "24273"
select select "1"
select select "2374"
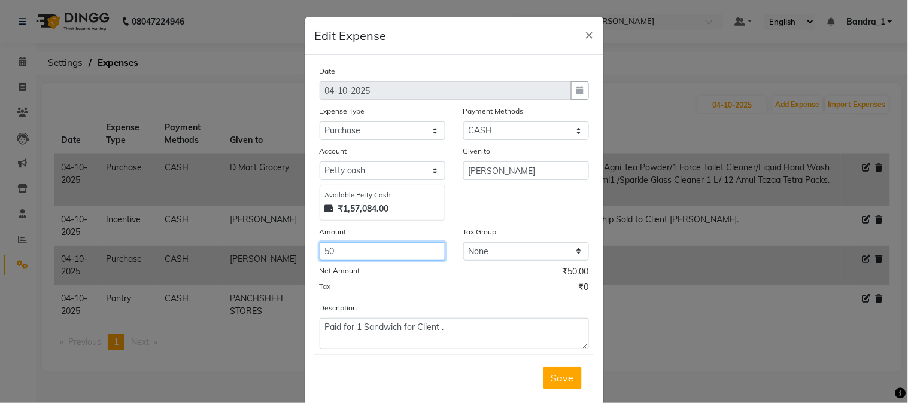
click at [352, 251] on input "50" at bounding box center [383, 251] width 126 height 19
type input "5"
type input "60"
click at [494, 246] on select "None" at bounding box center [526, 251] width 126 height 19
click at [463, 243] on select "None" at bounding box center [526, 251] width 126 height 19
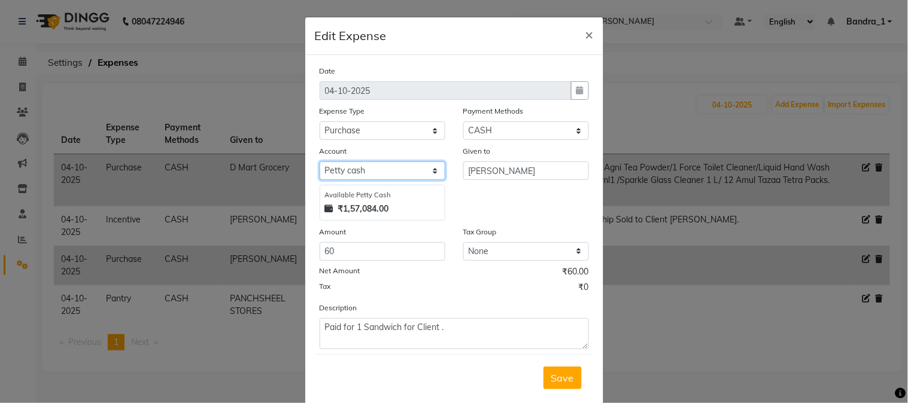
click at [415, 169] on select "Select Default account [PERSON_NAME] cash" at bounding box center [383, 171] width 126 height 19
select select "296"
click at [320, 162] on select "Select Default account [PERSON_NAME] cash" at bounding box center [383, 171] width 126 height 19
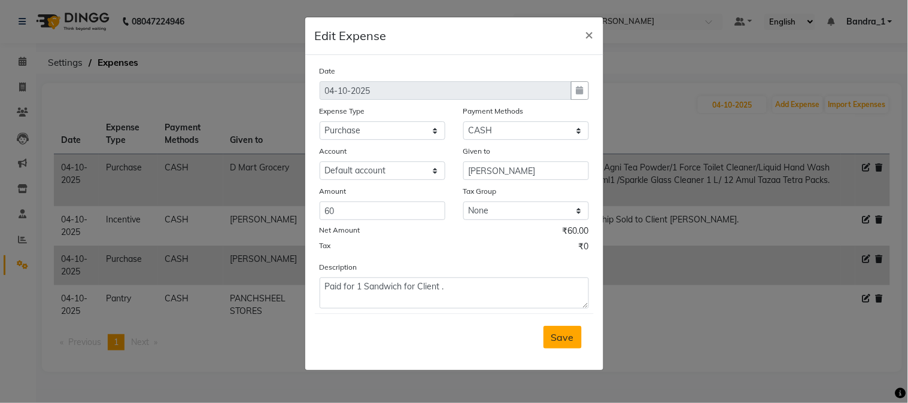
click at [561, 337] on span "Save" at bounding box center [562, 338] width 23 height 12
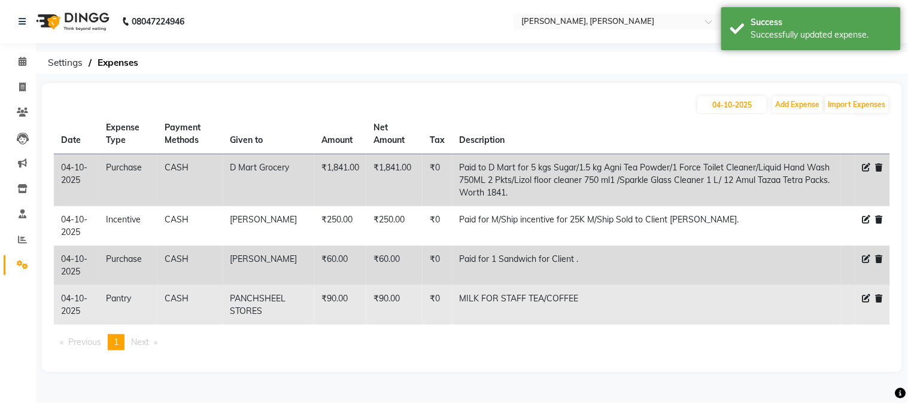
click at [867, 302] on icon at bounding box center [866, 298] width 8 height 8
select select "507"
select select "1"
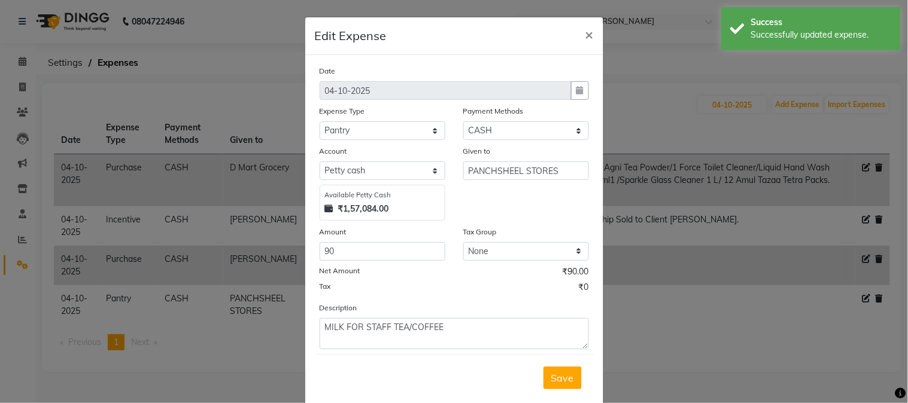
click at [406, 181] on div "Account Select Default account [PERSON_NAME] cash Available [PERSON_NAME] Cash …" at bounding box center [383, 183] width 144 height 76
click at [410, 175] on select "Select Default account [PERSON_NAME] cash" at bounding box center [383, 171] width 126 height 19
select select "296"
click at [320, 162] on select "Select Default account [PERSON_NAME] cash" at bounding box center [383, 171] width 126 height 19
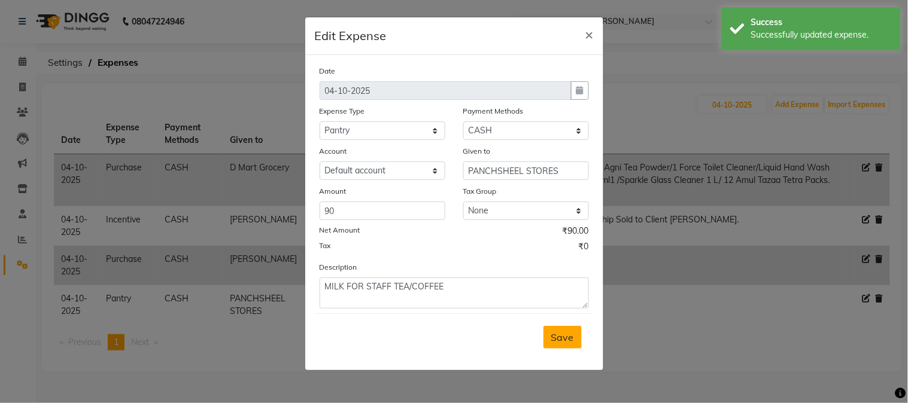
click at [566, 332] on button "Save" at bounding box center [562, 337] width 38 height 23
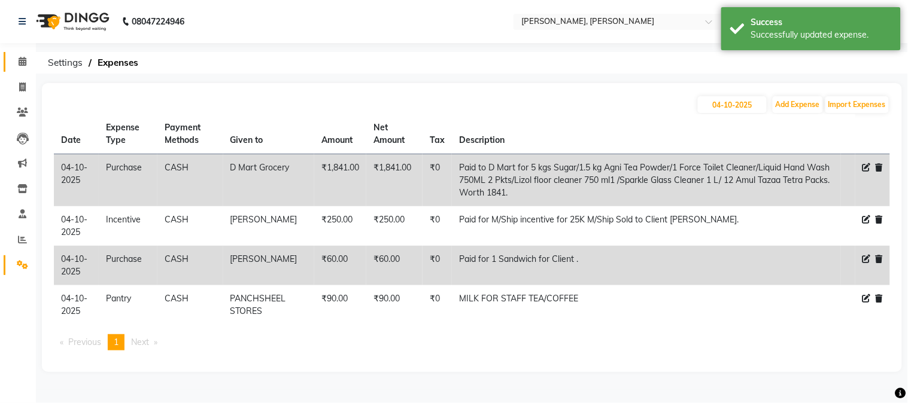
click at [23, 63] on icon at bounding box center [23, 61] width 8 height 9
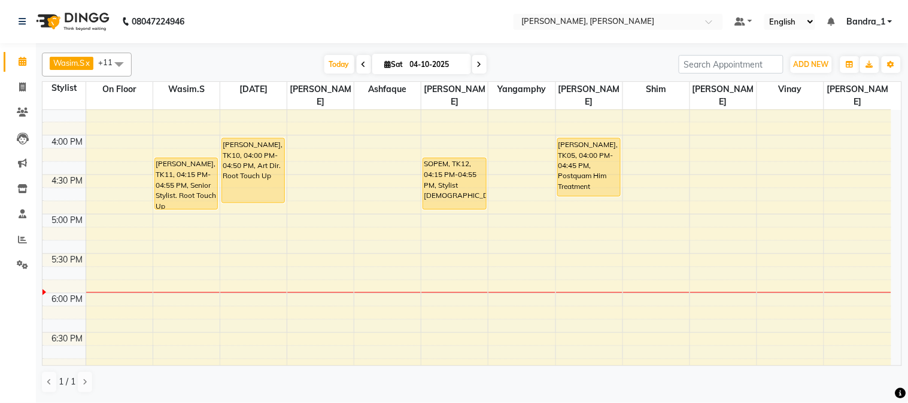
scroll to position [531, 0]
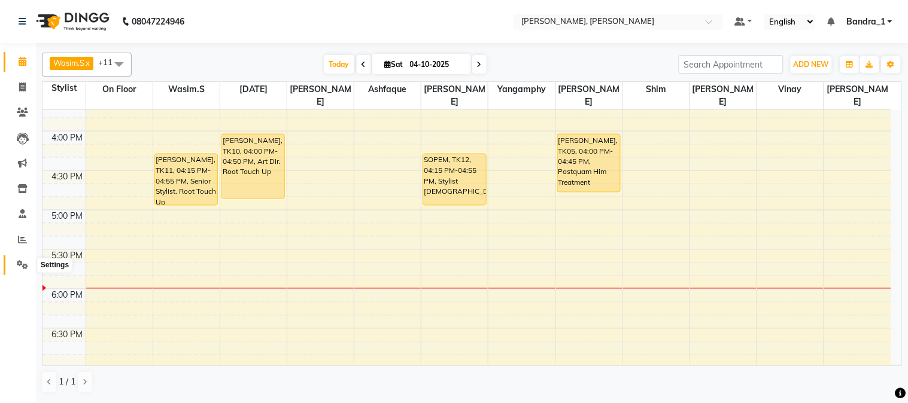
click at [24, 263] on icon at bounding box center [22, 264] width 11 height 9
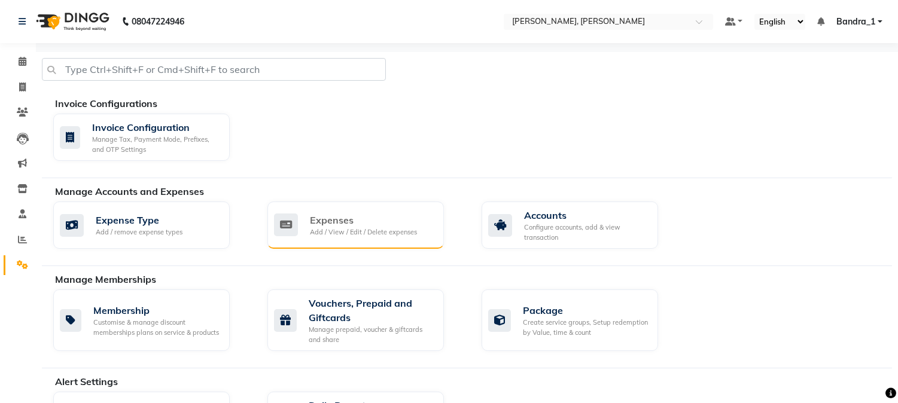
click at [391, 208] on div "Expenses Add / View / Edit / Delete expenses" at bounding box center [356, 225] width 177 height 47
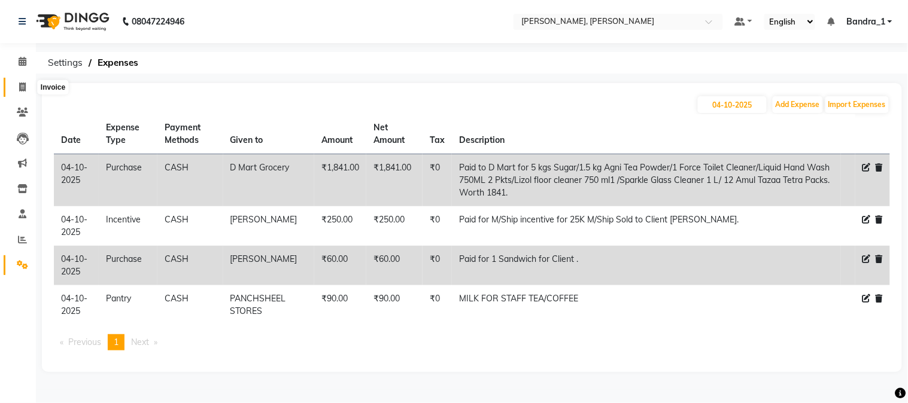
click at [20, 85] on icon at bounding box center [22, 87] width 7 height 9
select select "service"
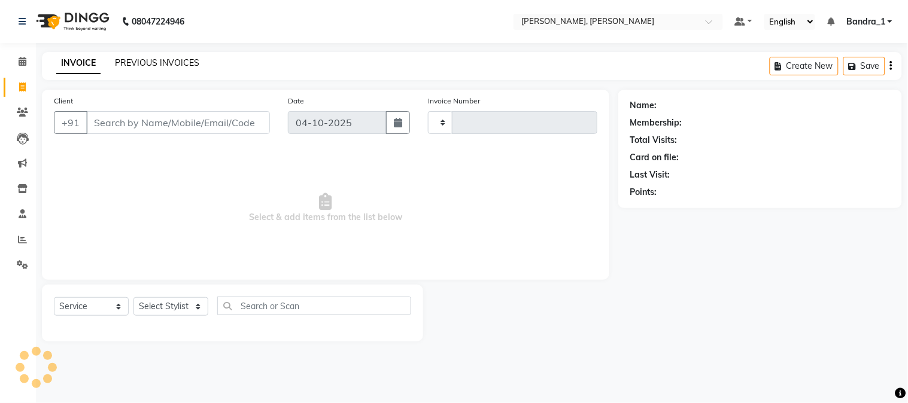
type input "1443"
select select "7997"
click at [168, 64] on link "PREVIOUS INVOICES" at bounding box center [157, 62] width 84 height 11
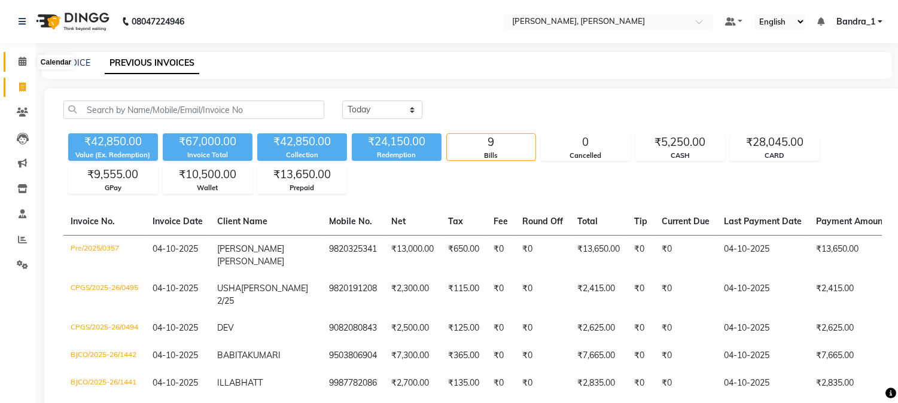
click at [19, 60] on icon at bounding box center [23, 61] width 8 height 9
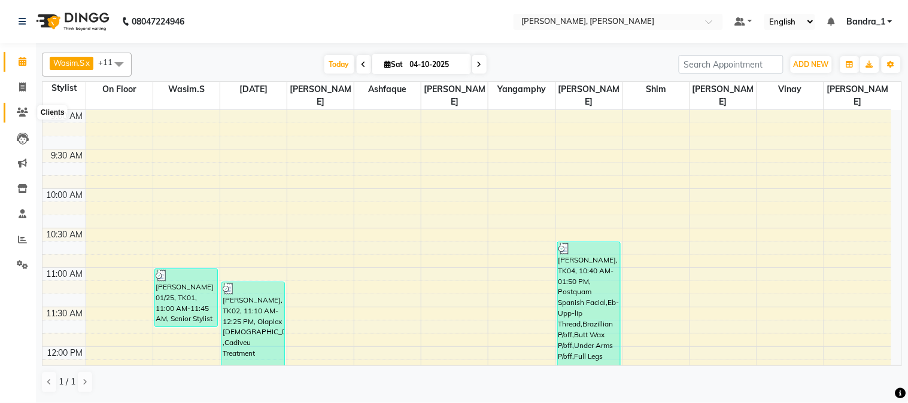
click at [21, 116] on icon at bounding box center [22, 112] width 11 height 9
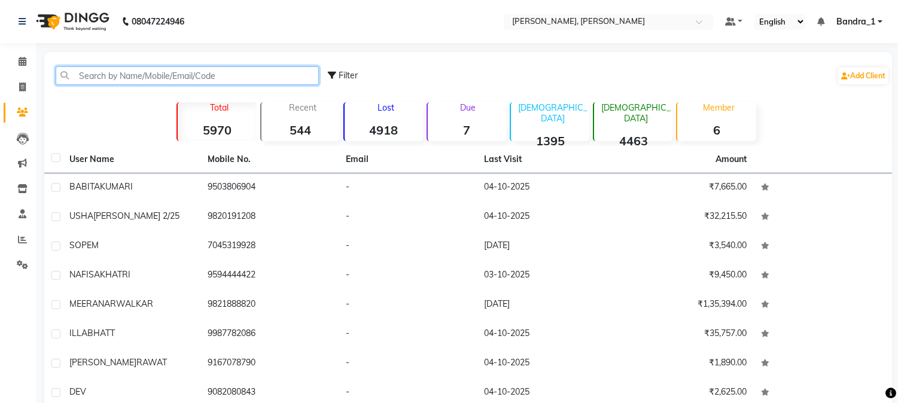
click at [163, 74] on input "text" at bounding box center [187, 75] width 263 height 19
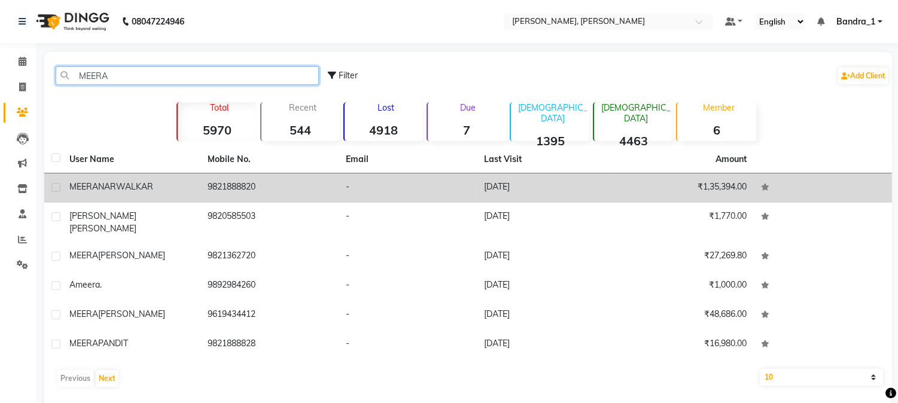
type input "MEERA"
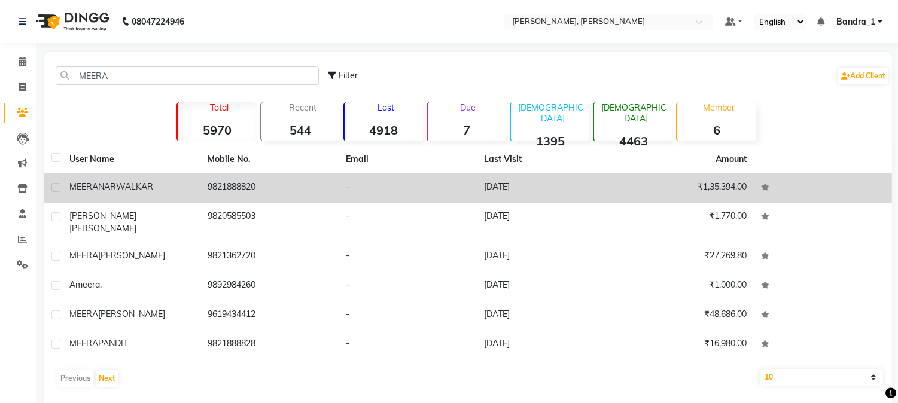
click at [160, 188] on div "[PERSON_NAME]" at bounding box center [131, 187] width 124 height 13
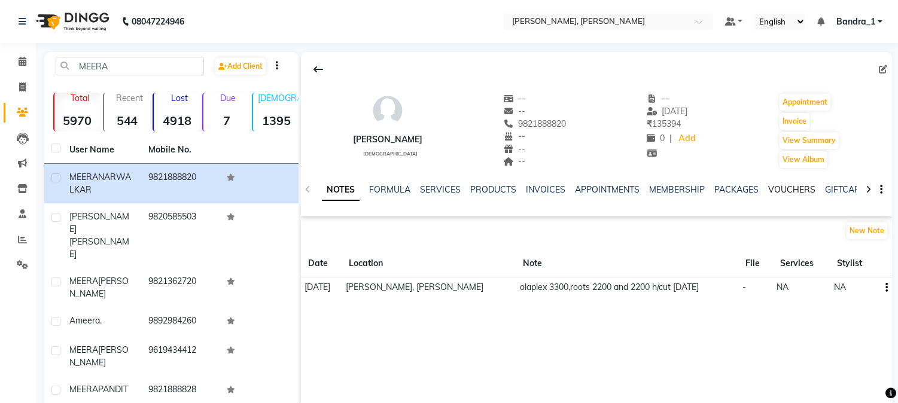
click at [798, 190] on link "VOUCHERS" at bounding box center [791, 189] width 47 height 11
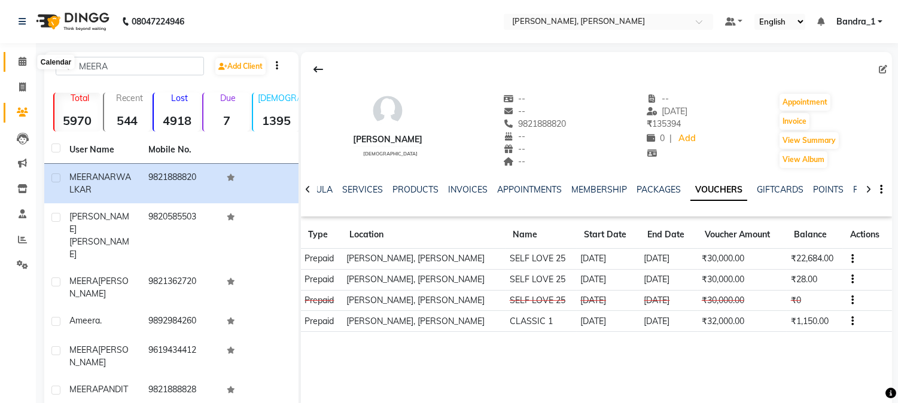
click at [27, 63] on span at bounding box center [22, 62] width 21 height 14
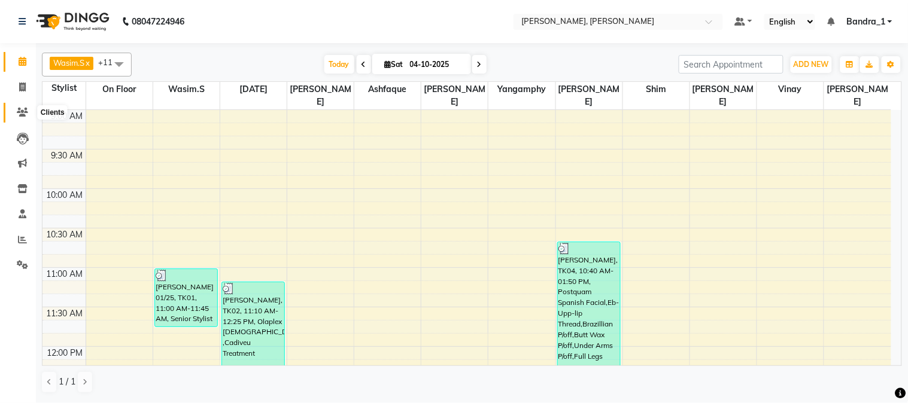
click at [22, 115] on icon at bounding box center [22, 112] width 11 height 9
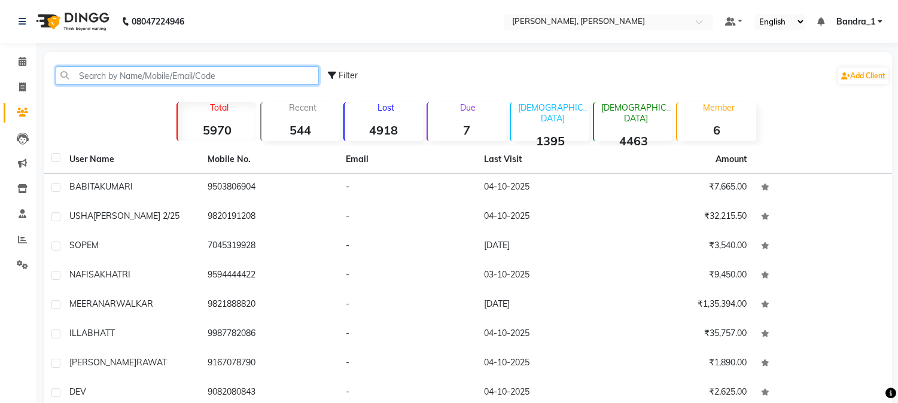
click at [109, 78] on input "text" at bounding box center [187, 75] width 263 height 19
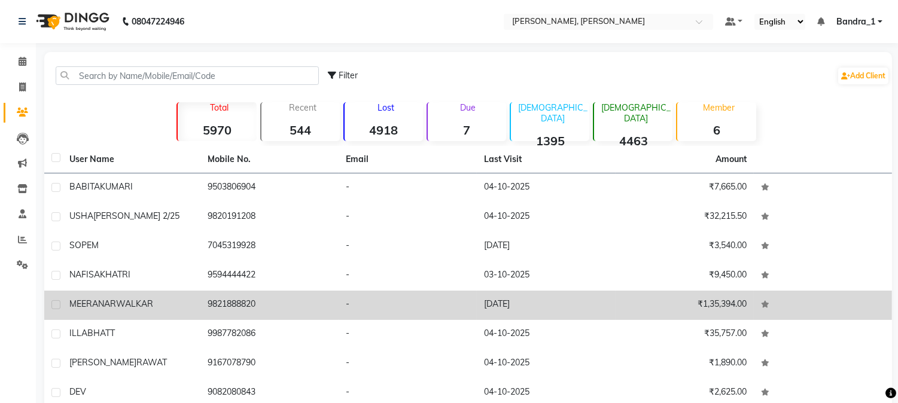
click at [162, 312] on td "[PERSON_NAME]" at bounding box center [131, 305] width 138 height 29
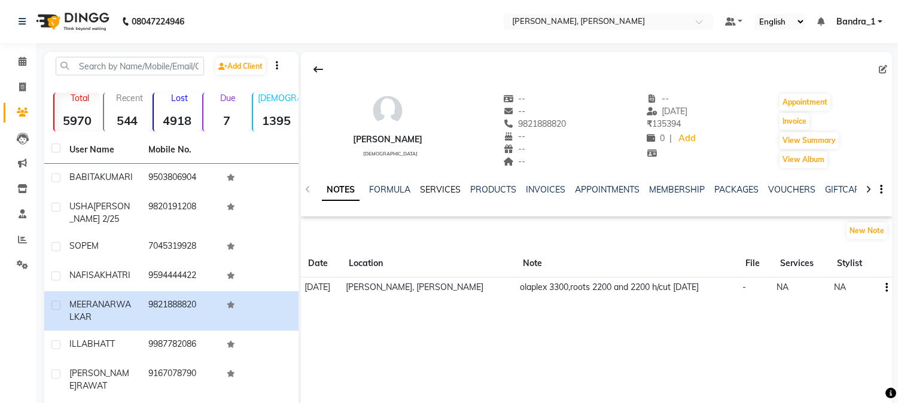
click at [435, 189] on link "SERVICES" at bounding box center [440, 189] width 41 height 11
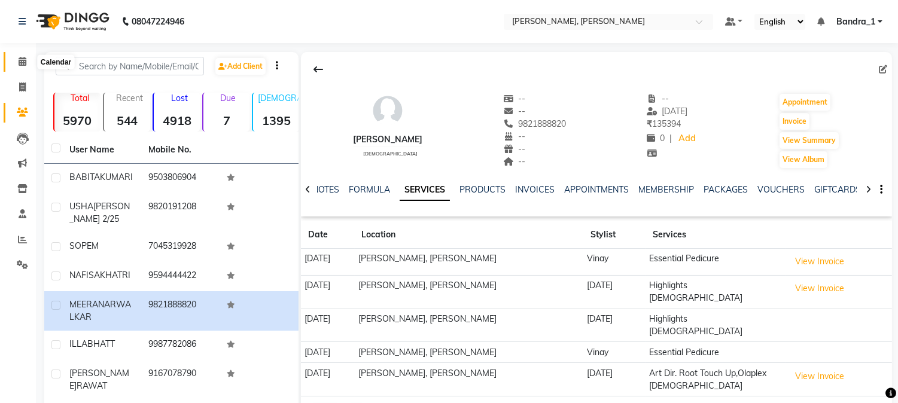
click at [24, 65] on icon at bounding box center [23, 61] width 8 height 9
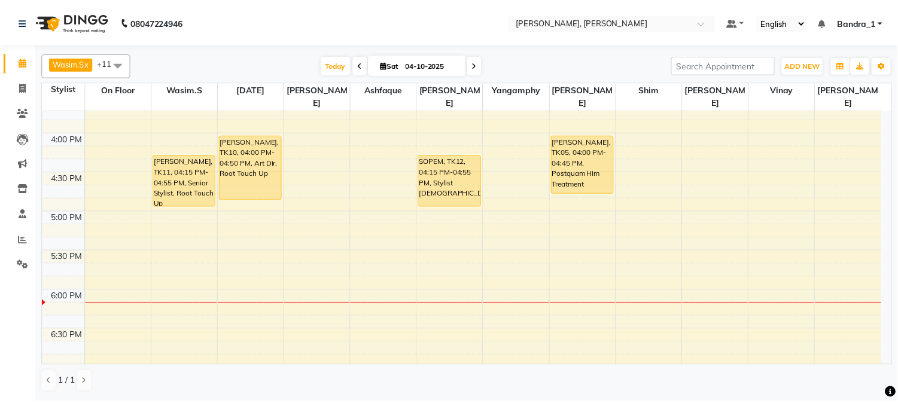
scroll to position [531, 0]
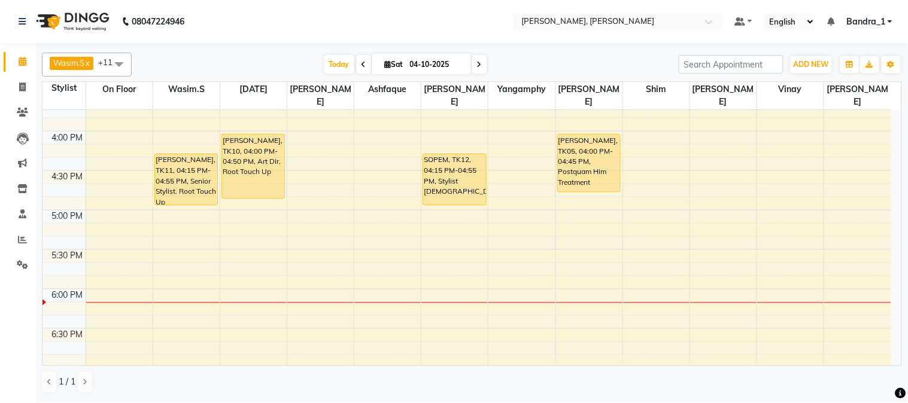
click at [235, 166] on div "[PERSON_NAME], TK10, 04:00 PM-04:50 PM, Art Dir. Root Touch Up" at bounding box center [253, 167] width 62 height 64
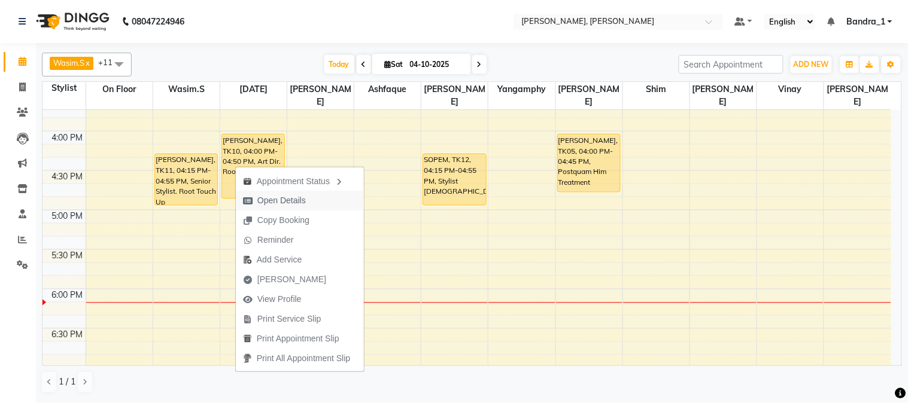
click at [291, 195] on span "Open Details" at bounding box center [281, 201] width 48 height 13
select select "1"
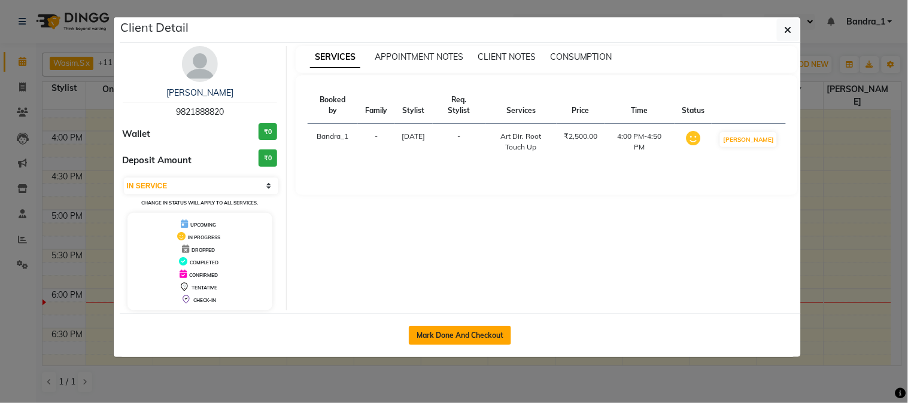
click at [435, 328] on button "Mark Done And Checkout" at bounding box center [460, 335] width 102 height 19
select select "7997"
select select "service"
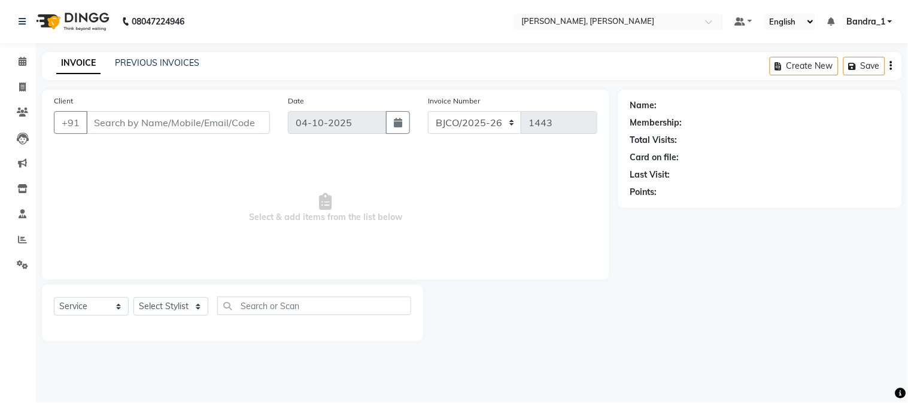
type input "9821888820"
select select "58043"
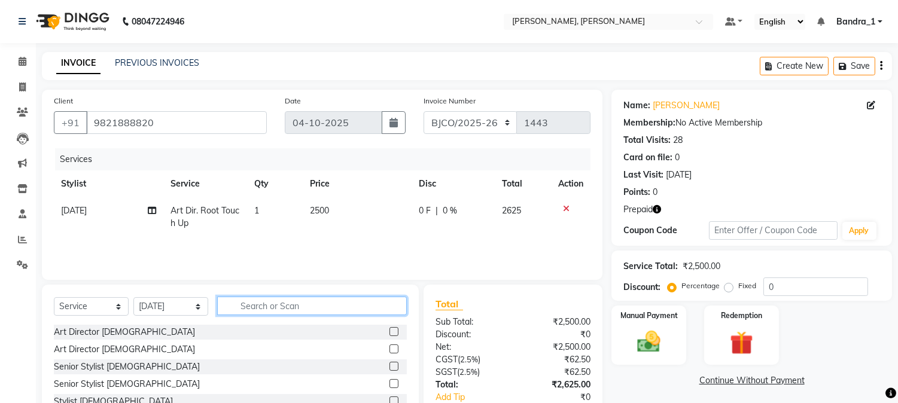
click at [272, 309] on input "text" at bounding box center [312, 306] width 190 height 19
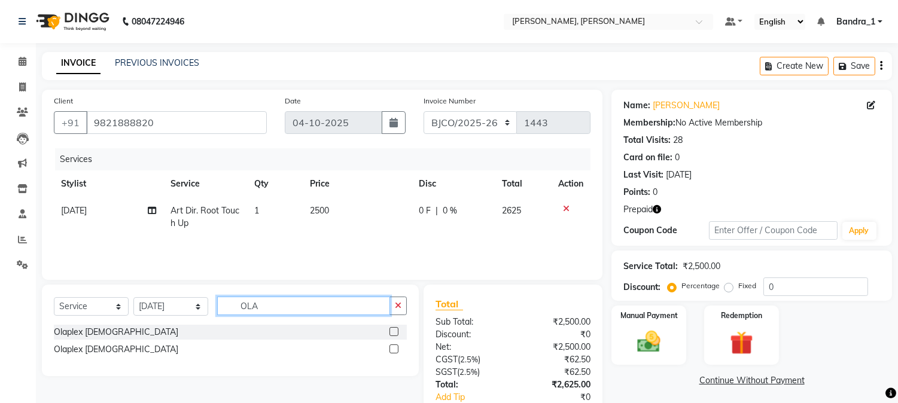
type input "OLA"
click at [397, 331] on label at bounding box center [394, 331] width 9 height 9
click at [397, 331] on input "checkbox" at bounding box center [394, 333] width 8 height 8
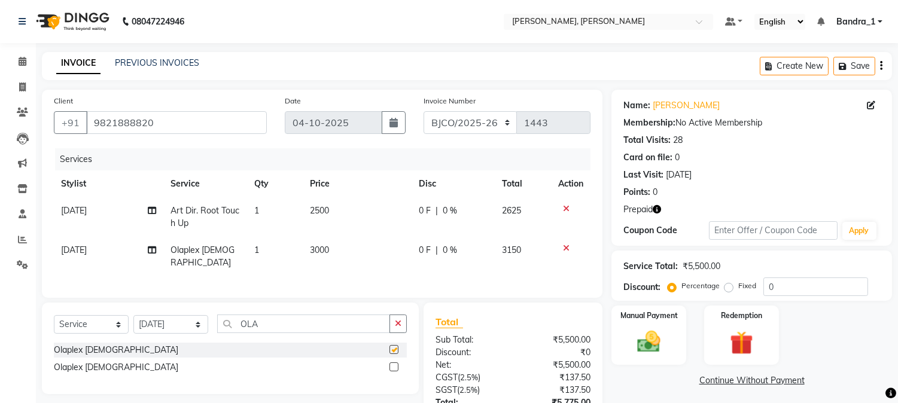
checkbox input "false"
click at [501, 111] on select "CPGS/2025-26 BJCO/2025-26 Pre/2025" at bounding box center [471, 122] width 94 height 23
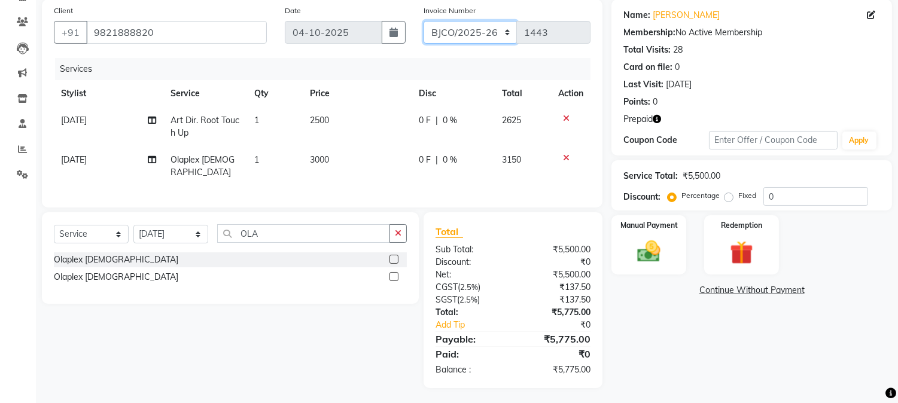
select select "7235"
click at [424, 21] on select "CPGS/2025-26 BJCO/2025-26 Pre/2025" at bounding box center [471, 32] width 94 height 23
type input "0358"
click at [649, 244] on img at bounding box center [650, 252] width 40 height 28
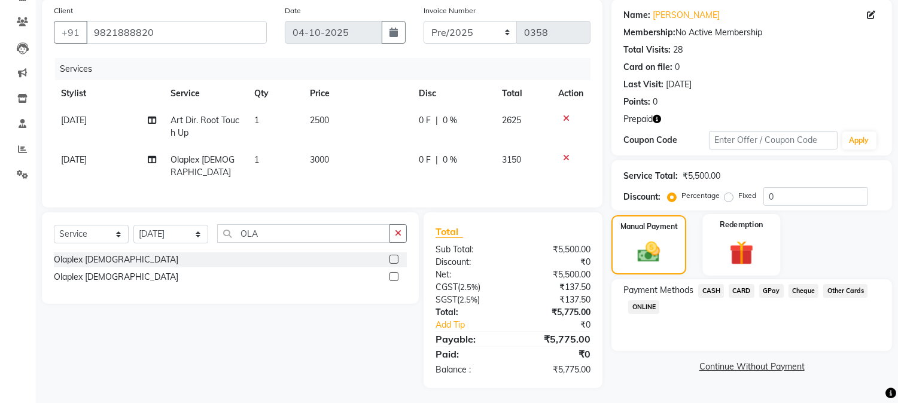
click at [749, 241] on img at bounding box center [742, 253] width 40 height 30
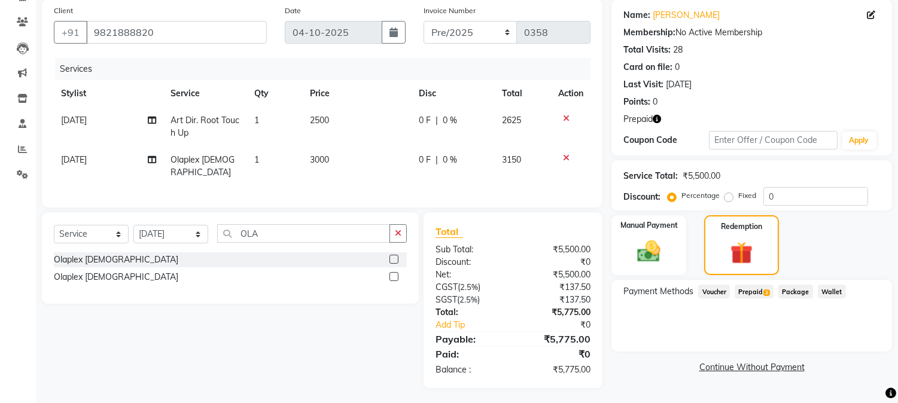
click at [767, 290] on span "3" at bounding box center [767, 293] width 7 height 7
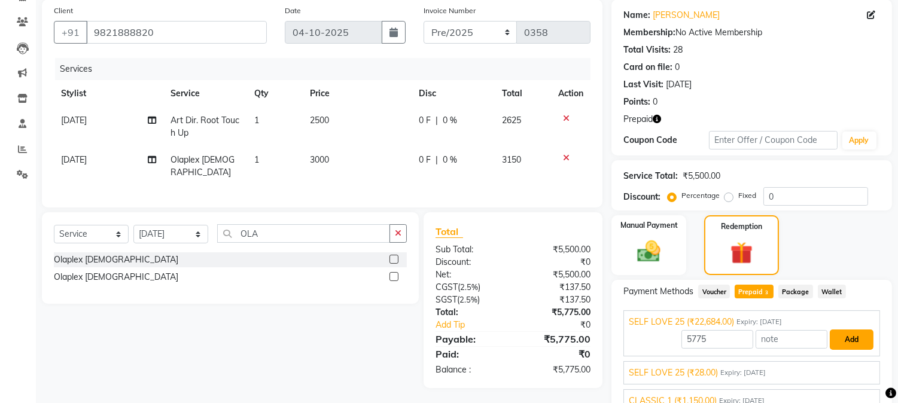
click at [841, 344] on button "Add" at bounding box center [852, 340] width 44 height 20
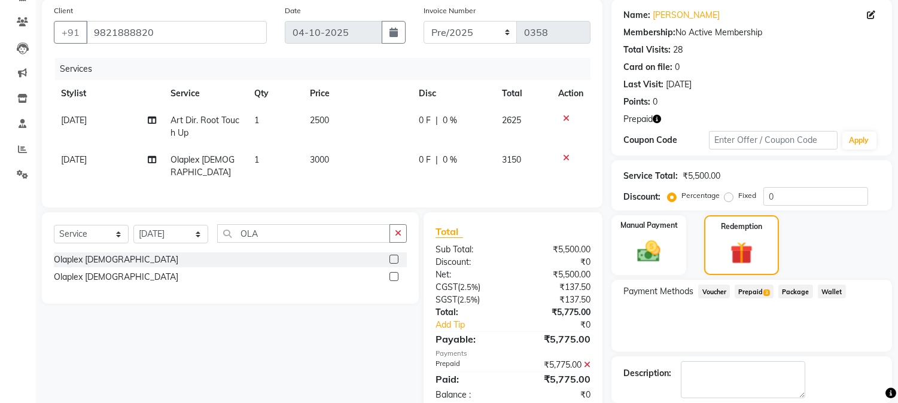
checkbox input "false"
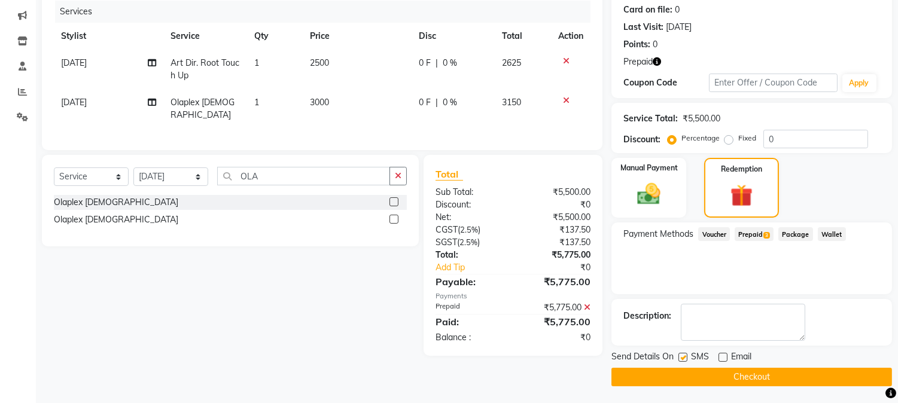
click at [680, 356] on label at bounding box center [683, 357] width 9 height 9
click at [680, 356] on input "checkbox" at bounding box center [683, 358] width 8 height 8
checkbox input "false"
click at [705, 382] on button "Checkout" at bounding box center [752, 377] width 281 height 19
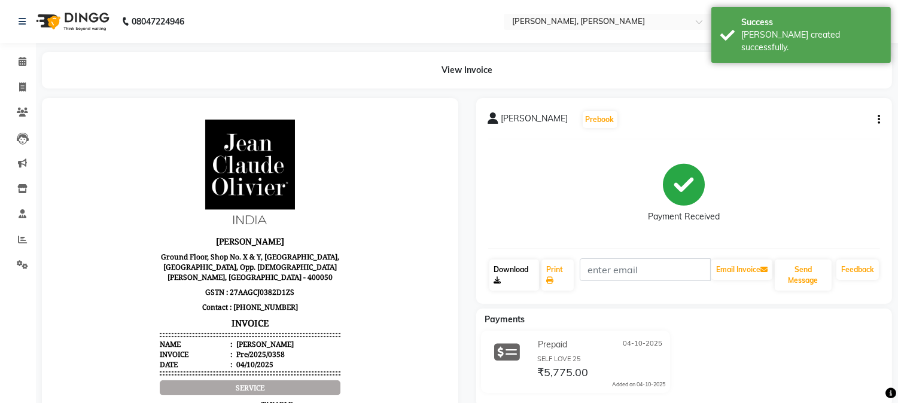
click at [509, 274] on link "Download" at bounding box center [515, 275] width 50 height 31
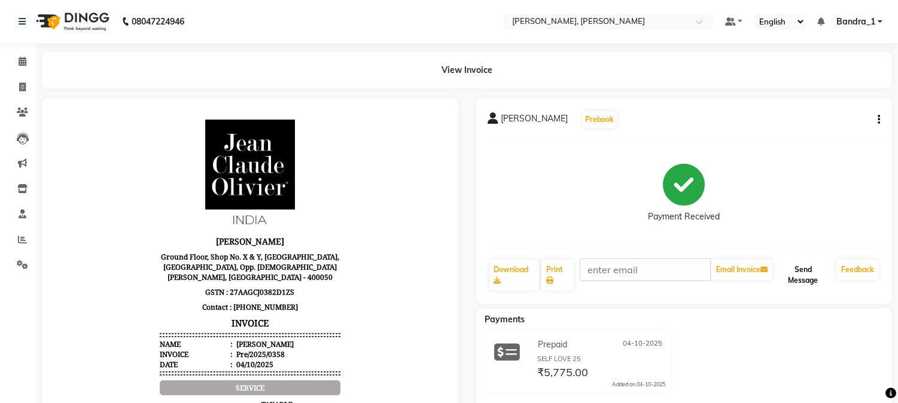
drag, startPoint x: 749, startPoint y: 20, endPoint x: 780, endPoint y: 283, distance: 264.5
click at [21, 67] on span at bounding box center [22, 62] width 21 height 14
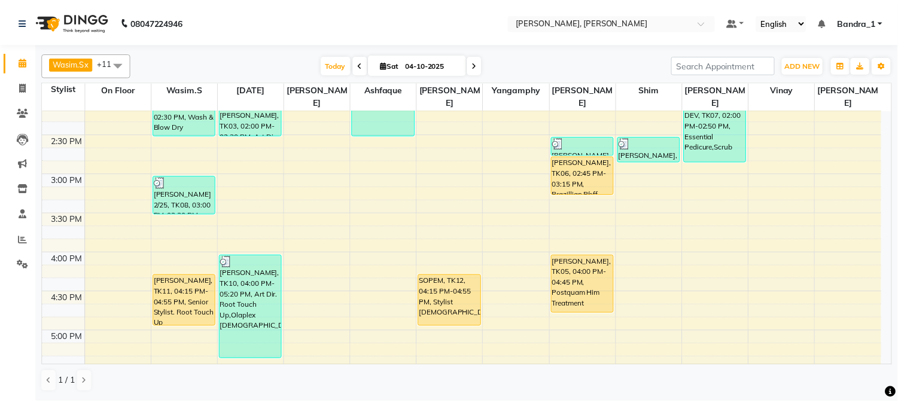
scroll to position [531, 0]
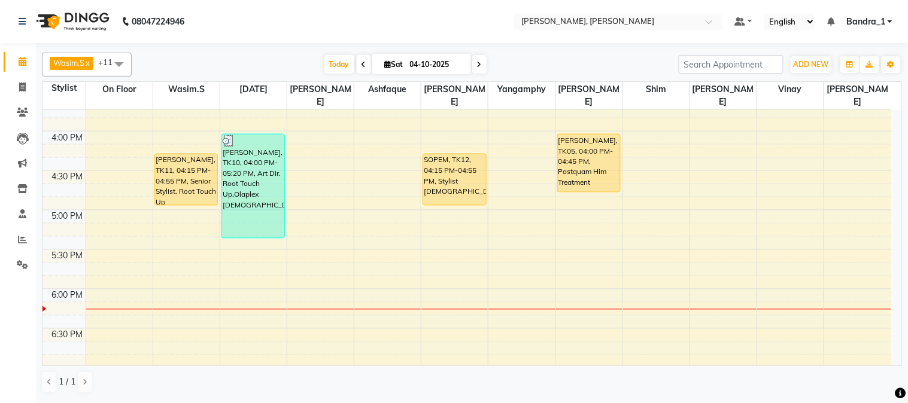
click at [451, 170] on div "SOPEM, TK12, 04:15 PM-04:55 PM, Stylist [DEMOGRAPHIC_DATA]" at bounding box center [454, 179] width 62 height 51
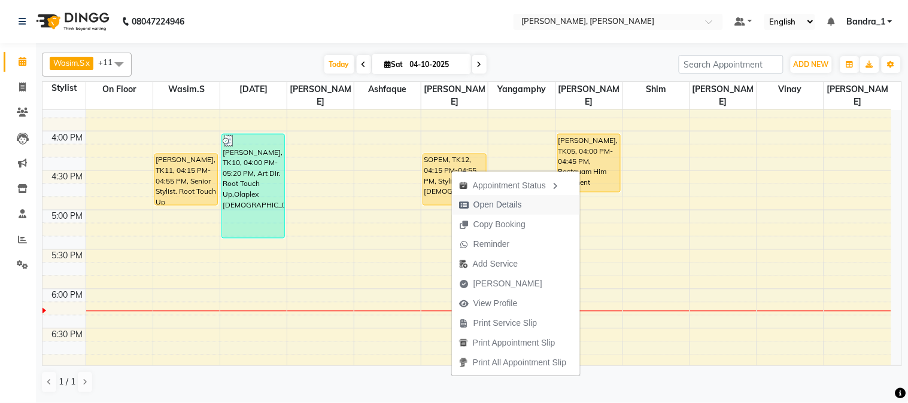
click at [517, 199] on span "Open Details" at bounding box center [497, 205] width 48 height 13
select select "1"
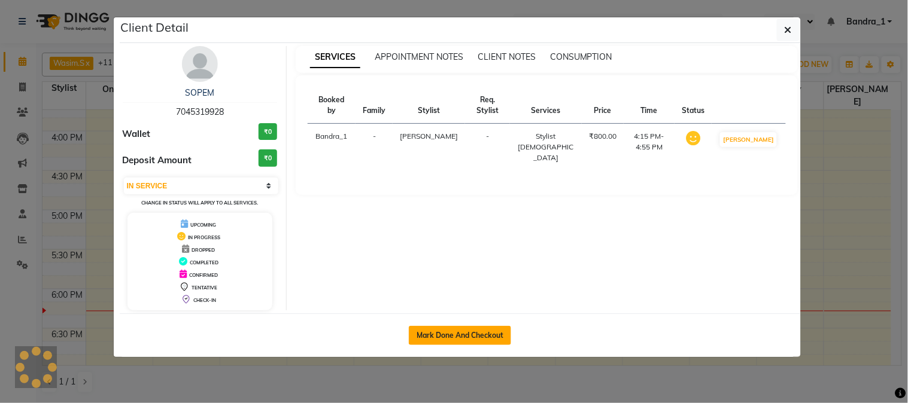
click at [469, 343] on button "Mark Done And Checkout" at bounding box center [460, 335] width 102 height 19
select select "service"
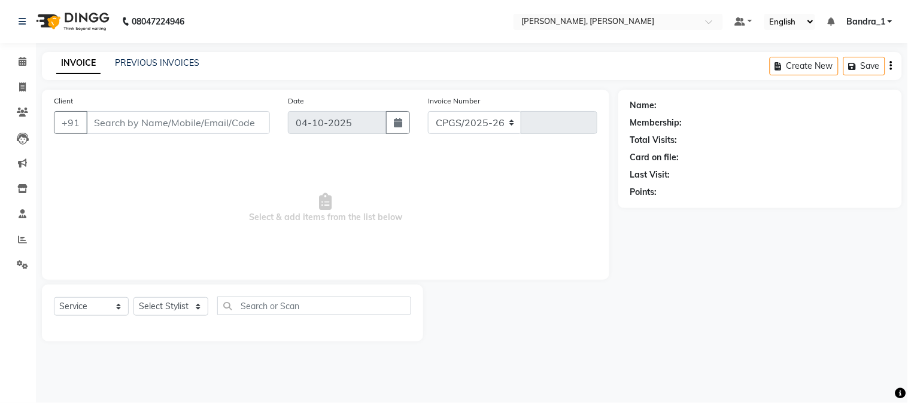
select select "7997"
type input "1443"
type input "7045319928"
select select "78177"
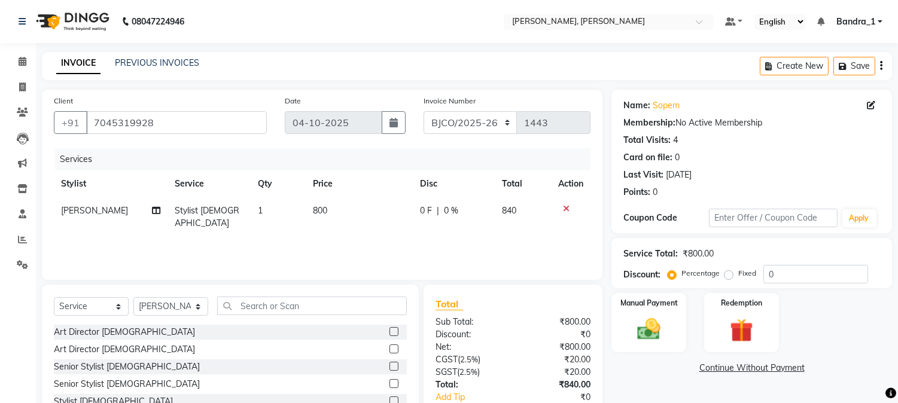
click at [251, 208] on td "1" at bounding box center [278, 218] width 55 height 40
select select "78177"
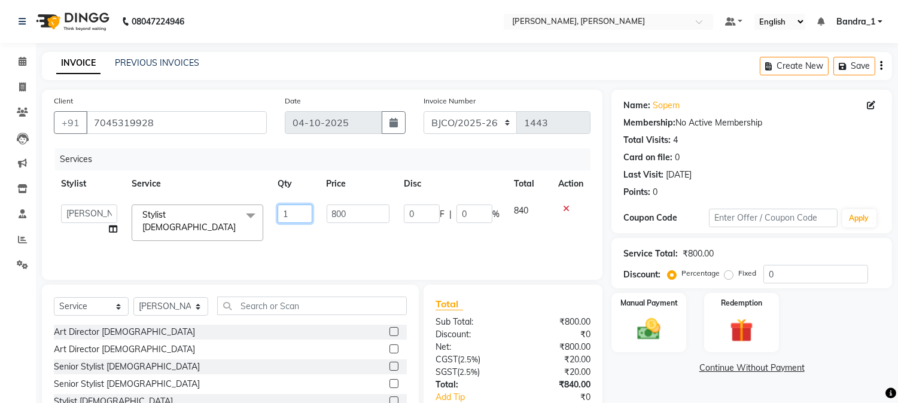
click at [288, 214] on input "1" at bounding box center [295, 214] width 34 height 19
type input "2"
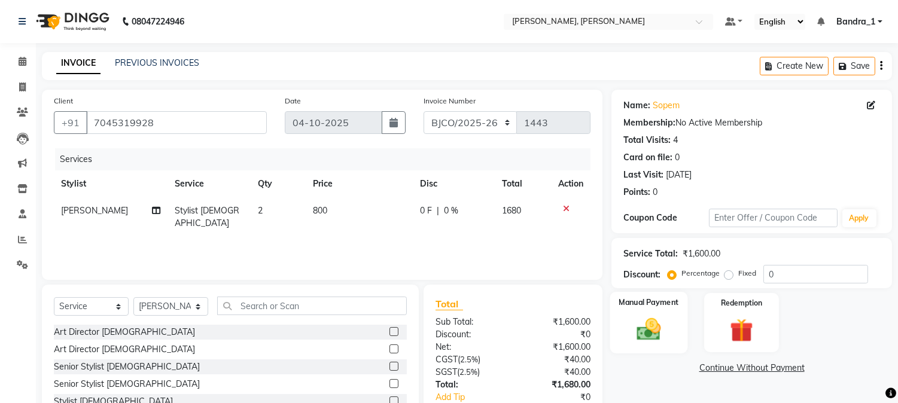
click at [649, 316] on img at bounding box center [650, 330] width 40 height 28
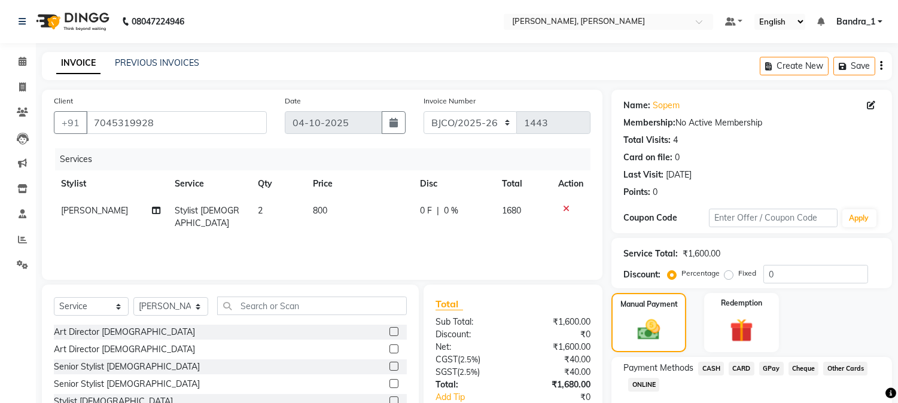
scroll to position [75, 0]
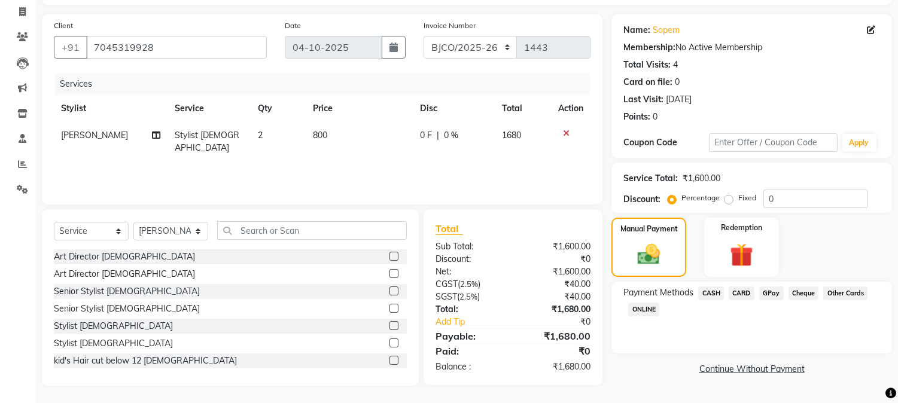
click at [739, 294] on span "CARD" at bounding box center [742, 294] width 26 height 14
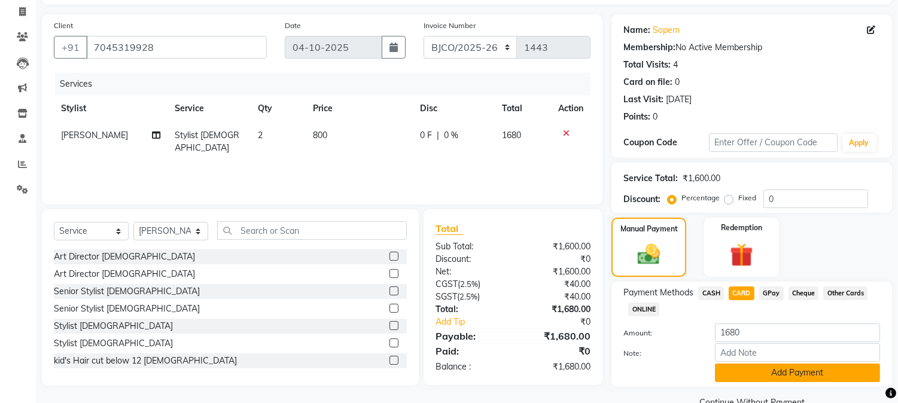
click at [745, 376] on button "Add Payment" at bounding box center [797, 373] width 165 height 19
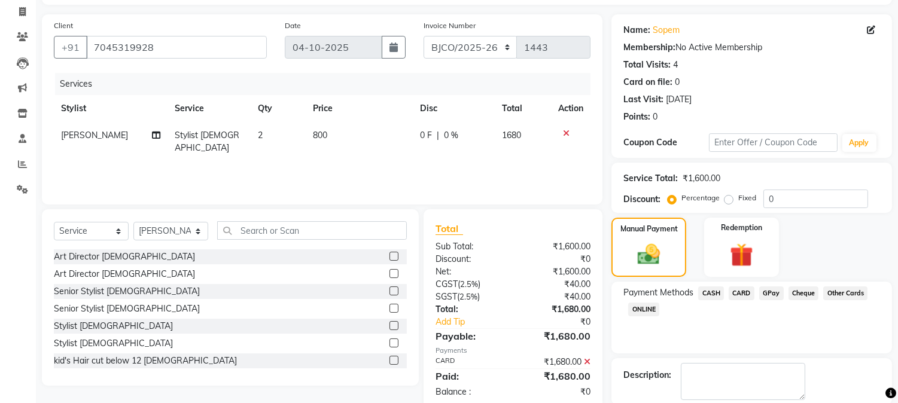
checkbox input "false"
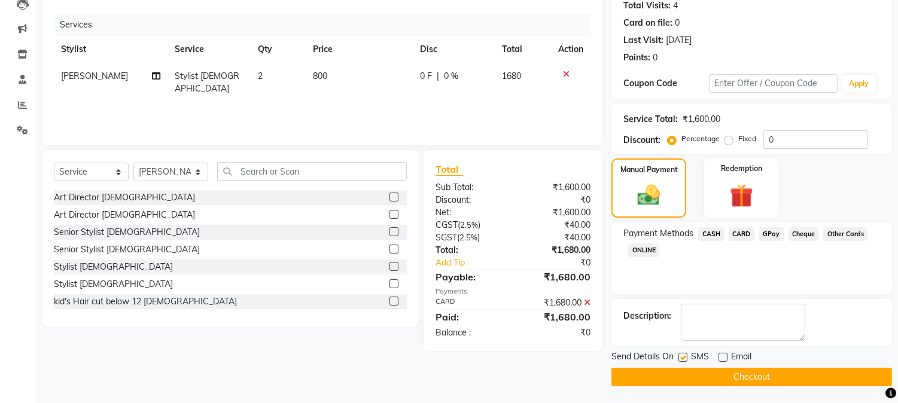
drag, startPoint x: 685, startPoint y: 358, endPoint x: 698, endPoint y: 385, distance: 29.7
click at [685, 359] on label at bounding box center [683, 357] width 9 height 9
click at [685, 359] on input "checkbox" at bounding box center [683, 358] width 8 height 8
checkbox input "false"
click at [698, 385] on button "Checkout" at bounding box center [752, 377] width 281 height 19
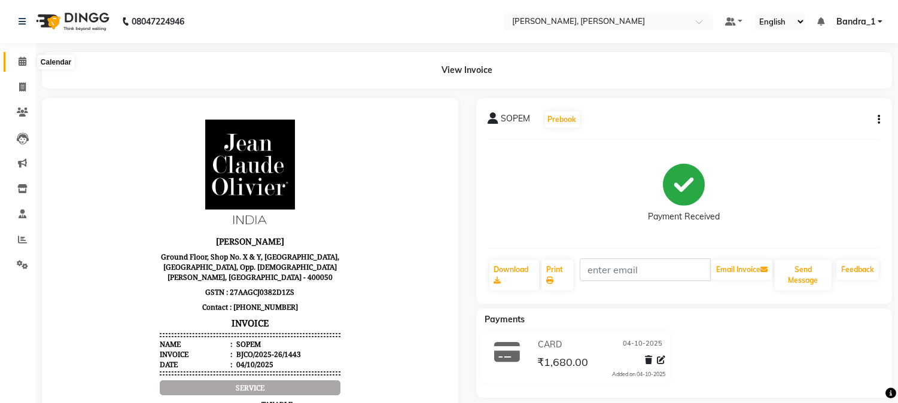
click at [22, 68] on span at bounding box center [22, 62] width 21 height 14
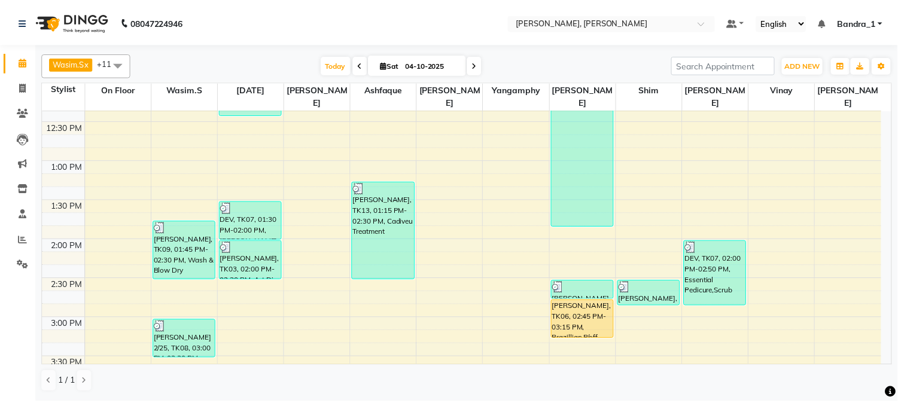
scroll to position [531, 0]
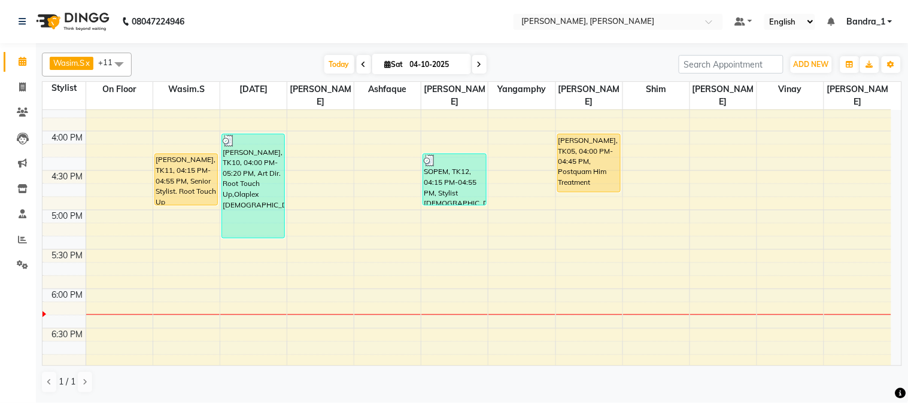
click at [587, 150] on div "[PERSON_NAME], TK05, 04:00 PM-04:45 PM, Postquam Him Treatment" at bounding box center [589, 163] width 62 height 57
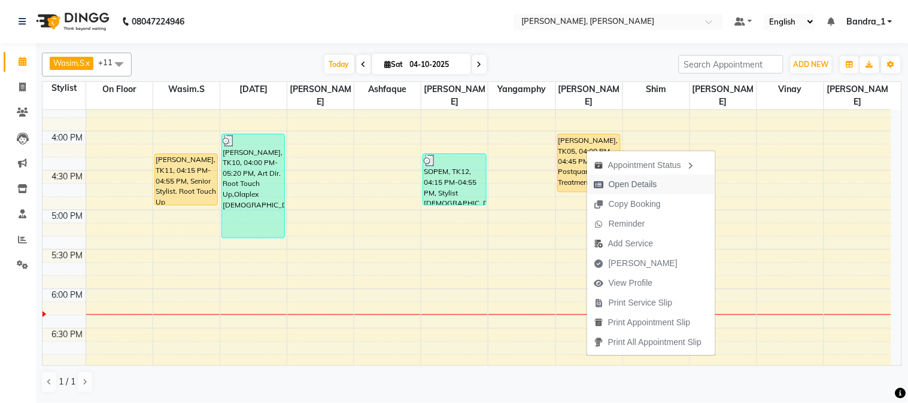
click at [634, 182] on span "Open Details" at bounding box center [633, 184] width 48 height 13
select select "1"
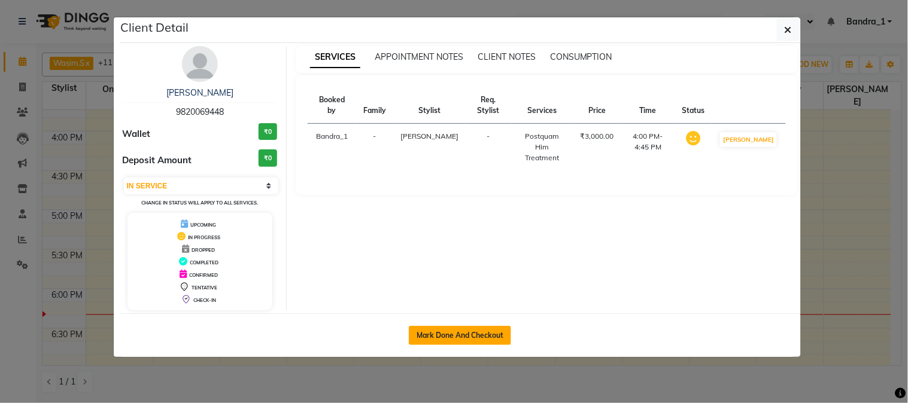
click at [438, 333] on button "Mark Done And Checkout" at bounding box center [460, 335] width 102 height 19
select select "service"
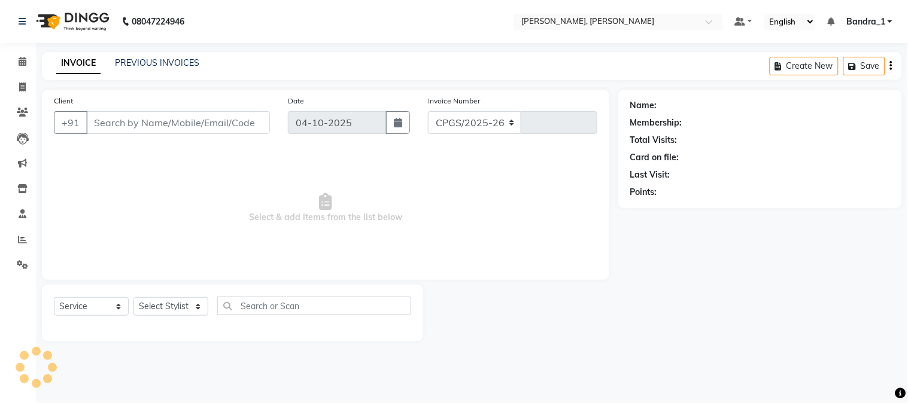
select select "7997"
type input "1444"
type input "9820069448"
select select "64098"
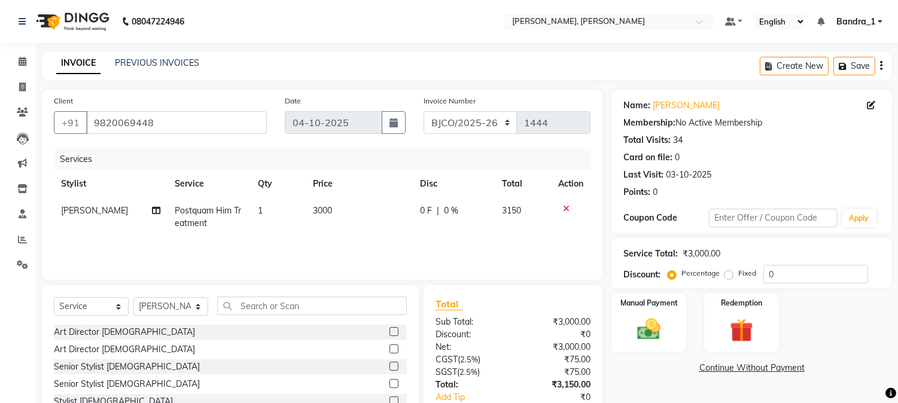
click at [224, 214] on span "Postquam Him Treatment" at bounding box center [208, 216] width 66 height 23
select select "64098"
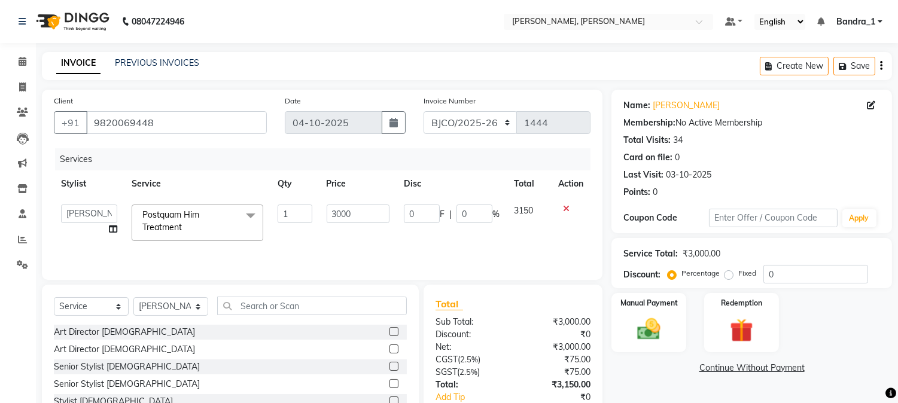
click at [252, 214] on span at bounding box center [251, 216] width 24 height 23
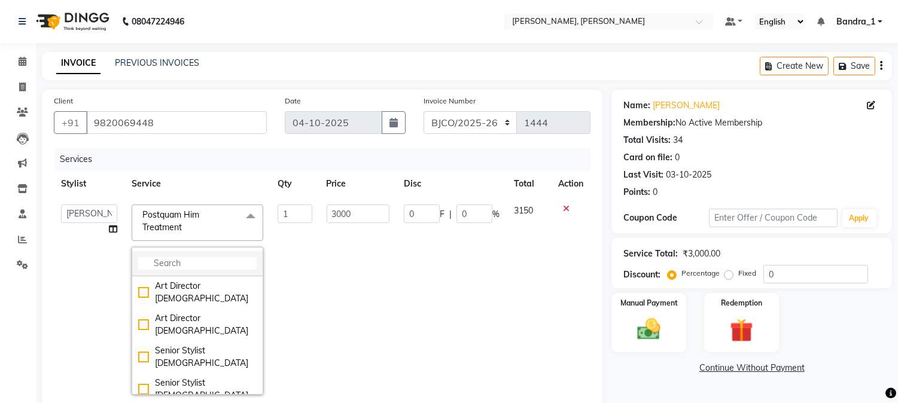
click at [217, 267] on input "multiselect-search" at bounding box center [197, 263] width 119 height 13
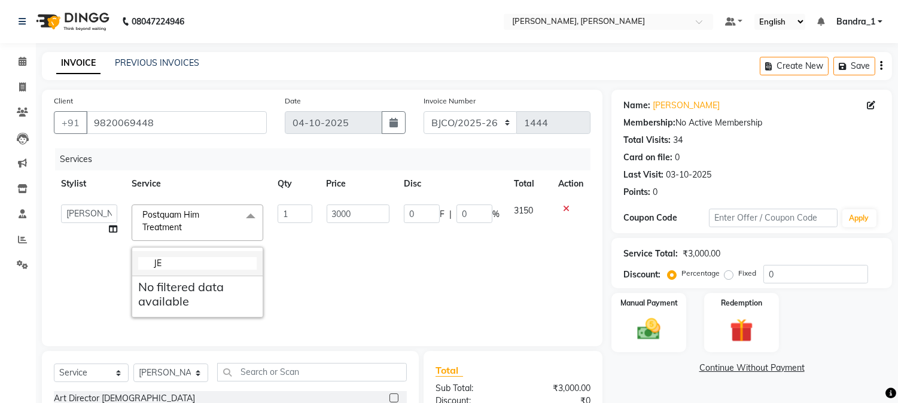
type input "J"
click at [254, 212] on span at bounding box center [251, 216] width 24 height 23
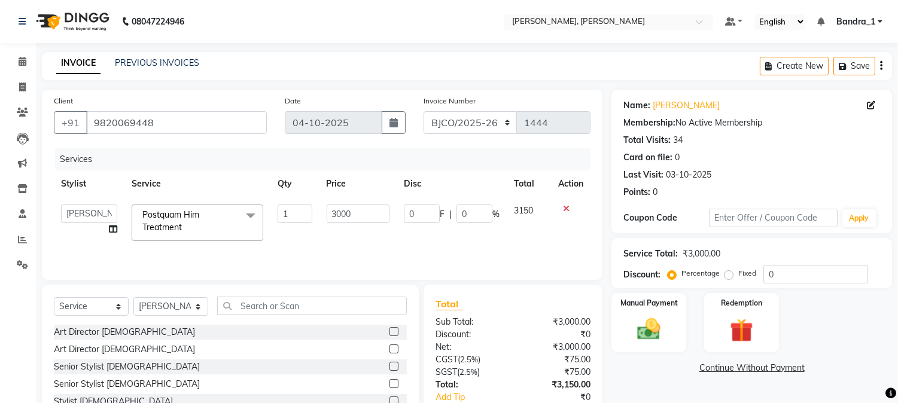
click at [251, 215] on span at bounding box center [251, 216] width 24 height 23
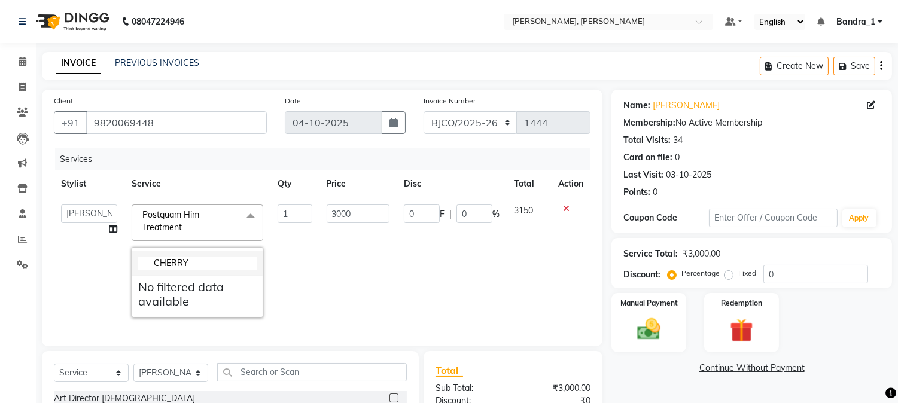
click at [210, 262] on input "CHERRY" at bounding box center [197, 263] width 119 height 13
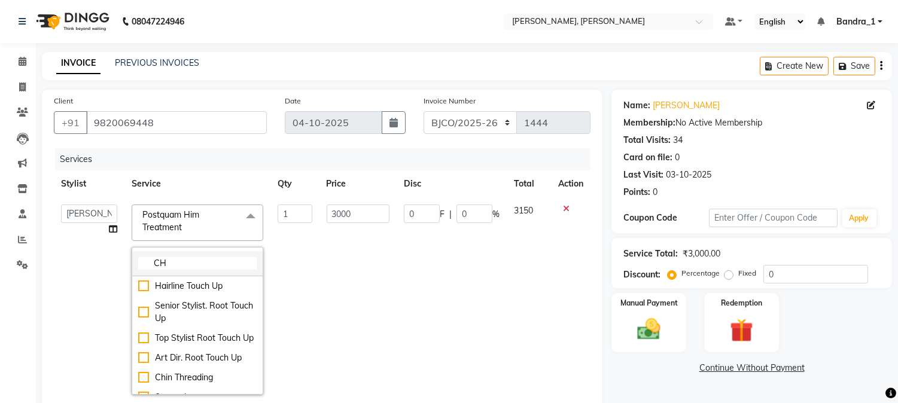
type input "C"
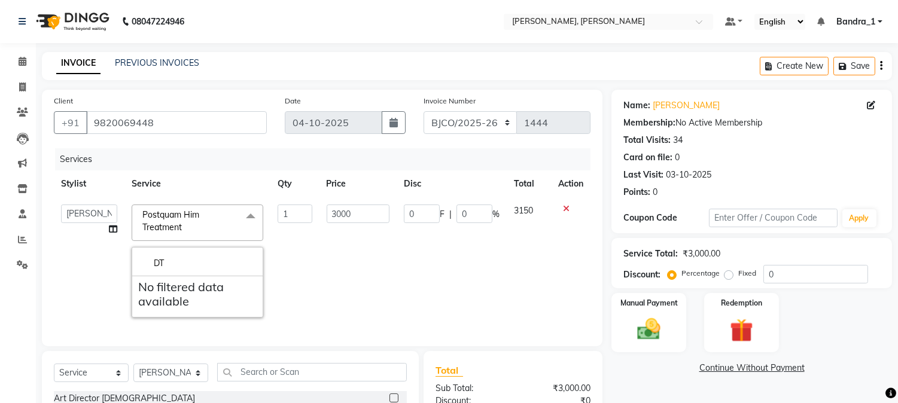
type input "D"
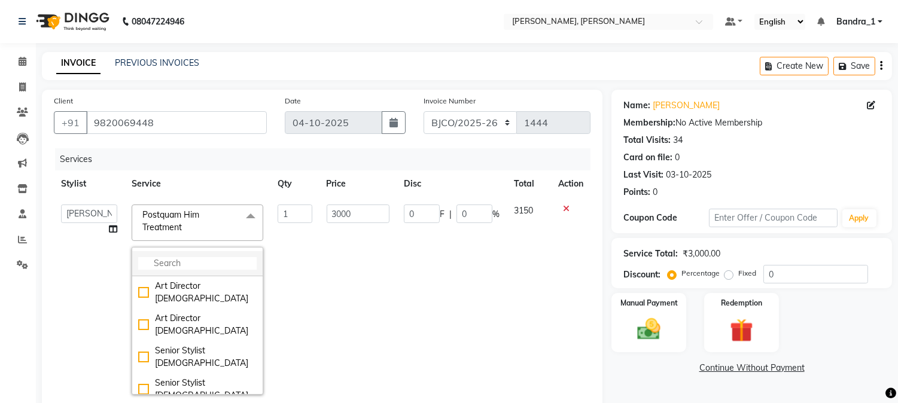
click at [181, 266] on input "multiselect-search" at bounding box center [197, 263] width 119 height 13
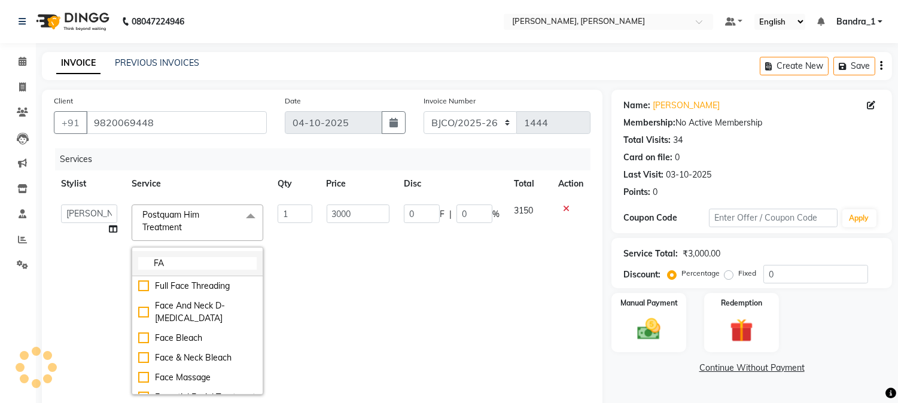
type input "F"
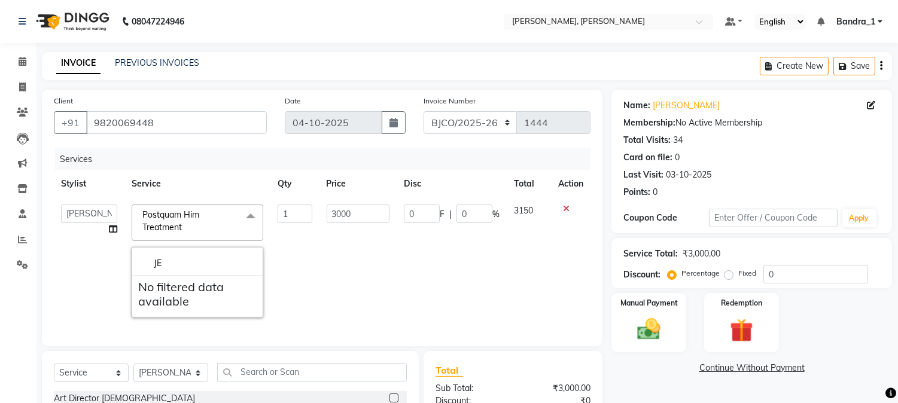
type input "JE"
click at [564, 205] on icon at bounding box center [566, 209] width 7 height 8
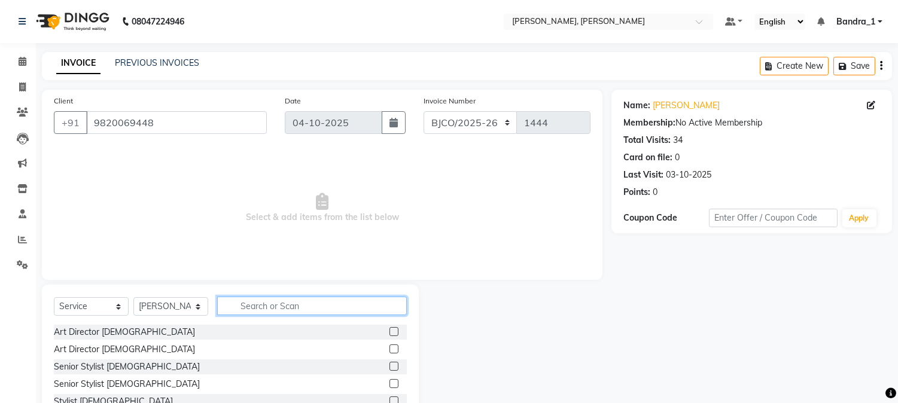
click at [284, 315] on input "text" at bounding box center [312, 306] width 190 height 19
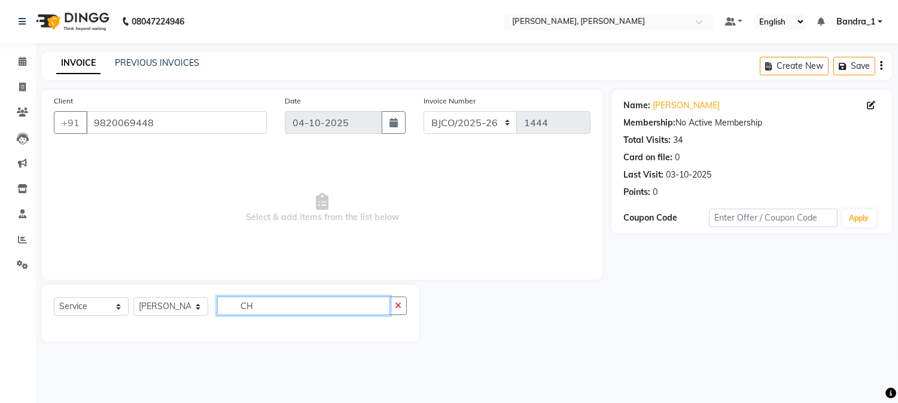
type input "C"
type input "10"
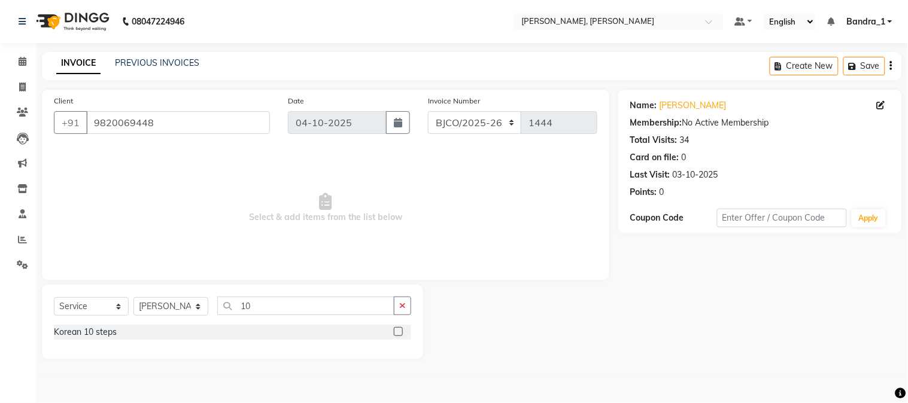
click at [400, 333] on label at bounding box center [398, 331] width 9 height 9
click at [400, 333] on input "checkbox" at bounding box center [398, 333] width 8 height 8
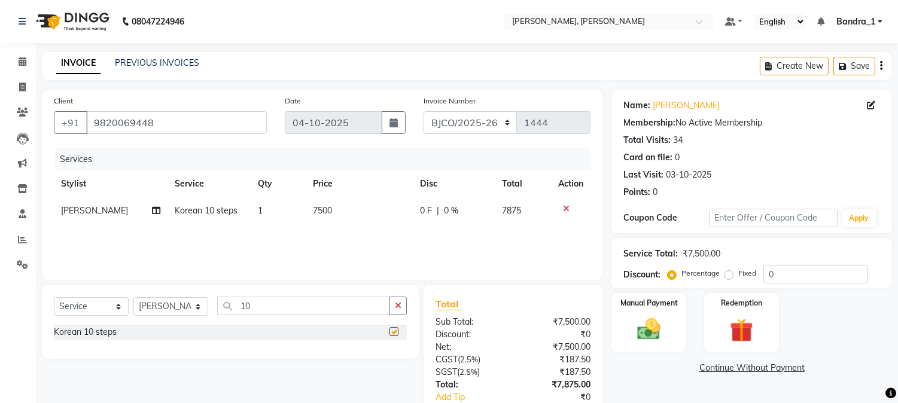
checkbox input "false"
click at [338, 213] on td "7500" at bounding box center [359, 211] width 107 height 27
select select "64098"
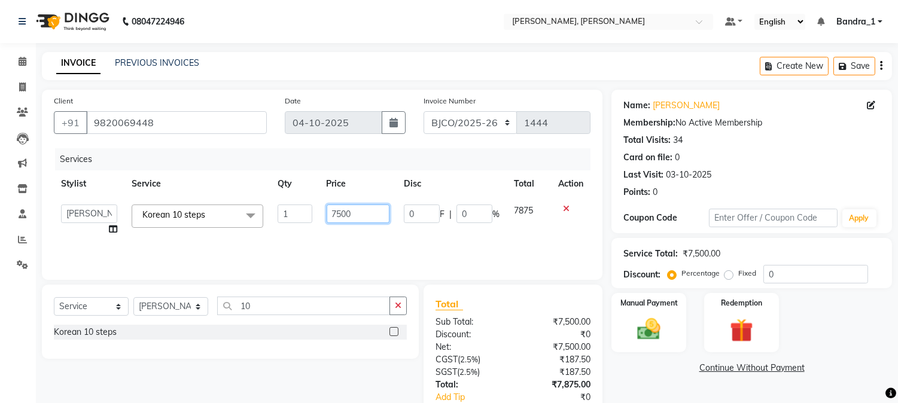
click at [360, 212] on input "7500" at bounding box center [358, 214] width 63 height 19
type input "7000"
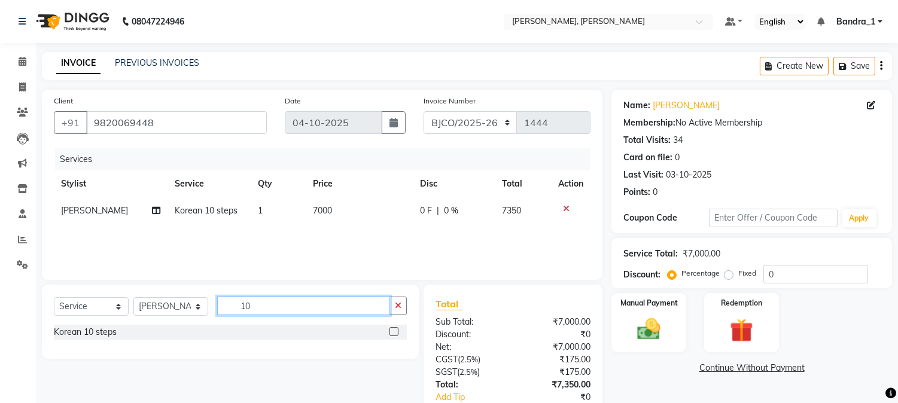
click at [274, 301] on input "10" at bounding box center [303, 306] width 173 height 19
type input "1"
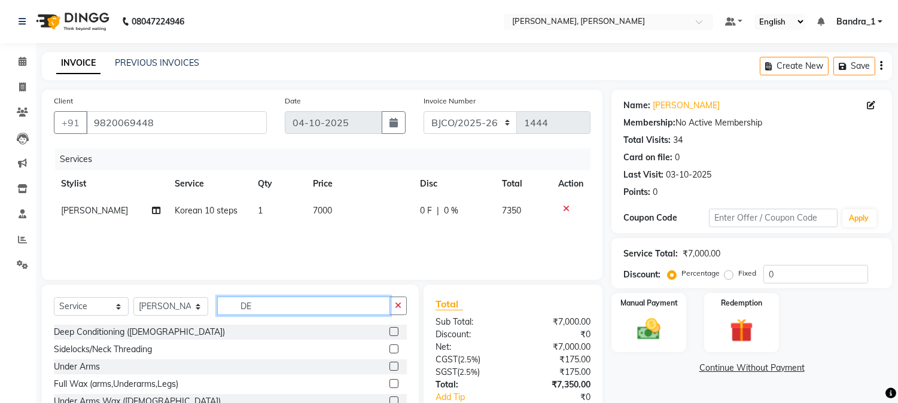
scroll to position [75, 0]
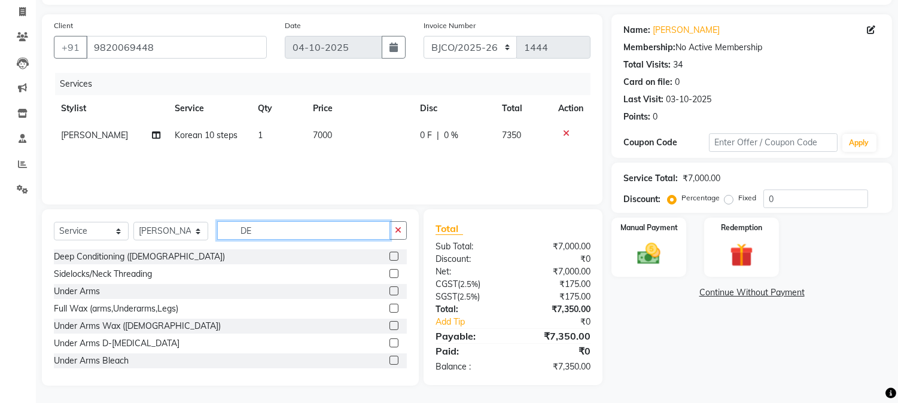
type input "D"
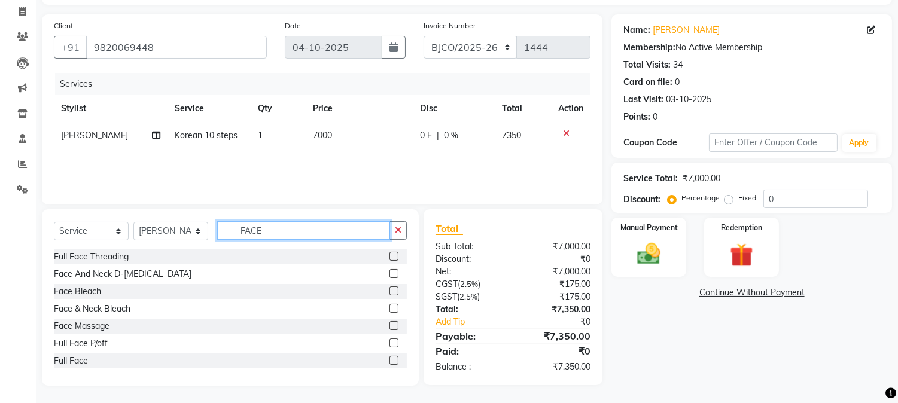
type input "FACE"
click at [390, 272] on label at bounding box center [394, 273] width 9 height 9
click at [390, 272] on input "checkbox" at bounding box center [394, 275] width 8 height 8
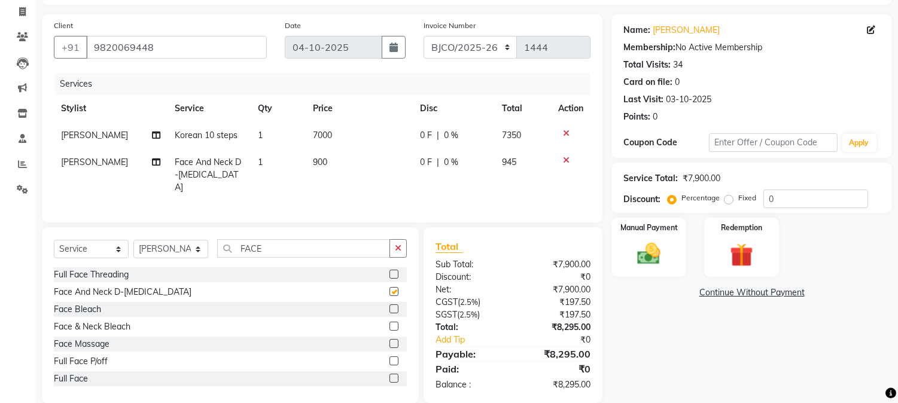
checkbox input "false"
click at [332, 162] on td "900" at bounding box center [359, 175] width 107 height 52
select select "64098"
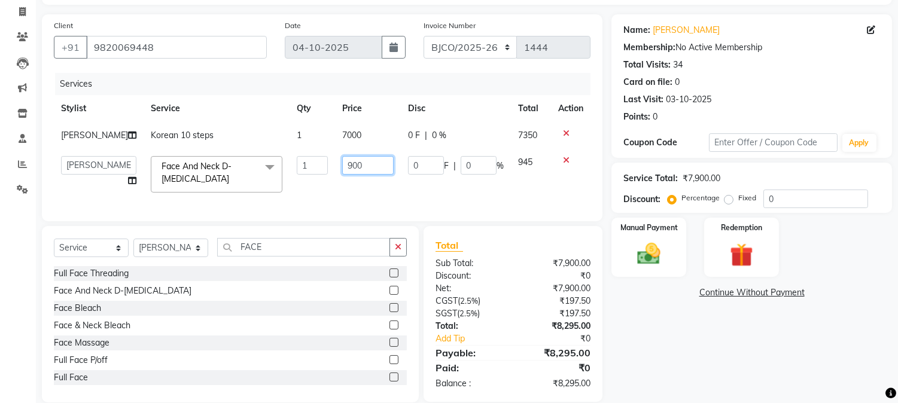
click at [356, 166] on input "900" at bounding box center [367, 165] width 51 height 19
type input "9"
type input "1000"
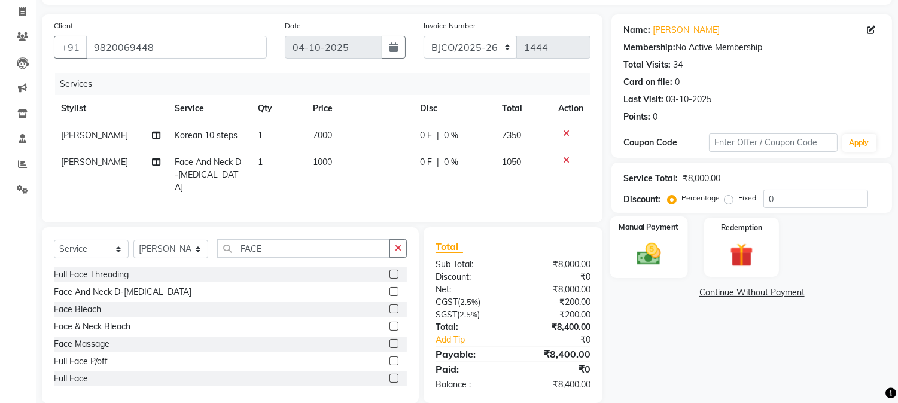
scroll to position [91, 0]
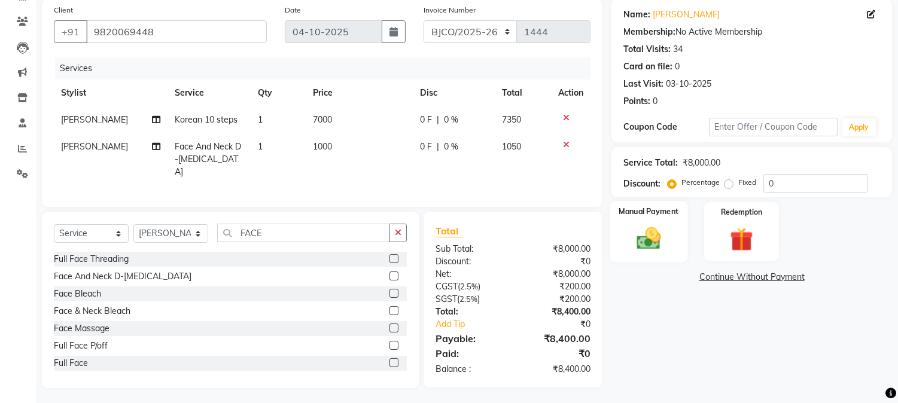
click at [650, 233] on img at bounding box center [650, 239] width 40 height 28
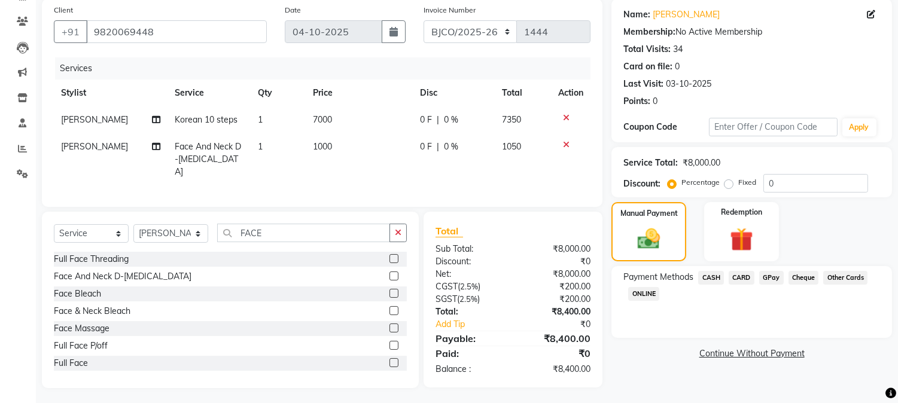
click at [743, 274] on span "CARD" at bounding box center [742, 278] width 26 height 14
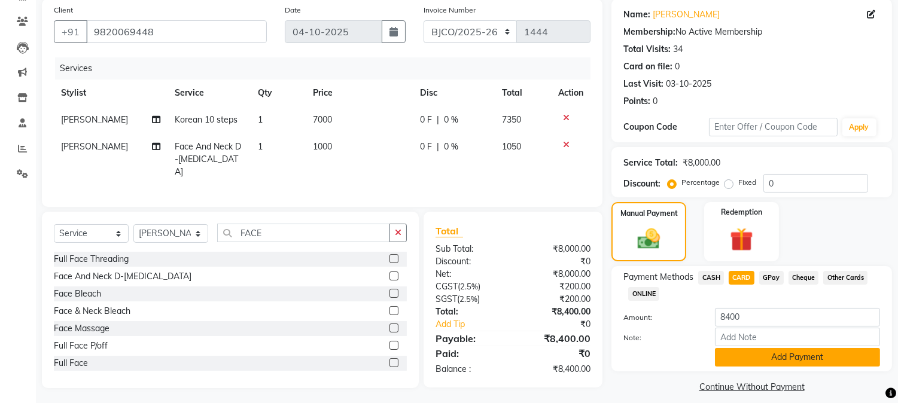
click at [742, 355] on button "Add Payment" at bounding box center [797, 357] width 165 height 19
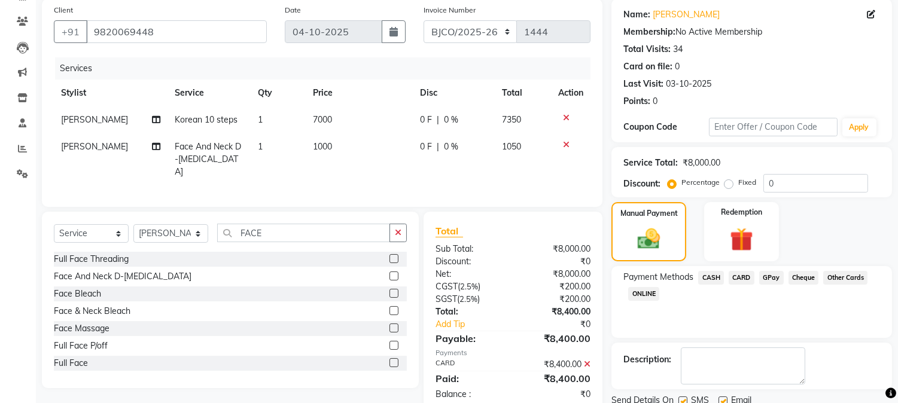
scroll to position [135, 0]
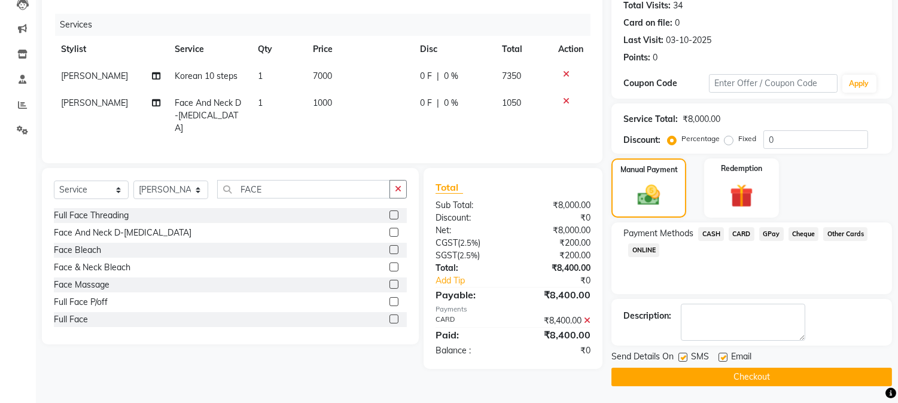
click at [722, 356] on label at bounding box center [723, 357] width 9 height 9
click at [722, 356] on input "checkbox" at bounding box center [723, 358] width 8 height 8
checkbox input "false"
click at [688, 355] on div "SMS" at bounding box center [699, 358] width 40 height 15
click at [685, 355] on label at bounding box center [683, 357] width 9 height 9
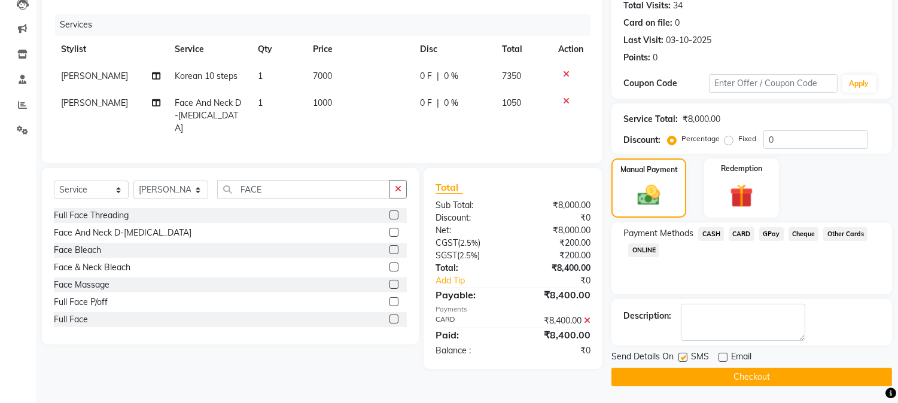
click at [685, 355] on input "checkbox" at bounding box center [683, 358] width 8 height 8
checkbox input "false"
click at [696, 379] on button "Checkout" at bounding box center [752, 377] width 281 height 19
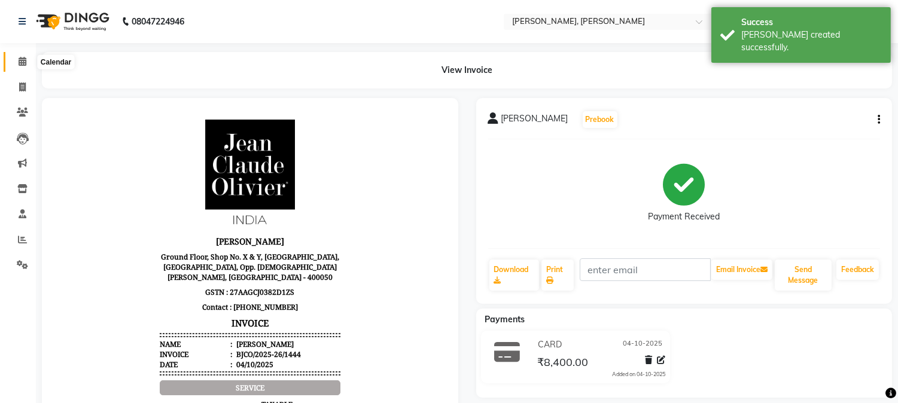
click at [25, 63] on icon at bounding box center [23, 61] width 8 height 9
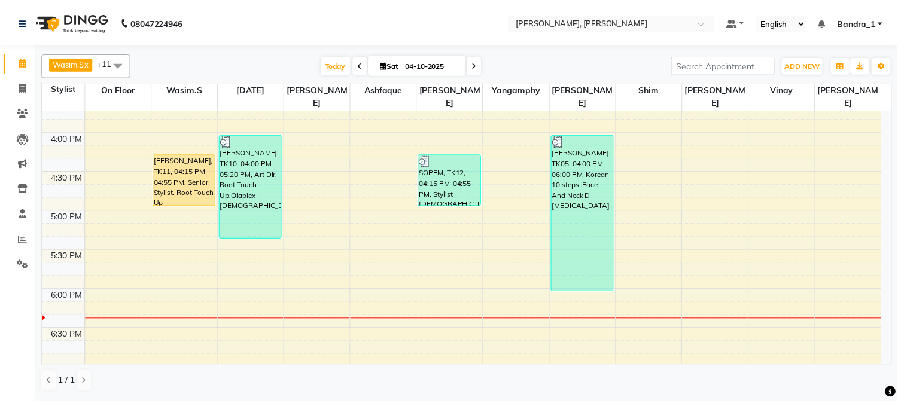
scroll to position [266, 0]
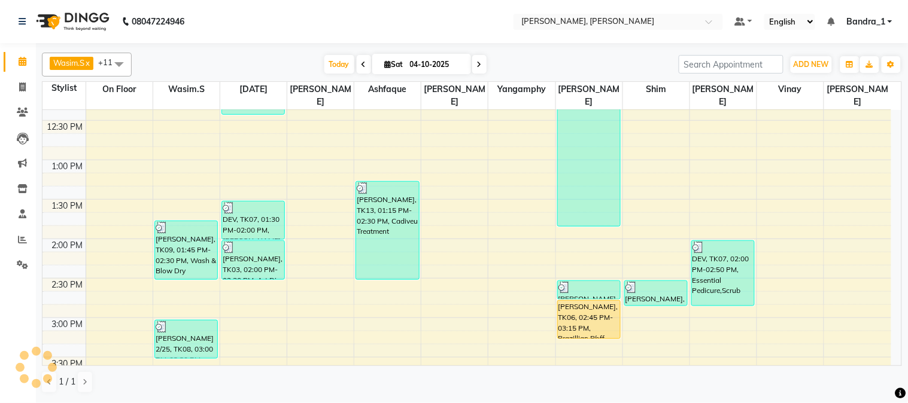
click at [601, 312] on div "[PERSON_NAME], TK04, 10:40 AM-01:50 PM, Postquam Spanish Facial,Eb-Upp-lip Thre…" at bounding box center [589, 396] width 66 height 1105
click at [591, 311] on div "[PERSON_NAME], TK06, 02:45 PM-03:15 PM, Brazillian P/off" at bounding box center [589, 320] width 62 height 38
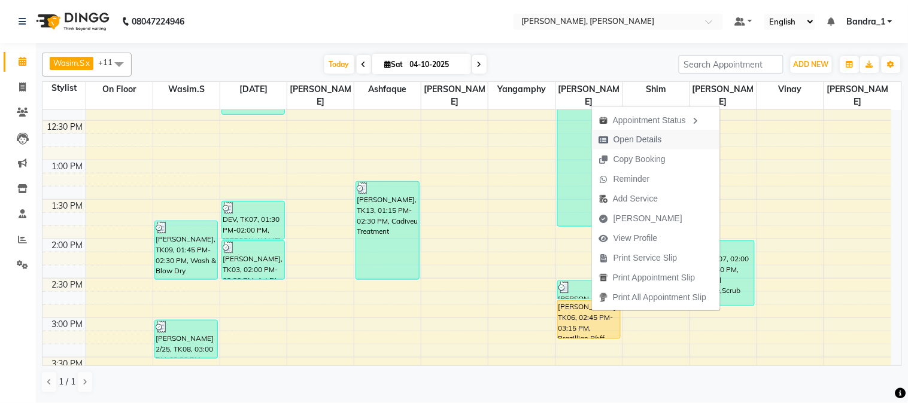
click at [640, 136] on span "Open Details" at bounding box center [637, 139] width 48 height 13
select select "1"
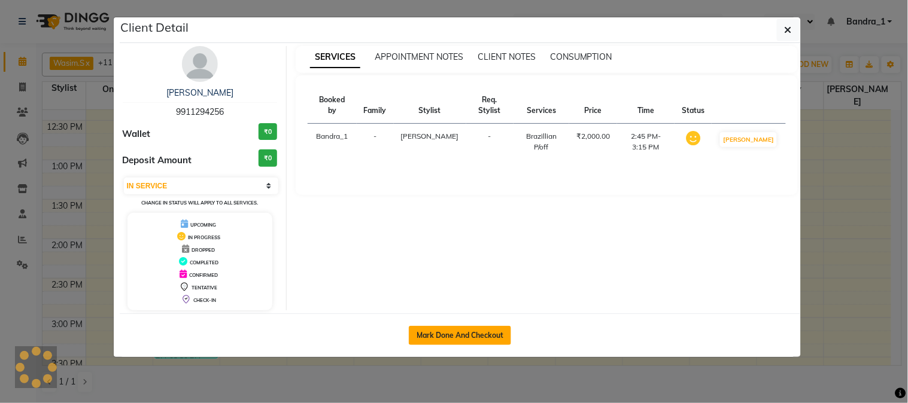
click at [503, 330] on button "Mark Done And Checkout" at bounding box center [460, 335] width 102 height 19
select select "7997"
select select "service"
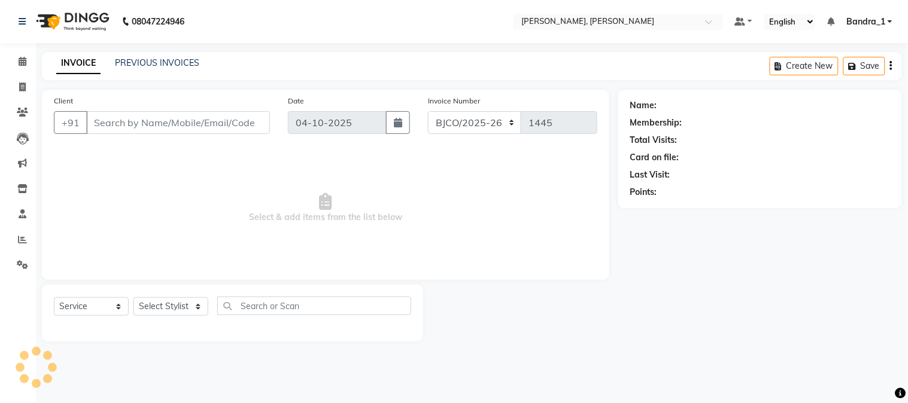
type input "9911294256"
select select "64098"
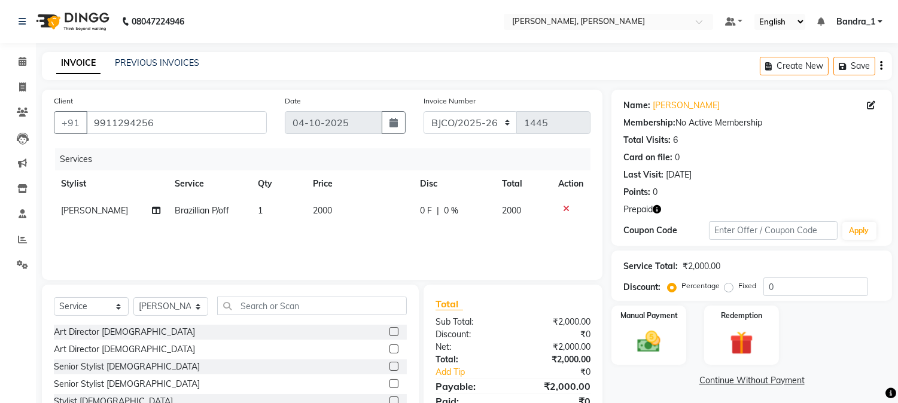
click at [321, 213] on span "2000" at bounding box center [322, 210] width 19 height 11
select select "64098"
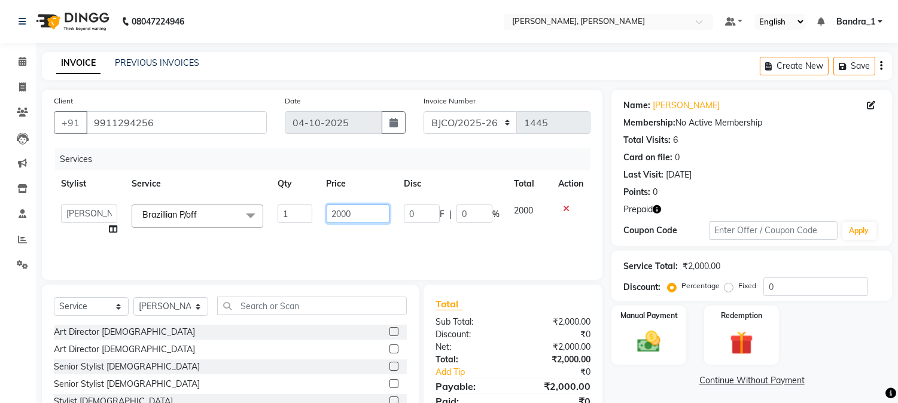
click at [365, 212] on input "2000" at bounding box center [358, 214] width 63 height 19
type input "2200"
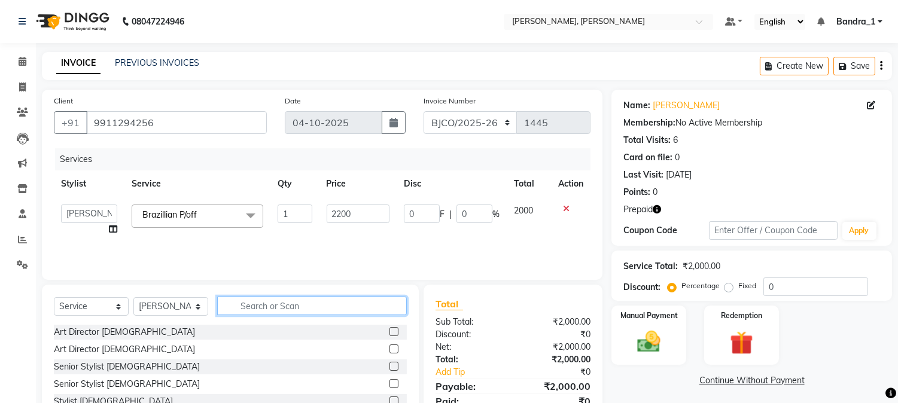
click at [294, 302] on input "text" at bounding box center [312, 306] width 190 height 19
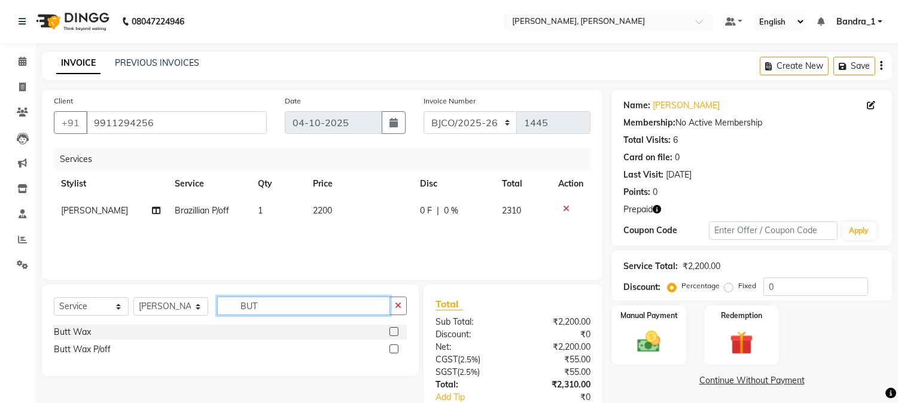
type input "BUT"
click at [393, 348] on label at bounding box center [394, 349] width 9 height 9
click at [393, 348] on input "checkbox" at bounding box center [394, 350] width 8 height 8
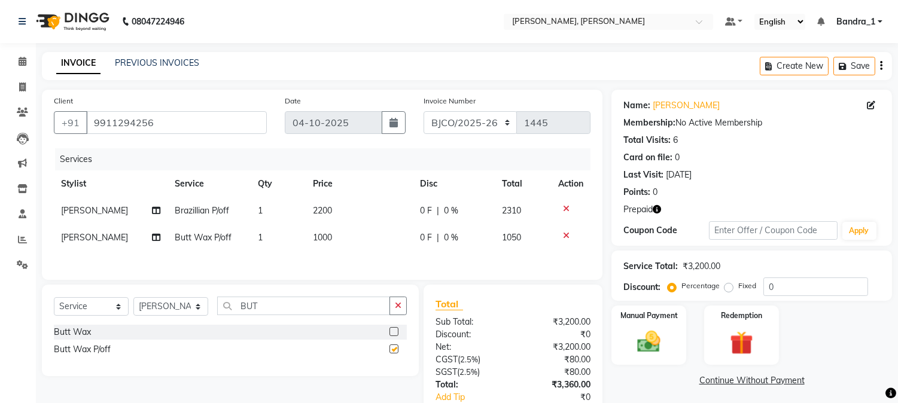
checkbox input "false"
click at [329, 312] on input "BUT" at bounding box center [303, 306] width 173 height 19
type input "B"
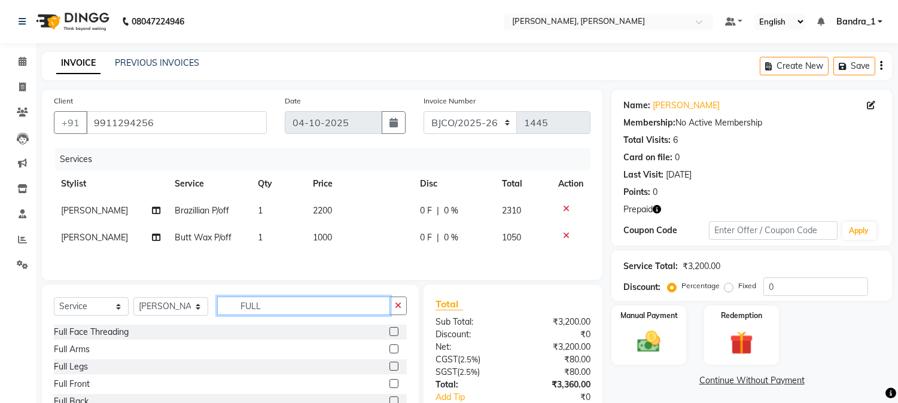
type input "FULL"
click at [390, 371] on label at bounding box center [394, 366] width 9 height 9
click at [390, 371] on input "checkbox" at bounding box center [394, 367] width 8 height 8
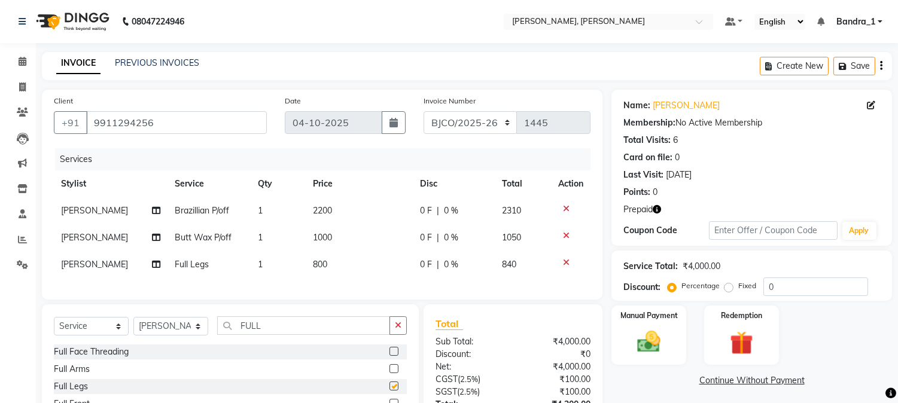
checkbox input "false"
click at [332, 266] on td "800" at bounding box center [359, 264] width 107 height 27
select select "64098"
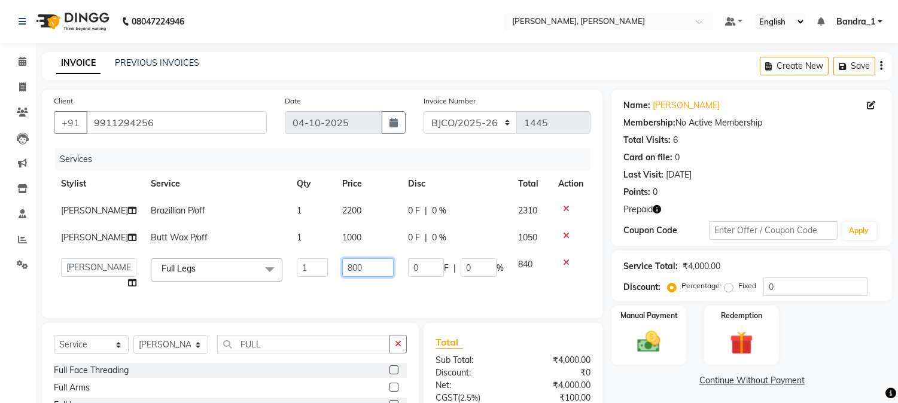
click at [356, 263] on input "800" at bounding box center [367, 268] width 51 height 19
type input "8"
type input "1000"
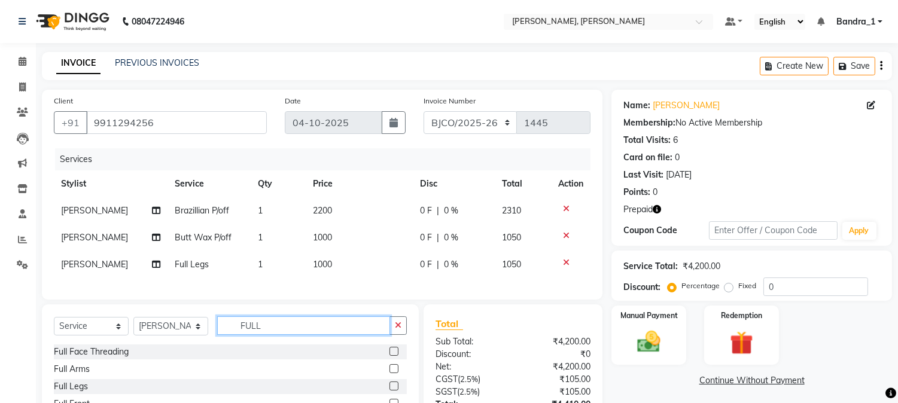
click at [287, 335] on input "FULL" at bounding box center [303, 326] width 173 height 19
type input "F"
type input "POL"
click at [390, 373] on label at bounding box center [394, 368] width 9 height 9
click at [390, 373] on input "checkbox" at bounding box center [394, 370] width 8 height 8
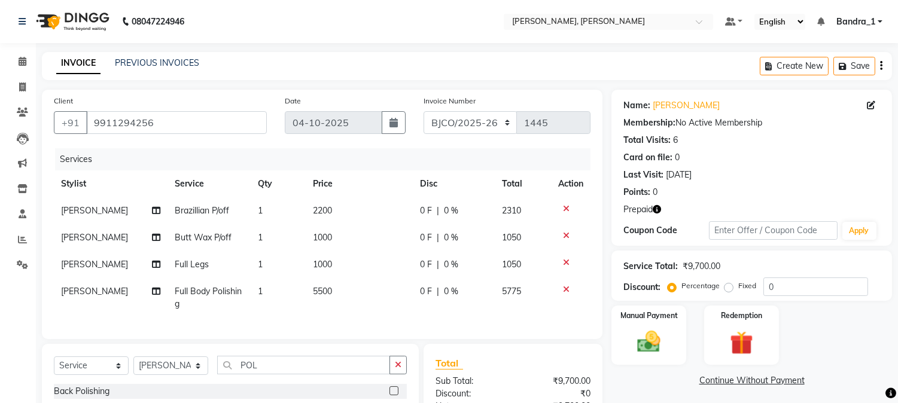
checkbox input "false"
click at [159, 357] on select "Select Stylist [PERSON_NAME] [PERSON_NAME] [PERSON_NAME] Attham Bandra_1 Bandra…" at bounding box center [170, 366] width 75 height 19
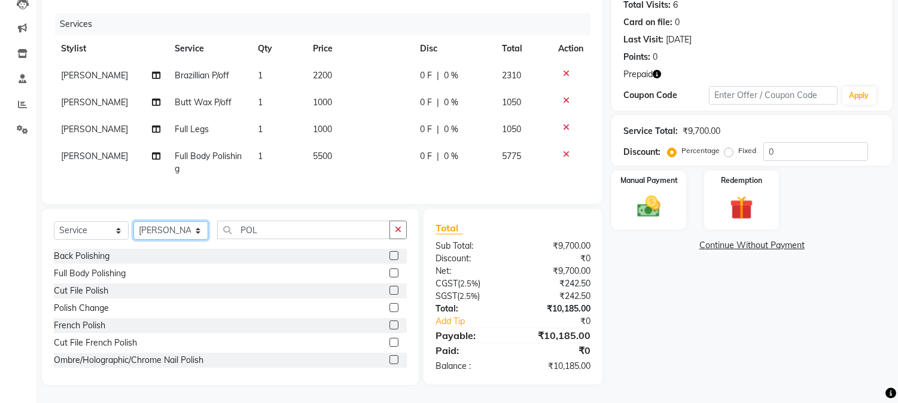
select select "54494"
click at [133, 222] on select "Select Stylist [PERSON_NAME] [PERSON_NAME] [PERSON_NAME] Attham Bandra_1 Bandra…" at bounding box center [170, 230] width 75 height 19
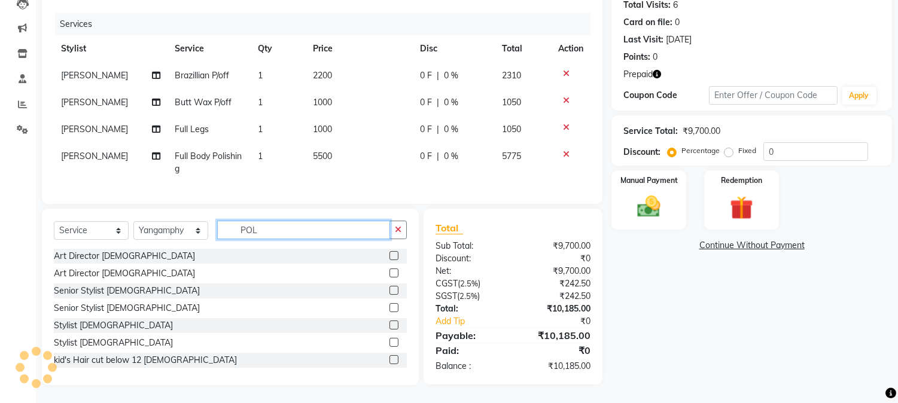
click at [288, 232] on input "POL" at bounding box center [303, 230] width 173 height 19
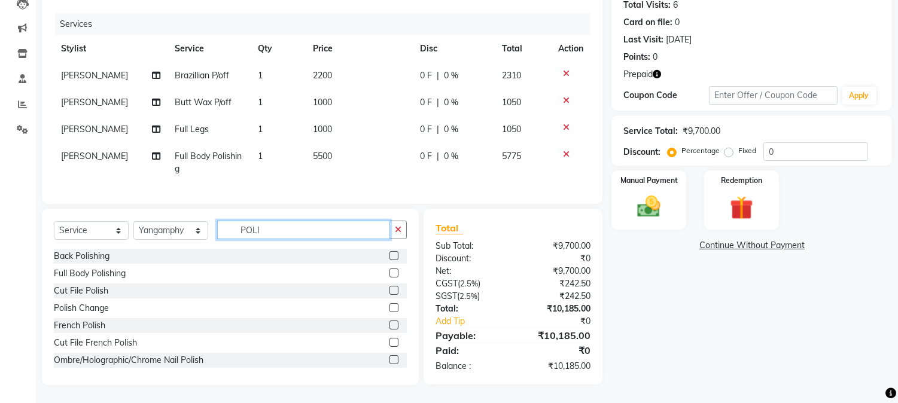
type input "POLI"
click at [390, 275] on label at bounding box center [394, 273] width 9 height 9
click at [390, 275] on input "checkbox" at bounding box center [394, 274] width 8 height 8
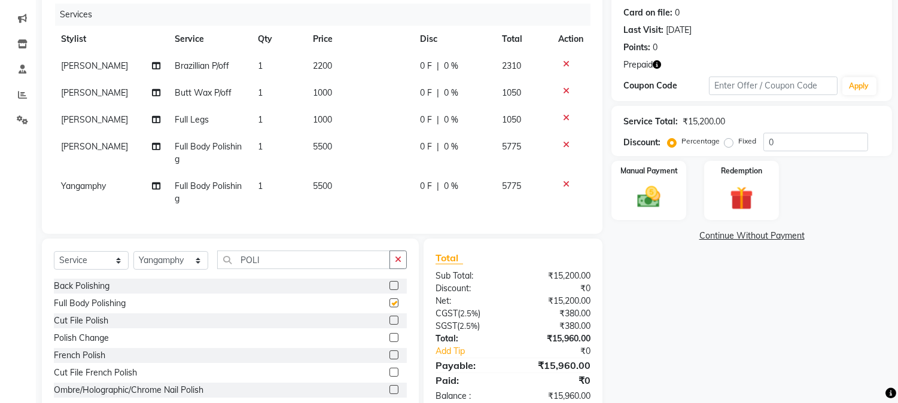
checkbox input "false"
click at [318, 154] on td "5500" at bounding box center [359, 153] width 107 height 40
select select "64098"
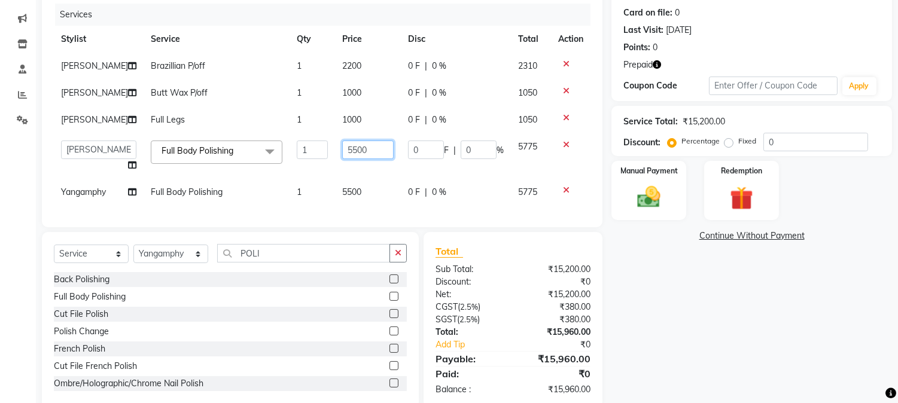
click at [366, 148] on input "5500" at bounding box center [367, 150] width 51 height 19
type input "5"
type input "3"
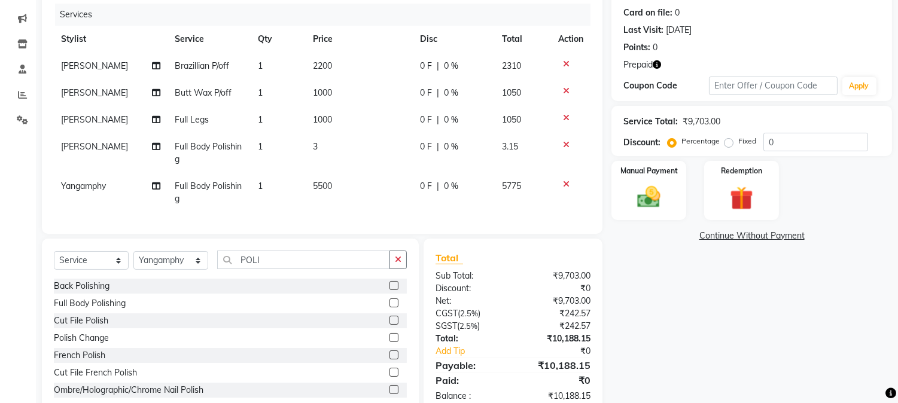
click at [330, 147] on td "3" at bounding box center [359, 153] width 107 height 40
select select "64098"
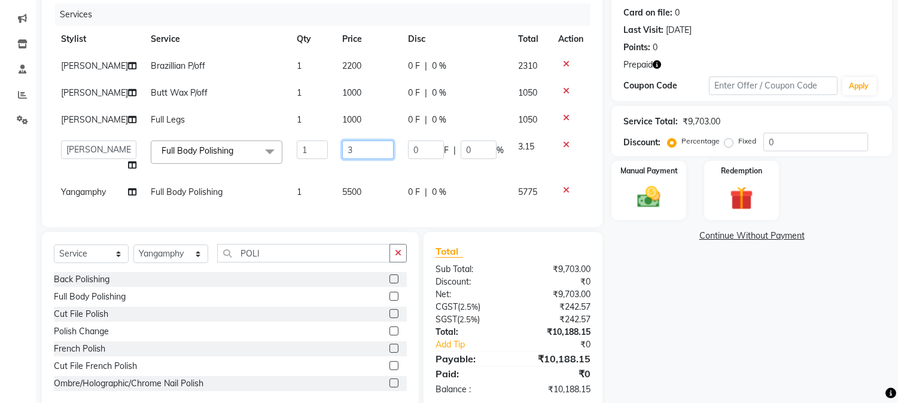
click at [361, 150] on input "3" at bounding box center [367, 150] width 51 height 19
type input "2000"
click at [344, 195] on td "5500" at bounding box center [368, 192] width 66 height 27
select select "54494"
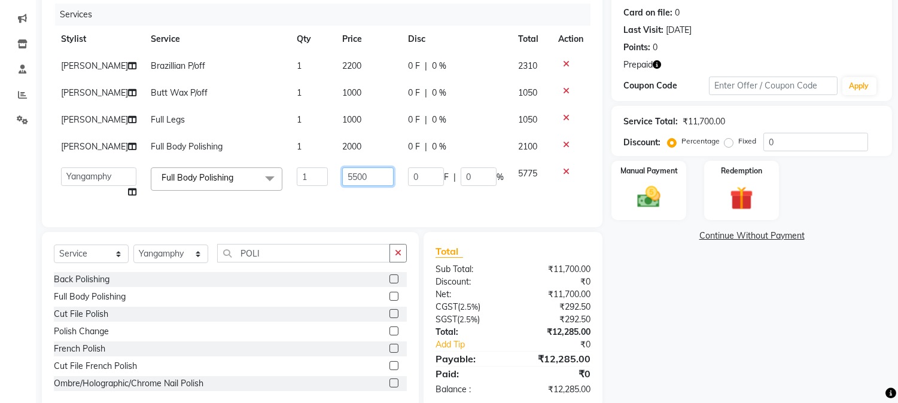
click at [366, 180] on input "5500" at bounding box center [367, 177] width 51 height 19
type input "5"
type input "4000"
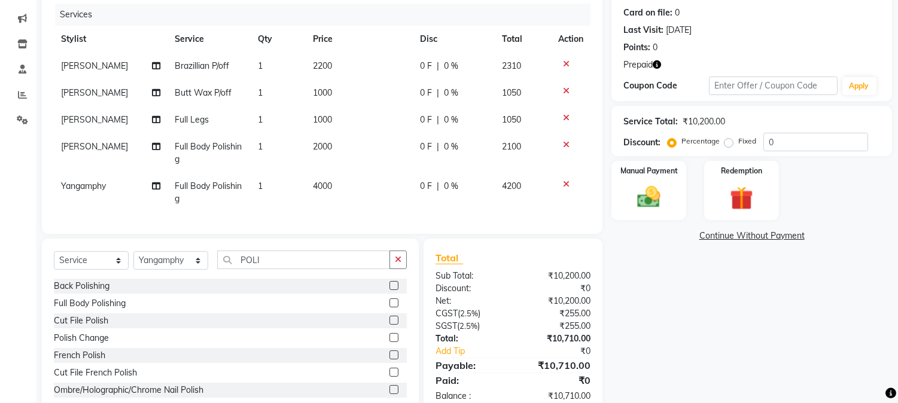
scroll to position [184, 0]
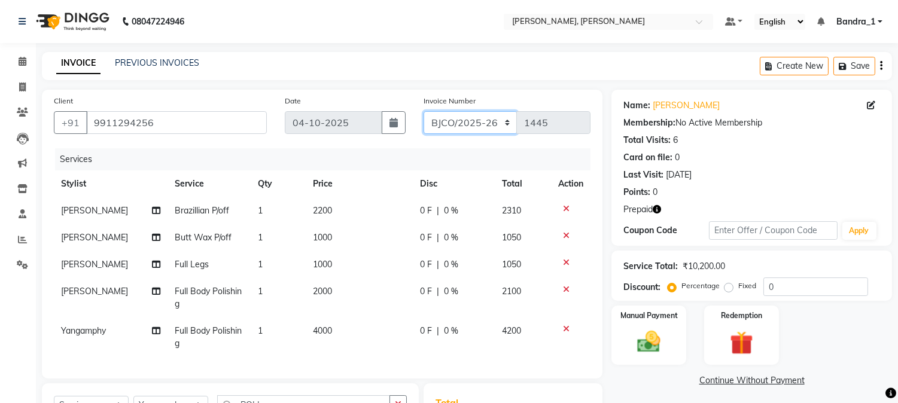
select select "7235"
click at [424, 111] on select "CPGS/2025-26 BJCO/2025-26 Pre/2025" at bounding box center [471, 122] width 94 height 23
type input "0359"
click at [743, 305] on div "Redemption" at bounding box center [742, 335] width 78 height 61
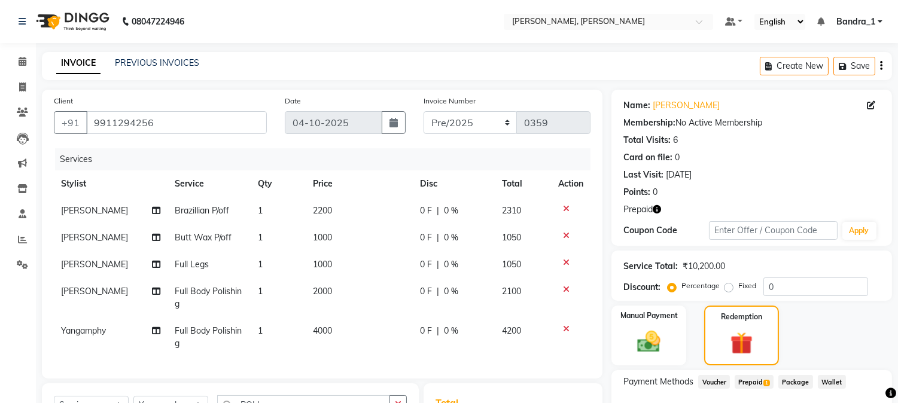
click at [757, 375] on span "Prepaid 1" at bounding box center [754, 382] width 39 height 14
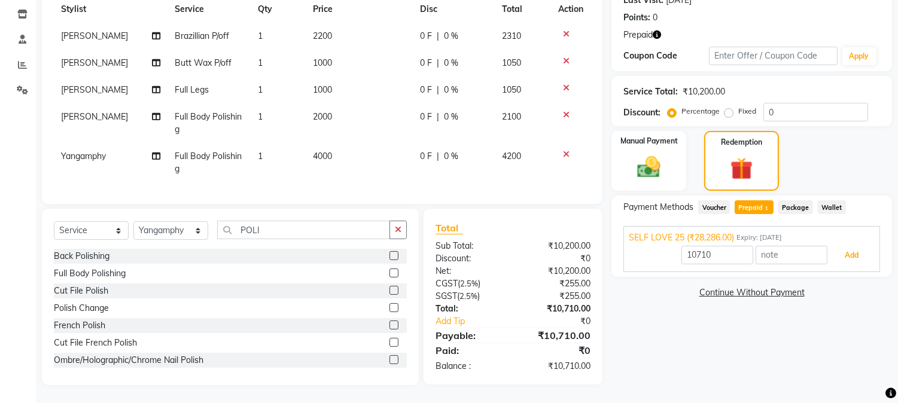
click at [859, 245] on button "Add" at bounding box center [852, 255] width 44 height 20
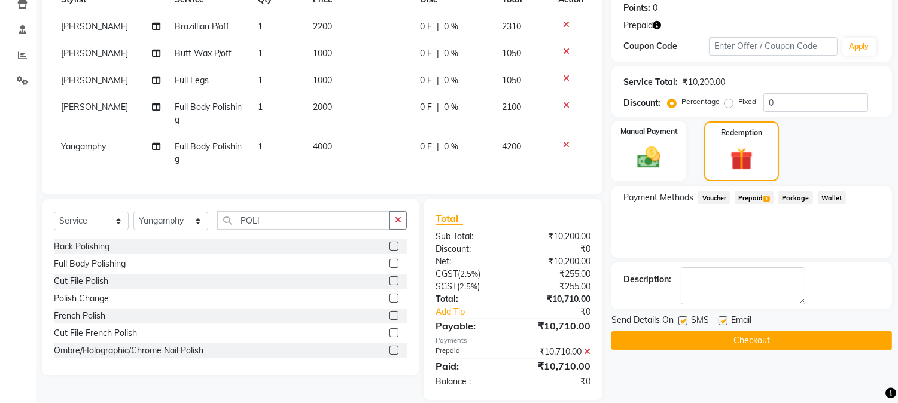
click at [725, 317] on label at bounding box center [723, 321] width 9 height 9
click at [725, 318] on input "checkbox" at bounding box center [723, 322] width 8 height 8
checkbox input "false"
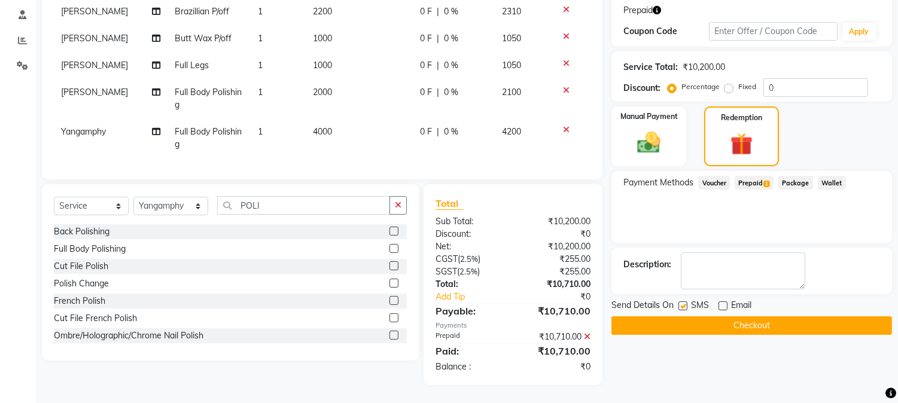
click at [685, 302] on label at bounding box center [683, 306] width 9 height 9
click at [685, 303] on input "checkbox" at bounding box center [683, 307] width 8 height 8
checkbox input "false"
click at [700, 317] on button "Checkout" at bounding box center [752, 326] width 281 height 19
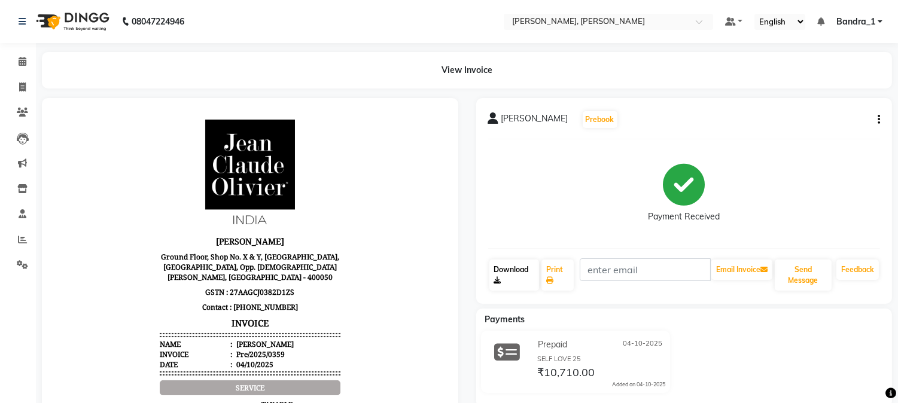
click at [505, 267] on link "Download" at bounding box center [515, 275] width 50 height 31
click at [26, 60] on span at bounding box center [22, 62] width 21 height 14
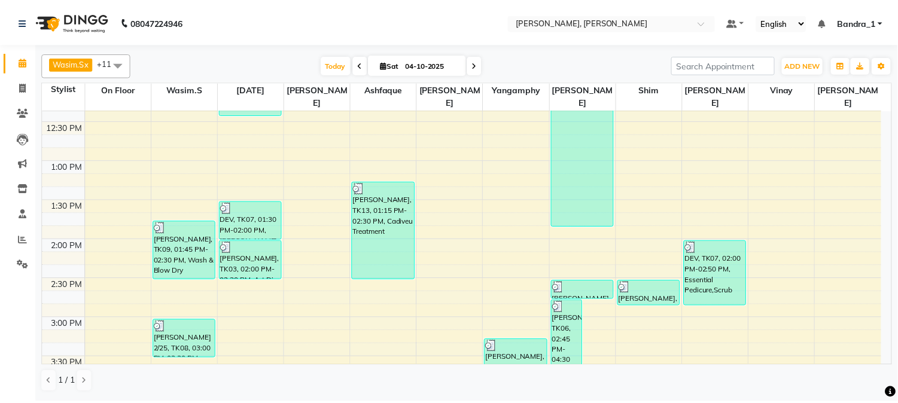
scroll to position [531, 0]
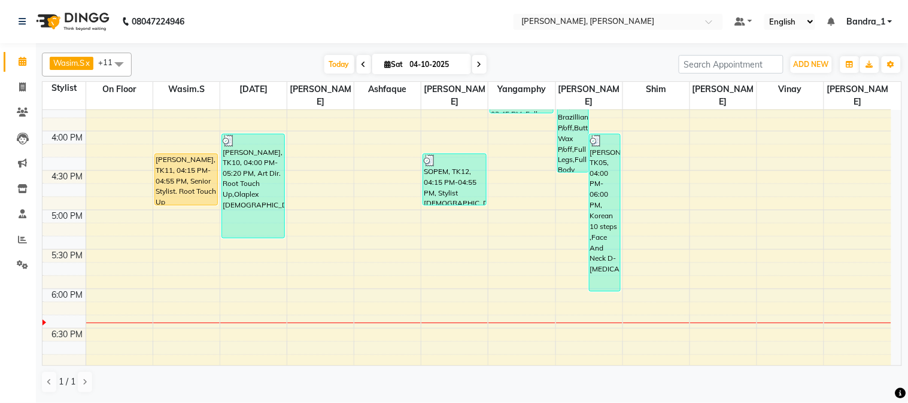
click at [437, 183] on div "SOPEM, TK12, 04:15 PM-04:55 PM, Stylist [DEMOGRAPHIC_DATA]" at bounding box center [454, 179] width 62 height 51
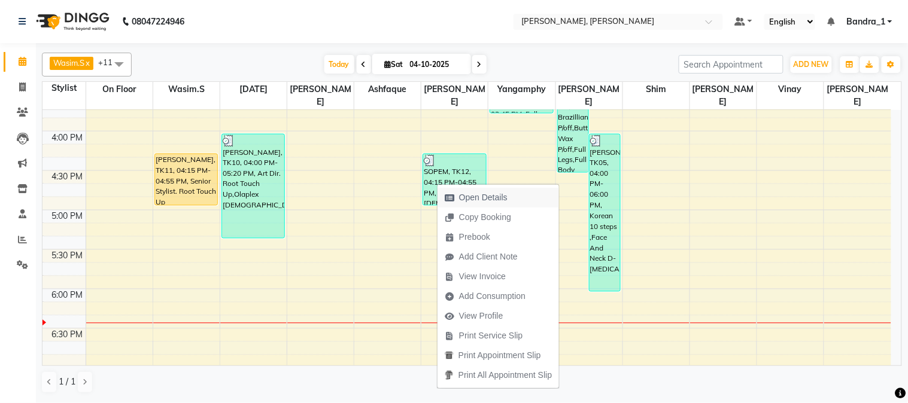
click at [476, 200] on span "Open Details" at bounding box center [483, 198] width 48 height 13
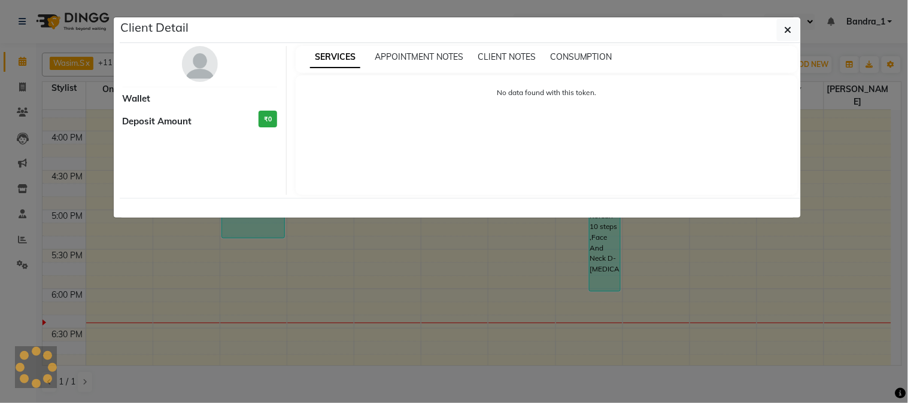
select select "3"
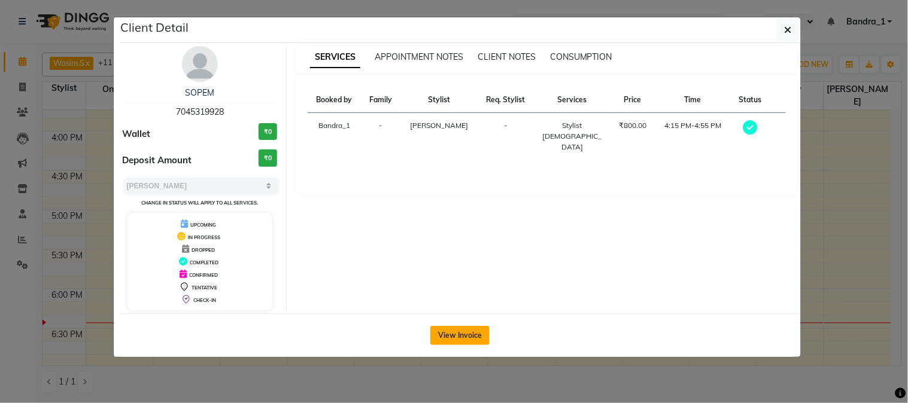
click at [462, 332] on button "View Invoice" at bounding box center [459, 335] width 59 height 19
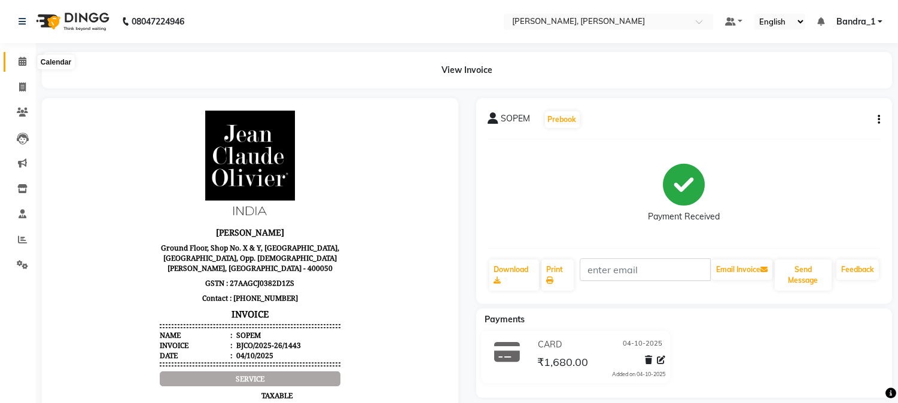
click at [20, 60] on icon at bounding box center [23, 61] width 8 height 9
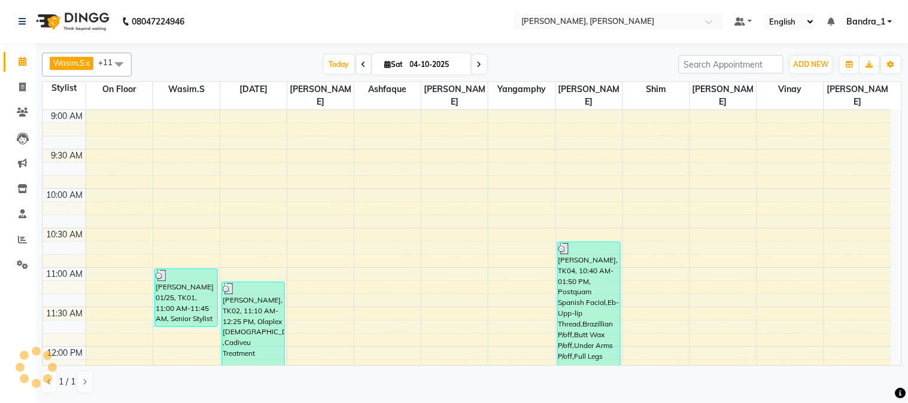
scroll to position [531, 0]
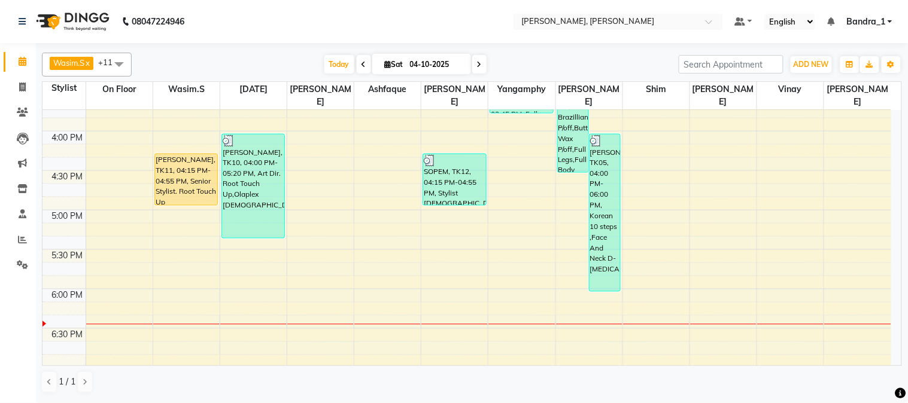
click at [600, 211] on div "[PERSON_NAME], TK05, 04:00 PM-06:00 PM, Korean 10 steps ,Face And Neck D-[MEDIC…" at bounding box center [605, 213] width 31 height 157
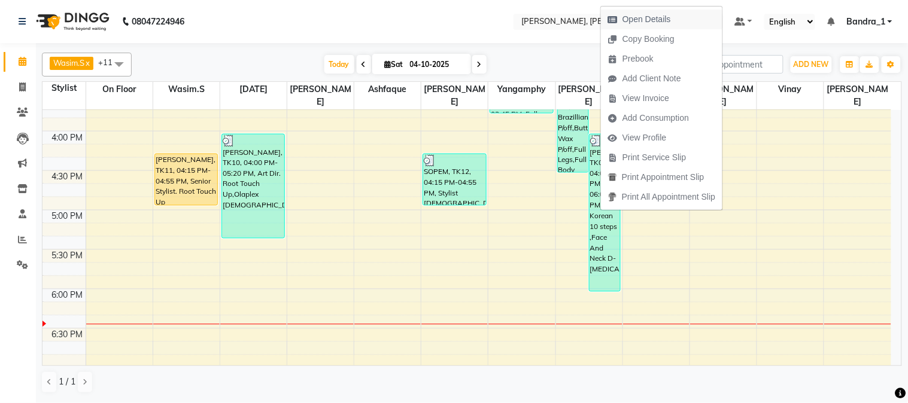
click at [640, 21] on span "Open Details" at bounding box center [646, 19] width 48 height 13
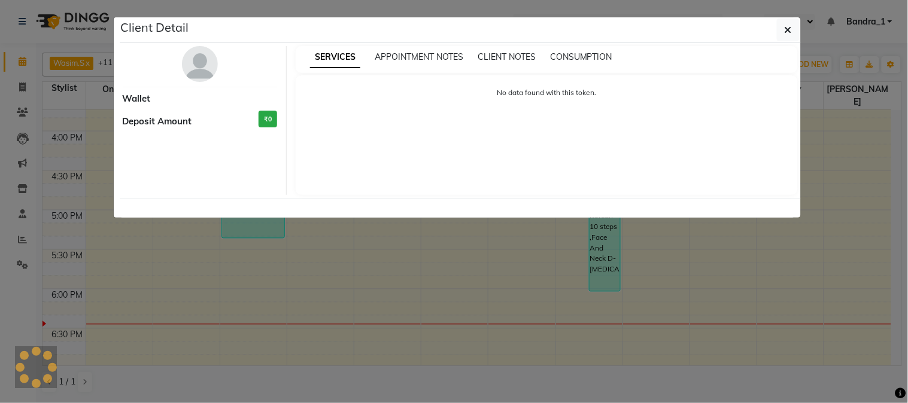
select select "3"
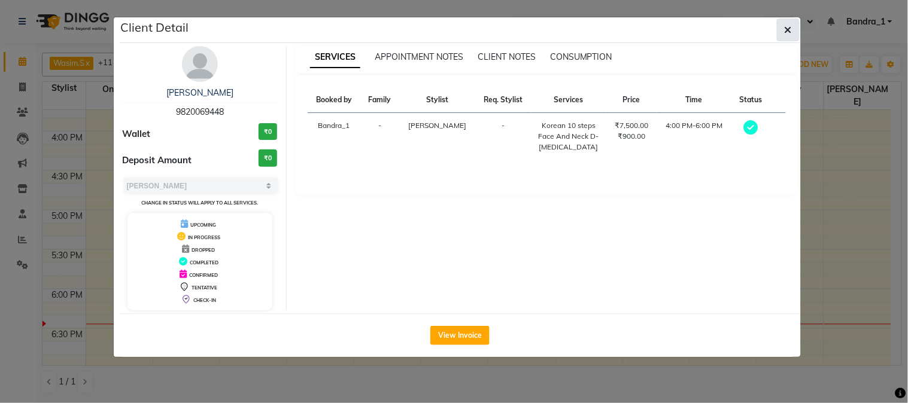
click at [788, 27] on icon "button" at bounding box center [788, 30] width 7 height 10
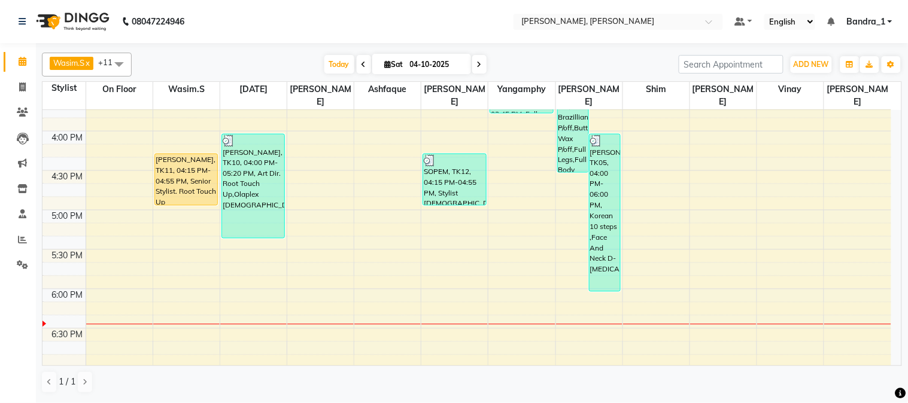
scroll to position [0, 0]
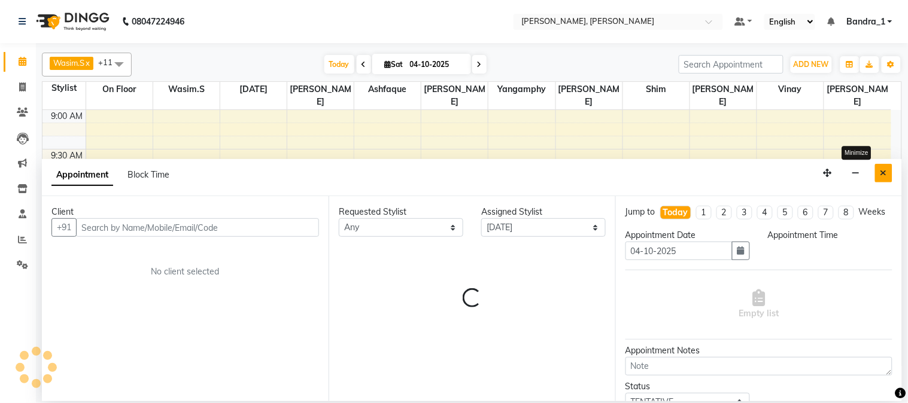
click at [882, 175] on icon "Close" at bounding box center [883, 173] width 7 height 8
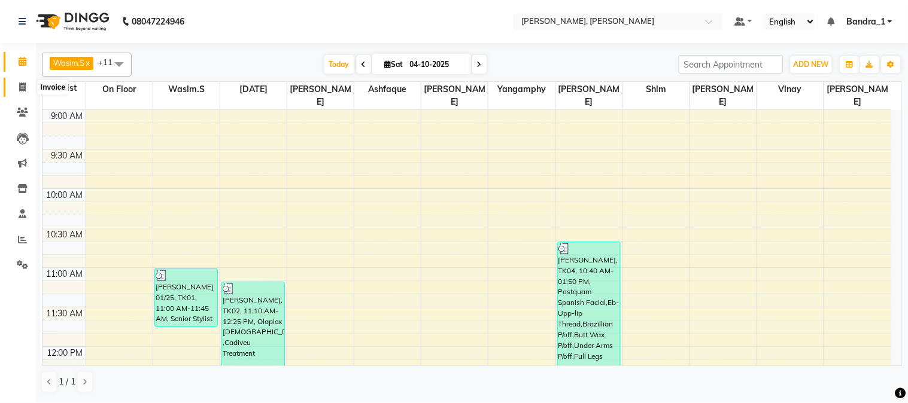
click at [26, 86] on span at bounding box center [22, 88] width 21 height 14
select select "7997"
select select "service"
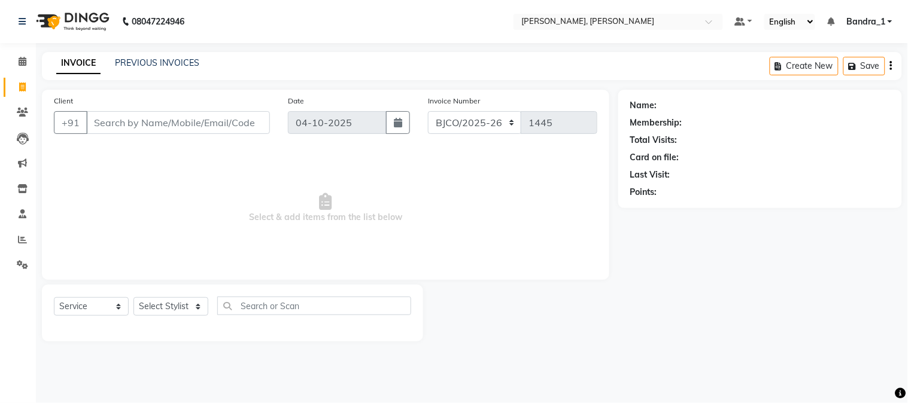
click at [127, 57] on div "PREVIOUS INVOICES" at bounding box center [157, 63] width 84 height 13
click at [128, 62] on link "PREVIOUS INVOICES" at bounding box center [157, 62] width 84 height 11
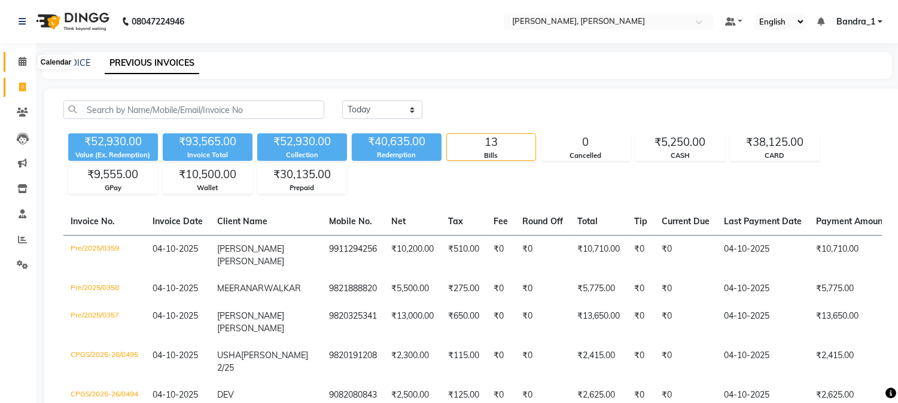
click at [25, 62] on icon at bounding box center [23, 61] width 8 height 9
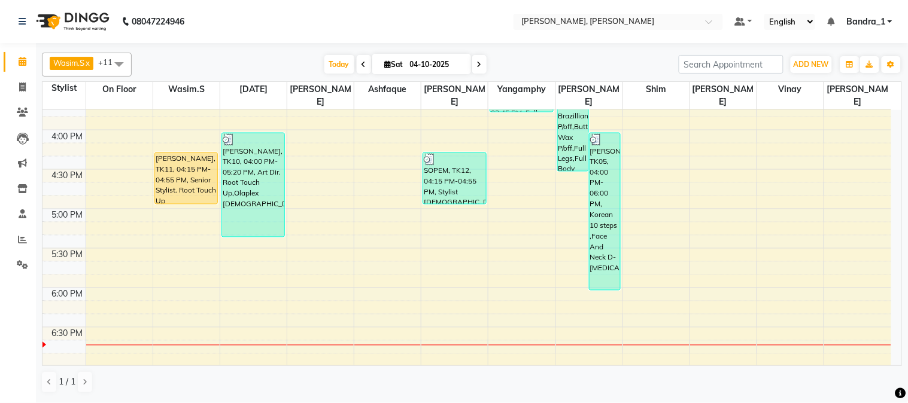
scroll to position [531, 0]
click at [18, 108] on icon at bounding box center [22, 112] width 11 height 9
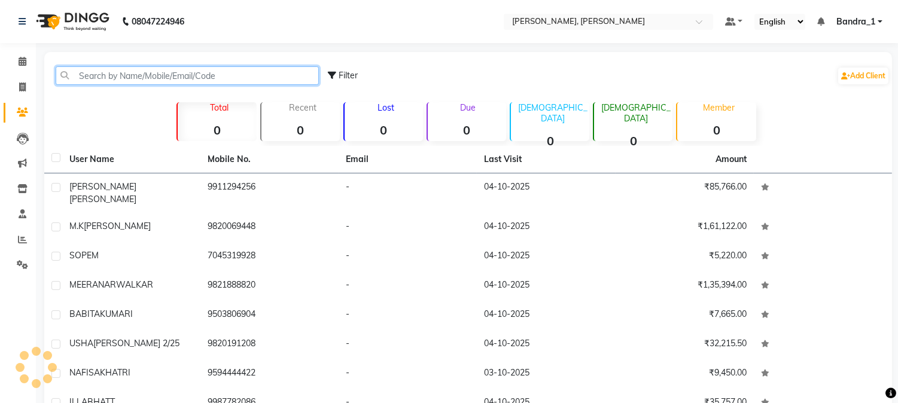
click at [84, 74] on input "text" at bounding box center [187, 75] width 263 height 19
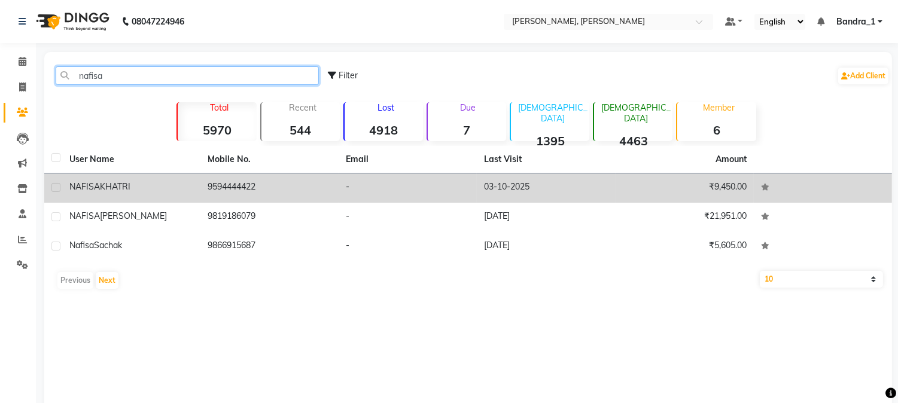
type input "nafisa"
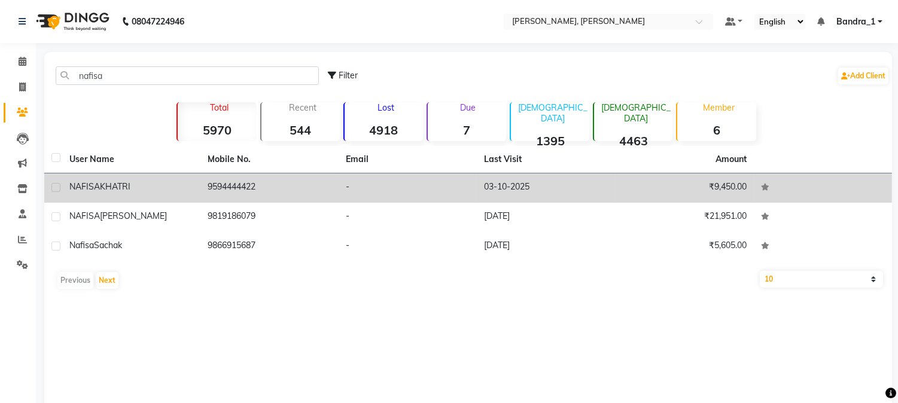
click at [138, 182] on div "[PERSON_NAME]" at bounding box center [131, 187] width 124 height 13
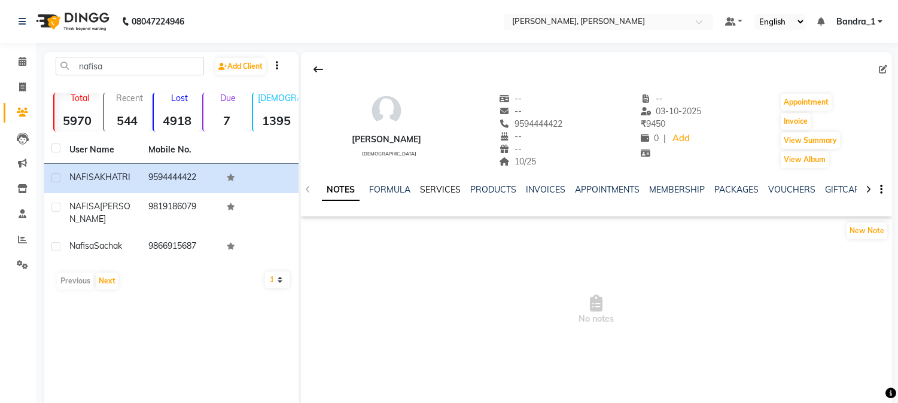
click at [440, 192] on link "SERVICES" at bounding box center [440, 189] width 41 height 11
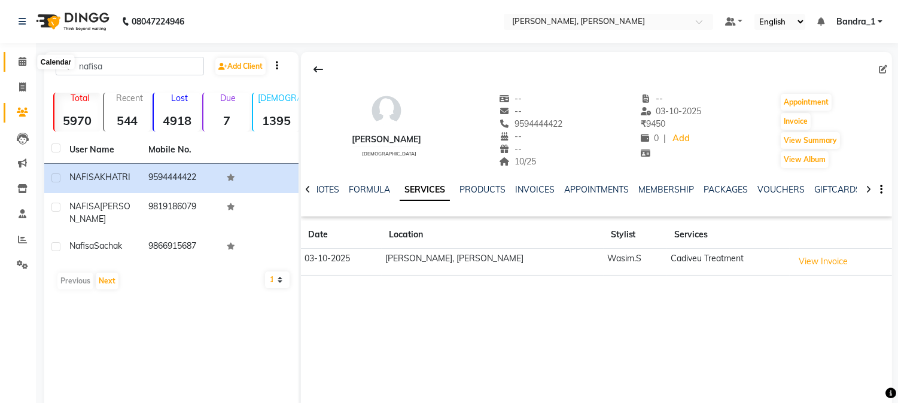
click at [25, 57] on icon at bounding box center [23, 61] width 8 height 9
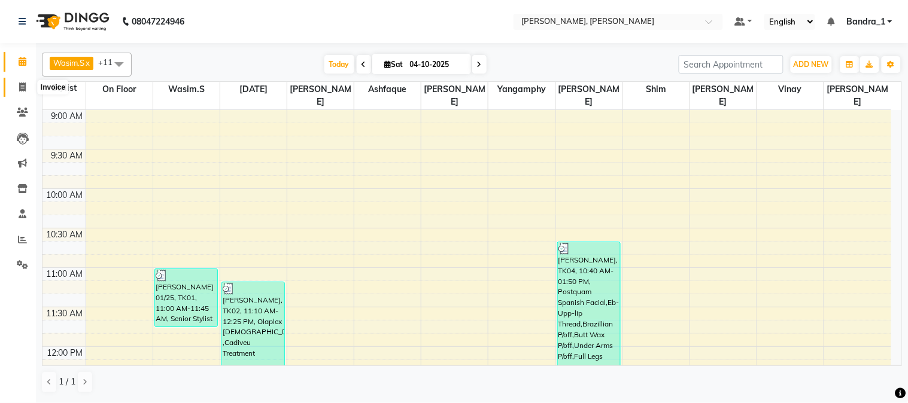
click at [19, 89] on icon at bounding box center [22, 87] width 7 height 9
select select "7997"
select select "service"
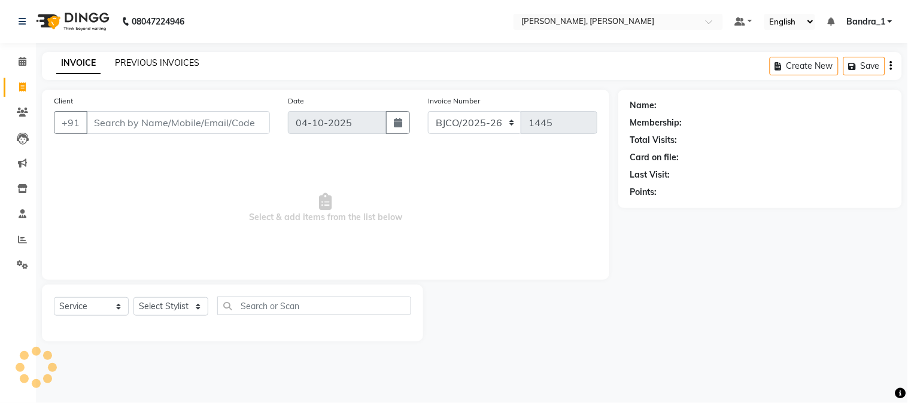
click at [187, 61] on link "PREVIOUS INVOICES" at bounding box center [157, 62] width 84 height 11
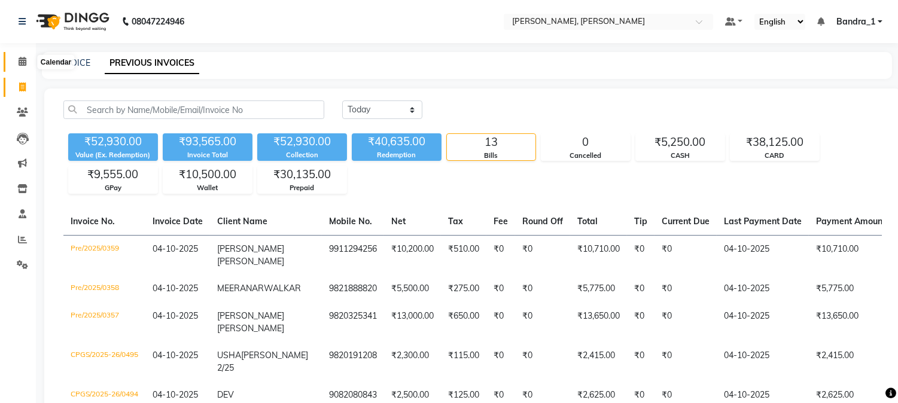
click at [26, 63] on span at bounding box center [22, 62] width 21 height 14
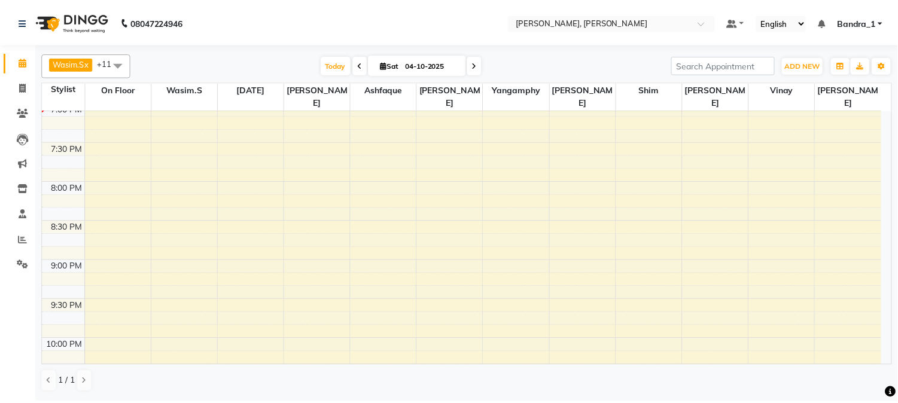
scroll to position [531, 0]
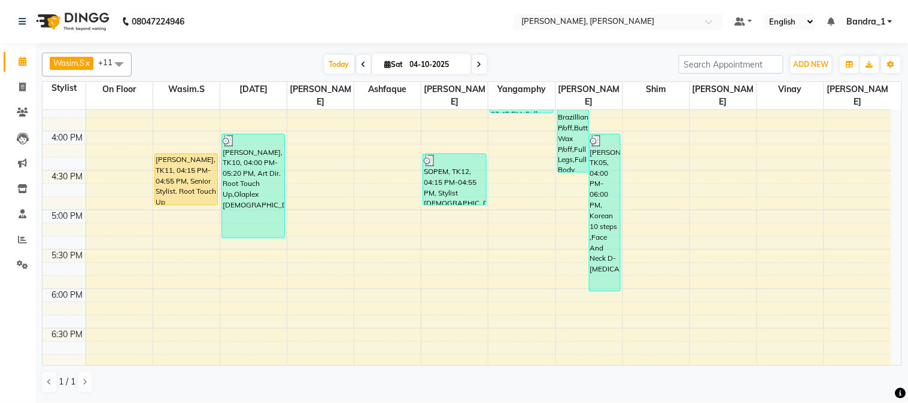
click at [184, 154] on div "[PERSON_NAME], TK11, 04:15 PM-04:55 PM, Senior Stylist. Root Touch Up" at bounding box center [186, 179] width 62 height 51
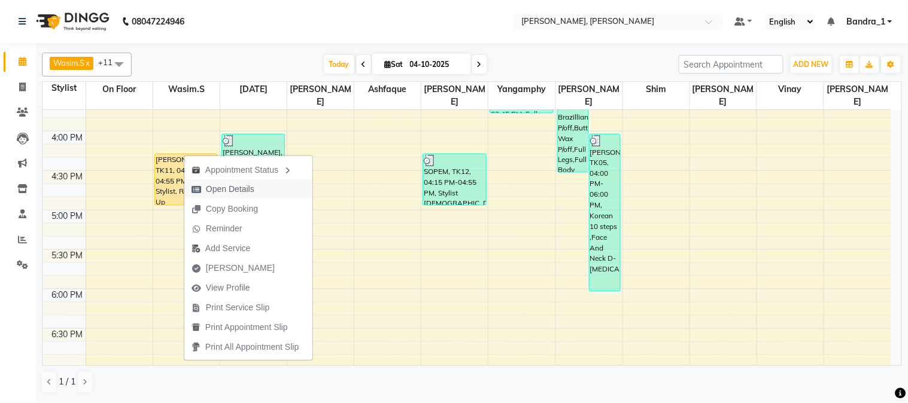
click at [237, 187] on span "Open Details" at bounding box center [230, 189] width 48 height 13
select select "1"
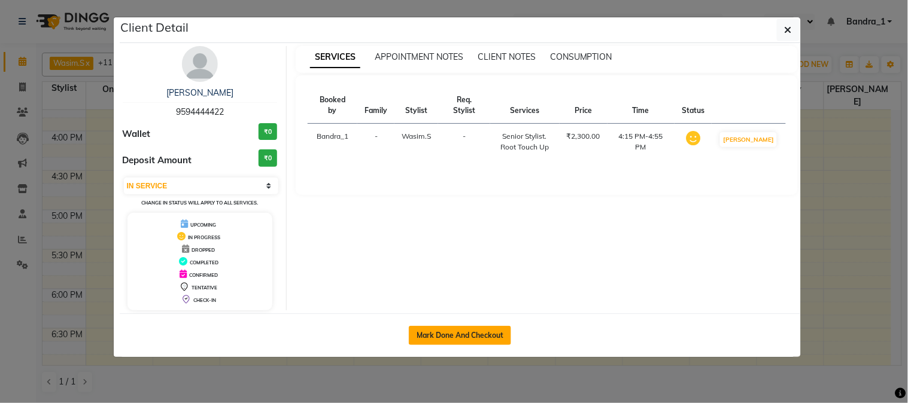
click at [437, 345] on button "Mark Done And Checkout" at bounding box center [460, 335] width 102 height 19
select select "7997"
select select "service"
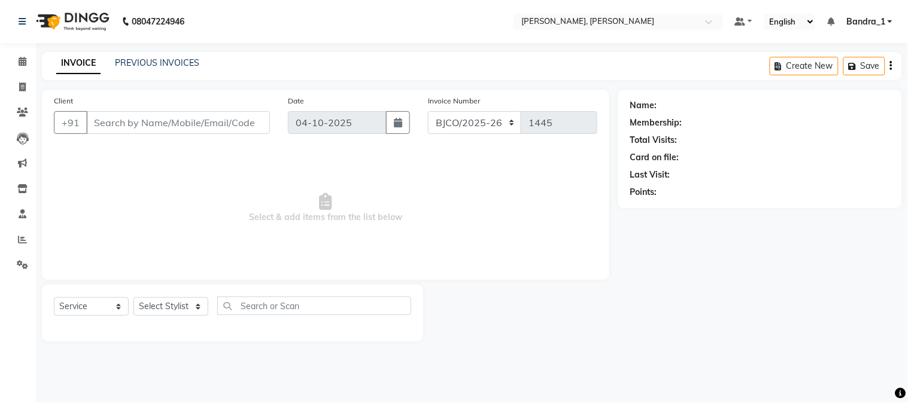
type input "9594444422"
select select "54154"
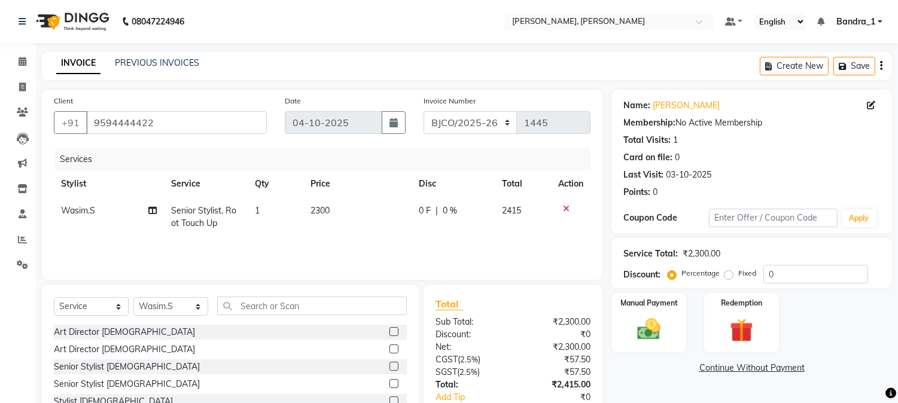
click at [317, 206] on span "2300" at bounding box center [320, 210] width 19 height 11
select select "54154"
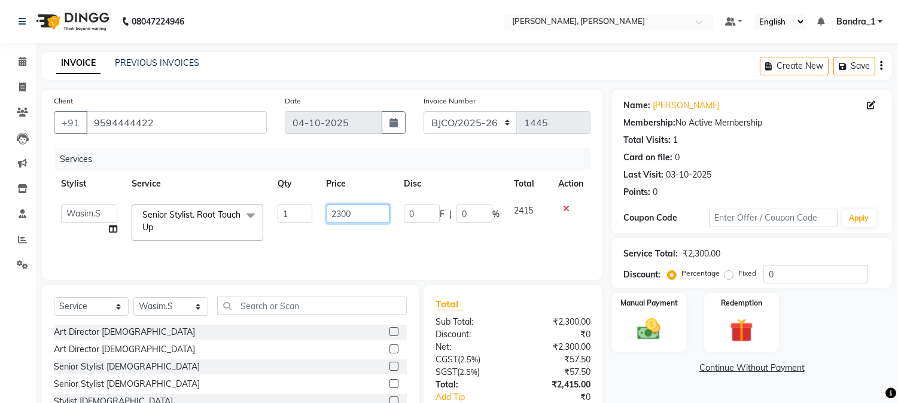
click at [384, 216] on input "2300" at bounding box center [358, 214] width 63 height 19
type input "2"
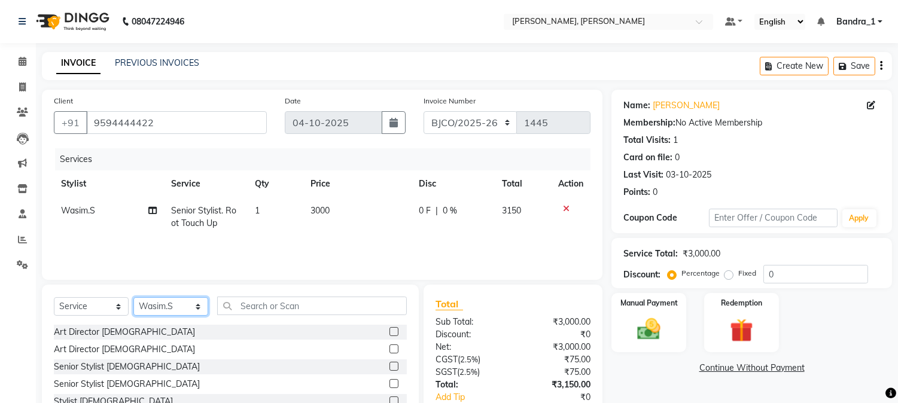
click at [168, 308] on select "Select Stylist [PERSON_NAME] [PERSON_NAME] [PERSON_NAME] Attham Bandra_1 Bandra…" at bounding box center [170, 306] width 75 height 19
click at [175, 320] on div "Select Service Product Membership Package Voucher Prepaid Gift Card Select Styl…" at bounding box center [230, 311] width 353 height 28
click at [172, 314] on select "Select Stylist [PERSON_NAME] [PERSON_NAME] [PERSON_NAME] Attham Bandra_1 Bandra…" at bounding box center [170, 306] width 75 height 19
click at [133, 298] on select "Select Stylist [PERSON_NAME] [PERSON_NAME] [PERSON_NAME] Attham Bandra_1 Bandra…" at bounding box center [170, 306] width 75 height 19
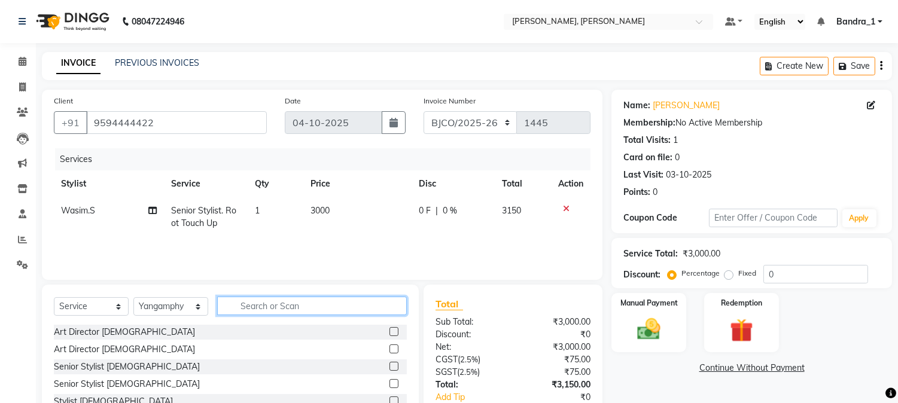
click at [260, 297] on input "text" at bounding box center [312, 306] width 190 height 19
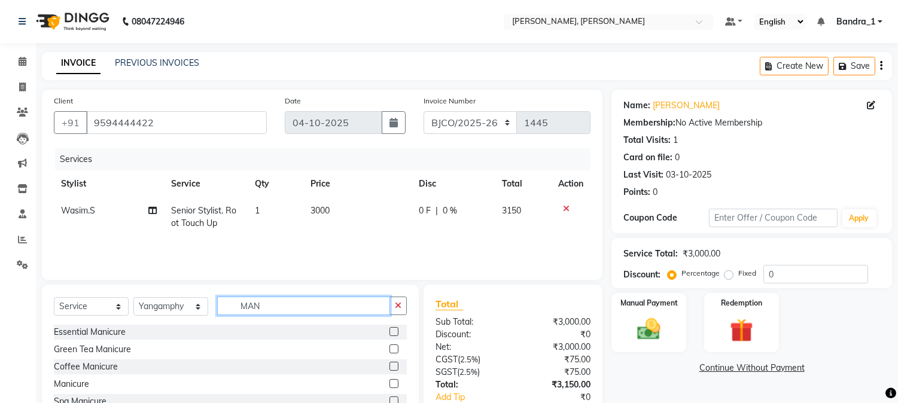
scroll to position [75, 0]
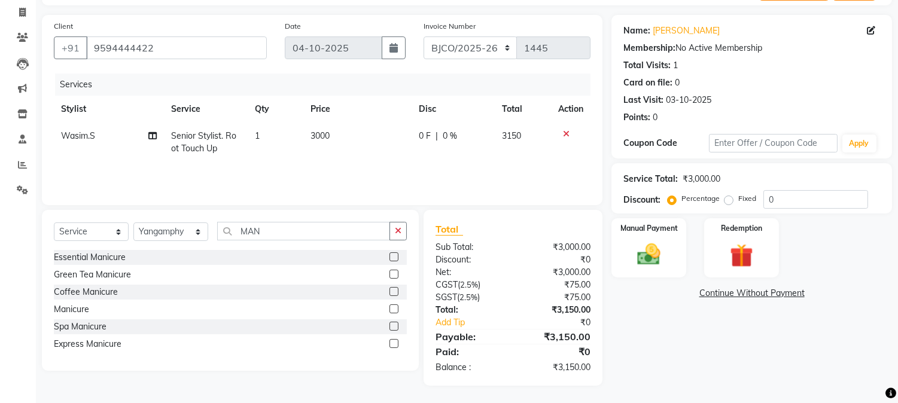
click at [394, 326] on label at bounding box center [394, 326] width 9 height 9
click at [394, 326] on input "checkbox" at bounding box center [394, 327] width 8 height 8
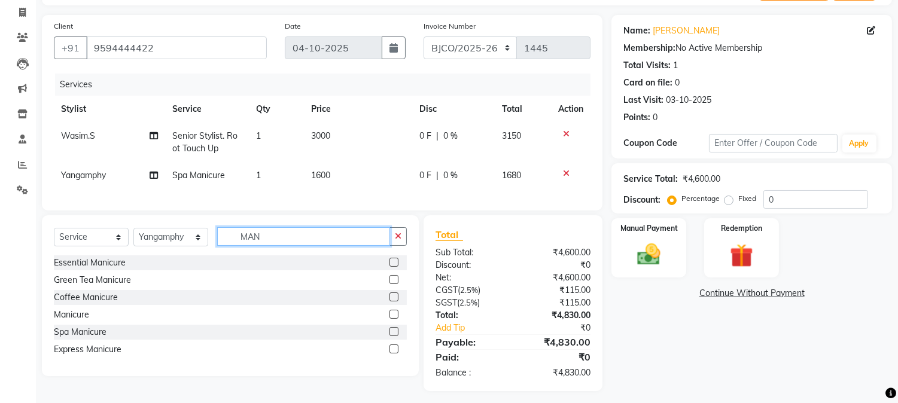
click at [302, 246] on input "MAN" at bounding box center [303, 236] width 173 height 19
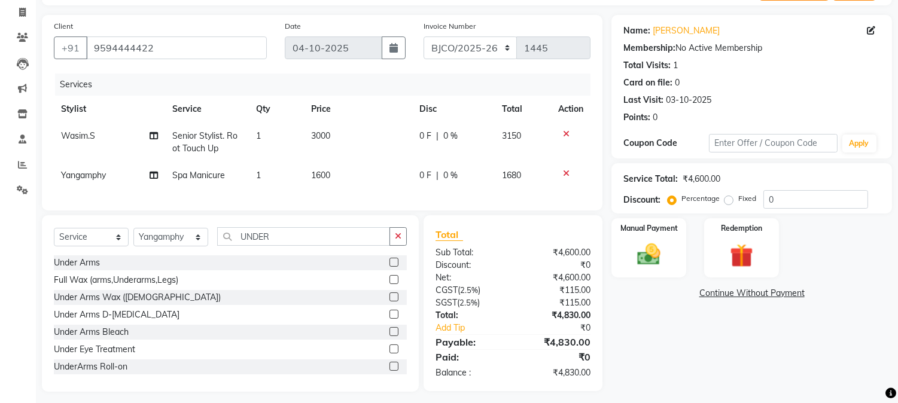
click at [390, 267] on label at bounding box center [394, 262] width 9 height 9
click at [390, 267] on input "checkbox" at bounding box center [394, 263] width 8 height 8
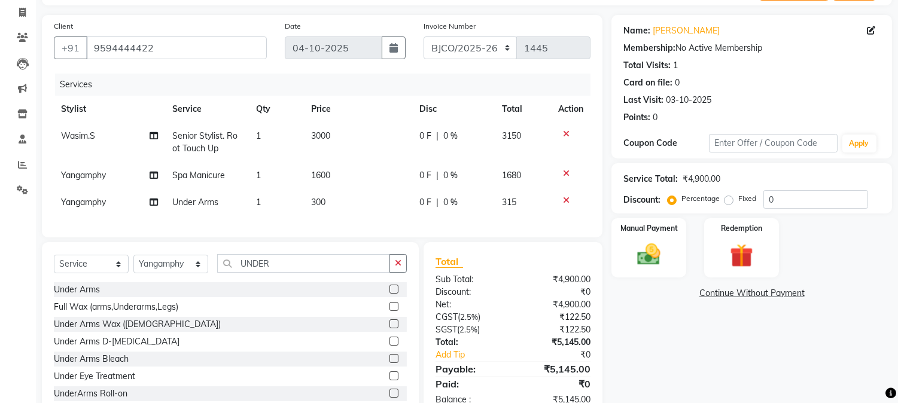
click at [324, 200] on span "300" at bounding box center [318, 202] width 14 height 11
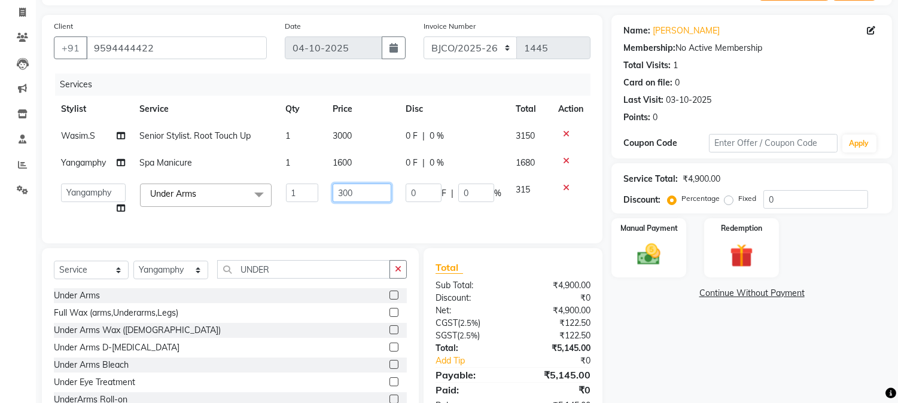
click at [354, 196] on input "300" at bounding box center [362, 193] width 58 height 19
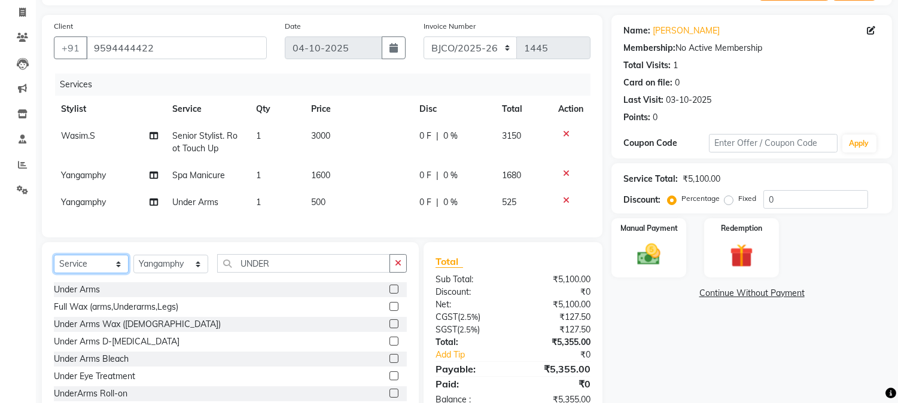
click at [105, 271] on select "Select Service Product Membership Package Voucher Prepaid Gift Card" at bounding box center [91, 264] width 75 height 19
click at [54, 265] on select "Select Service Product Membership Package Voucher Prepaid Gift Card" at bounding box center [91, 264] width 75 height 19
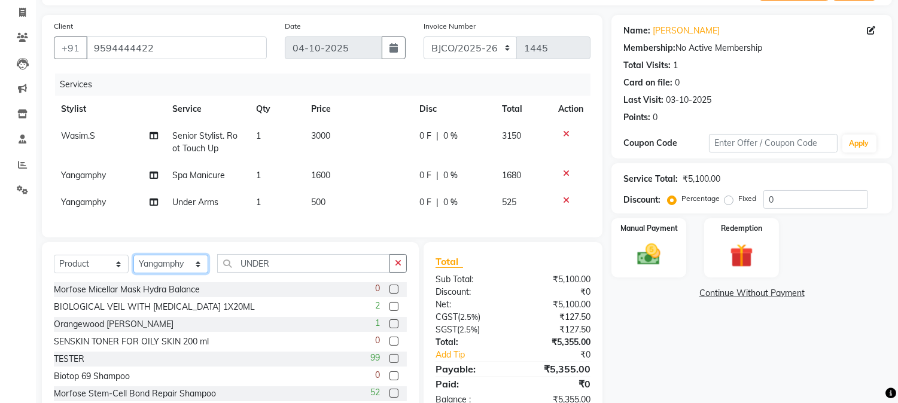
click at [182, 274] on select "Select Stylist [PERSON_NAME] [PERSON_NAME] [PERSON_NAME] Attham Bandra_1 Bandra…" at bounding box center [170, 264] width 75 height 19
click at [133, 265] on select "Select Stylist [PERSON_NAME] [PERSON_NAME] [PERSON_NAME] Attham Bandra_1 Bandra…" at bounding box center [170, 264] width 75 height 19
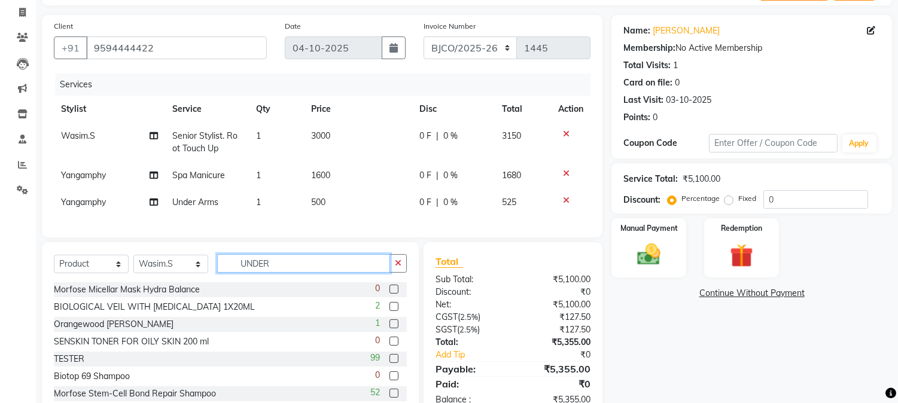
click at [280, 266] on input "UNDER" at bounding box center [303, 263] width 173 height 19
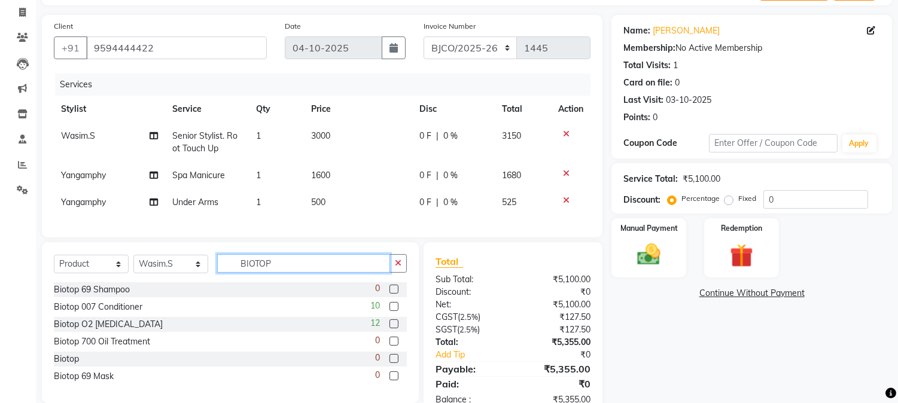
scroll to position [117, 0]
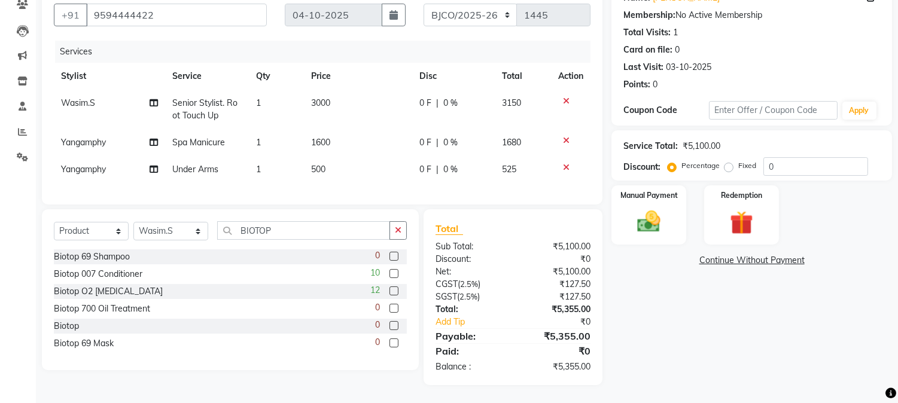
click at [396, 291] on label at bounding box center [394, 291] width 9 height 9
click at [396, 291] on input "checkbox" at bounding box center [394, 292] width 8 height 8
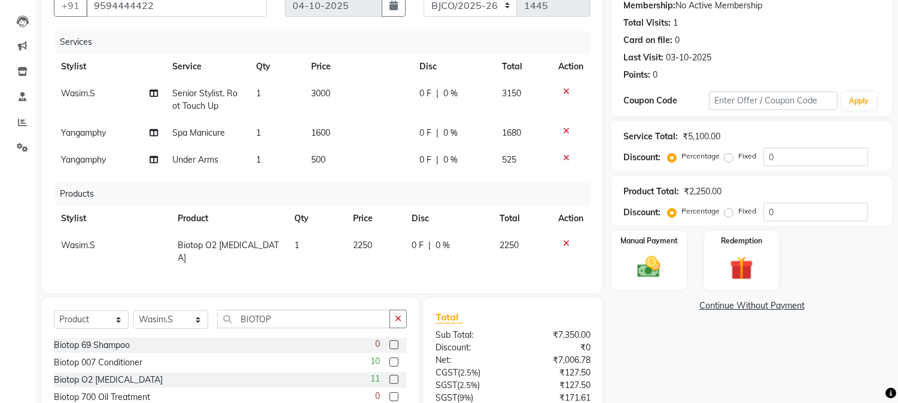
click at [570, 242] on div at bounding box center [570, 243] width 25 height 8
click at [566, 242] on icon at bounding box center [566, 243] width 7 height 8
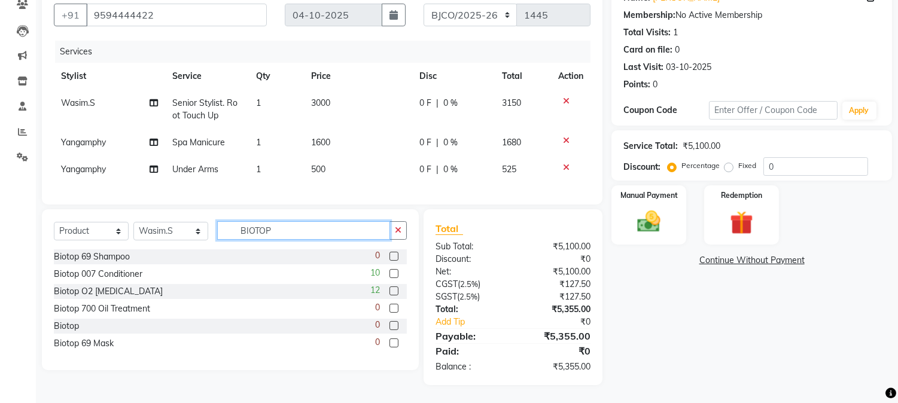
click at [306, 234] on input "BIOTOP" at bounding box center [303, 230] width 173 height 19
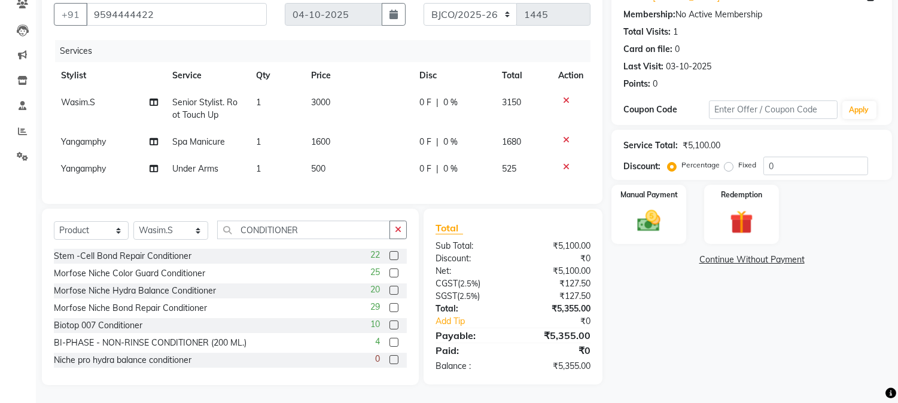
click at [390, 324] on label at bounding box center [394, 325] width 9 height 9
click at [390, 324] on input "checkbox" at bounding box center [394, 326] width 8 height 8
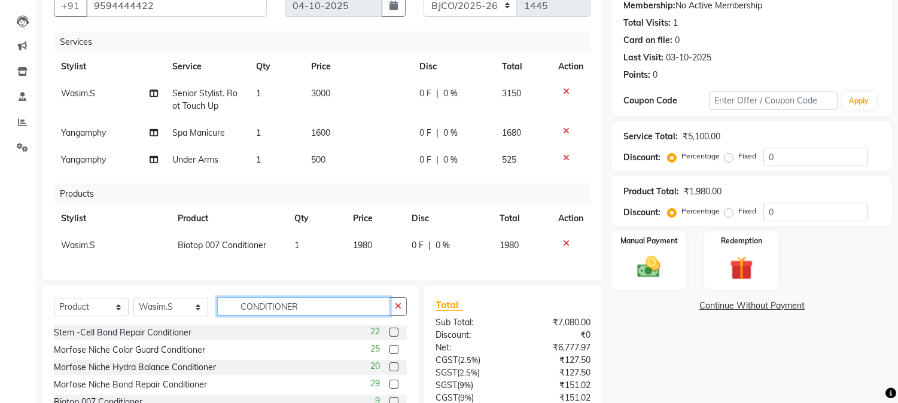
click at [314, 314] on input "CONDITIONER" at bounding box center [303, 306] width 173 height 19
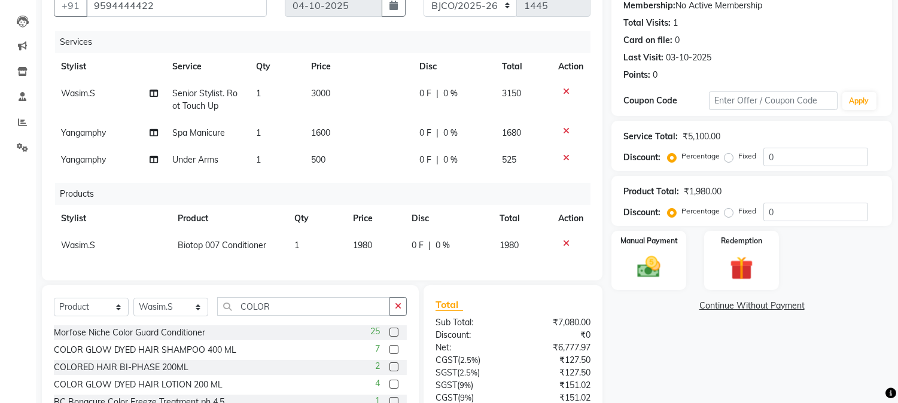
click at [390, 337] on label at bounding box center [394, 332] width 9 height 9
click at [390, 337] on input "checkbox" at bounding box center [394, 333] width 8 height 8
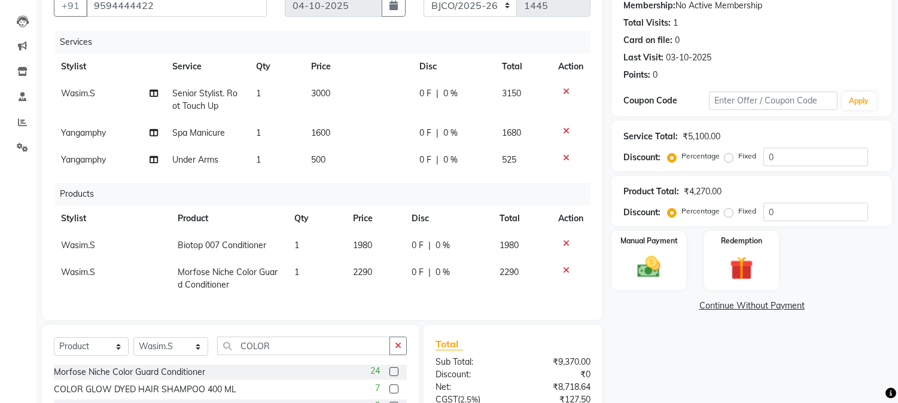
click at [563, 268] on icon at bounding box center [566, 270] width 7 height 8
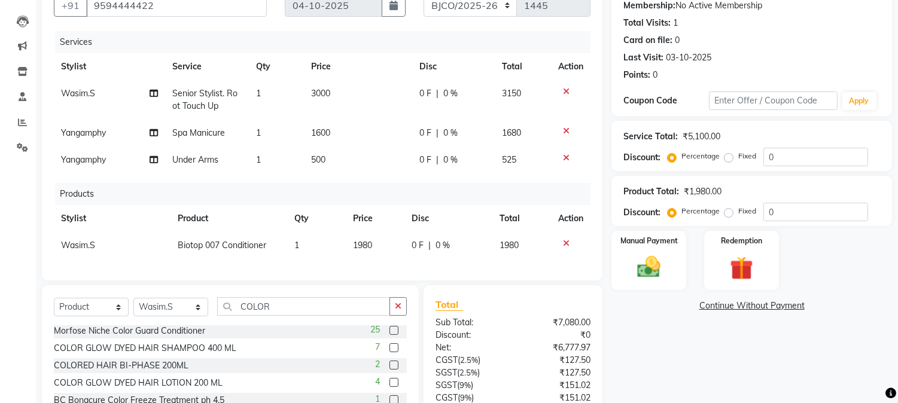
scroll to position [228, 0]
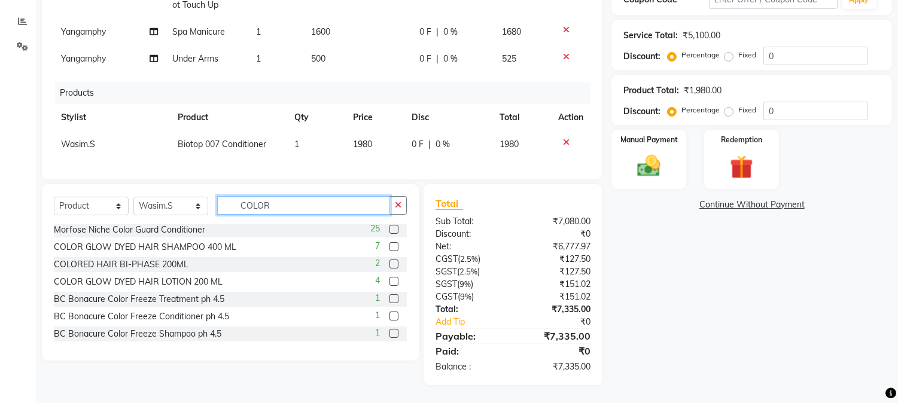
click at [318, 209] on input "COLOR" at bounding box center [303, 205] width 173 height 19
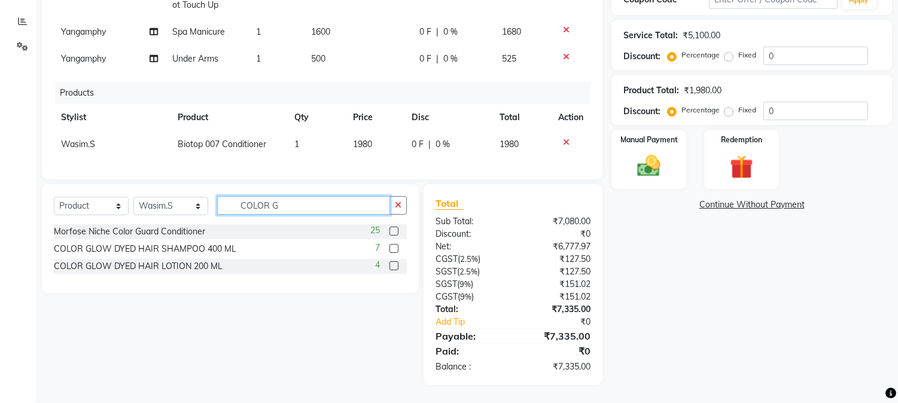
scroll to position [0, 0]
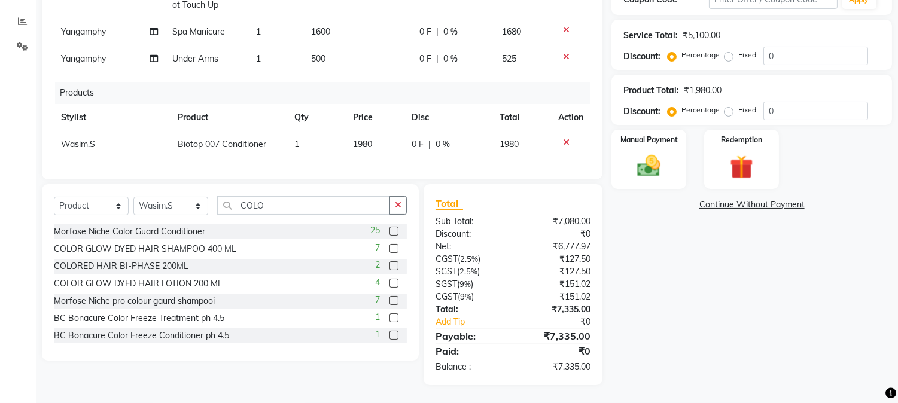
click at [390, 302] on label at bounding box center [394, 300] width 9 height 9
click at [390, 302] on input "checkbox" at bounding box center [394, 301] width 8 height 8
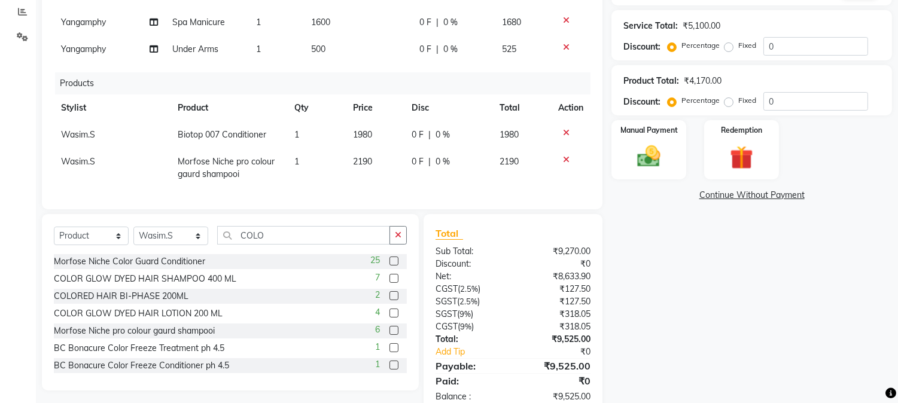
scroll to position [268, 0]
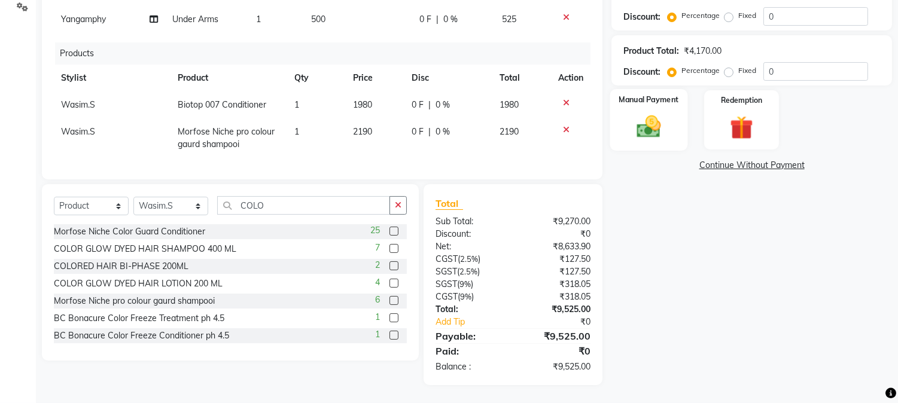
click at [637, 113] on img at bounding box center [650, 127] width 40 height 28
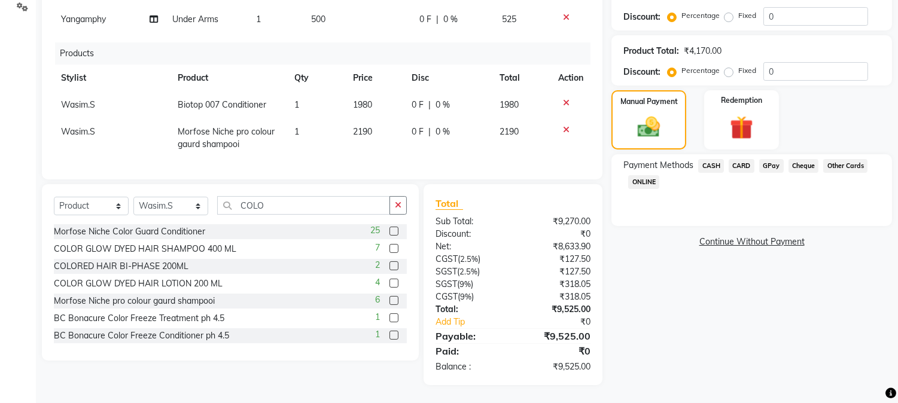
click at [770, 159] on span "GPay" at bounding box center [771, 166] width 25 height 14
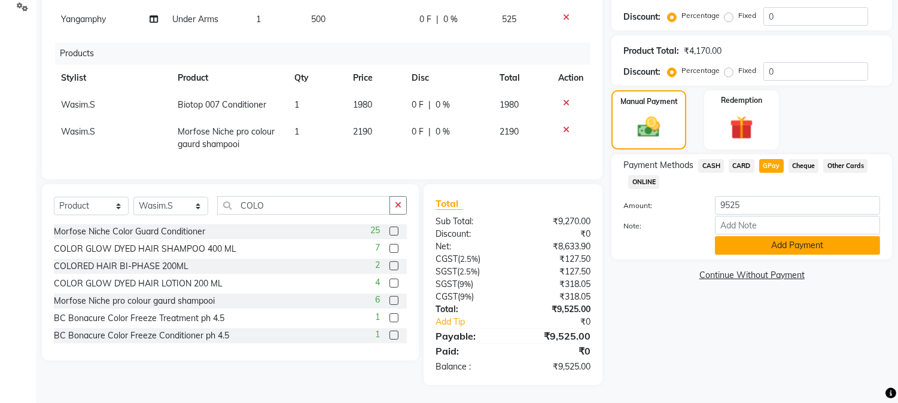
click at [768, 236] on button "Add Payment" at bounding box center [797, 245] width 165 height 19
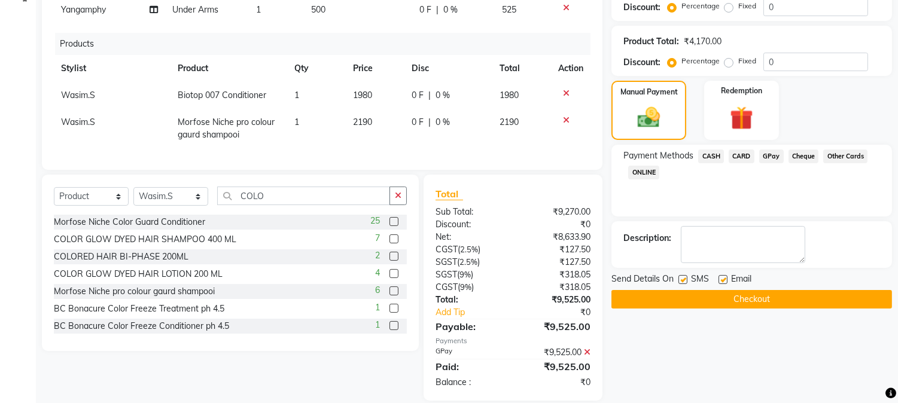
click at [725, 279] on label at bounding box center [723, 279] width 9 height 9
click at [725, 279] on input "checkbox" at bounding box center [723, 281] width 8 height 8
click at [685, 275] on label at bounding box center [683, 279] width 9 height 9
click at [685, 277] on input "checkbox" at bounding box center [683, 281] width 8 height 8
click at [688, 300] on button "Checkout" at bounding box center [752, 299] width 281 height 19
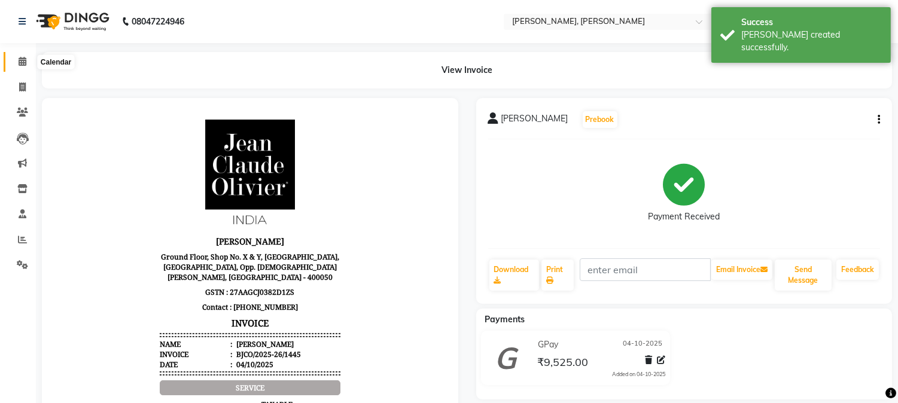
click at [16, 58] on span at bounding box center [22, 62] width 21 height 14
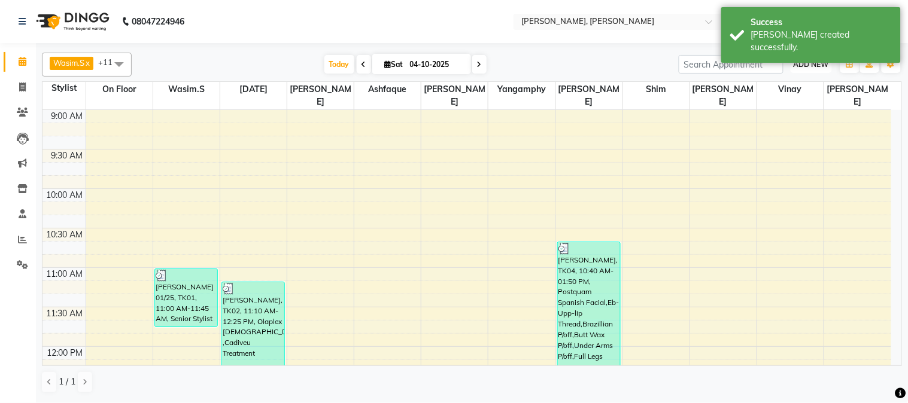
click at [808, 62] on span "ADD NEW" at bounding box center [811, 64] width 35 height 9
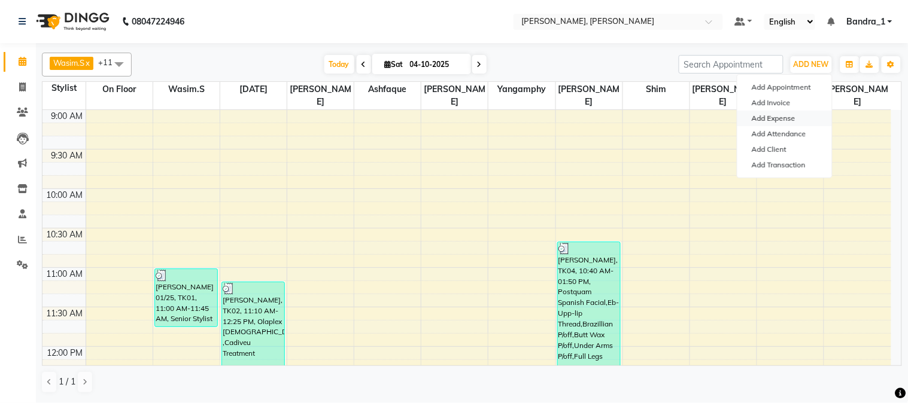
click at [771, 119] on link "Add Expense" at bounding box center [784, 119] width 95 height 16
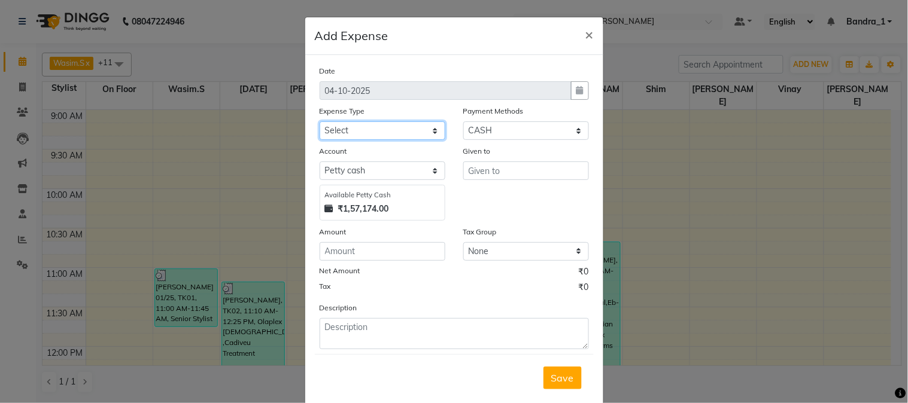
click at [356, 129] on select "Select Advance Salary Amazon Bandra Branch B M C Cash transfer to bank Cash tra…" at bounding box center [383, 130] width 126 height 19
click at [320, 121] on select "Select Advance Salary Amazon Bandra Branch B M C Cash transfer to bank Cash tra…" at bounding box center [383, 130] width 126 height 19
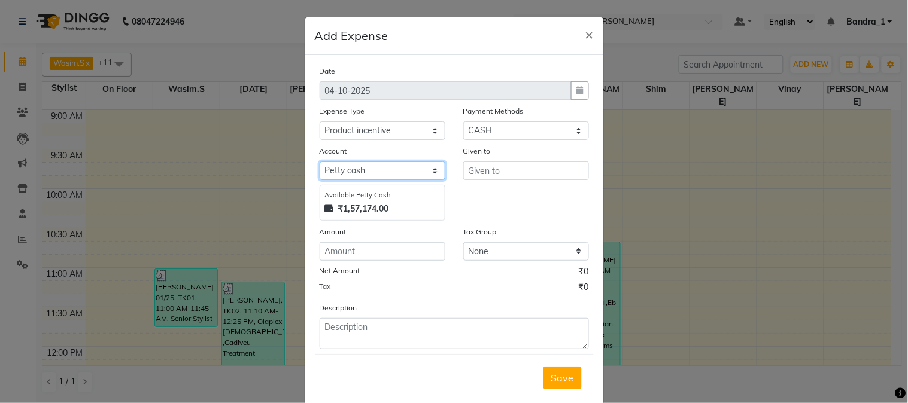
click at [412, 178] on select "Select Default account [PERSON_NAME] cash" at bounding box center [383, 171] width 126 height 19
click at [320, 162] on select "Select Default account [PERSON_NAME] cash" at bounding box center [383, 171] width 126 height 19
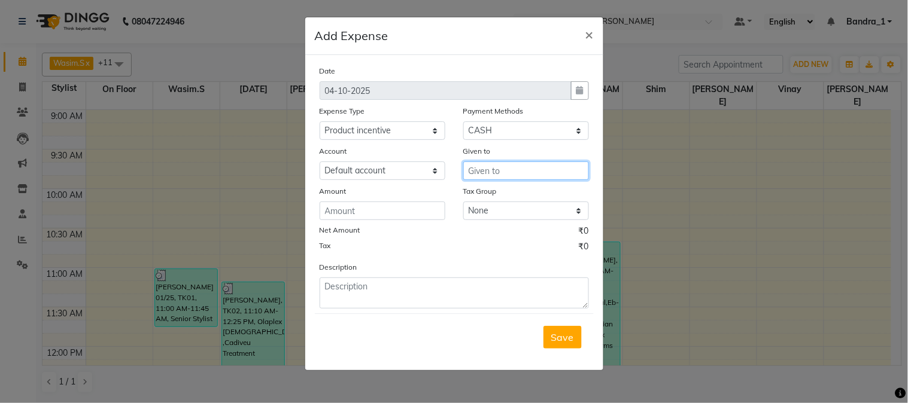
click at [488, 174] on input "text" at bounding box center [526, 171] width 126 height 19
click at [485, 193] on span "Was" at bounding box center [488, 196] width 21 height 12
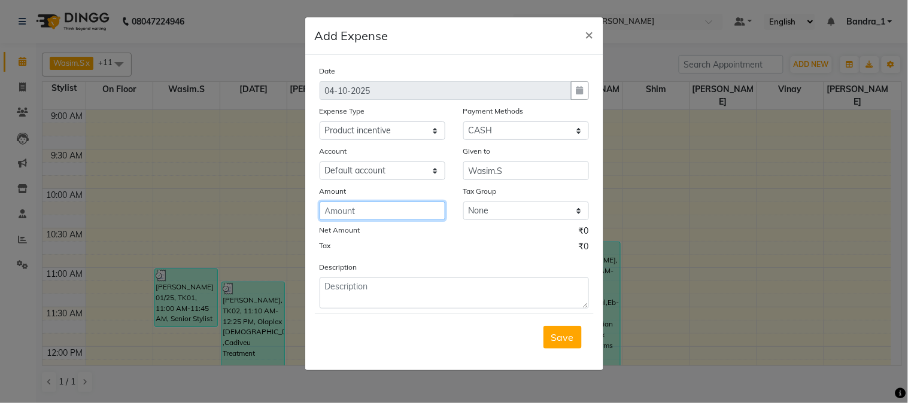
click at [392, 212] on input "number" at bounding box center [383, 211] width 126 height 19
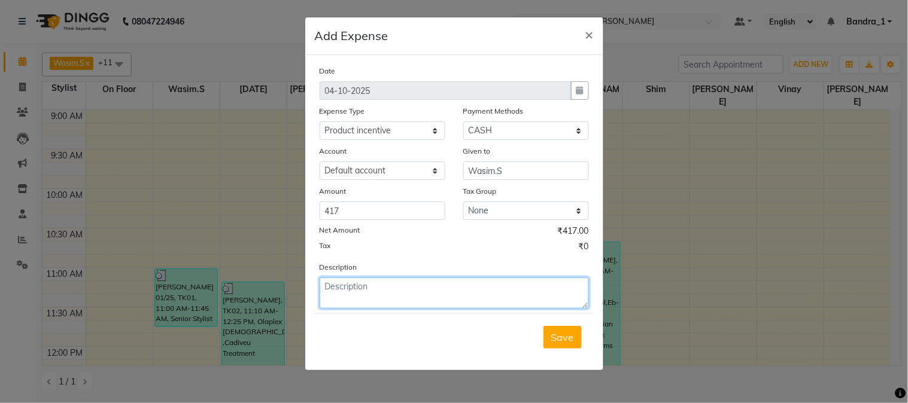
click at [430, 291] on textarea at bounding box center [454, 293] width 269 height 31
click at [540, 319] on form "Date [DATE] Expense Type Select Advance Salary Amazon Bandra Branch B M C Cash …" at bounding box center [454, 213] width 279 height 296
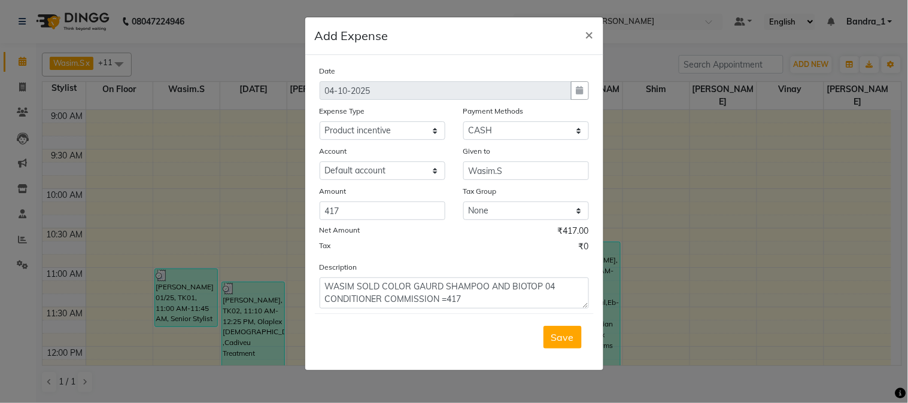
click at [541, 350] on div "Save" at bounding box center [454, 337] width 279 height 47
click at [552, 340] on span "Save" at bounding box center [562, 338] width 23 height 12
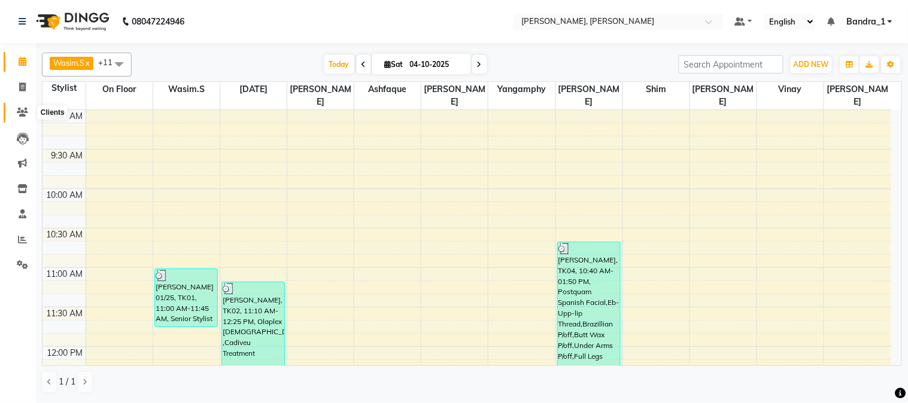
click at [19, 110] on icon at bounding box center [22, 112] width 11 height 9
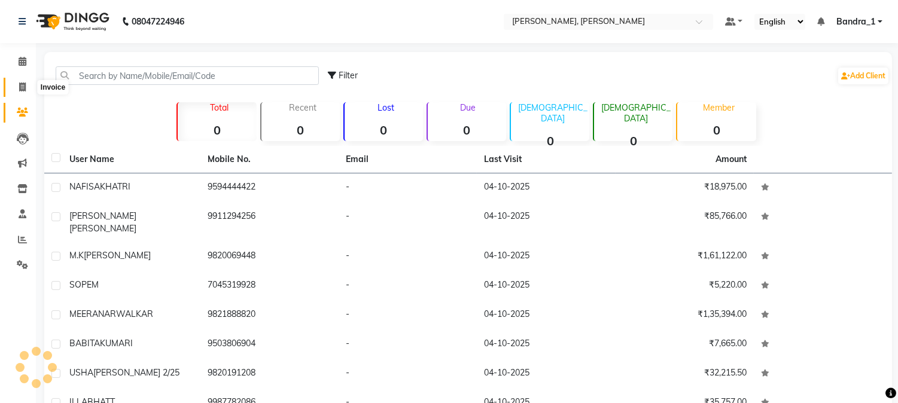
click at [22, 90] on icon at bounding box center [22, 87] width 7 height 9
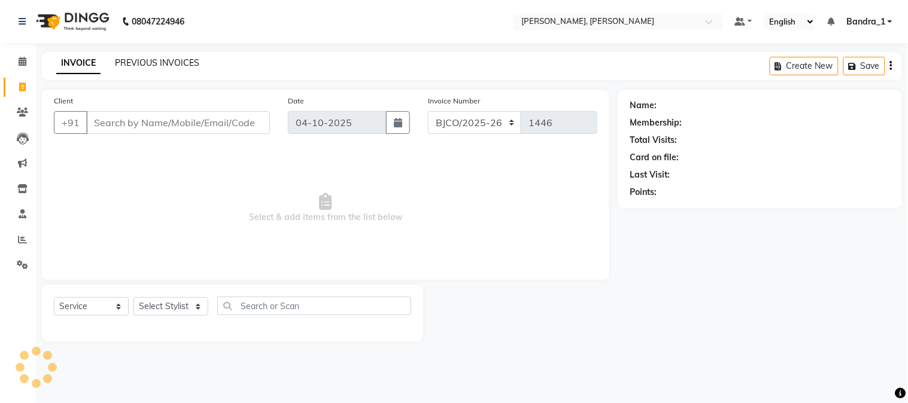
click at [145, 62] on link "PREVIOUS INVOICES" at bounding box center [157, 62] width 84 height 11
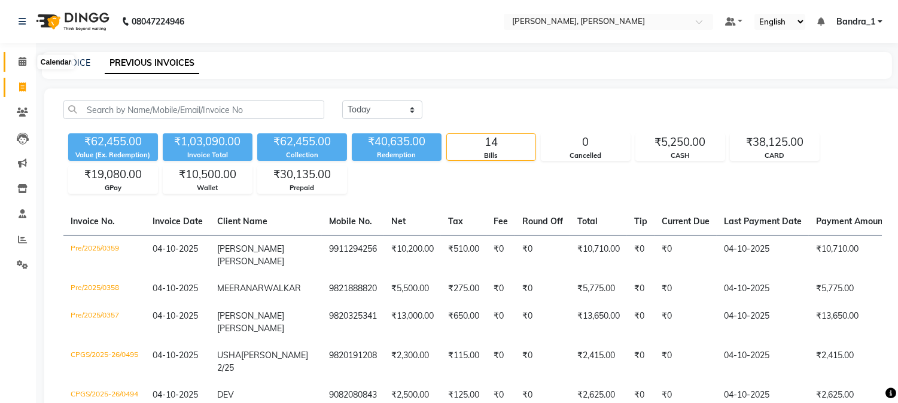
click at [25, 61] on icon at bounding box center [23, 61] width 8 height 9
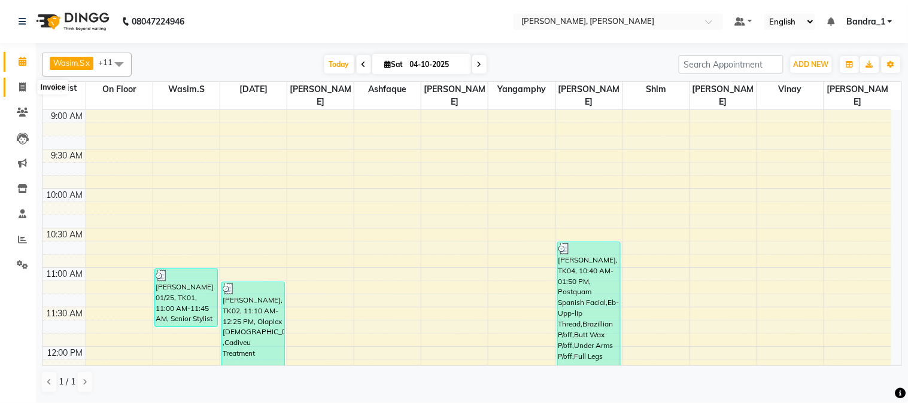
click at [25, 88] on icon at bounding box center [22, 87] width 7 height 9
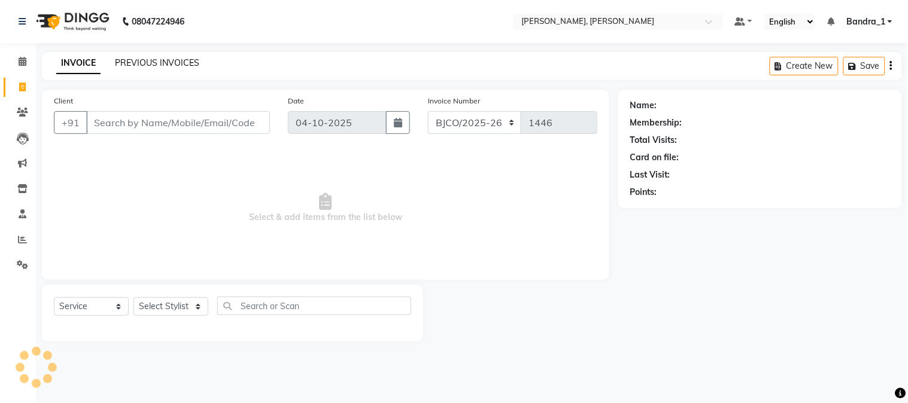
click at [174, 60] on link "PREVIOUS INVOICES" at bounding box center [157, 62] width 84 height 11
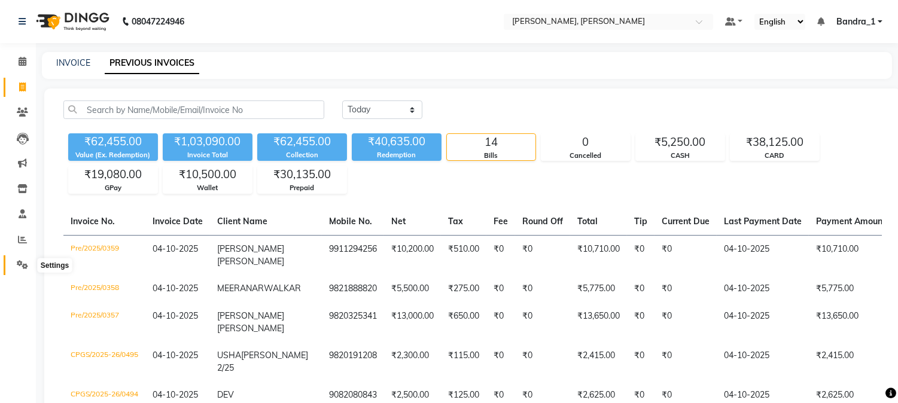
click at [22, 259] on span at bounding box center [22, 266] width 21 height 14
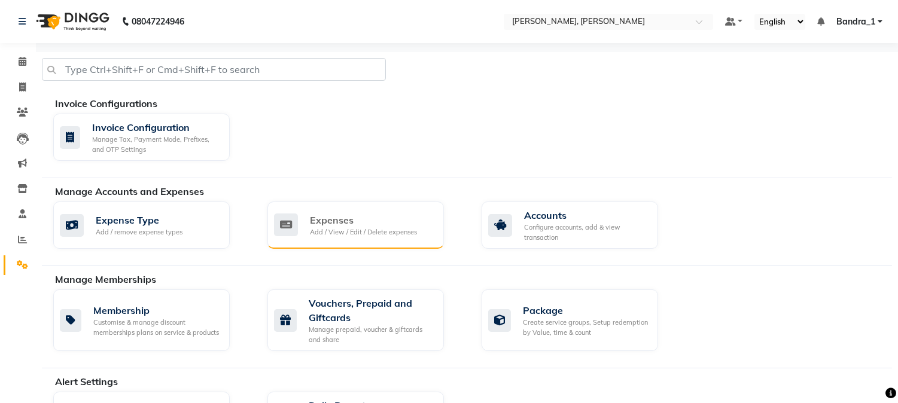
click at [399, 229] on div "Add / View / Edit / Delete expenses" at bounding box center [363, 232] width 107 height 10
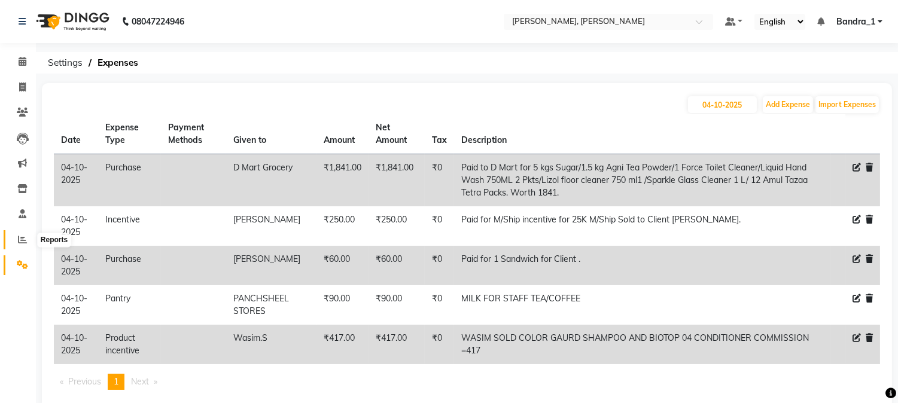
click at [14, 239] on span at bounding box center [22, 240] width 21 height 14
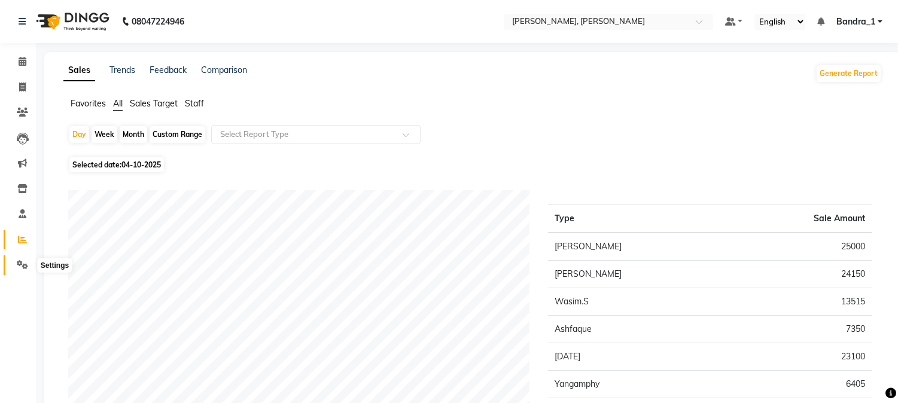
click at [19, 265] on icon at bounding box center [22, 264] width 11 height 9
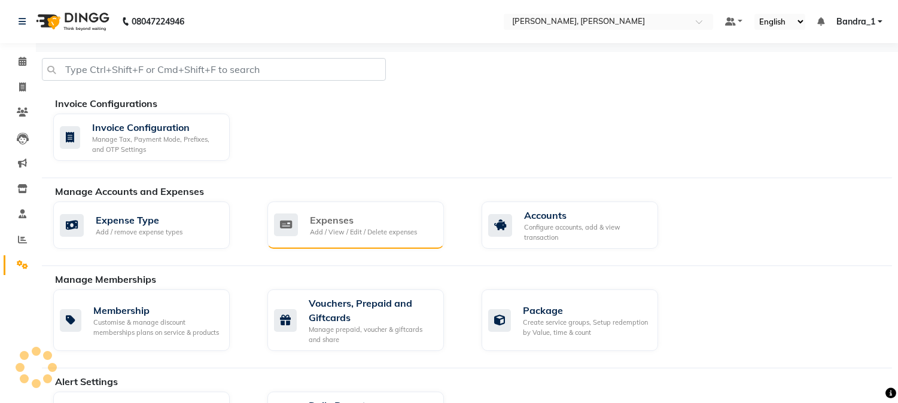
click at [396, 240] on div "Expenses Add / View / Edit / Delete expenses" at bounding box center [356, 225] width 177 height 47
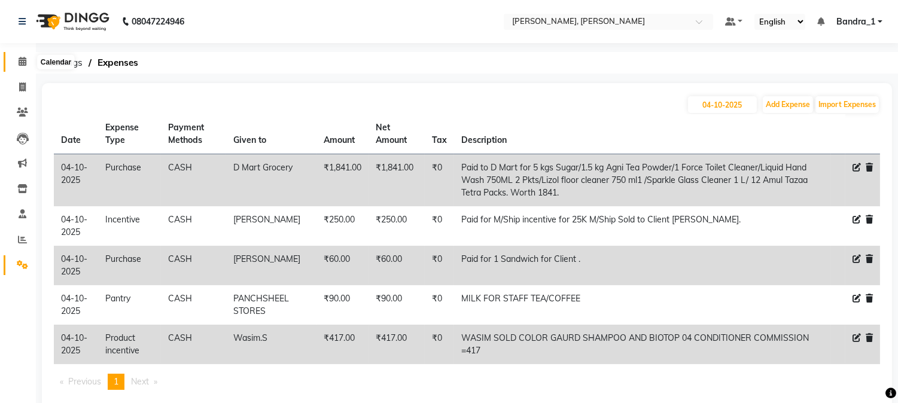
click at [22, 56] on span at bounding box center [22, 62] width 21 height 14
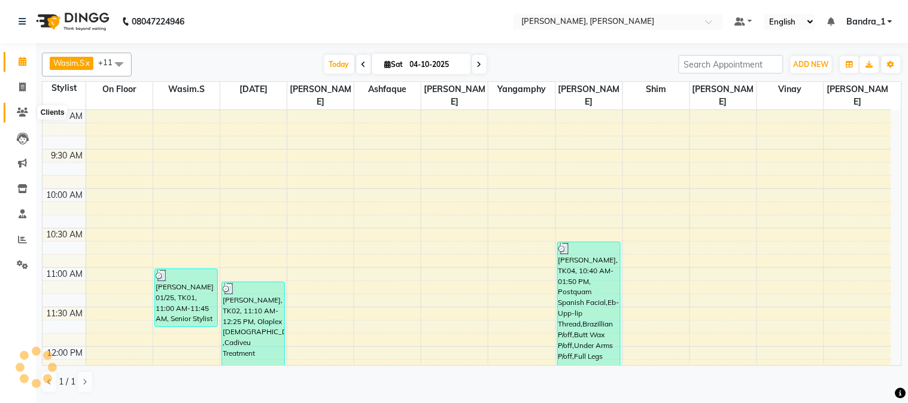
click at [19, 114] on icon at bounding box center [22, 112] width 11 height 9
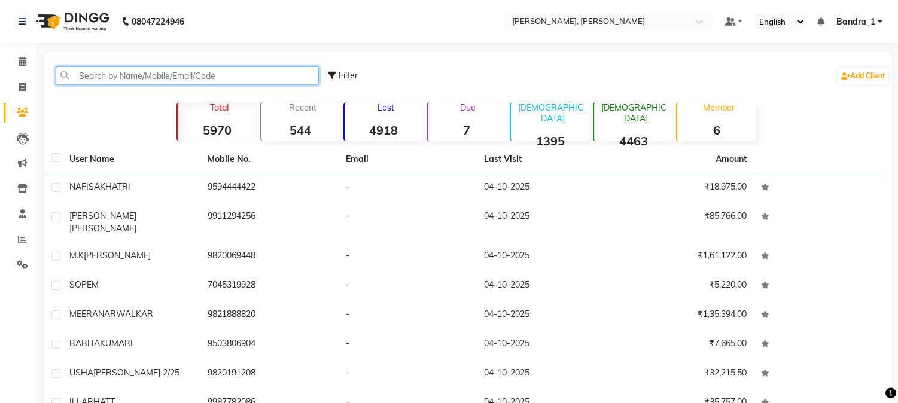
click at [109, 72] on input "text" at bounding box center [187, 75] width 263 height 19
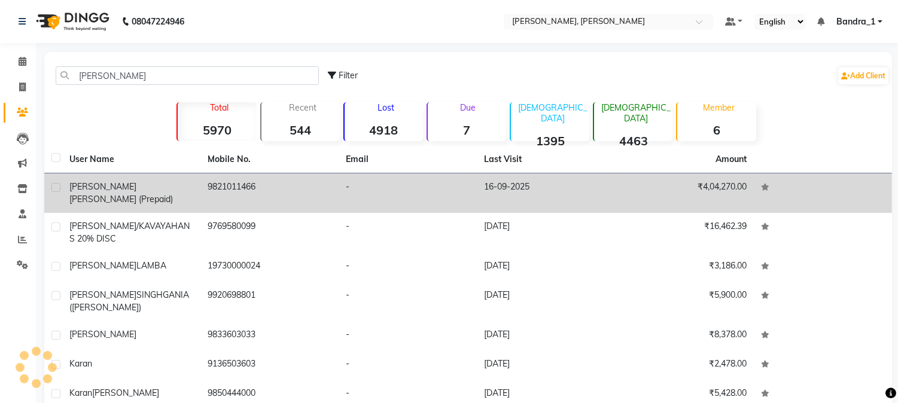
click at [114, 178] on td "[PERSON_NAME] (Prepaid)" at bounding box center [131, 194] width 138 height 40
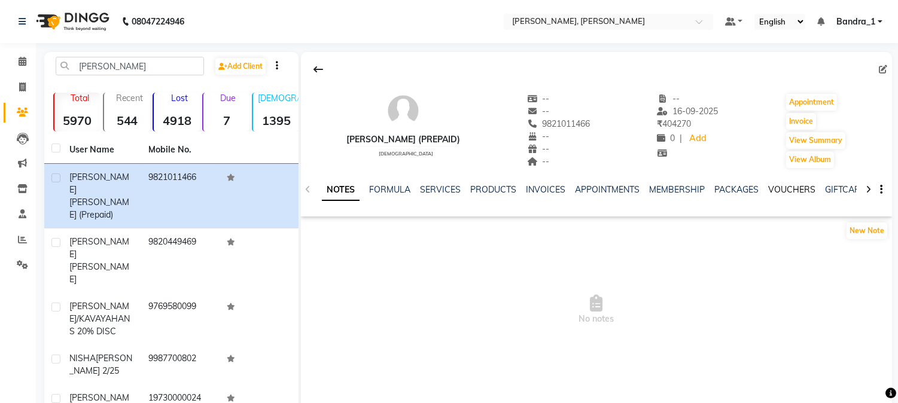
click at [804, 192] on link "VOUCHERS" at bounding box center [791, 189] width 47 height 11
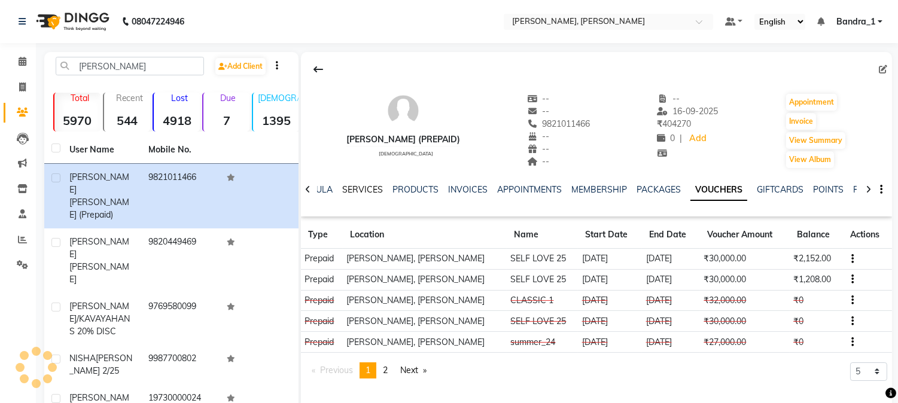
click at [363, 192] on link "SERVICES" at bounding box center [362, 189] width 41 height 11
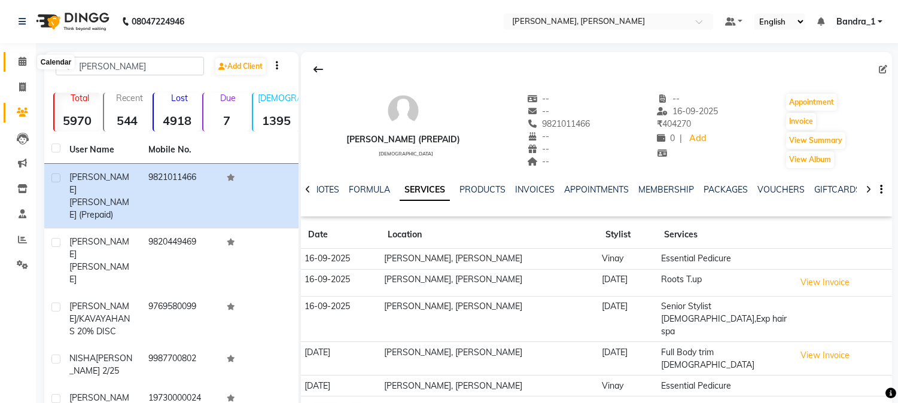
click at [22, 65] on icon at bounding box center [23, 61] width 8 height 9
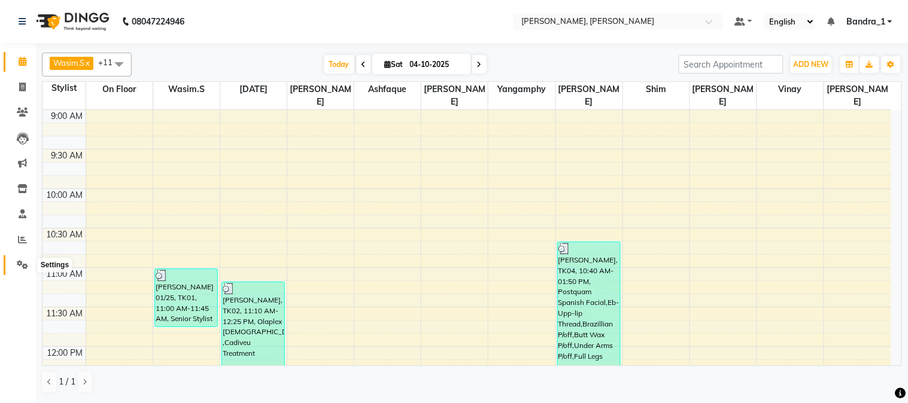
click at [22, 266] on icon at bounding box center [22, 264] width 11 height 9
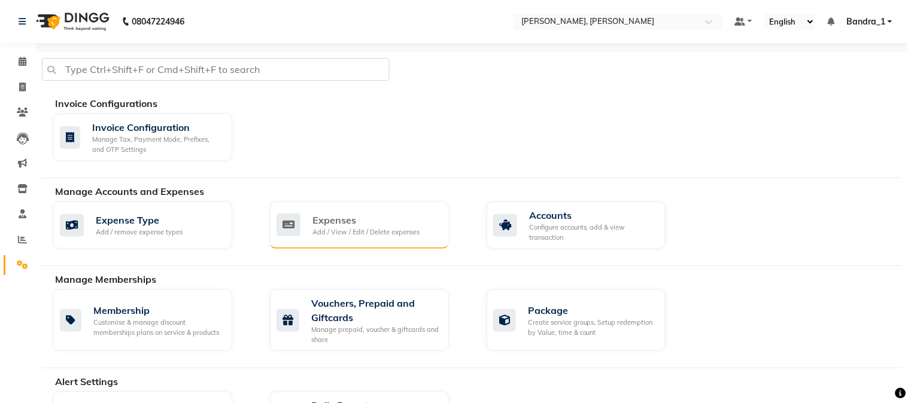
click at [378, 226] on div "Expenses" at bounding box center [365, 220] width 107 height 14
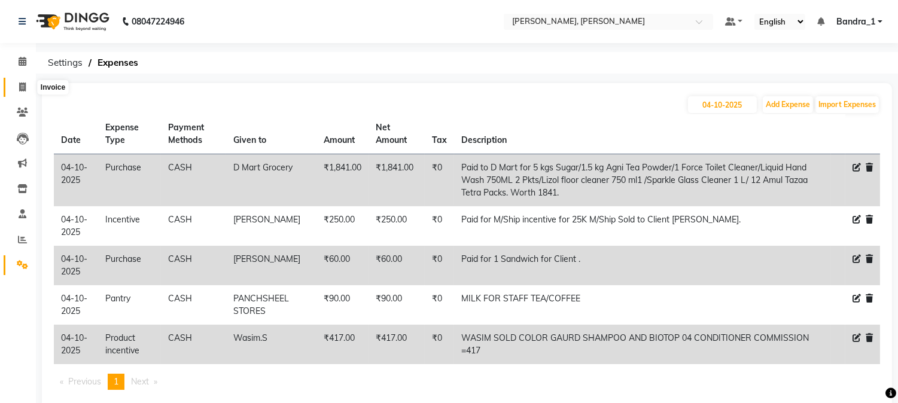
click at [26, 87] on span at bounding box center [22, 88] width 21 height 14
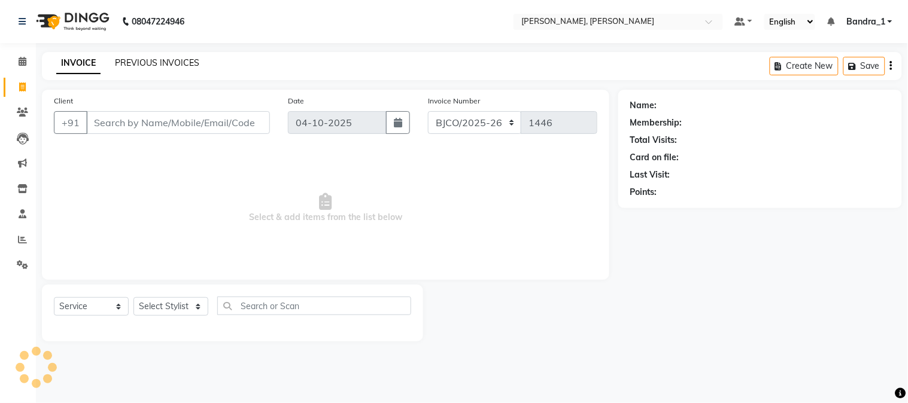
click at [156, 65] on link "PREVIOUS INVOICES" at bounding box center [157, 62] width 84 height 11
